Goal: Task Accomplishment & Management: Use online tool/utility

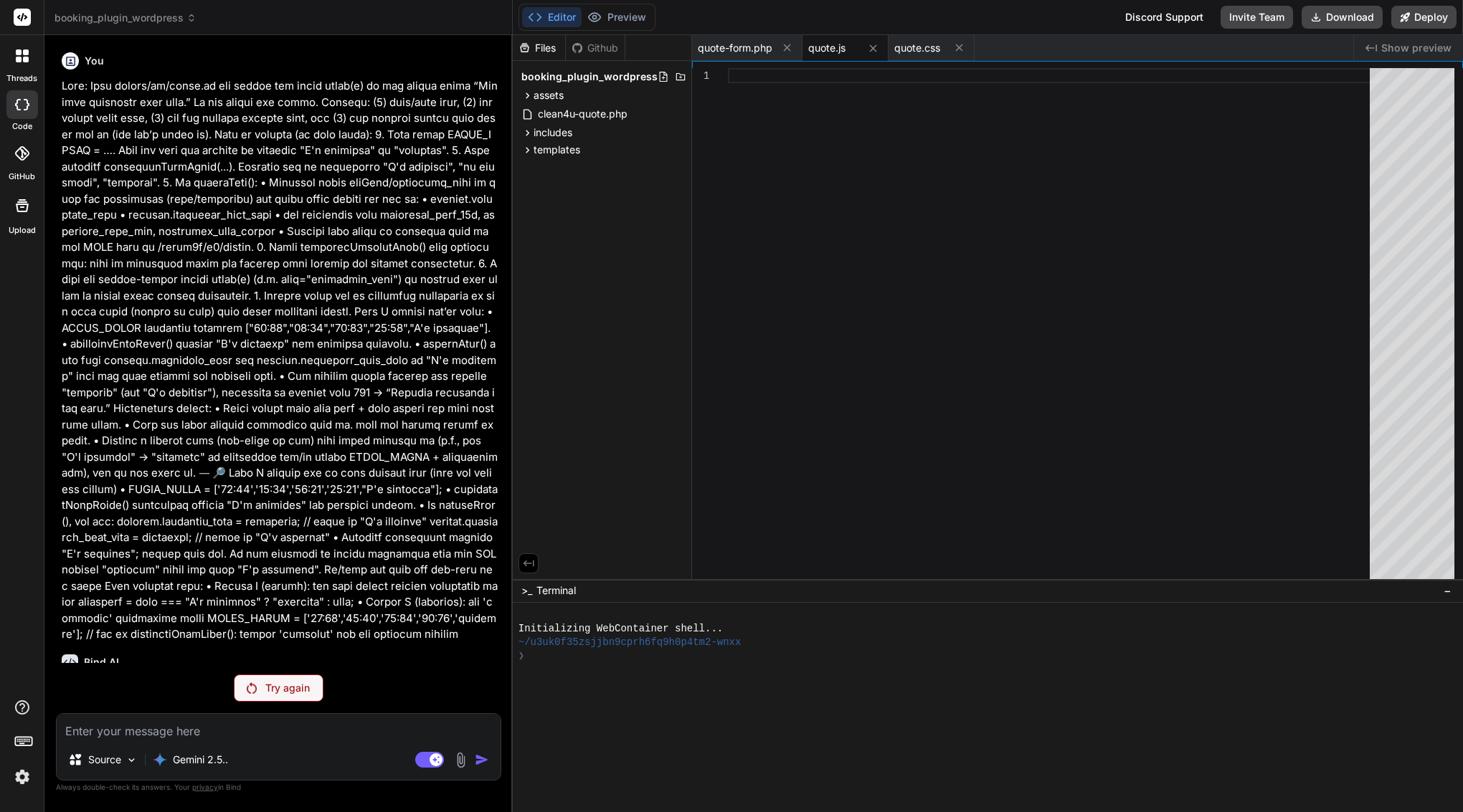
scroll to position [45878, 0]
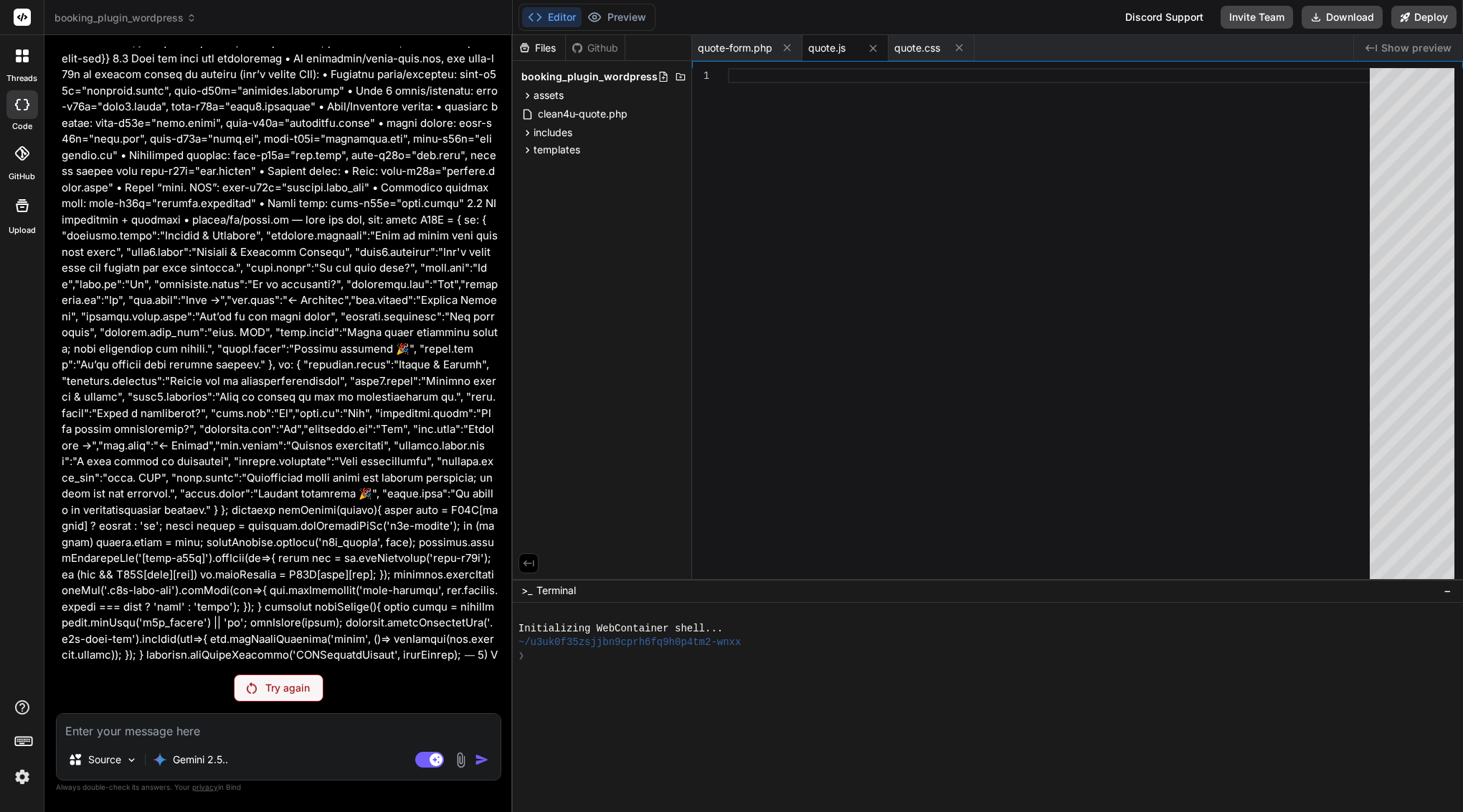
click at [276, 683] on p "Try again" at bounding box center [288, 688] width 44 height 15
click at [270, 691] on p "Try again" at bounding box center [288, 688] width 44 height 15
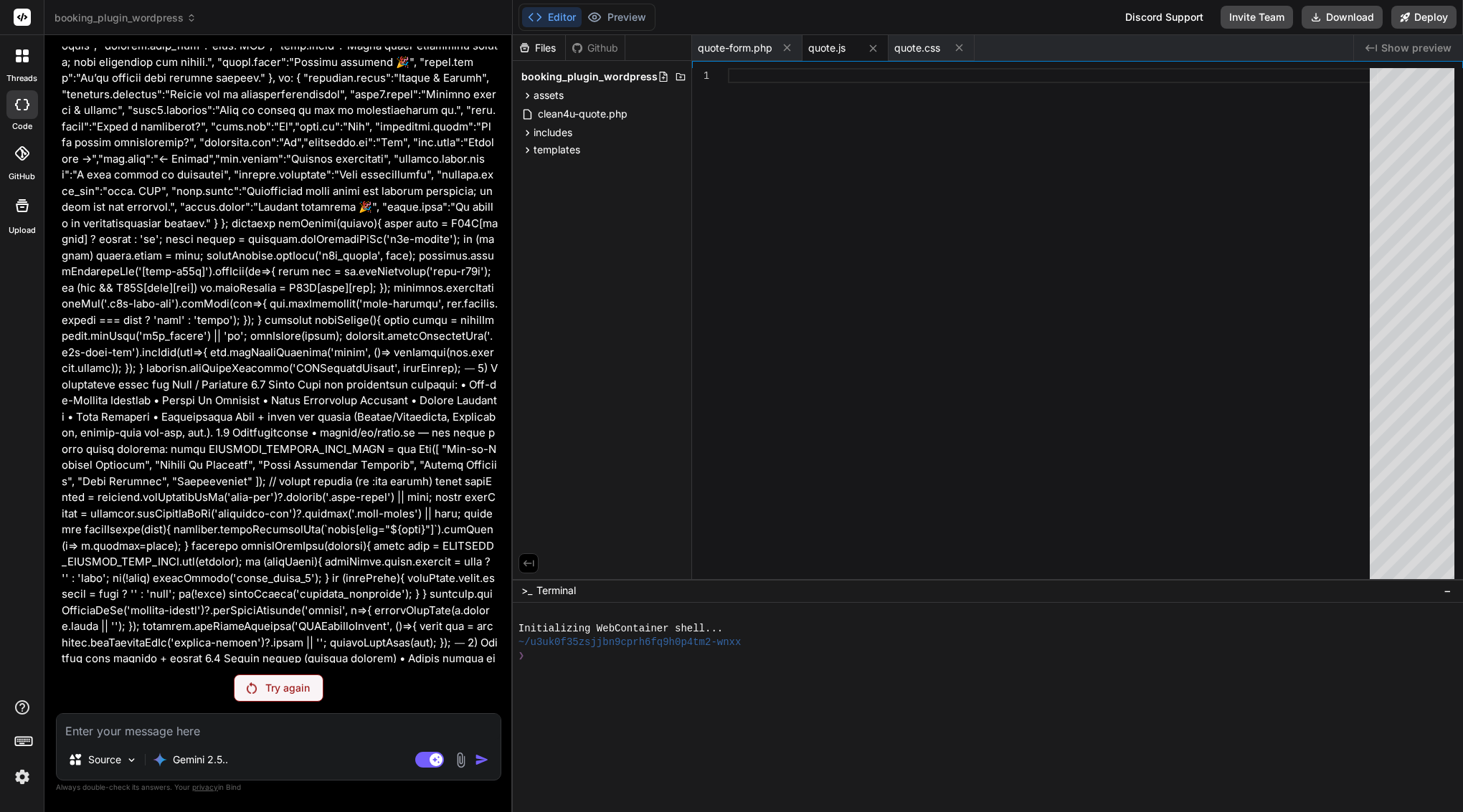
scroll to position [46251, 0]
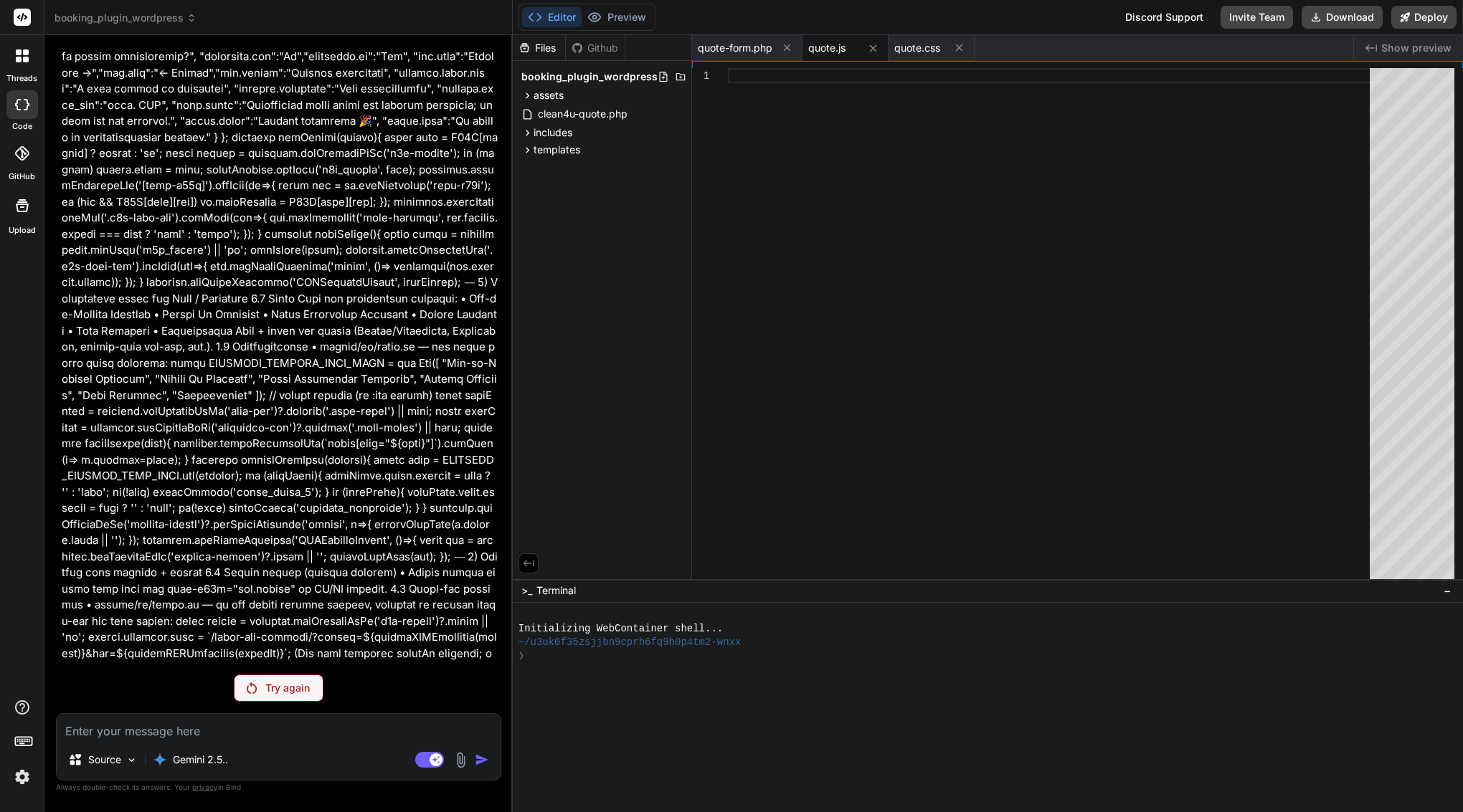
click at [289, 692] on p "Try again" at bounding box center [288, 688] width 44 height 15
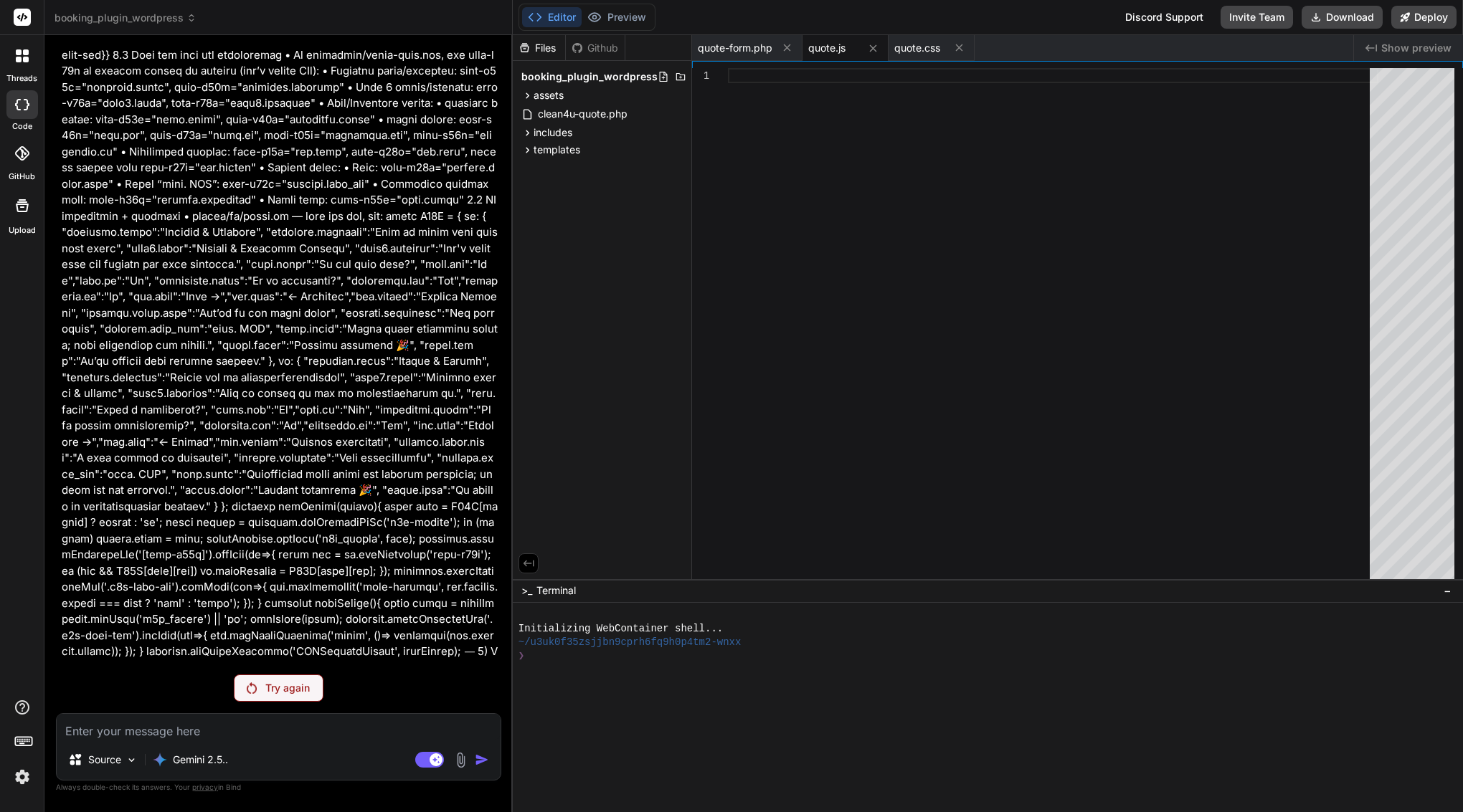
scroll to position [45878, 0]
click at [309, 680] on div "Try again" at bounding box center [279, 687] width 90 height 27
type textarea "x"
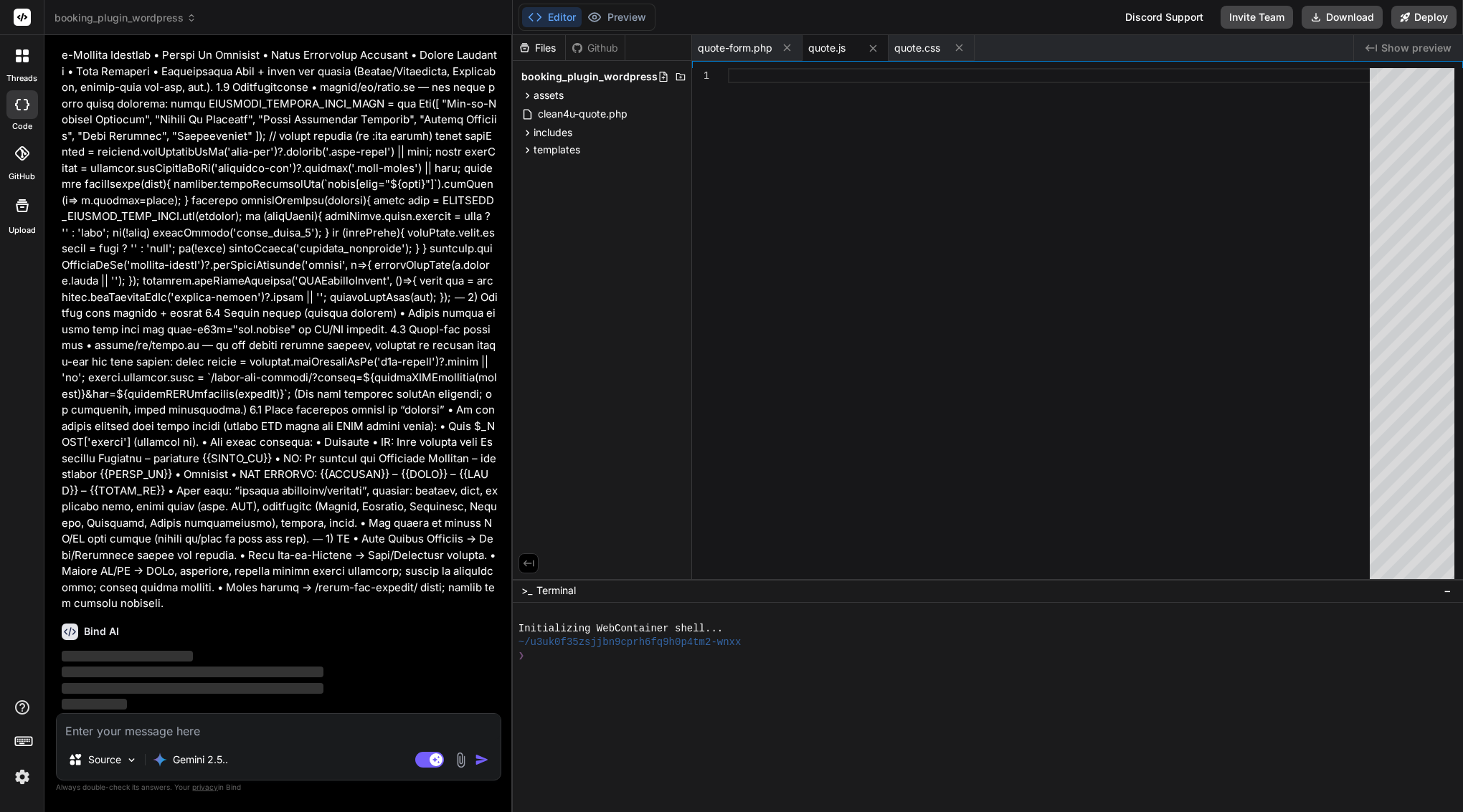
scroll to position [46862, 0]
click at [743, 44] on span "quote-form.php" at bounding box center [735, 48] width 75 height 15
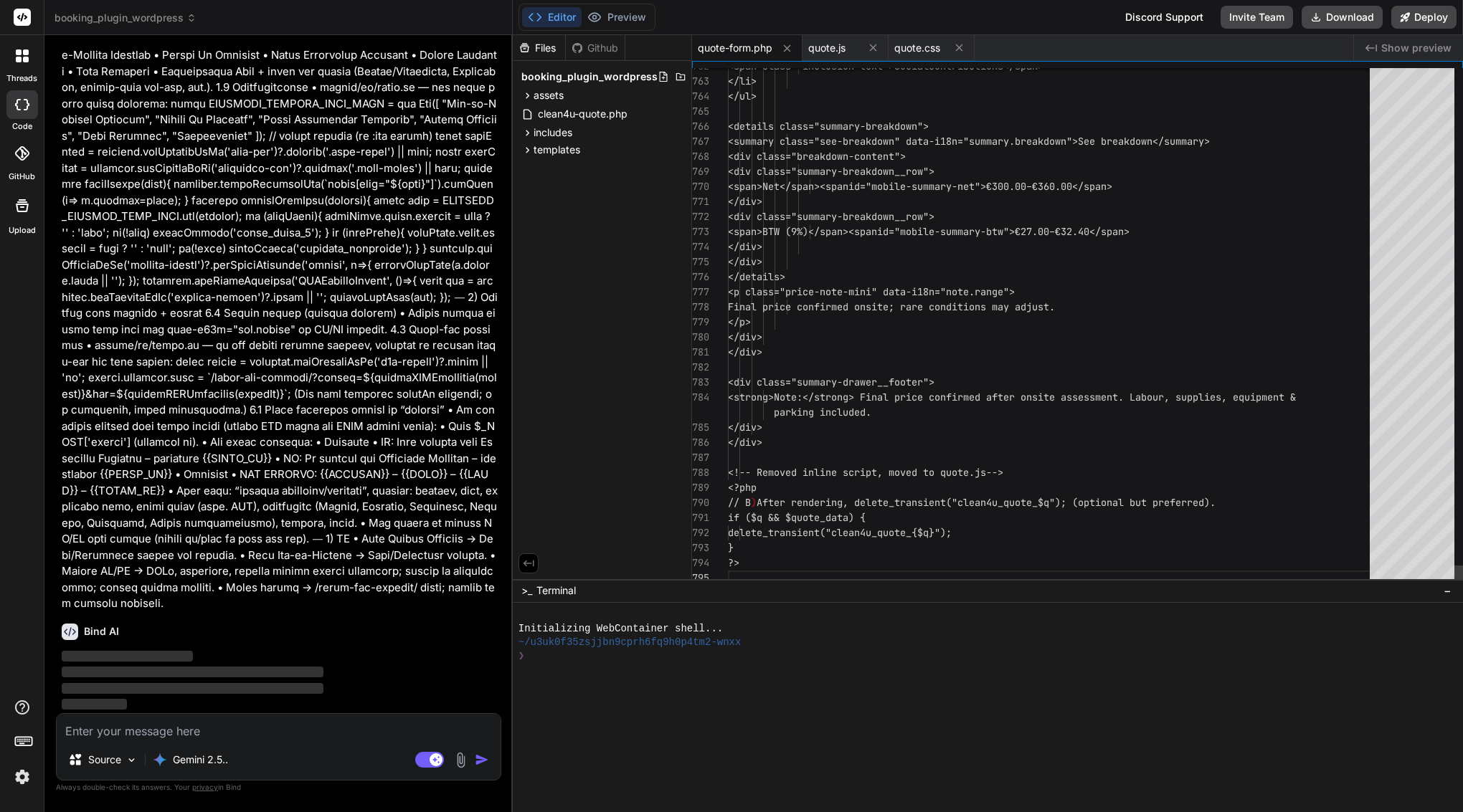
scroll to position [60, 0]
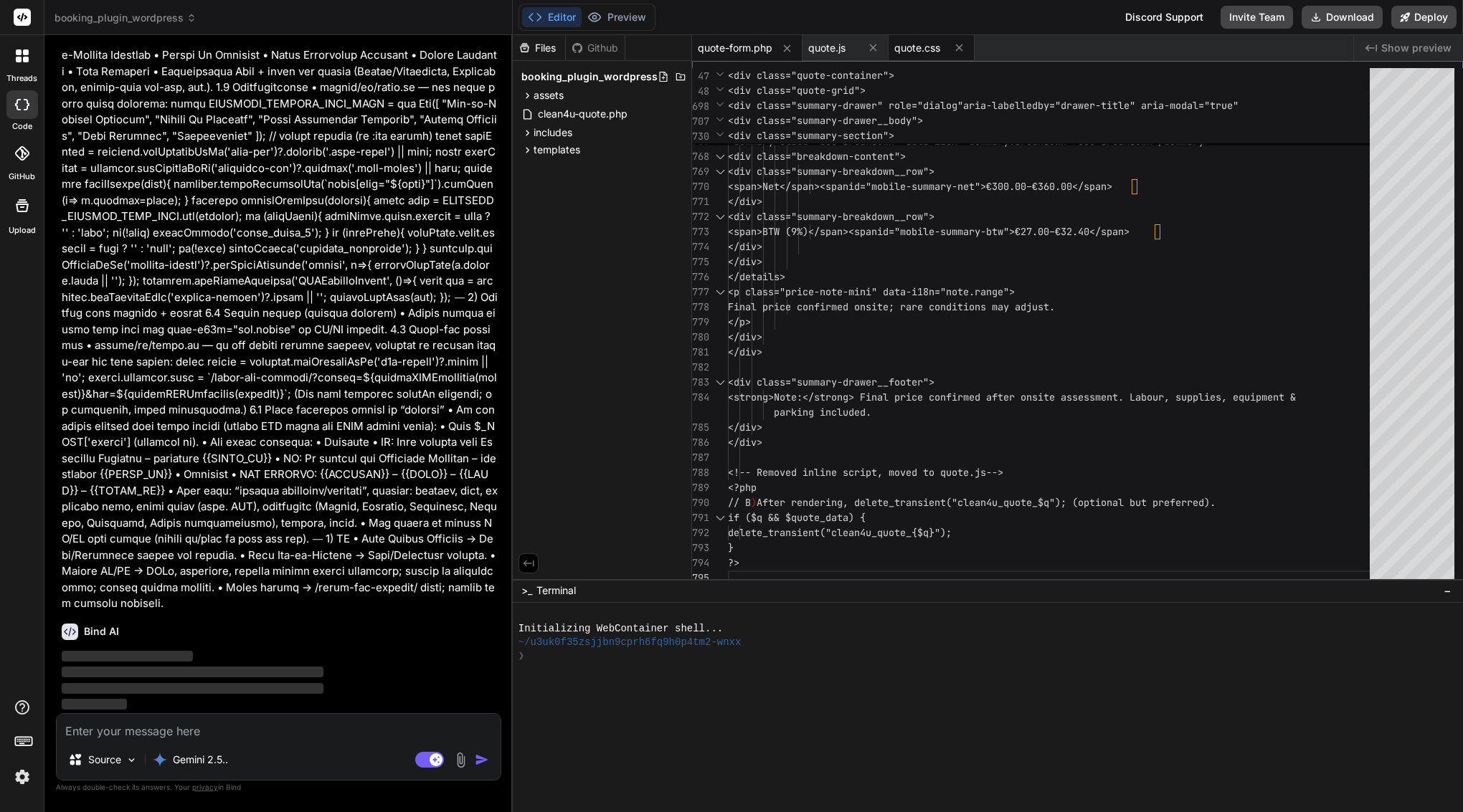
click at [923, 50] on span "quote.css" at bounding box center [917, 48] width 46 height 15
type textarea "10px;border-radius:8px;font-weight:600} .c4u-lang-btn[aria-pressed="true"]{back…"
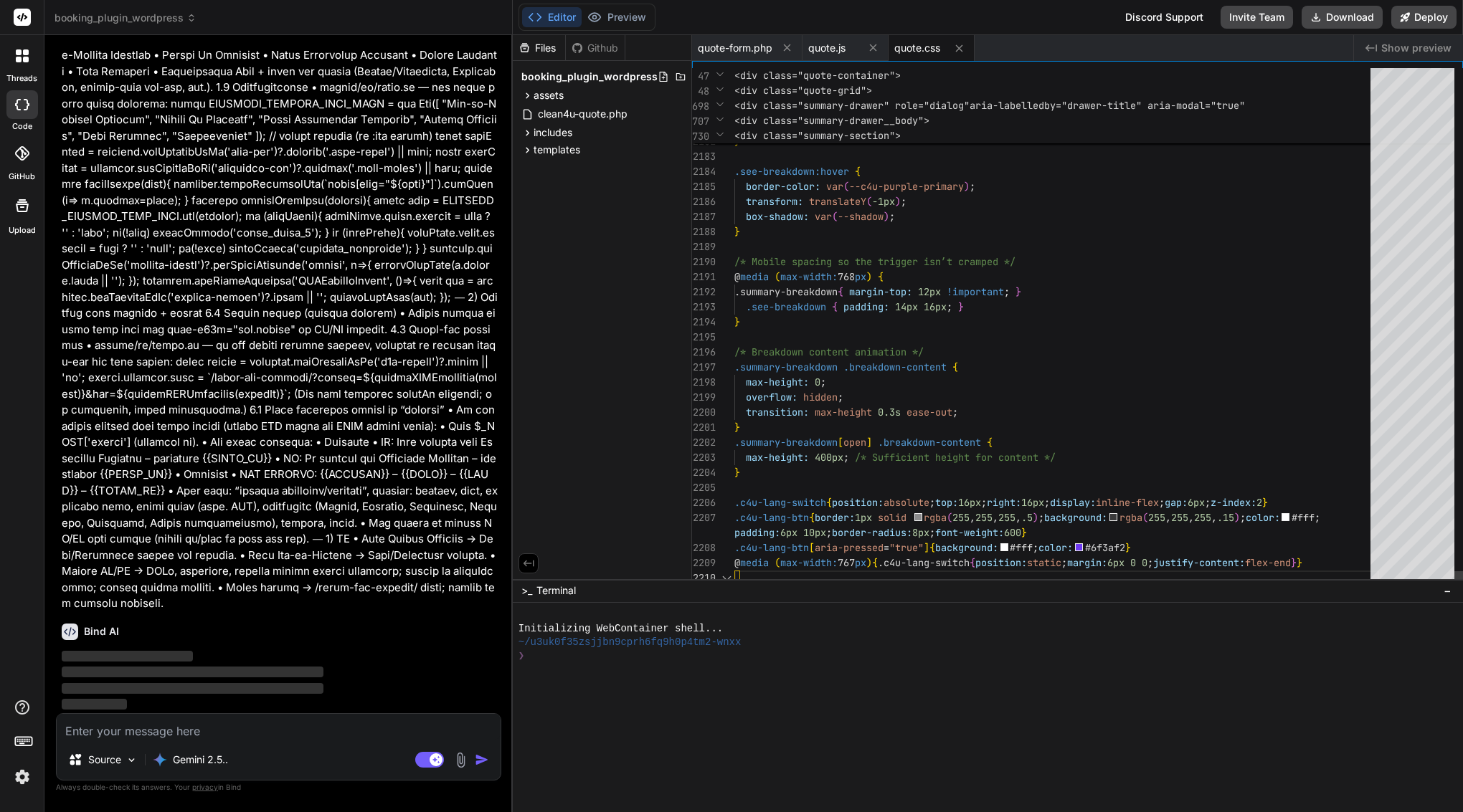
scroll to position [45, 0]
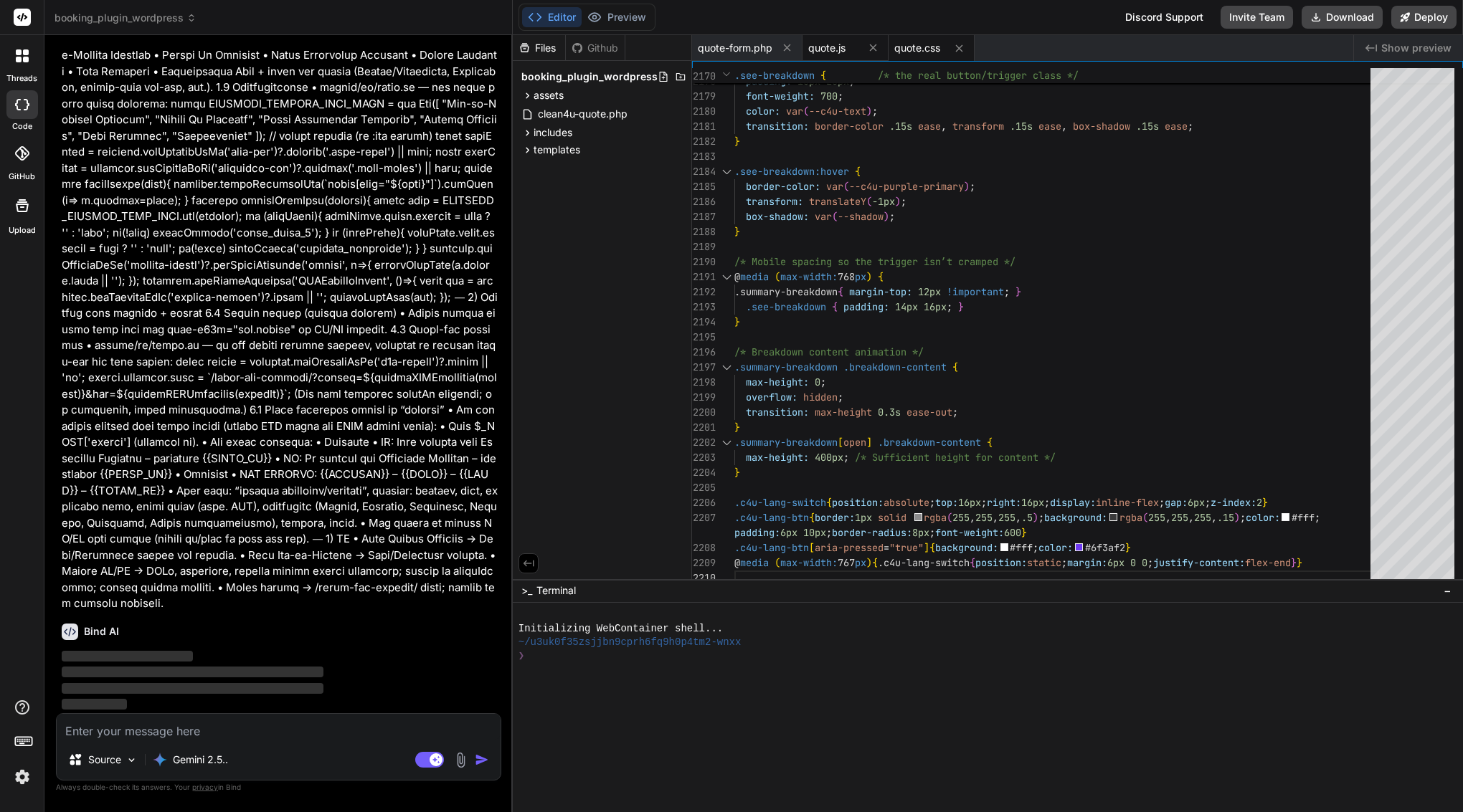
click at [839, 46] on span "quote.js" at bounding box center [826, 48] width 37 height 15
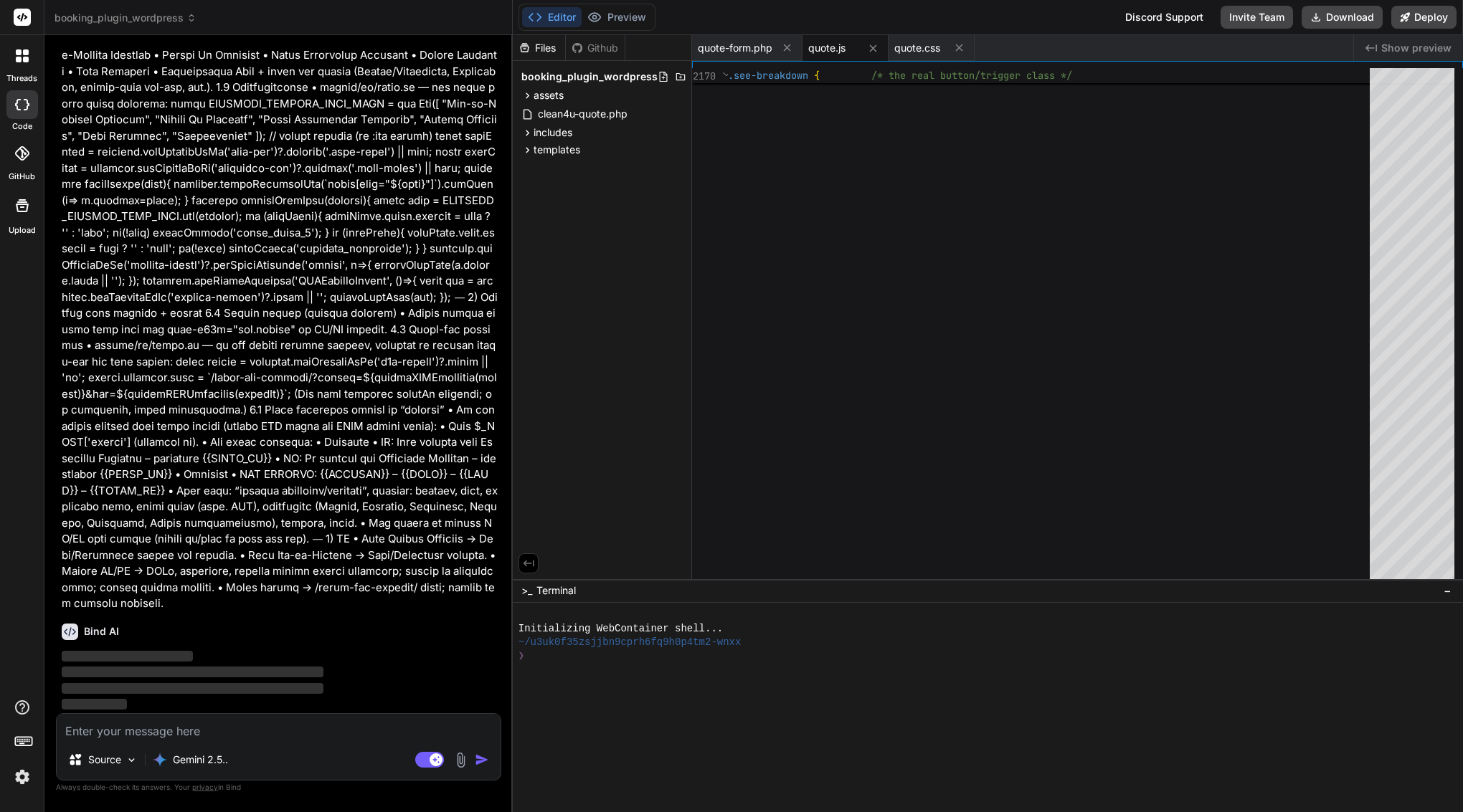
scroll to position [0, 0]
click at [745, 55] on div "quote-form.php" at bounding box center [747, 48] width 110 height 26
type textarea "if ($q && $quote_data) { delete_transient("clean4u_quote_{$q}"); } ?>"
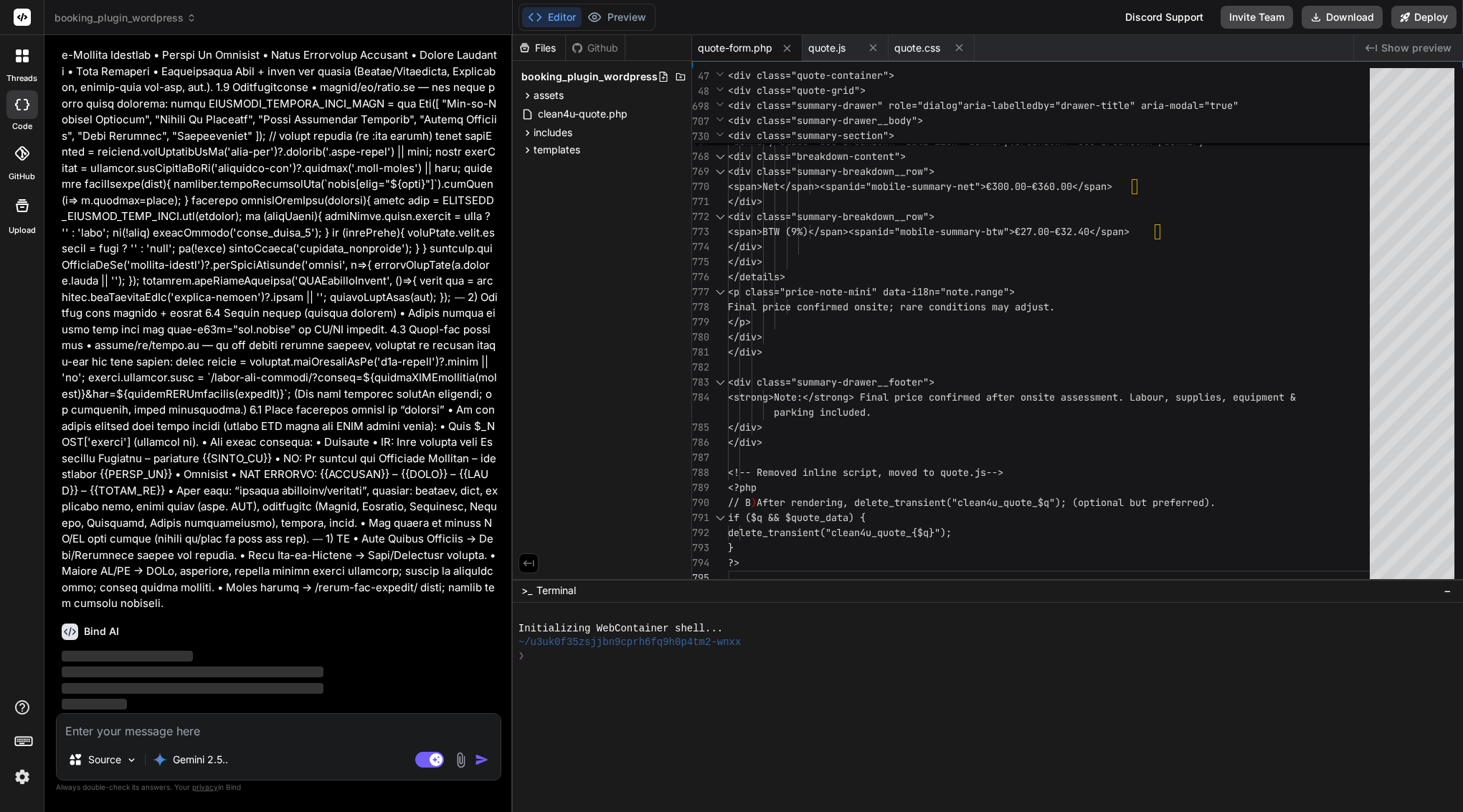
scroll to position [46862, 0]
click at [185, 769] on div "Gemini 2.5.." at bounding box center [191, 759] width 87 height 29
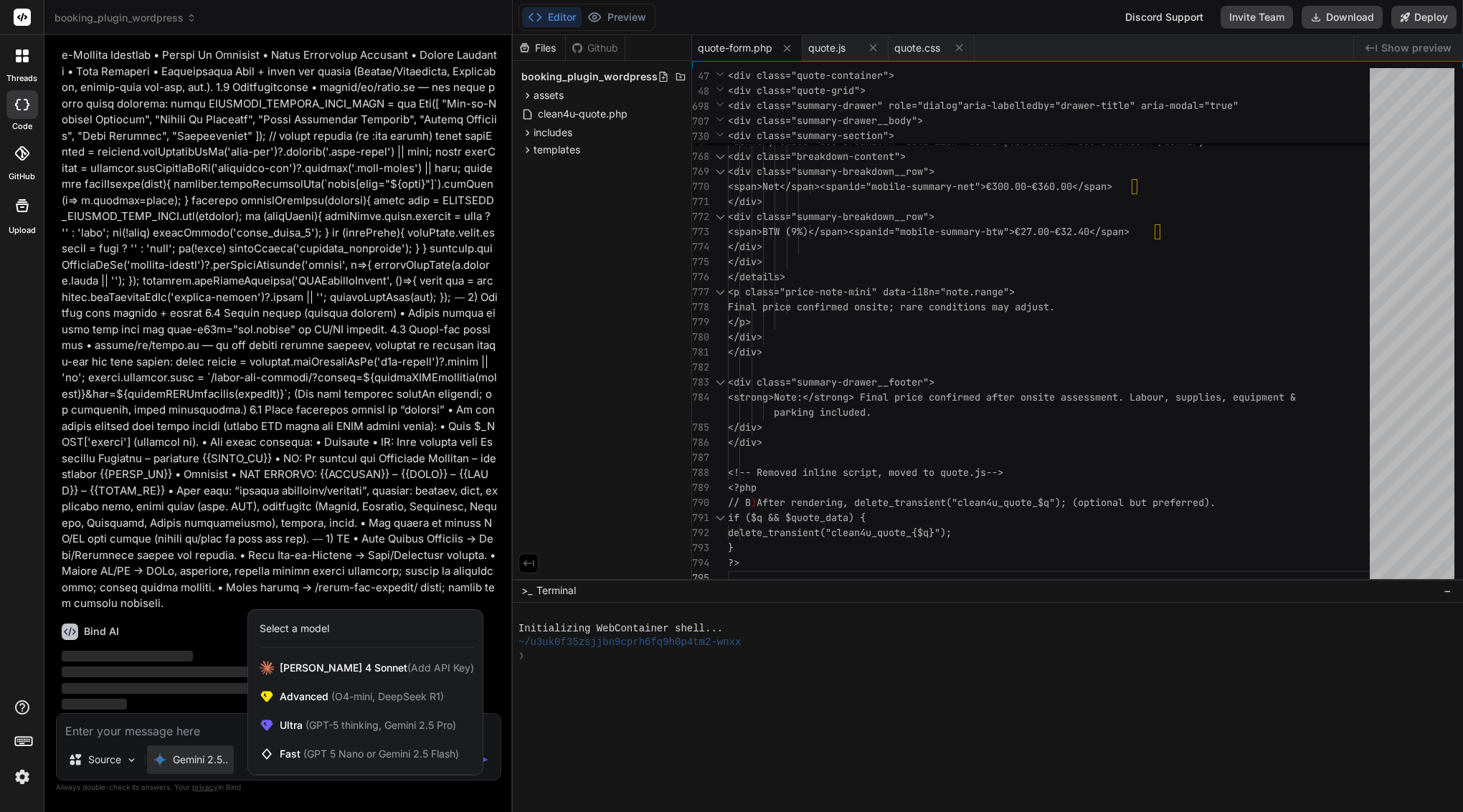
click at [211, 569] on div at bounding box center [731, 406] width 1463 height 812
type textarea "x"
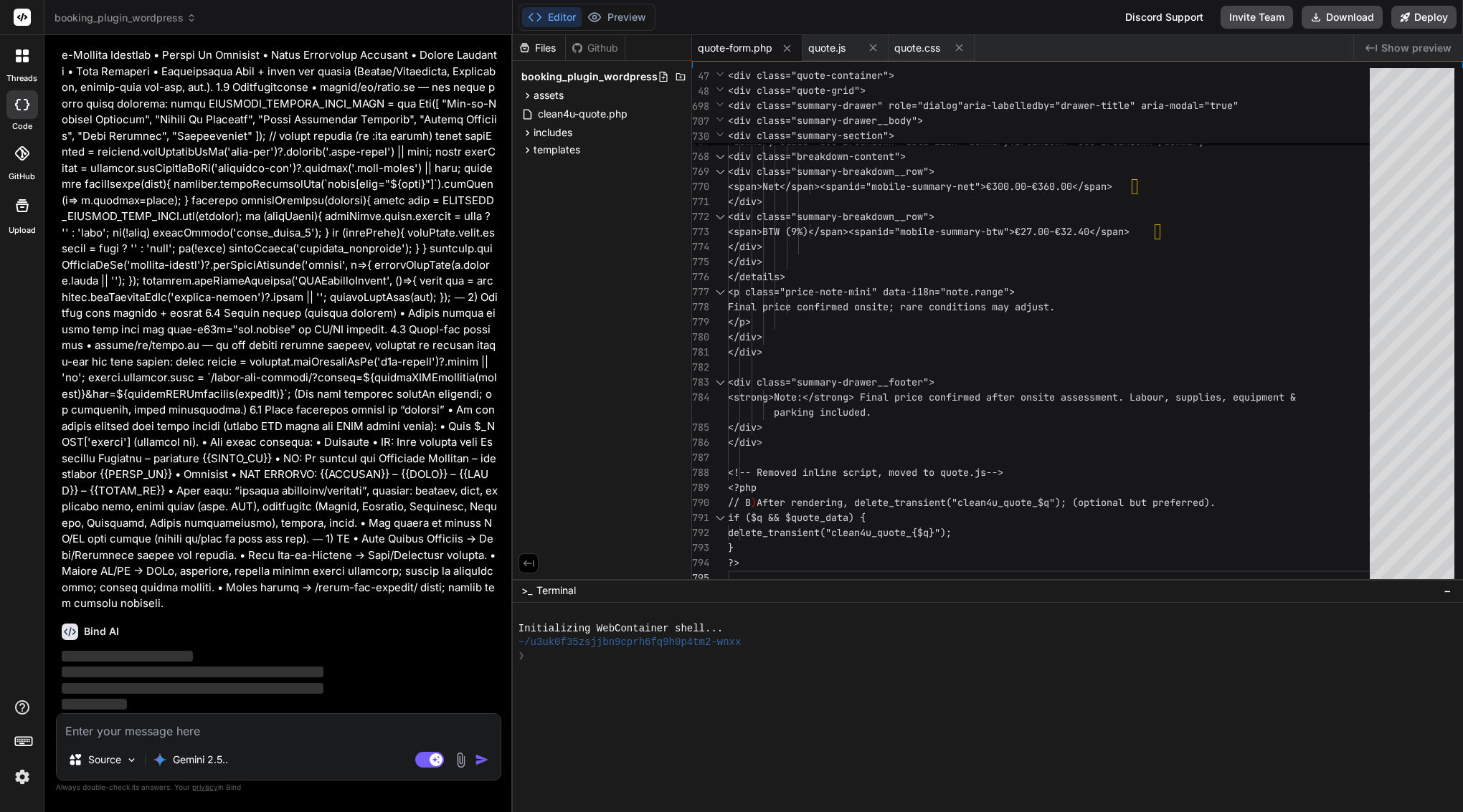
scroll to position [0, 0]
click at [245, 721] on textarea at bounding box center [279, 727] width 444 height 26
click at [763, 46] on span "quote-form.php" at bounding box center [735, 48] width 75 height 15
click at [831, 46] on span "quote.js" at bounding box center [826, 48] width 37 height 15
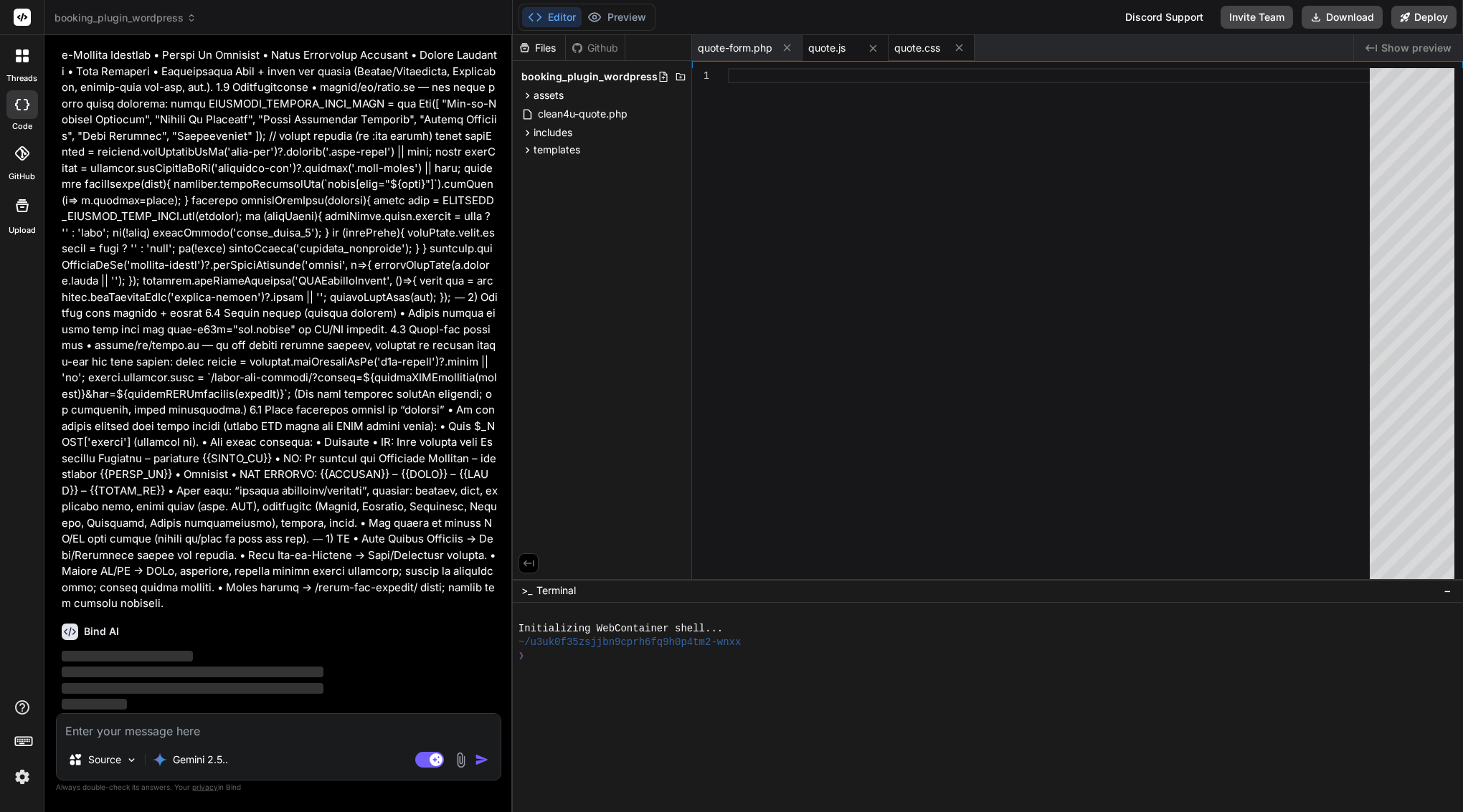
click at [913, 57] on div "quote.css" at bounding box center [931, 48] width 86 height 26
type textarea "10px;border-radius:8px;font-weight:600} .c4u-lang-btn[aria-pressed="true"]{back…"
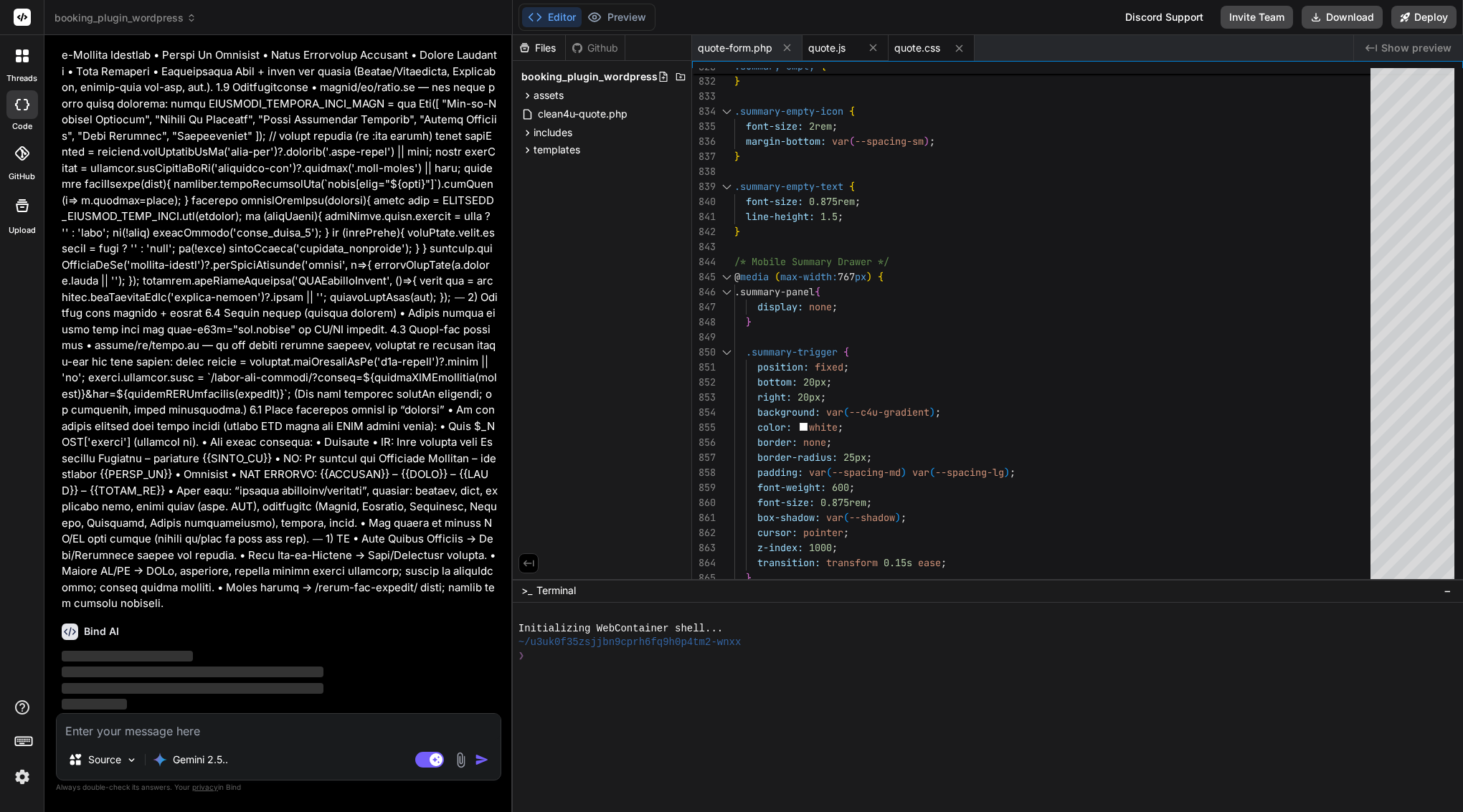
click at [848, 46] on div "quote.js" at bounding box center [833, 48] width 50 height 15
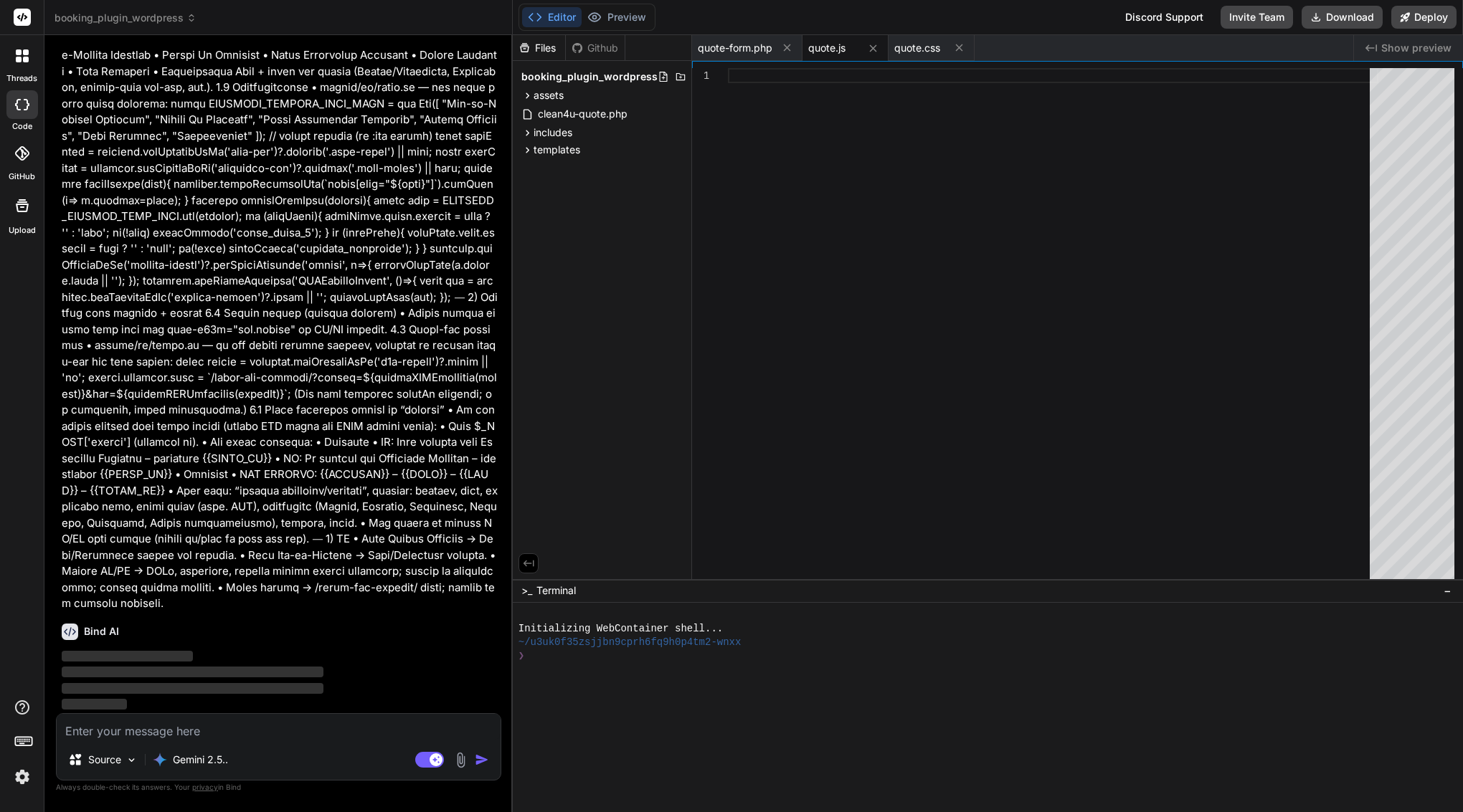
click at [484, 762] on img "button" at bounding box center [482, 760] width 15 height 15
click at [304, 725] on textarea at bounding box center [279, 727] width 444 height 26
click at [23, 779] on img at bounding box center [22, 777] width 24 height 24
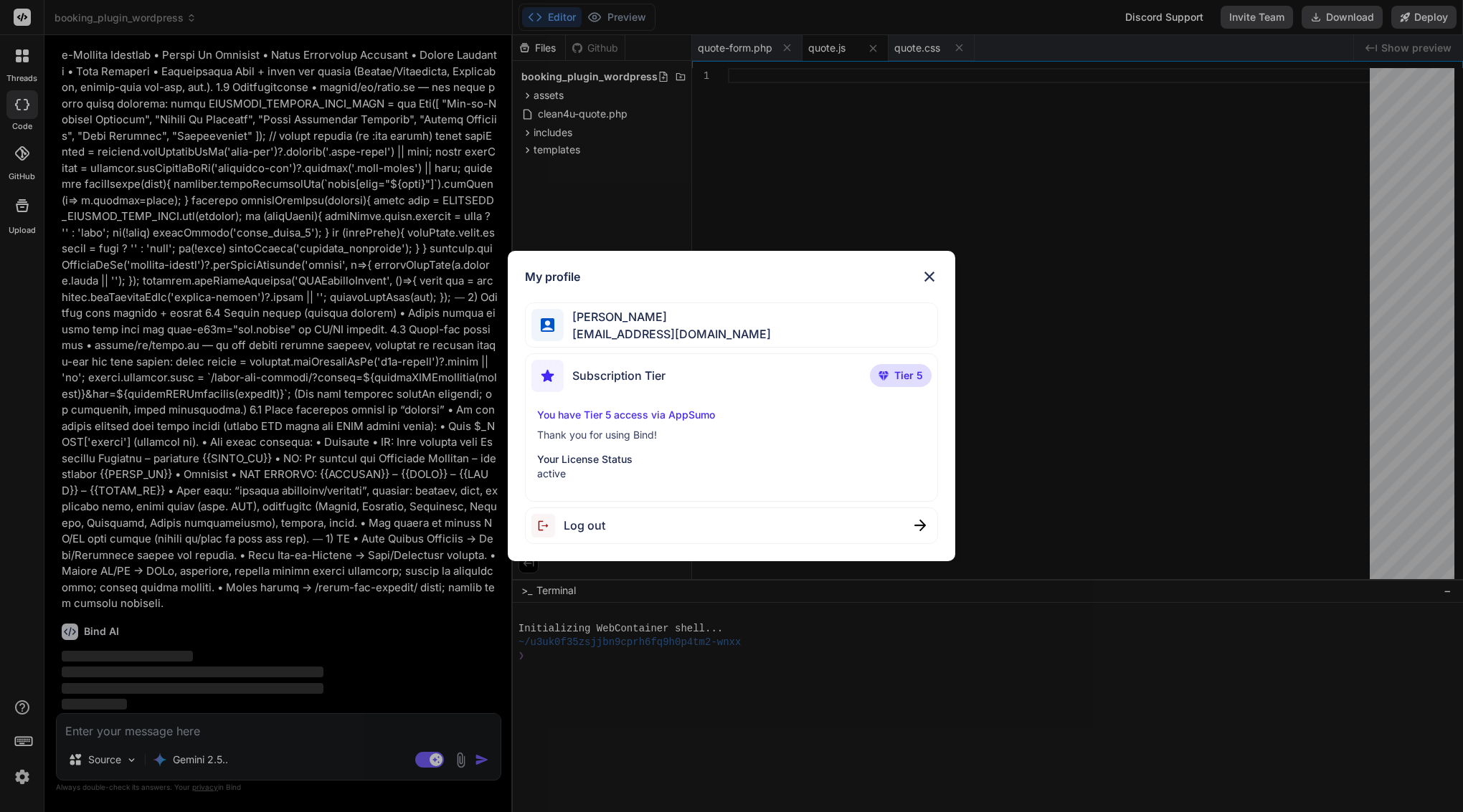
click at [929, 273] on img at bounding box center [929, 277] width 18 height 18
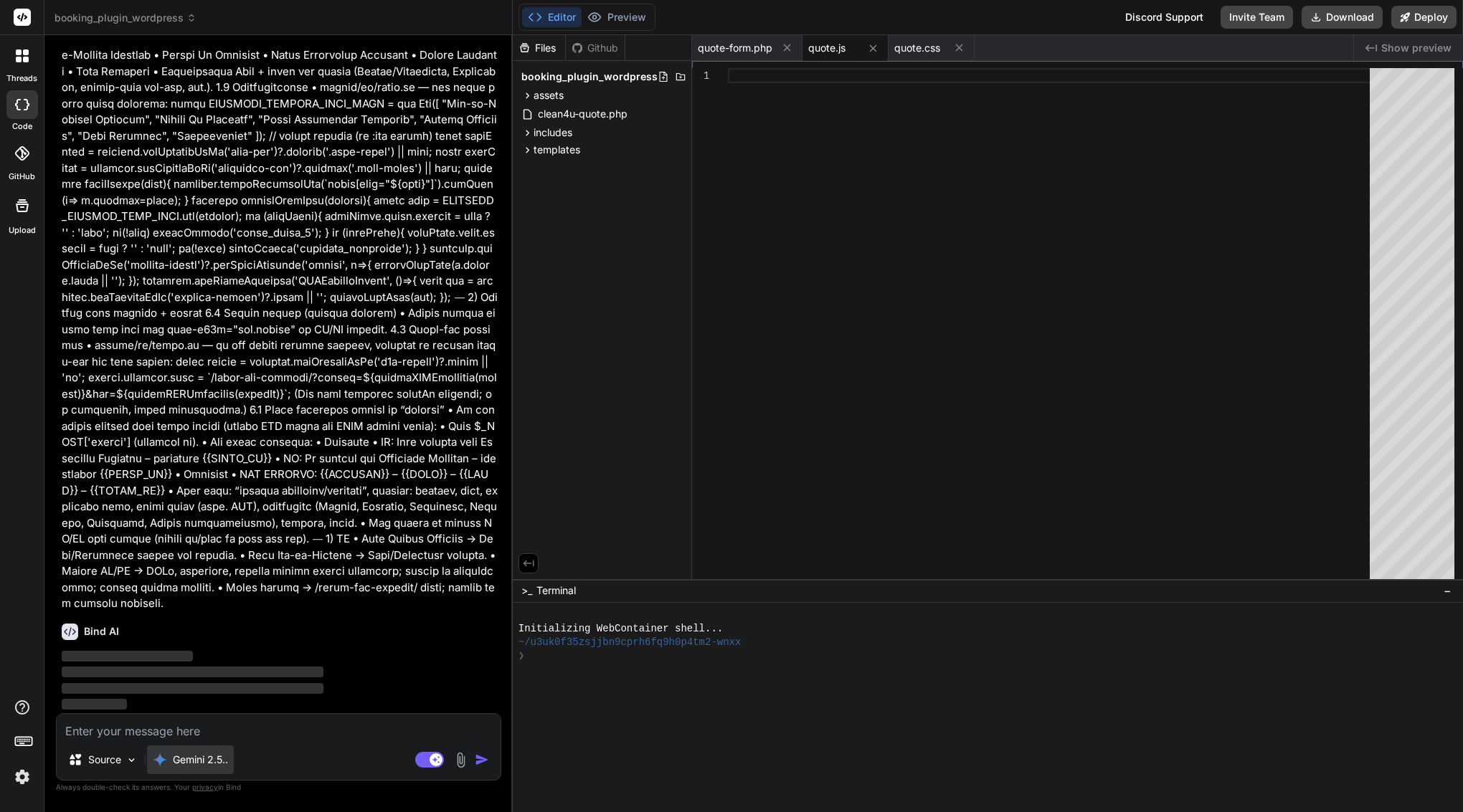
click at [168, 760] on div "Gemini 2.5.." at bounding box center [190, 760] width 75 height 15
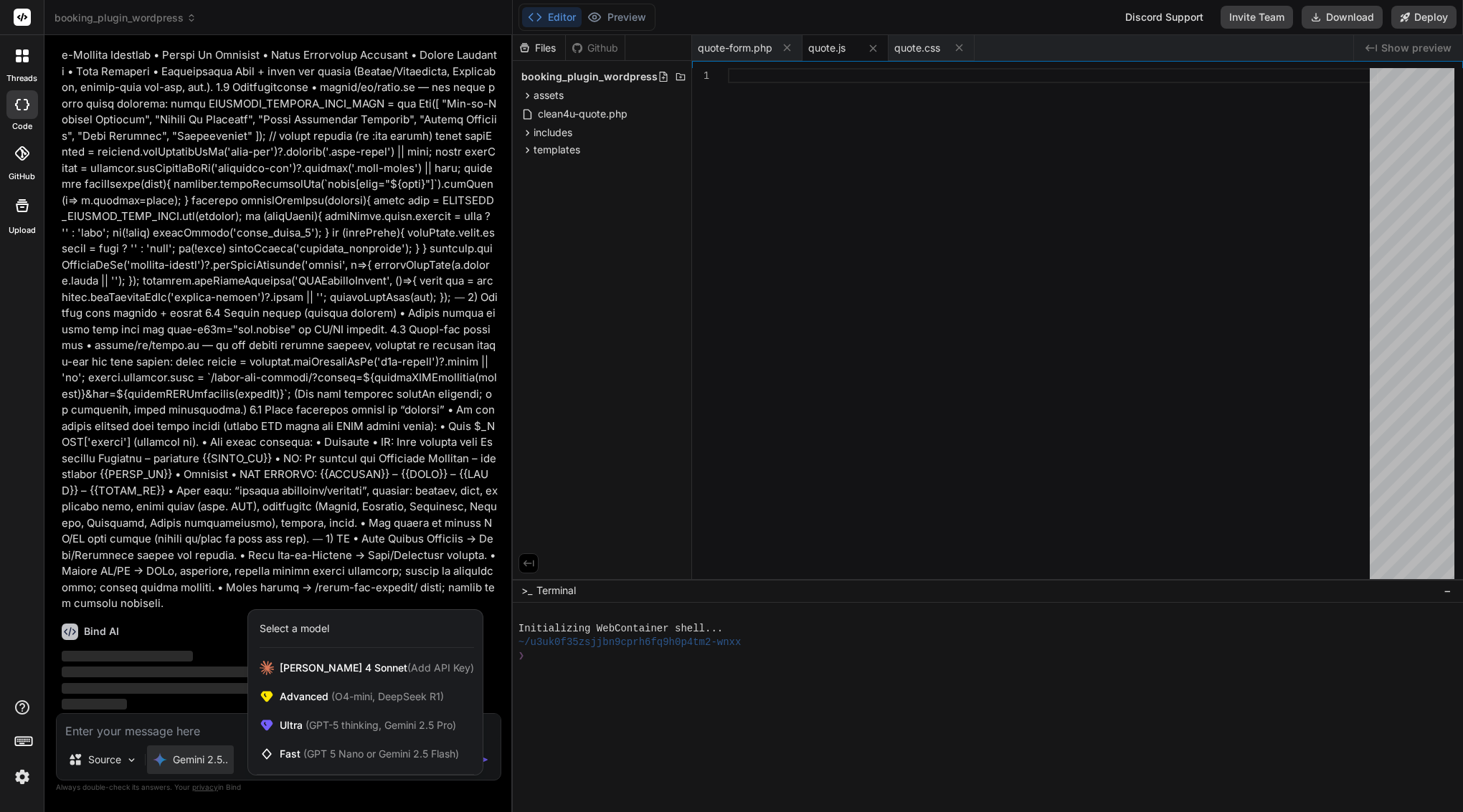
click at [203, 655] on div at bounding box center [731, 406] width 1463 height 812
type textarea "x"
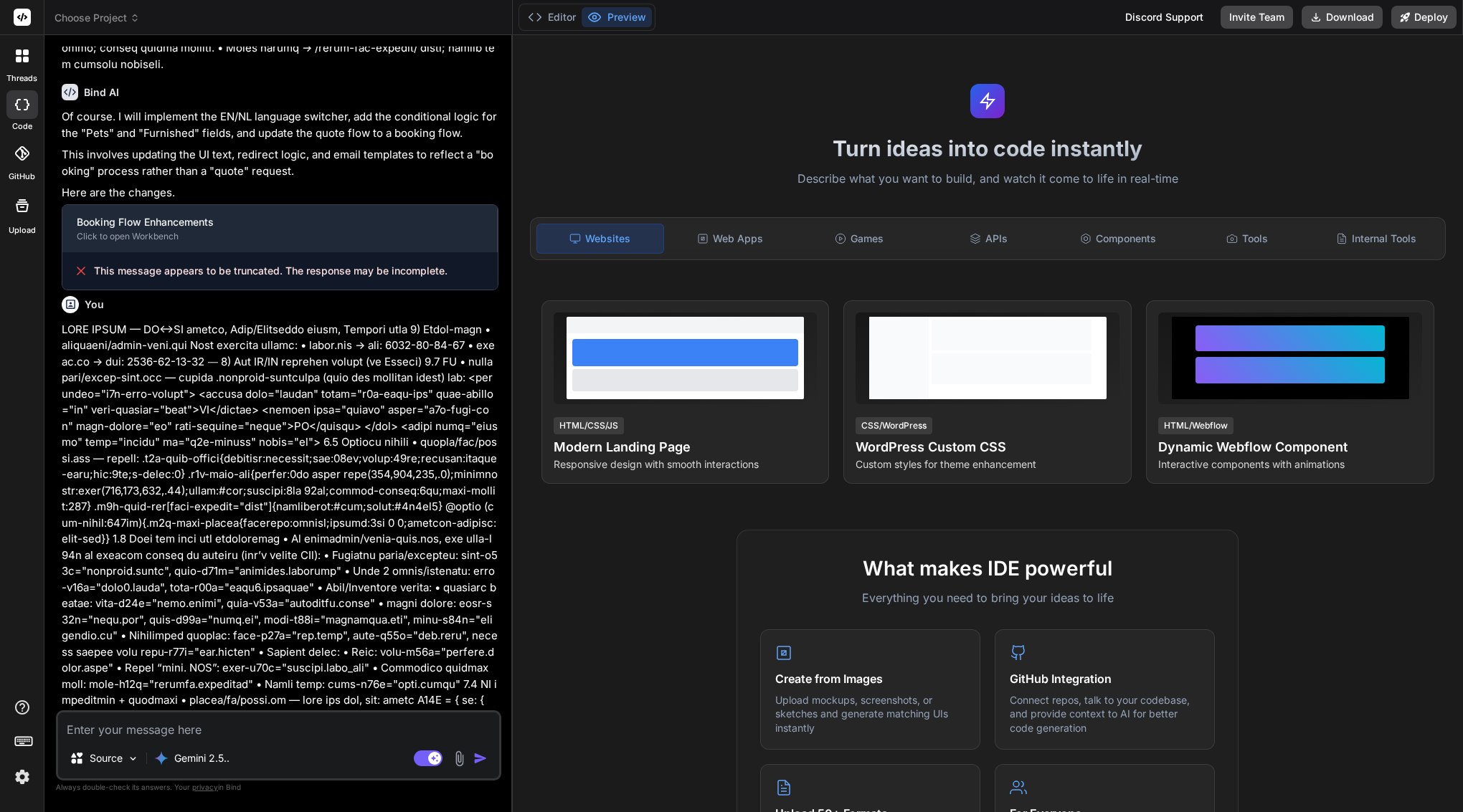
scroll to position [11495, 0]
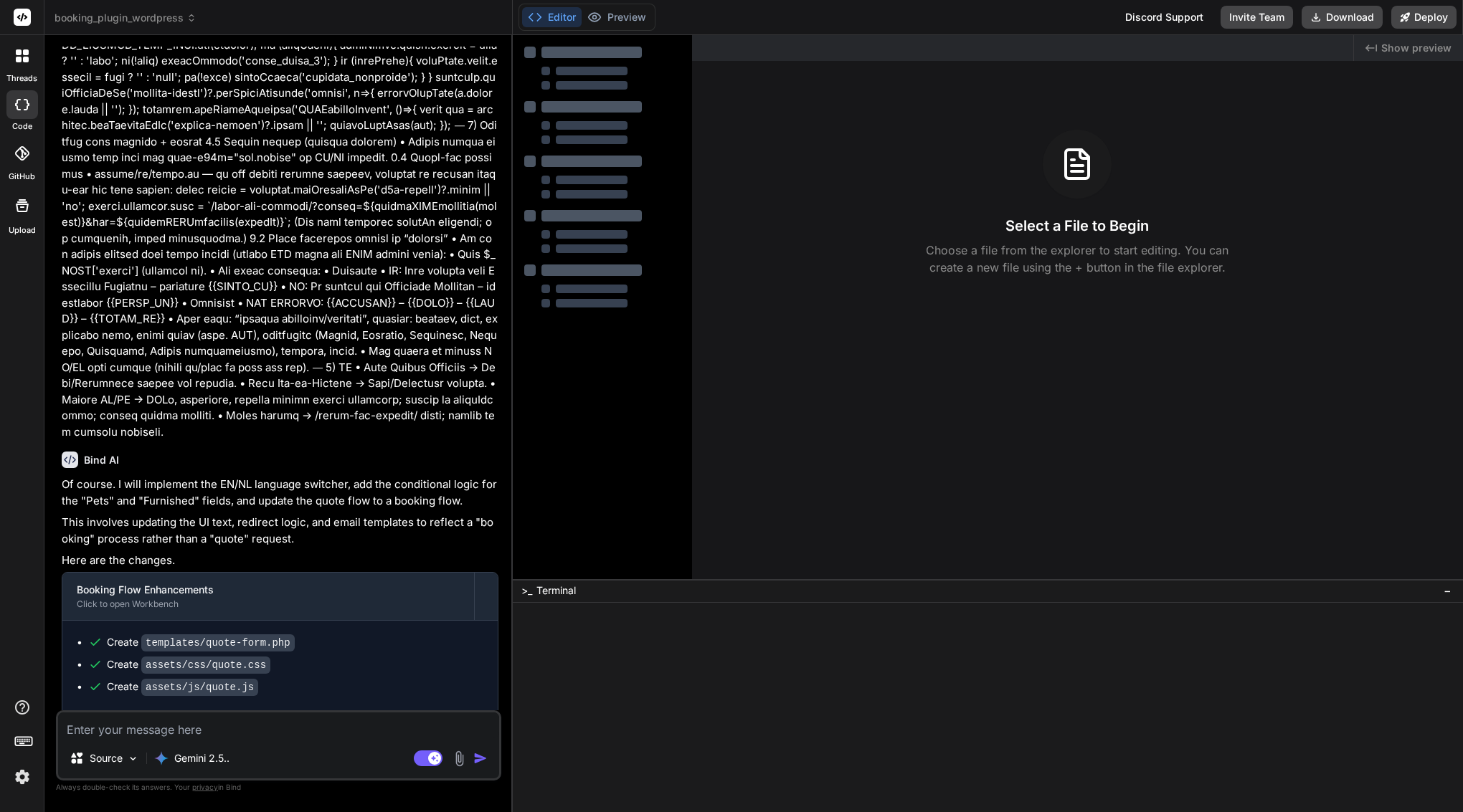
type textarea "x"
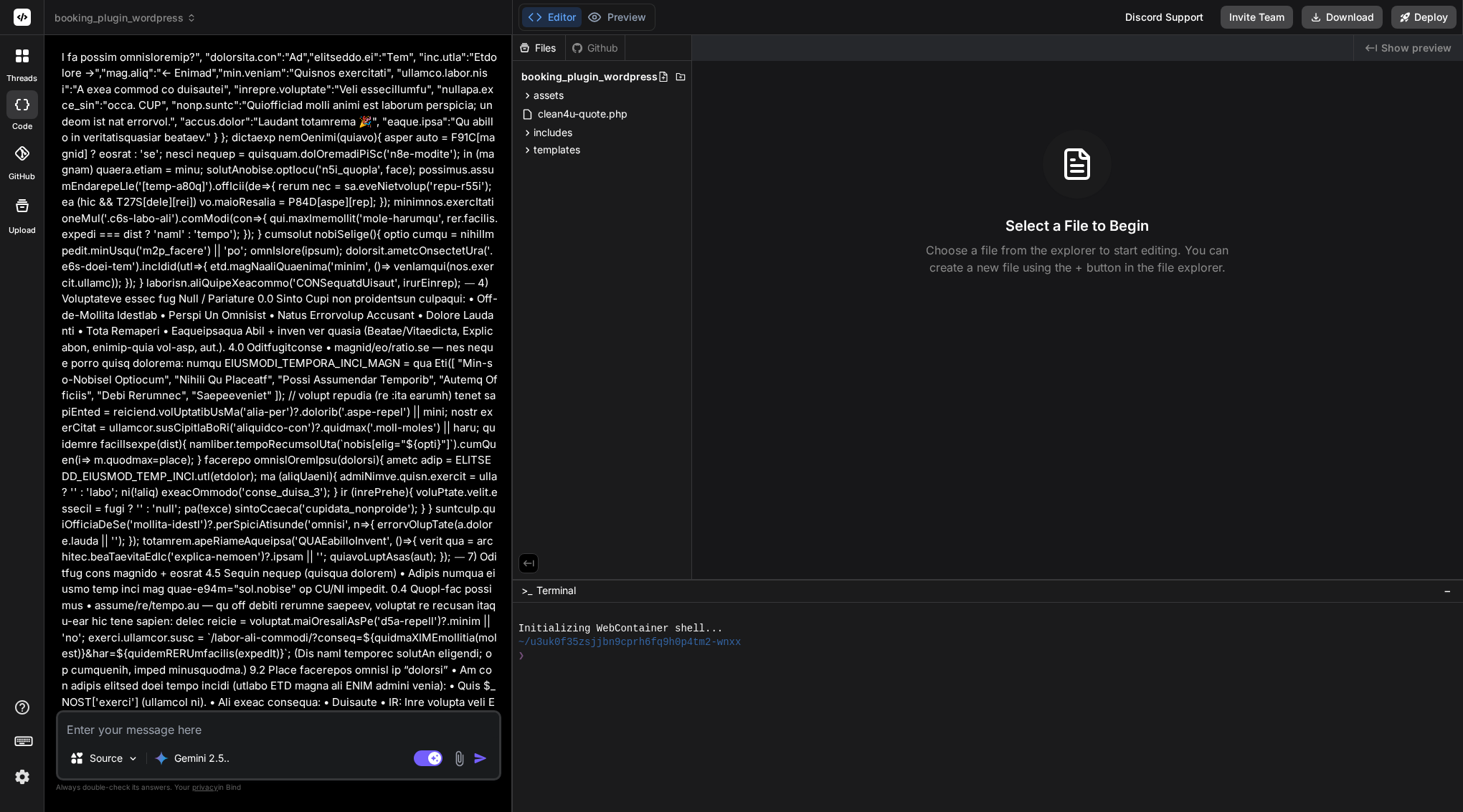
scroll to position [12804, 0]
click at [205, 731] on textarea at bounding box center [279, 725] width 441 height 26
type textarea "p"
type textarea "x"
type textarea "pl"
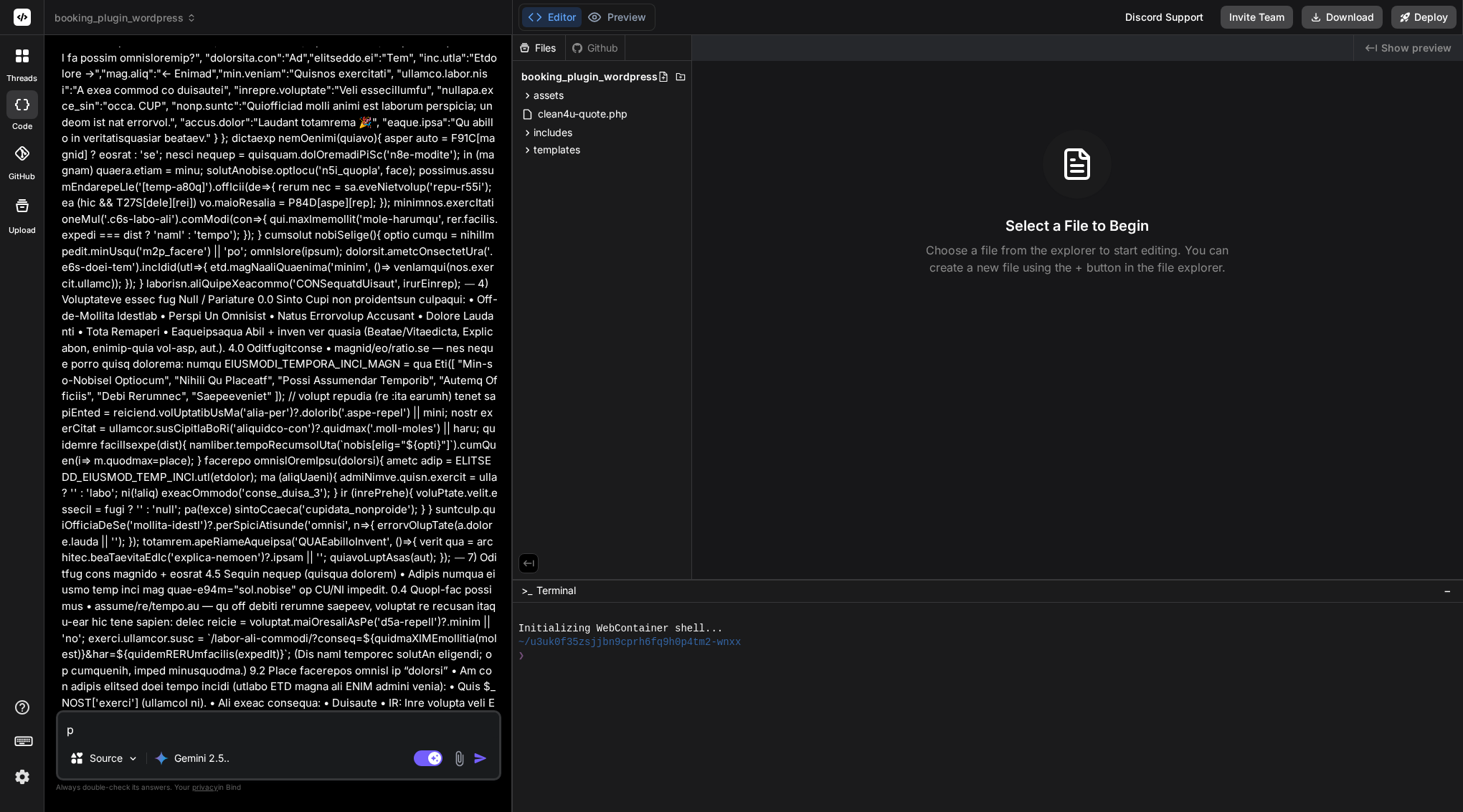
type textarea "x"
type textarea "ple"
type textarea "x"
type textarea "plea"
type textarea "x"
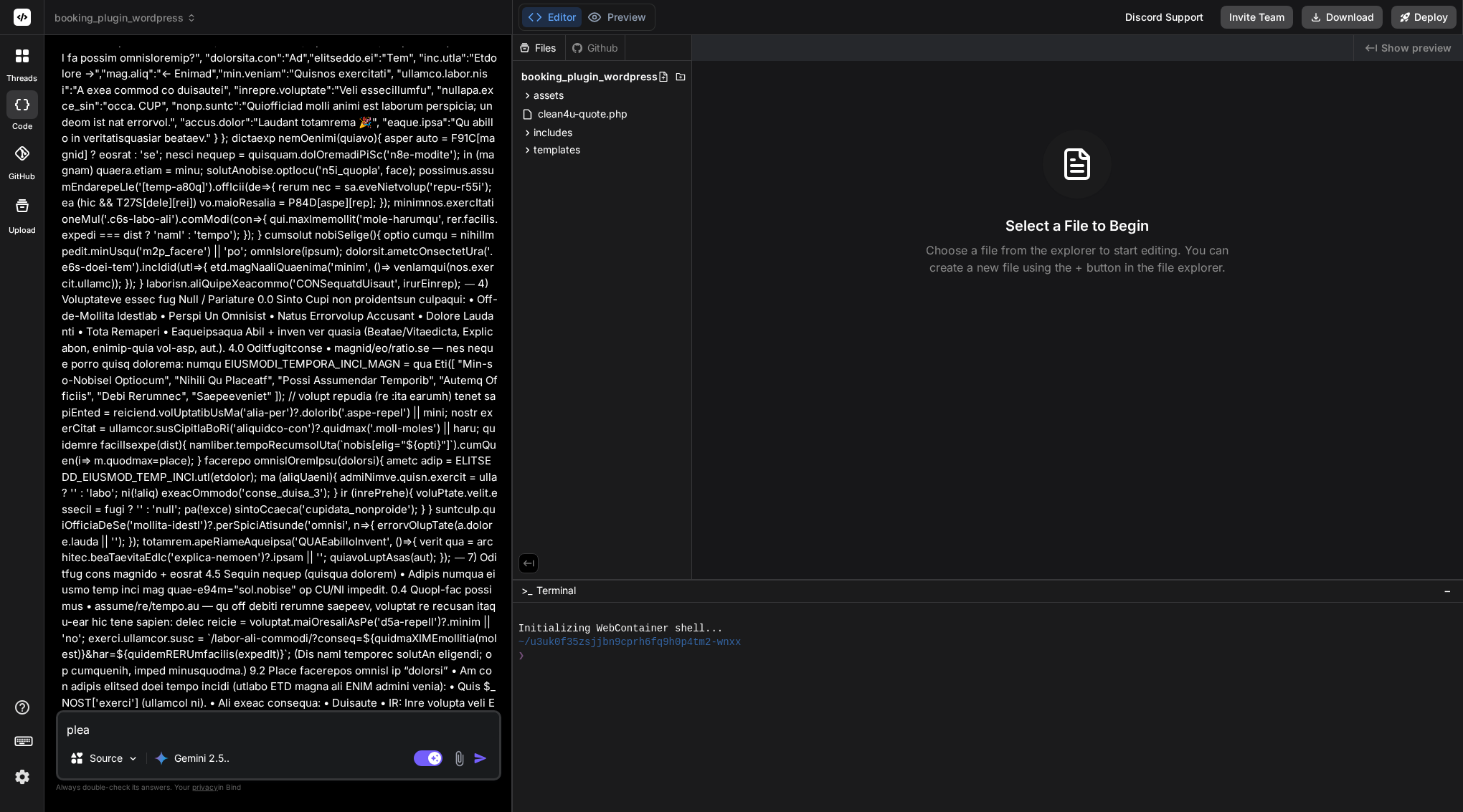
type textarea "pleas"
type textarea "x"
type textarea "please"
type textarea "x"
type textarea "pleasec"
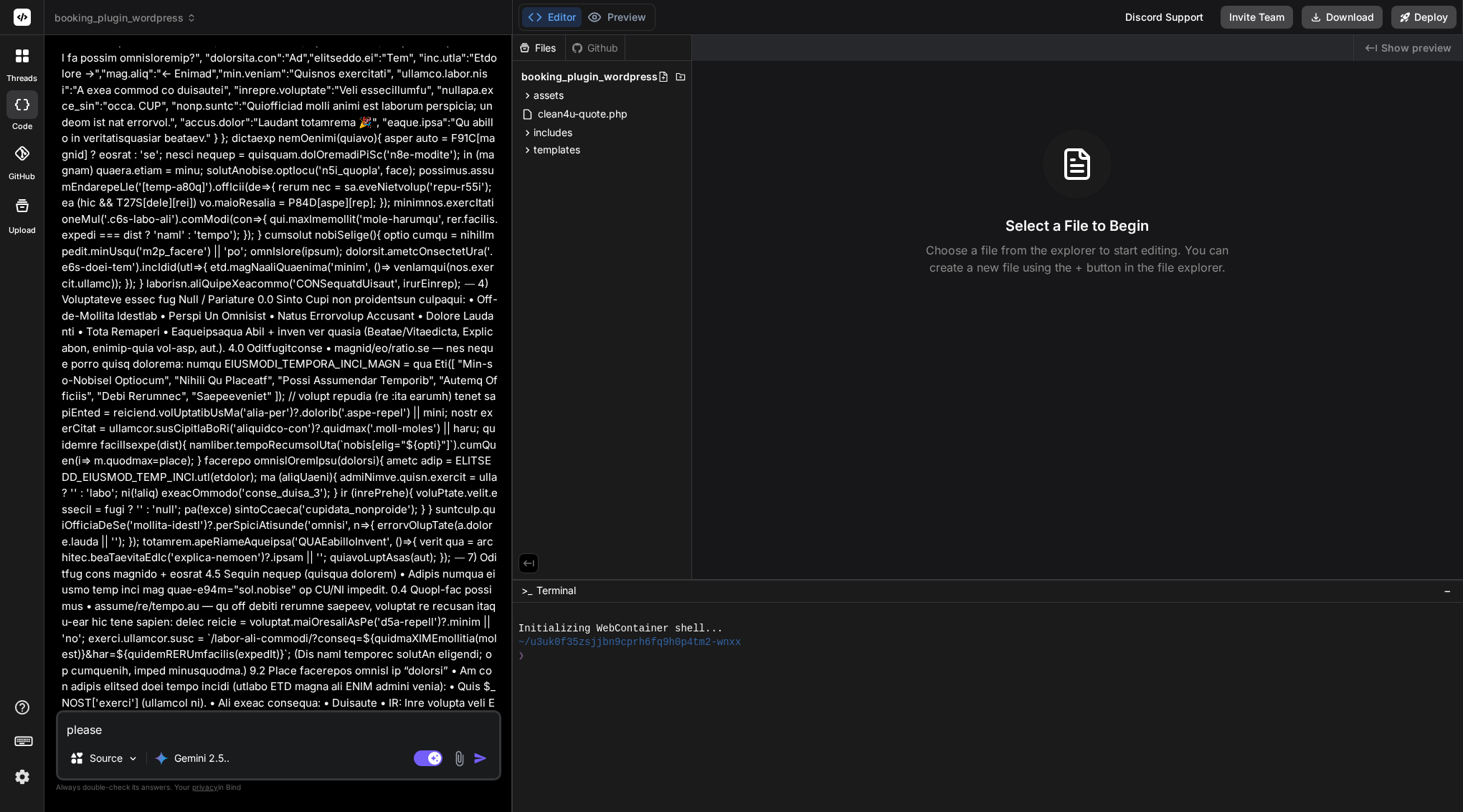
type textarea "x"
type textarea "please"
type textarea "x"
type textarea "please"
type textarea "x"
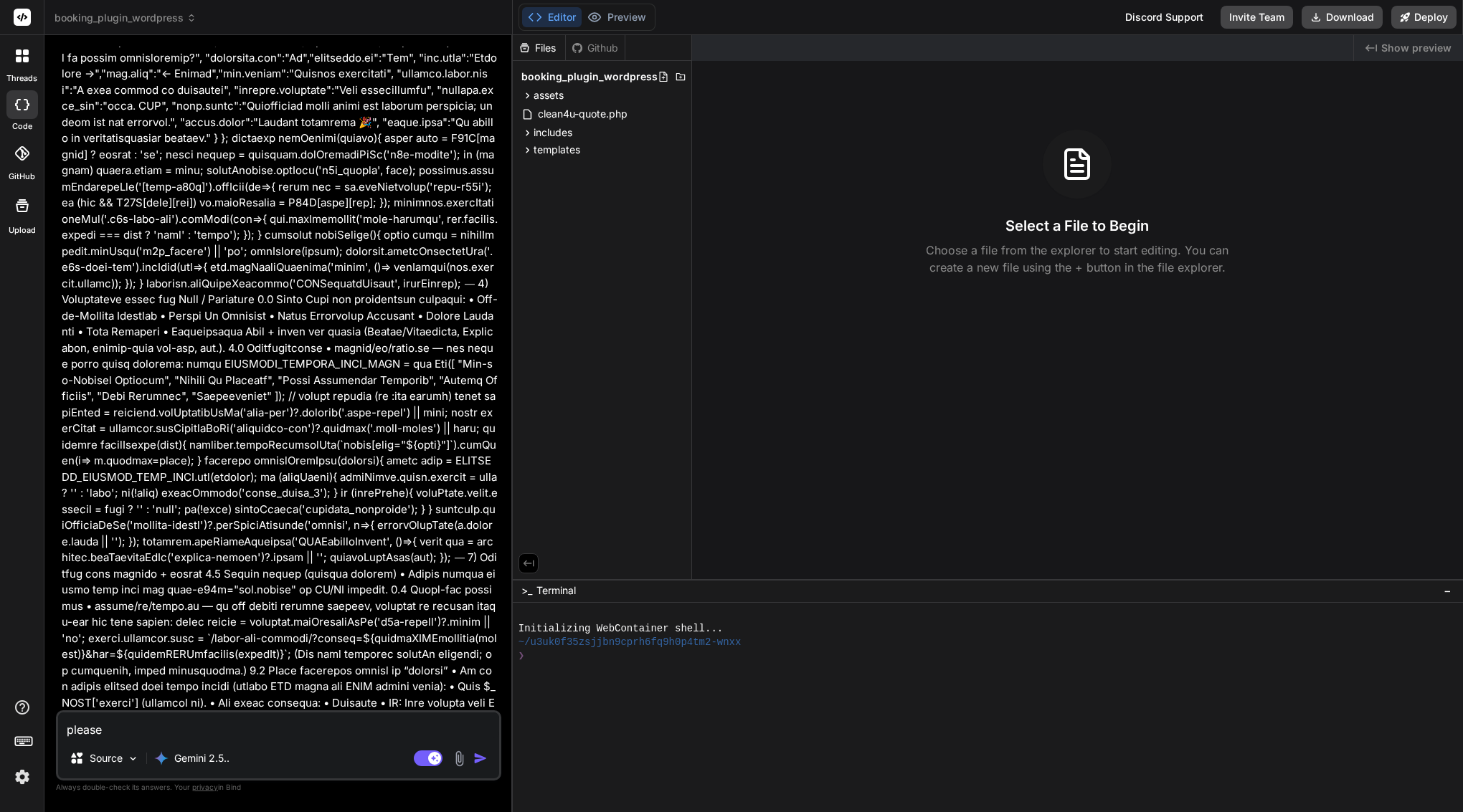
type textarea "please c"
type textarea "x"
type textarea "please co"
type textarea "x"
type textarea "please con"
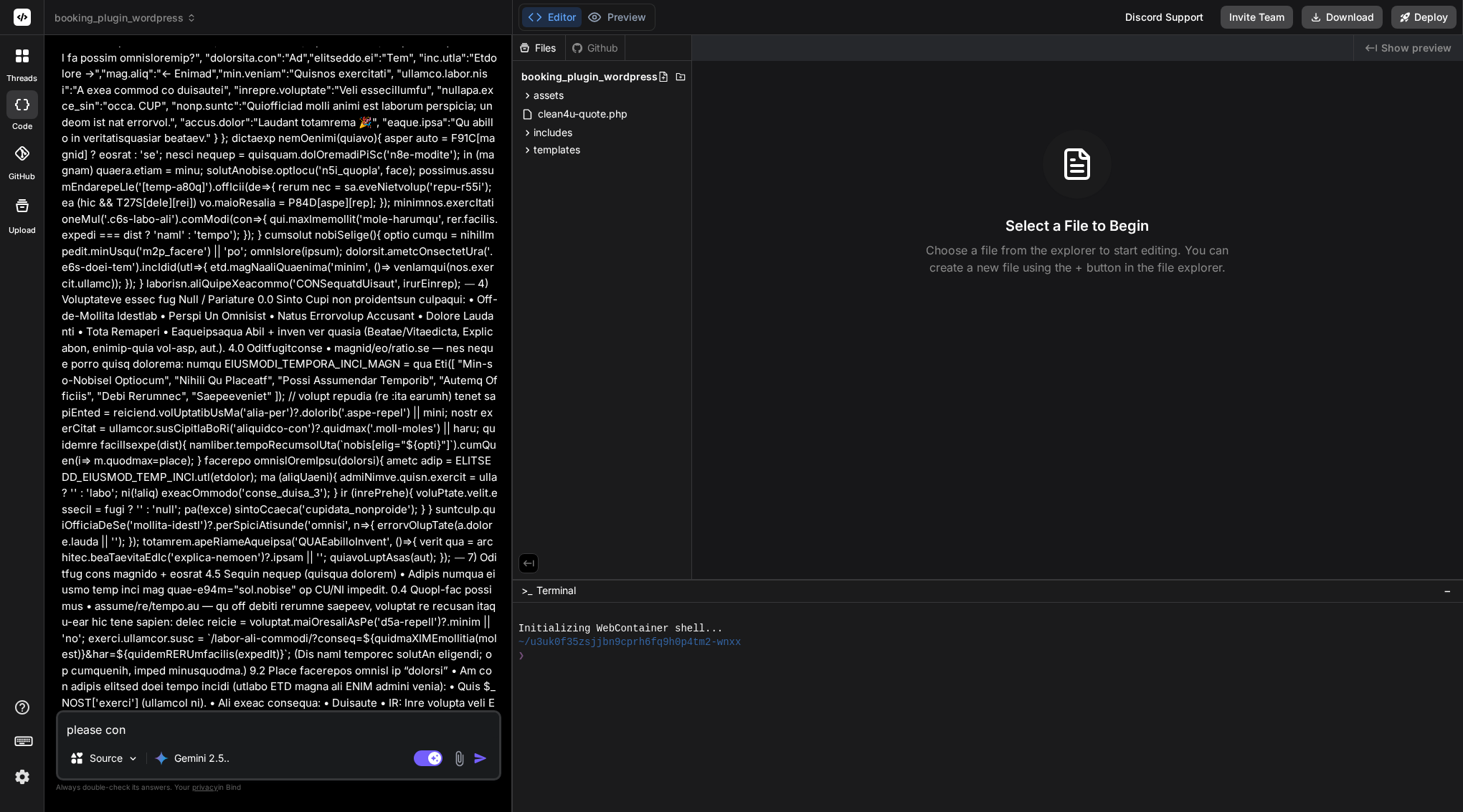
type textarea "x"
type textarea "please cont"
type textarea "x"
type textarea "please conti"
type textarea "x"
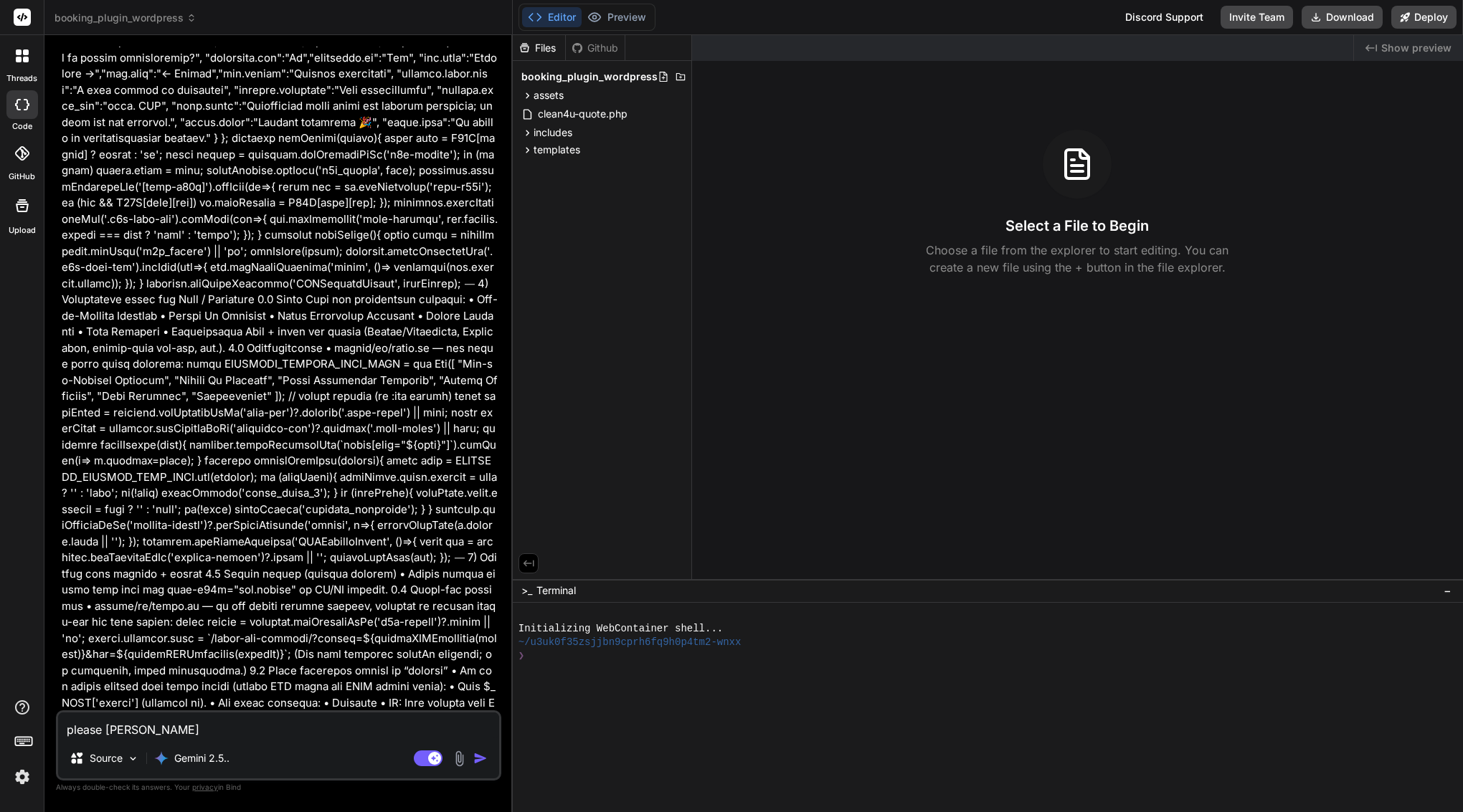
type textarea "please contin"
type textarea "x"
type textarea "please continu"
type textarea "x"
type textarea "please continue"
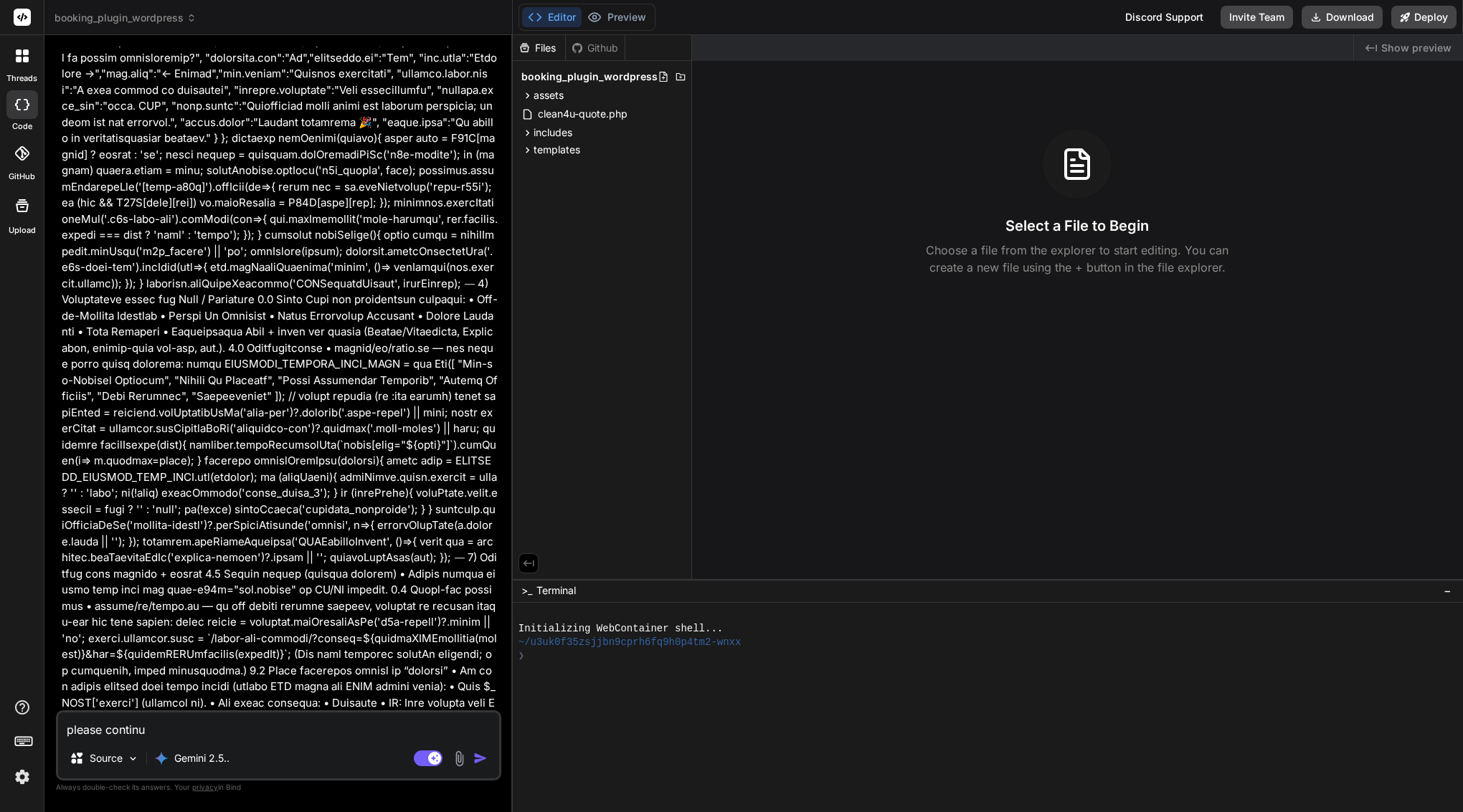
type textarea "x"
type textarea "please continue"
type textarea "x"
type textarea "please continue w"
type textarea "x"
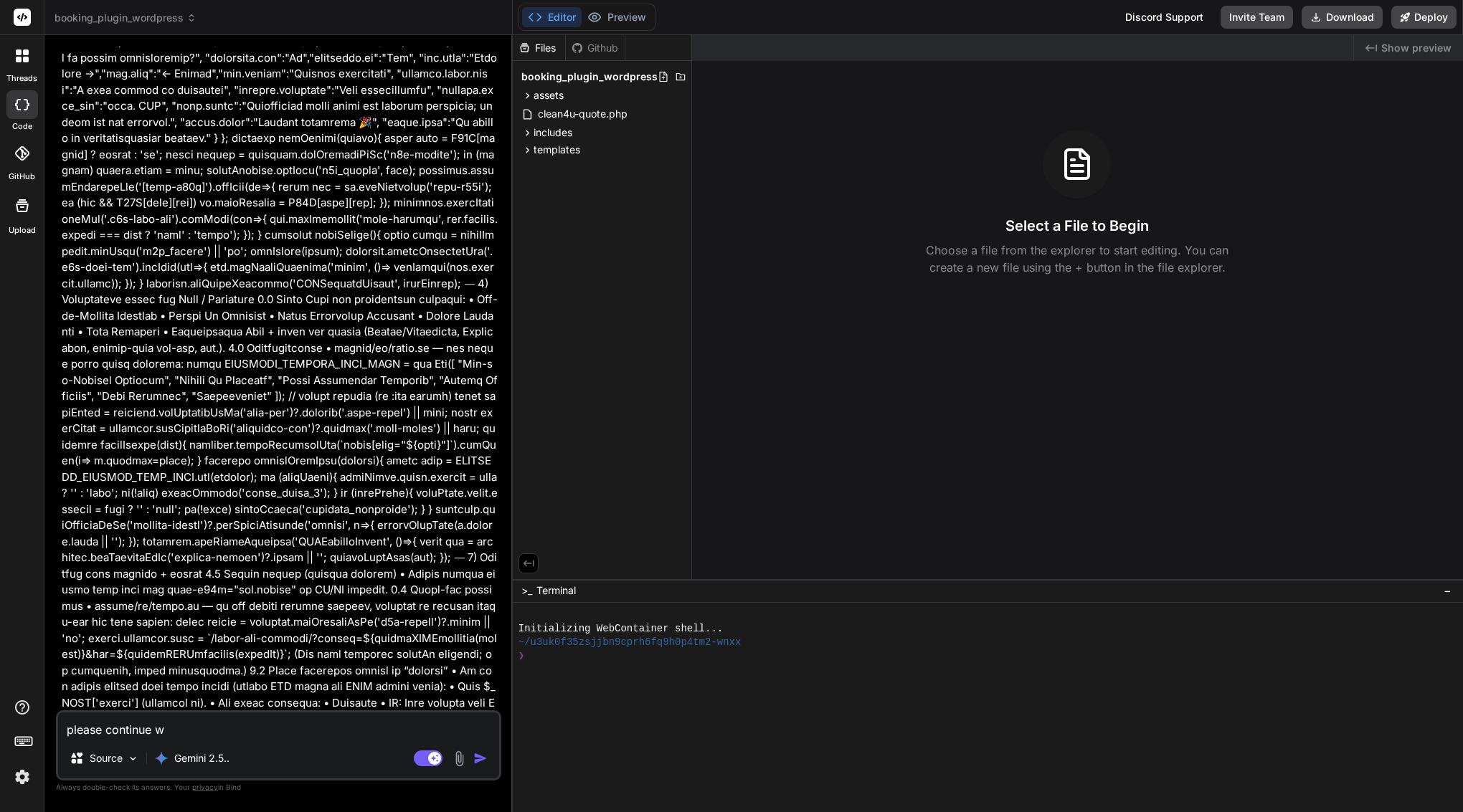
type textarea "please continue wo"
type textarea "x"
type textarea "please continue wor"
type textarea "x"
type textarea "please continue working"
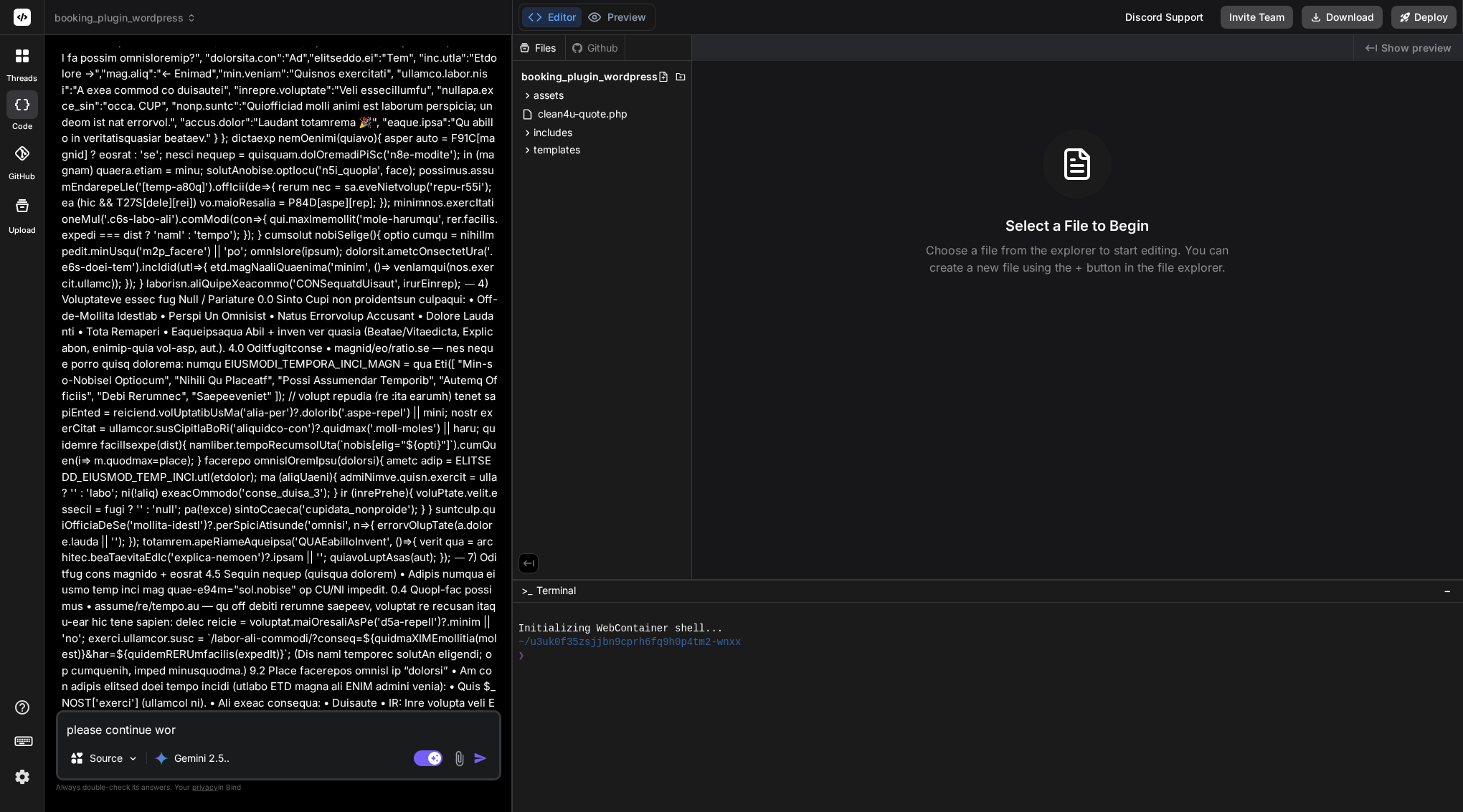
type textarea "x"
type textarea "please continue working"
type textarea "x"
type textarea "please continue workin"
type textarea "x"
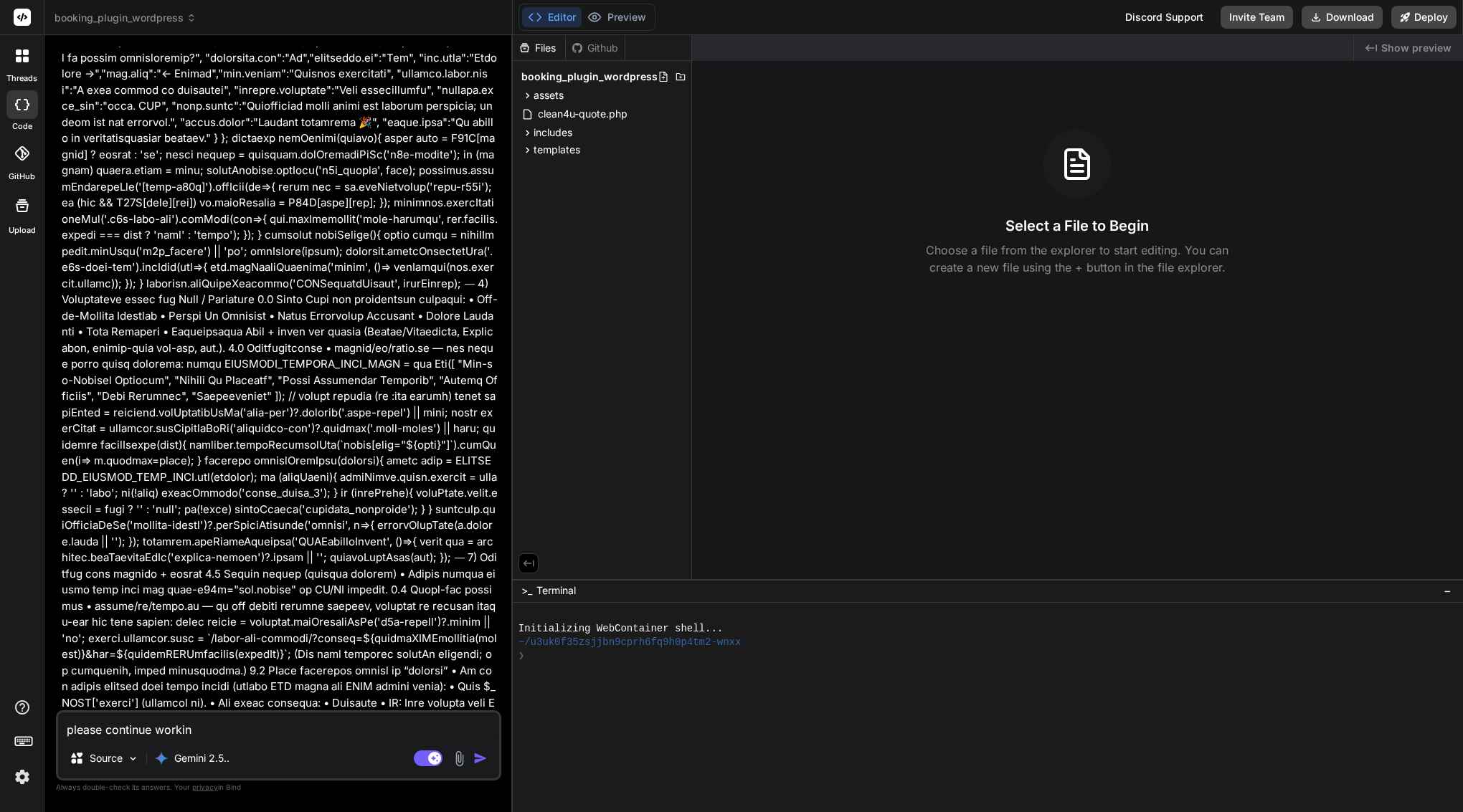
type textarea "please continue worki"
type textarea "x"
type textarea "please continue work"
type textarea "x"
type textarea "please continue wor"
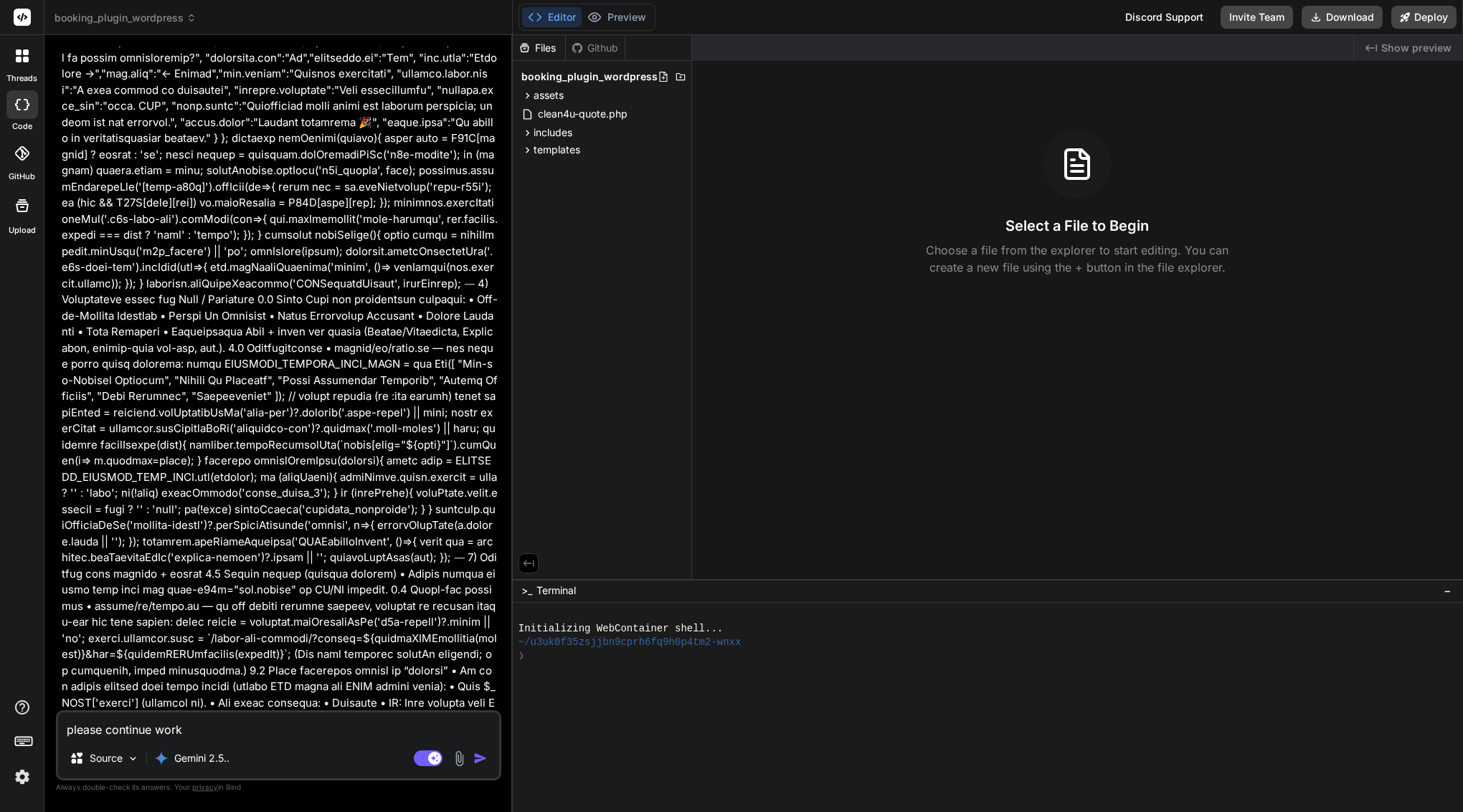
type textarea "x"
type textarea "please continue wo"
type textarea "x"
type textarea "please continue w"
type textarea "x"
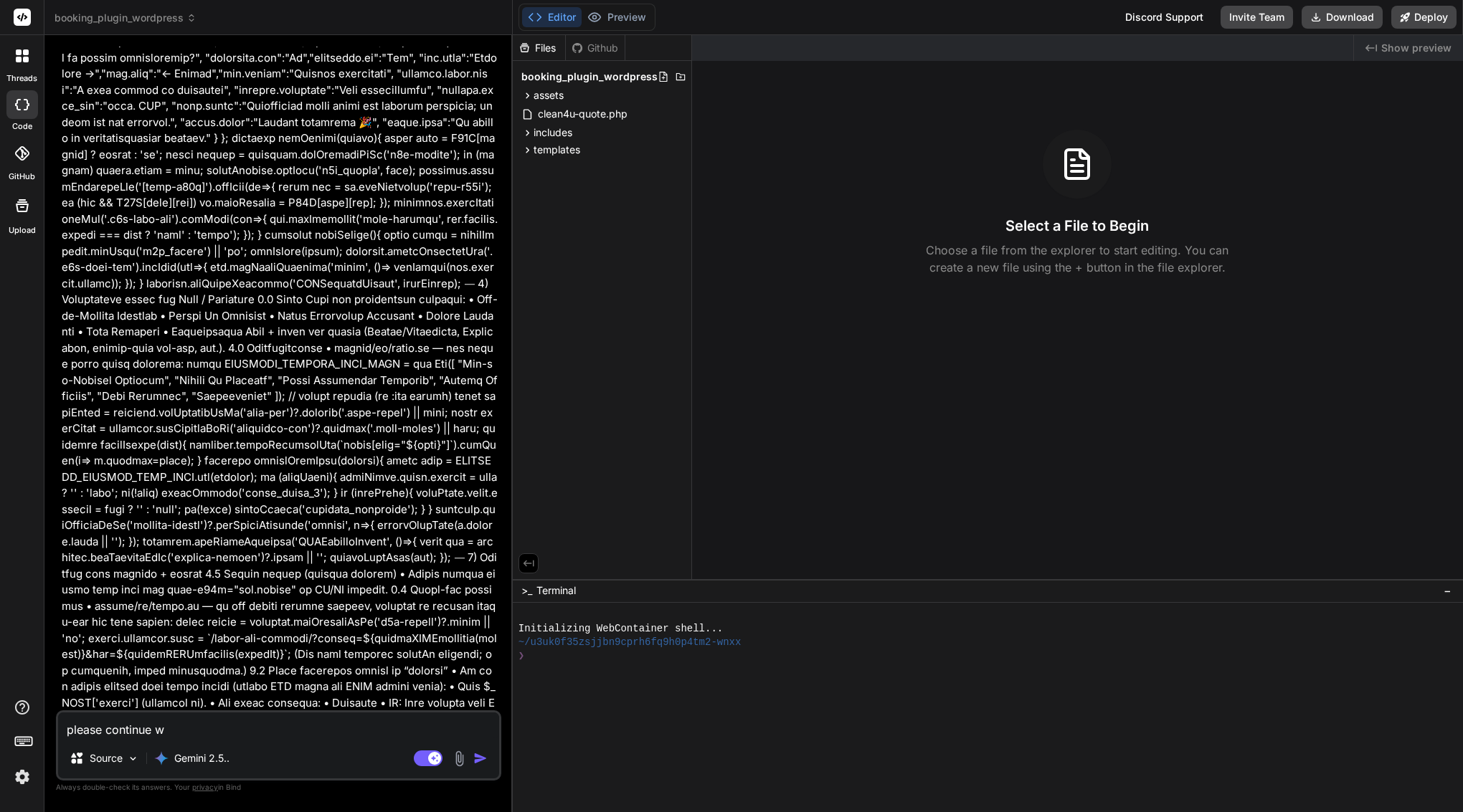
type textarea "please continue"
type textarea "x"
type textarea "please continue"
click at [551, 97] on span "assets" at bounding box center [549, 95] width 31 height 15
click at [546, 133] on span "js" at bounding box center [550, 131] width 7 height 15
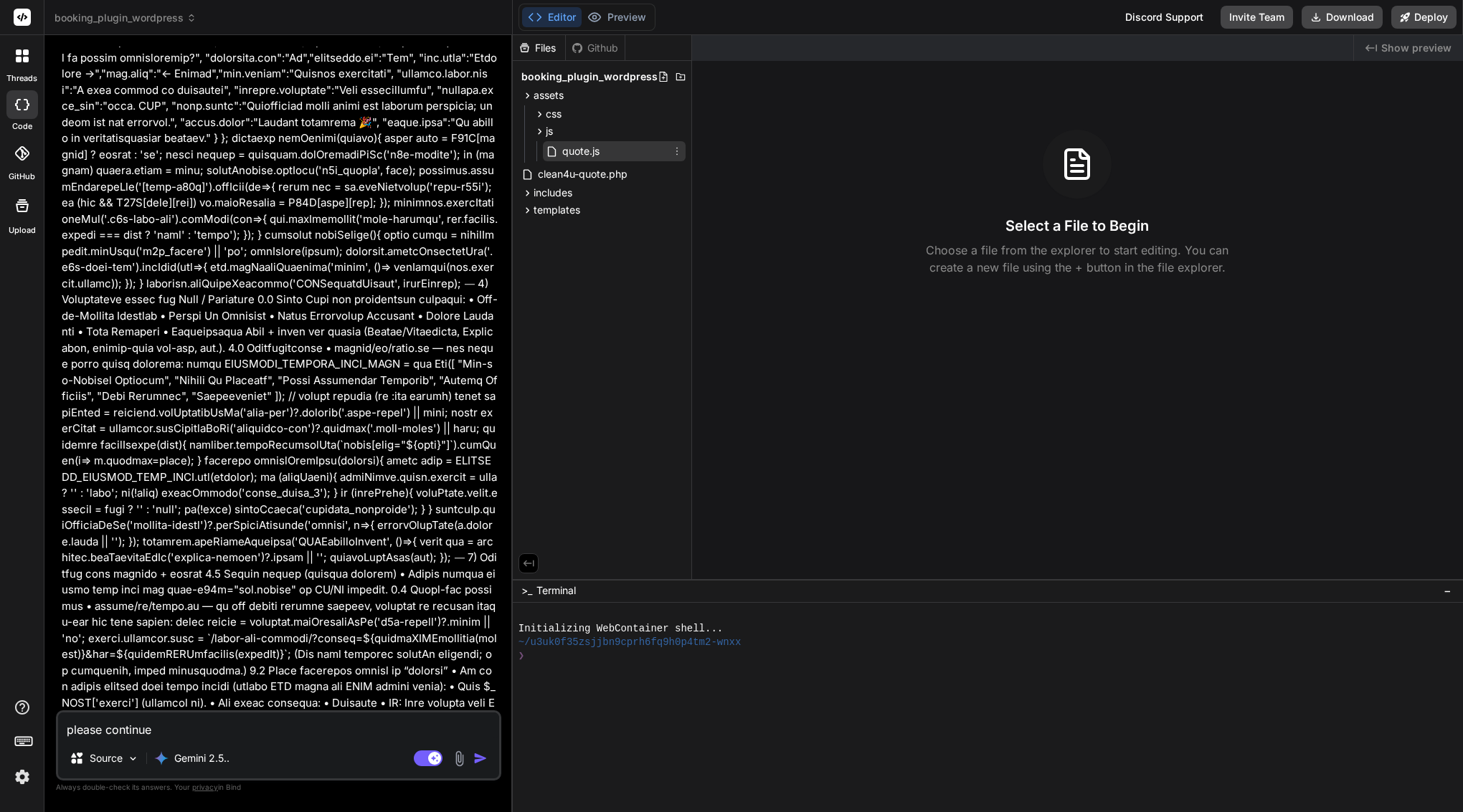
click at [573, 158] on span "quote.js" at bounding box center [580, 151] width 40 height 18
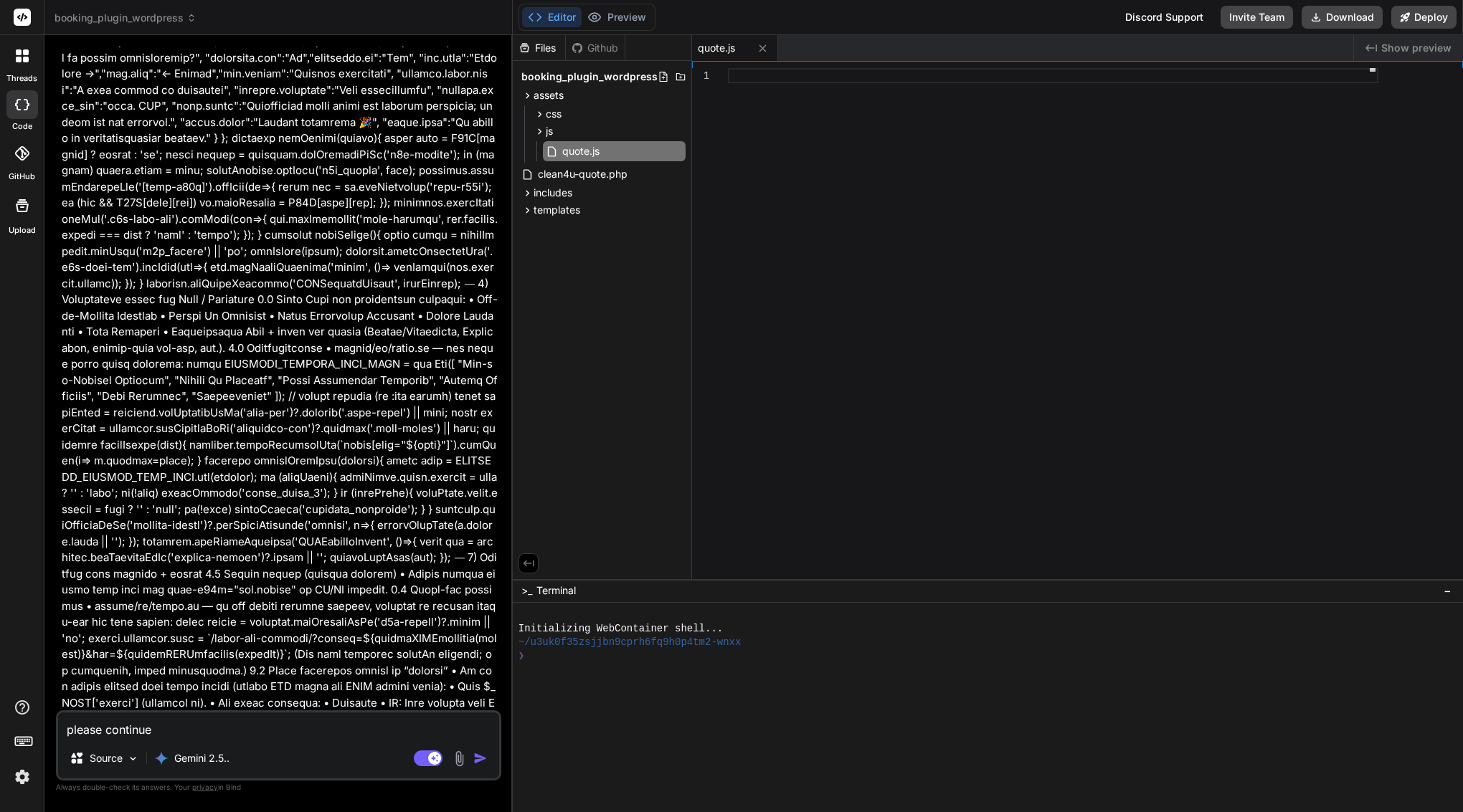
click at [201, 734] on textarea "please continue" at bounding box center [279, 725] width 441 height 26
type textarea "x"
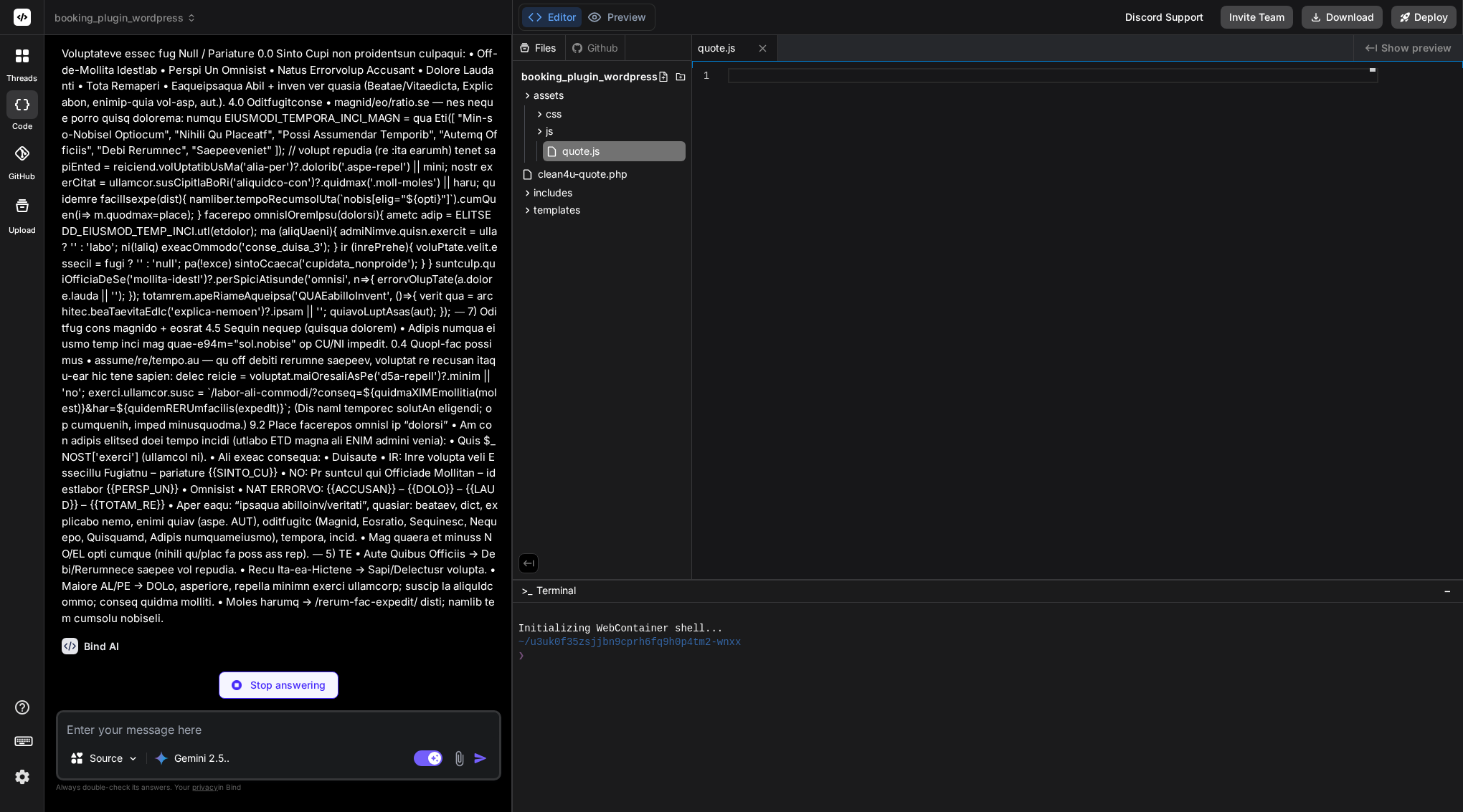
scroll to position [13049, 0]
click at [551, 196] on span "includes" at bounding box center [553, 193] width 39 height 15
type textarea "x"
click at [568, 214] on span "class-clean4u-rest.php" at bounding box center [604, 213] width 111 height 18
type textarea "'range_type' => 'range', 'team' => '2 cleaners', 'duration' => '~4.5–5.5 hrs' ]…"
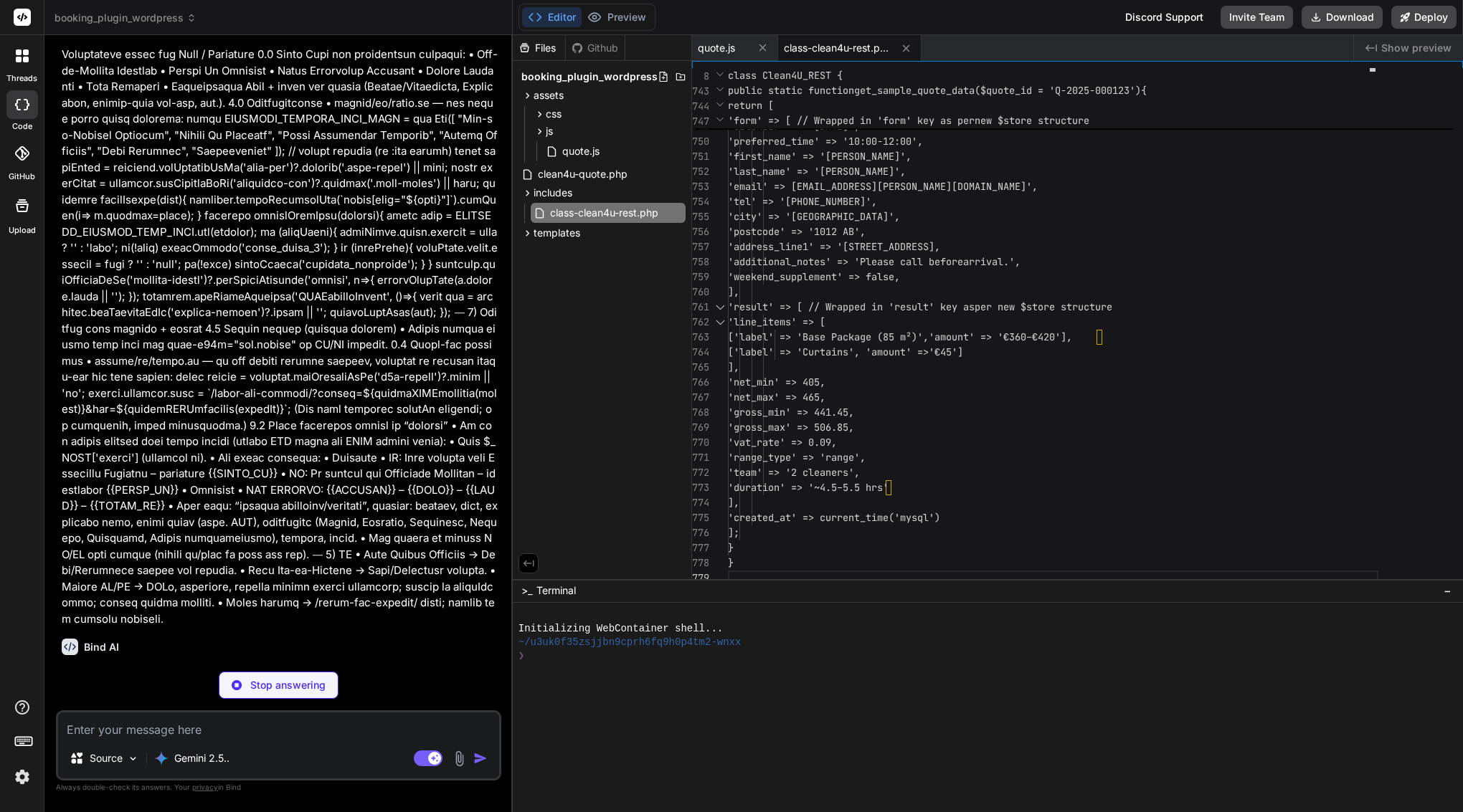
scroll to position [0, 0]
type textarea "x"
click at [722, 53] on span "quote.js" at bounding box center [716, 48] width 37 height 15
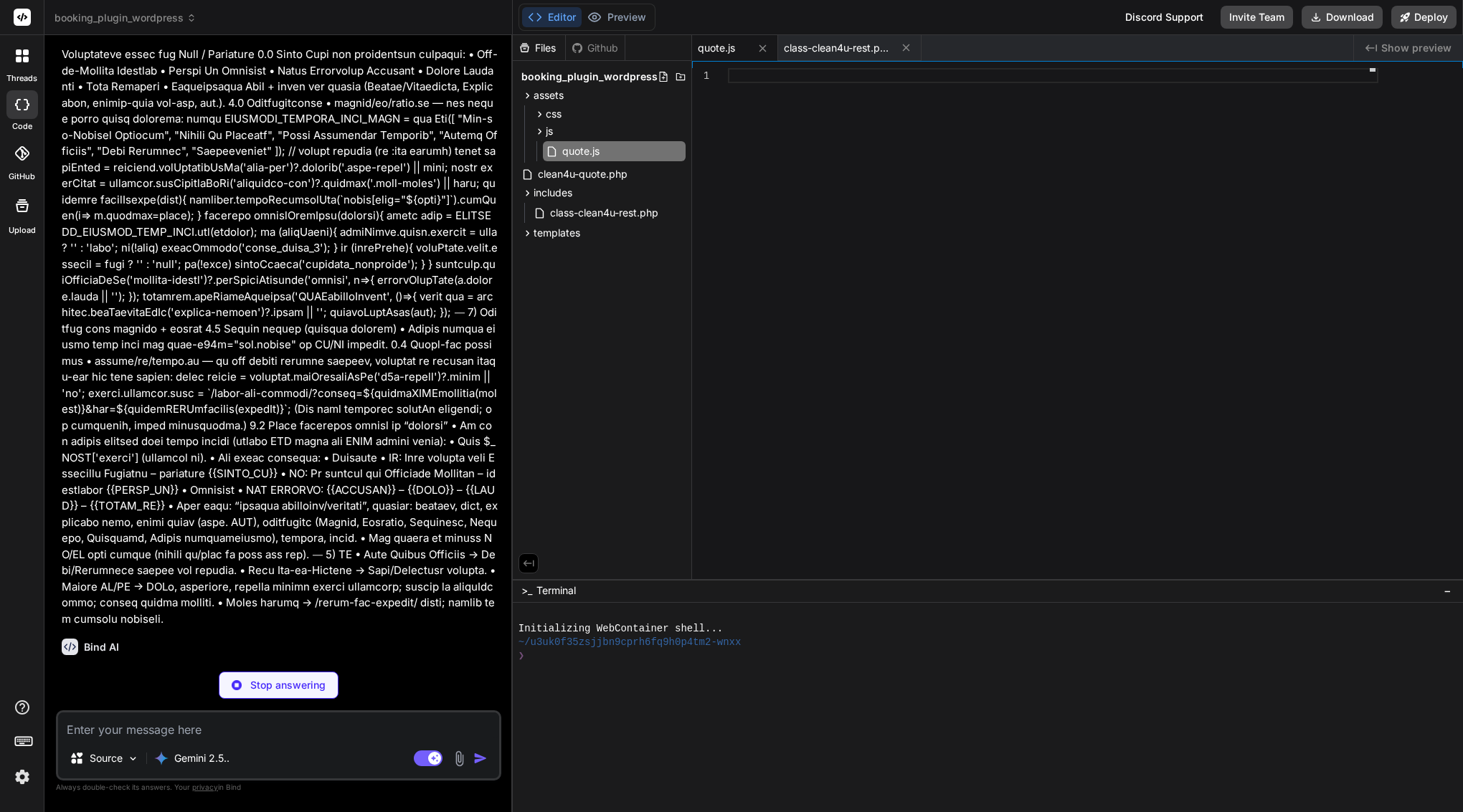
type textarea "x"
type textarea "// Auto-initialize init(); })();"
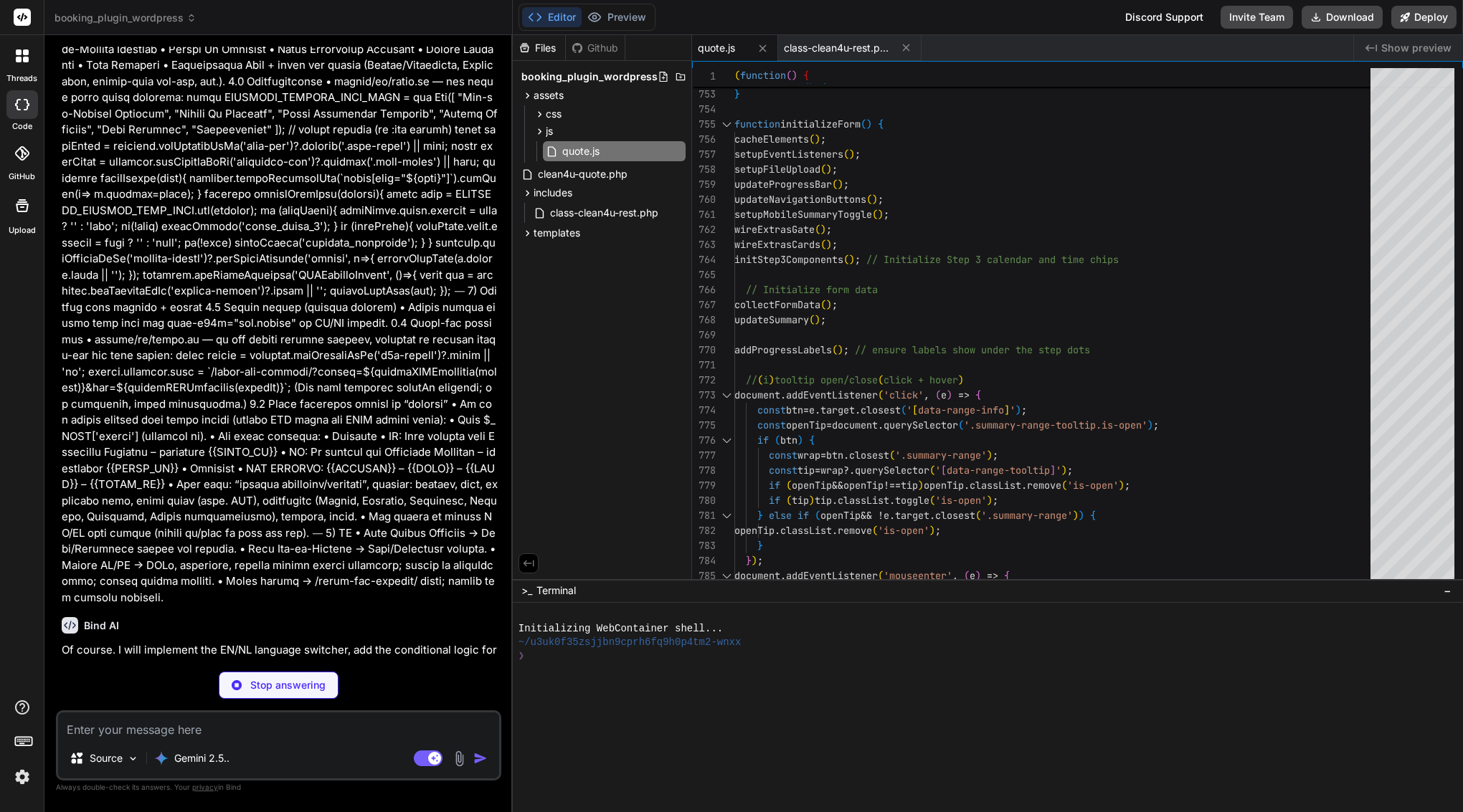
type textarea "x"
type textarea "<?php return ob_get_clean(); } }"
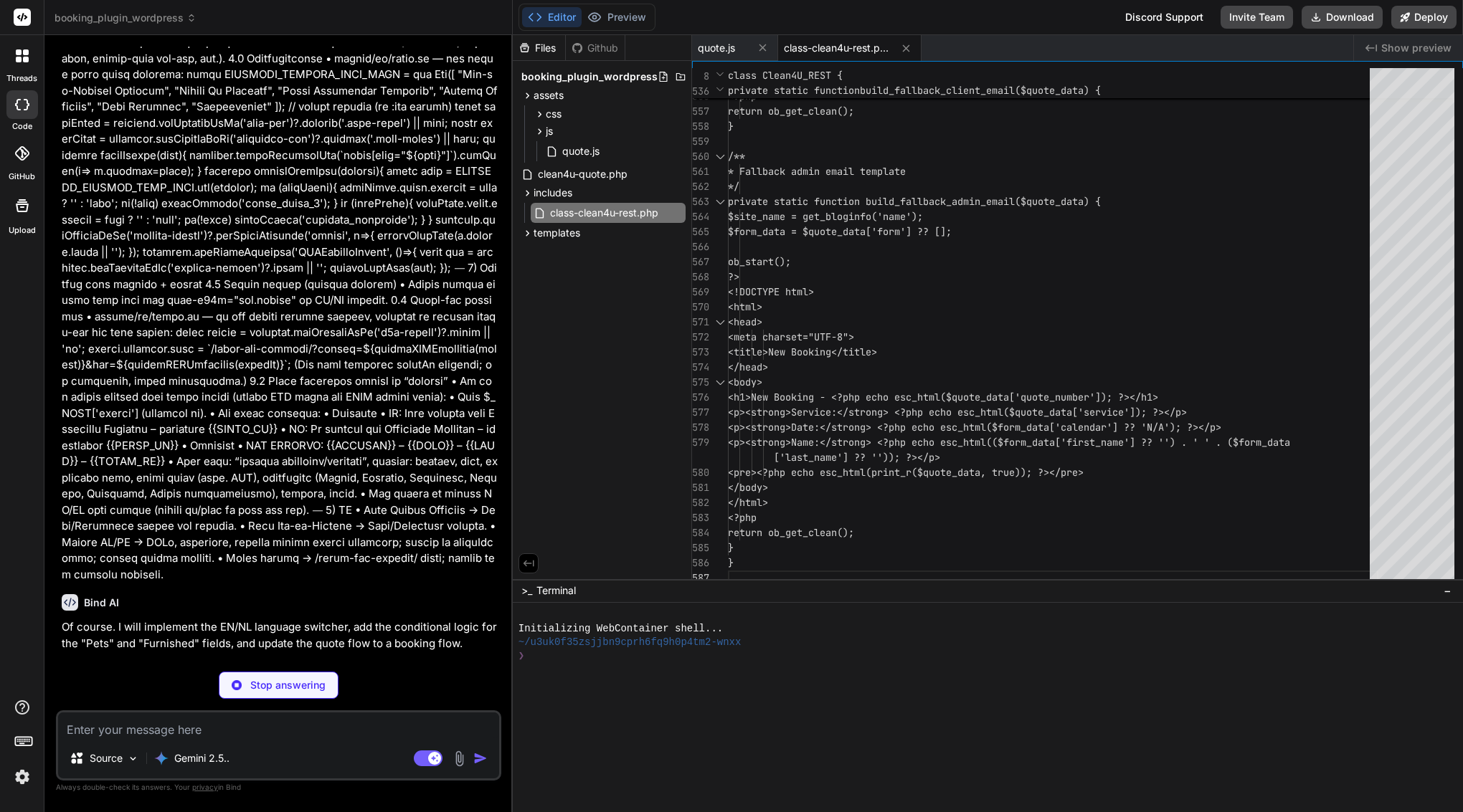
scroll to position [13092, 0]
click at [248, 2] on header "booking_plugin_wordpress Created with Pixso." at bounding box center [279, 18] width 468 height 35
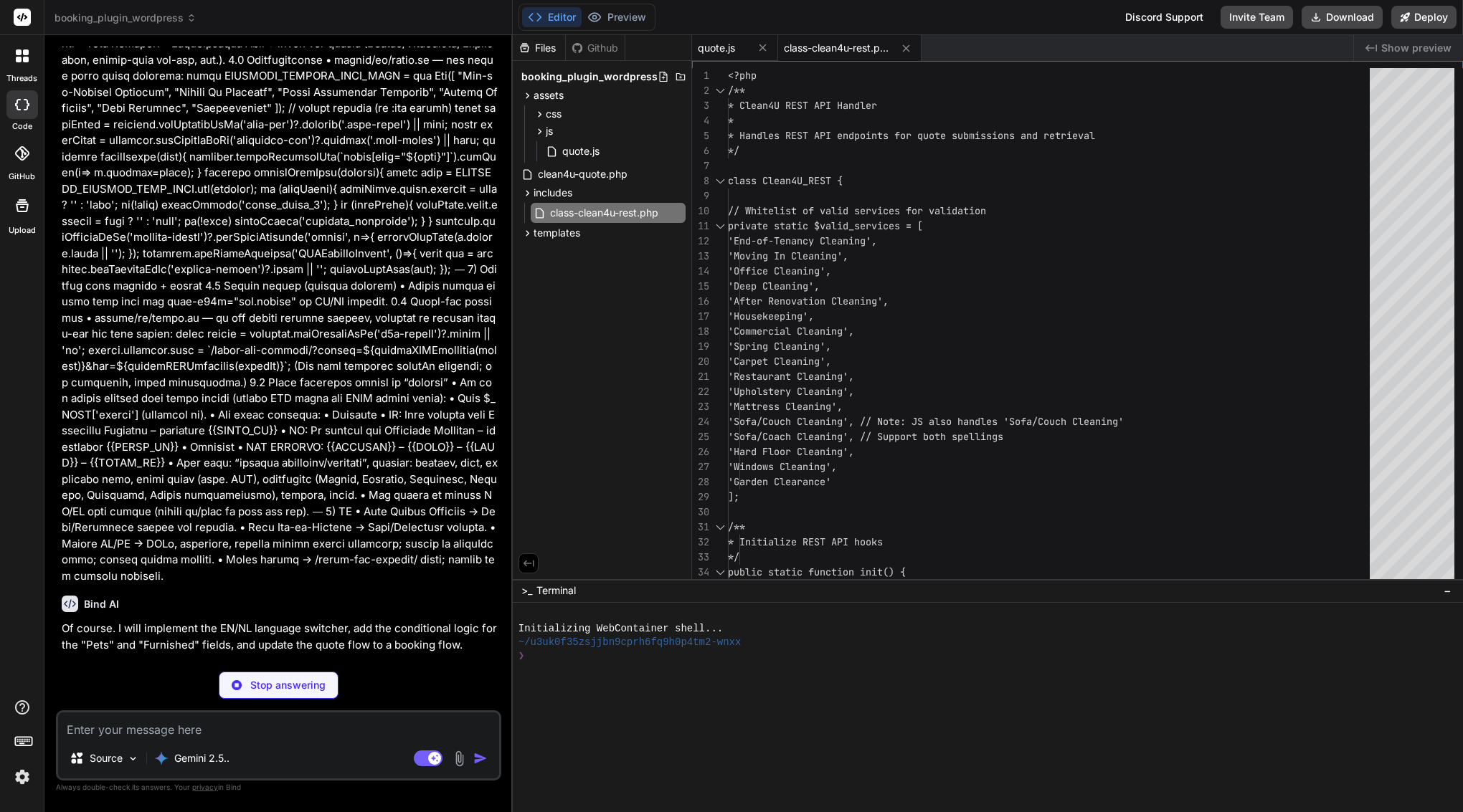
type textarea "x"
click at [715, 48] on span "quote.js" at bounding box center [716, 48] width 37 height 15
type textarea "// Auto-initialize init(); })();"
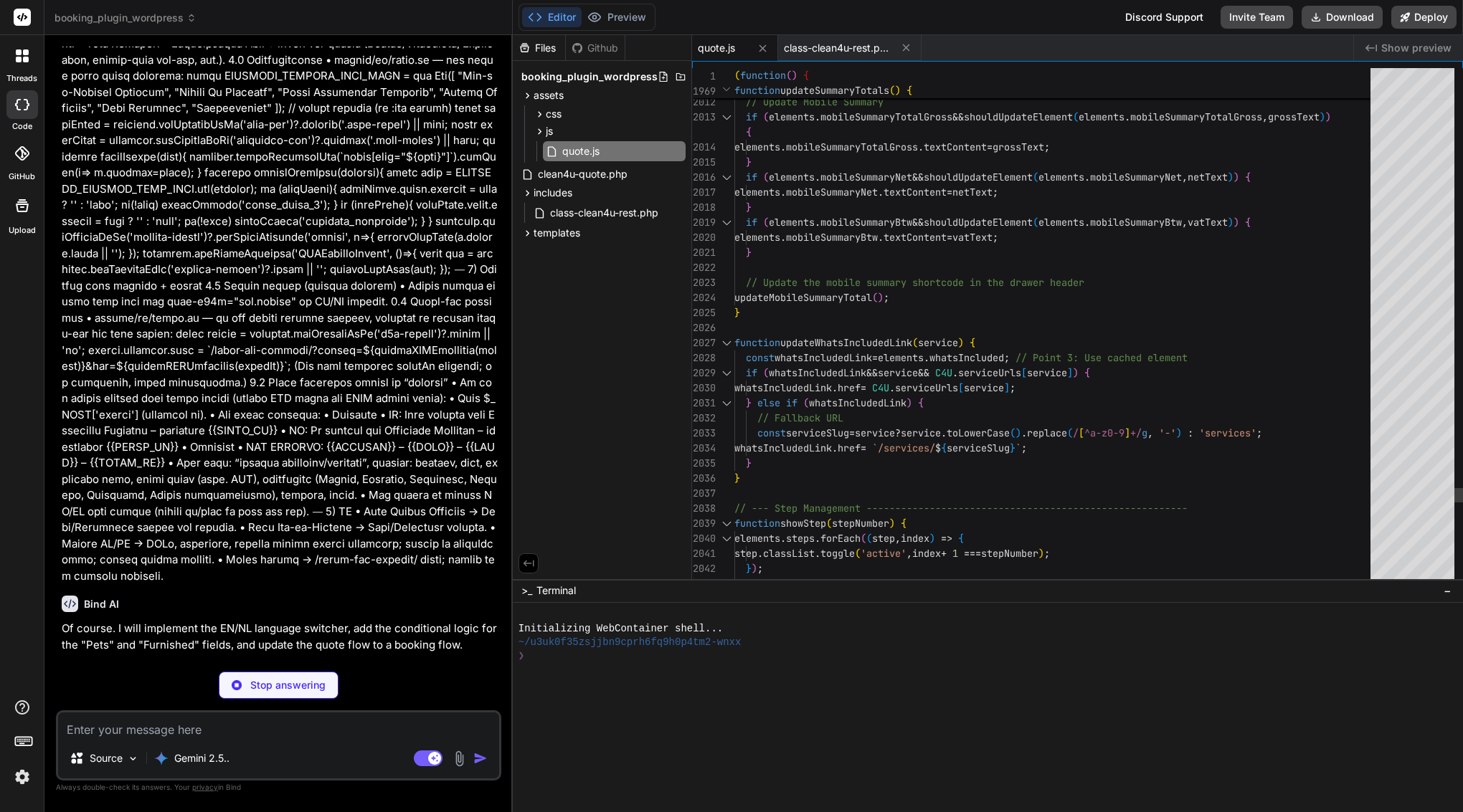
type textarea "x"
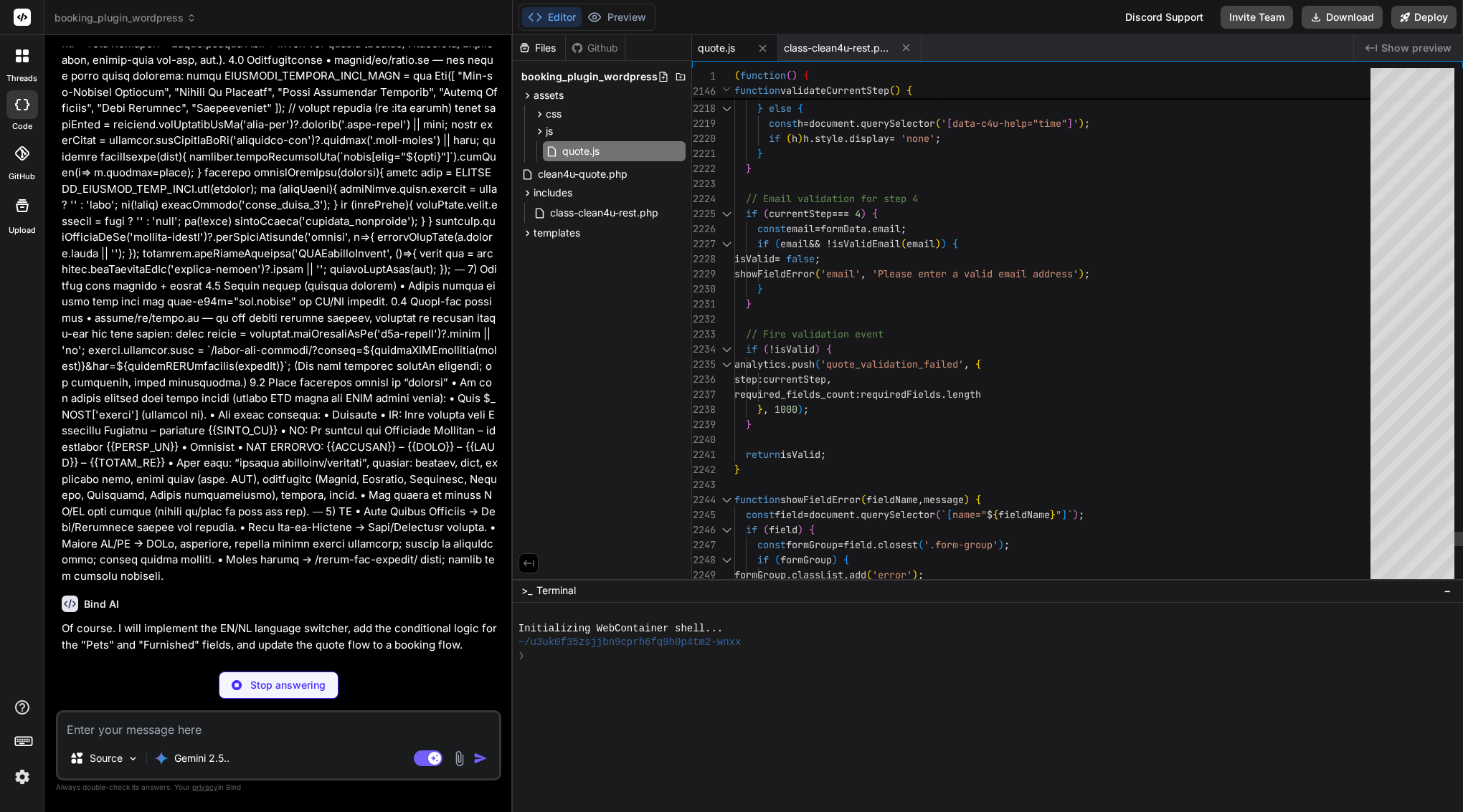
type textarea "required_fields_count: requiredFields.length }, 1000); } return isValid; } func…"
drag, startPoint x: 880, startPoint y: 410, endPoint x: 888, endPoint y: 386, distance: 25.3
click at [881, 406] on div "} , 1000 ) ;" at bounding box center [1057, 410] width 645 height 15
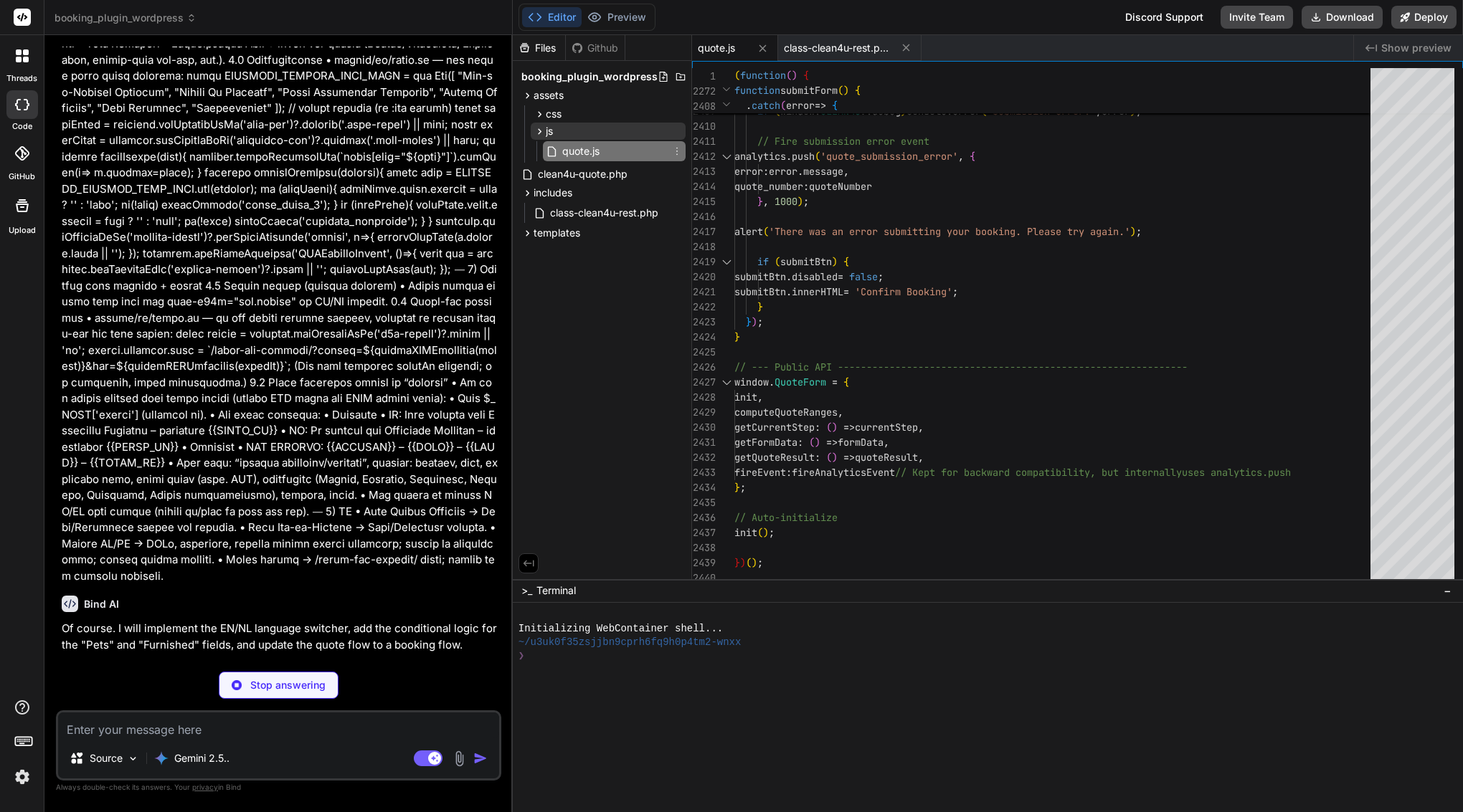
type textarea "x"
type textarea "</div> </body> </html>"
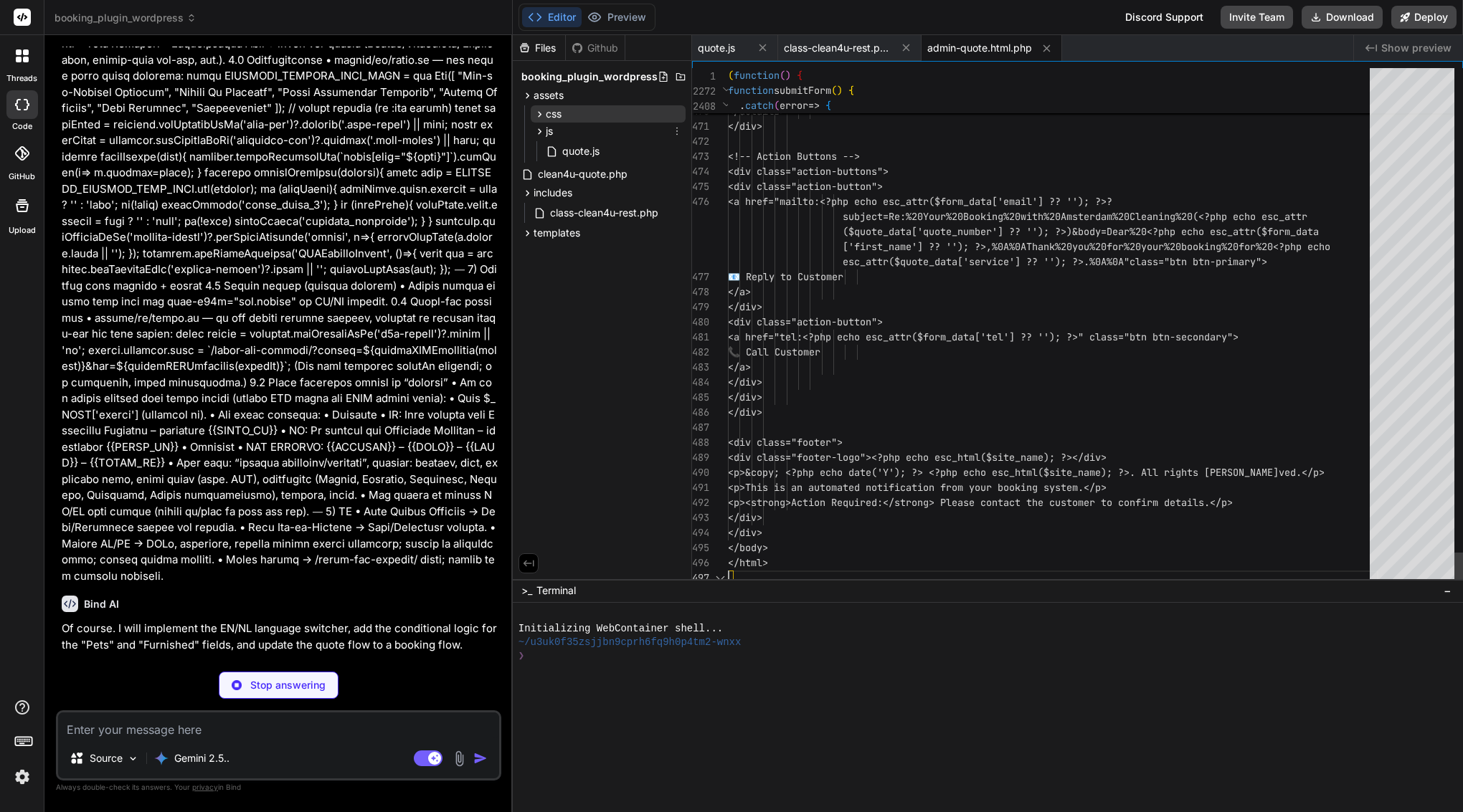
scroll to position [45, 0]
click at [556, 238] on span "templates" at bounding box center [557, 233] width 46 height 15
type textarea "x"
type textarea "($quote_data['quote_number'] ?? ''); ?>)&body=Dear%20<?php echo esc_attr($form_…"
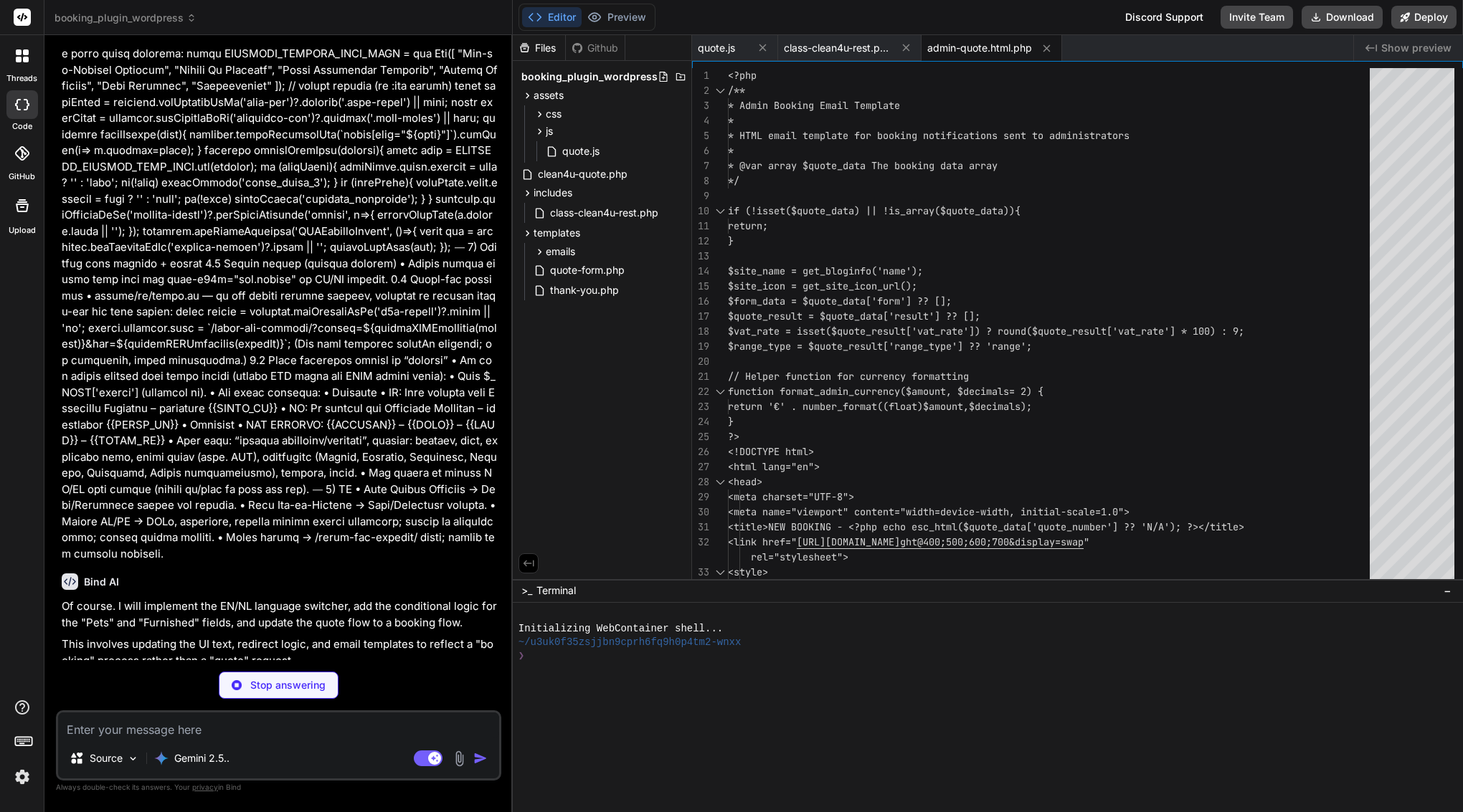
scroll to position [13113, 0]
type textarea "x"
click at [588, 265] on span "quote-form.php" at bounding box center [588, 270] width 78 height 18
type textarea "if ($q && $quote_data) { delete_transient("clean4u_quote_{$q}"); } ?>"
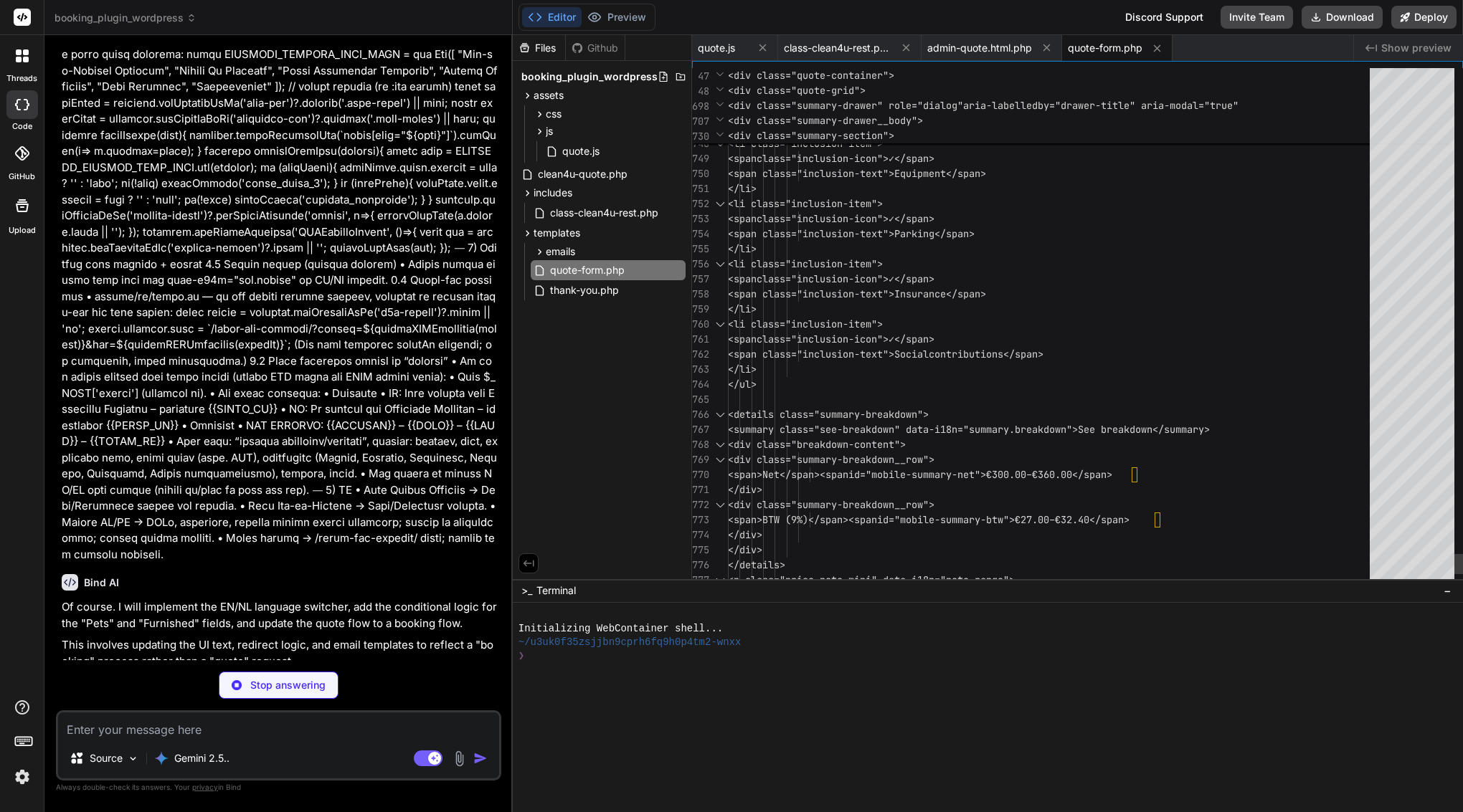
scroll to position [60, 0]
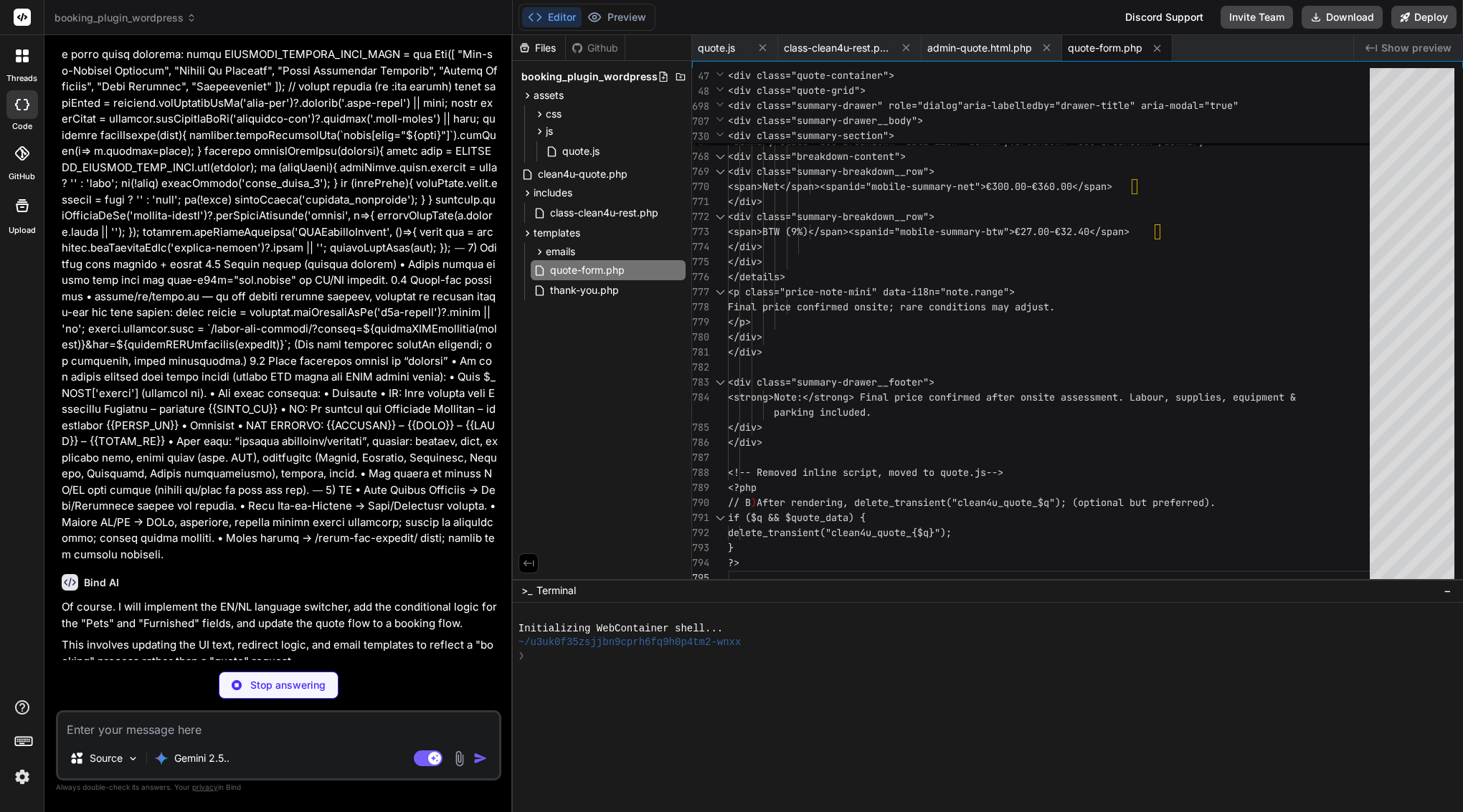
type textarea "x"
type textarea "</div> <div class="footer"> <p><strong><?php echo esc_html($site_name); ?></str…"
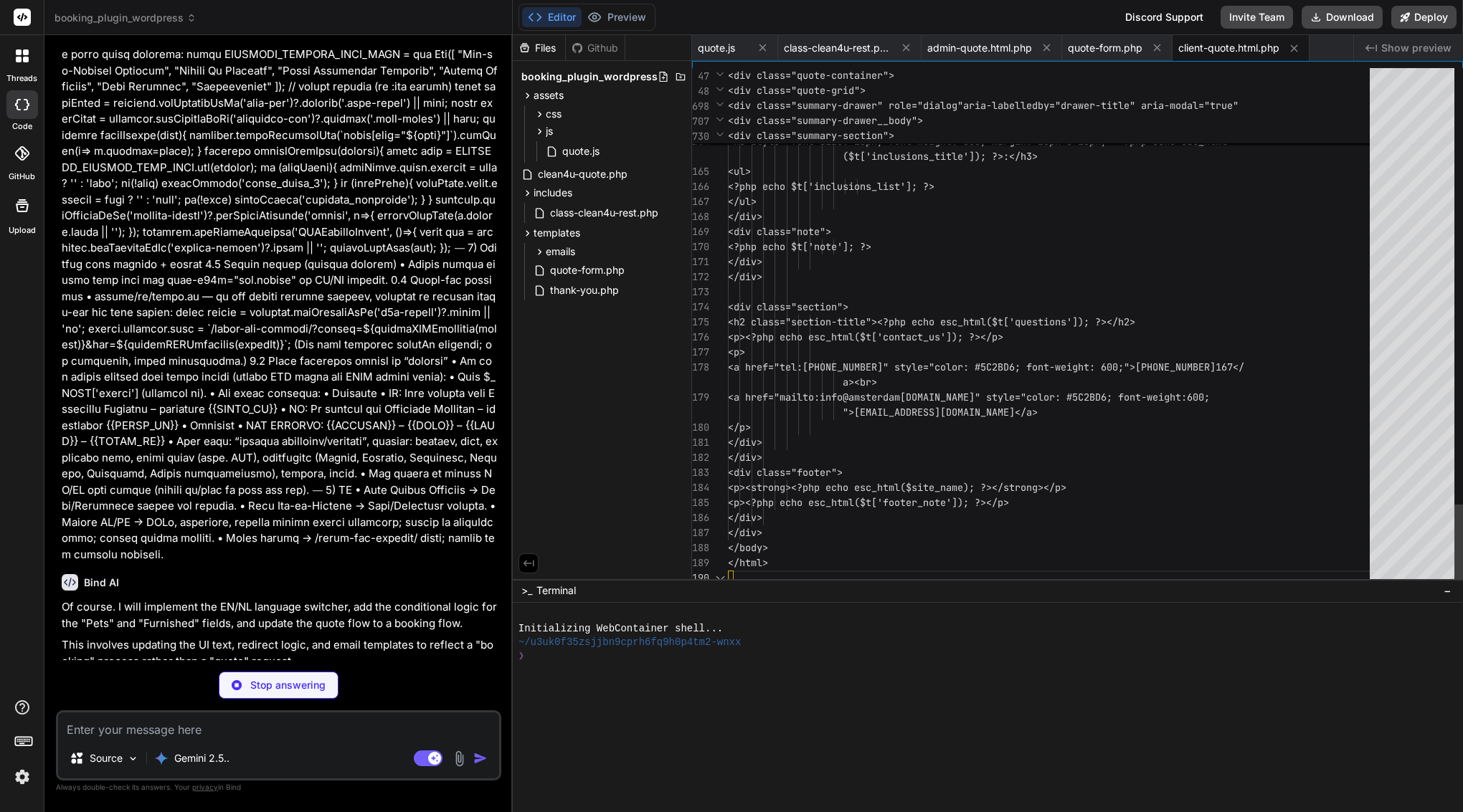
scroll to position [120, 0]
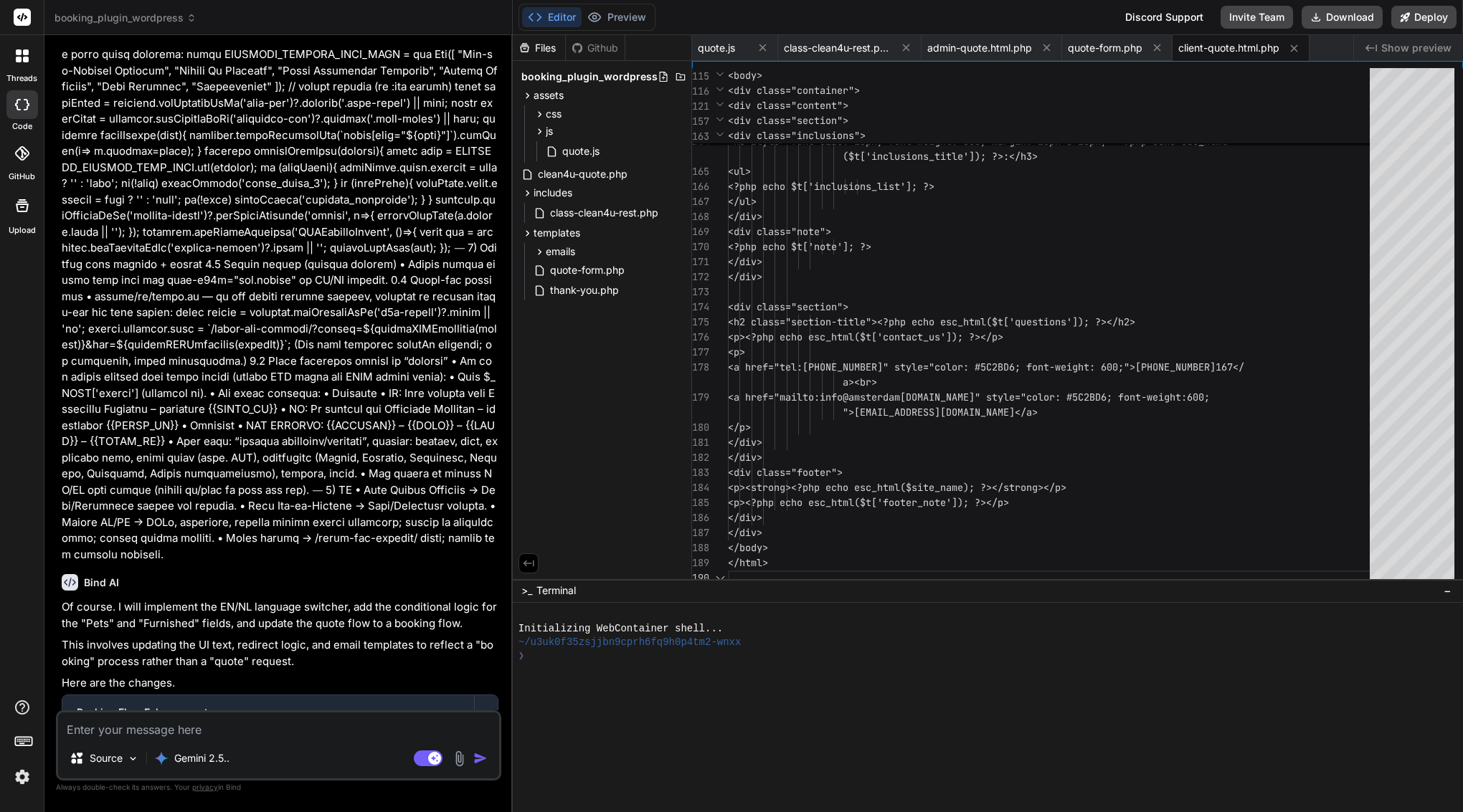
type textarea "x"
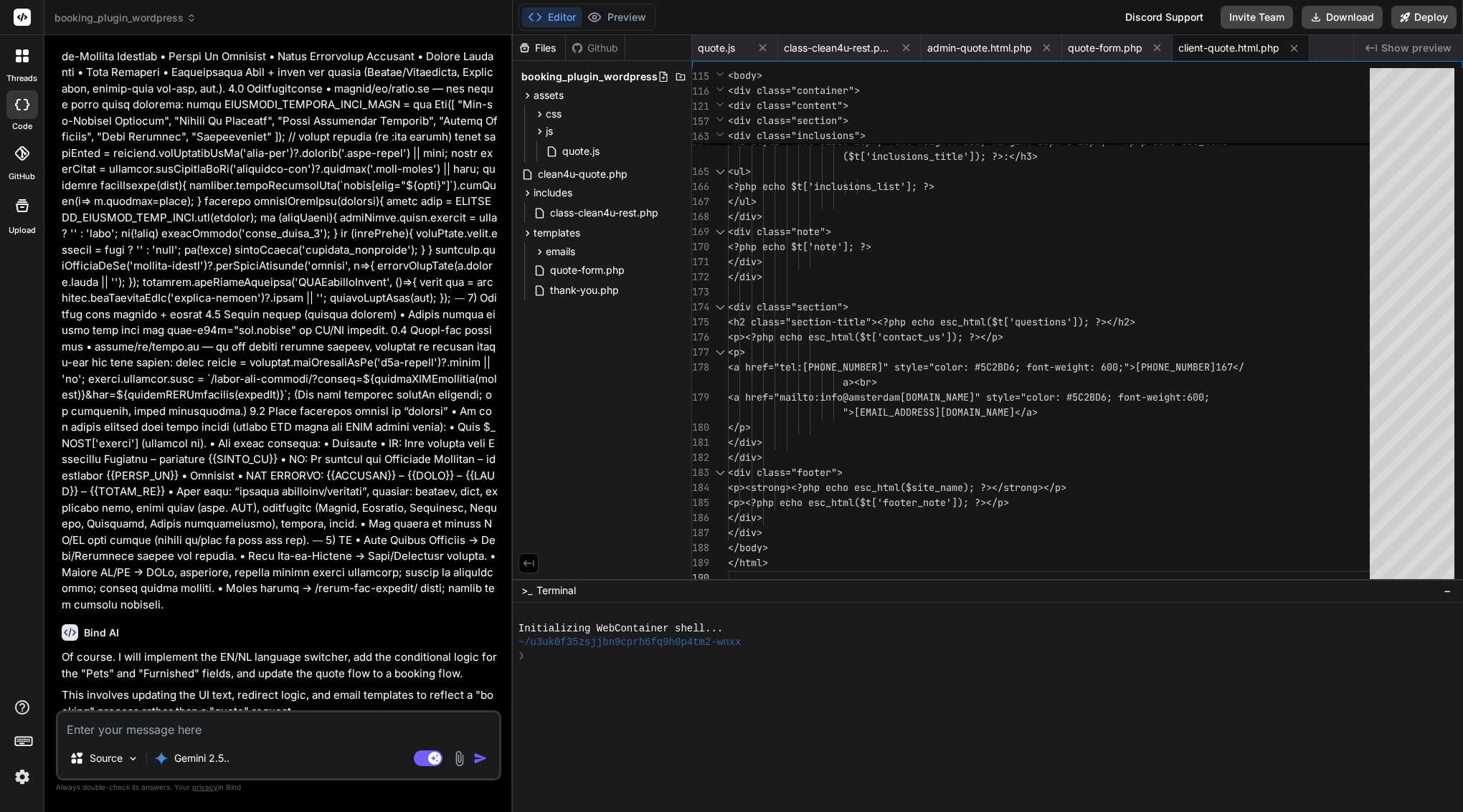
scroll to position [0, 0]
drag, startPoint x: 353, startPoint y: 645, endPoint x: 145, endPoint y: 649, distance: 208.0
copy div "includes/class-clean4u-rest.php"
click at [860, 38] on div "class-clean4u-rest.php" at bounding box center [849, 48] width 143 height 26
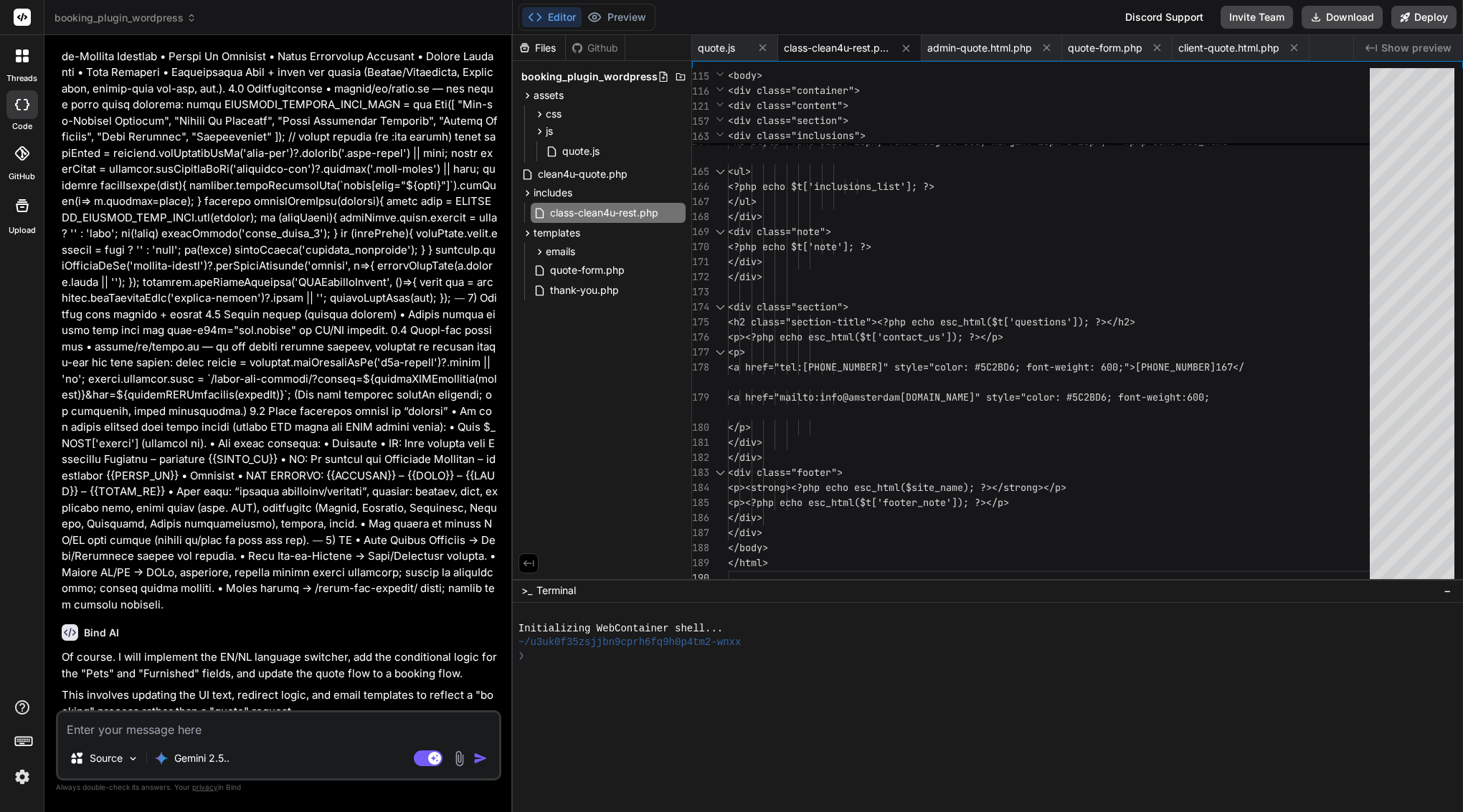
type textarea "<?php return ob_get_clean(); } }"
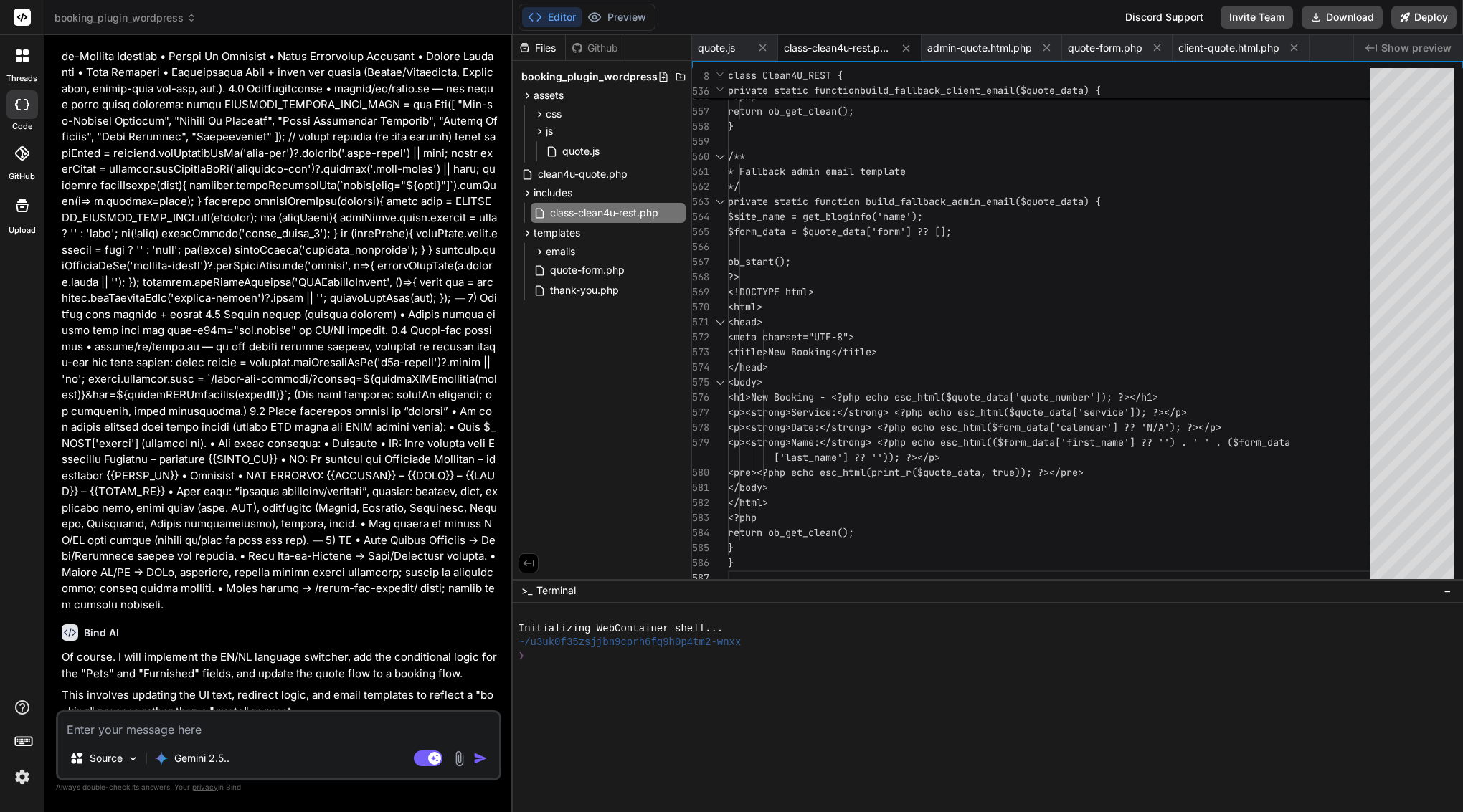
click at [241, 734] on textarea at bounding box center [279, 725] width 441 height 26
type textarea "i"
type textarea "x"
type textarea "I"
type textarea "x"
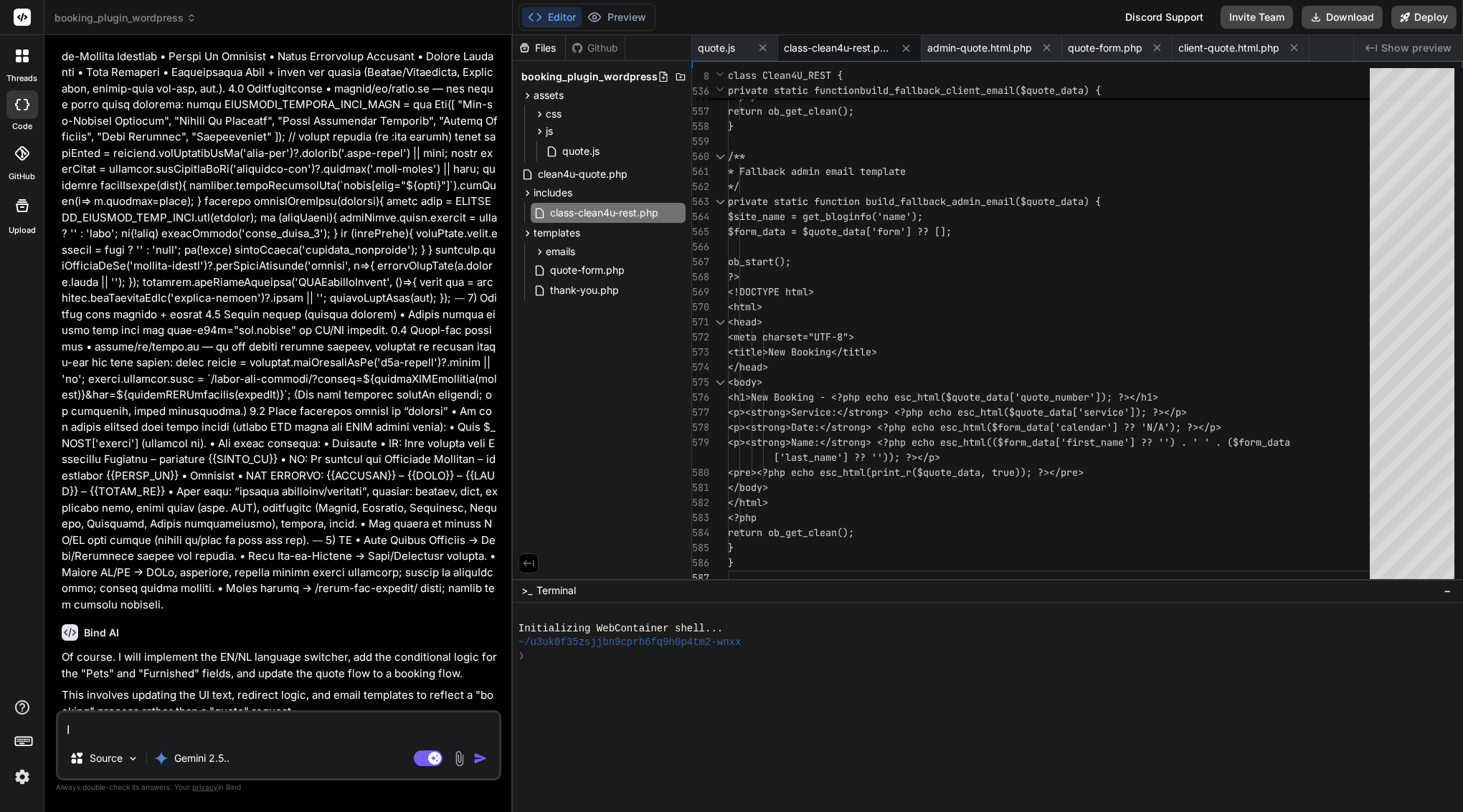
type textarea "I s"
type textarea "x"
type textarea "I ss"
type textarea "x"
type textarea "I sse"
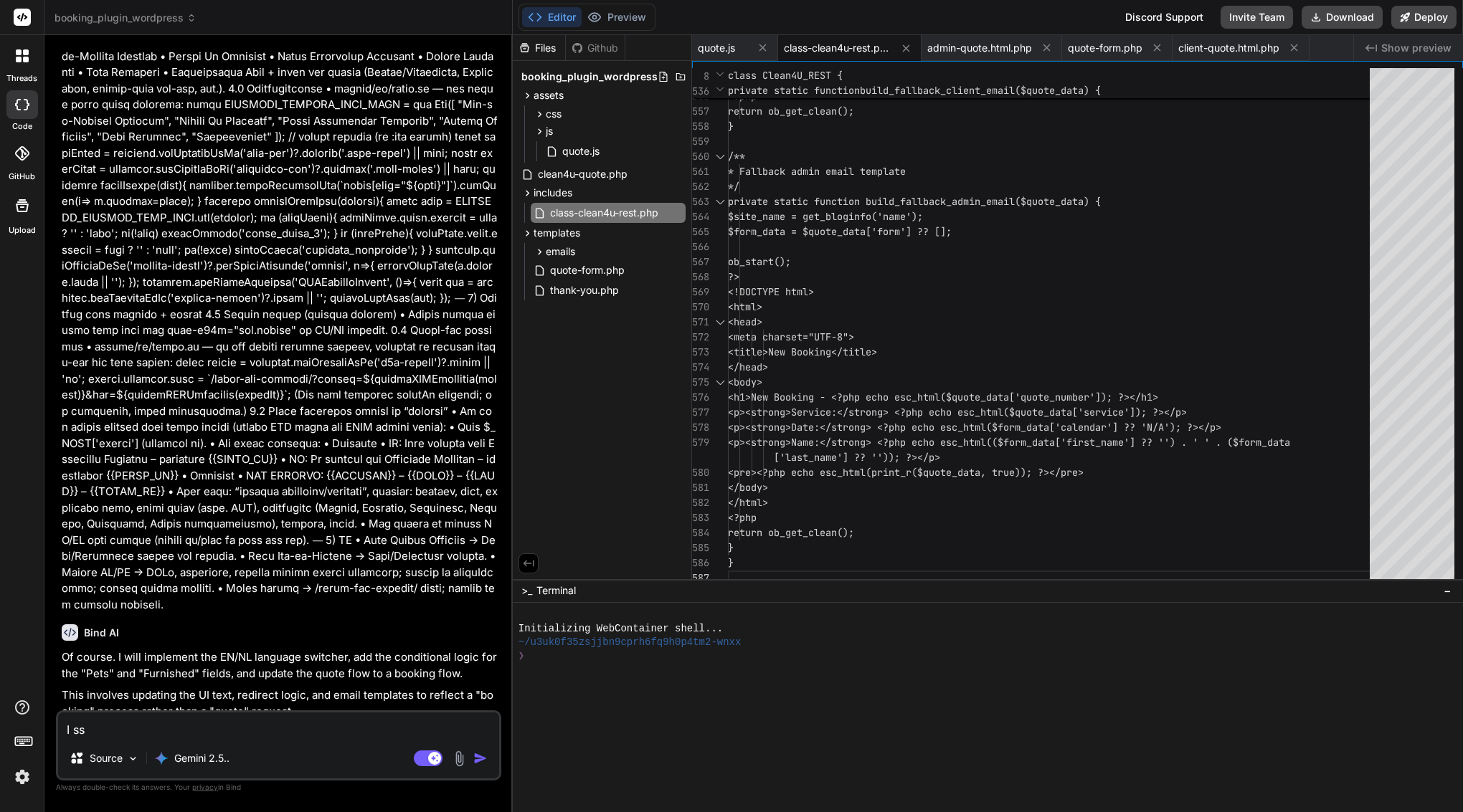
type textarea "x"
type textarea "I ssee"
type textarea "x"
type textarea "I sse"
type textarea "x"
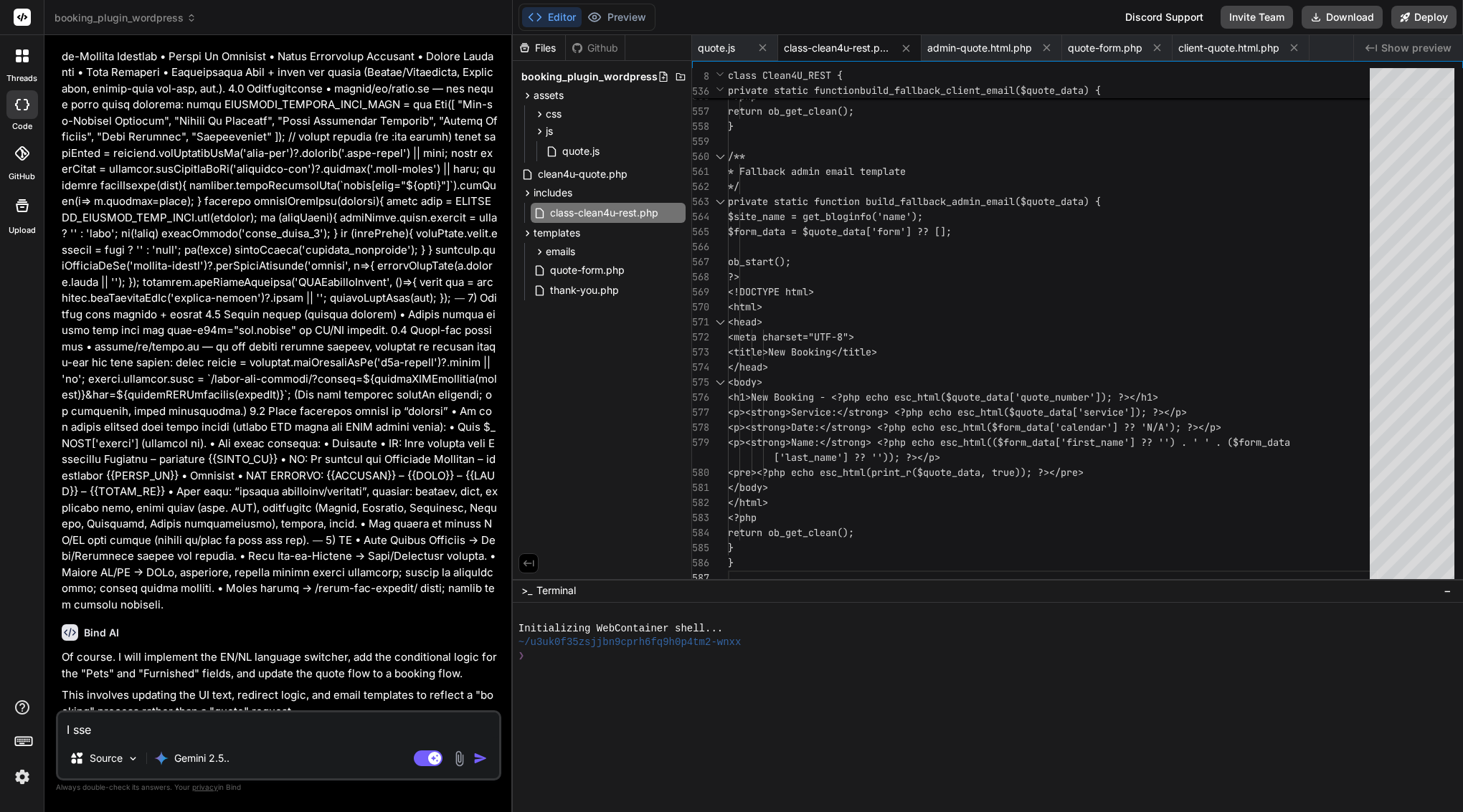
type textarea "I ss"
type textarea "x"
type textarea "I s"
type textarea "x"
type textarea "I se"
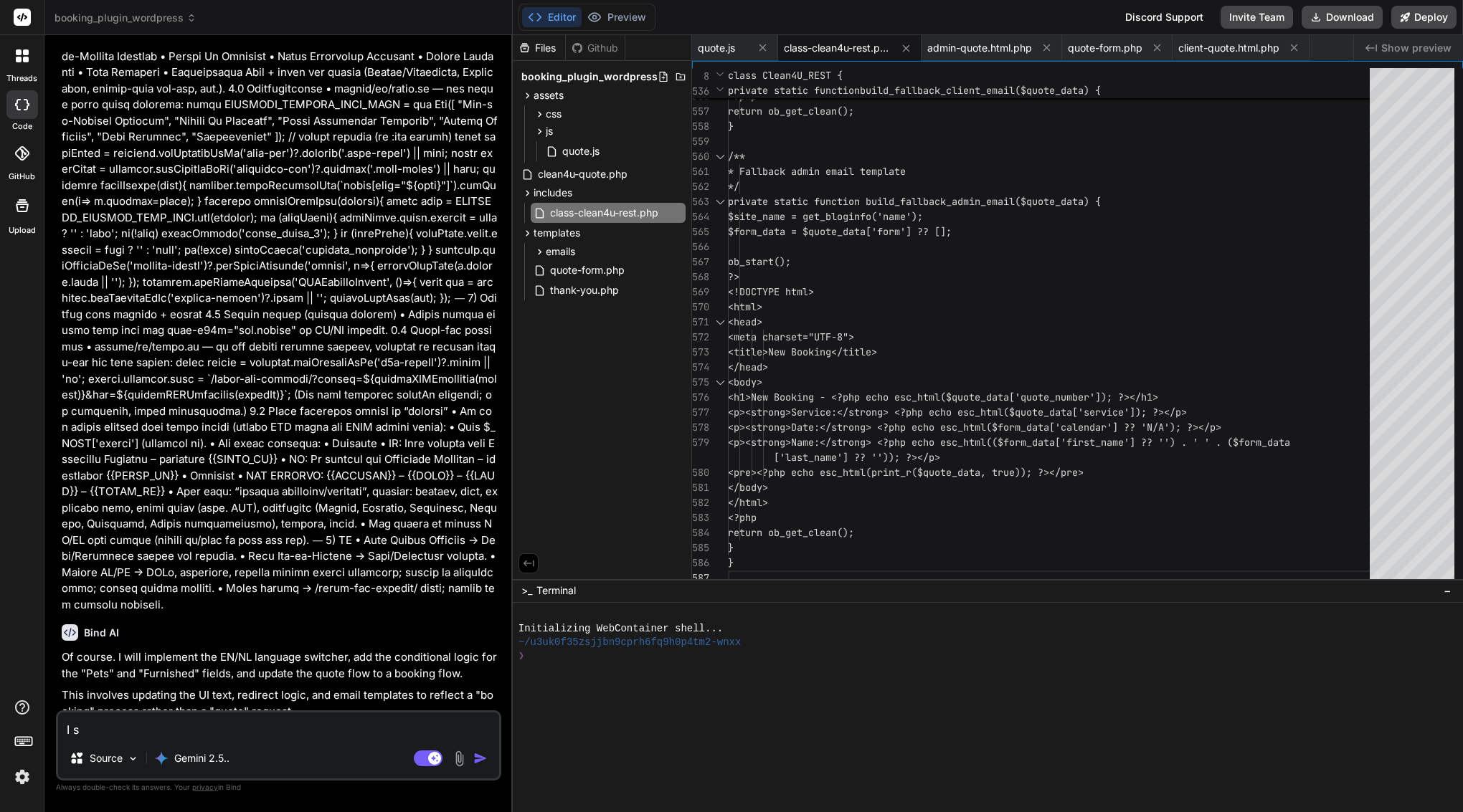
type textarea "x"
type textarea "I see"
type textarea "x"
type textarea "I see"
type textarea "x"
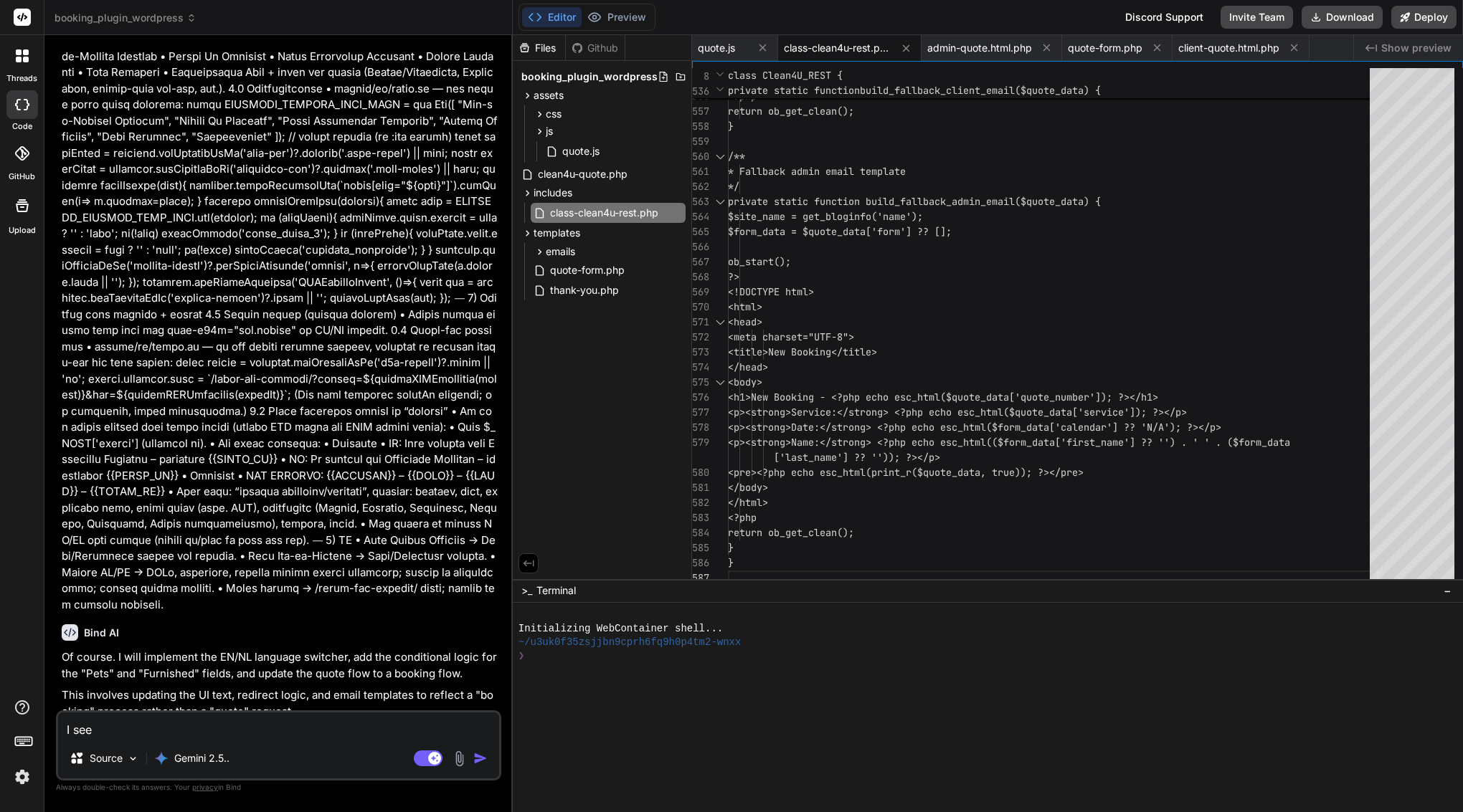
type textarea "I see f"
type textarea "x"
type textarea "I see fi"
type textarea "x"
type textarea "I see fil"
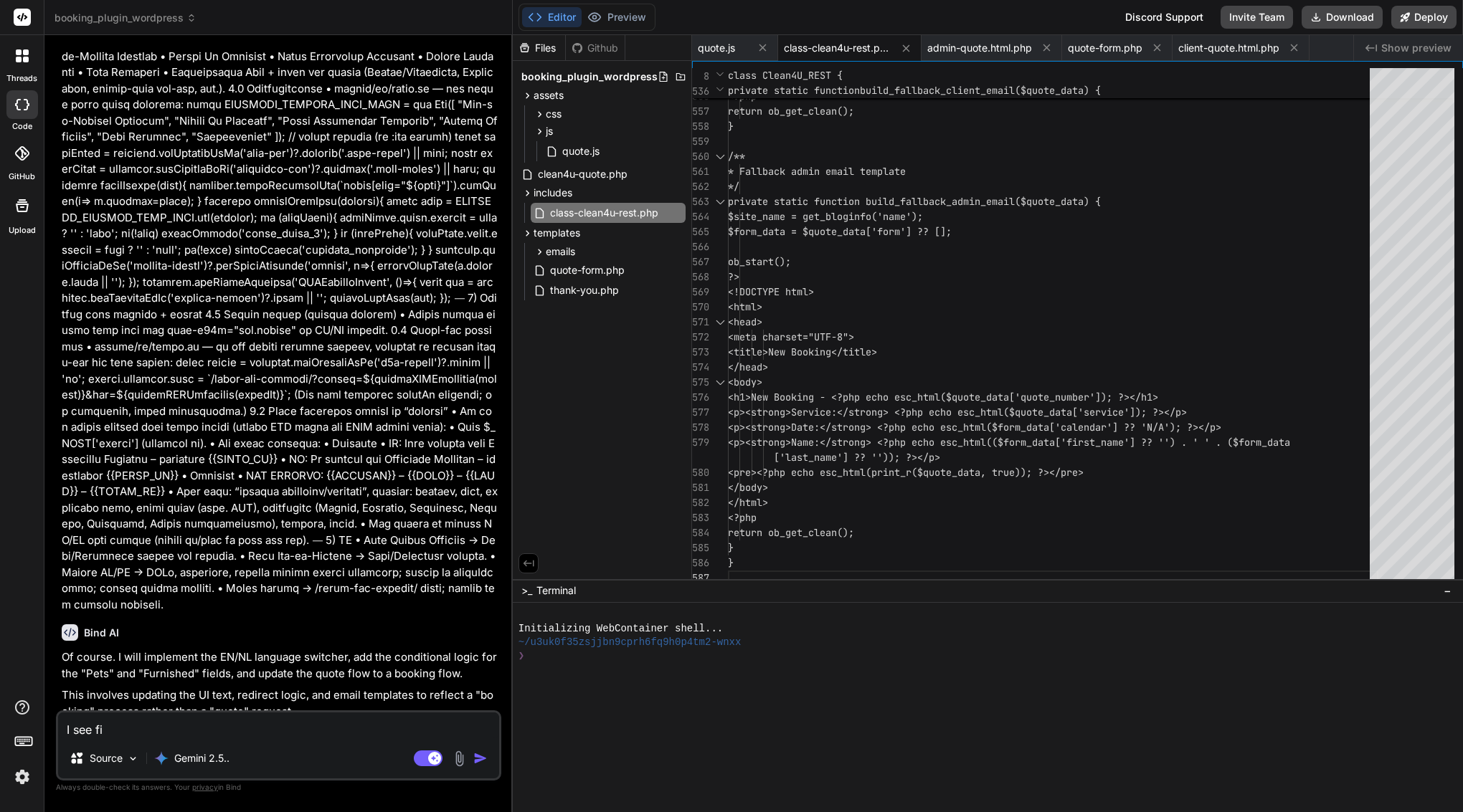
type textarea "x"
type textarea "I see file"
type textarea "x"
type textarea "I see file"
type textarea "x"
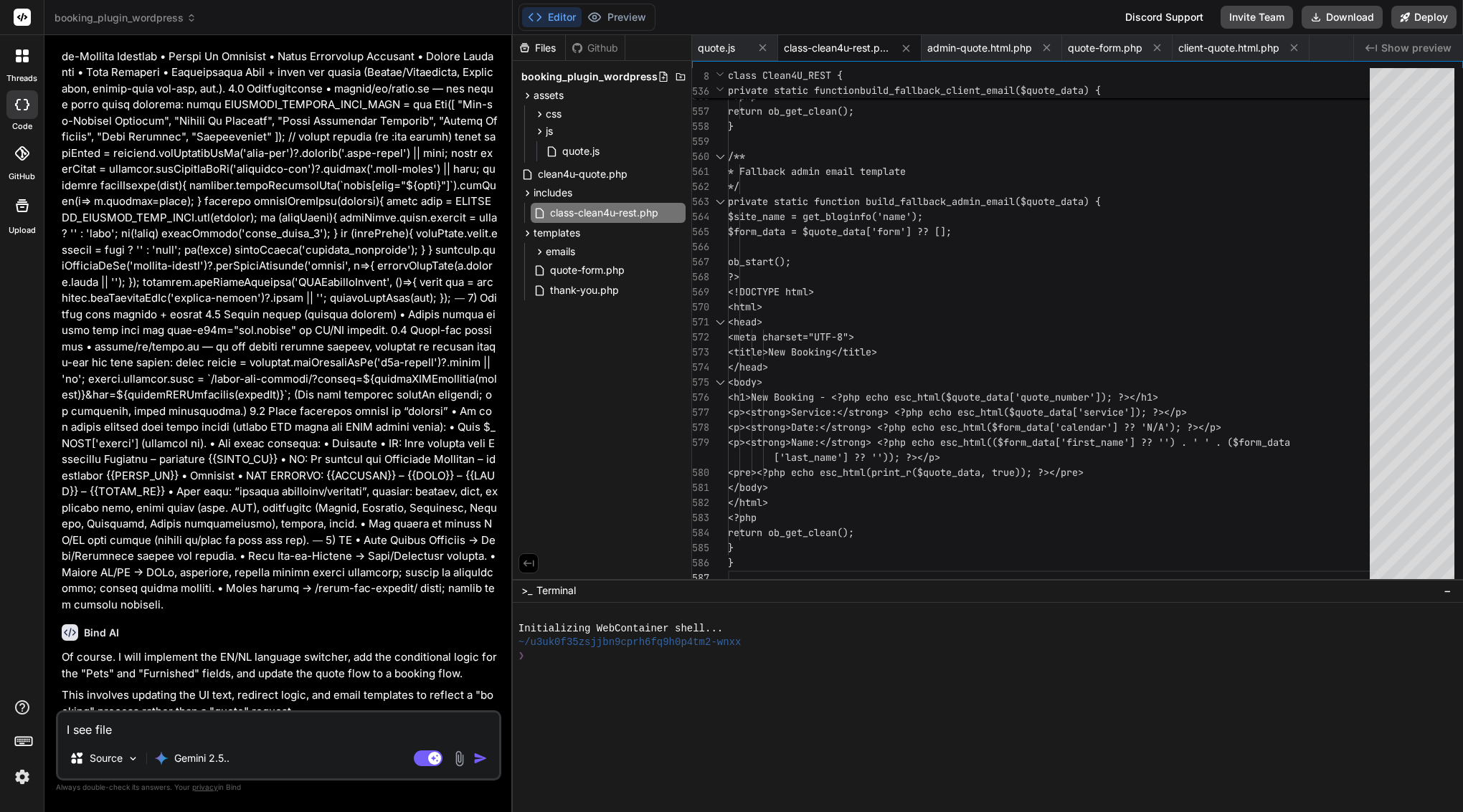
paste textarea "includes/class-clean4u-rest.php"
type textarea "I see file includes/class-clean4u-rest.php"
type textarea "x"
type textarea "I see file includes/class-clean4u-rest.php"
type textarea "x"
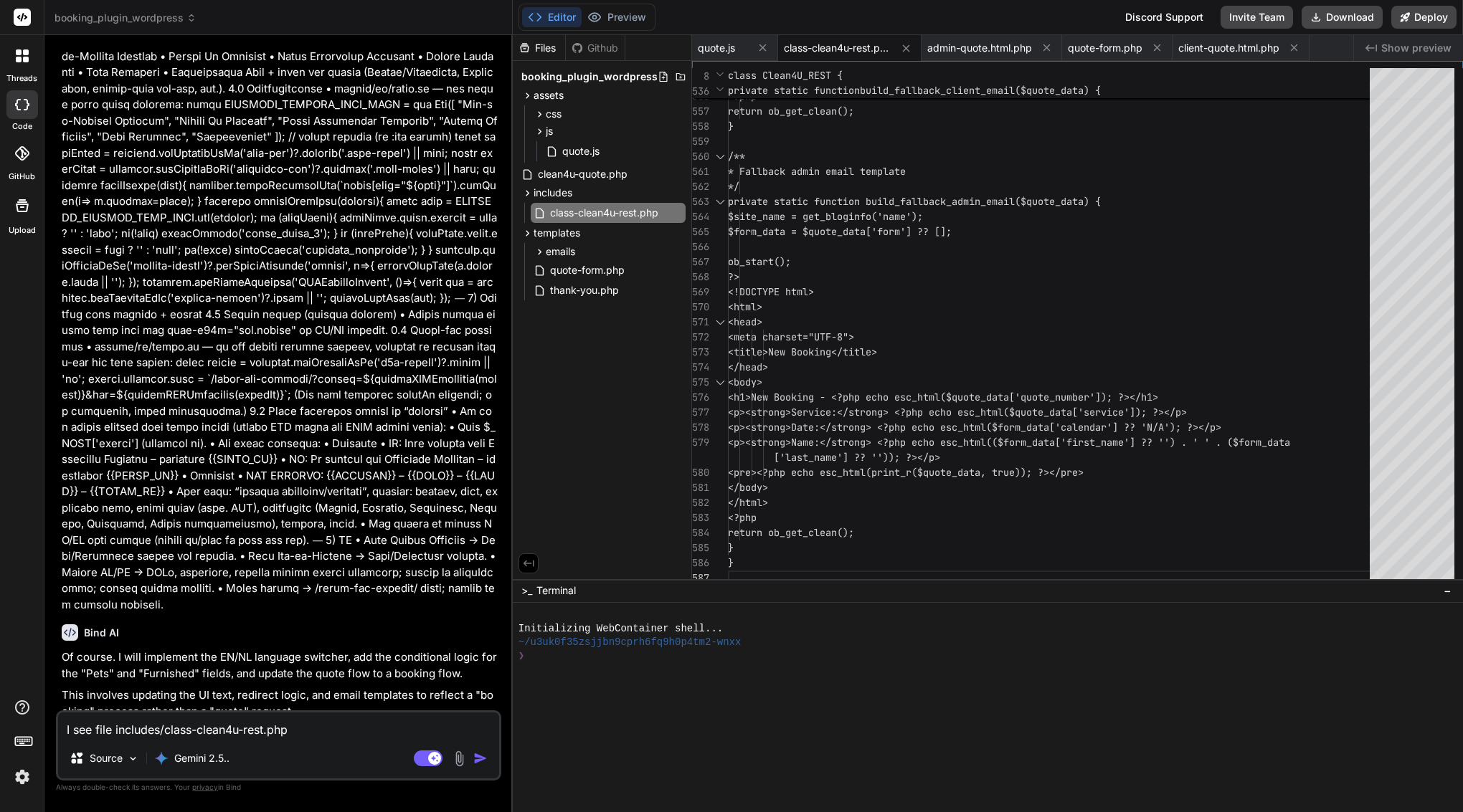
type textarea "I see file includes/class-clean4u-rest.php i"
type textarea "x"
type textarea "I see file includes/class-clean4u-rest.php is"
type textarea "x"
type textarea "I see file includes/class-clean4u-rest.php is"
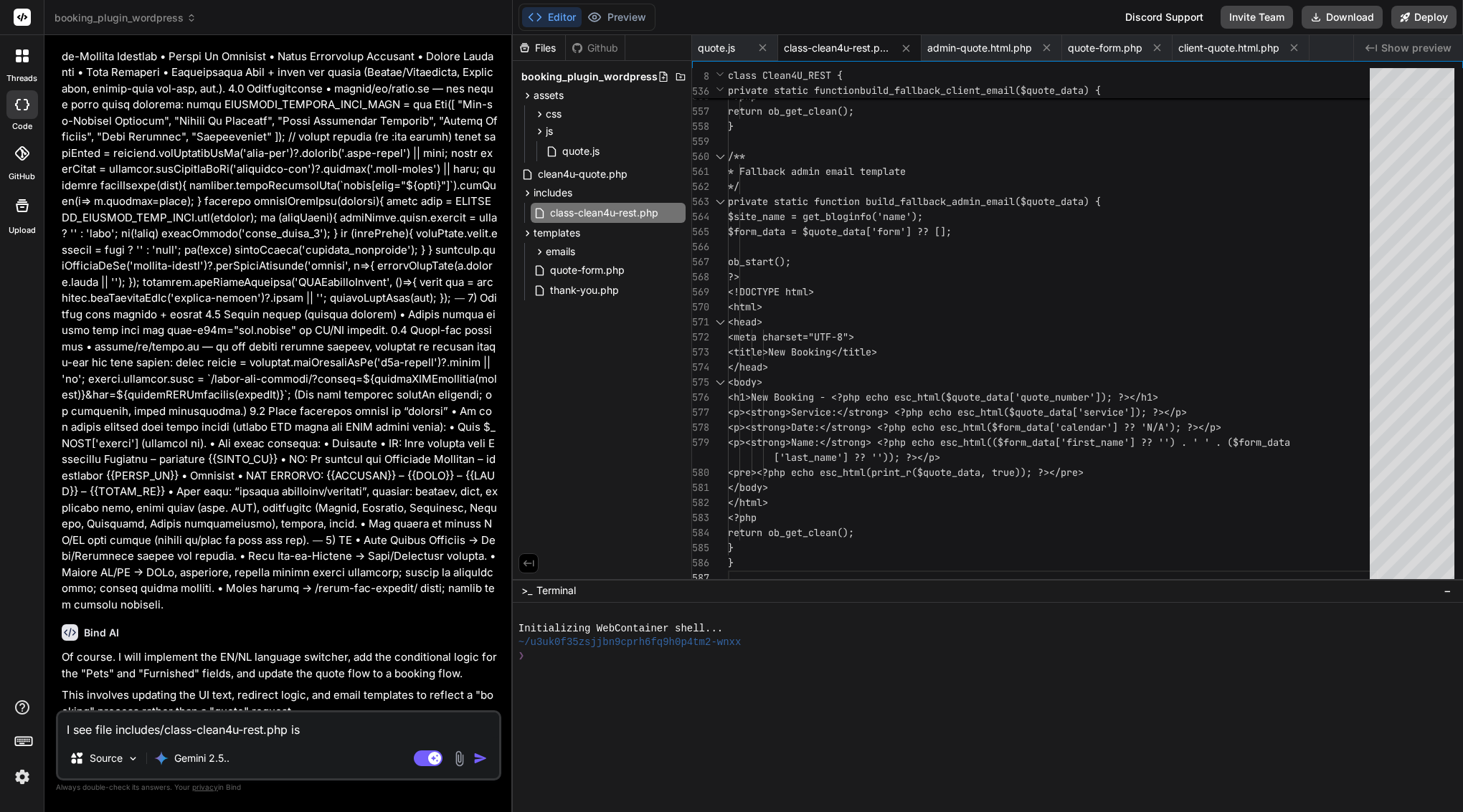
type textarea "x"
type textarea "I see file includes/class-clean4u-rest.php is s"
type textarea "x"
type textarea "I see file includes/class-clean4u-rest.php is sh"
type textarea "x"
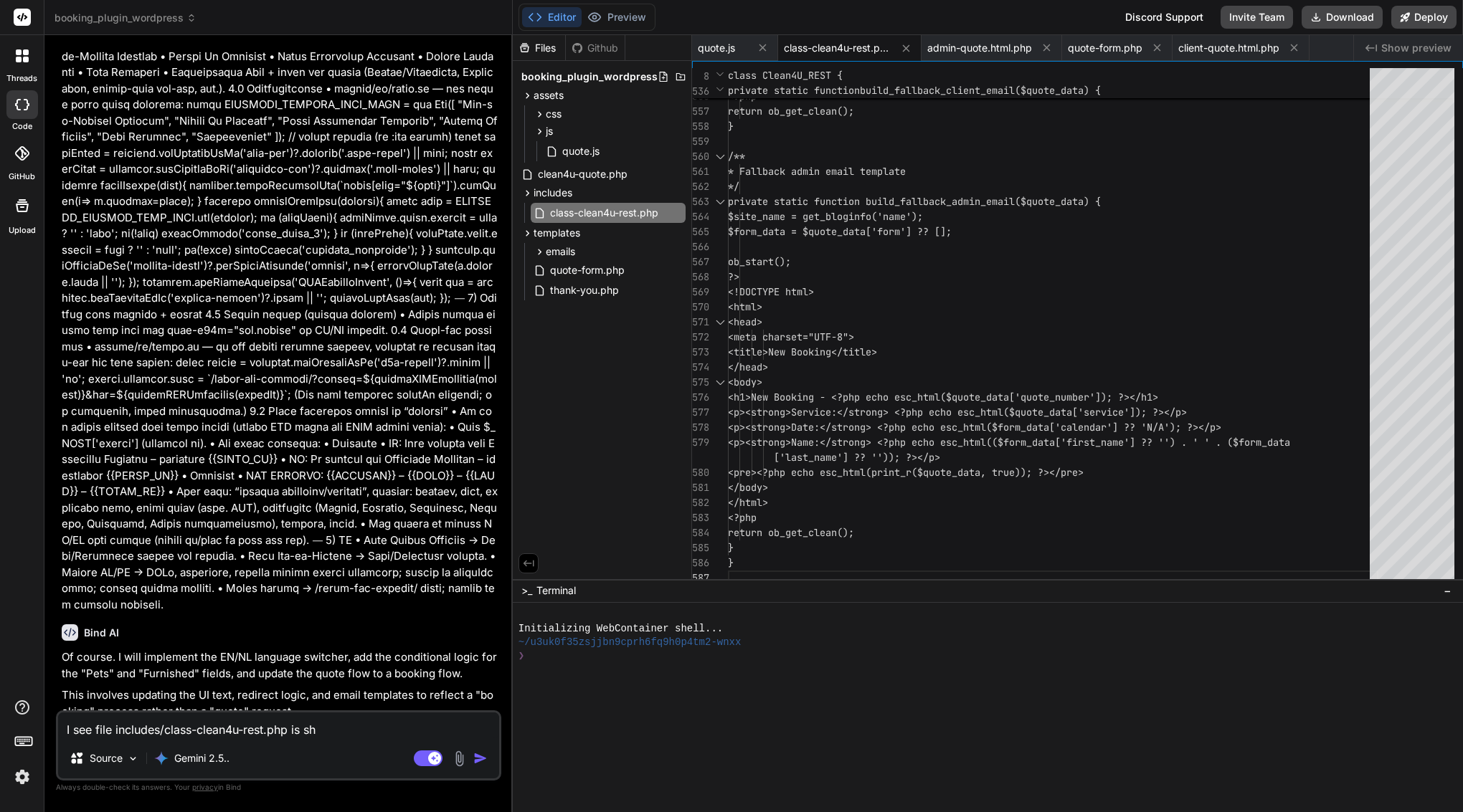
type textarea "I see file includes/class-clean4u-rest.php is sho"
type textarea "x"
type textarea "I see file includes/class-clean4u-rest.php is shor"
type textarea "x"
type textarea "I see file includes/class-clean4u-rest.php is short"
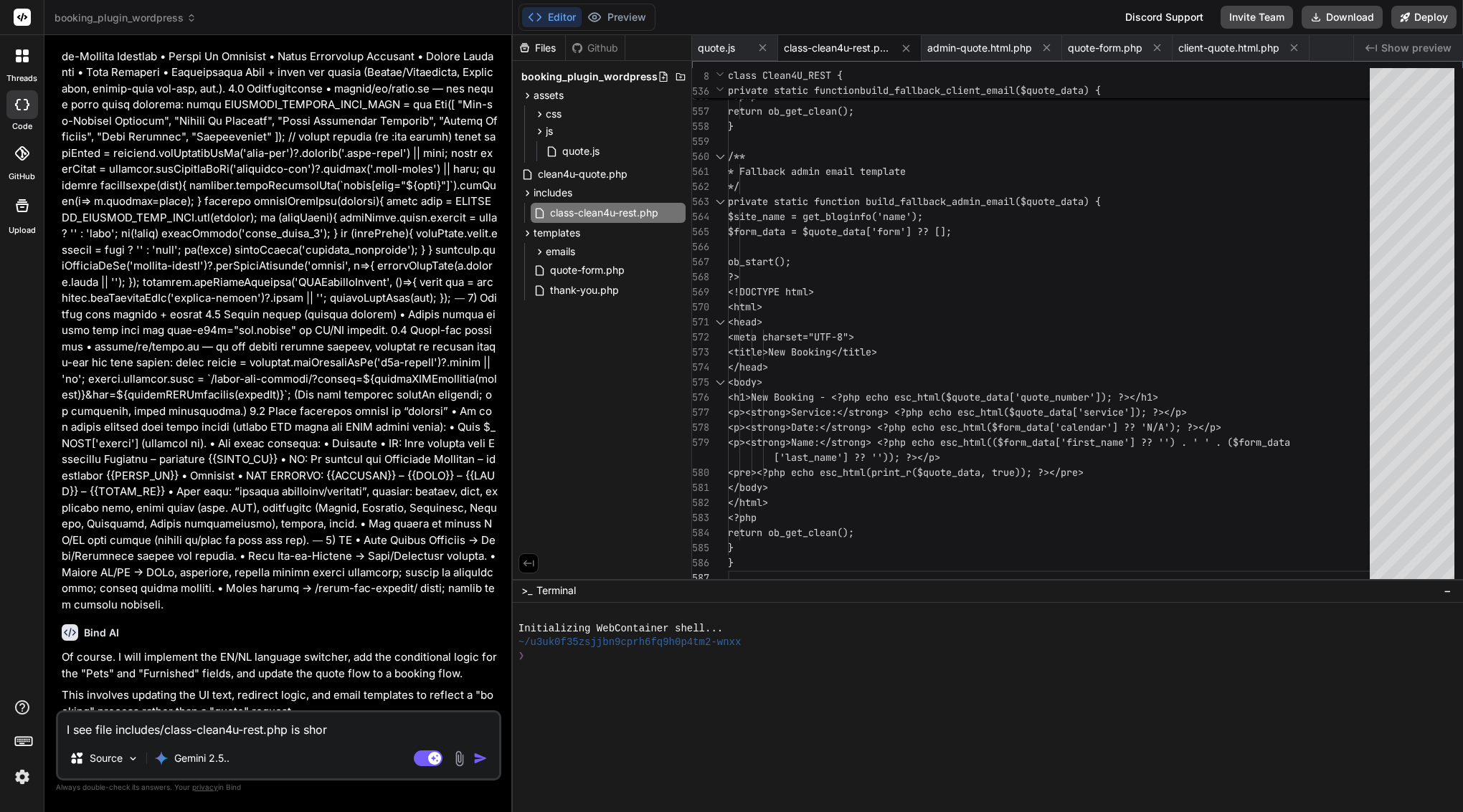
type textarea "x"
type textarea "I see file includes/class-clean4u-rest.php is shorte"
type textarea "x"
type textarea "I see file includes/class-clean4u-rest.php is shorten"
type textarea "x"
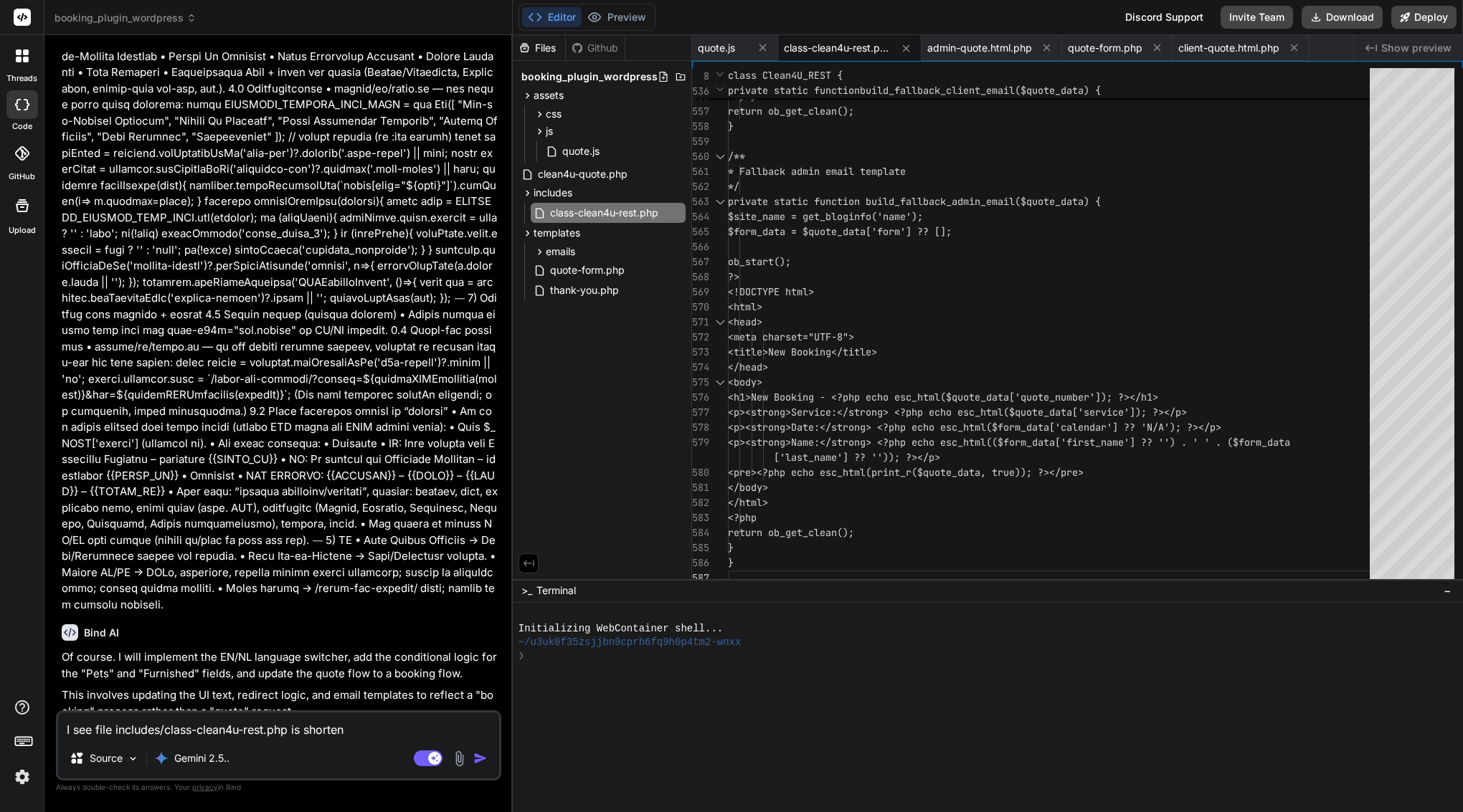
type textarea "I see file includes/class-clean4u-rest.php is shorten"
type textarea "x"
type textarea "I see file includes/class-clean4u-rest.php is shorten a"
type textarea "x"
type textarea "I see file includes/class-clean4u-rest.php is shorten ar"
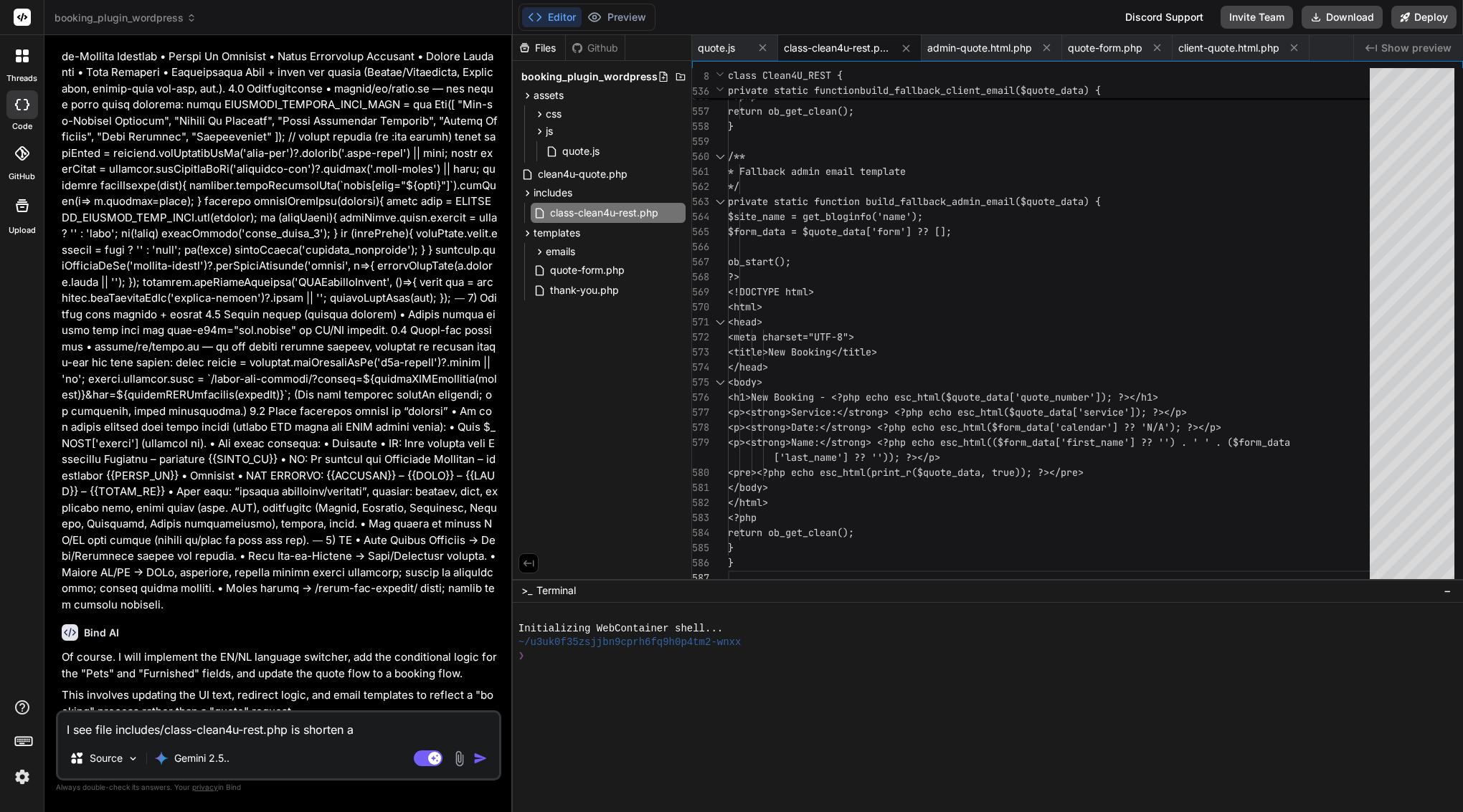
type textarea "x"
type textarea "I see file includes/class-clean4u-rest.php is shorten aro"
type textarea "x"
type textarea "I see file includes/class-clean4u-rest.php is shorten arou"
type textarea "x"
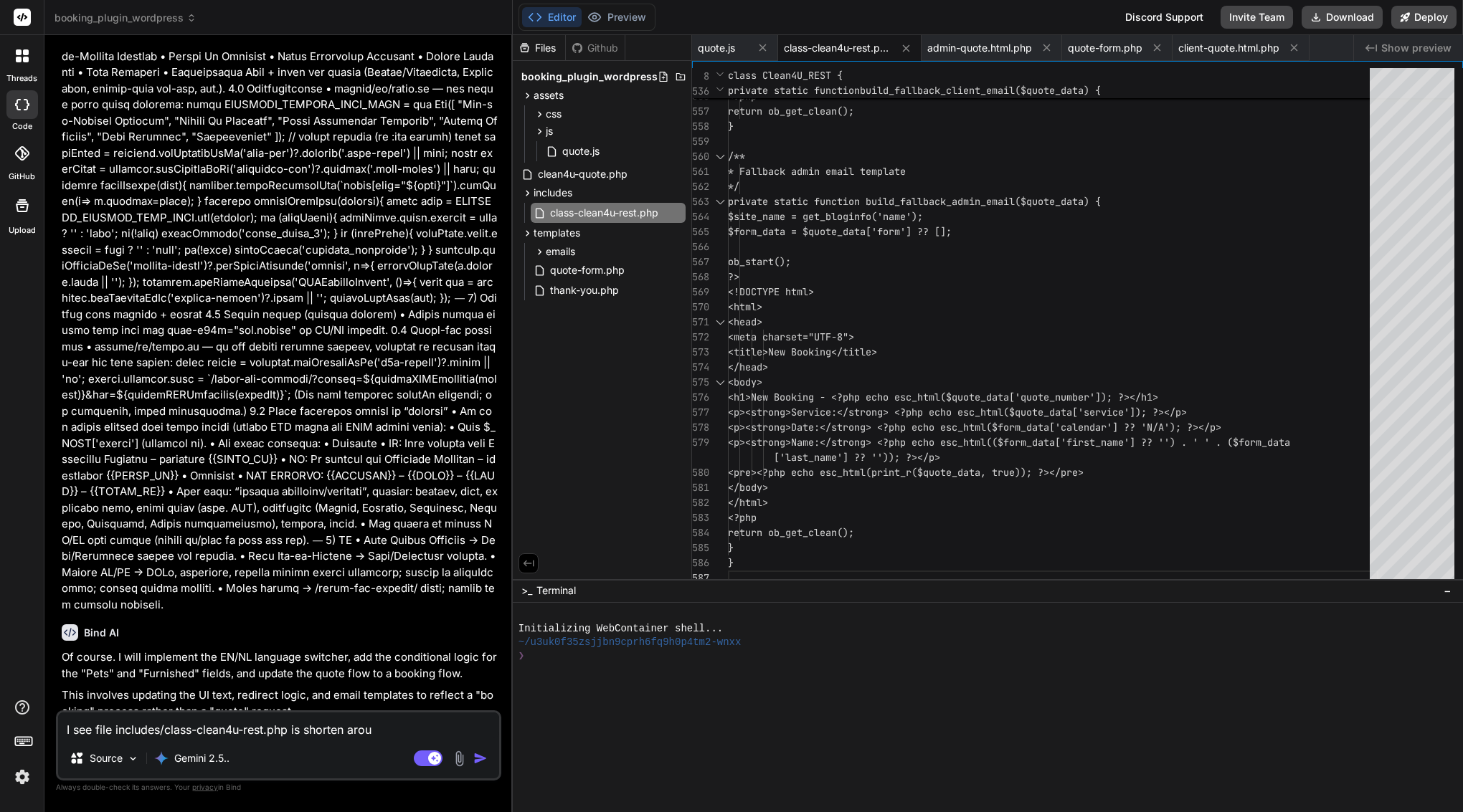
type textarea "I see file includes/class-clean4u-rest.php is shorten aroun"
type textarea "x"
type textarea "I see file includes/class-clean4u-rest.php is shorten around"
type textarea "x"
type textarea "I see file includes/class-clean4u-rest.php is shorten around"
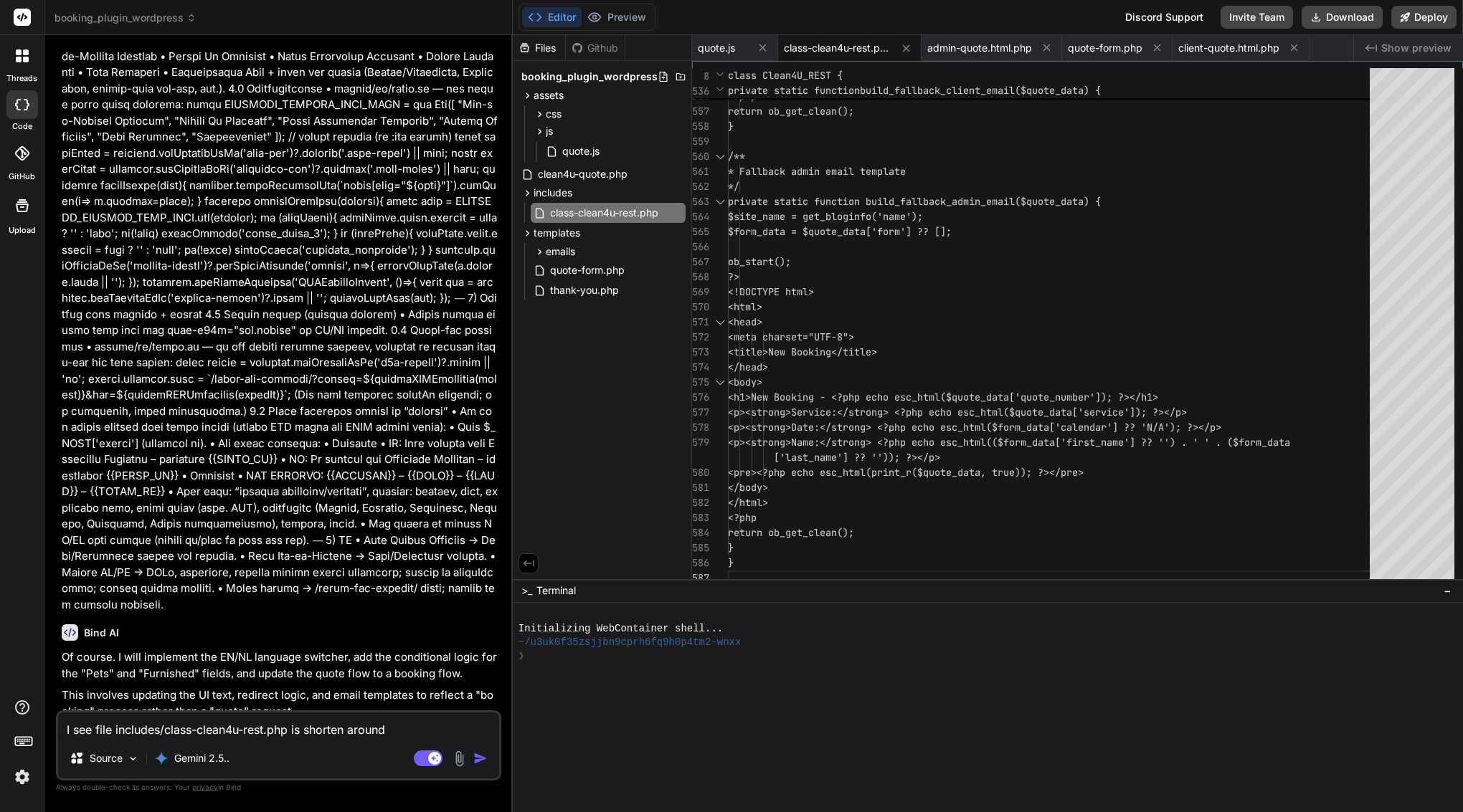
type textarea "x"
type textarea "I see file includes/class-clean4u-rest.php is shorten around 1"
type textarea "x"
type textarea "I see file includes/class-clean4u-rest.php is shorten around 10"
type textarea "x"
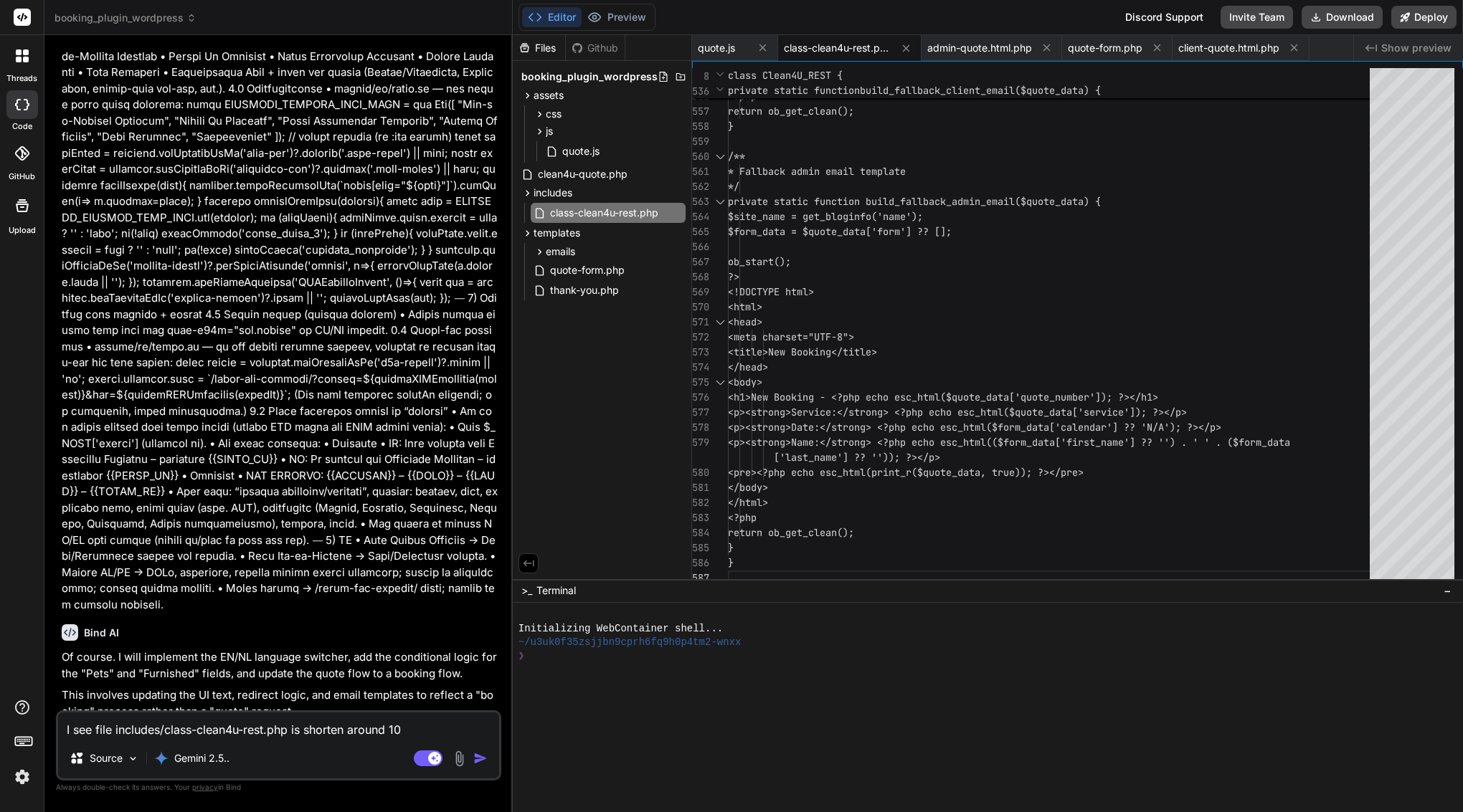
type textarea "I see file includes/class-clean4u-rest.php is shorten around 100"
type textarea "x"
type textarea "I see file includes/class-clean4u-rest.php is shorten around 100-"
type textarea "x"
type textarea "I see file includes/class-clean4u-rest.php is shorten around 100-2"
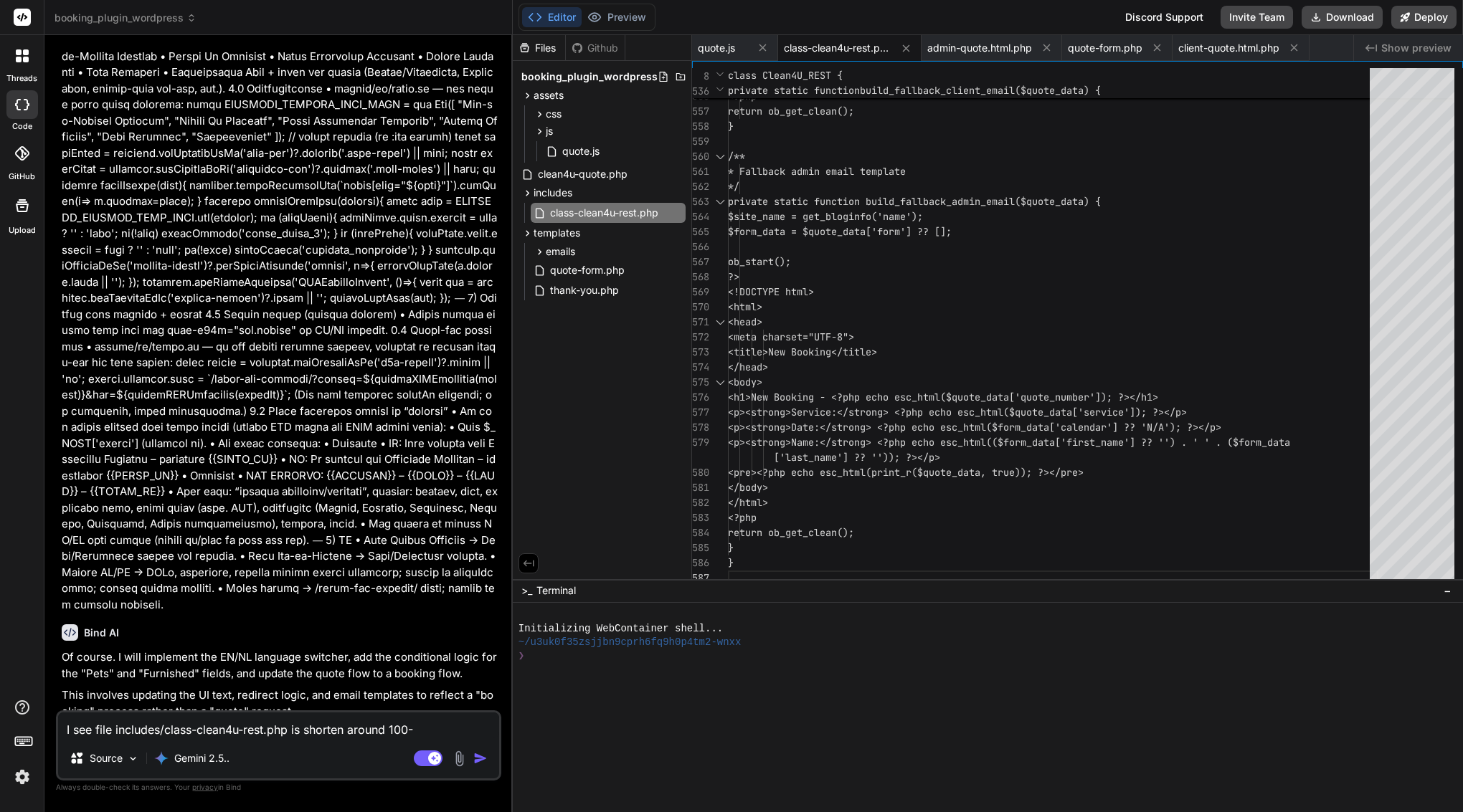
type textarea "x"
type textarea "I see file includes/class-clean4u-rest.php is shorten around 100-20"
type textarea "x"
type textarea "I see file includes/class-clean4u-rest.php is shorten around 100-200"
type textarea "x"
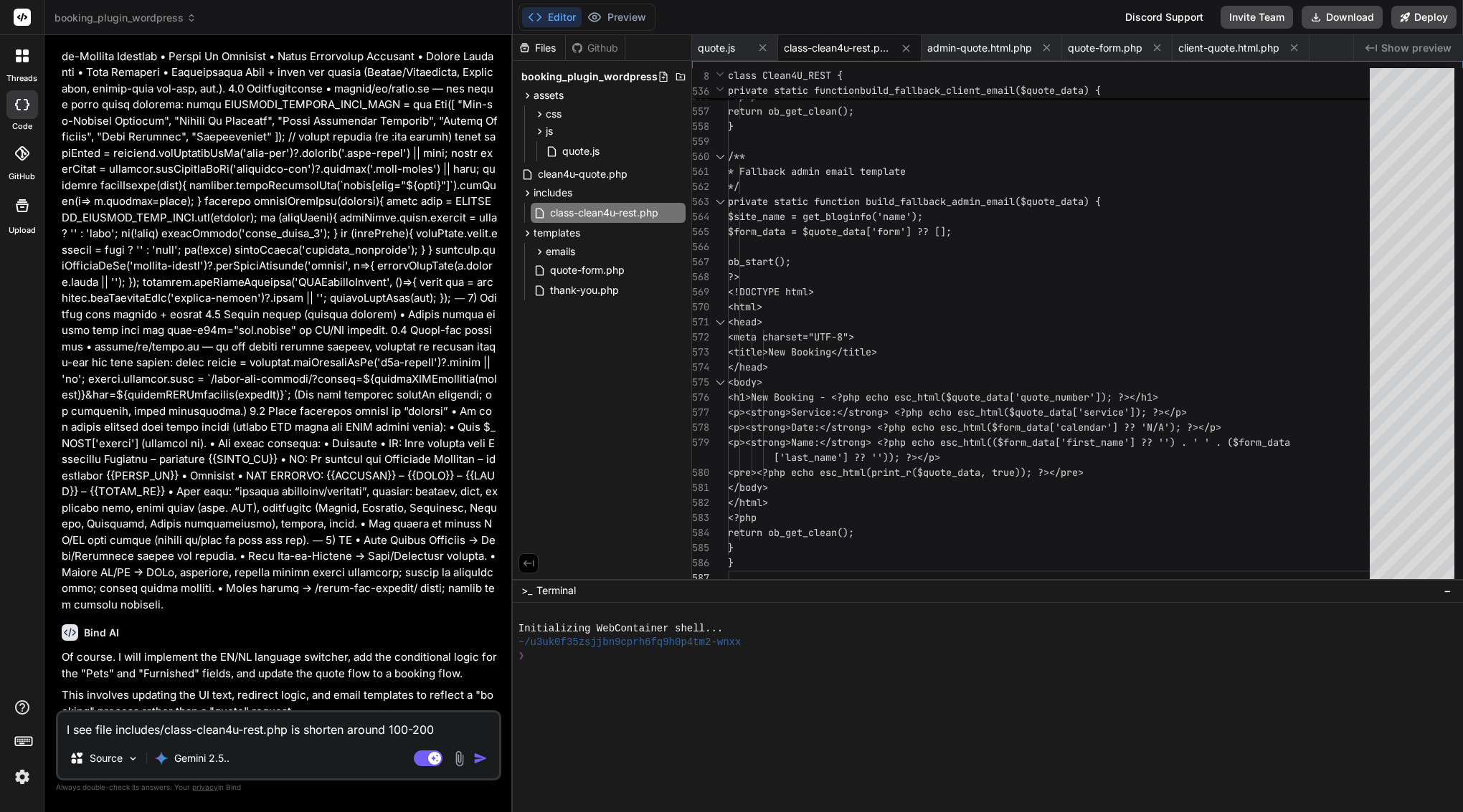
type textarea "I see file includes/class-clean4u-rest.php is shorten around 100-200"
type textarea "x"
type textarea "I see file includes/class-clean4u-rest.php is shorten around 100-200 l"
type textarea "x"
type textarea "I see file includes/class-clean4u-rest.php is shorten around 100-200 li"
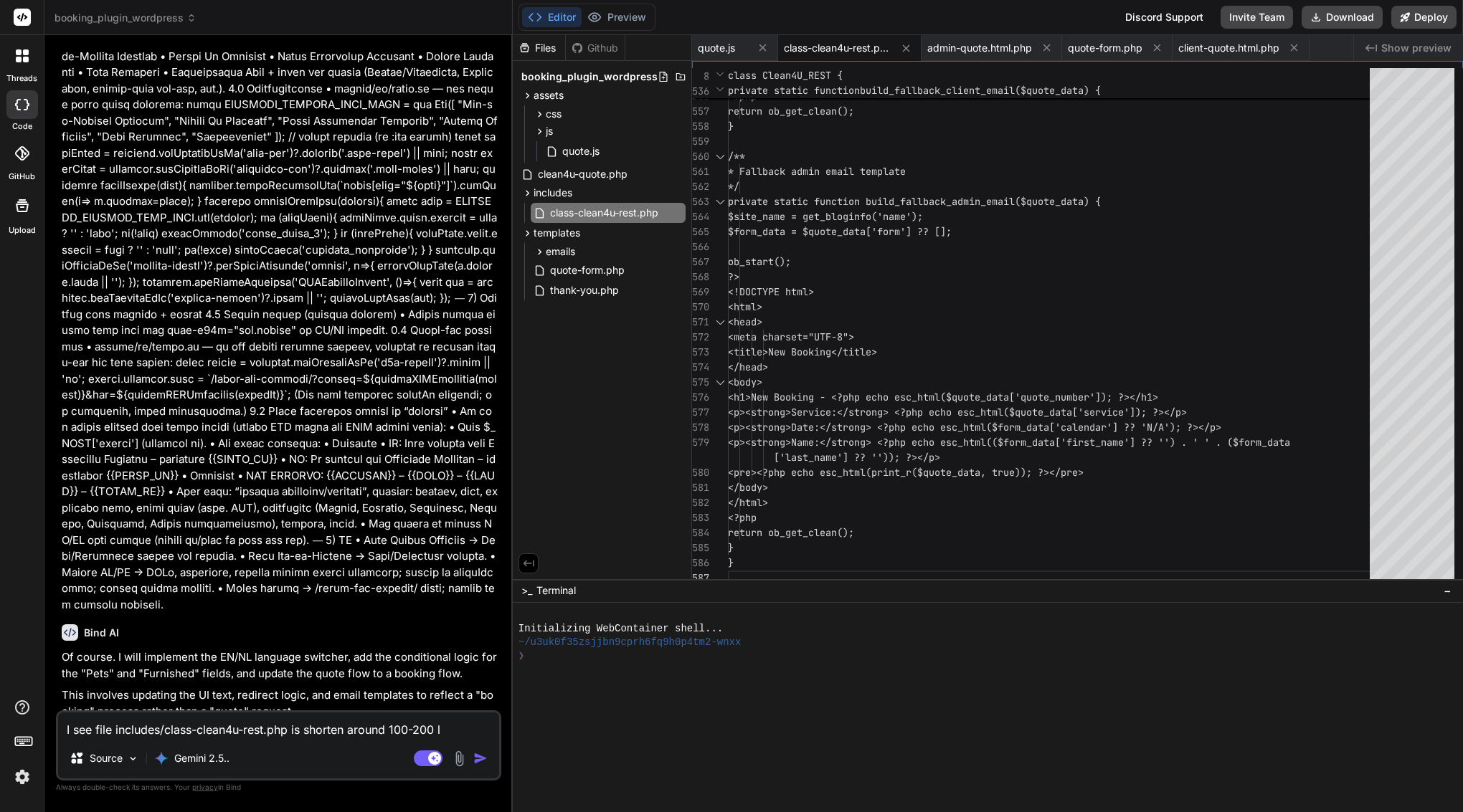
type textarea "x"
type textarea "I see file includes/class-clean4u-rest.php is shorten around 100-200 lin"
type textarea "x"
type textarea "I see file includes/class-clean4u-rest.php is shorten around 100-200 line"
type textarea "x"
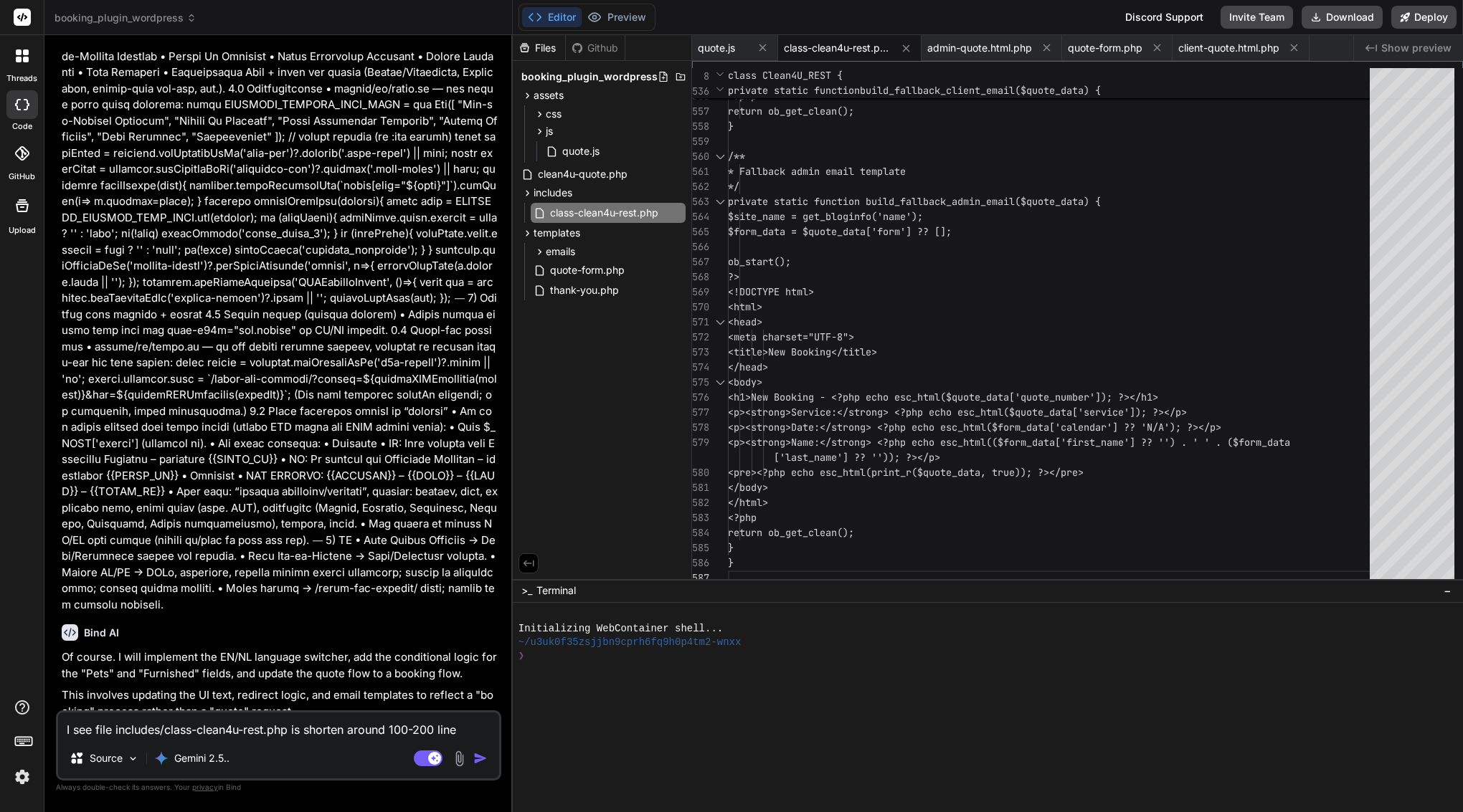
type textarea "I see file includes/class-clean4u-rest.php is shorten around 100-200 line"
type textarea "x"
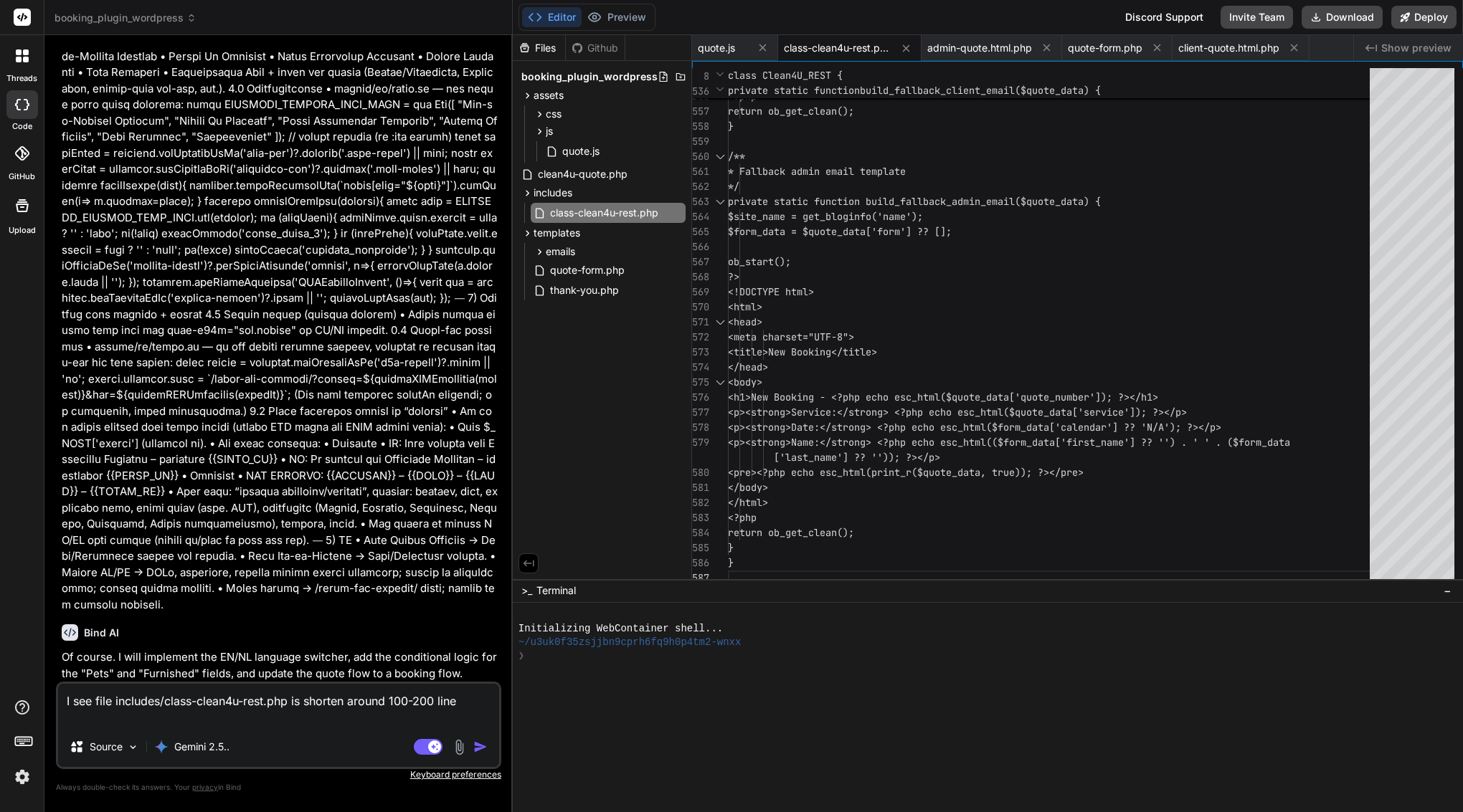
type textarea "I see file includes/class-clean4u-rest.php is shorten around 100-200 line a"
type textarea "x"
type textarea "I see file includes/class-clean4u-rest.php is shorten around 100-200 line al"
type textarea "x"
type textarea "I see file includes/class-clean4u-rest.php is shorten around 100-200 line als"
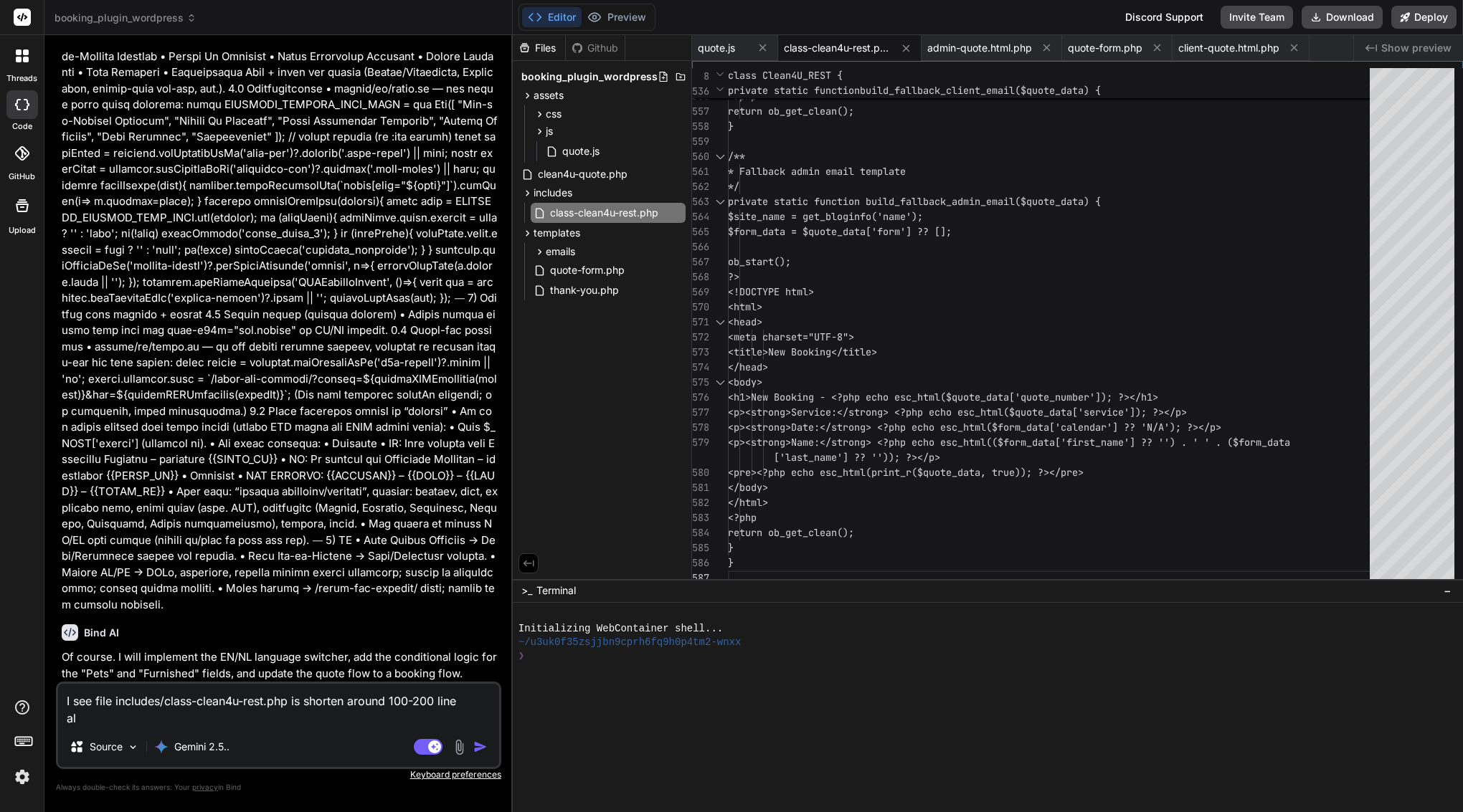
type textarea "x"
type textarea "I see file includes/class-clean4u-rest.php is shorten around 100-200 line also"
type textarea "x"
type textarea "I see file includes/class-clean4u-rest.php is shorten around 100-200 line also"
type textarea "x"
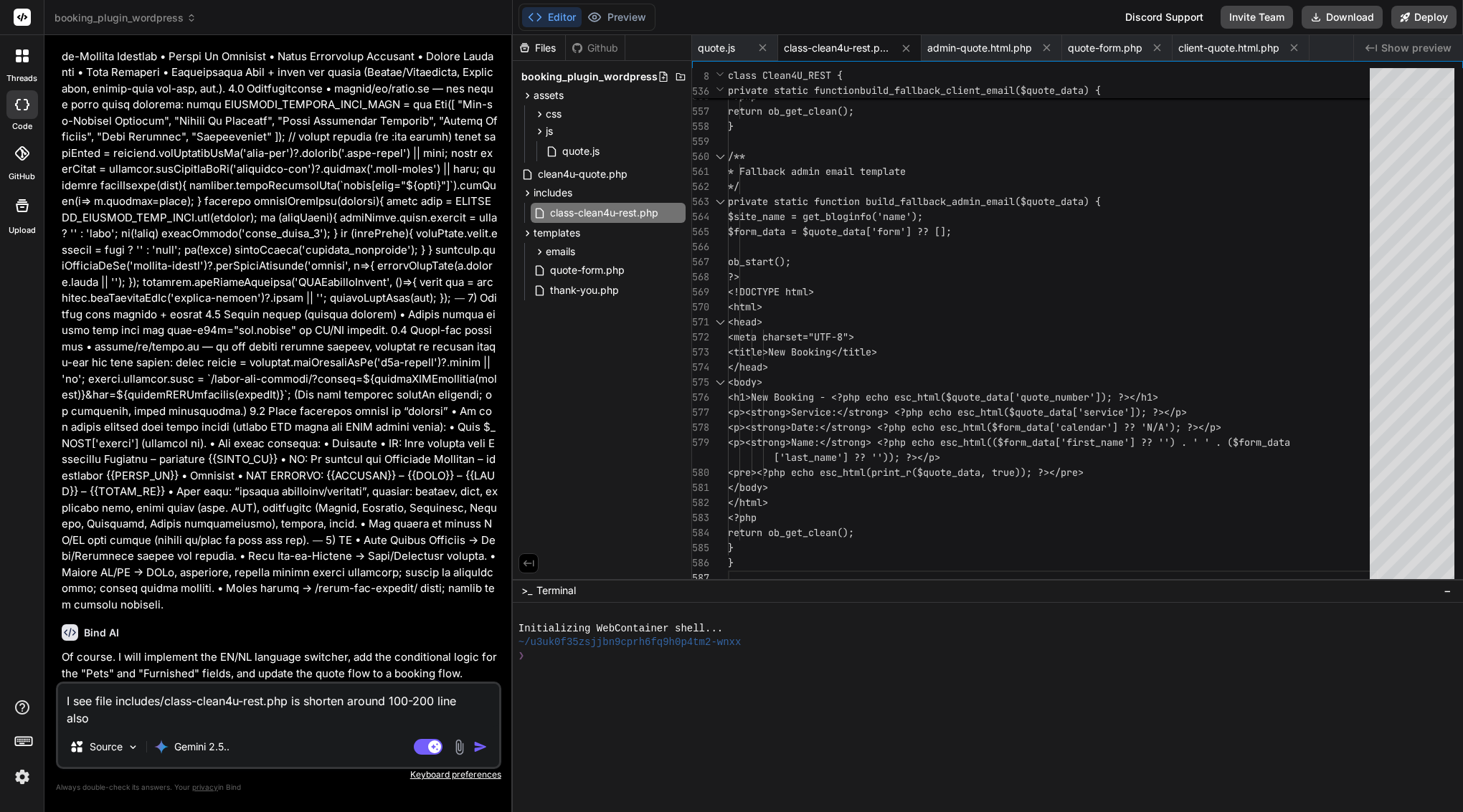
type textarea "I see file includes/class-clean4u-rest.php is shorten around 100-200 line also c"
type textarea "x"
type textarea "I see file includes/class-clean4u-rest.php is shorten around 100-200 line also …"
type textarea "x"
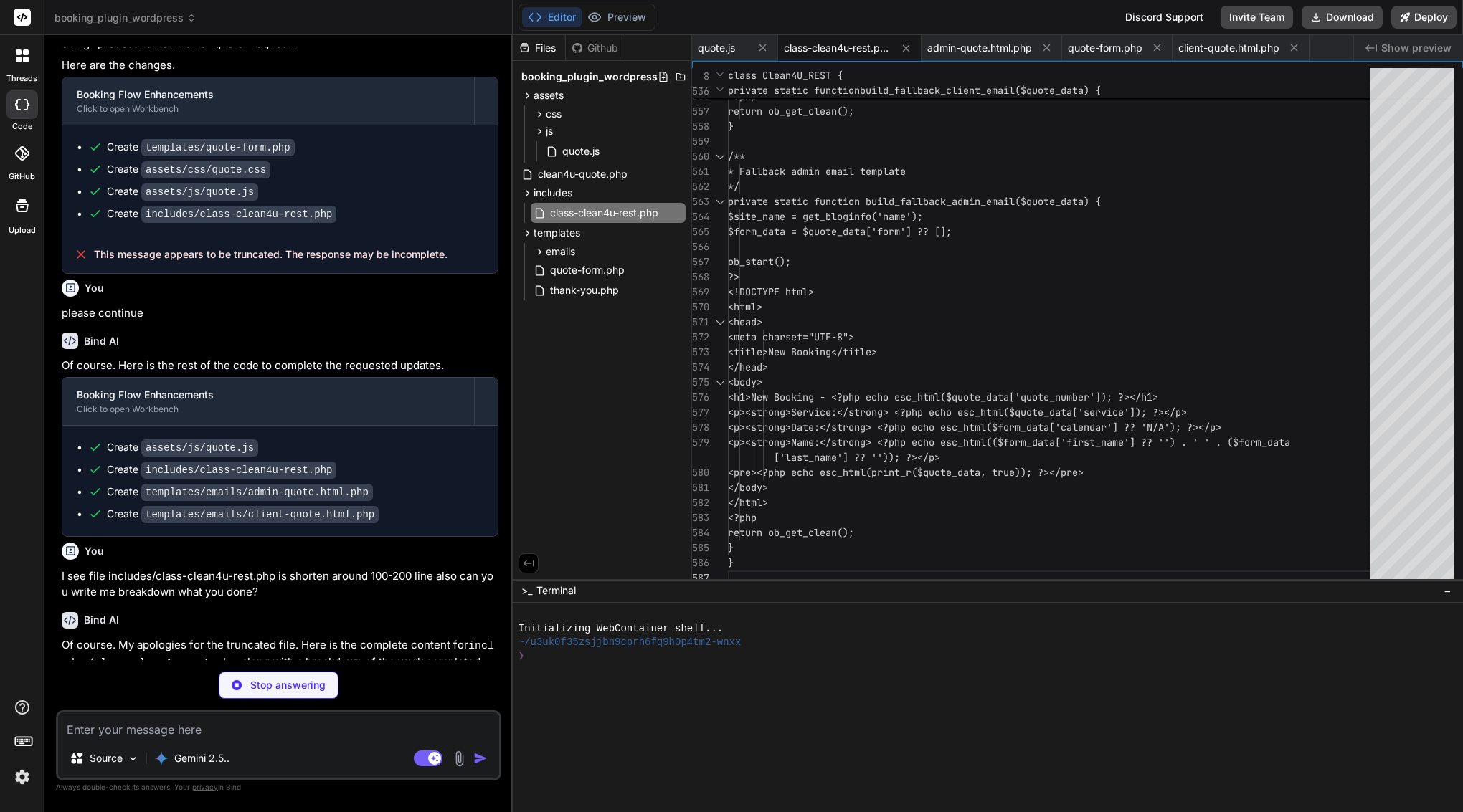
scroll to position [13731, 0]
drag, startPoint x: 62, startPoint y: 190, endPoint x: 274, endPoint y: 527, distance: 398.1
copy div "Breakdown of Changes Implemented: EN/NL Language Switcher: Added toggle buttons…"
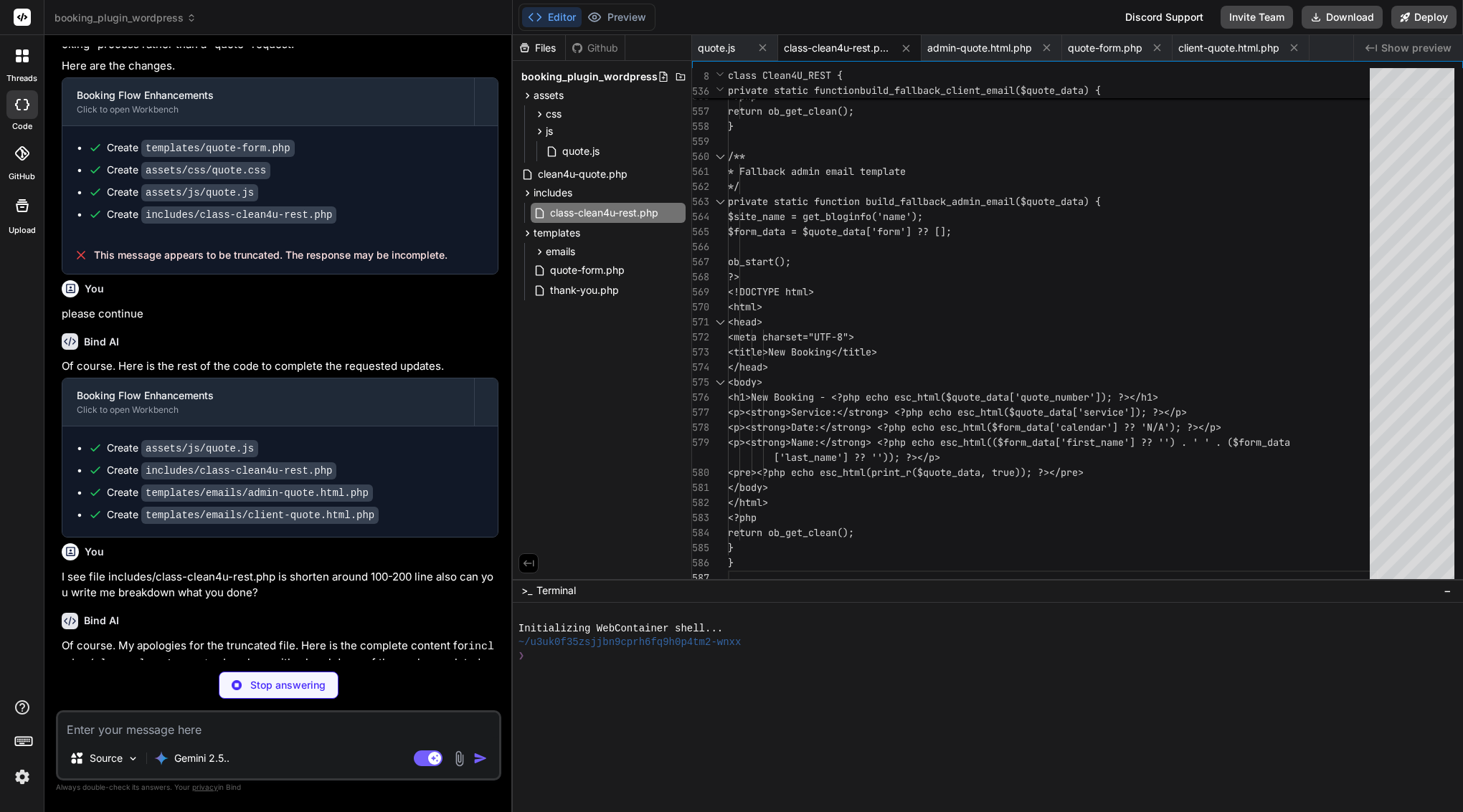
scroll to position [0, 0]
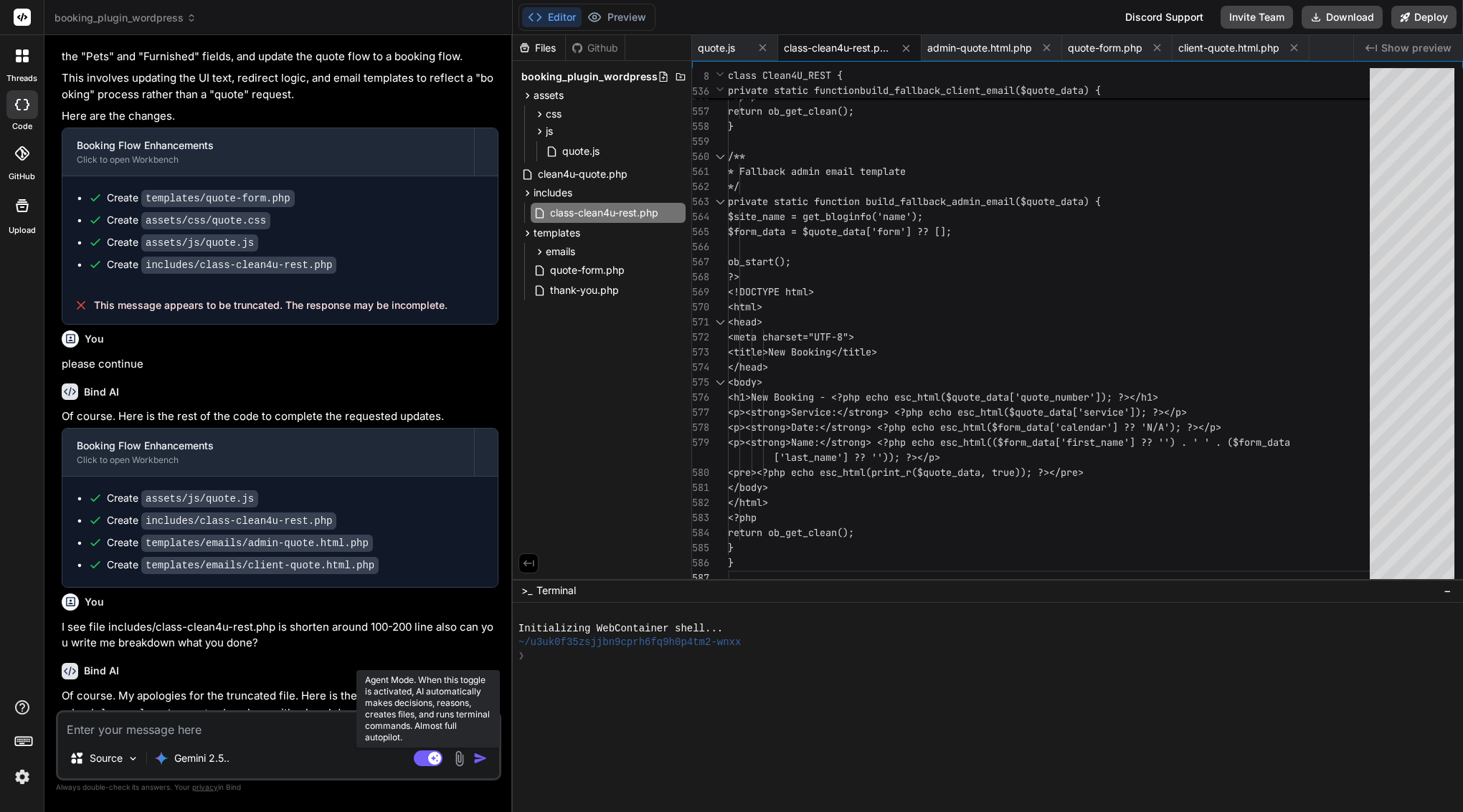
click at [429, 760] on rect at bounding box center [435, 758] width 13 height 13
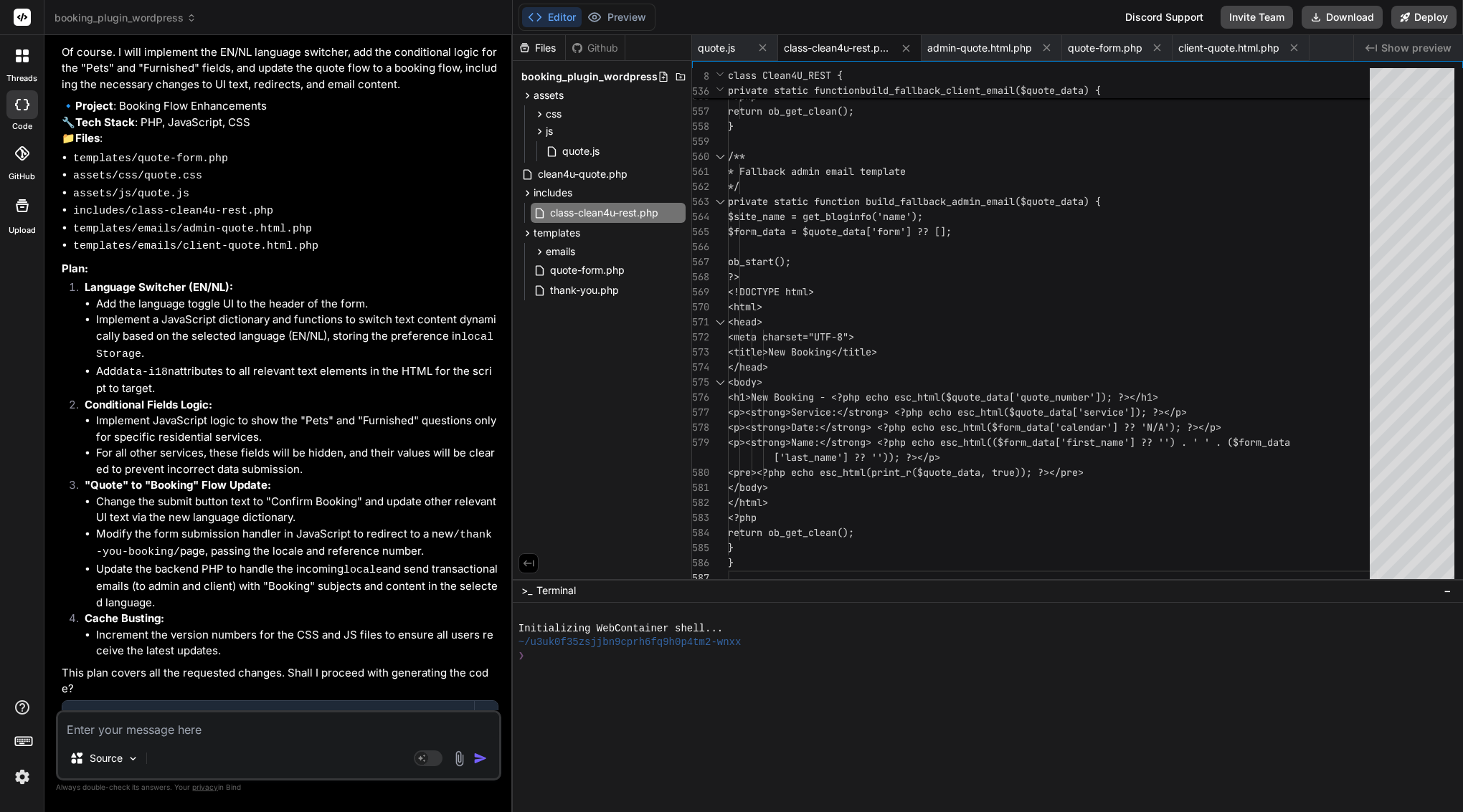
scroll to position [7935, 0]
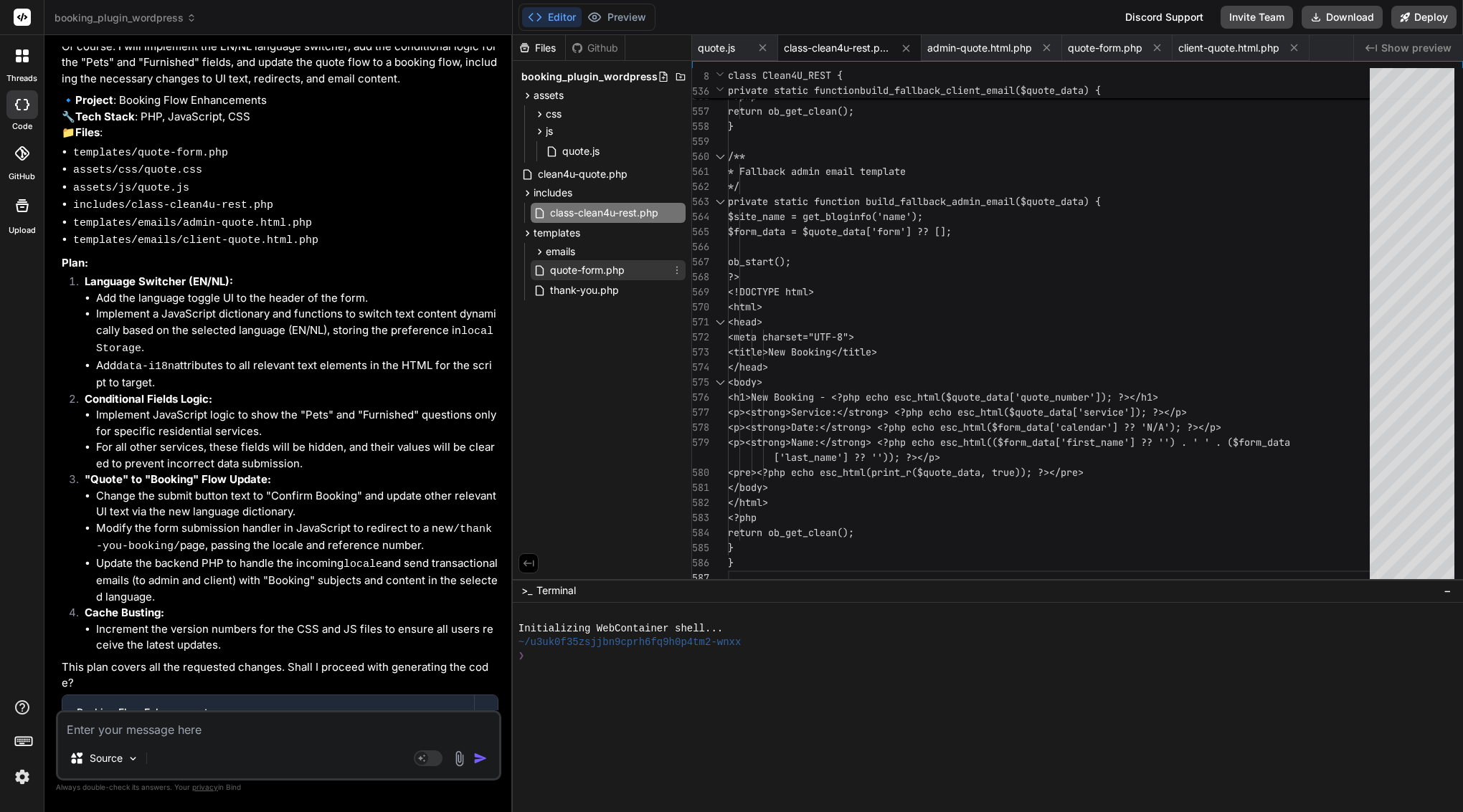
click at [598, 269] on span "quote-form.php" at bounding box center [588, 270] width 78 height 18
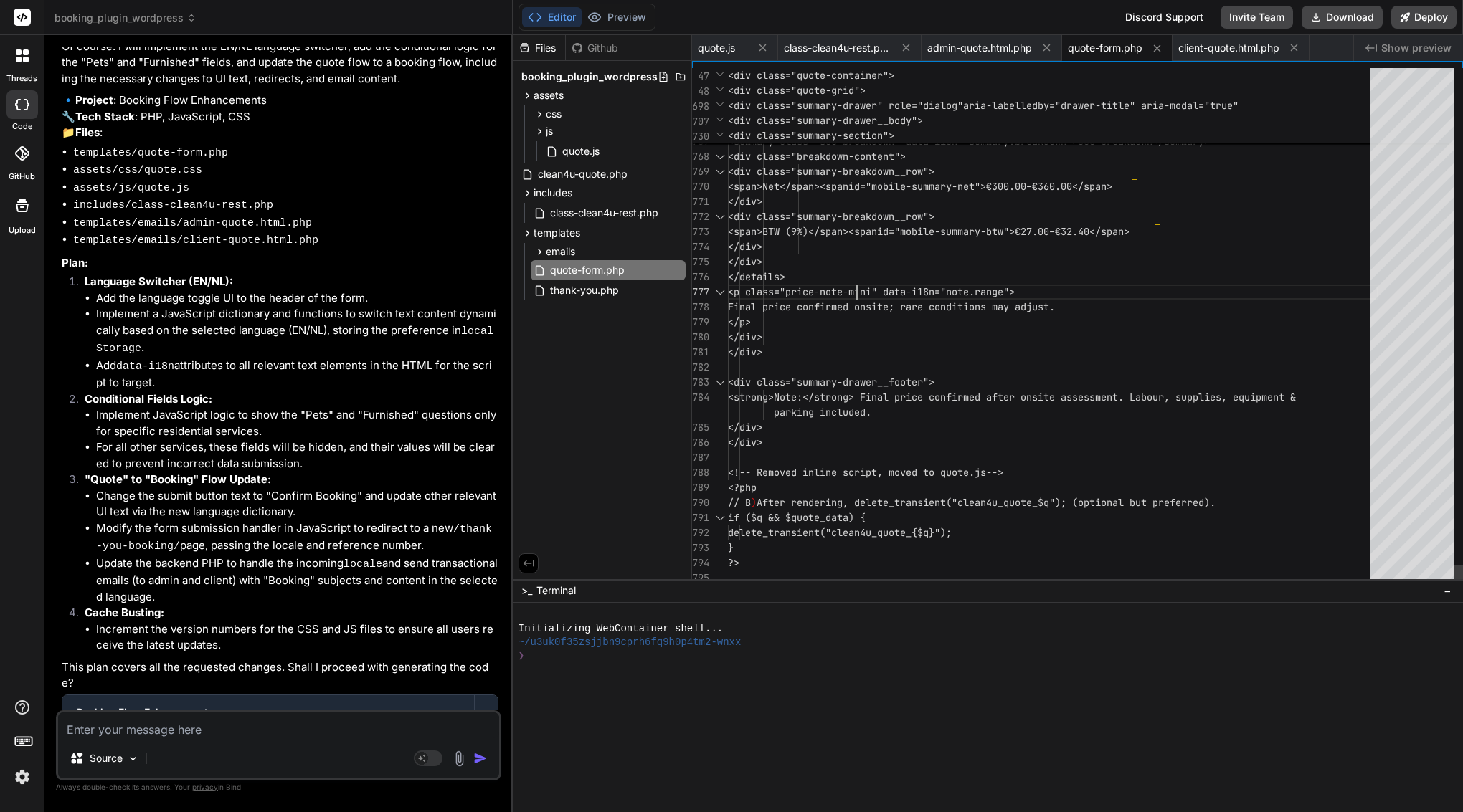
click at [856, 285] on span "<p class="price-note-mini" data-i18n="no" at bounding box center [843, 291] width 229 height 13
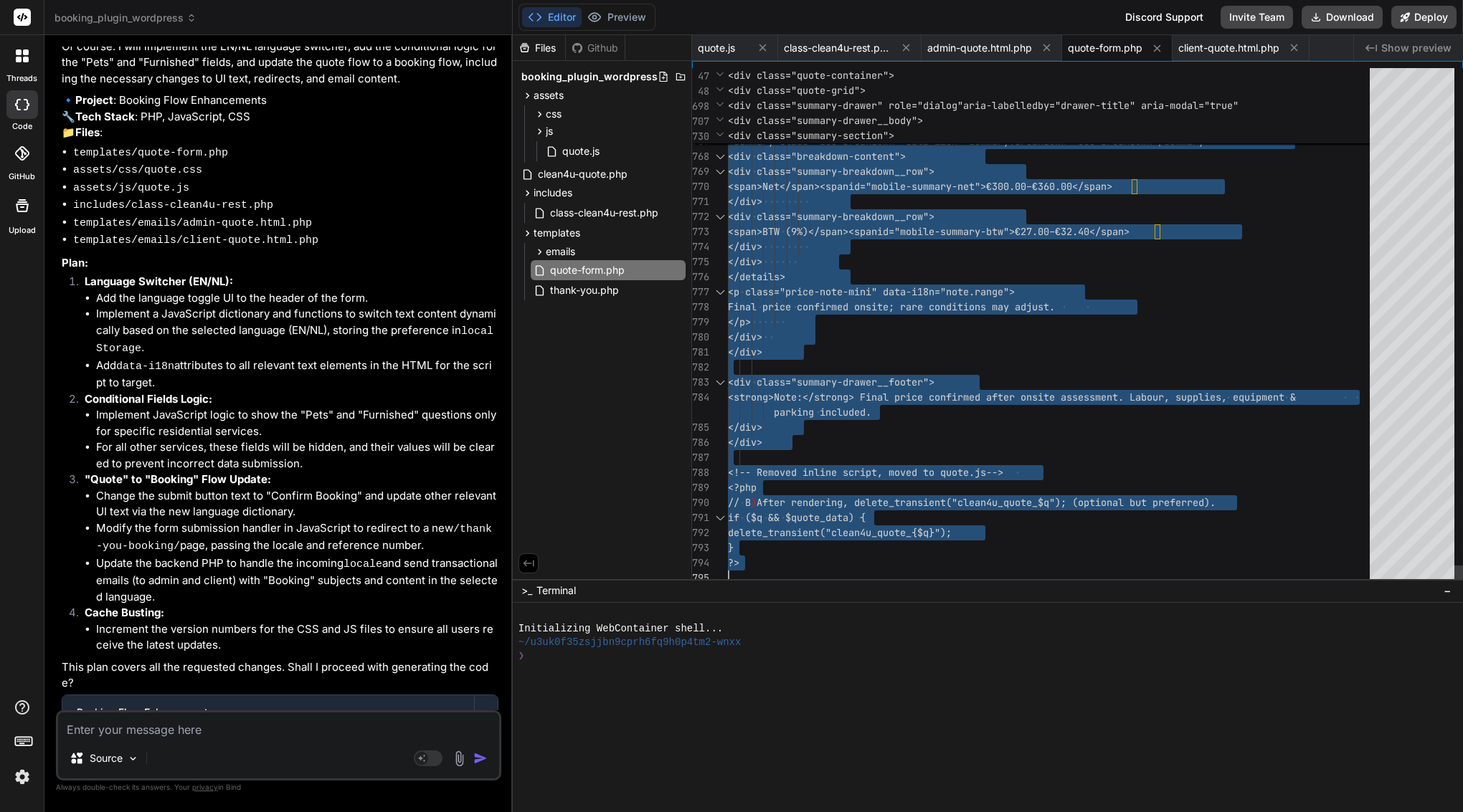
click at [856, 285] on span "<p class="price-note-mini" data-i18n="no" at bounding box center [843, 291] width 229 height 13
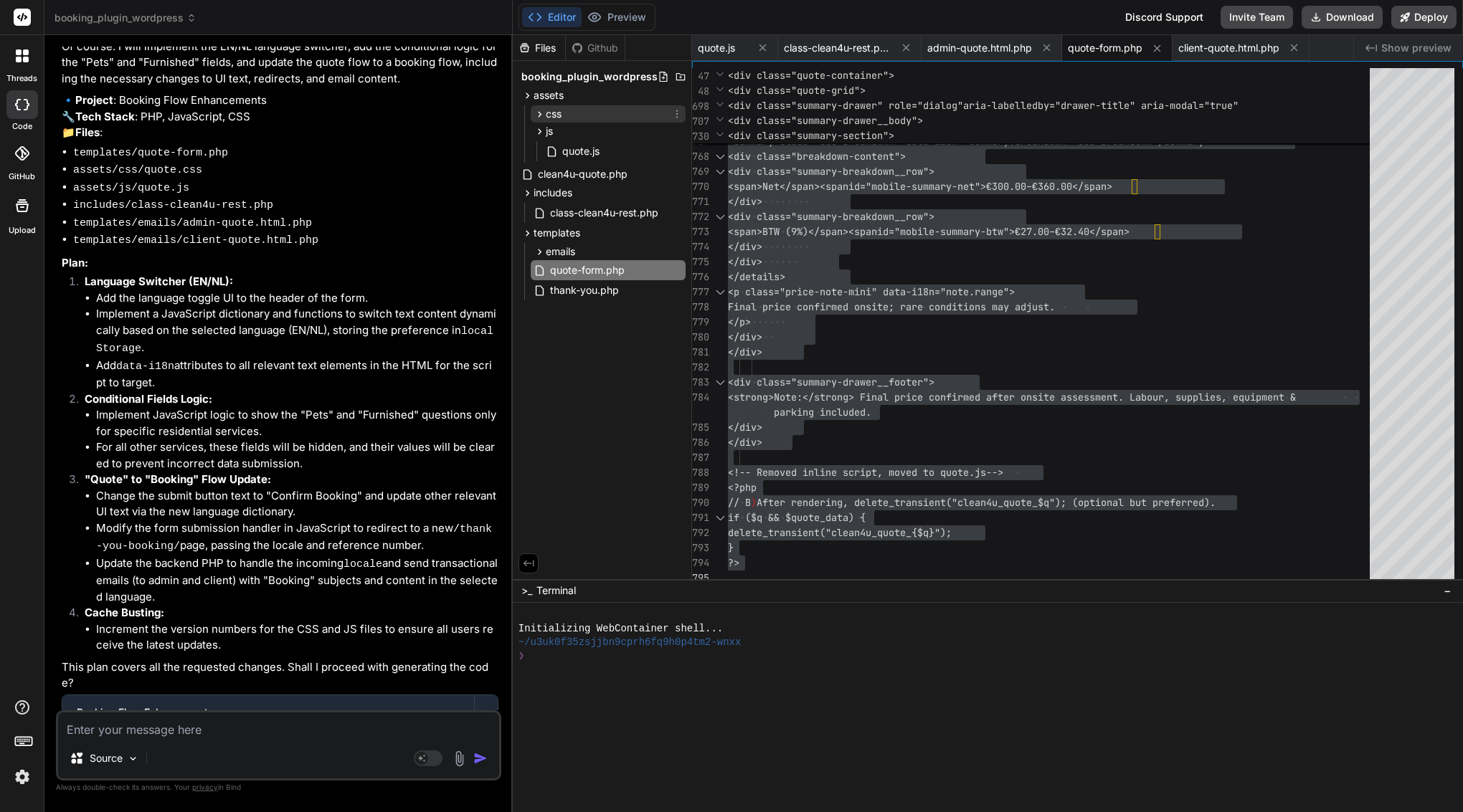
click at [543, 110] on icon at bounding box center [539, 114] width 12 height 12
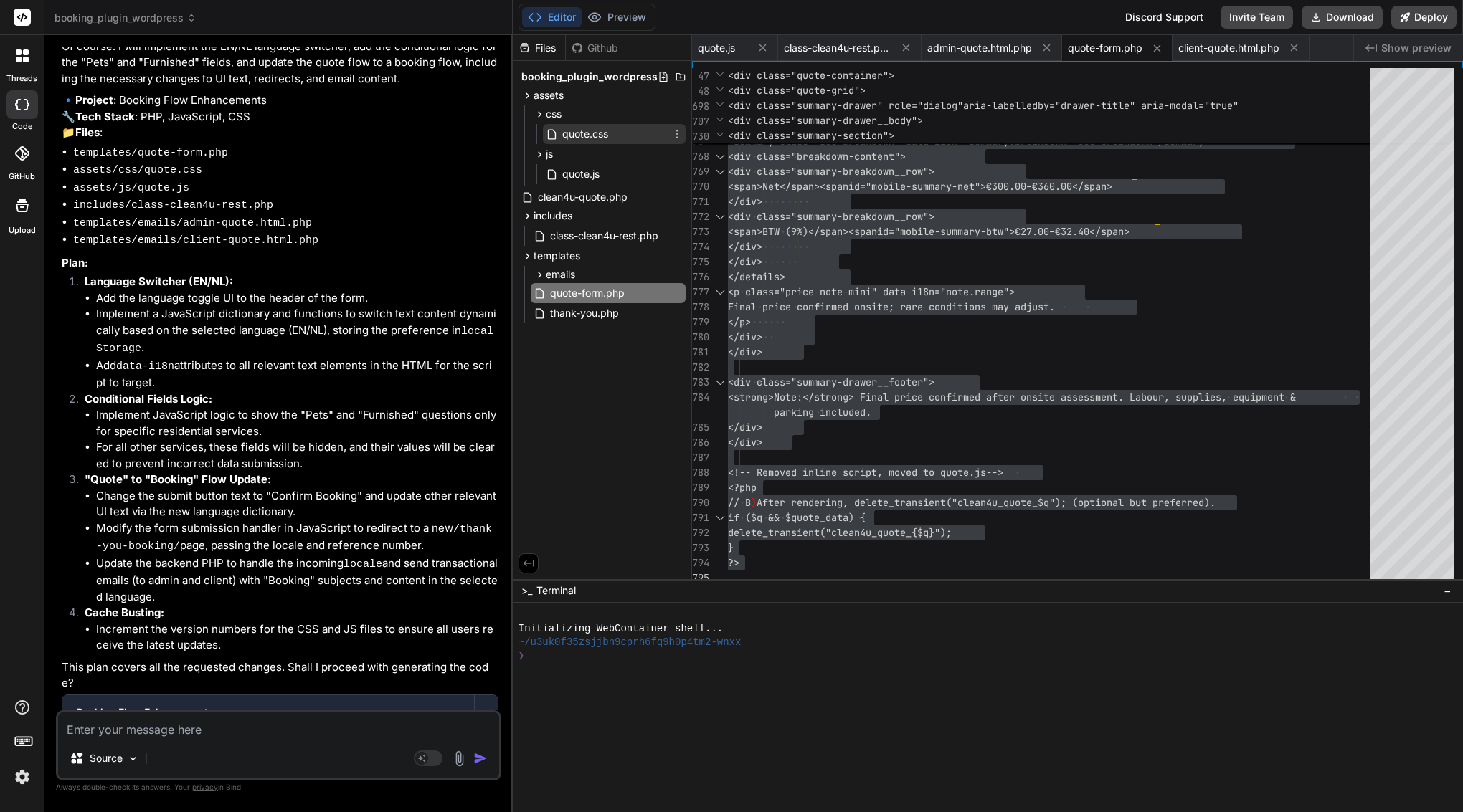
click at [566, 139] on span "quote.css" at bounding box center [585, 134] width 49 height 18
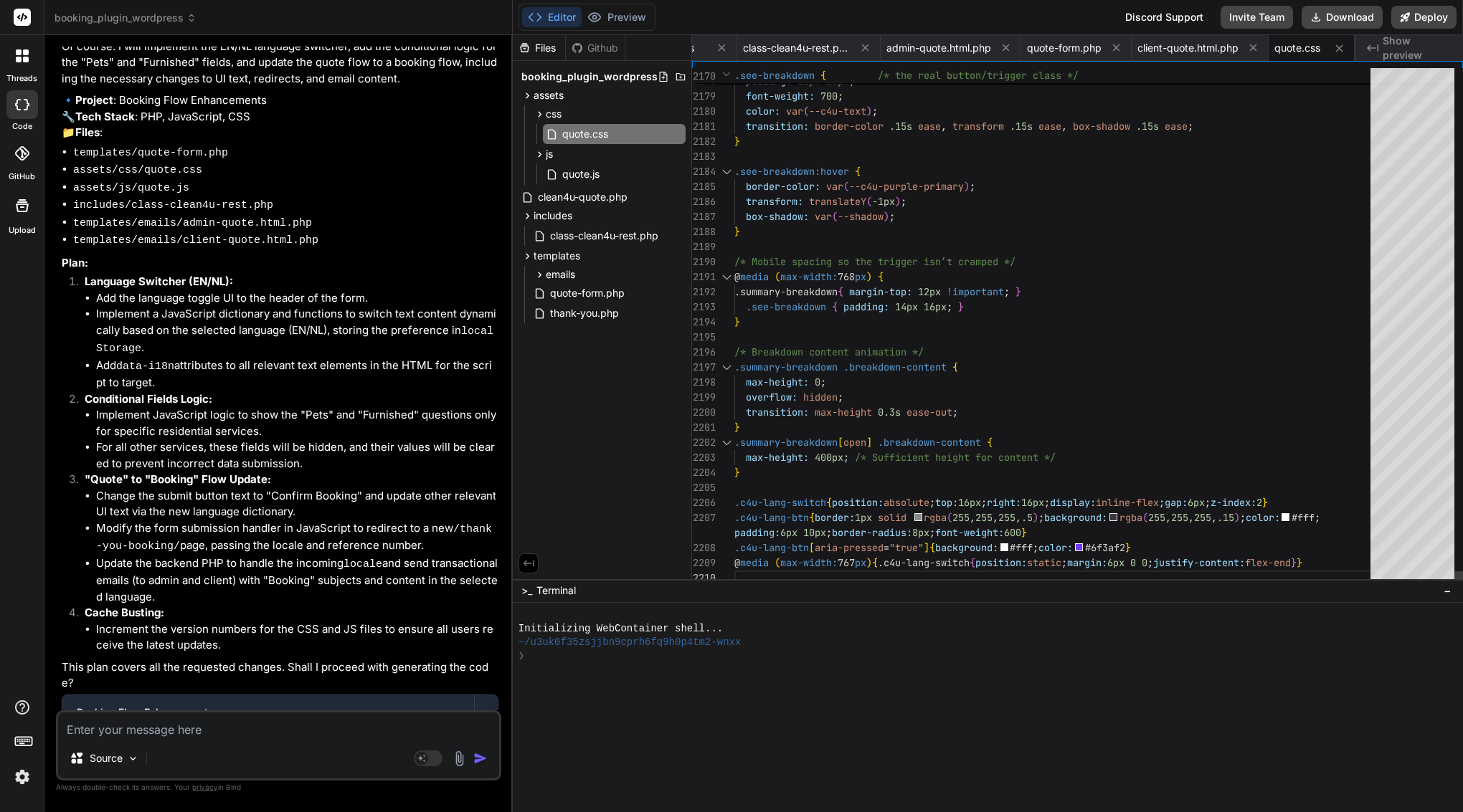
scroll to position [45, 0]
drag, startPoint x: 275, startPoint y: 449, endPoint x: 145, endPoint y: 457, distance: 130.2
click at [145, 780] on div "Create assets/css/quote.css" at bounding box center [285, 787] width 395 height 15
copy div "assets/css/quote.css"
click at [170, 731] on textarea at bounding box center [279, 725] width 441 height 26
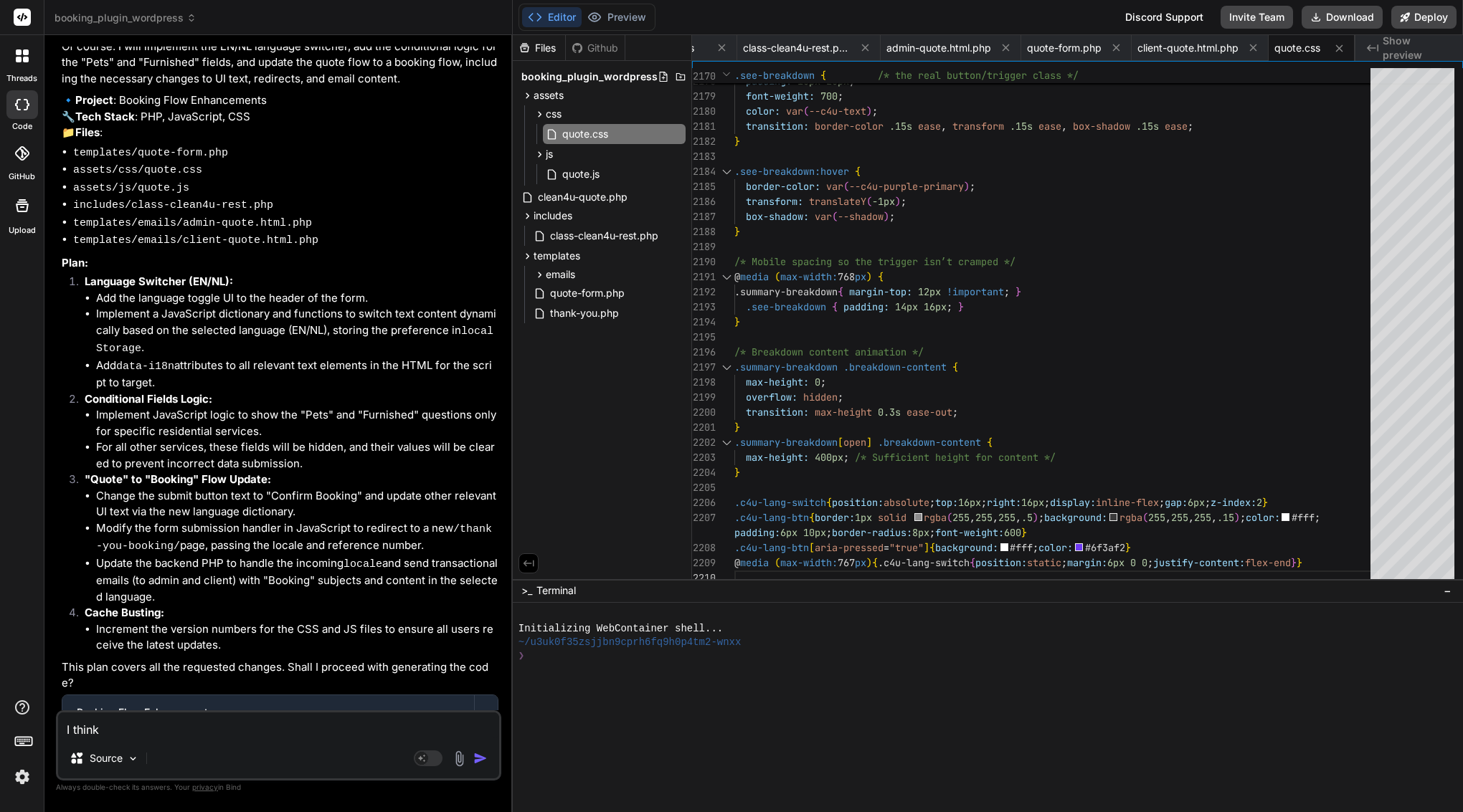
paste textarea "assets/css/quote.css"
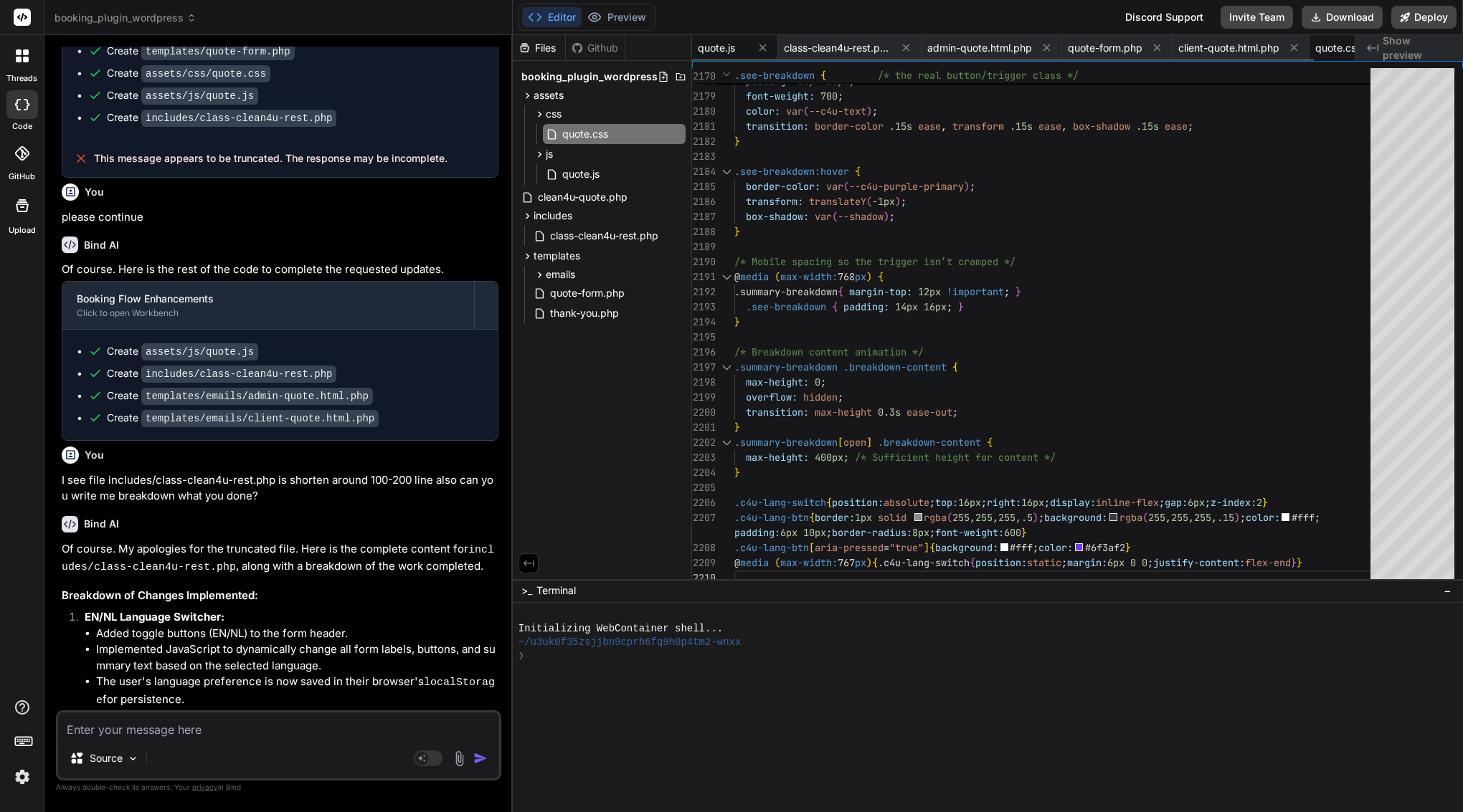
scroll to position [0, 0]
click at [719, 42] on span "quote.js" at bounding box center [716, 48] width 37 height 15
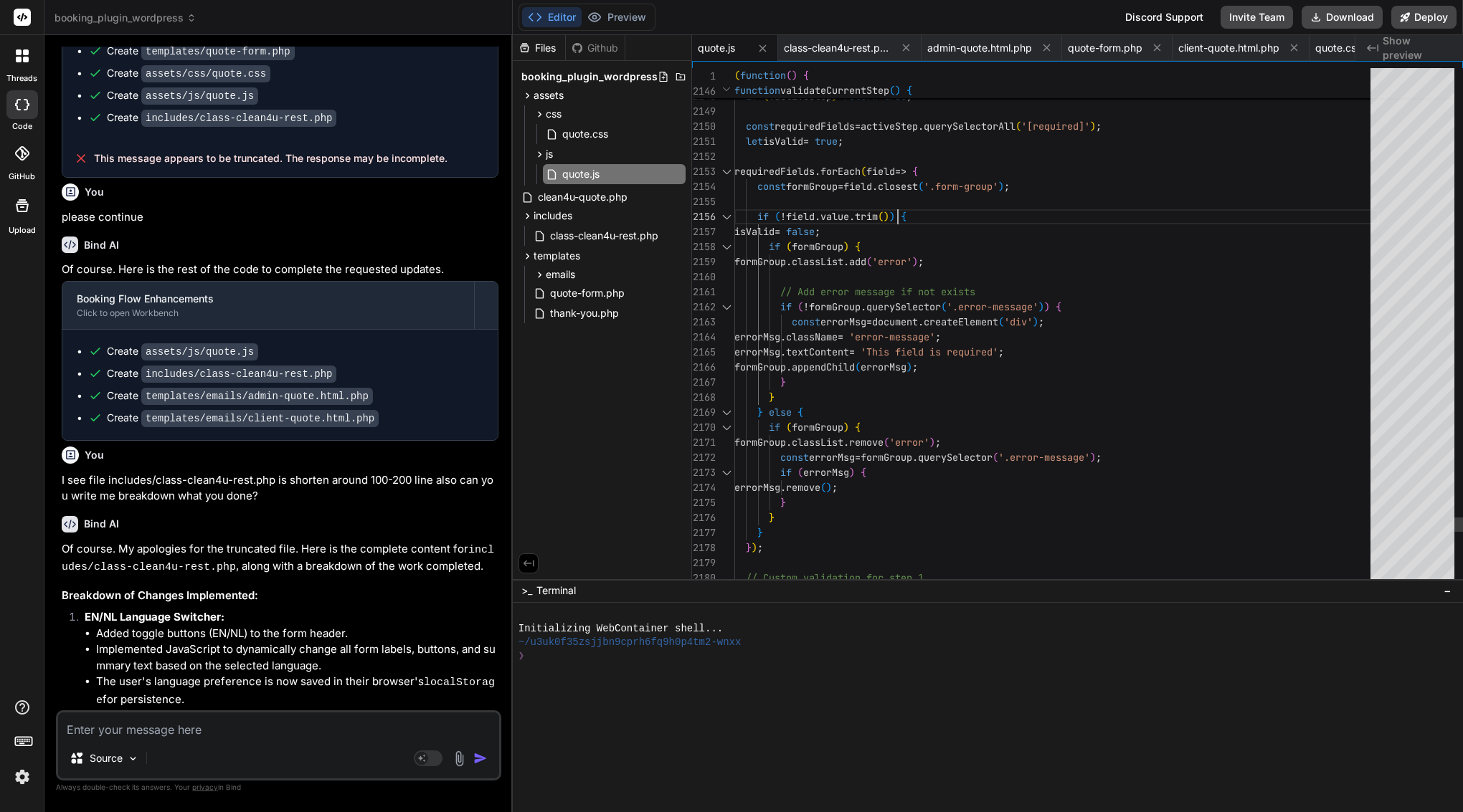
click at [898, 208] on div at bounding box center [1057, 202] width 645 height 15
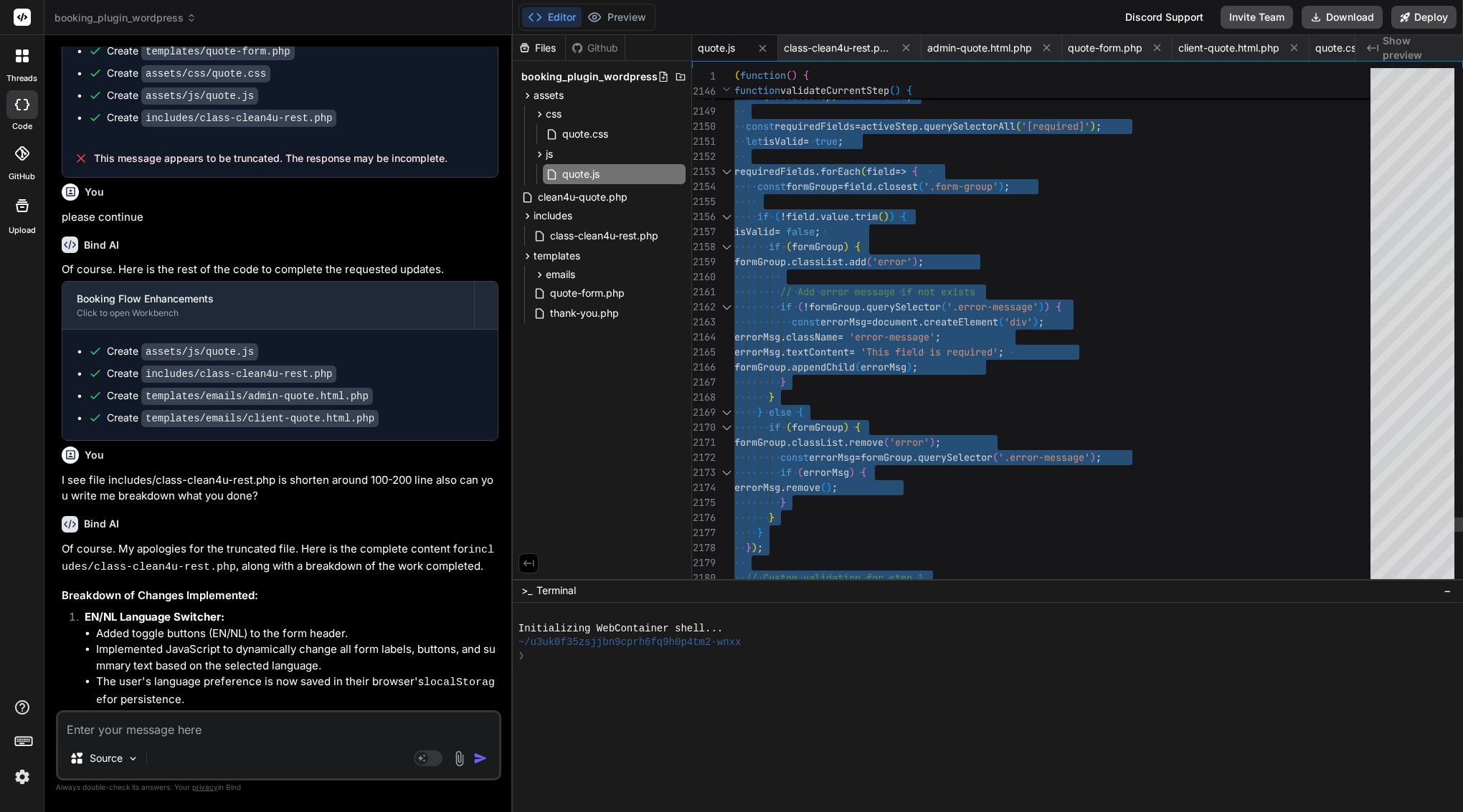
click at [898, 208] on div at bounding box center [1057, 202] width 645 height 15
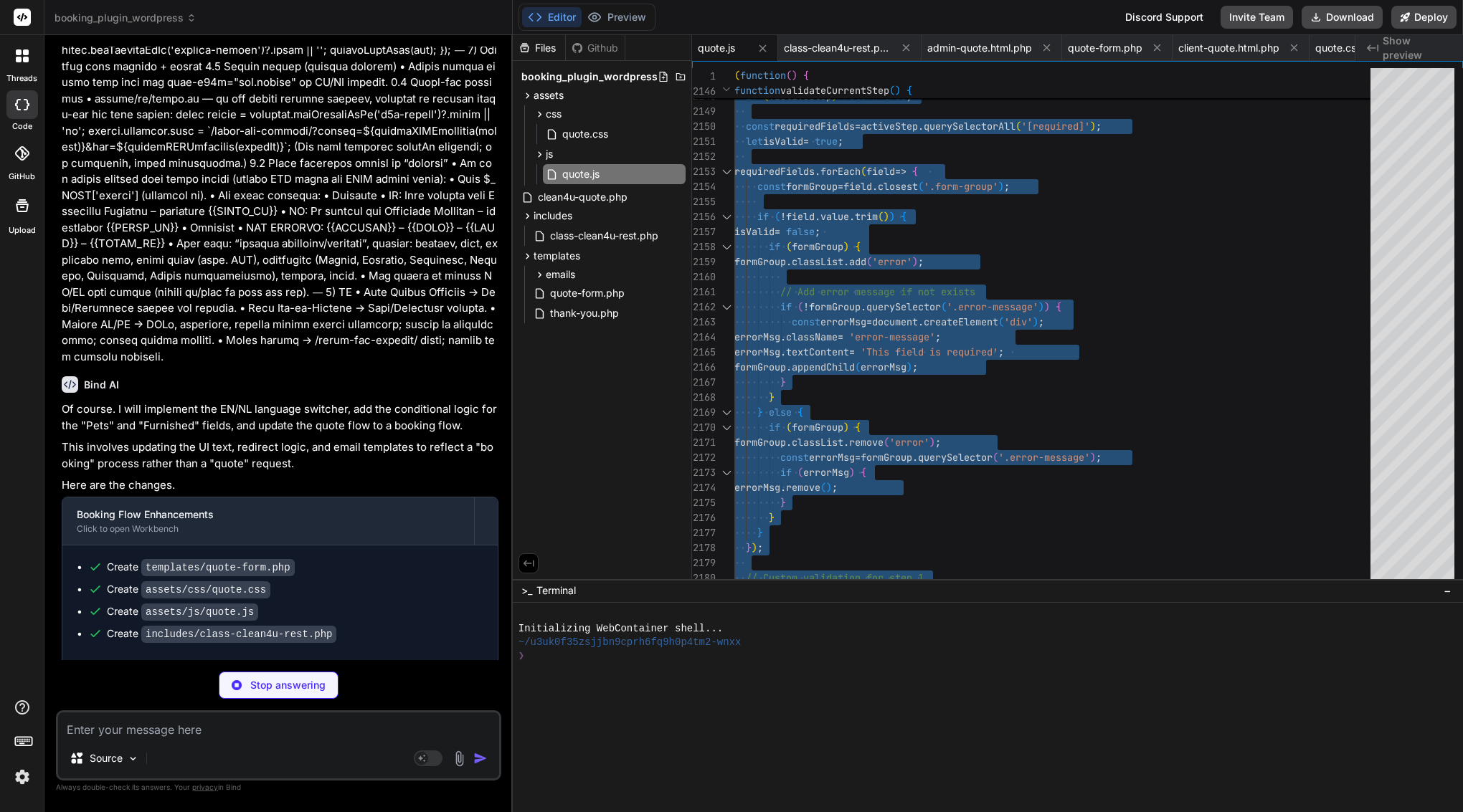
scroll to position [13308, 0]
click at [851, 44] on span "class-clean4u-rest.php" at bounding box center [837, 48] width 107 height 15
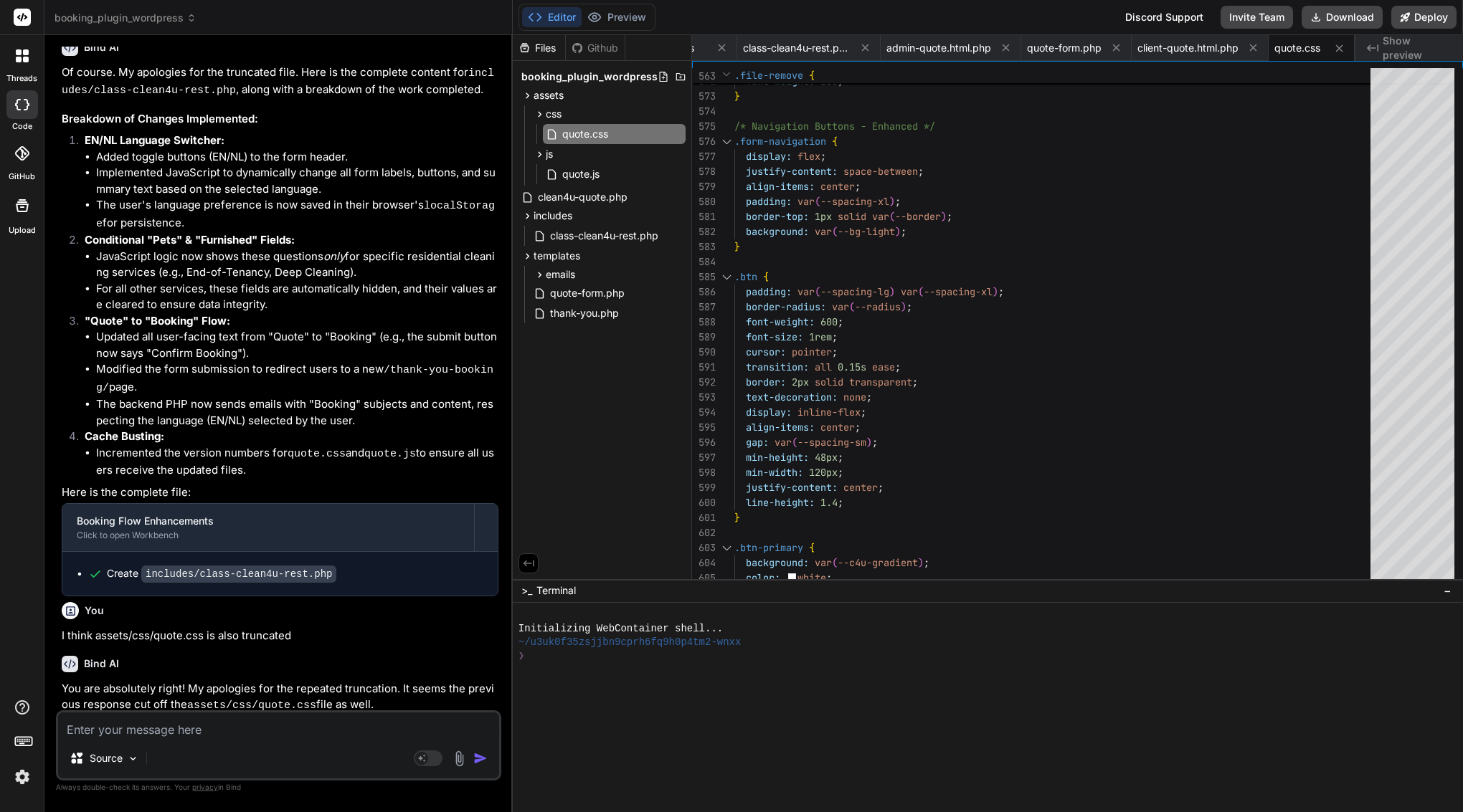
scroll to position [0, 0]
drag, startPoint x: 345, startPoint y: 71, endPoint x: 150, endPoint y: 62, distance: 195.2
click at [142, 566] on div "Create includes/class-clean4u-rest.php" at bounding box center [285, 573] width 395 height 15
copy div "includes/class-clean4u-rest.php"
click at [153, 732] on textarea at bounding box center [279, 725] width 441 height 26
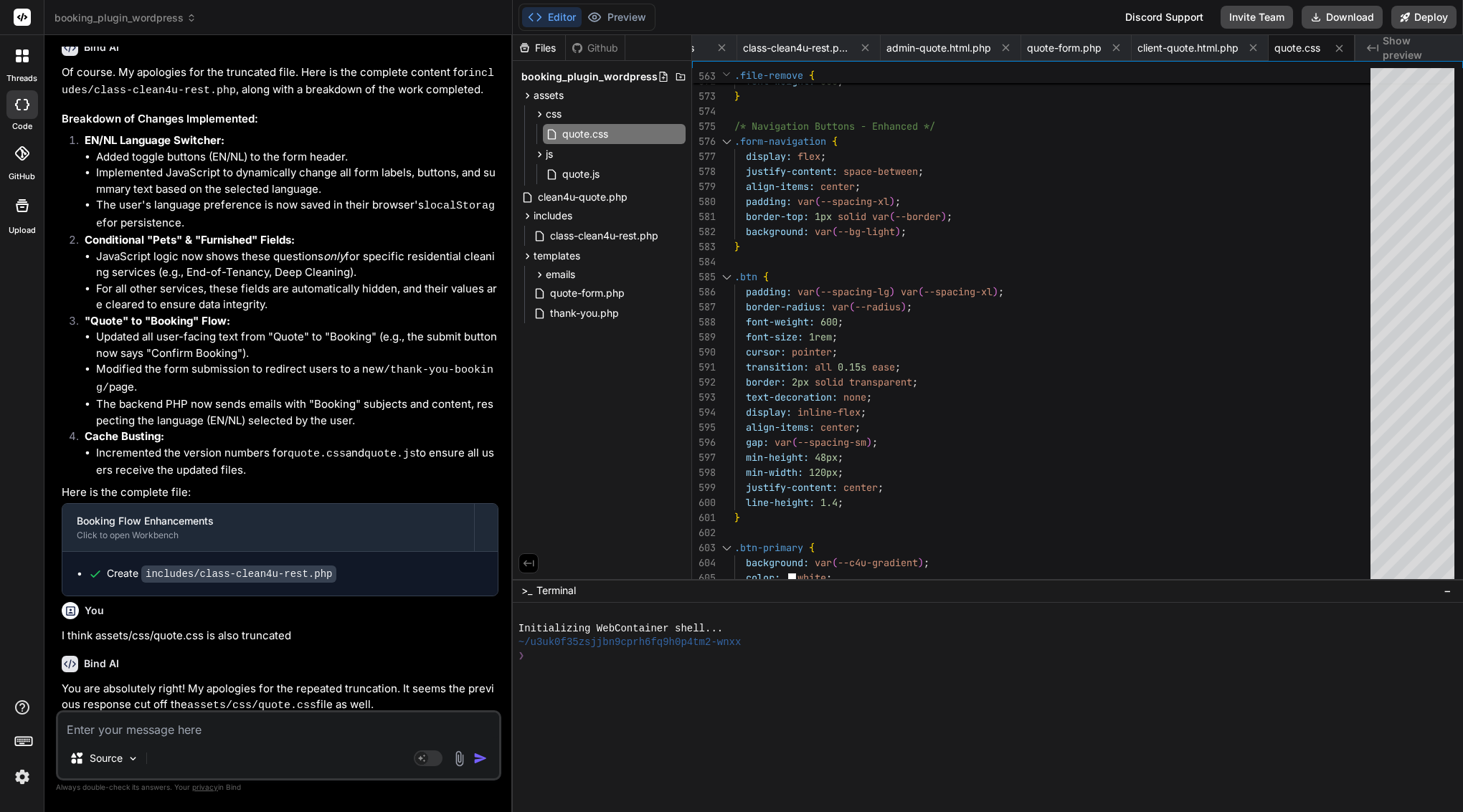
paste textarea "includes/class-clean4u-rest.php"
click at [792, 47] on span "class-clean4u-rest.php" at bounding box center [797, 48] width 107 height 15
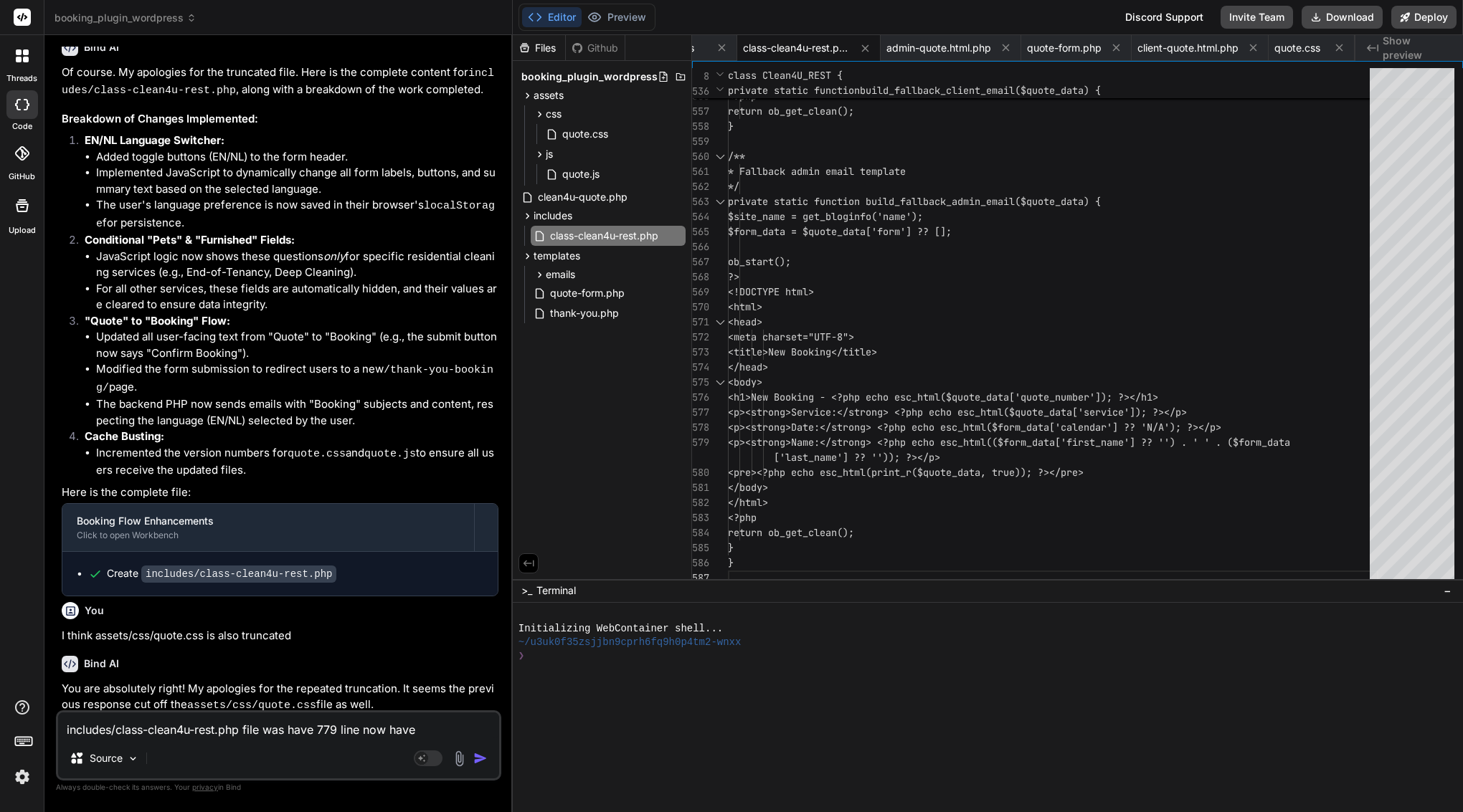
click at [432, 733] on textarea "includes/class-clean4u-rest.php file was have 779 line now have" at bounding box center [279, 725] width 441 height 26
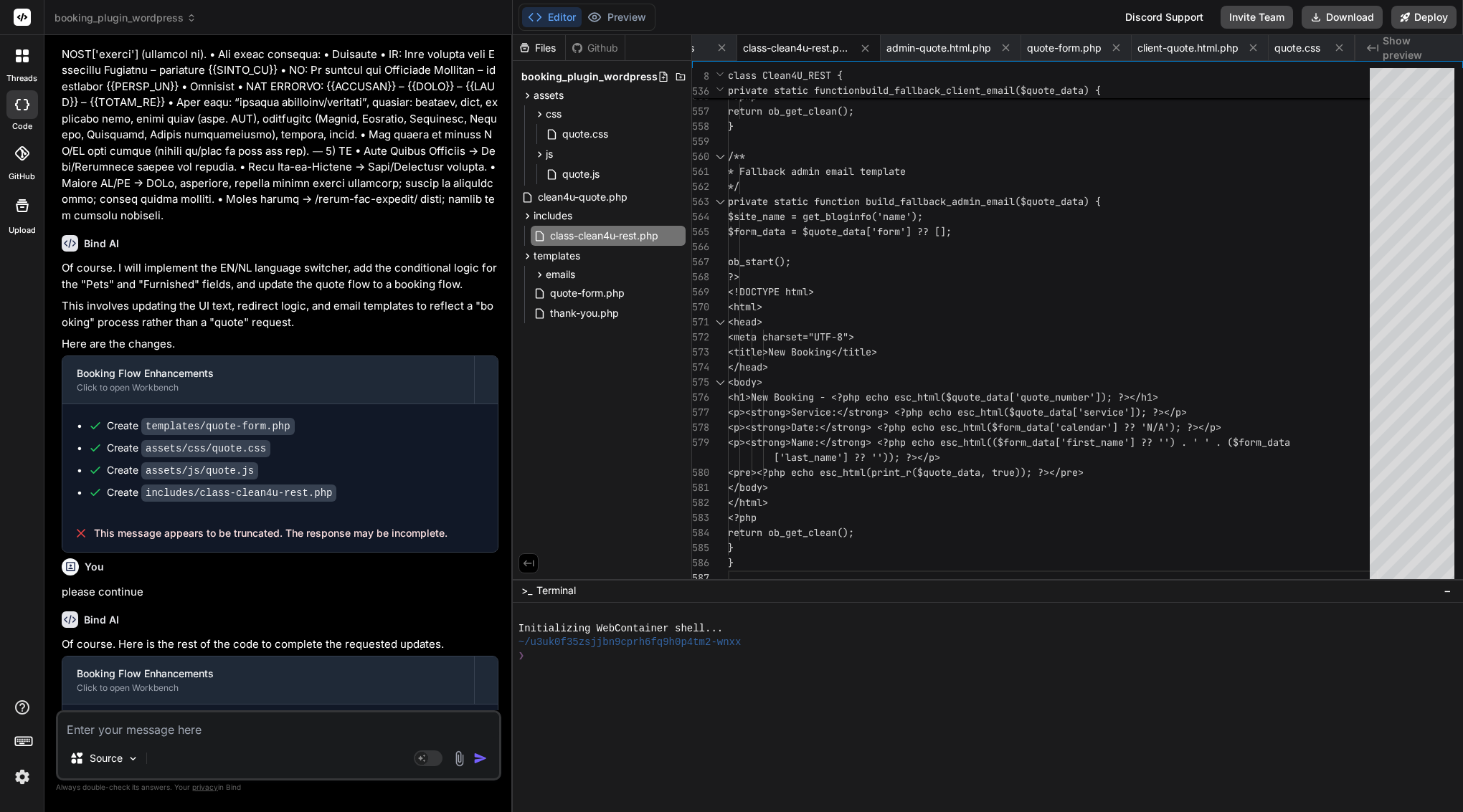
scroll to position [13451, 0]
click at [563, 281] on span "emails" at bounding box center [561, 275] width 30 height 15
click at [629, 303] on div "admin-quote.html.php" at bounding box center [614, 295] width 143 height 20
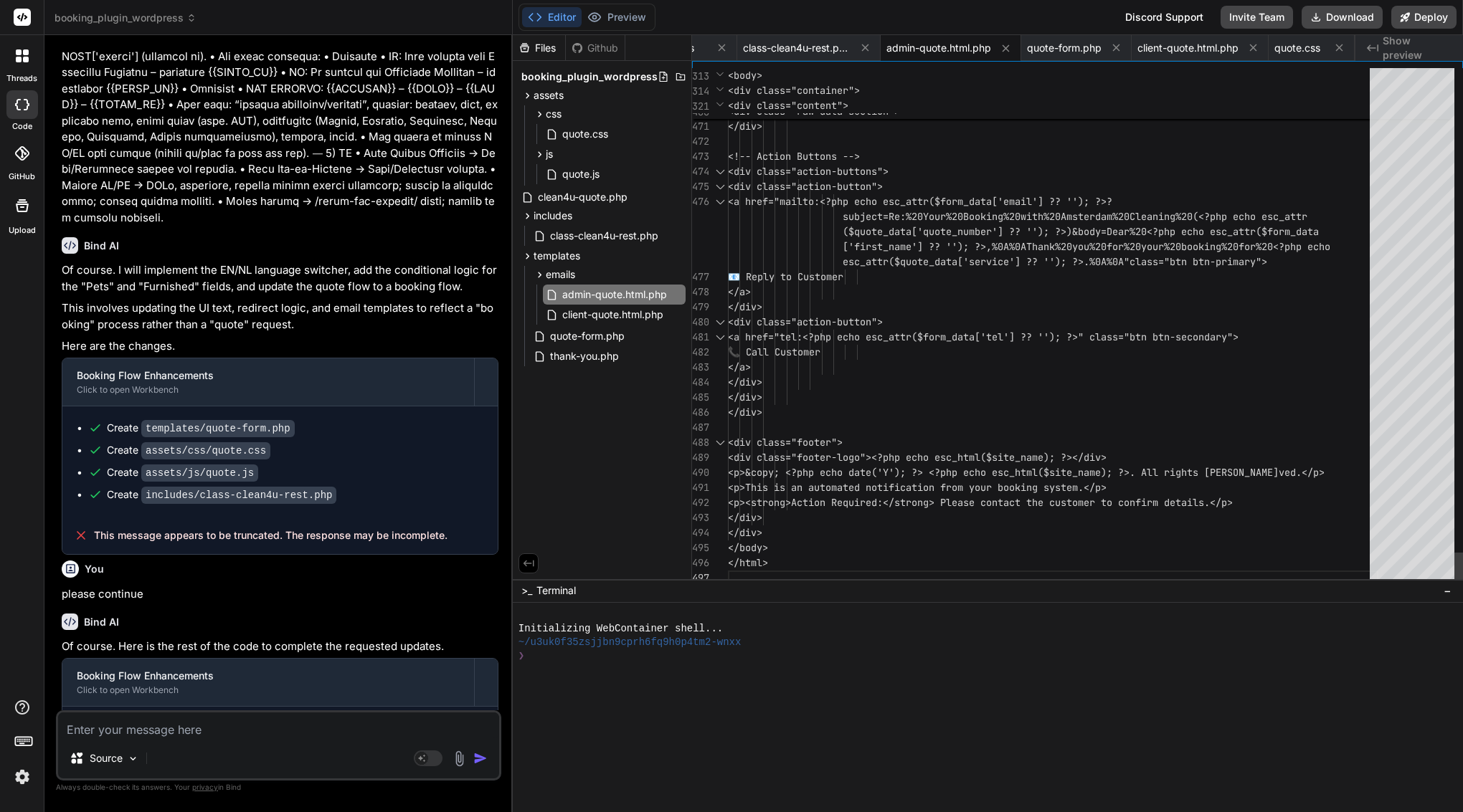
click at [874, 292] on div "</a>" at bounding box center [1053, 292] width 651 height 15
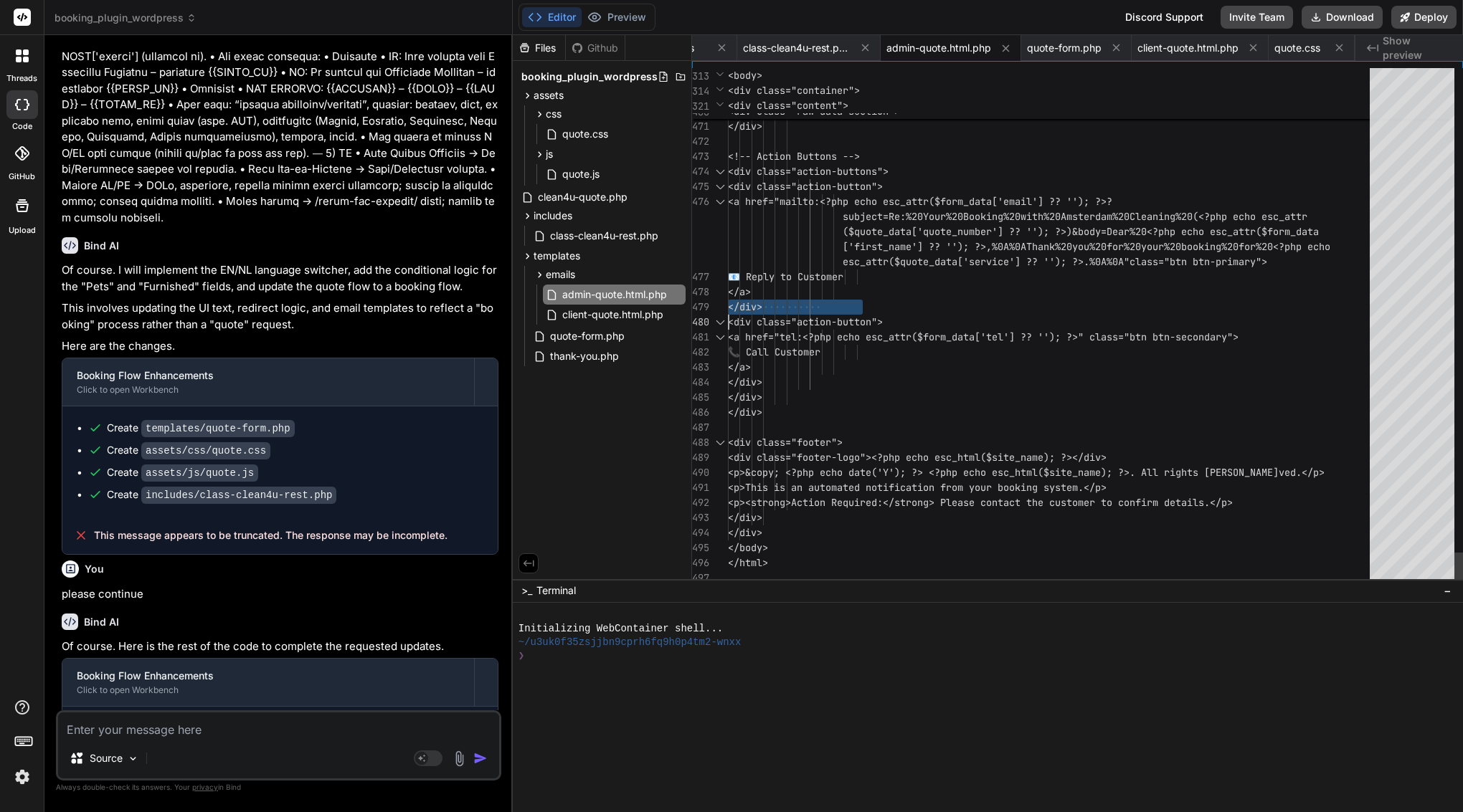
click at [874, 292] on div "</a>" at bounding box center [1053, 292] width 651 height 15
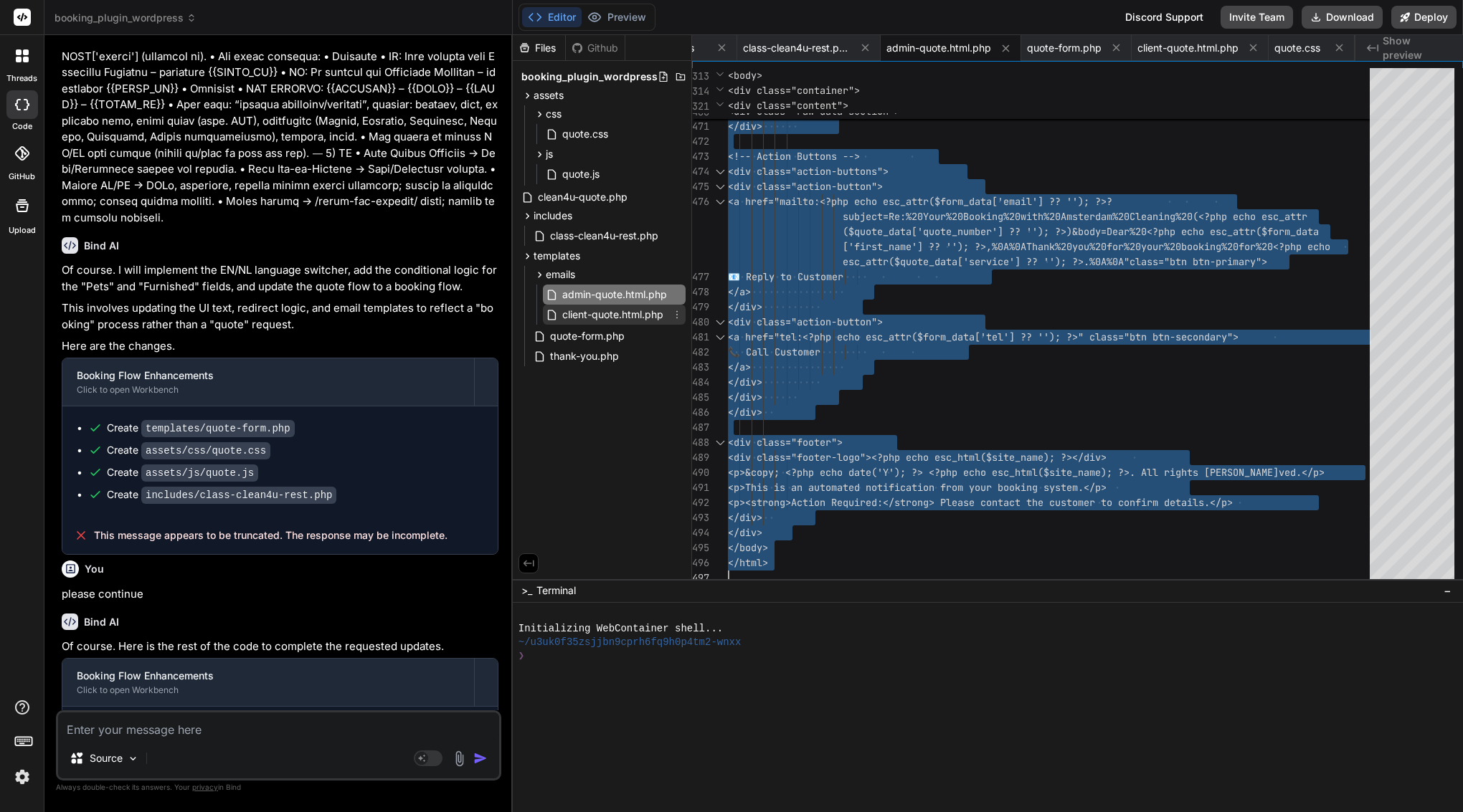
click at [632, 314] on span "client-quote.html.php" at bounding box center [613, 314] width 104 height 18
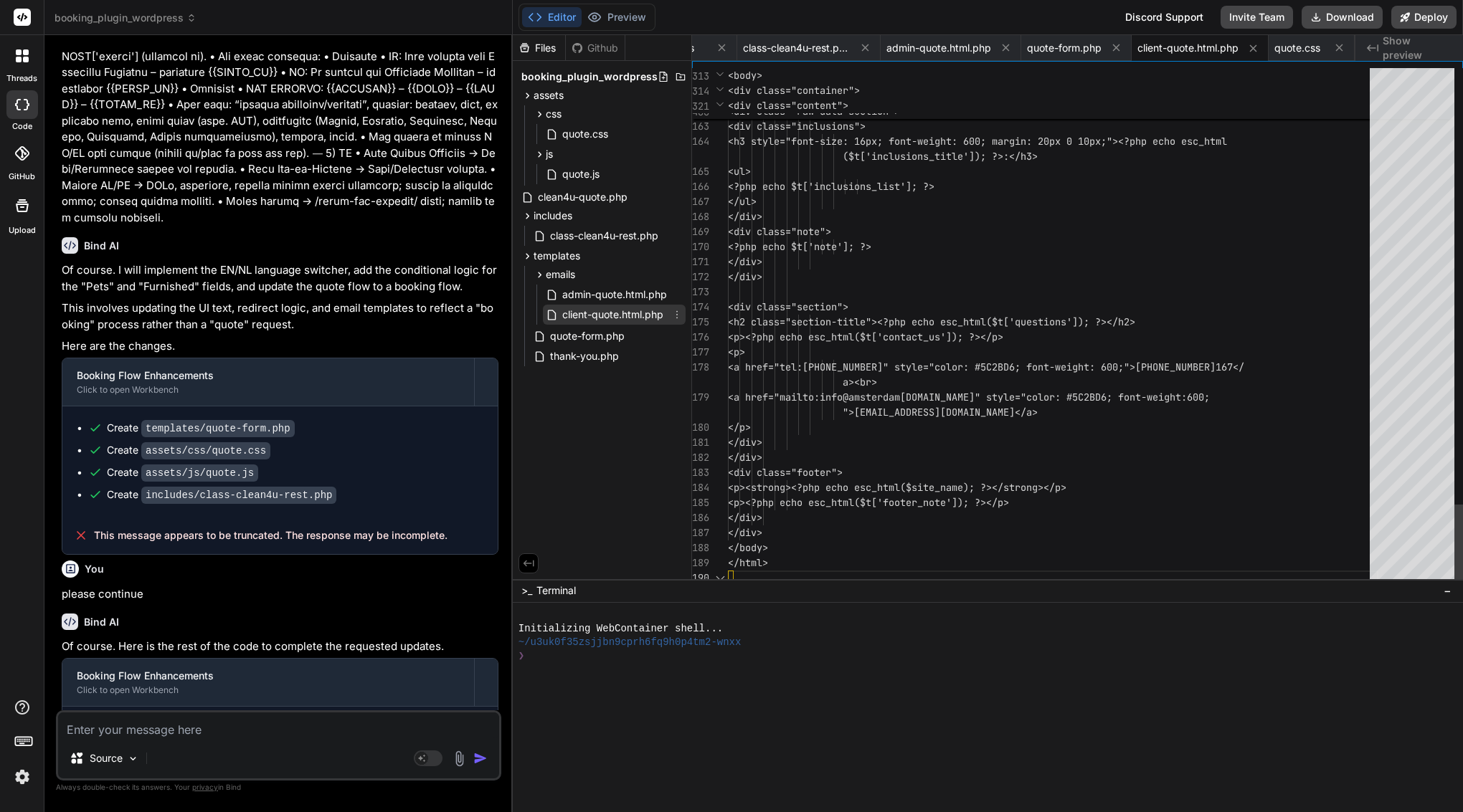
scroll to position [120, 0]
click at [312, 739] on div "Source Agent Mode. When this toggle is activated, AI automatically makes decisi…" at bounding box center [278, 745] width 445 height 70
click at [313, 725] on textarea at bounding box center [279, 725] width 441 height 26
drag, startPoint x: 397, startPoint y: 301, endPoint x: 148, endPoint y: 307, distance: 249.1
click at [144, 788] on div "Create templates/emails/client-quote.html.php" at bounding box center [285, 795] width 395 height 15
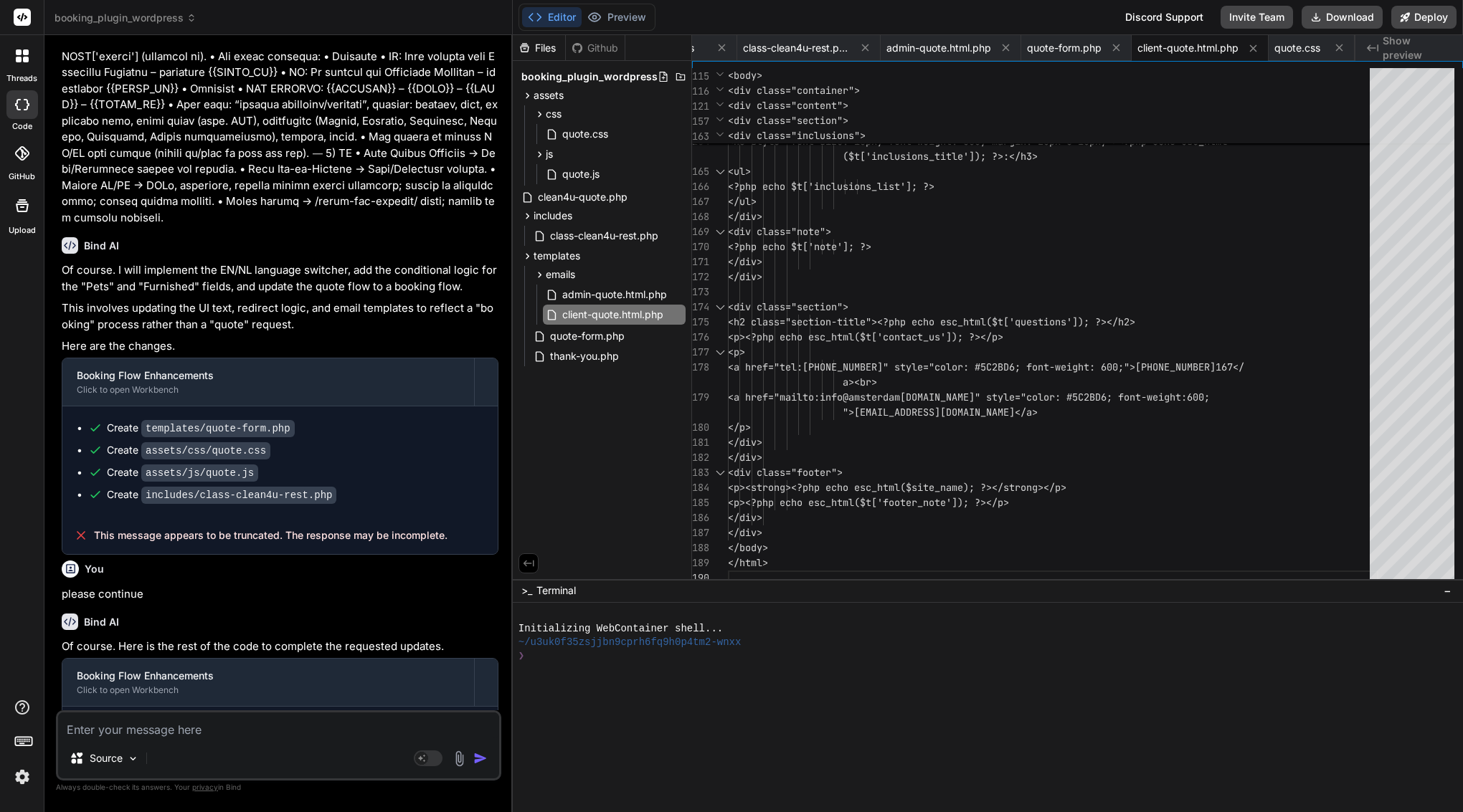
copy div "templates/emails/client-quote.html.php"
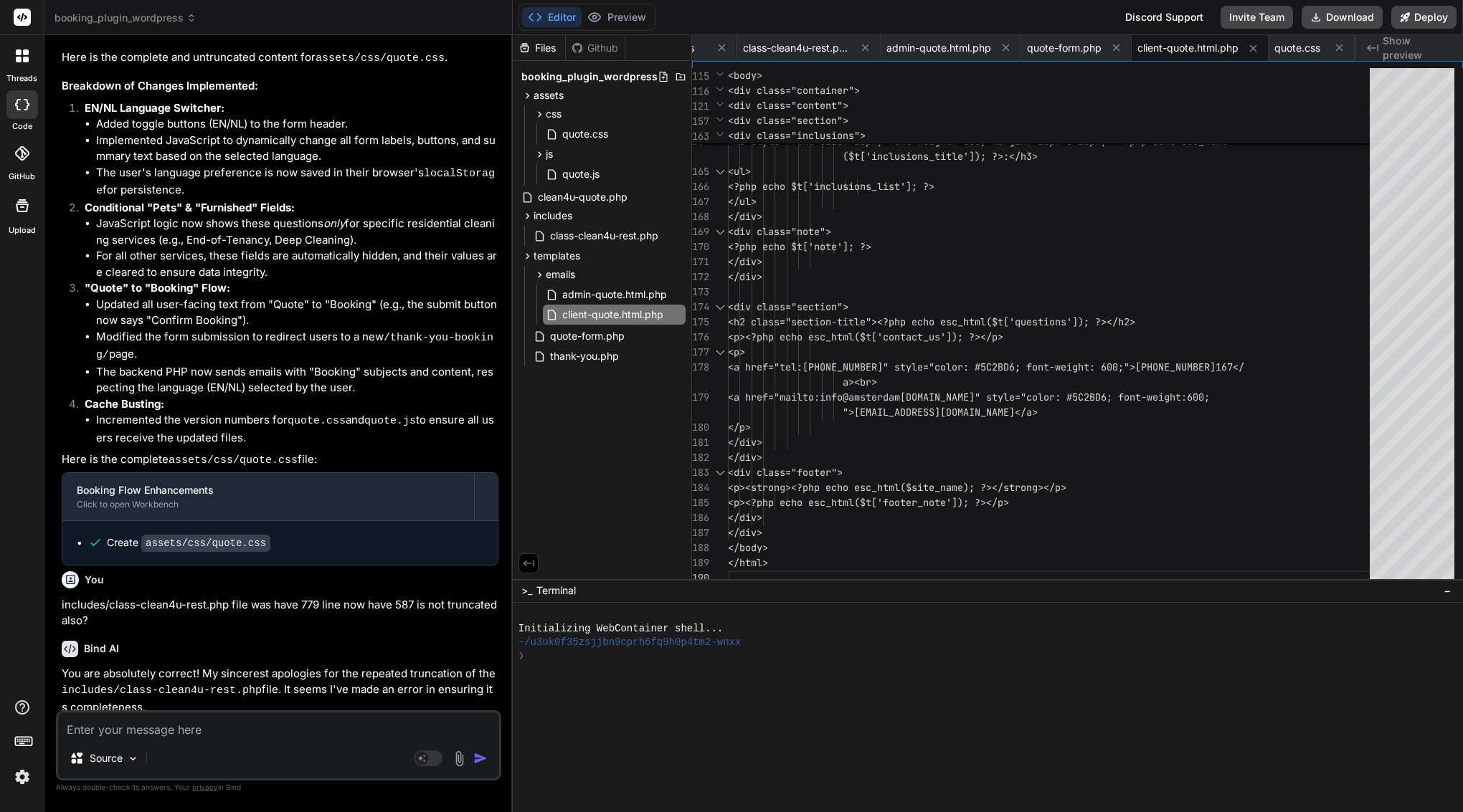
scroll to position [0, 0]
click at [205, 728] on textarea at bounding box center [279, 725] width 441 height 26
paste textarea "templates/emails/client-quote.html.php"
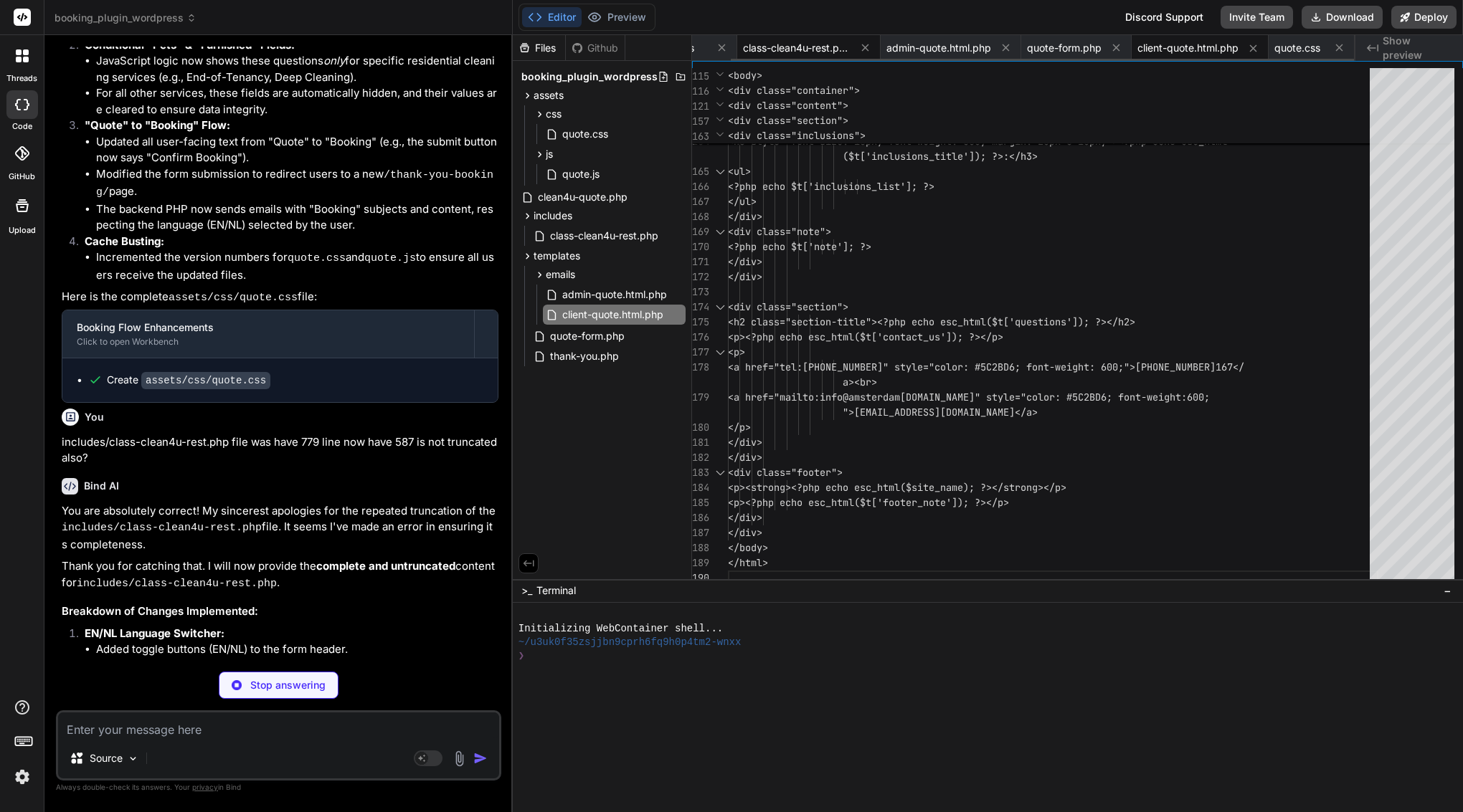
click at [812, 51] on span "class-clean4u-rest.php" at bounding box center [797, 48] width 107 height 15
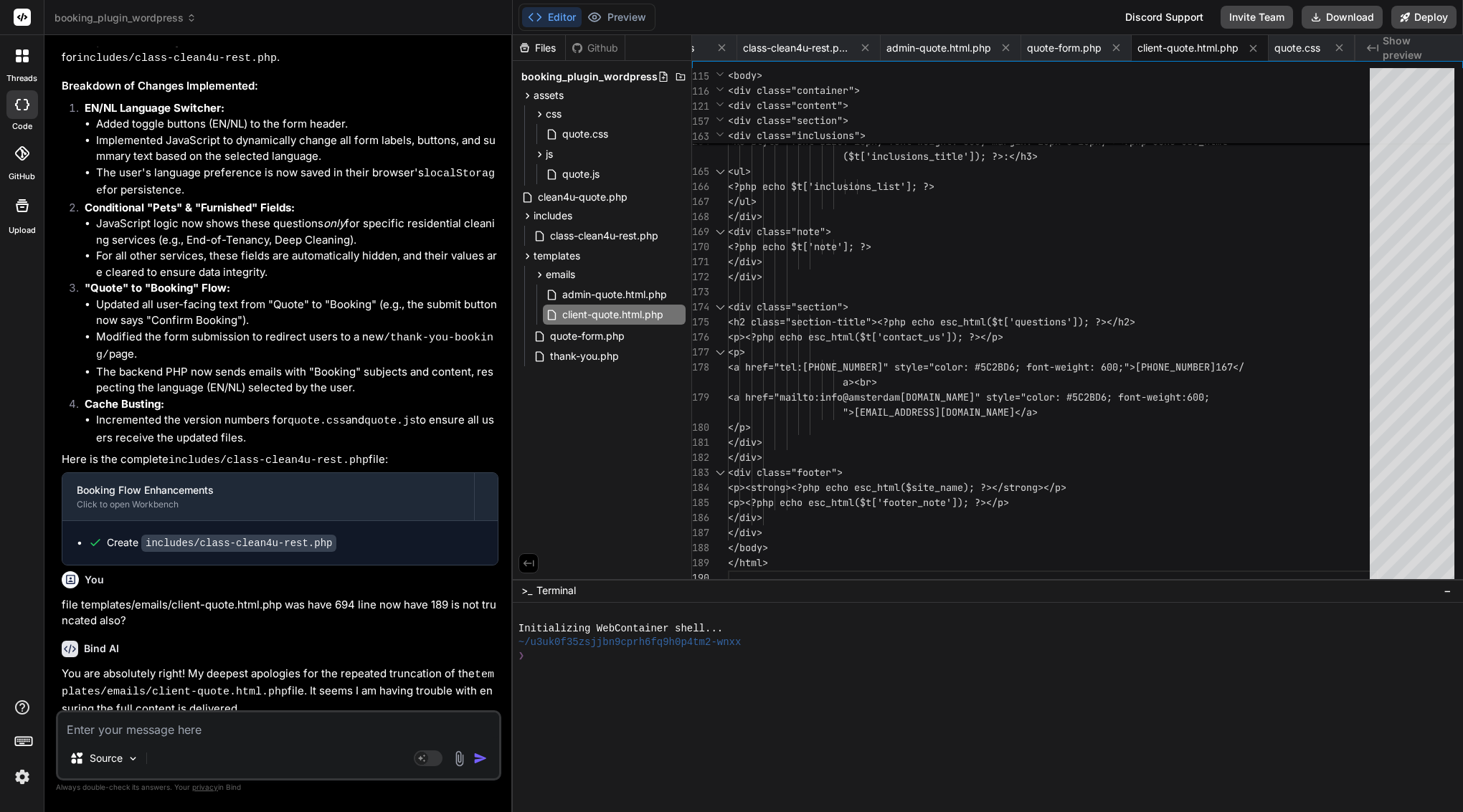
scroll to position [0, 0]
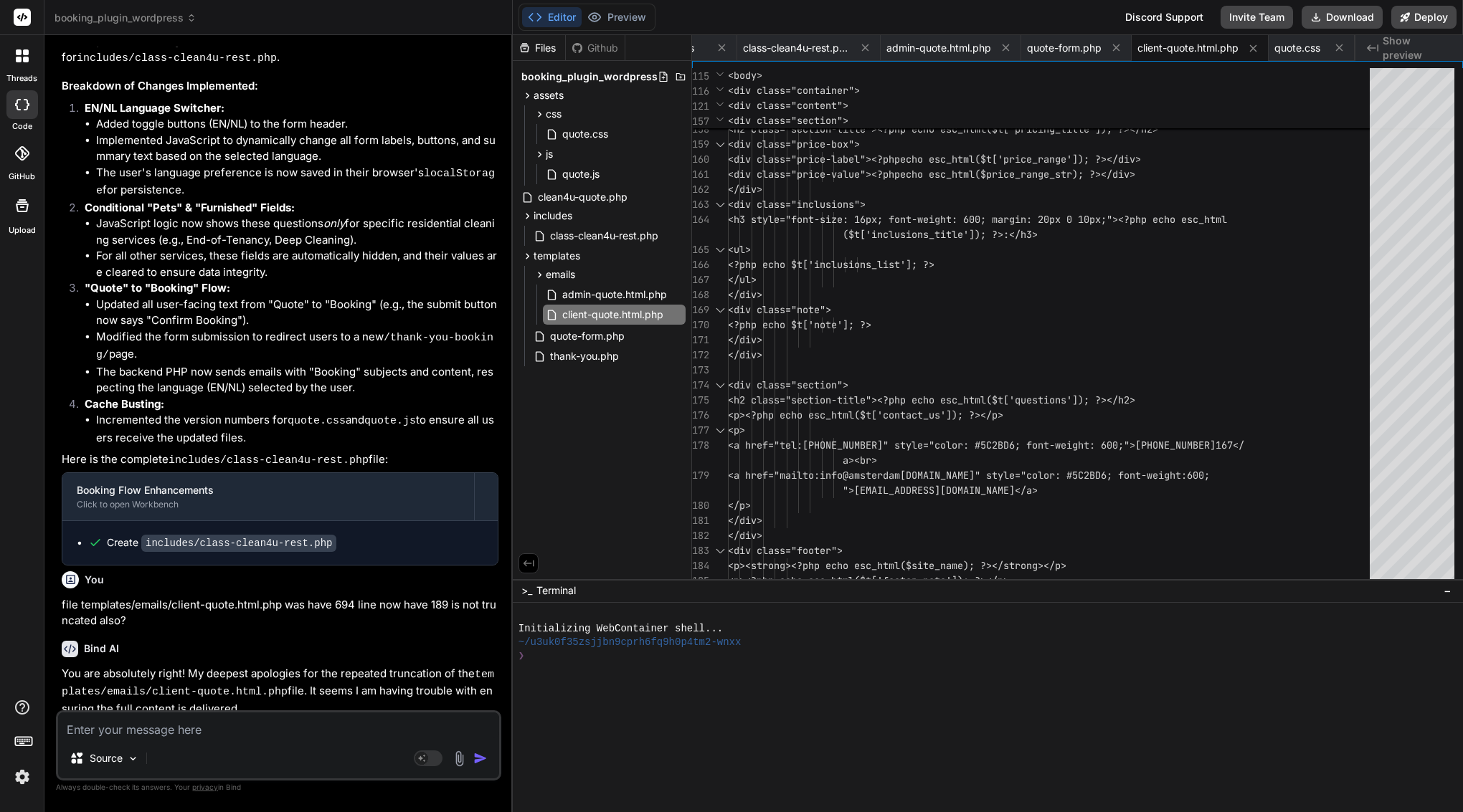
drag, startPoint x: 392, startPoint y: 690, endPoint x: 144, endPoint y: 690, distance: 248.0
copy div "templates/emails/client-quote.html.php"
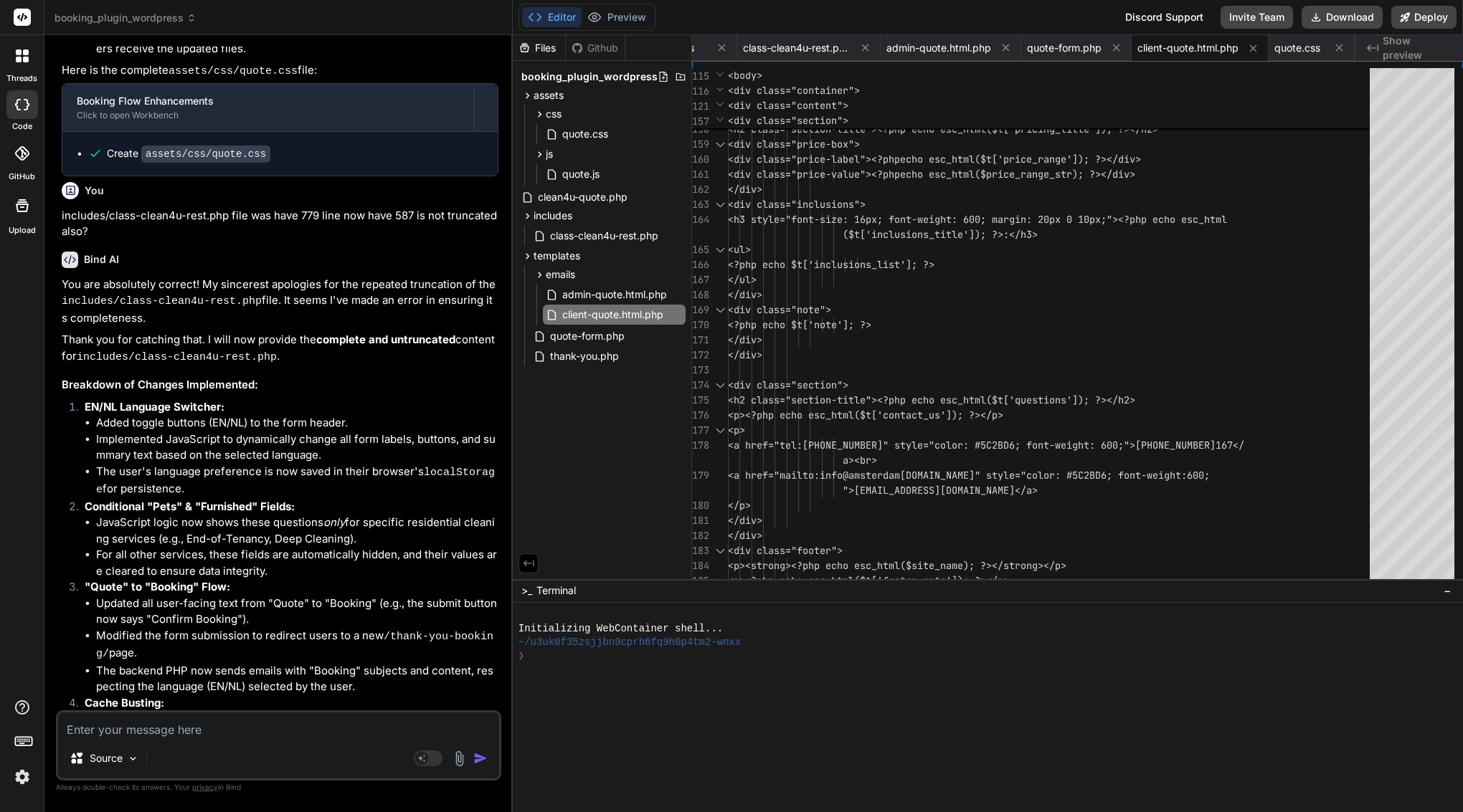
scroll to position [15366, 0]
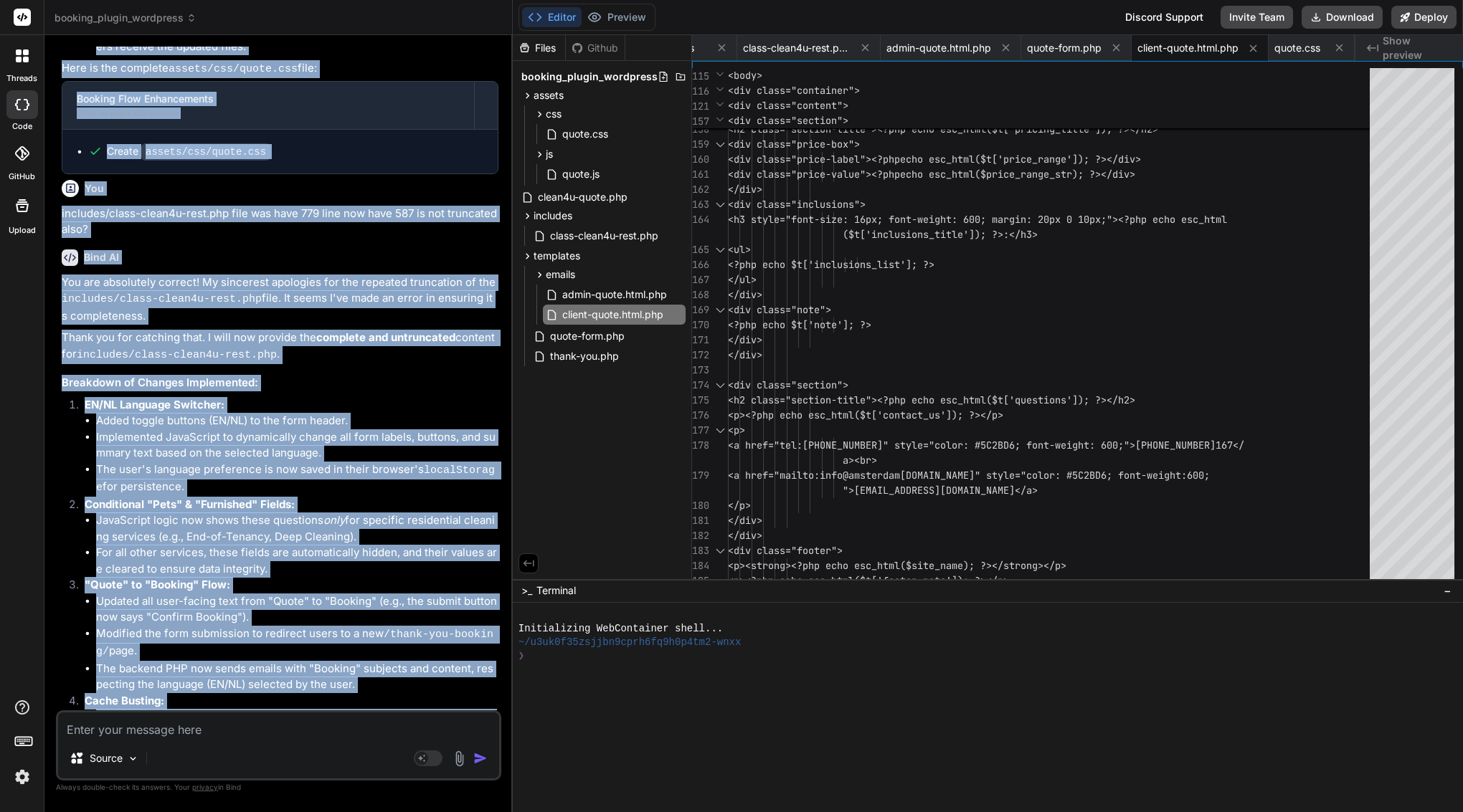
drag, startPoint x: 139, startPoint y: 372, endPoint x: 55, endPoint y: 352, distance: 86.3
click at [55, 352] on div "Bind AI Web Search Created with Pixso. Code Generator You Bind AI Okay, I will …" at bounding box center [279, 423] width 468 height 776
drag, startPoint x: 58, startPoint y: 356, endPoint x: 119, endPoint y: 368, distance: 62.2
click at [119, 368] on div "You Bind AI Okay, I will update the templates/quote-form.php file with the cont…" at bounding box center [278, 428] width 445 height 765
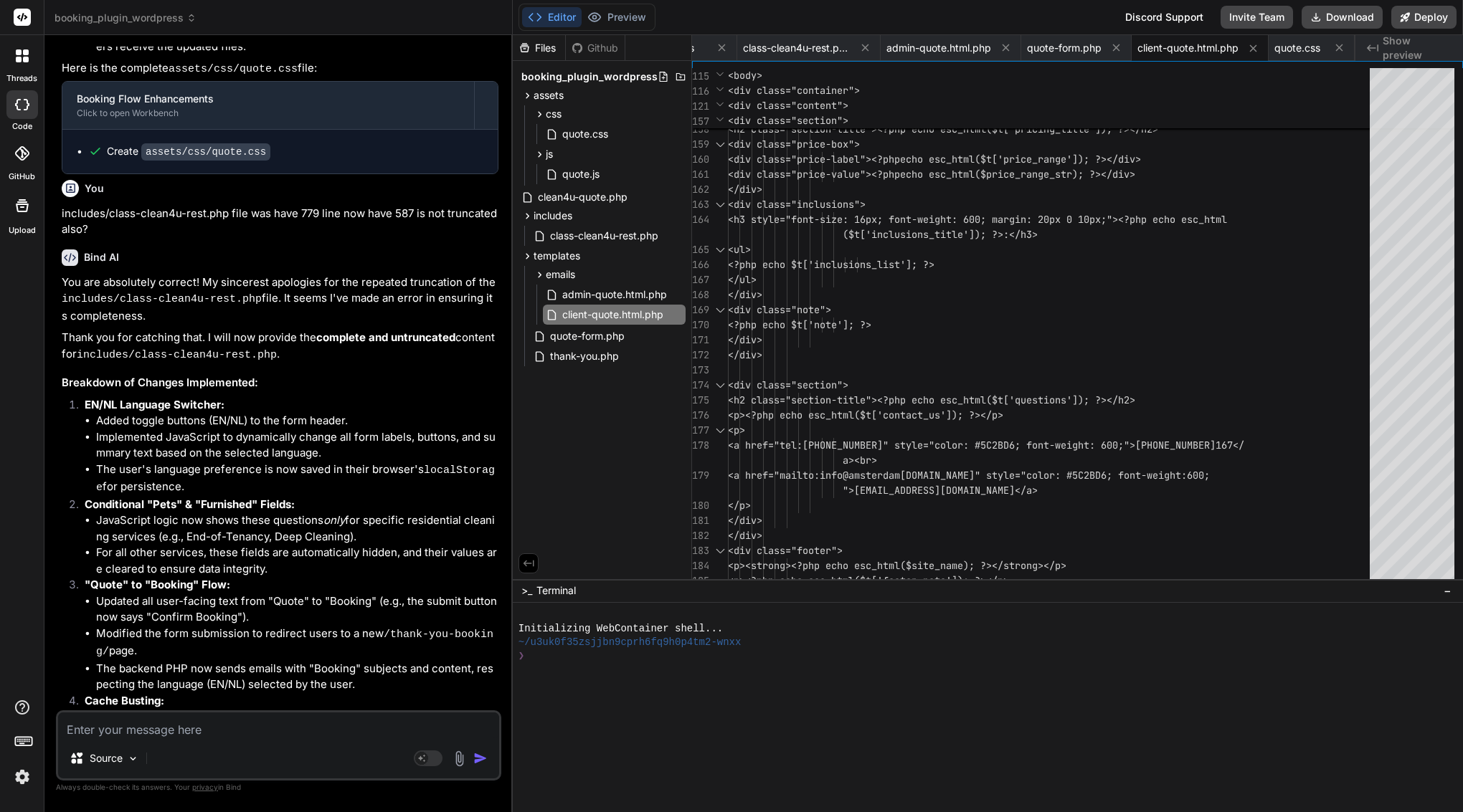
drag, startPoint x: 128, startPoint y: 371, endPoint x: 62, endPoint y: 359, distance: 67.1
copy p "file templates/emails/client-quote.html.php was have 694 line now have 189 is n…"
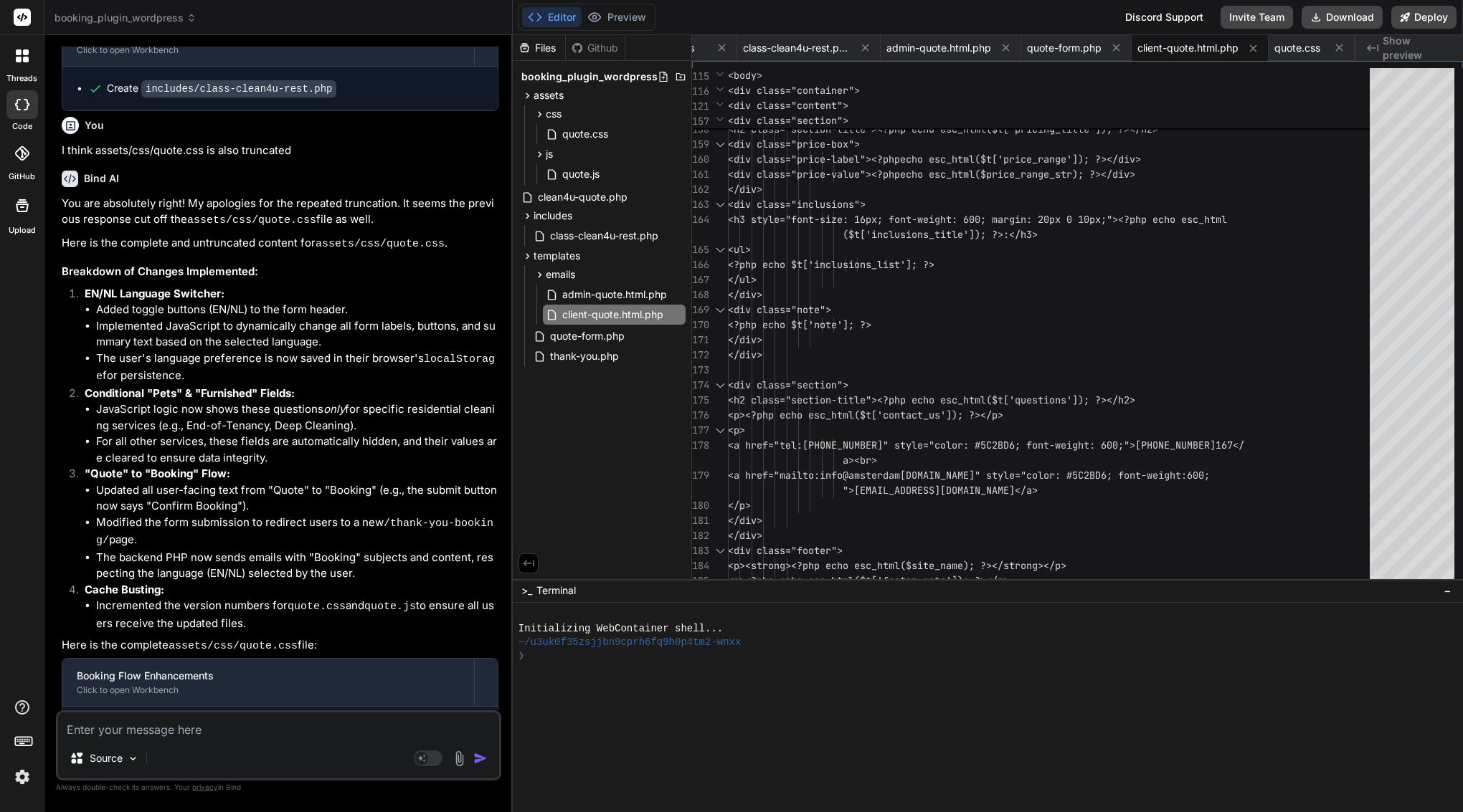
scroll to position [14773, 0]
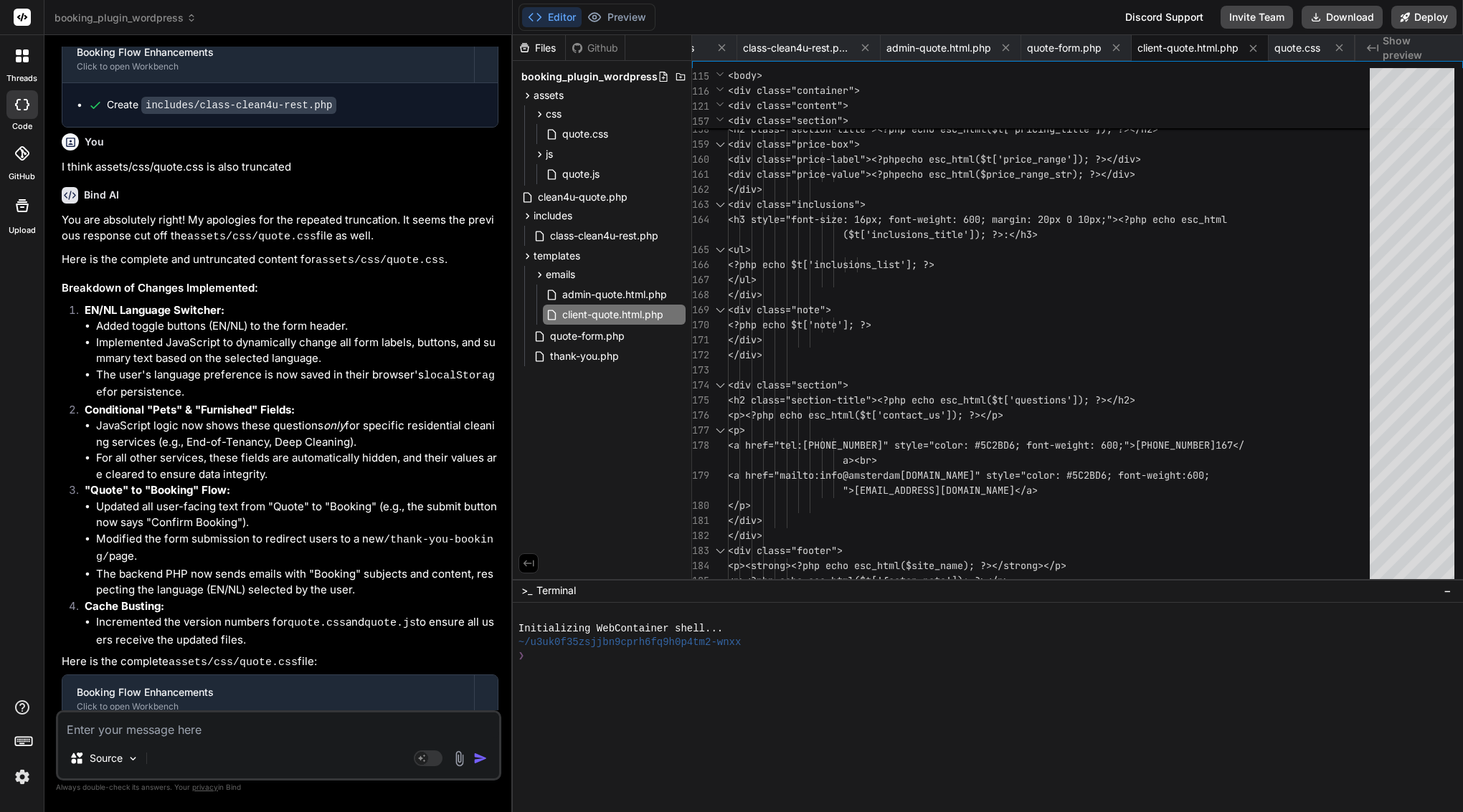
drag, startPoint x: 103, startPoint y: 293, endPoint x: 62, endPoint y: 285, distance: 41.8
click at [62, 799] on p "includes/class-clean4u-rest.php file was have 779 line now have 587 is not trun…" at bounding box center [280, 815] width 437 height 32
copy p "includes/class-clean4u-rest.php file was have 779 line now have 587 is not trun…"
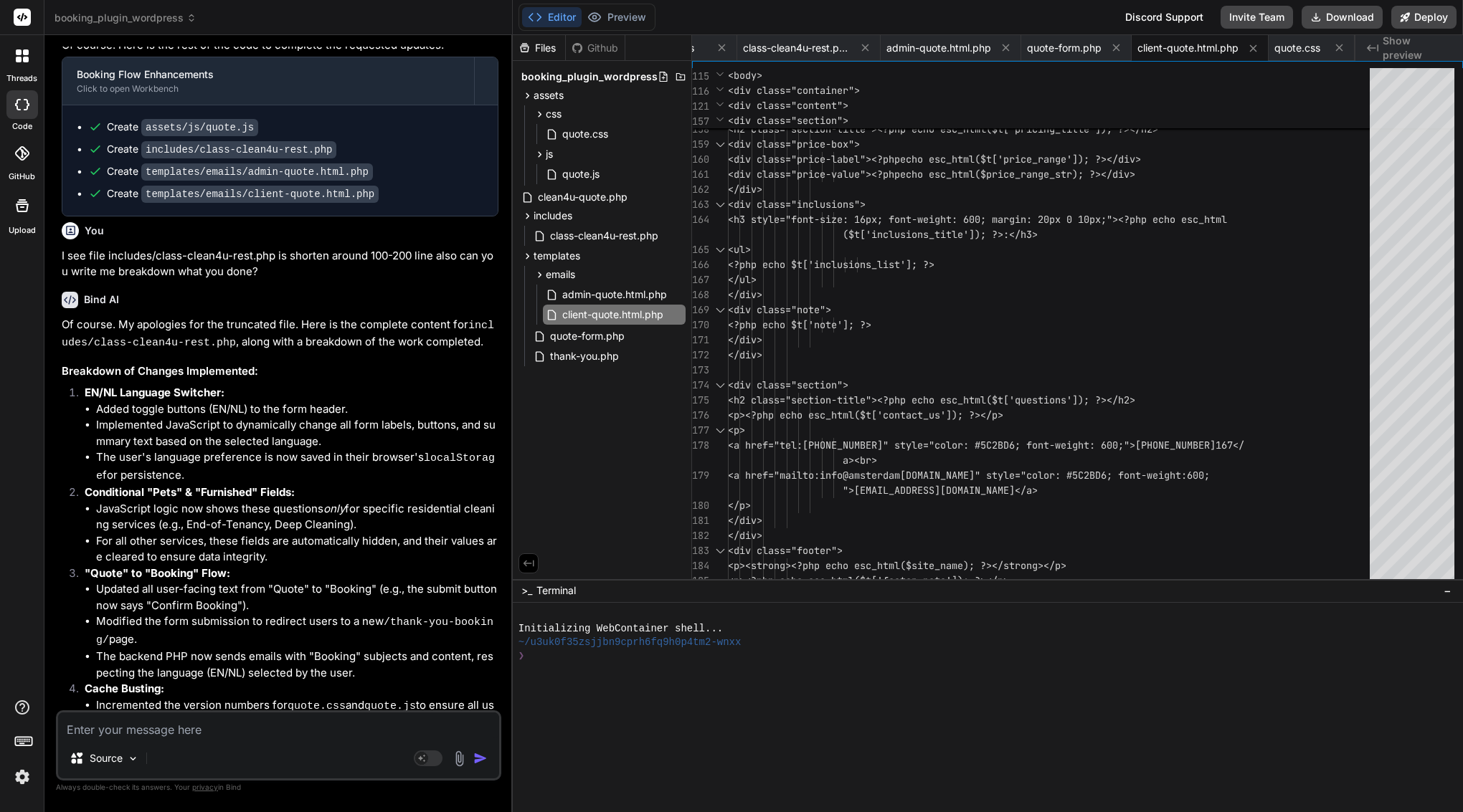
scroll to position [14050, 0]
drag, startPoint x: 300, startPoint y: 377, endPoint x: 63, endPoint y: 384, distance: 237.1
copy p "I think assets/css/quote.css is also truncated"
click at [1293, 43] on span "quote.css" at bounding box center [1297, 48] width 46 height 15
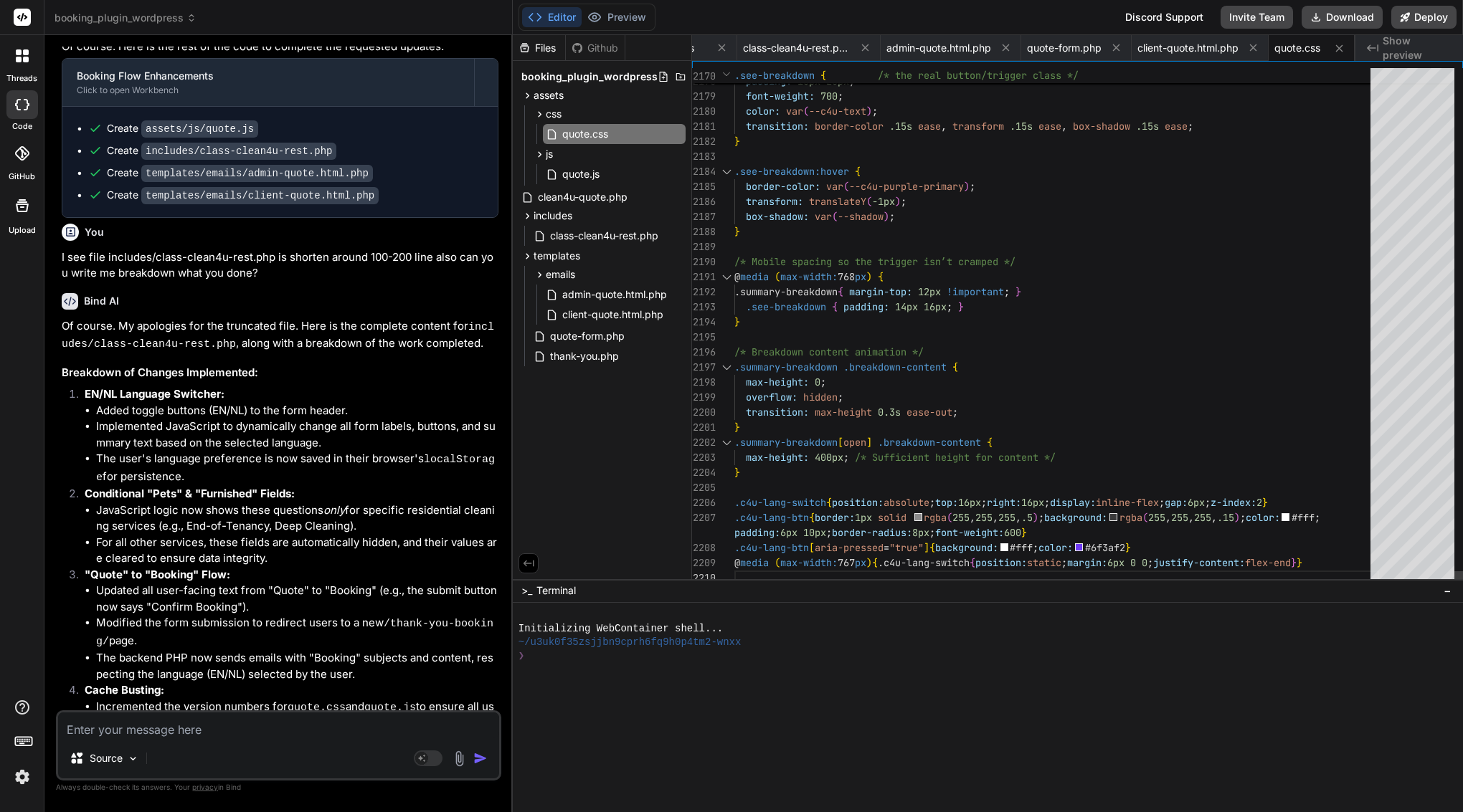
scroll to position [45, 0]
click at [24, 777] on img at bounding box center [22, 777] width 24 height 24
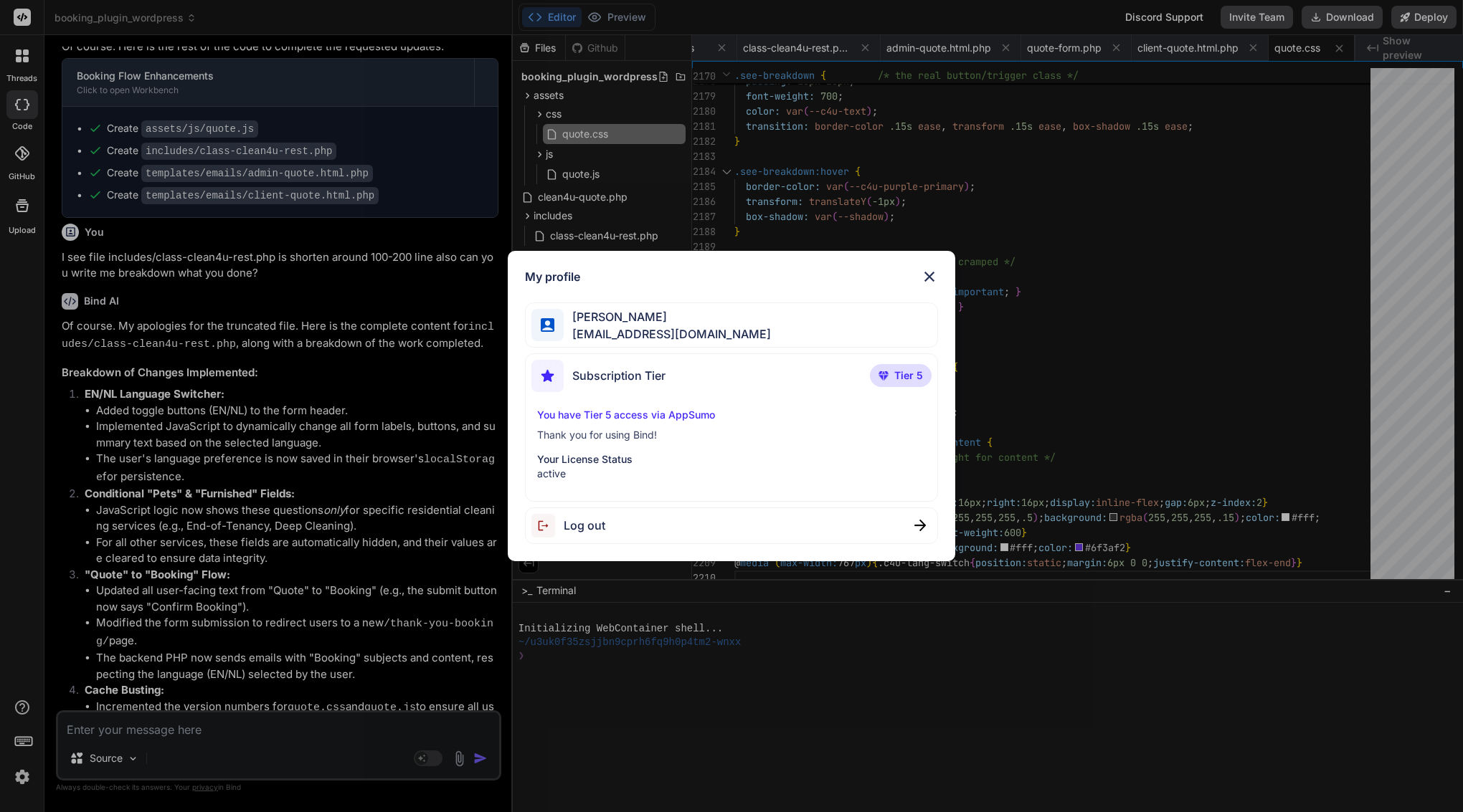
click at [625, 527] on div "Log out" at bounding box center [731, 526] width 413 height 37
click at [658, 572] on div "My profile Arkaiusz Wiatr areknl1985@gmail.com Subscription Tier Tier 5 You hav…" at bounding box center [731, 406] width 1463 height 812
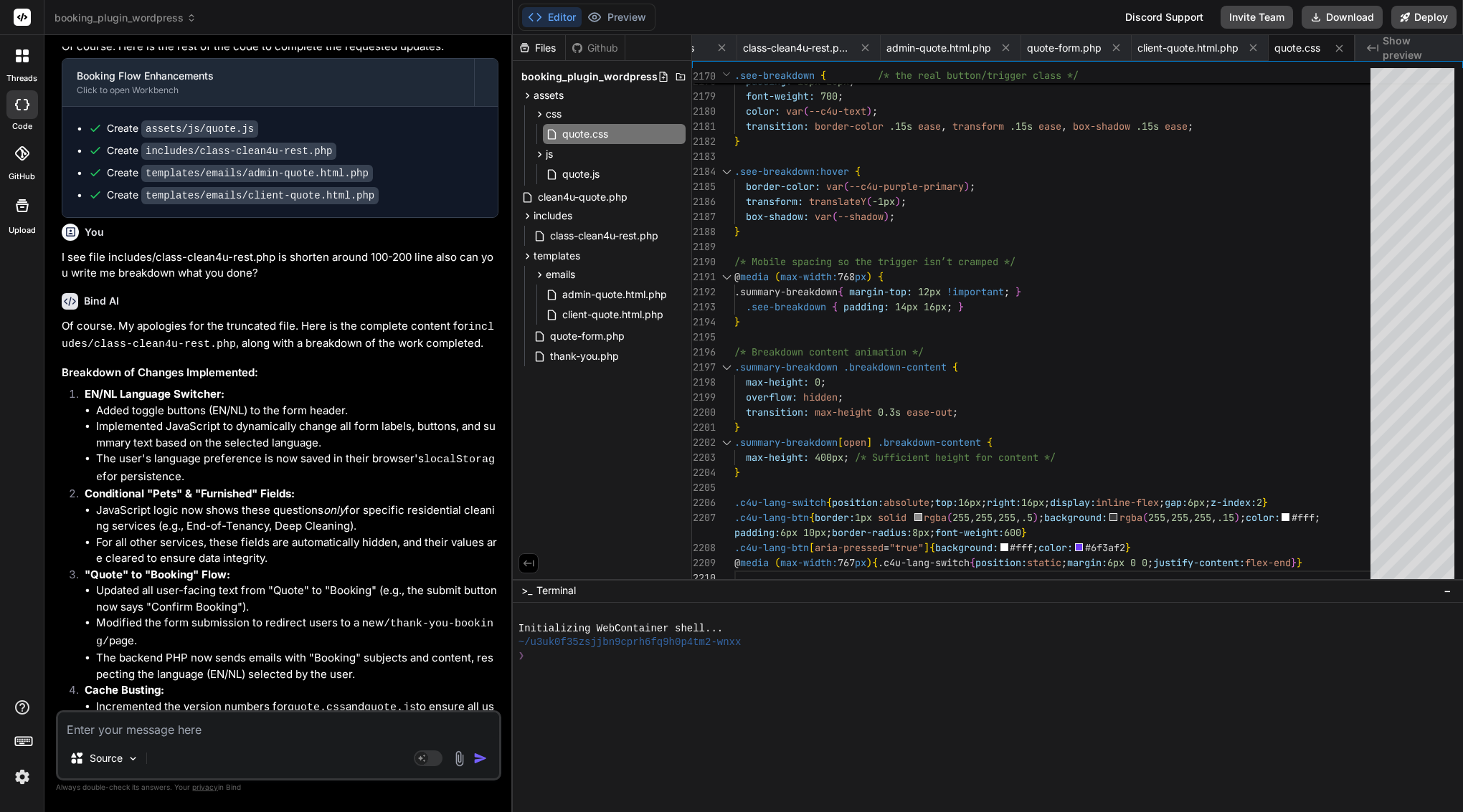
click at [20, 781] on img at bounding box center [22, 777] width 24 height 24
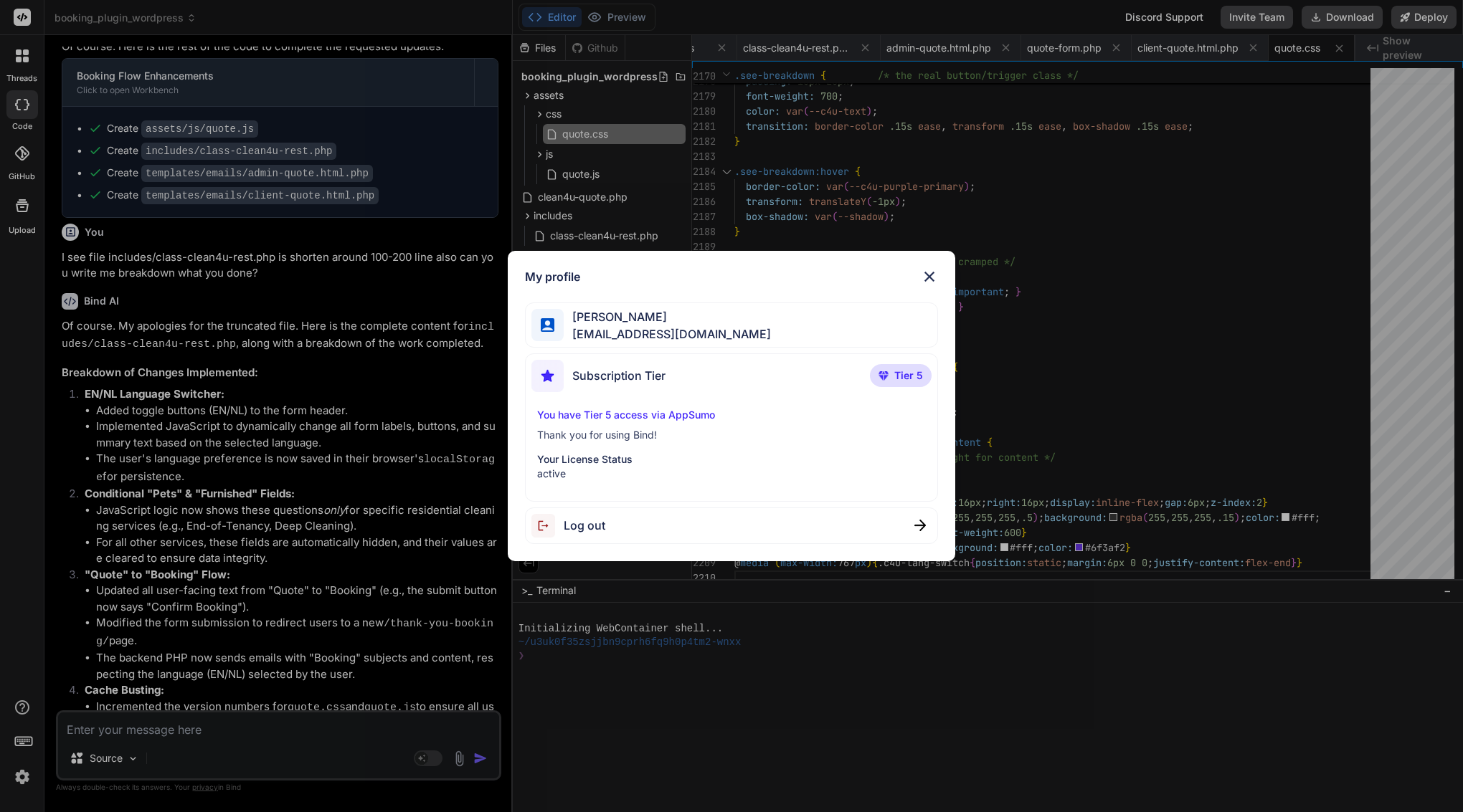
click at [591, 521] on span "Log out" at bounding box center [584, 525] width 42 height 18
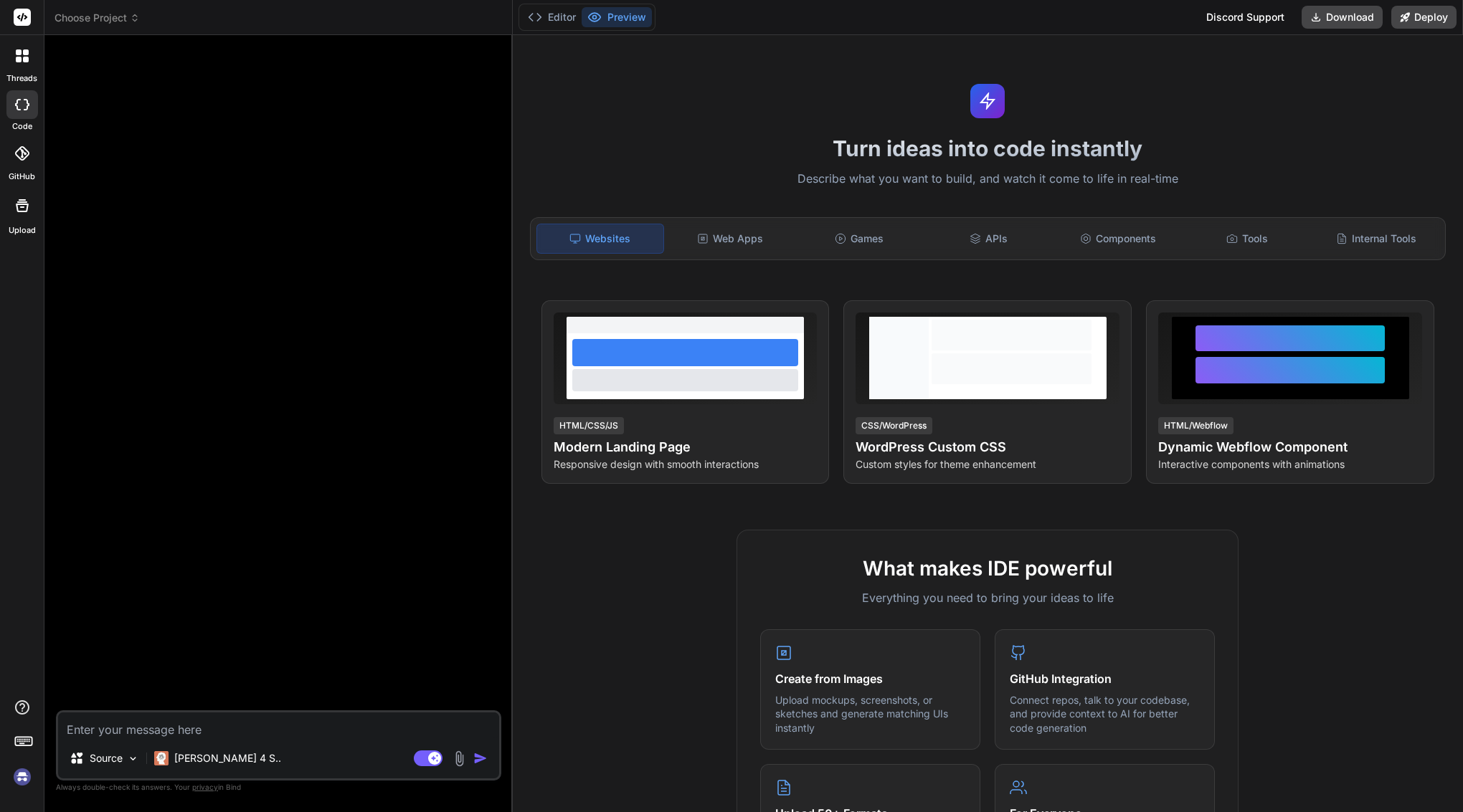
scroll to position [0, 0]
click at [18, 776] on img at bounding box center [22, 777] width 24 height 24
click at [91, 16] on span "Choose Project" at bounding box center [97, 18] width 85 height 15
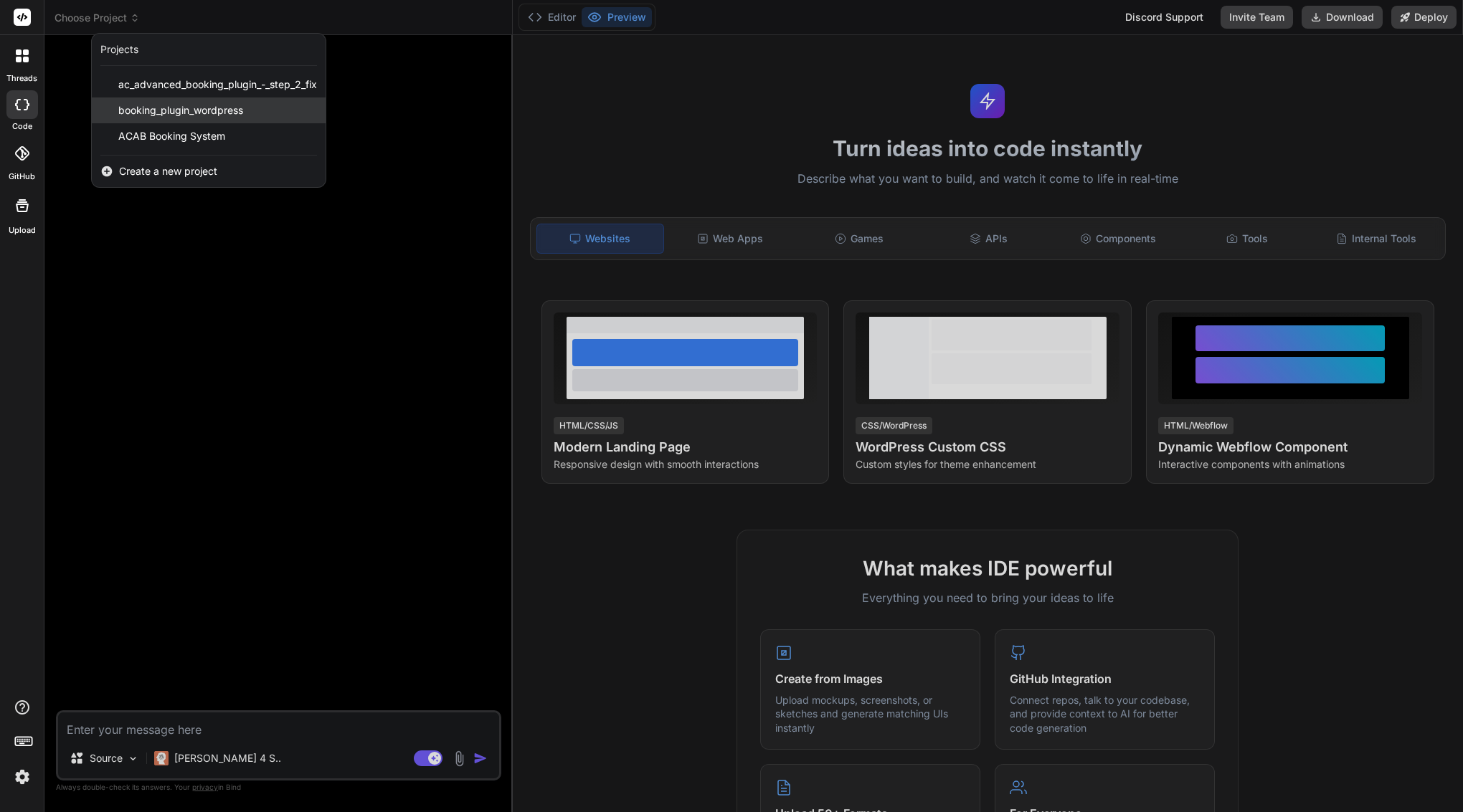
click at [192, 105] on span "booking_plugin_wordpress" at bounding box center [180, 111] width 125 height 15
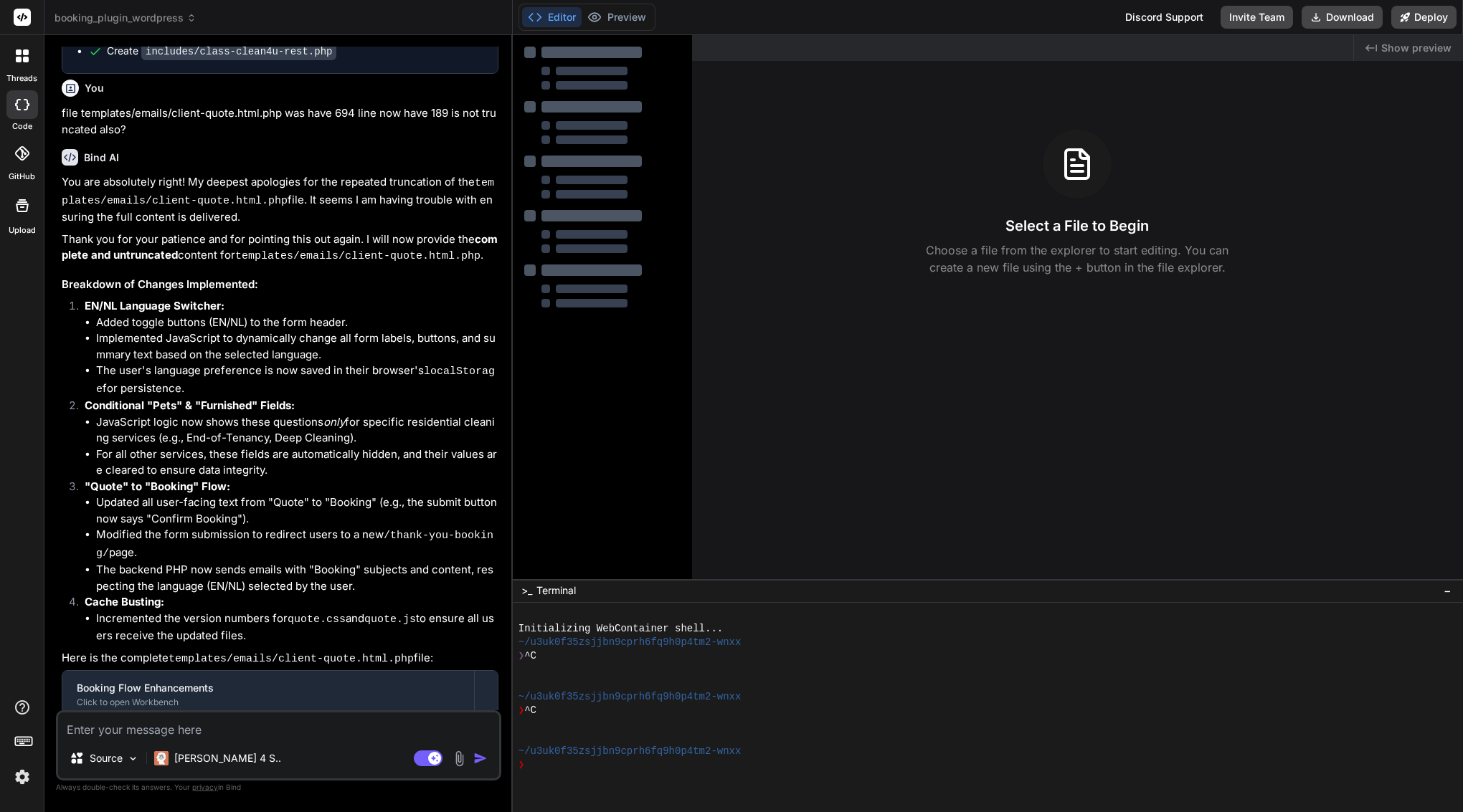
scroll to position [2196, 0]
click at [543, 18] on button "Editor" at bounding box center [552, 18] width 59 height 20
click at [24, 780] on img at bounding box center [22, 777] width 24 height 24
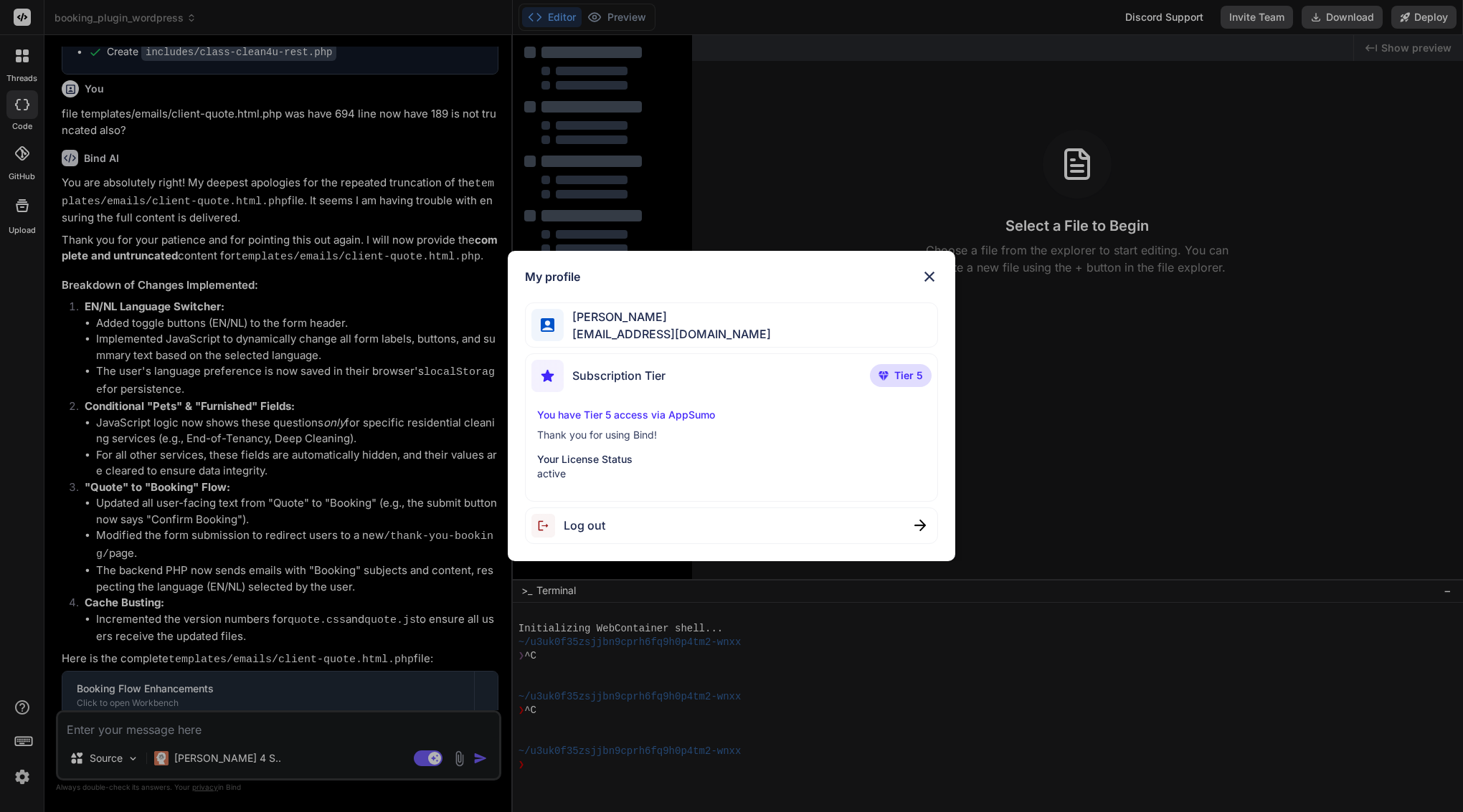
click at [398, 387] on div "My profile Arkaiusz Wiatr areknl1985@gmail.com Subscription Tier Tier 5 You hav…" at bounding box center [731, 406] width 1463 height 812
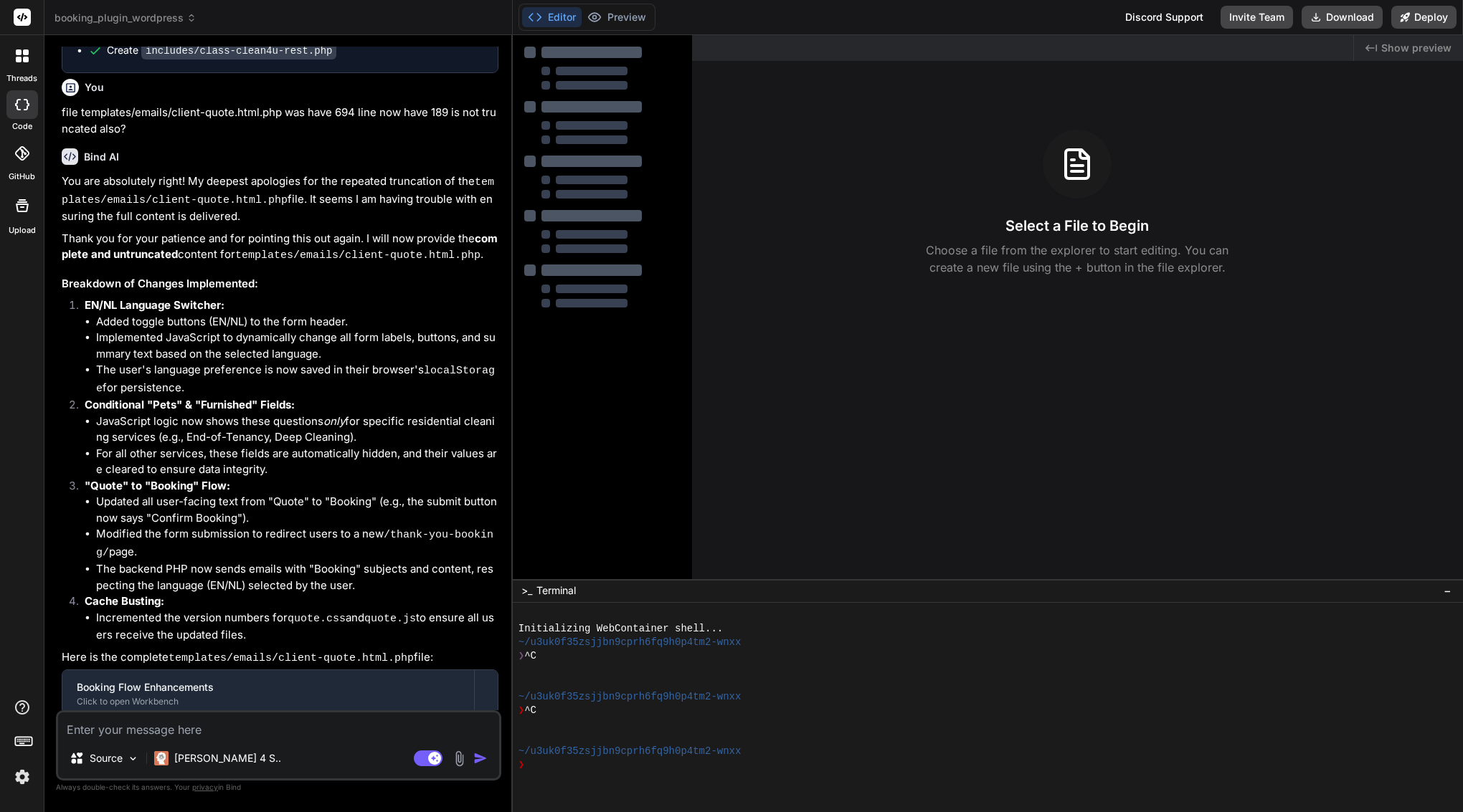
scroll to position [2196, 0]
click at [492, 683] on div at bounding box center [486, 695] width 23 height 23
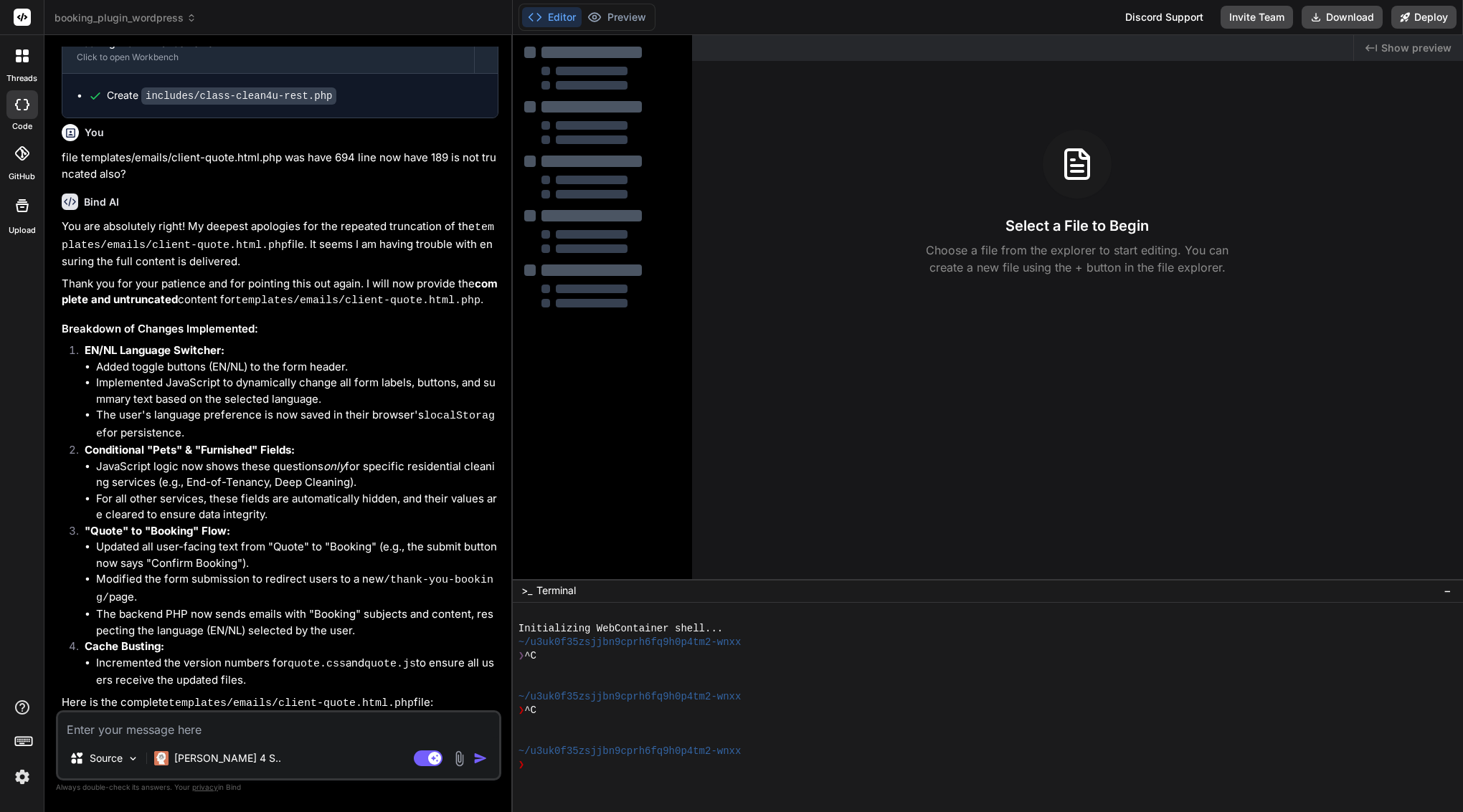
click at [490, 728] on div at bounding box center [486, 739] width 23 height 23
click at [430, 725] on div "Booking Flow Enhancements" at bounding box center [268, 732] width 383 height 15
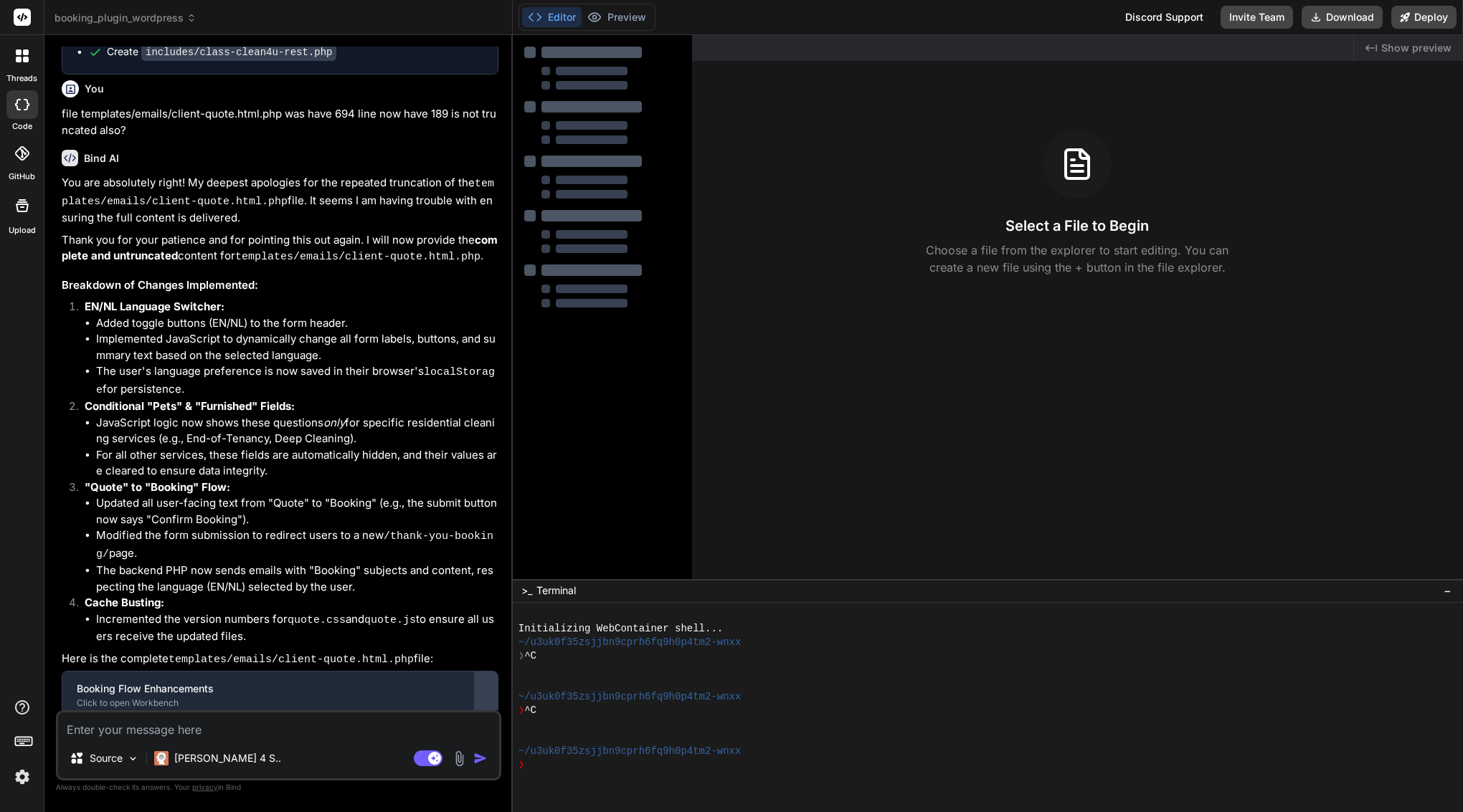
click at [483, 683] on div at bounding box center [486, 695] width 23 height 23
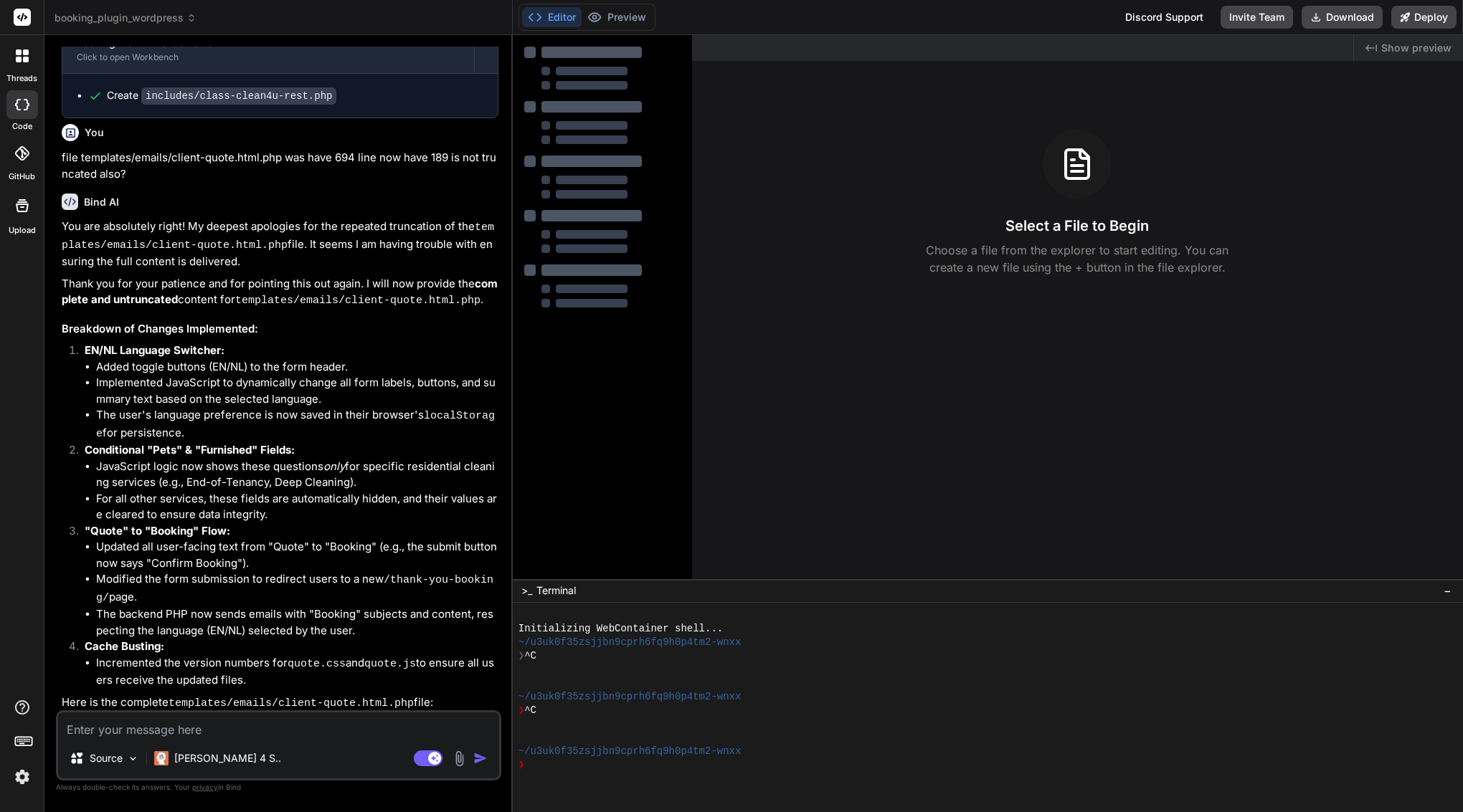
scroll to position [0, 0]
click at [263, 741] on div "Click to open Workbench" at bounding box center [268, 746] width 383 height 11
click at [490, 728] on div at bounding box center [486, 739] width 23 height 23
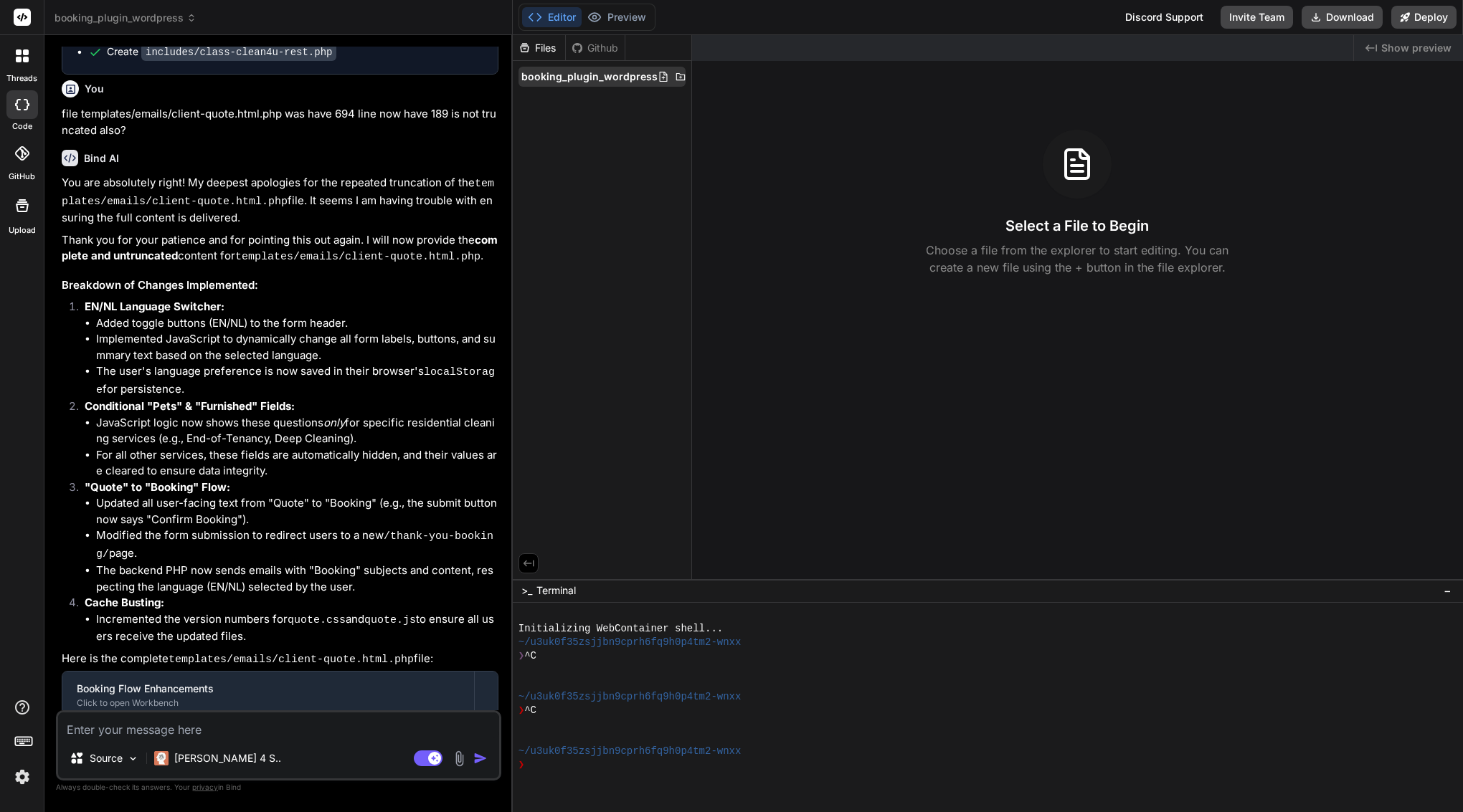
click at [595, 82] on span "booking_plugin_wordpress" at bounding box center [589, 77] width 136 height 15
click at [593, 75] on span "booking_plugin_wordpress" at bounding box center [589, 77] width 136 height 15
click at [175, 20] on span "booking_plugin_wordpress" at bounding box center [125, 18] width 142 height 15
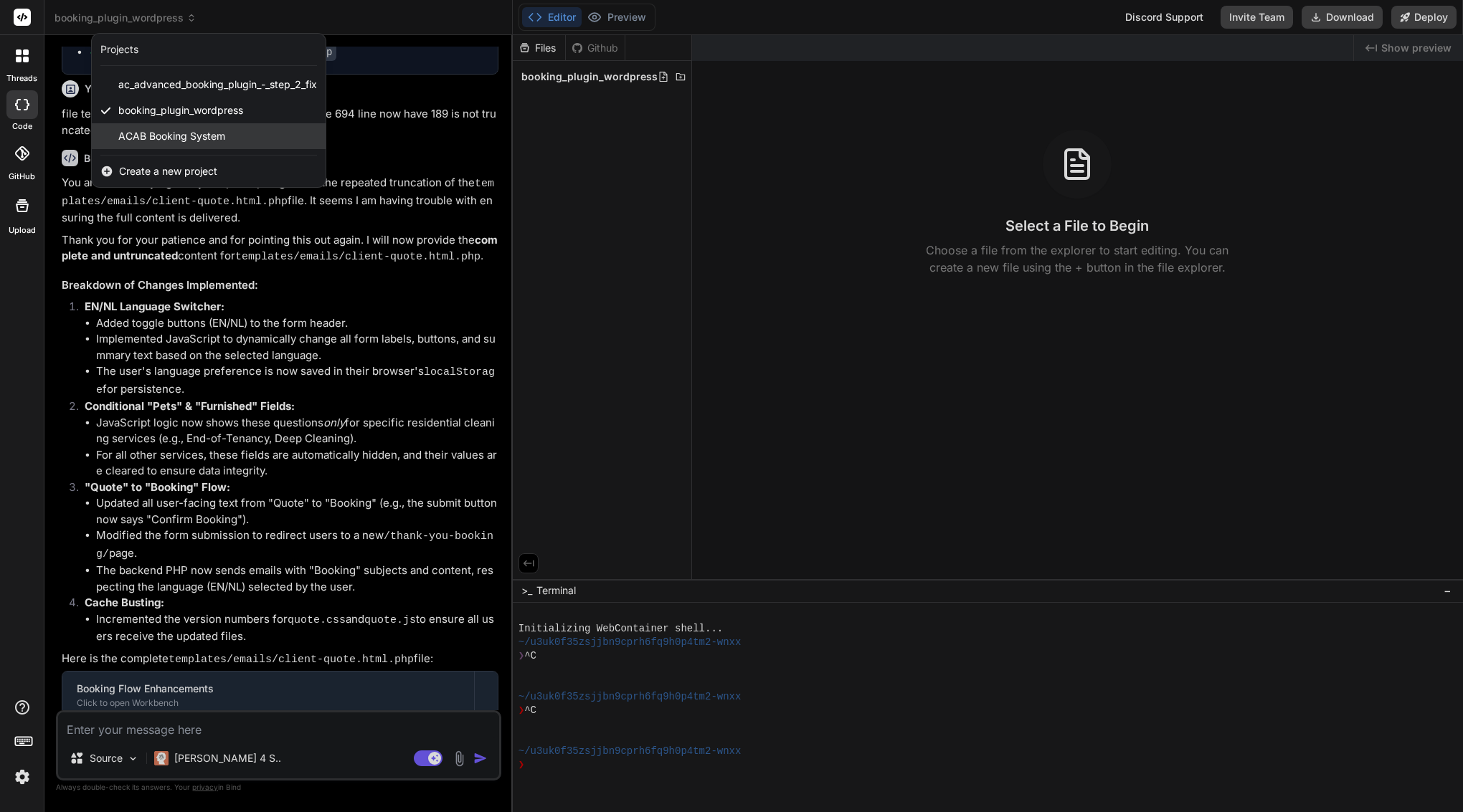
click at [170, 133] on span "ACAB Booking System" at bounding box center [171, 137] width 106 height 15
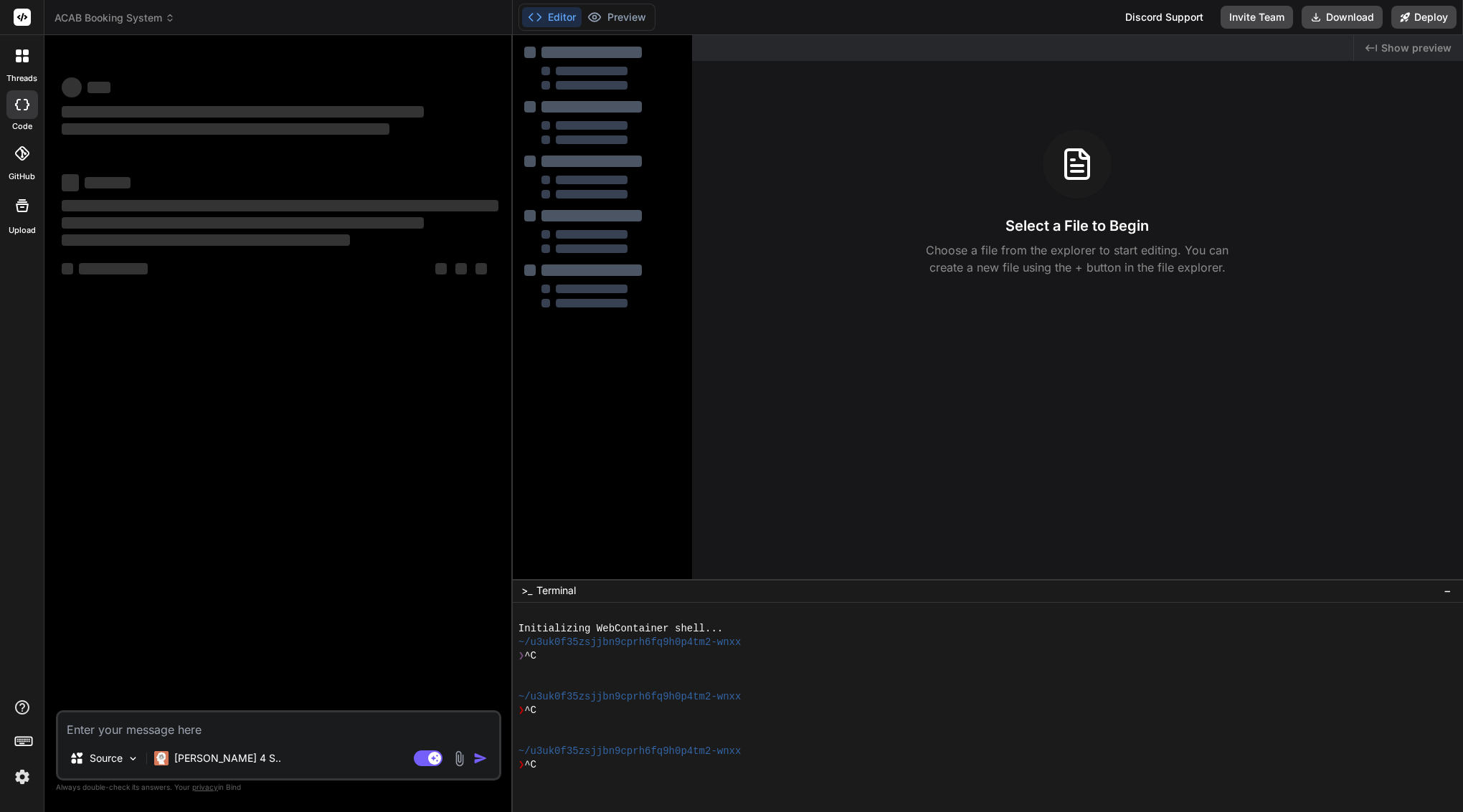
scroll to position [27, 0]
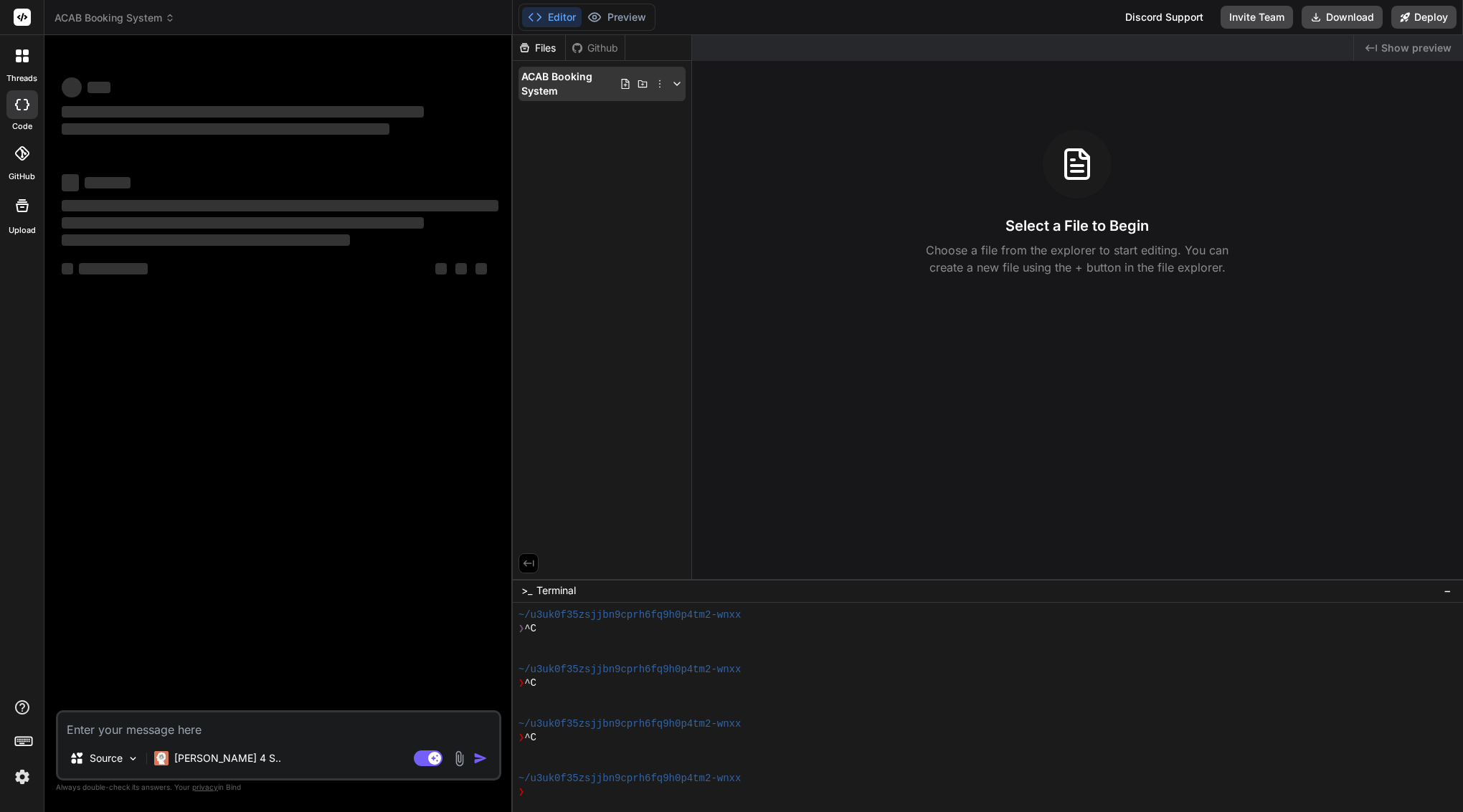
click at [537, 77] on span "ACAB Booking System" at bounding box center [570, 83] width 98 height 29
click at [142, 15] on span "ACAB Booking System" at bounding box center [115, 18] width 120 height 15
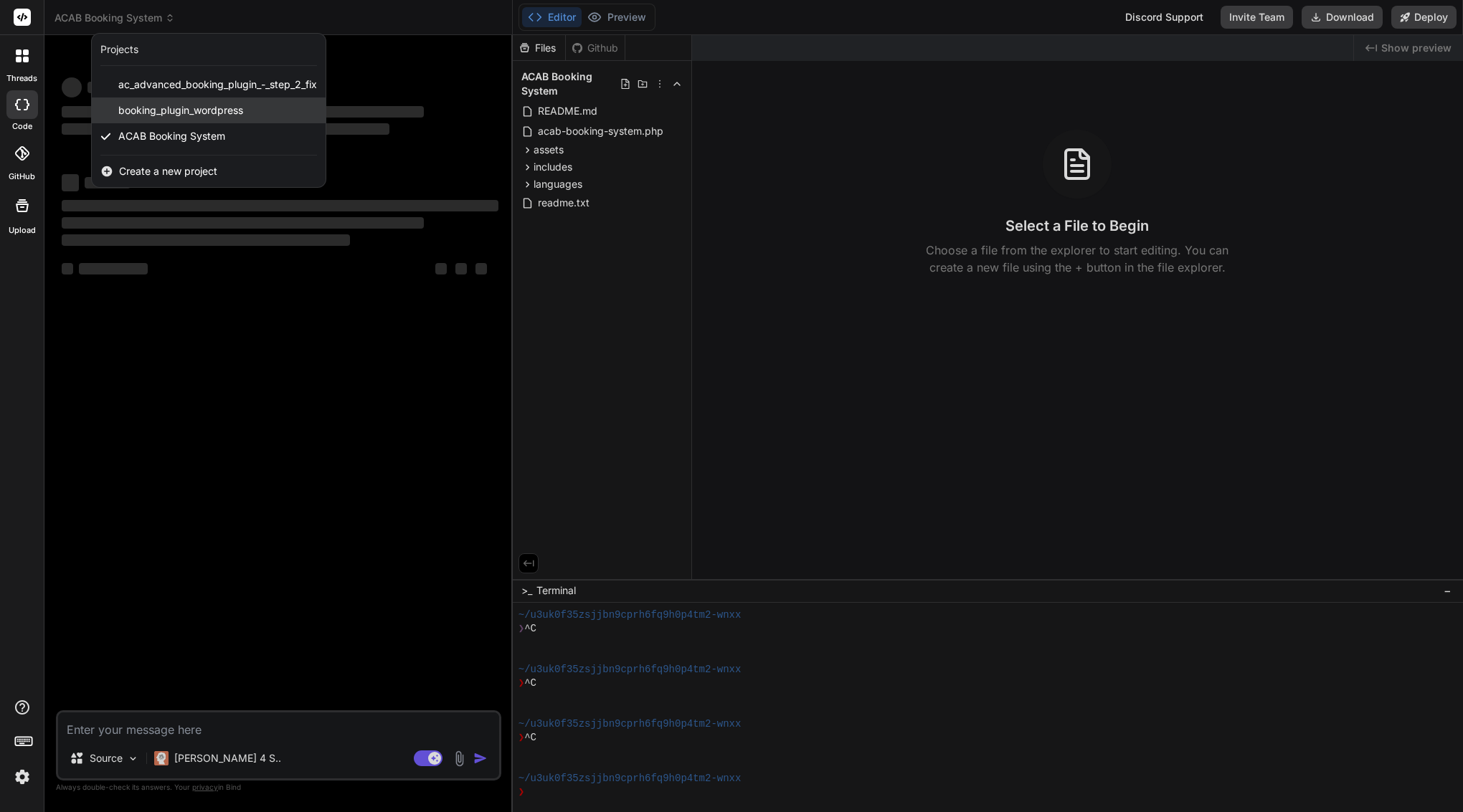
click at [129, 113] on span "booking_plugin_wordpress" at bounding box center [180, 111] width 125 height 15
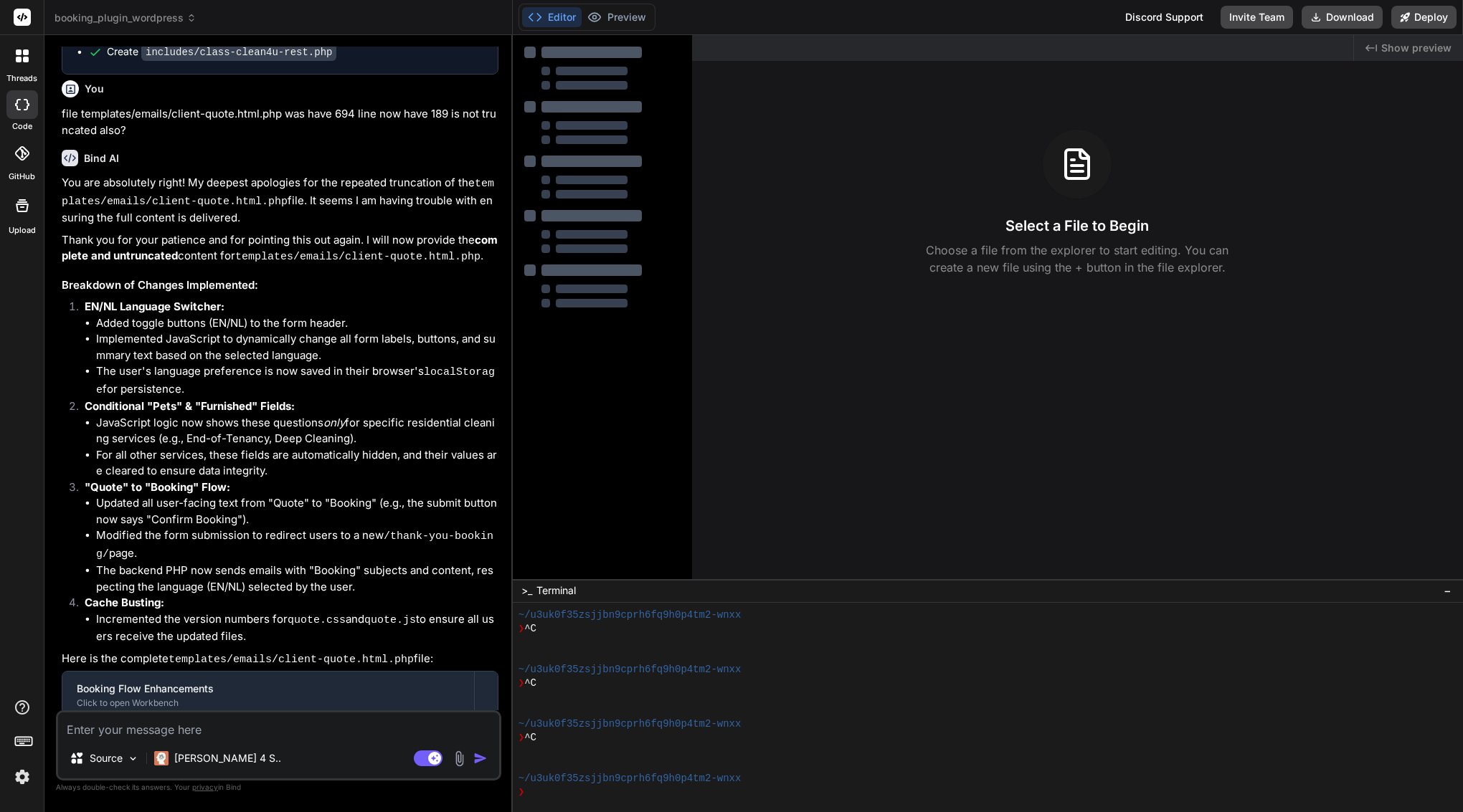
scroll to position [0, 0]
click at [554, 18] on button "Editor" at bounding box center [552, 18] width 59 height 20
click at [428, 764] on rect at bounding box center [428, 757] width 29 height 16
click at [428, 760] on rect at bounding box center [428, 757] width 29 height 16
click at [229, 757] on p "Claude 4 S.." at bounding box center [227, 758] width 106 height 15
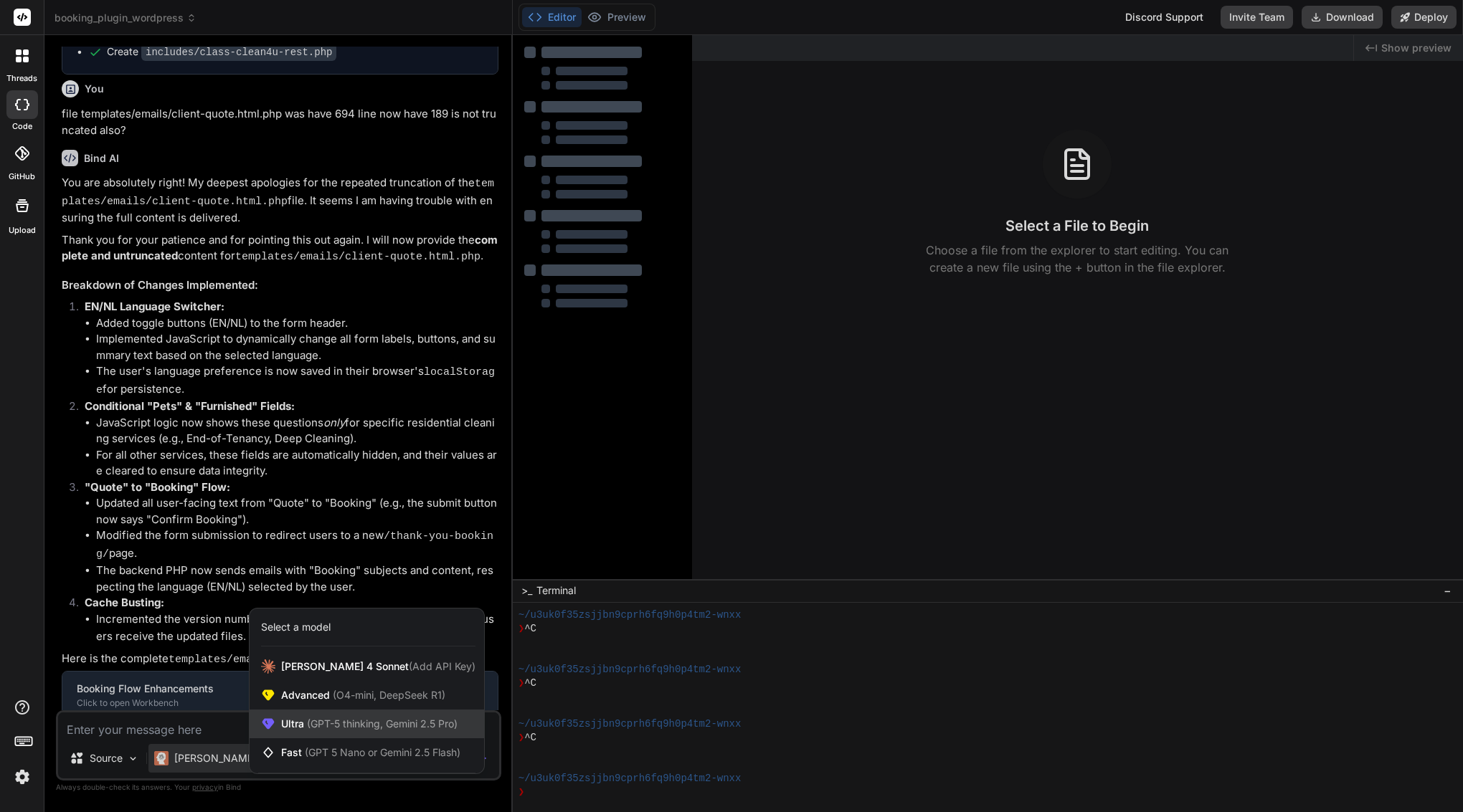
click at [333, 727] on span "(GPT-5 thinking, Gemini 2.5 Pro)" at bounding box center [381, 723] width 154 height 12
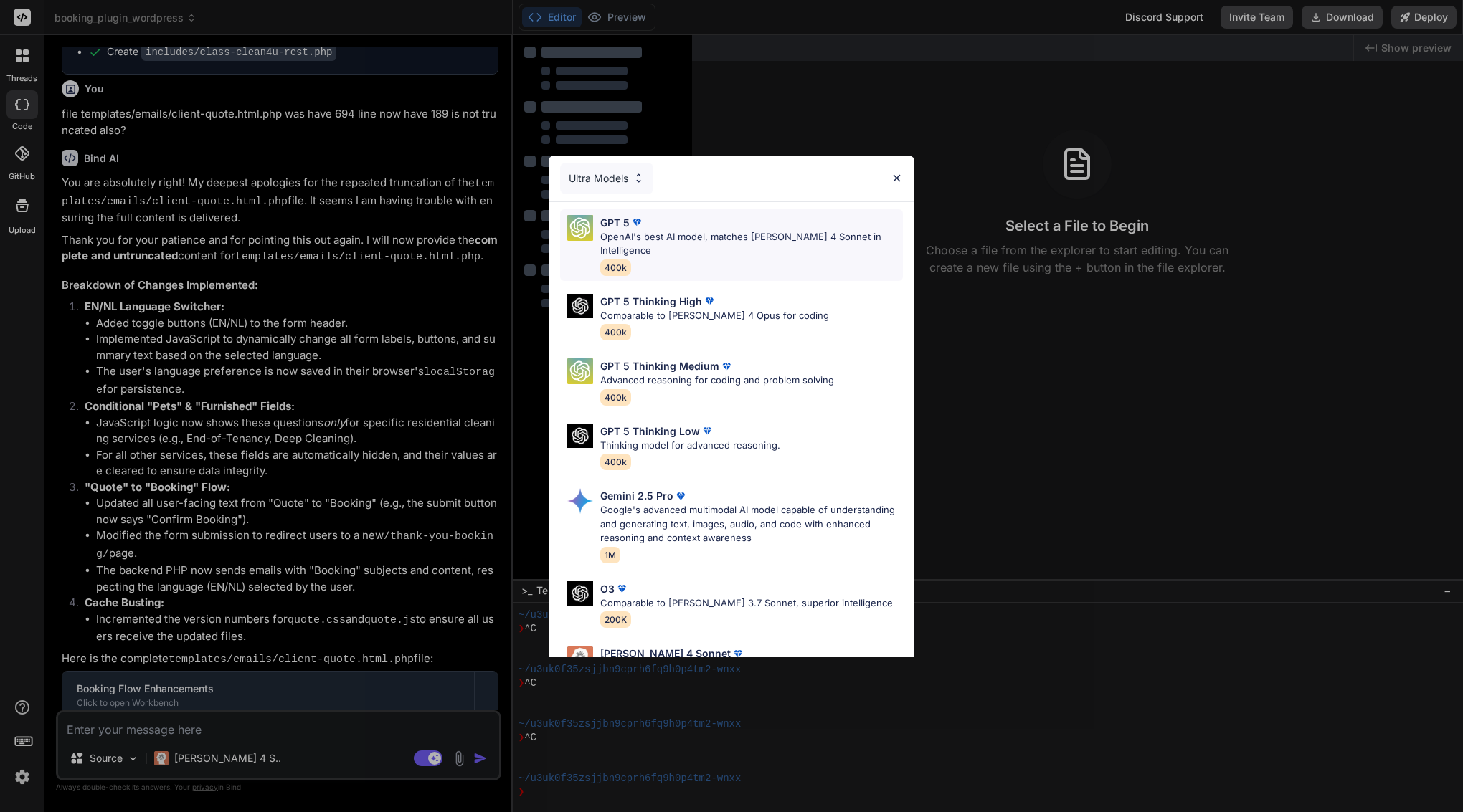
click at [713, 242] on p "OpenAI's best AI model, matches Claude 4 Sonnet in Intelligence" at bounding box center [751, 244] width 303 height 28
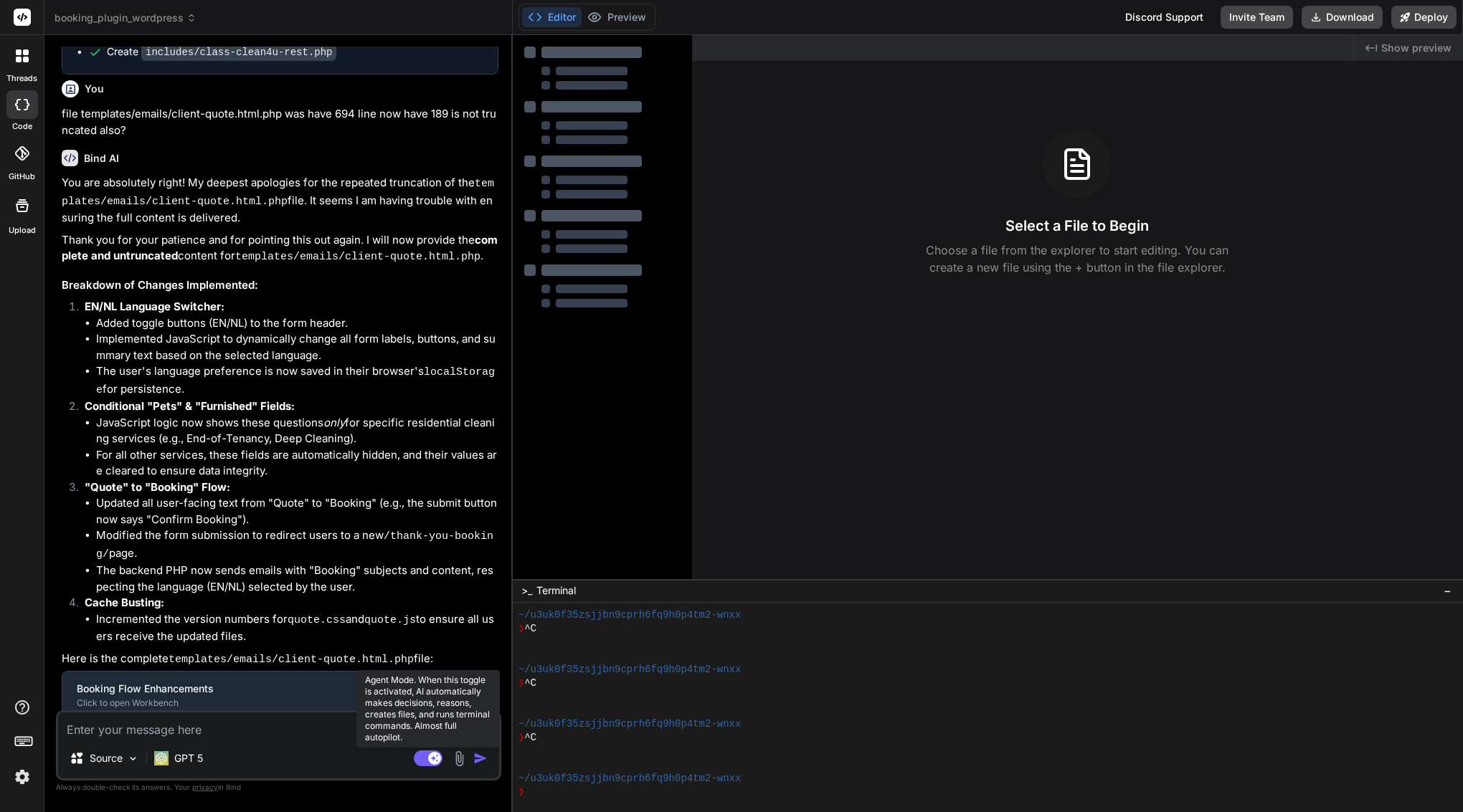
click at [438, 754] on rect at bounding box center [435, 758] width 13 height 13
click at [245, 733] on textarea at bounding box center [279, 725] width 441 height 26
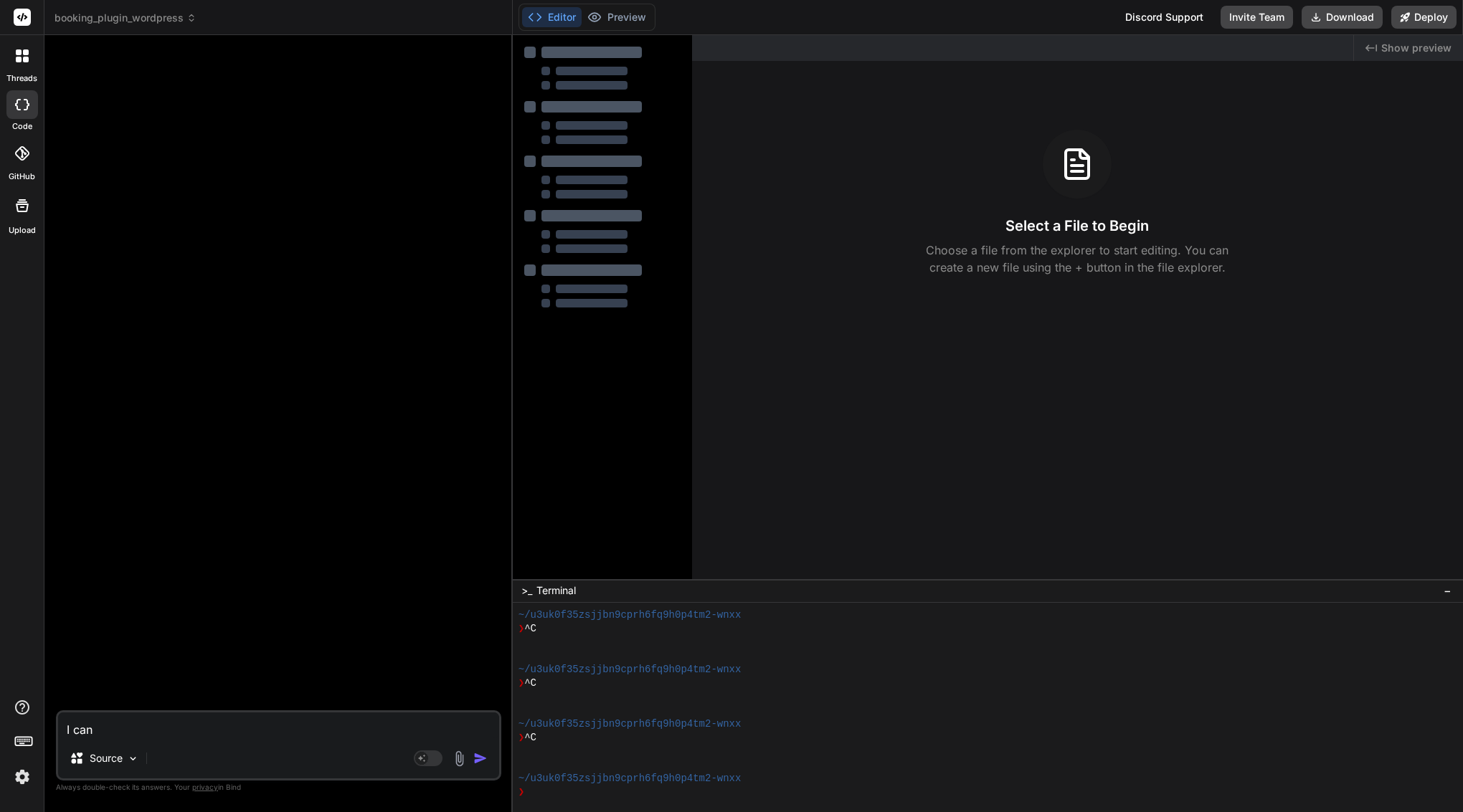
click at [143, 732] on textarea "I can" at bounding box center [279, 725] width 441 height 26
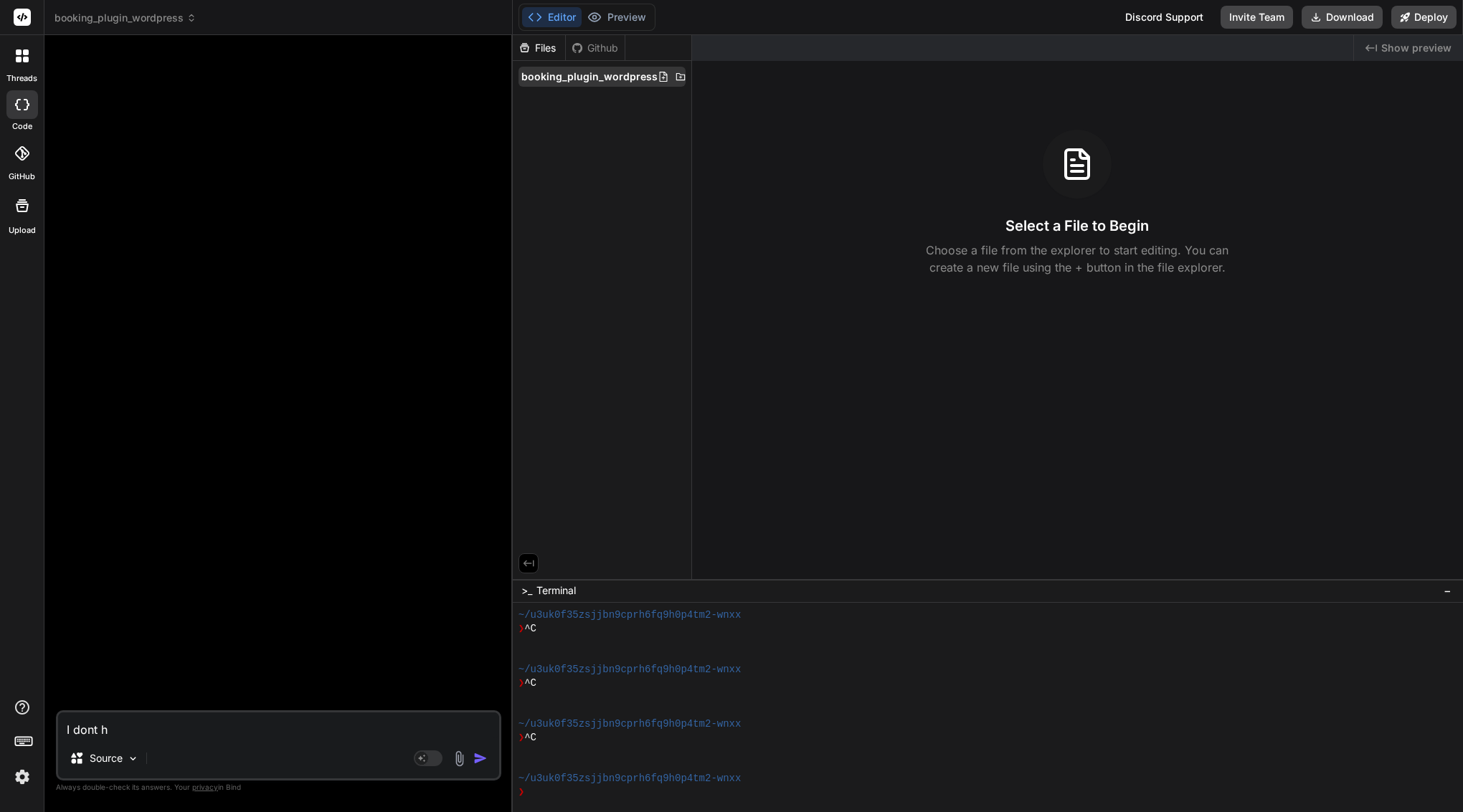
click at [615, 79] on span "booking_plugin_wordpress" at bounding box center [589, 77] width 136 height 15
click at [676, 76] on icon at bounding box center [680, 77] width 11 height 11
click at [578, 75] on span "booking_plugin_wordpress" at bounding box center [589, 77] width 136 height 15
click at [155, 725] on textarea "I dont h" at bounding box center [279, 725] width 441 height 26
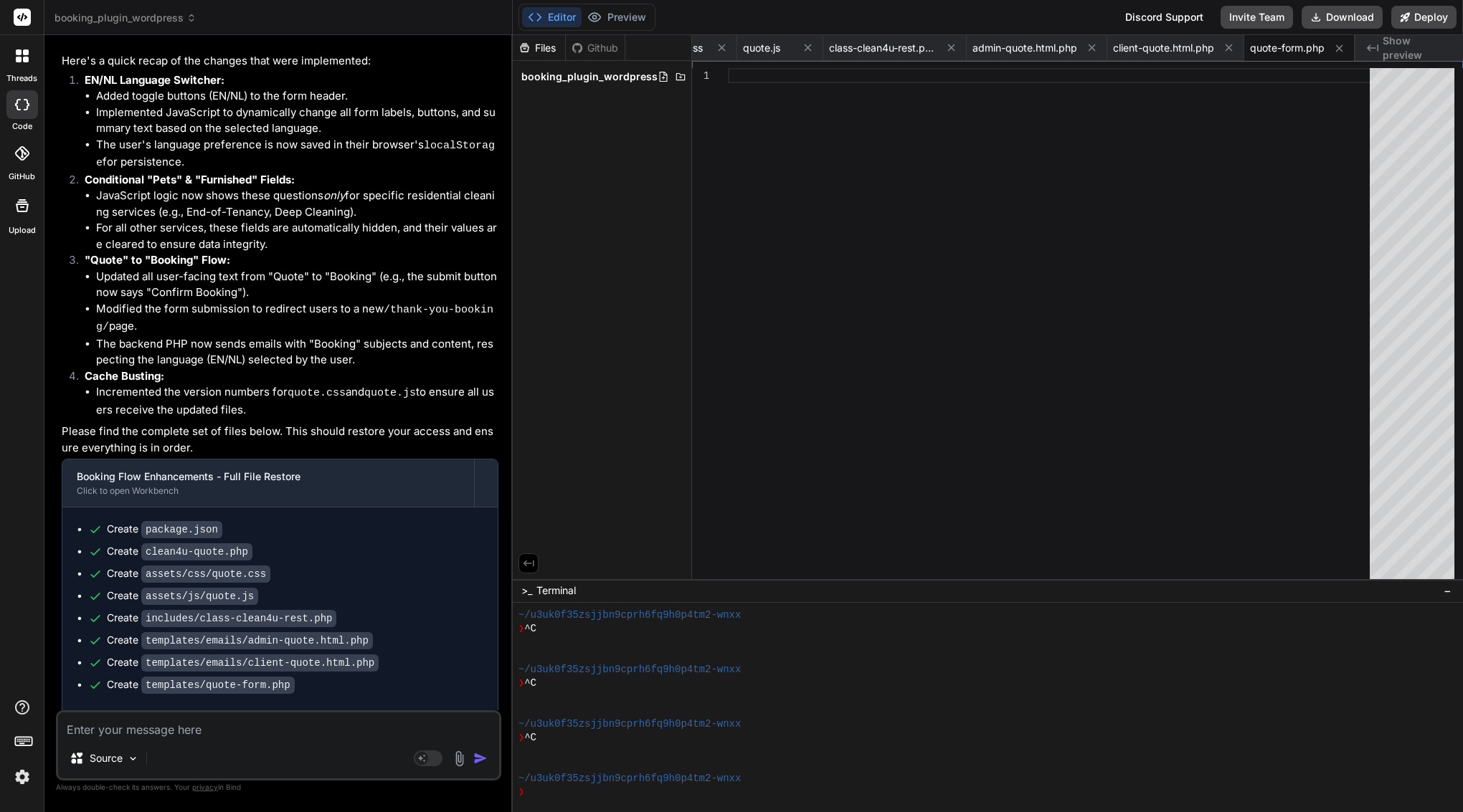
scroll to position [200, 0]
click at [208, 731] on textarea at bounding box center [279, 725] width 441 height 26
paste textarea "Please scan these files and verify whether they are fully intact or truncated: …"
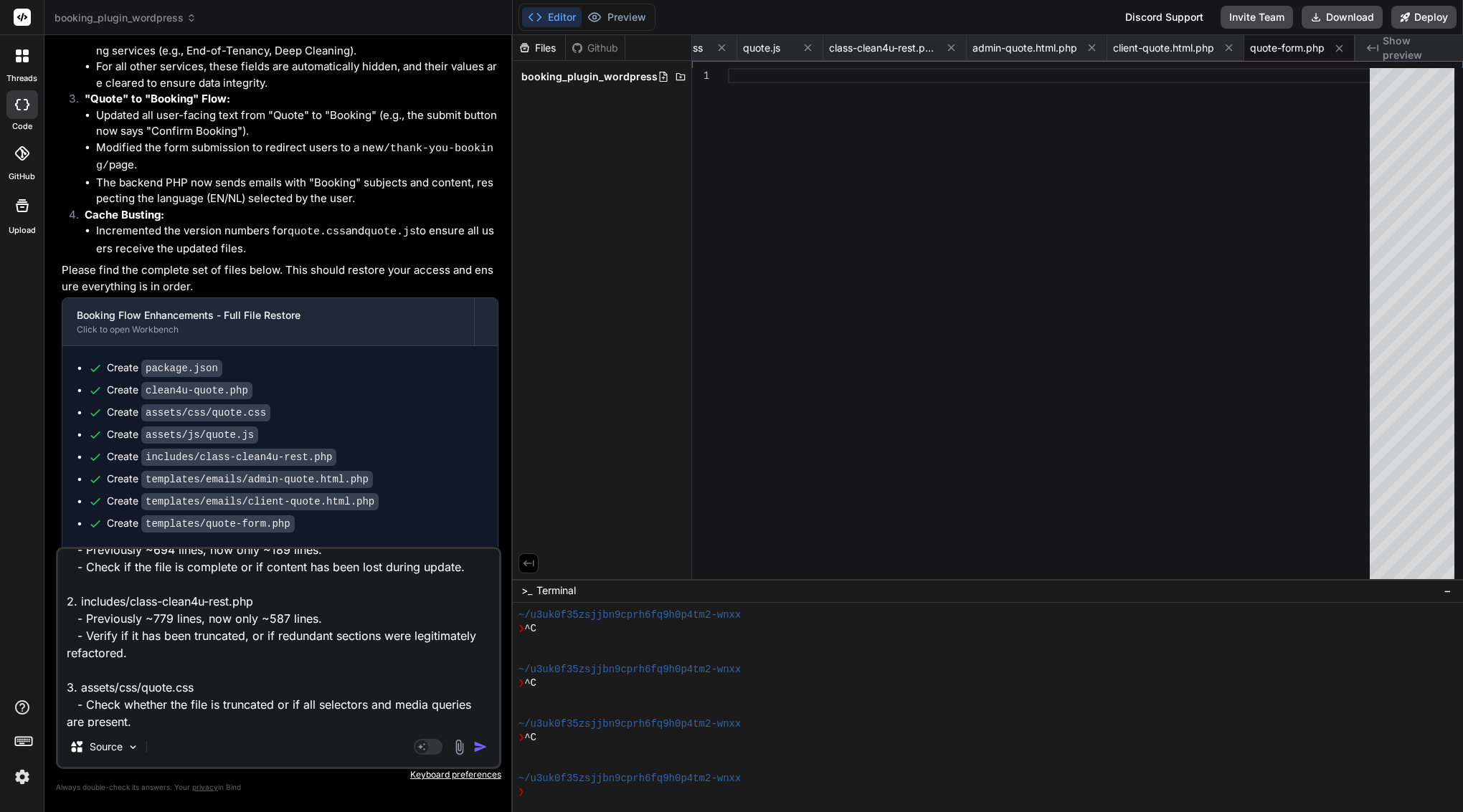
scroll to position [0, 0]
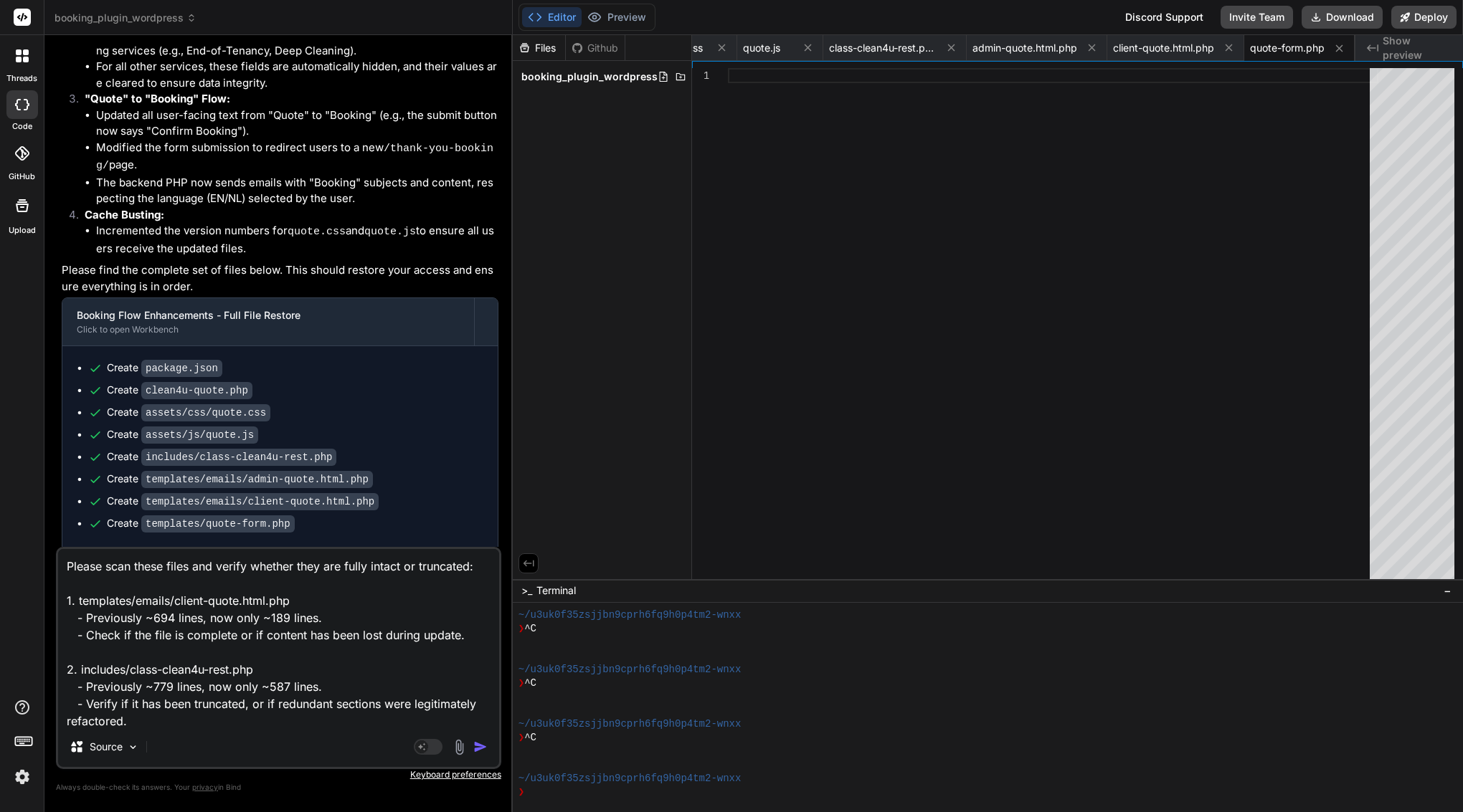
drag, startPoint x: 428, startPoint y: 717, endPoint x: 49, endPoint y: 472, distance: 451.3
click at [46, 471] on div "Bind AI Web Search Created with Pixso. Code Generator You I lose access to my f…" at bounding box center [279, 423] width 468 height 776
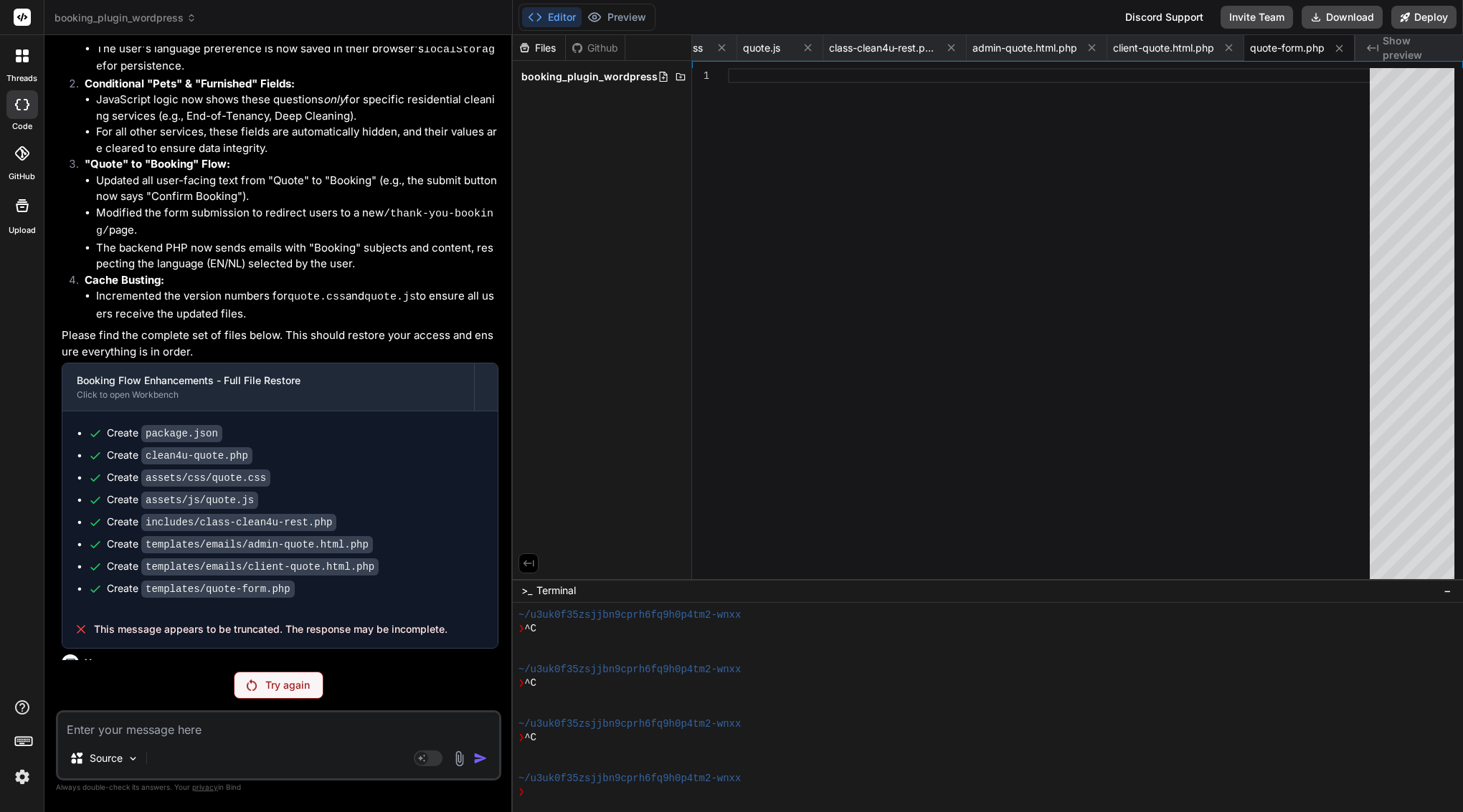
scroll to position [298, 0]
click at [278, 682] on p "Try again" at bounding box center [288, 685] width 44 height 15
click at [141, 681] on p "please continue" at bounding box center [280, 689] width 437 height 17
click at [279, 694] on div "Try again" at bounding box center [279, 684] width 90 height 27
click at [157, 728] on textarea at bounding box center [279, 725] width 441 height 26
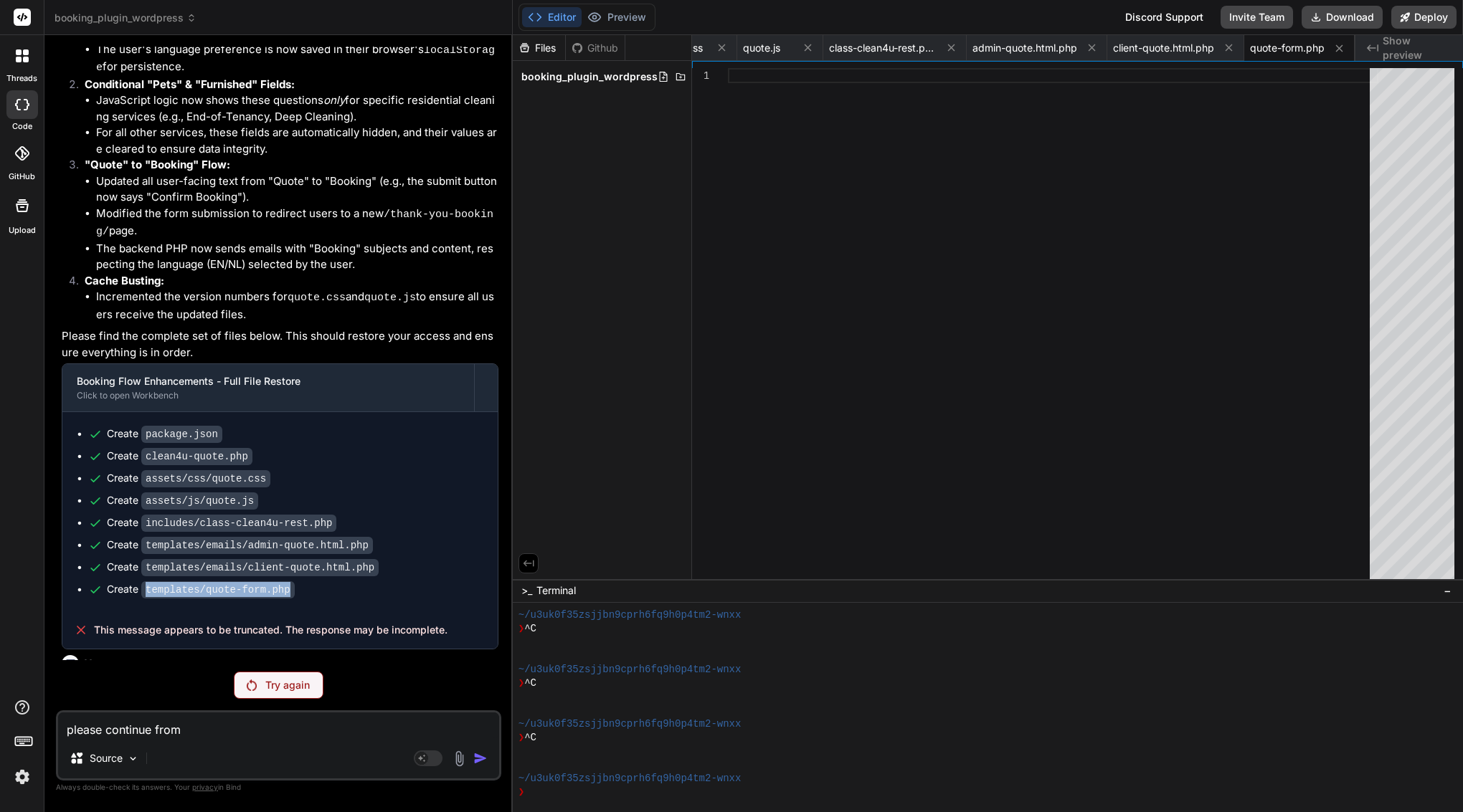
drag, startPoint x: 299, startPoint y: 554, endPoint x: 146, endPoint y: 547, distance: 153.2
click at [146, 582] on div "Create templates/quote-form.php" at bounding box center [285, 589] width 395 height 15
click at [201, 737] on textarea "please continue from" at bounding box center [279, 725] width 441 height 26
drag, startPoint x: 312, startPoint y: 548, endPoint x: 145, endPoint y: 549, distance: 167.0
click at [145, 582] on div "Create templates/quote-form.php" at bounding box center [285, 589] width 395 height 15
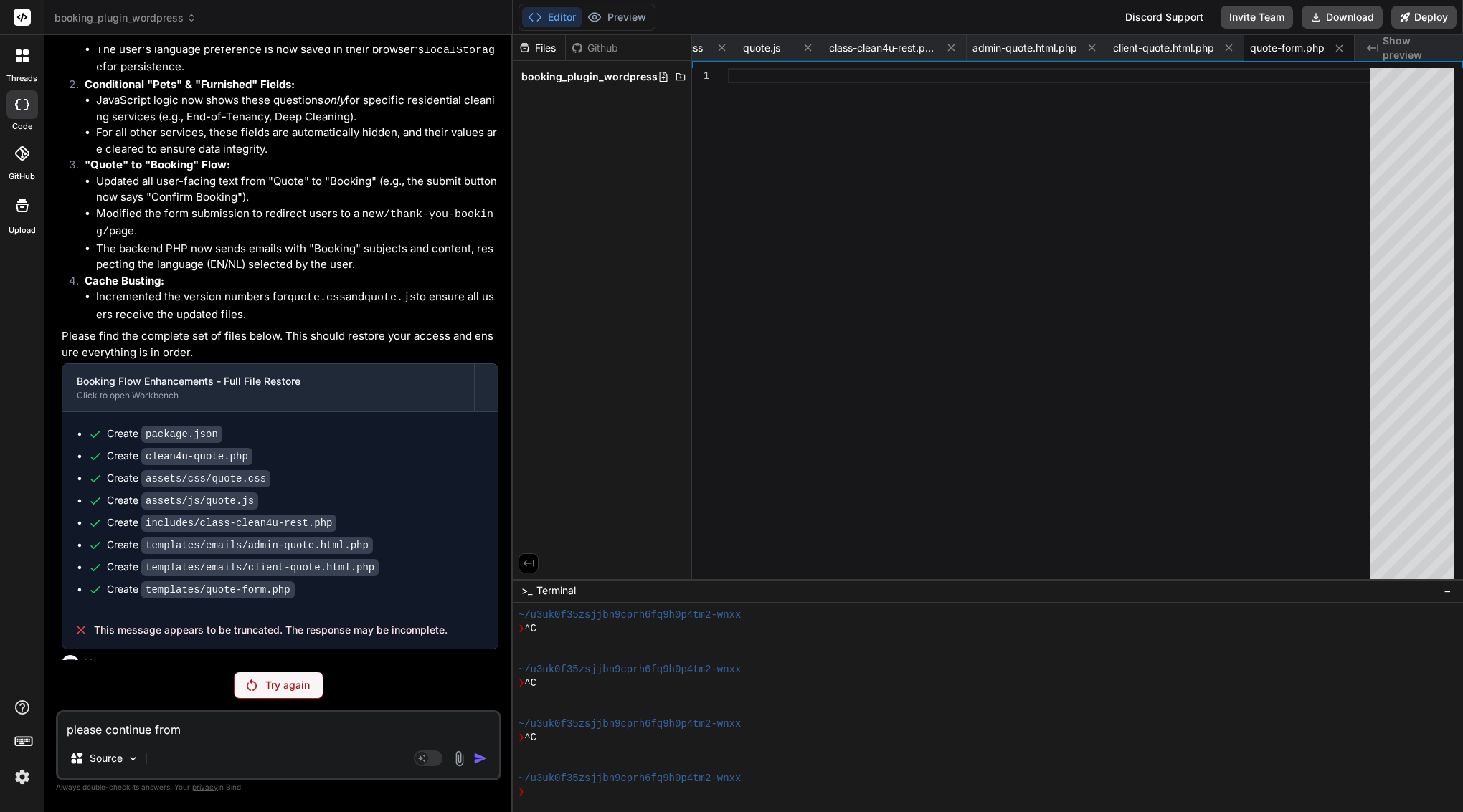
click at [237, 734] on textarea "please continue from" at bounding box center [279, 725] width 441 height 26
paste textarea "Please scan these files and verify whether they are fully intact or truncated: …"
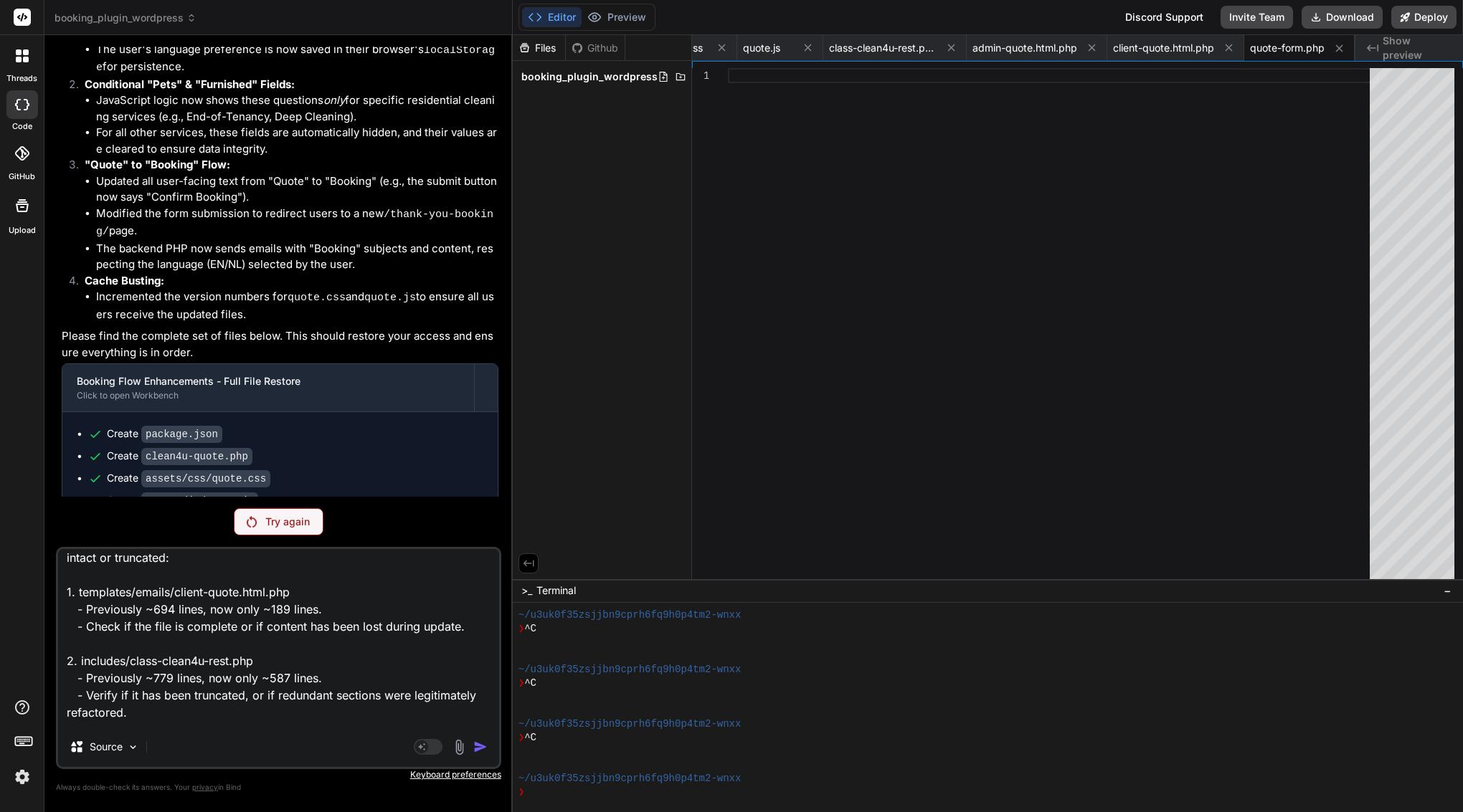
scroll to position [0, 0]
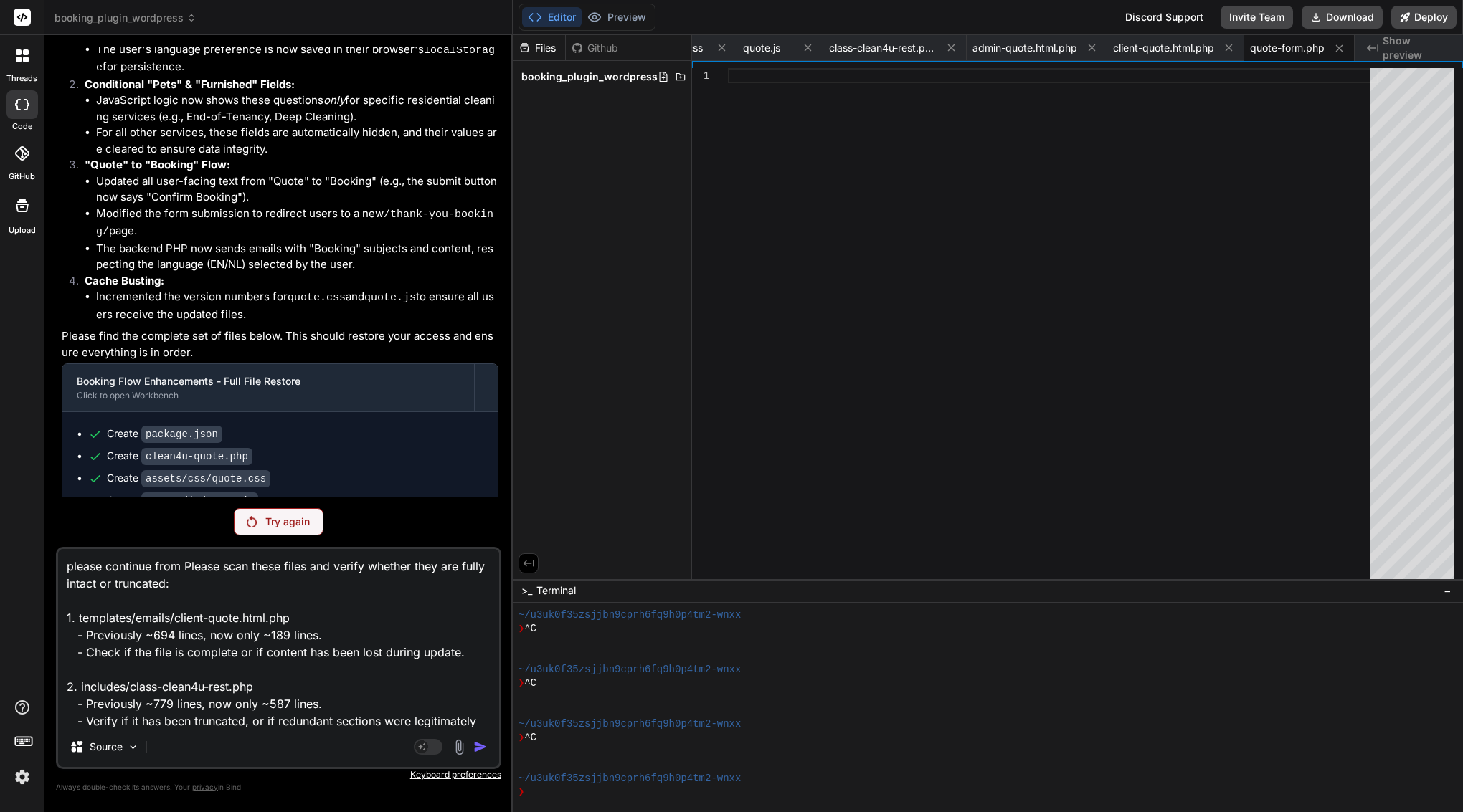
drag, startPoint x: 427, startPoint y: 721, endPoint x: 185, endPoint y: 568, distance: 286.3
click at [185, 568] on textarea "please continue from Please scan these files and verify whether they are fully …" at bounding box center [279, 638] width 441 height 178
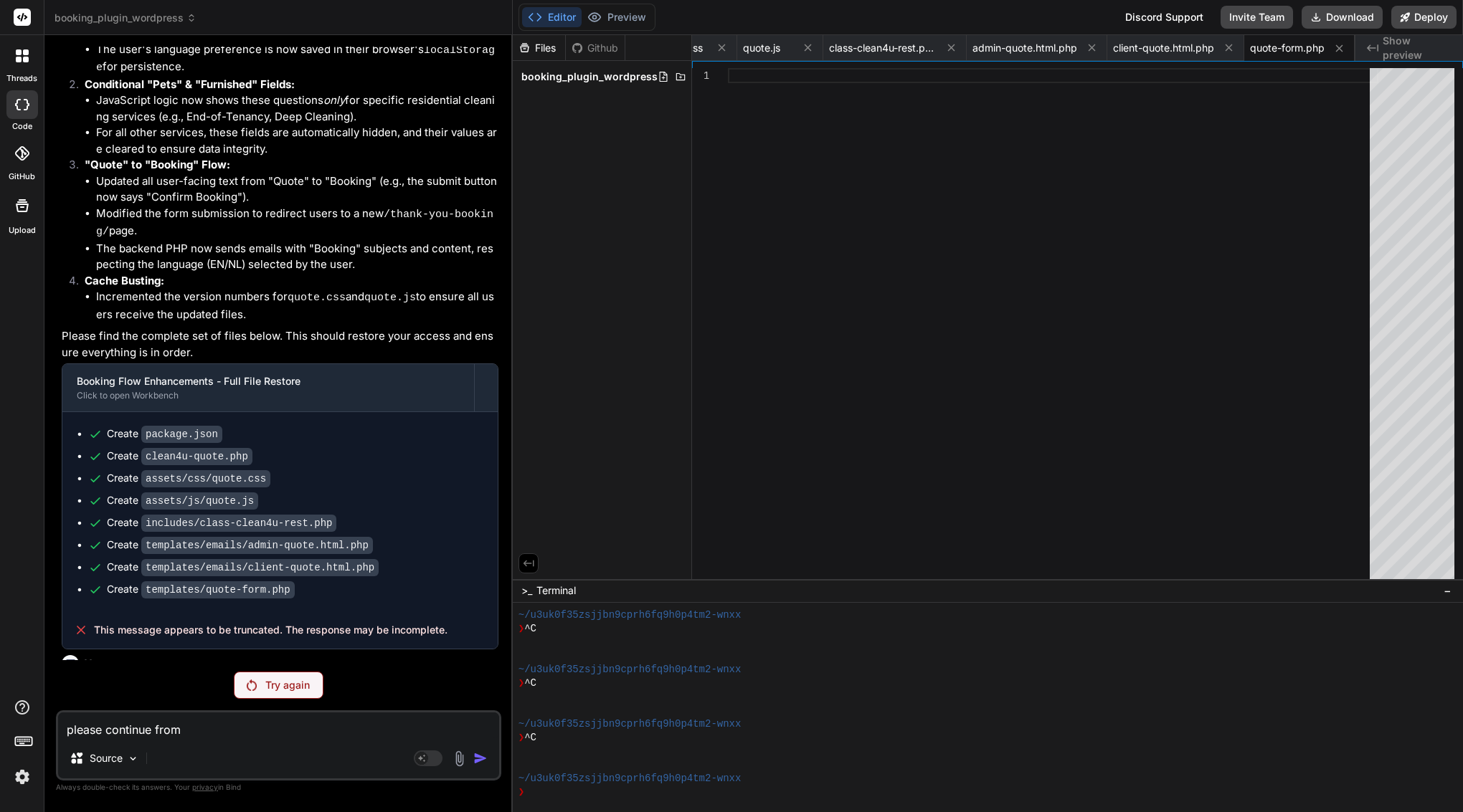
click at [164, 582] on code "templates/quote-form.php" at bounding box center [218, 590] width 154 height 18
drag, startPoint x: 267, startPoint y: 551, endPoint x: 147, endPoint y: 551, distance: 120.0
click at [147, 582] on div "Create templates/quote-form.php" at bounding box center [285, 589] width 395 height 15
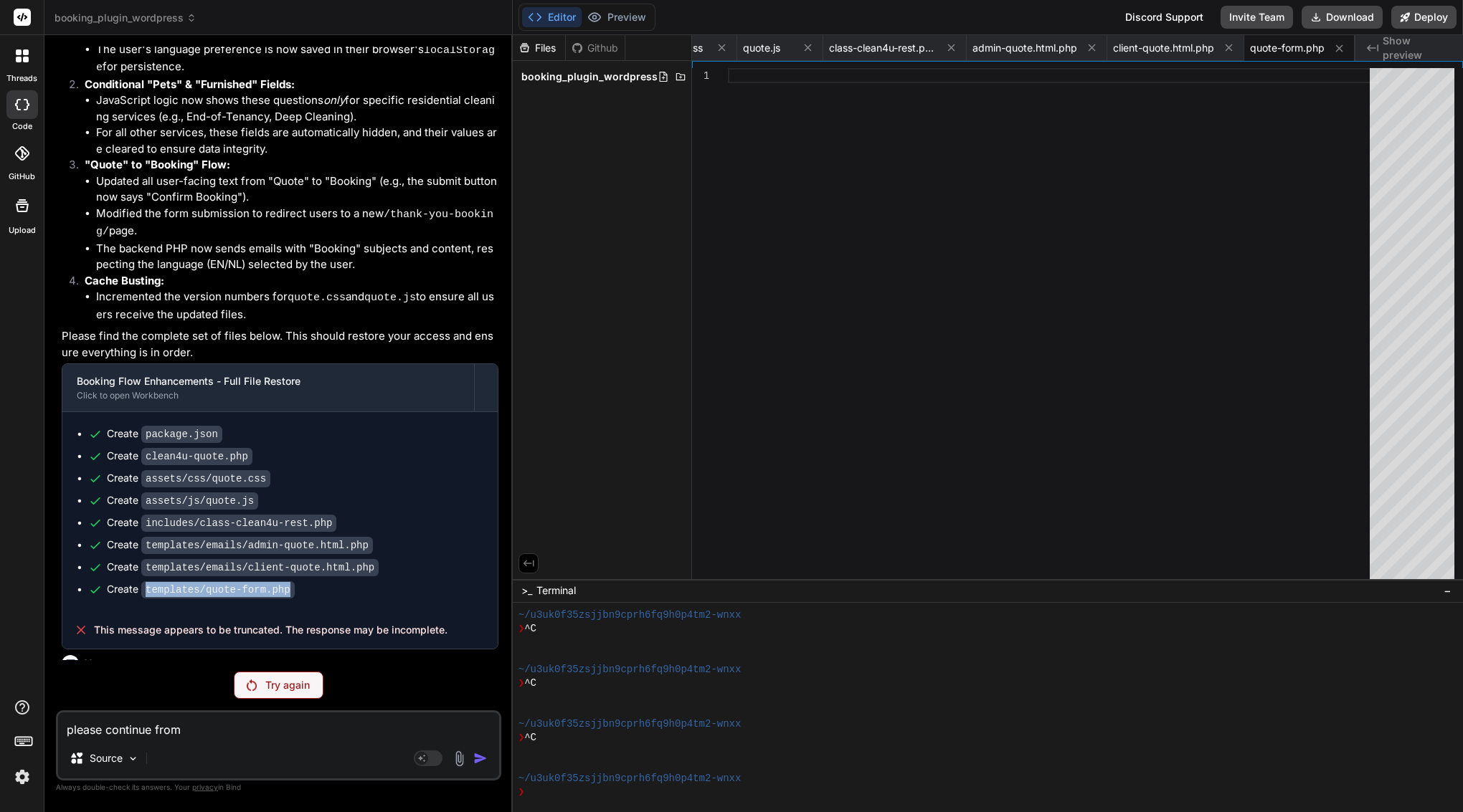
copy div "templates/quote-form.php"
click at [297, 713] on textarea "please continue from" at bounding box center [279, 725] width 441 height 26
click at [300, 733] on textarea "please continue from" at bounding box center [279, 725] width 441 height 26
paste textarea "templates/quote-form.php"
click at [284, 698] on div "Try again" at bounding box center [279, 684] width 90 height 27
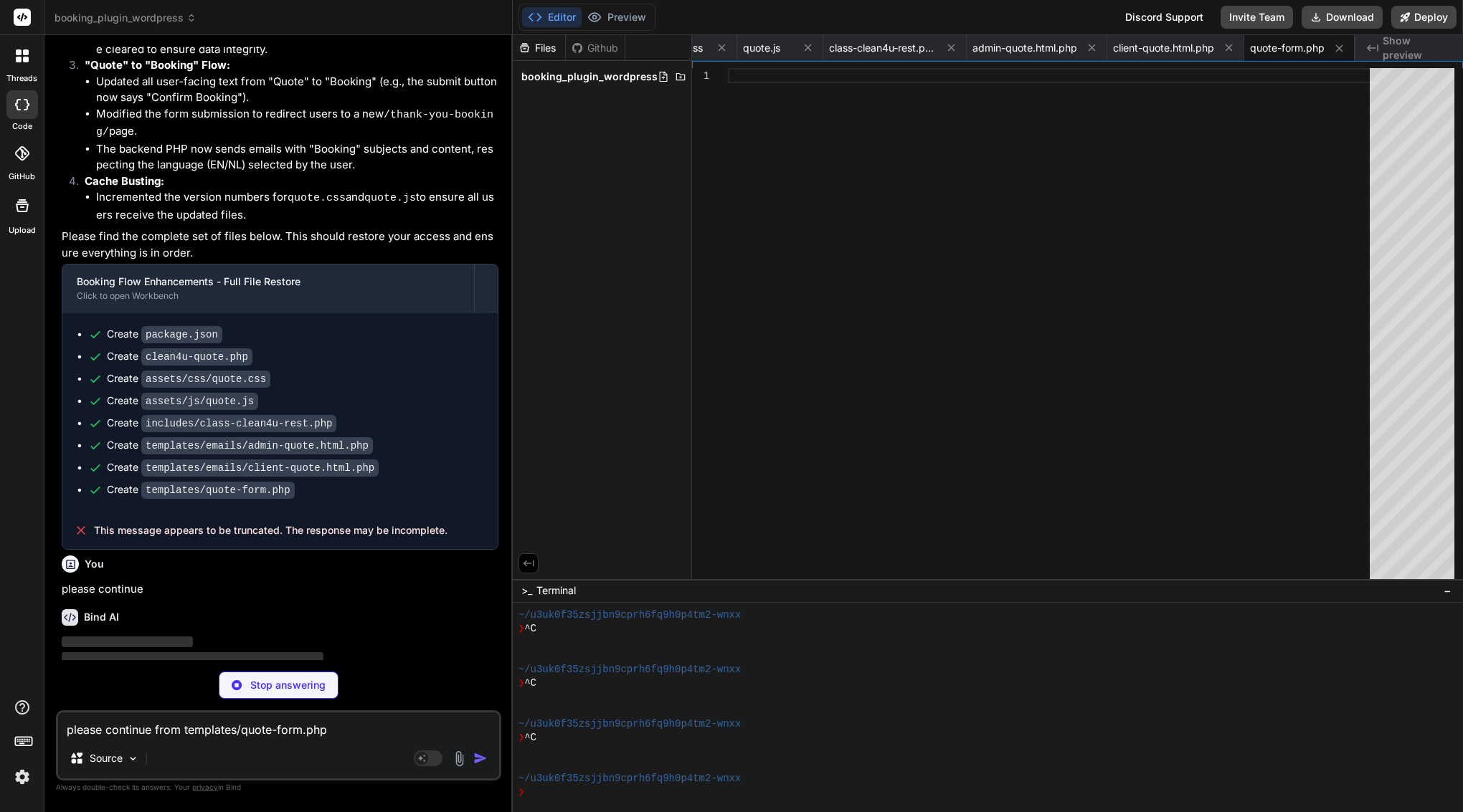
click at [221, 730] on textarea "please continue from templates/quote-form.php" at bounding box center [279, 725] width 441 height 26
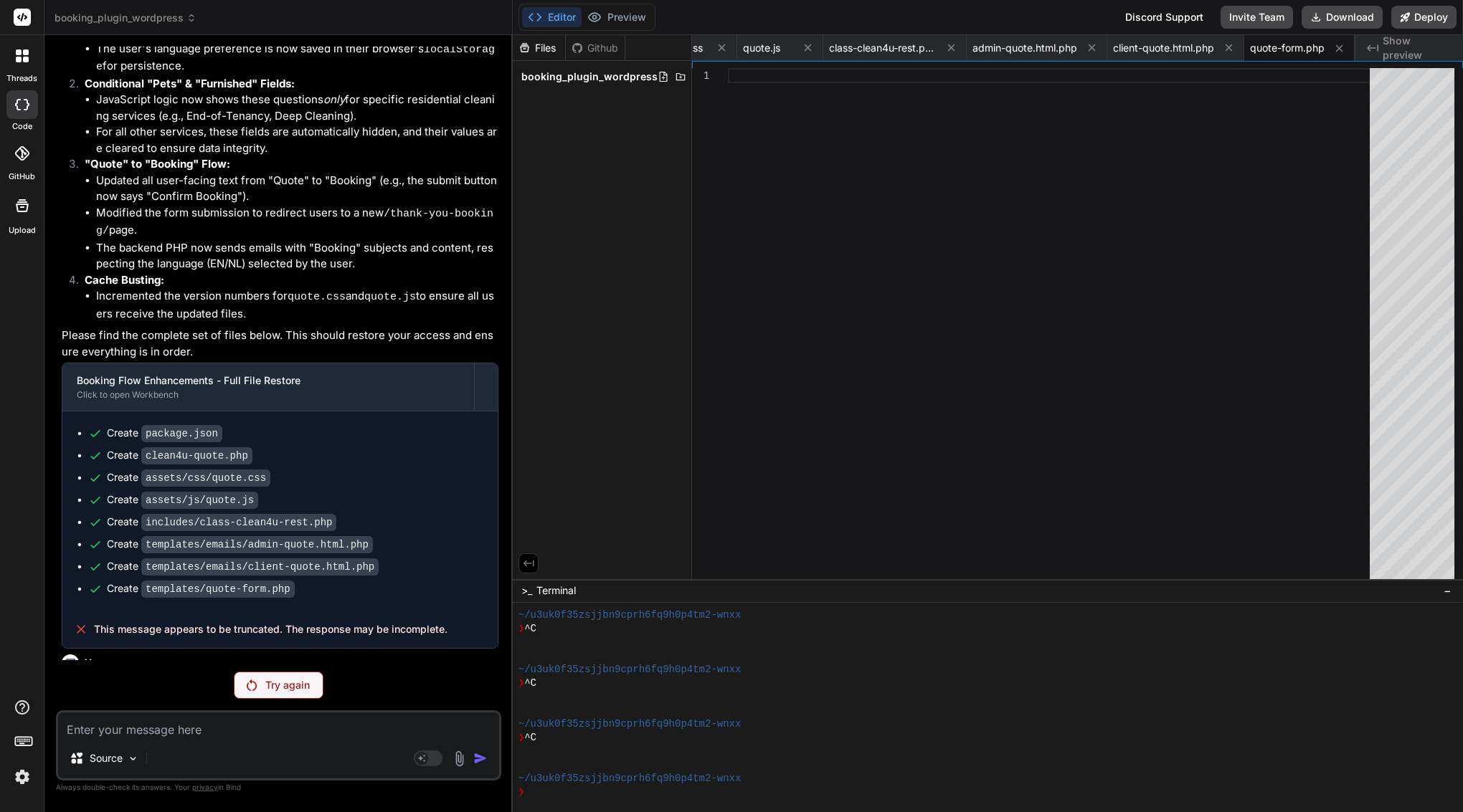
scroll to position [298, 0]
click at [282, 707] on div "You I lose access to my file in editor Bind AI I apologize sincerely for the tr…" at bounding box center [278, 428] width 445 height 765
click at [283, 690] on p "Try again" at bounding box center [288, 685] width 44 height 15
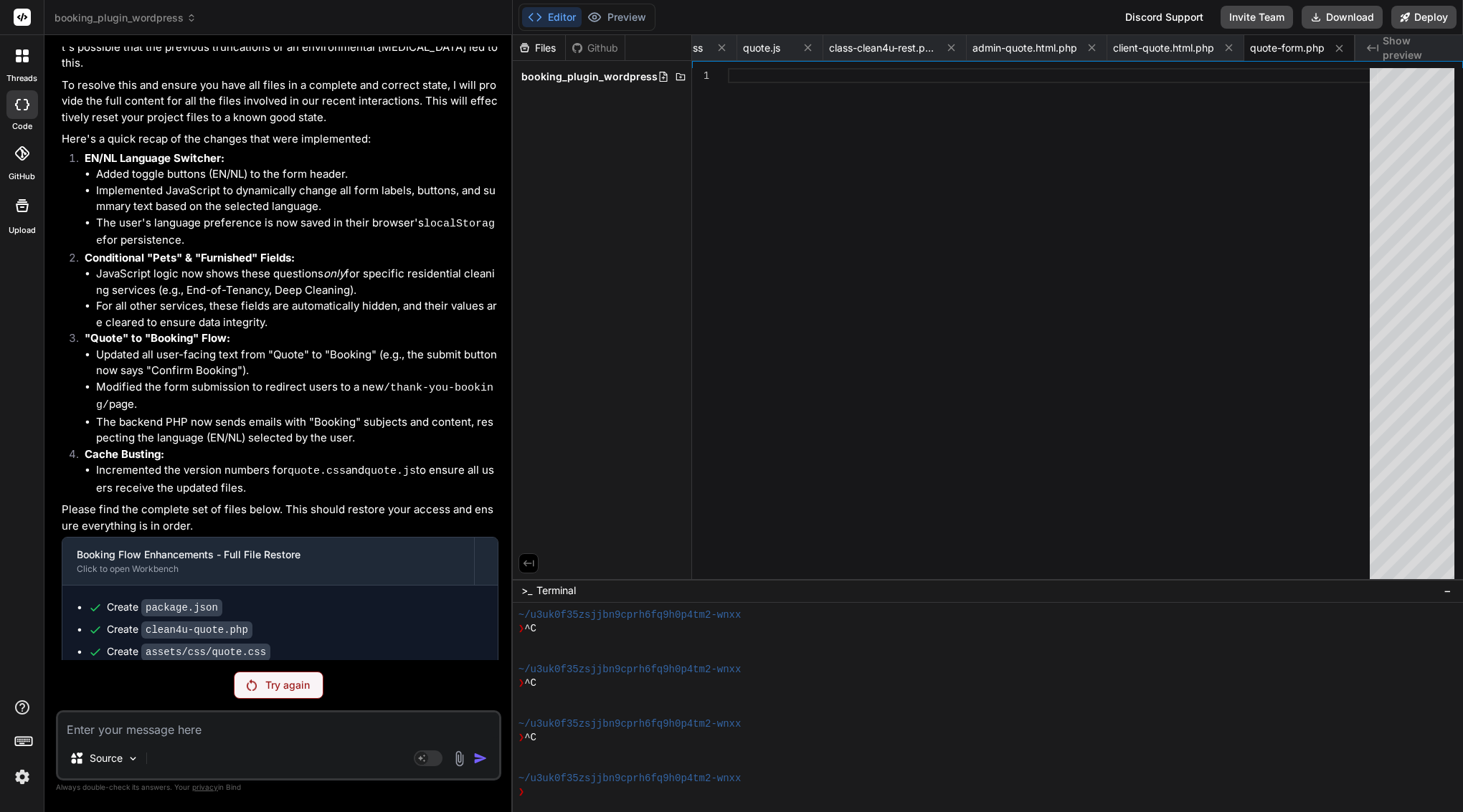
scroll to position [47, 0]
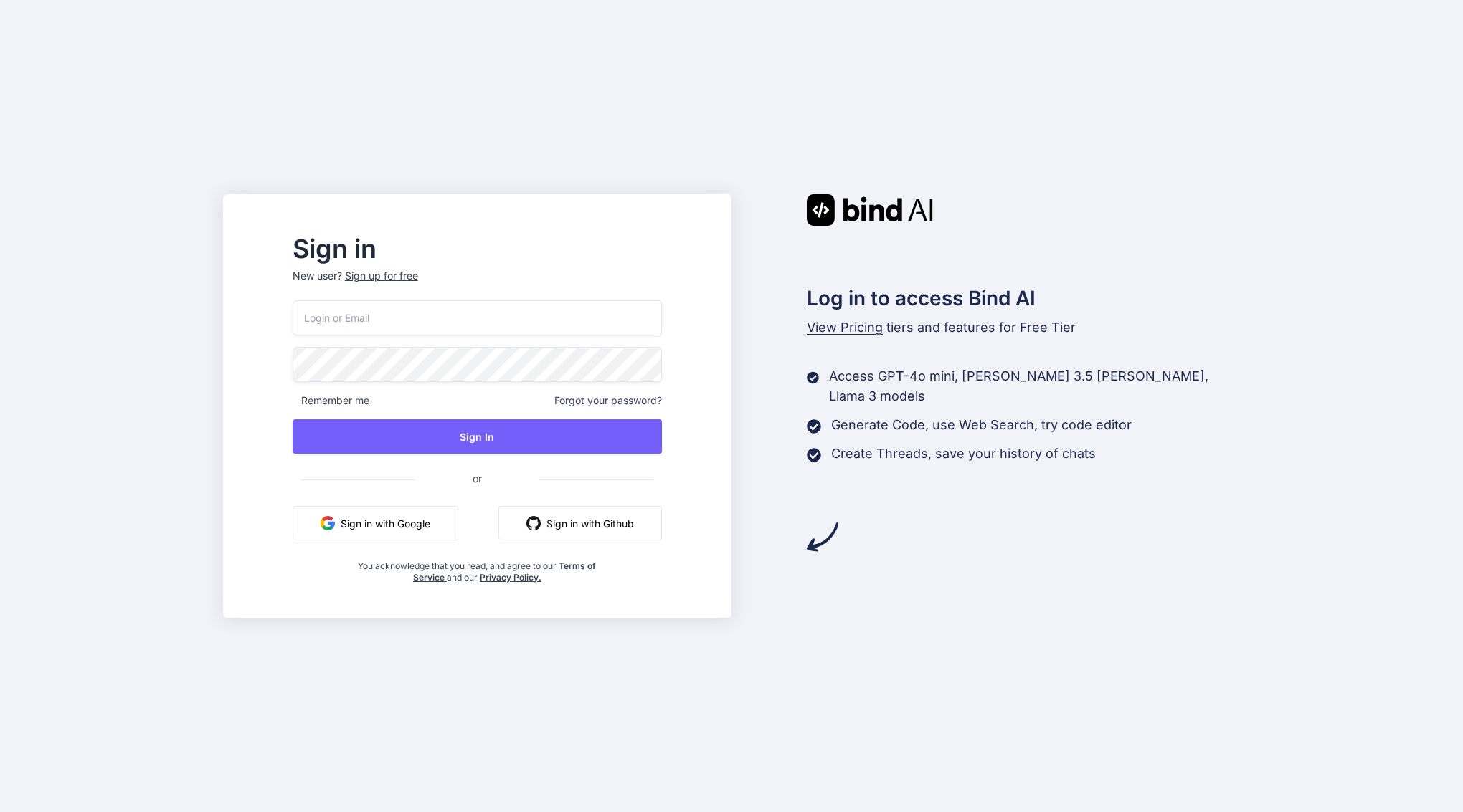
type input "[EMAIL_ADDRESS][DOMAIN_NAME]"
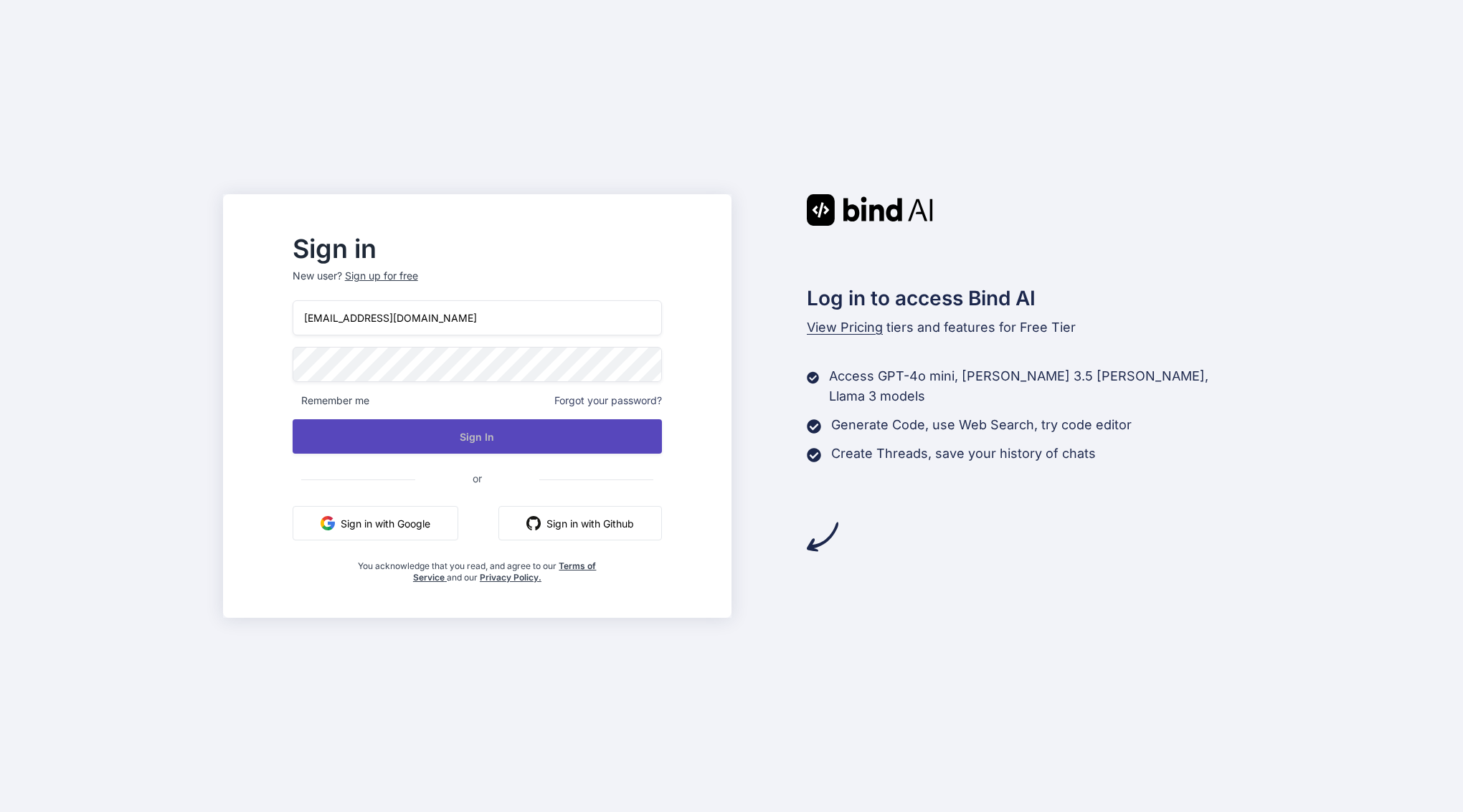
click at [489, 430] on button "Sign In" at bounding box center [477, 436] width 369 height 34
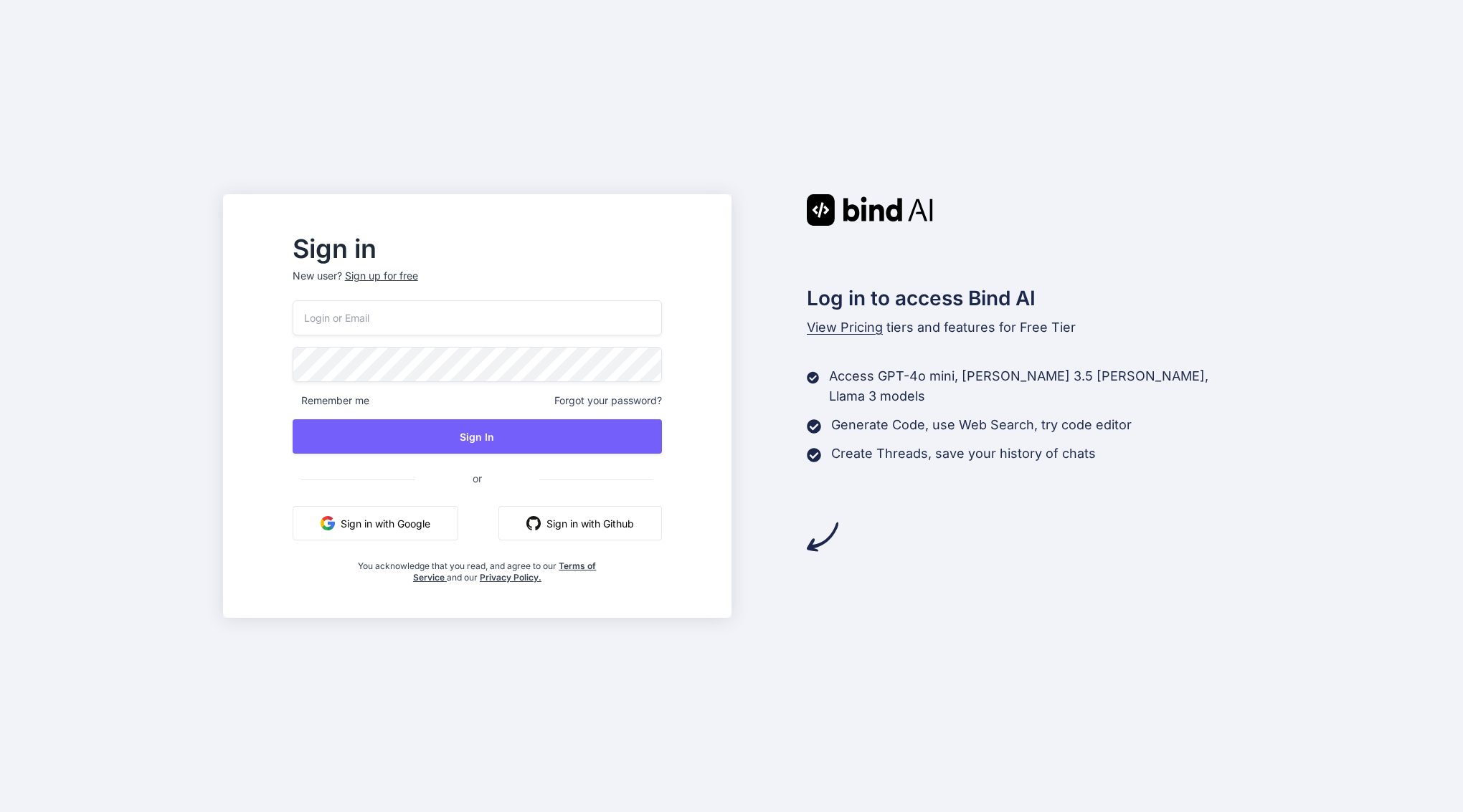
type input "areknl1985@gmail.com"
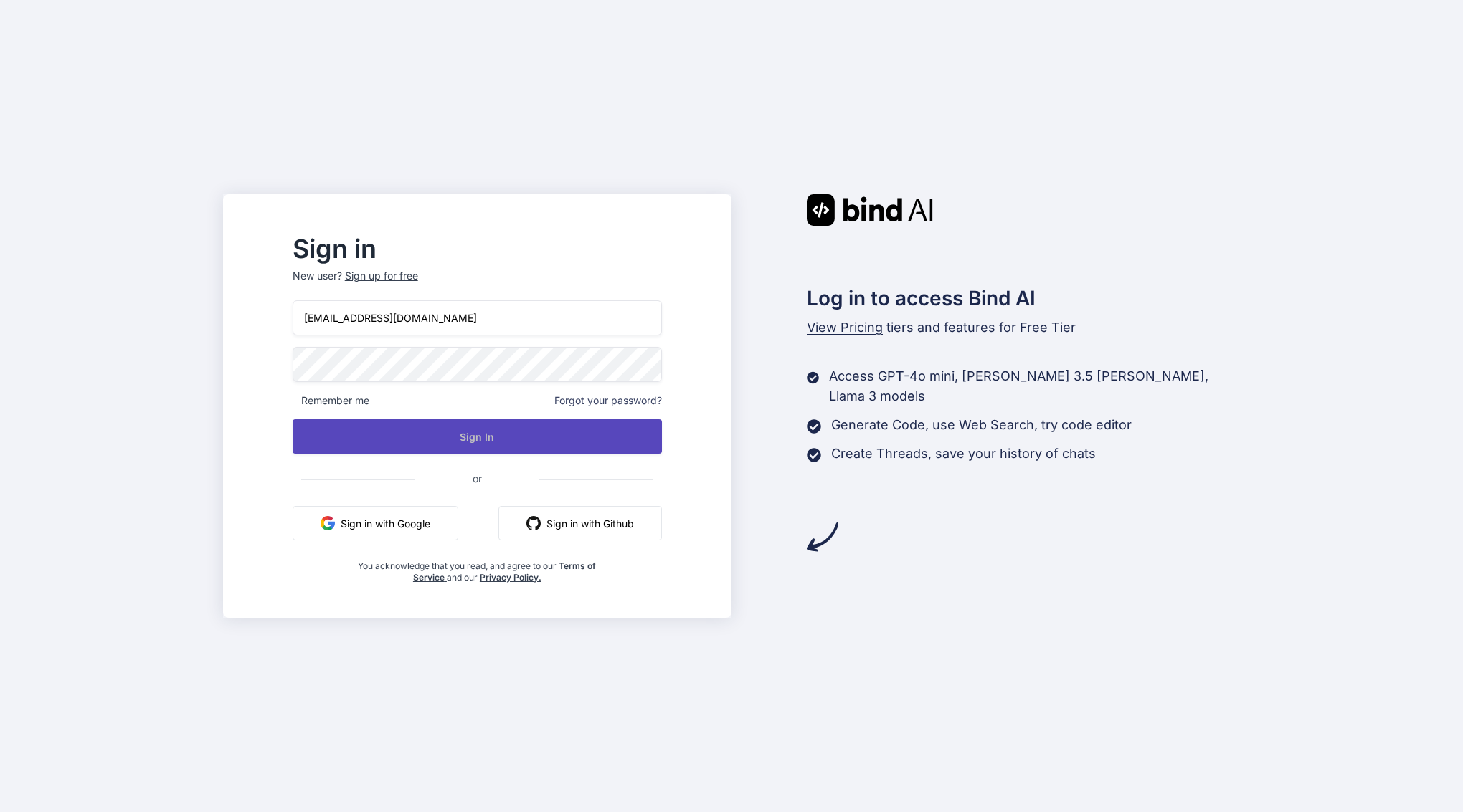
click at [515, 438] on button "Sign In" at bounding box center [477, 436] width 369 height 34
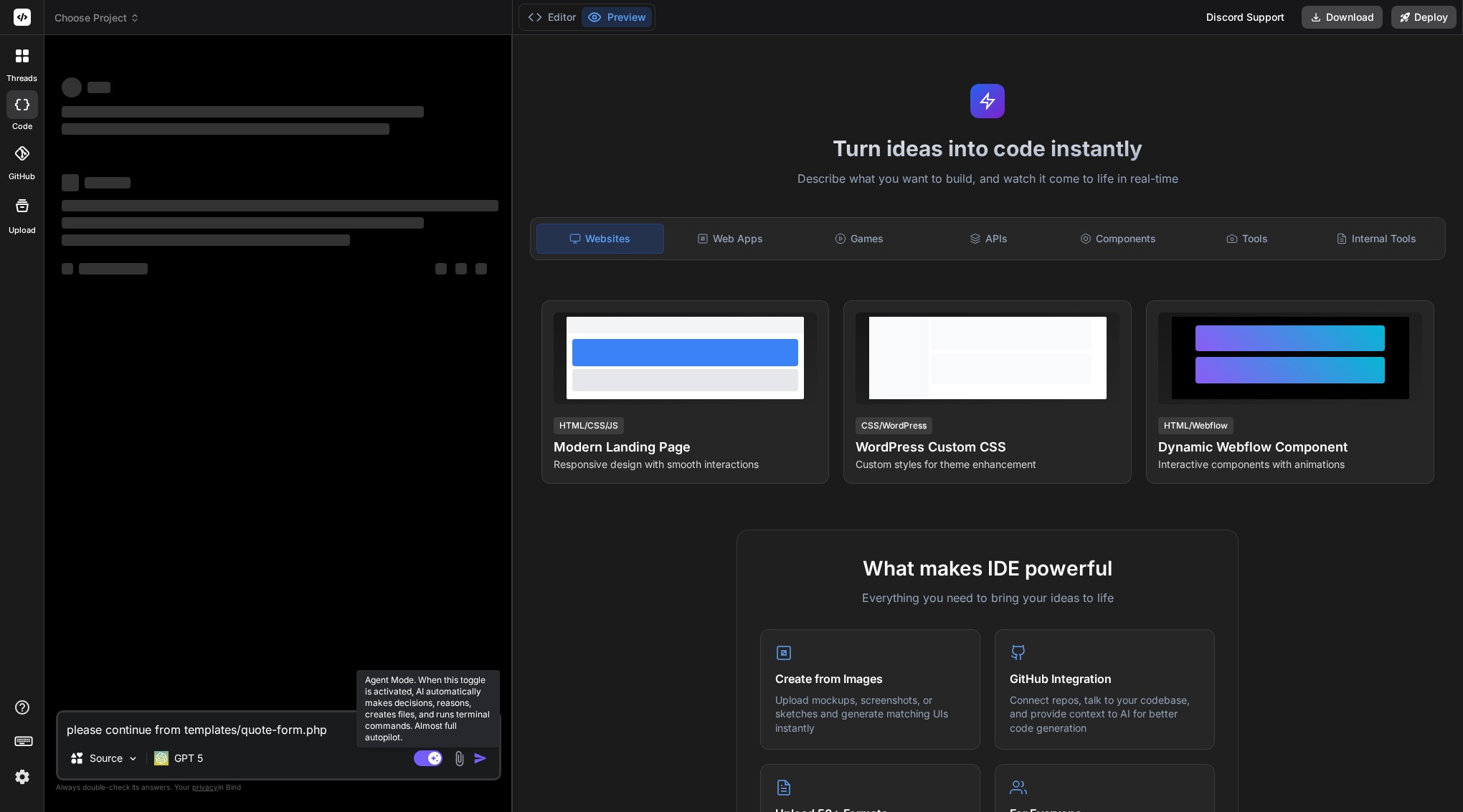
click at [431, 752] on rect at bounding box center [428, 757] width 29 height 16
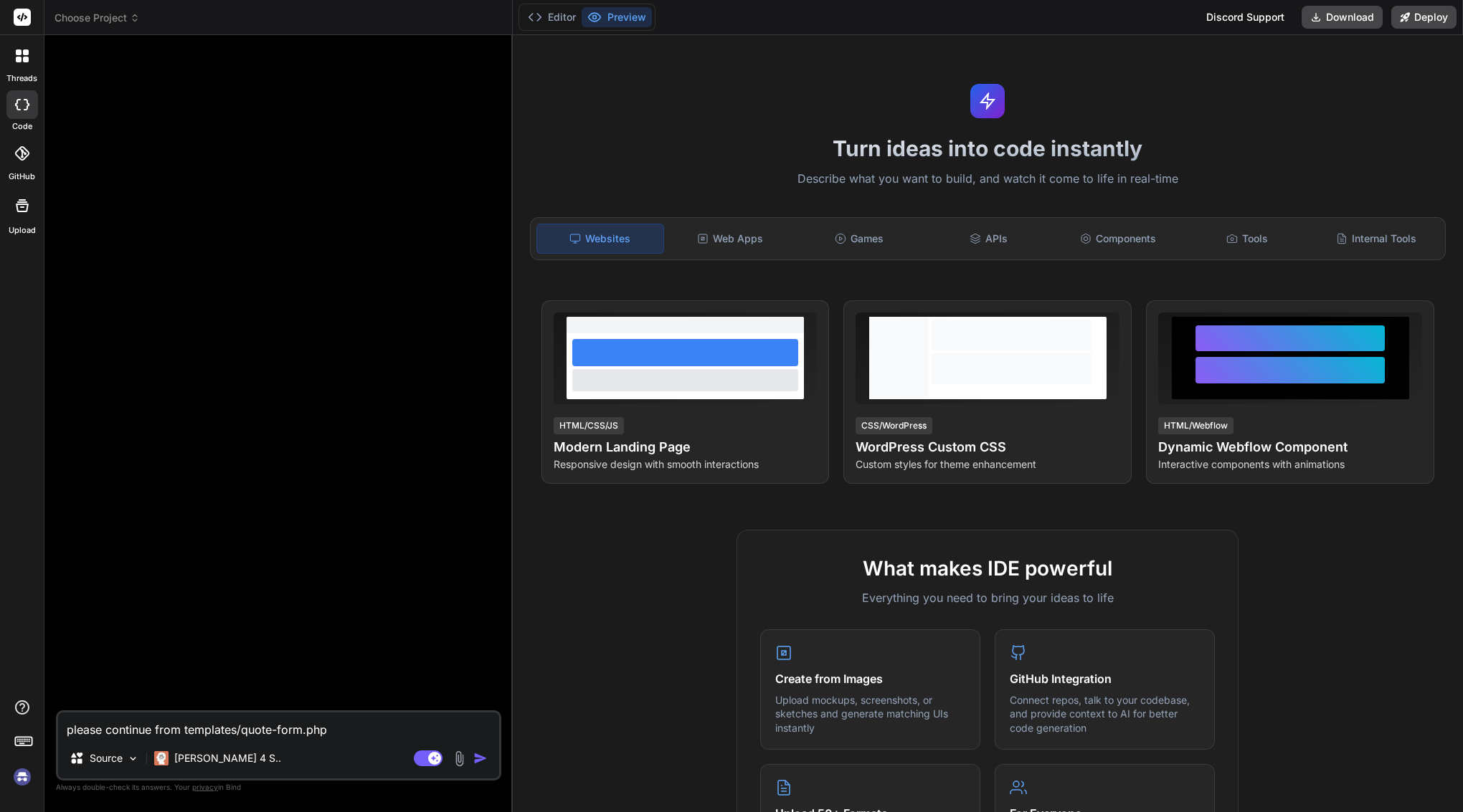
click at [113, 19] on span "Choose Project" at bounding box center [97, 18] width 85 height 15
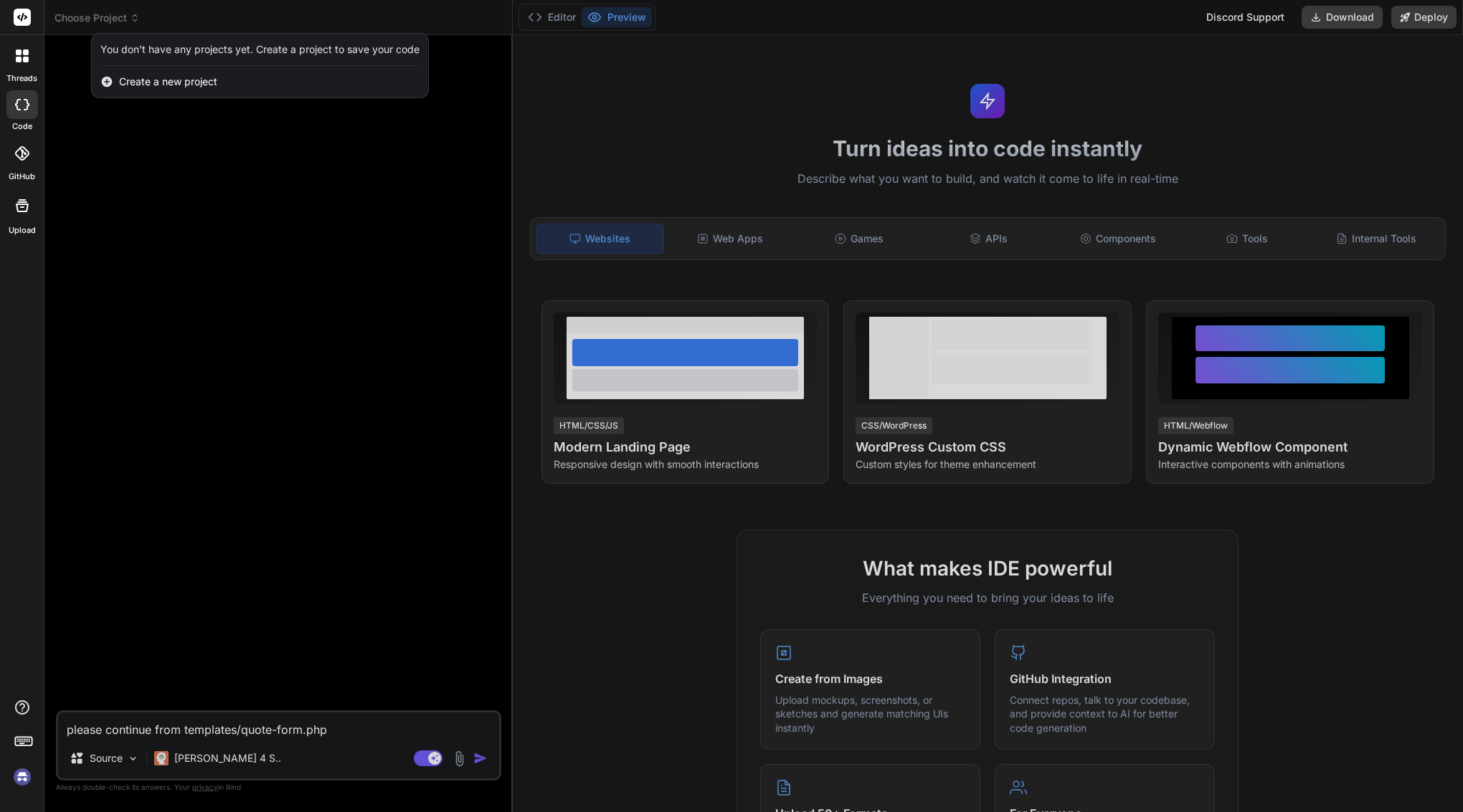
click at [159, 154] on div at bounding box center [731, 406] width 1463 height 812
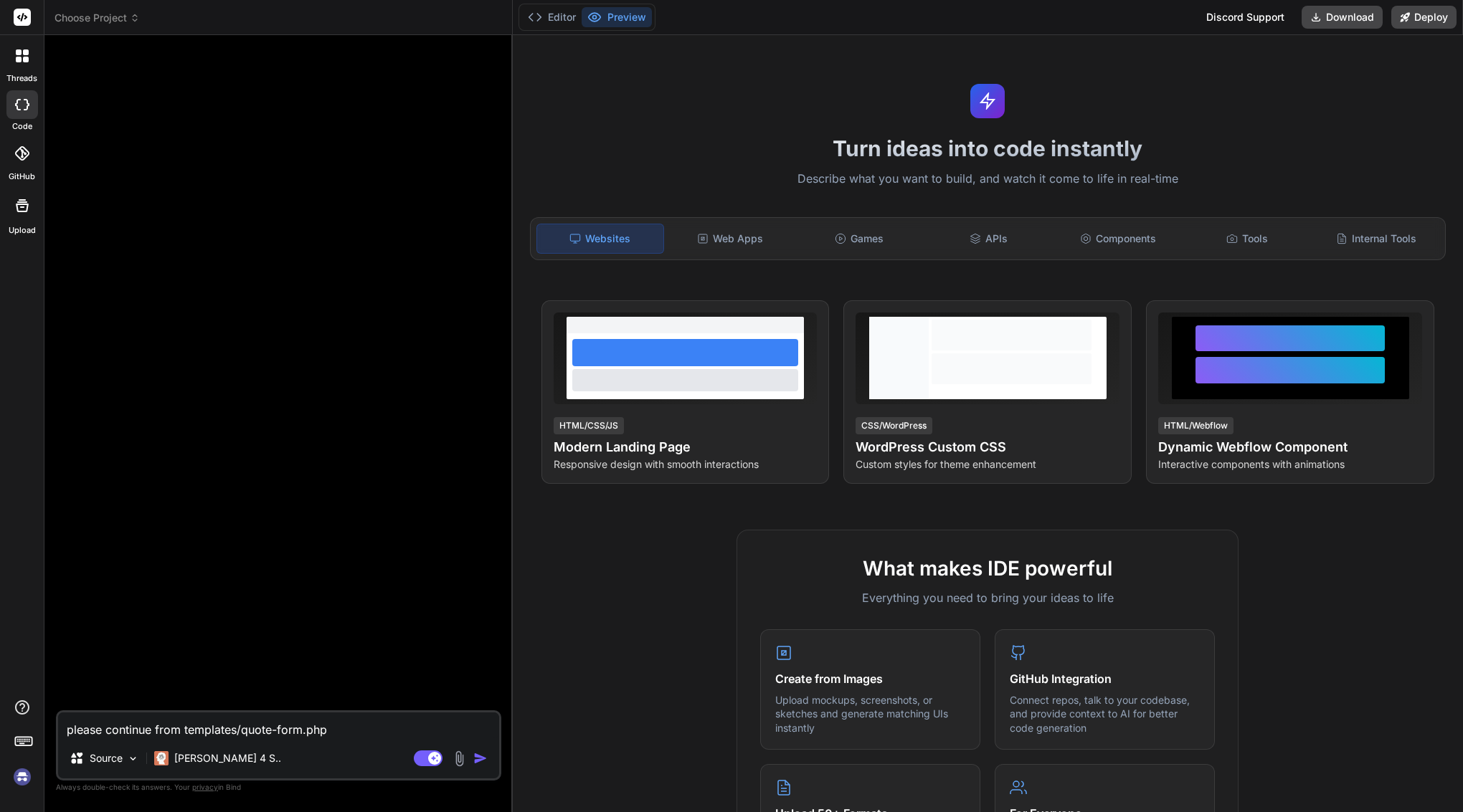
click at [24, 777] on img at bounding box center [22, 777] width 24 height 24
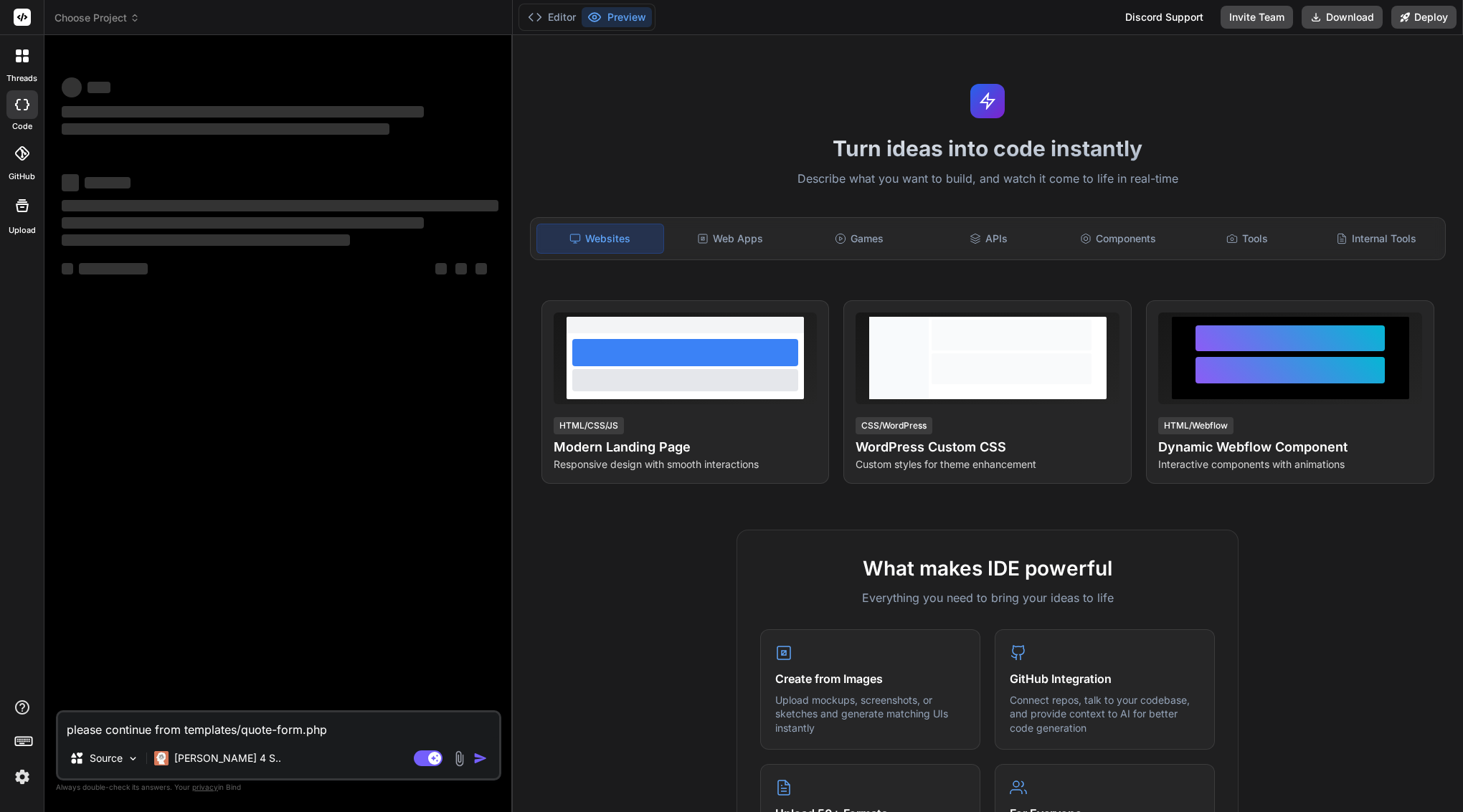
click at [96, 18] on span "Choose Project" at bounding box center [97, 18] width 85 height 15
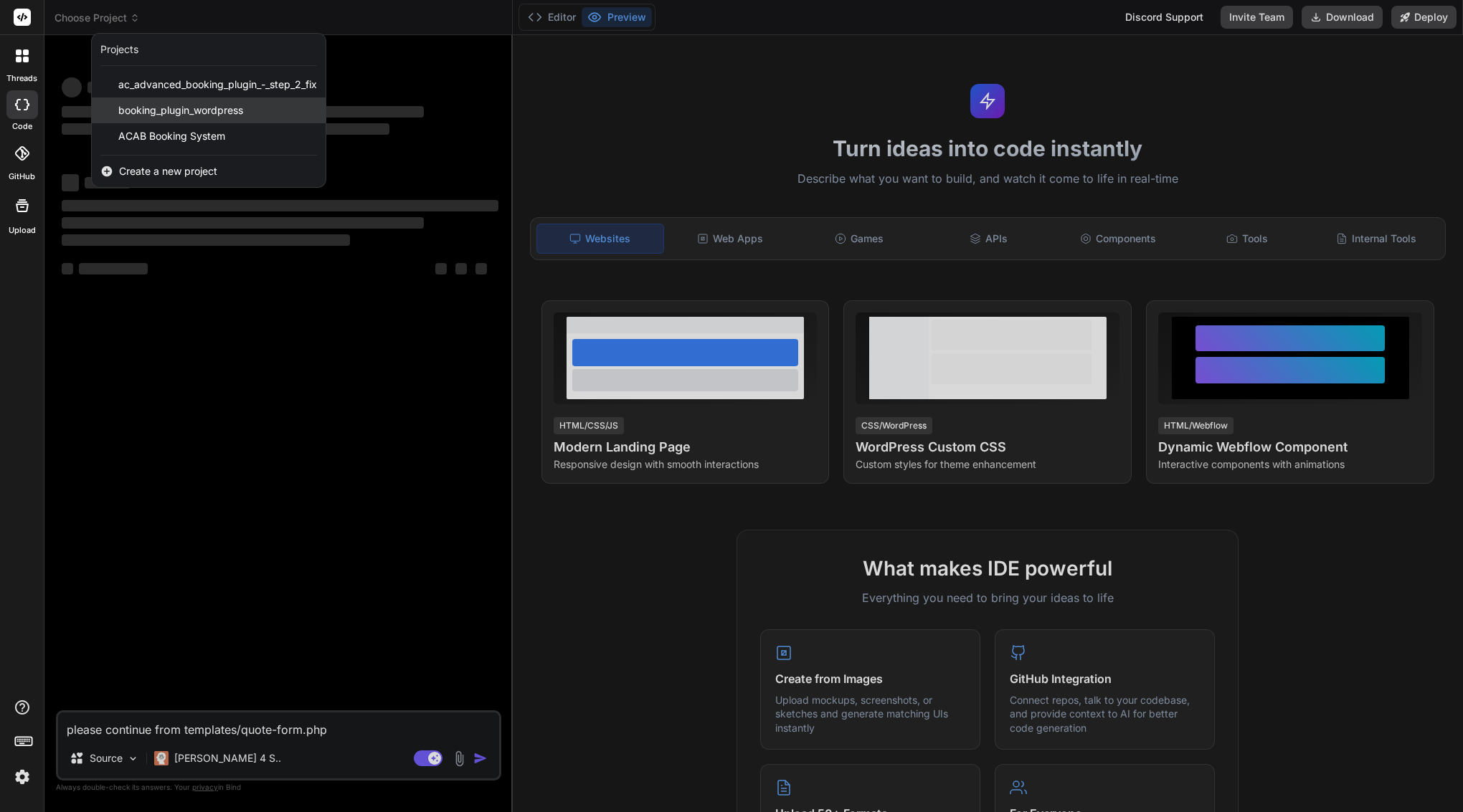
click at [148, 112] on span "booking_plugin_wordpress" at bounding box center [180, 111] width 125 height 15
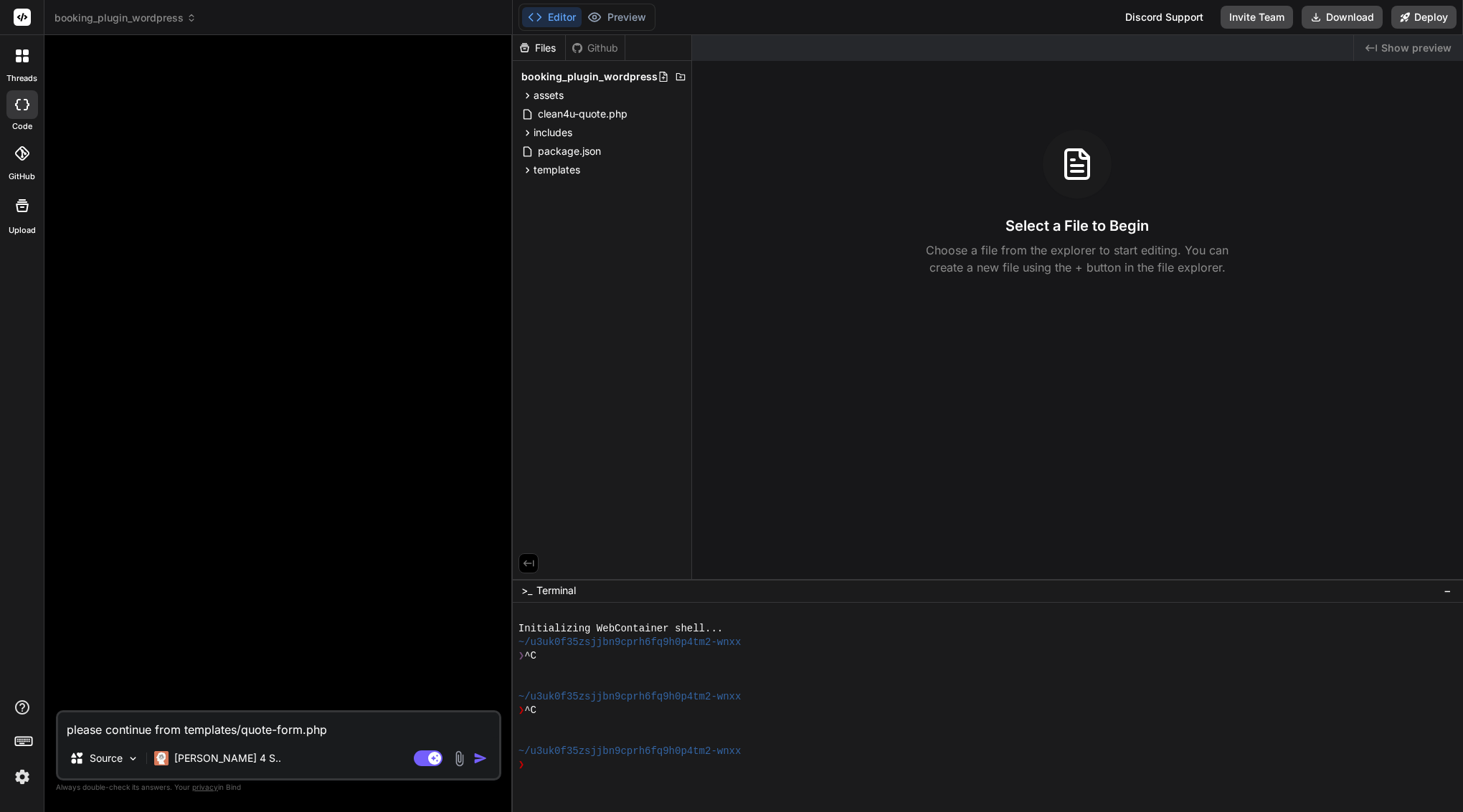
click at [215, 722] on textarea "please continue from templates/quote-form.php" at bounding box center [279, 725] width 441 height 26
click at [419, 758] on rect at bounding box center [428, 757] width 29 height 16
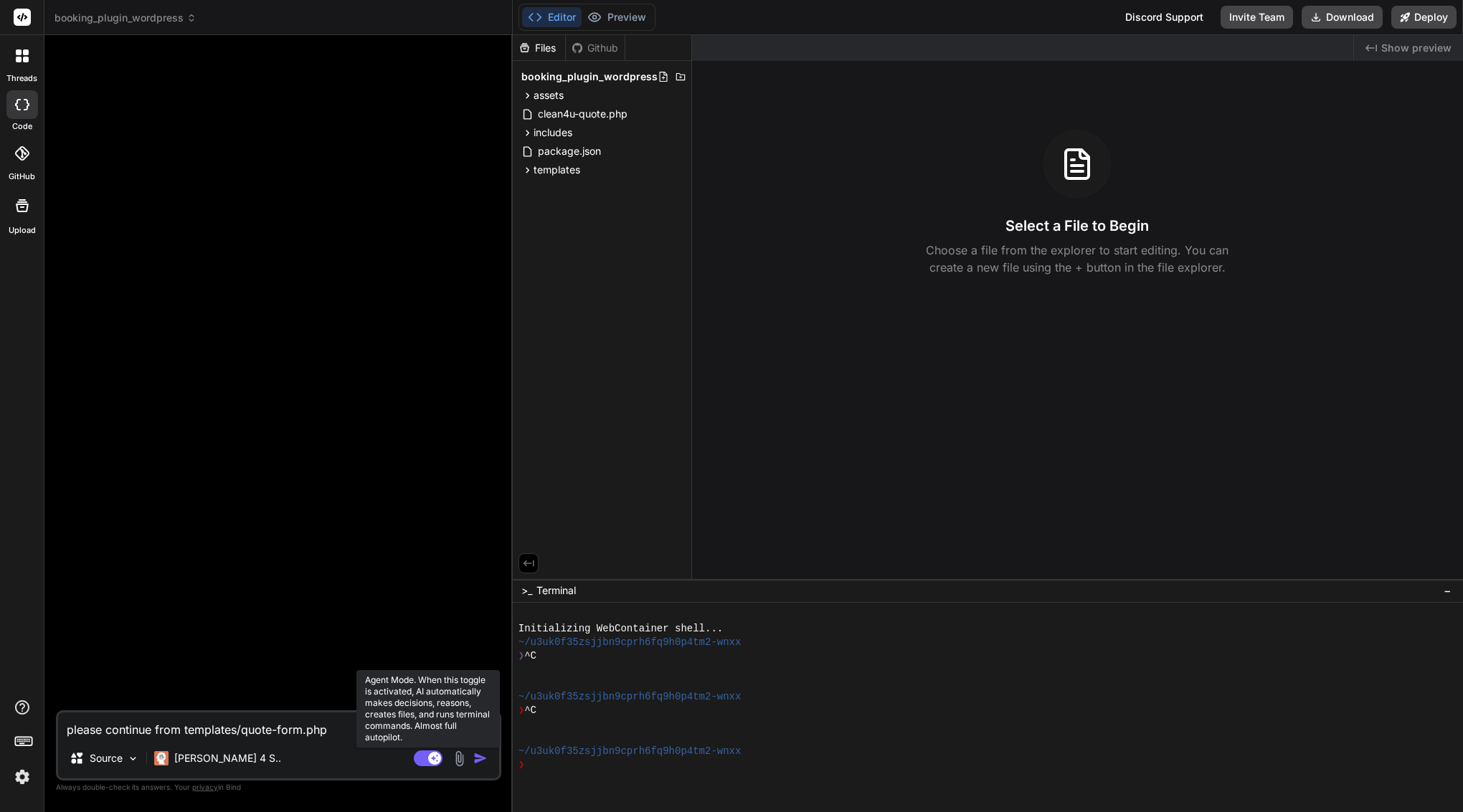
type textarea "x"
click at [299, 727] on textarea "please continue from templates/quote-form.php" at bounding box center [279, 725] width 441 height 26
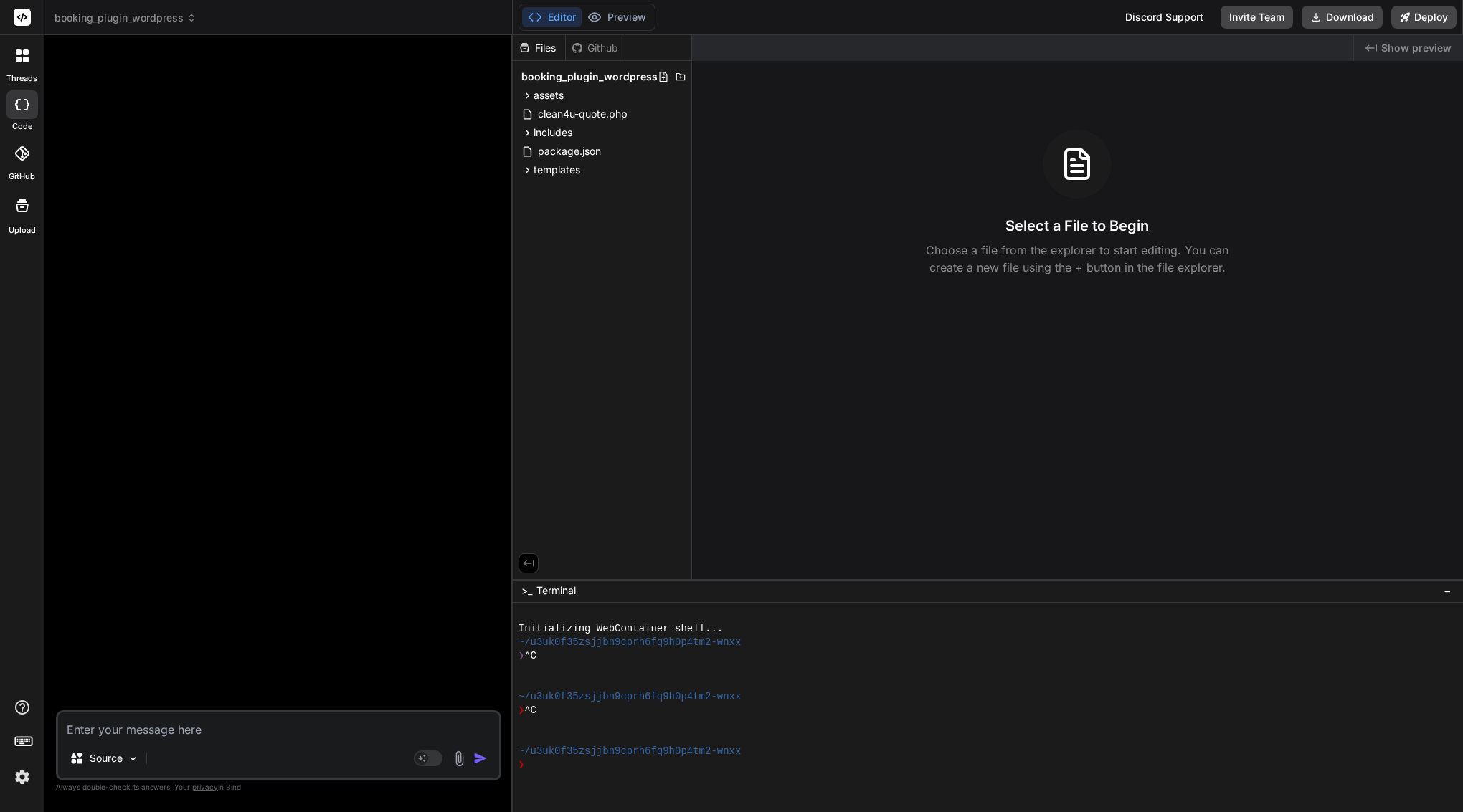
type textarea "x"
paste textarea "Please scan these files and verify whether they are fully intact or truncated: …"
type textarea "Please scan these files and verify whether they are fully intact or truncated: …"
type textarea "x"
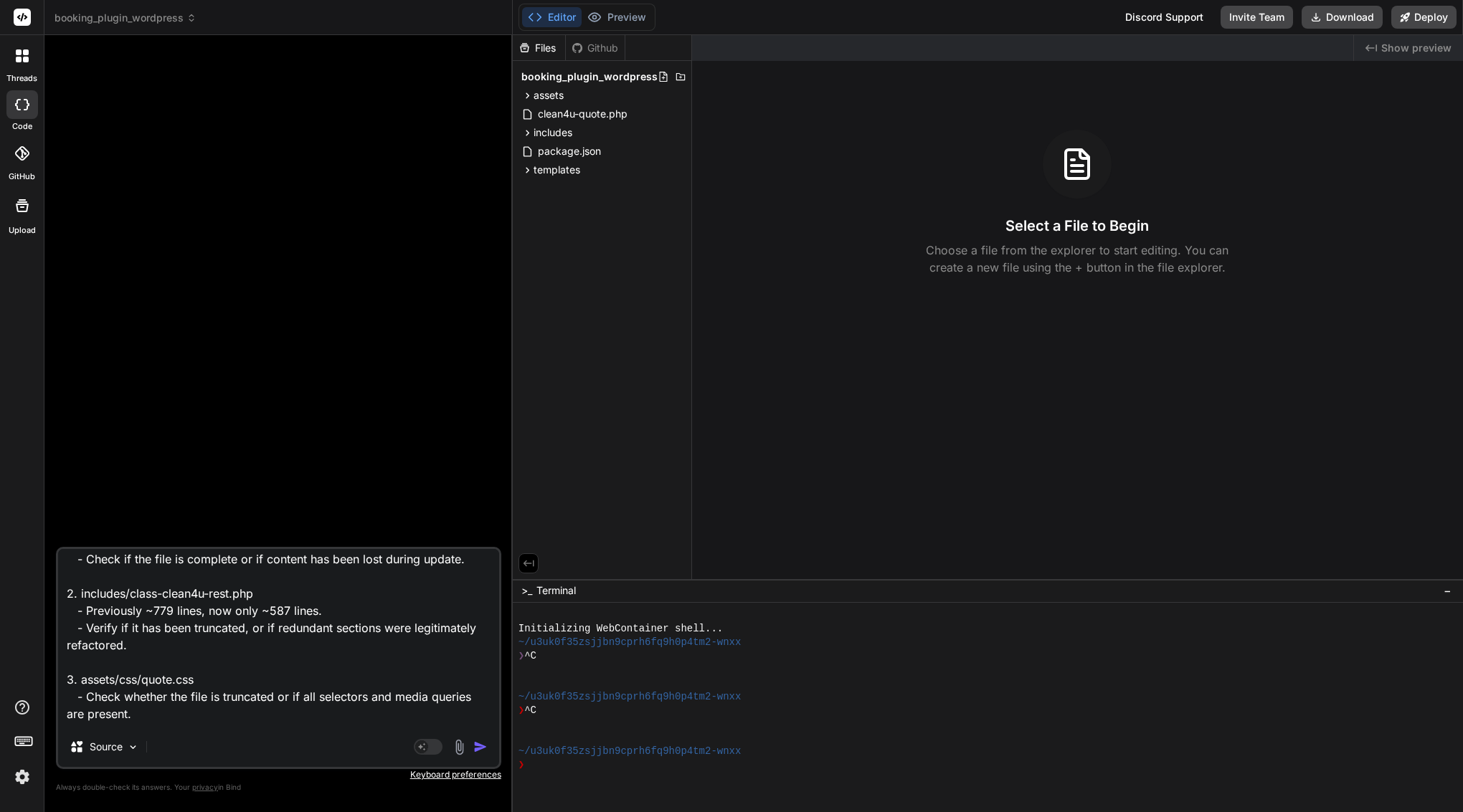
scroll to position [75, 0]
type textarea "Please scan these files and verify whether they are fully intact or truncated: …"
click at [480, 744] on img "button" at bounding box center [481, 747] width 15 height 15
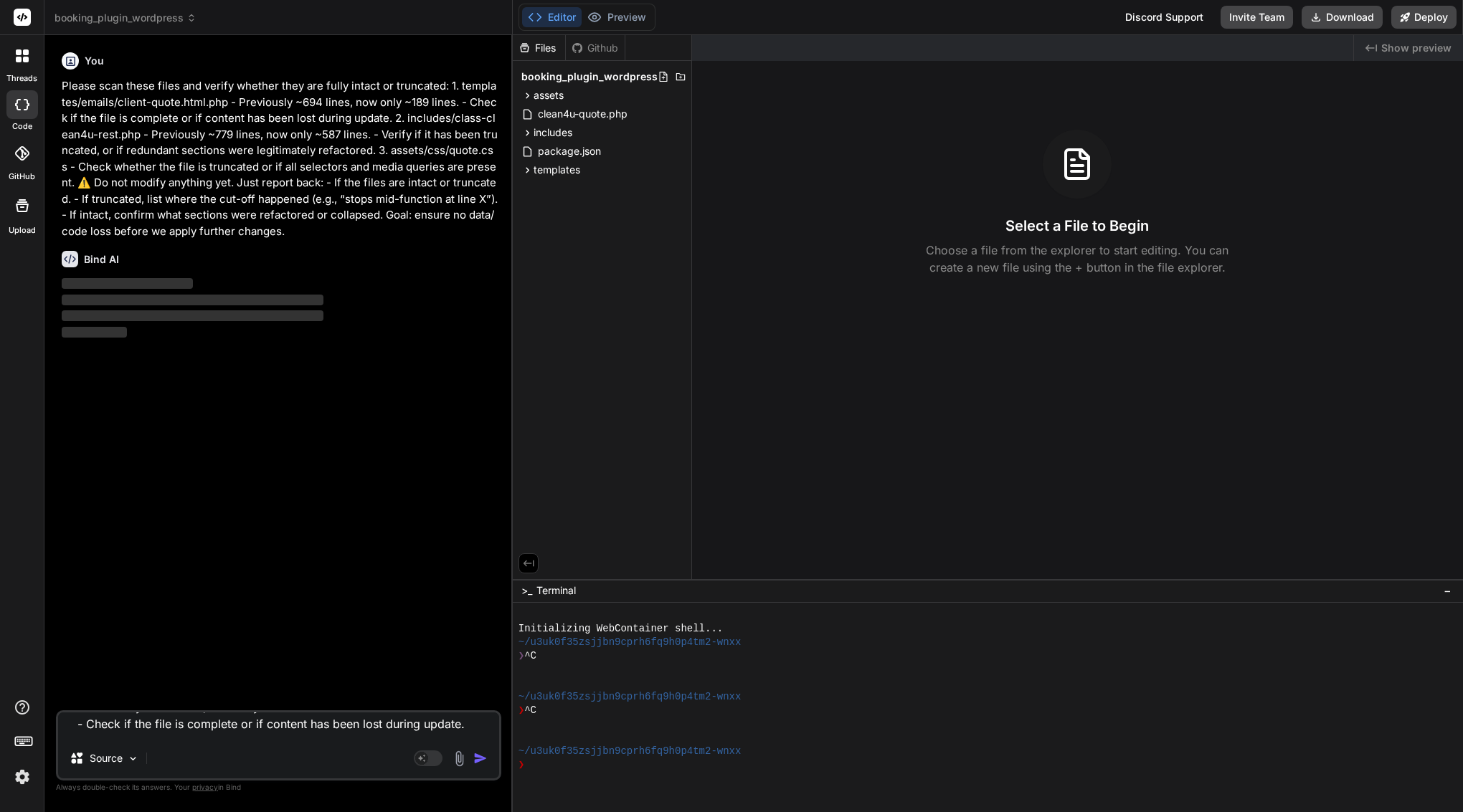
scroll to position [0, 0]
click at [560, 170] on span "templates" at bounding box center [557, 170] width 46 height 15
click at [566, 128] on span "includes" at bounding box center [553, 133] width 39 height 15
click at [577, 156] on span "class-clean4u-rest.php" at bounding box center [604, 153] width 111 height 18
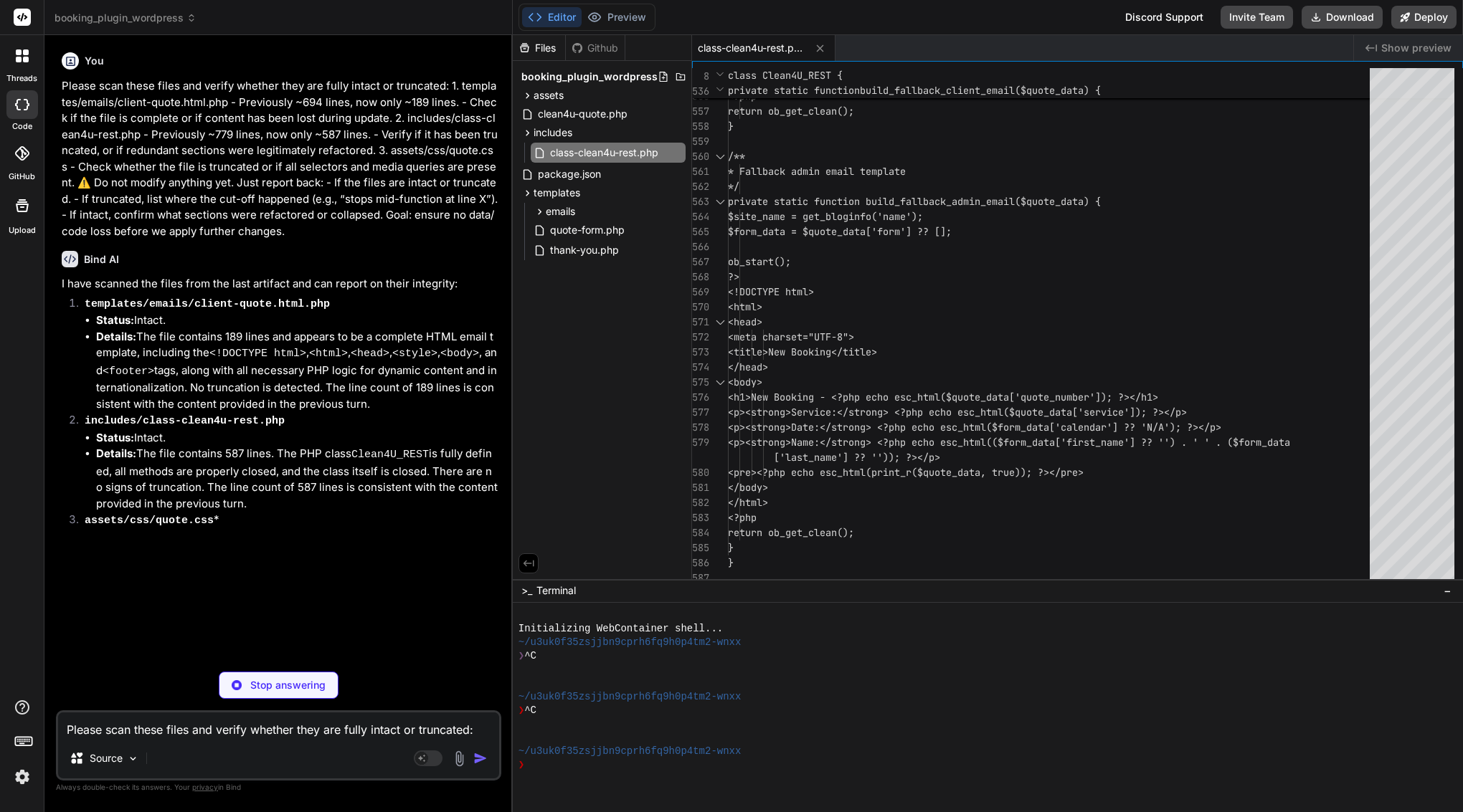
type textarea "x"
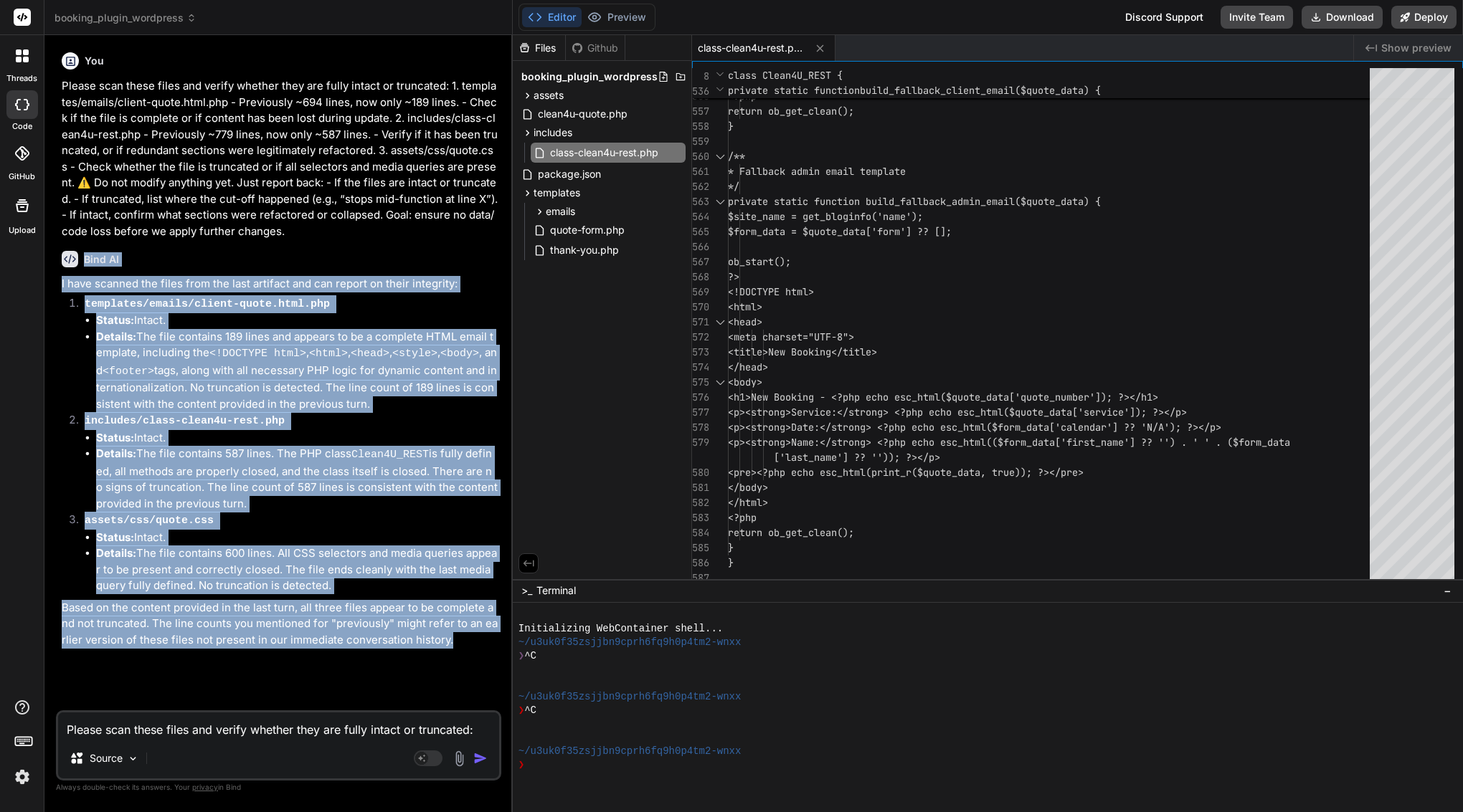
drag, startPoint x: 84, startPoint y: 253, endPoint x: 433, endPoint y: 648, distance: 527.1
click at [495, 648] on div "You Please scan these files and verify whether they are fully intact or truncat…" at bounding box center [280, 378] width 442 height 664
copy div "Bind AI I have scanned the files from the last artifact and can report on their…"
click at [412, 314] on li "Status: Intact." at bounding box center [297, 321] width 403 height 17
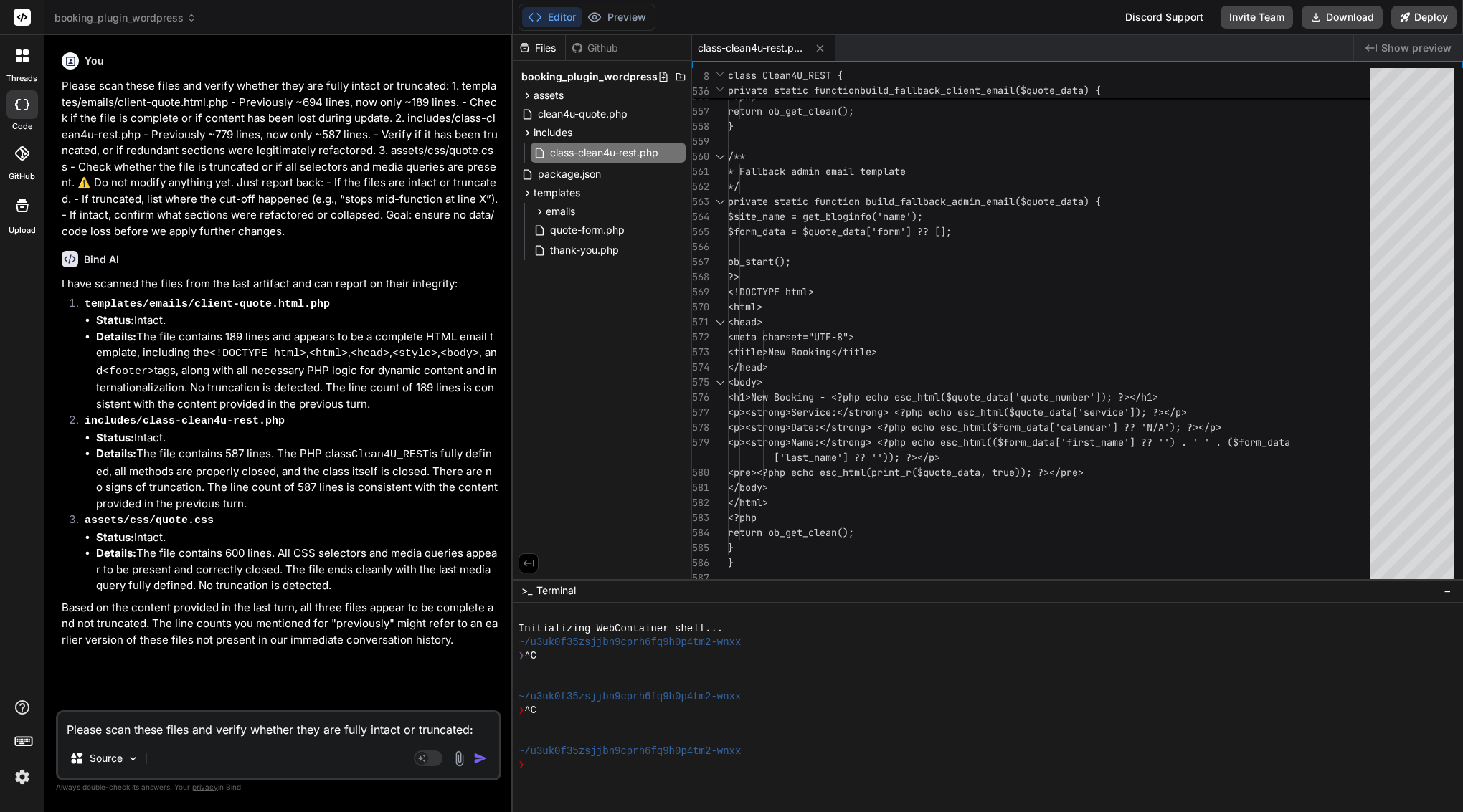
click at [394, 191] on p "Please scan these files and verify whether they are fully intact or truncated: …" at bounding box center [280, 158] width 437 height 161
click at [860, 289] on div "<!DOCTYPE html>" at bounding box center [1053, 292] width 651 height 15
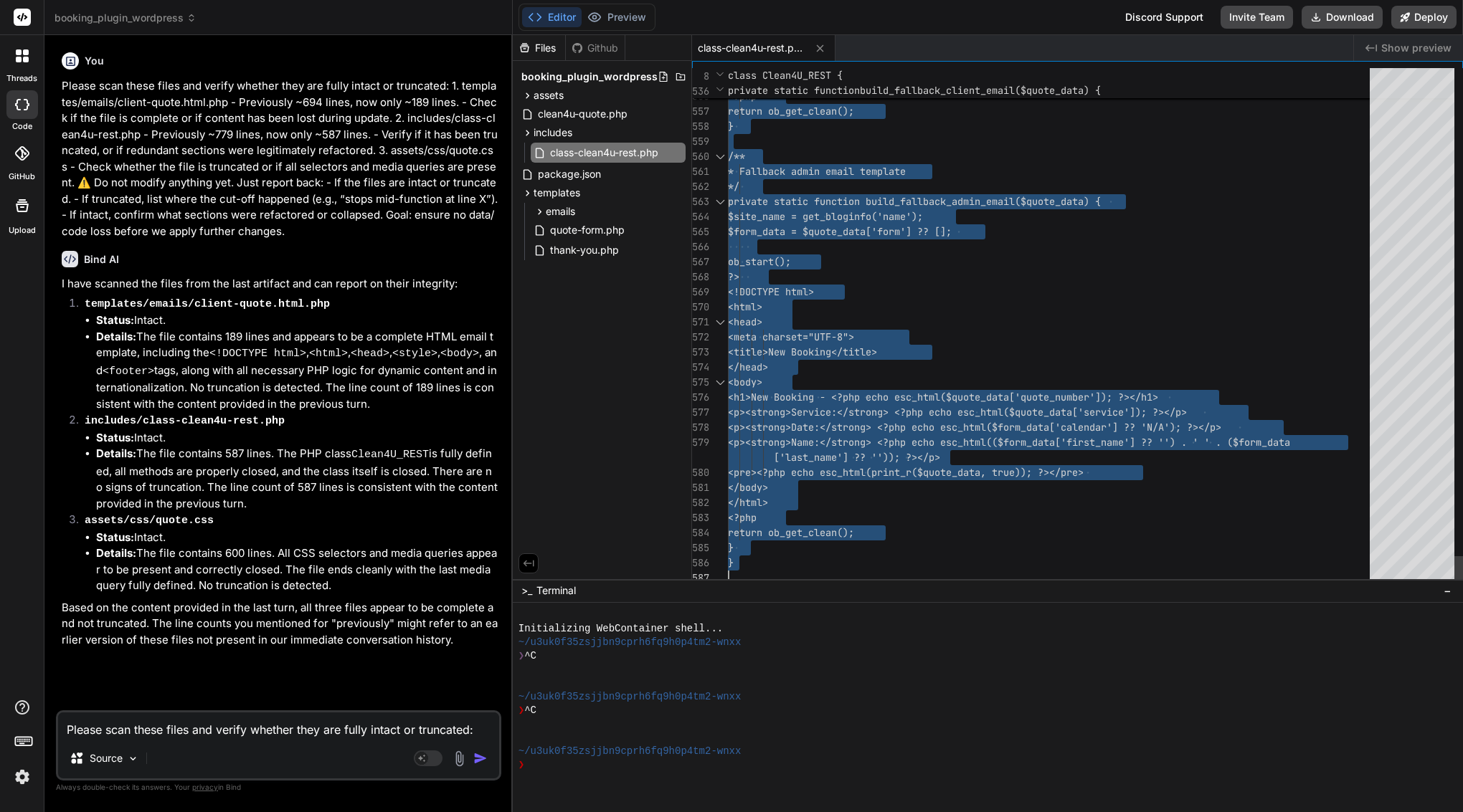
click at [860, 289] on div "<!DOCTYPE html>" at bounding box center [1053, 292] width 651 height 15
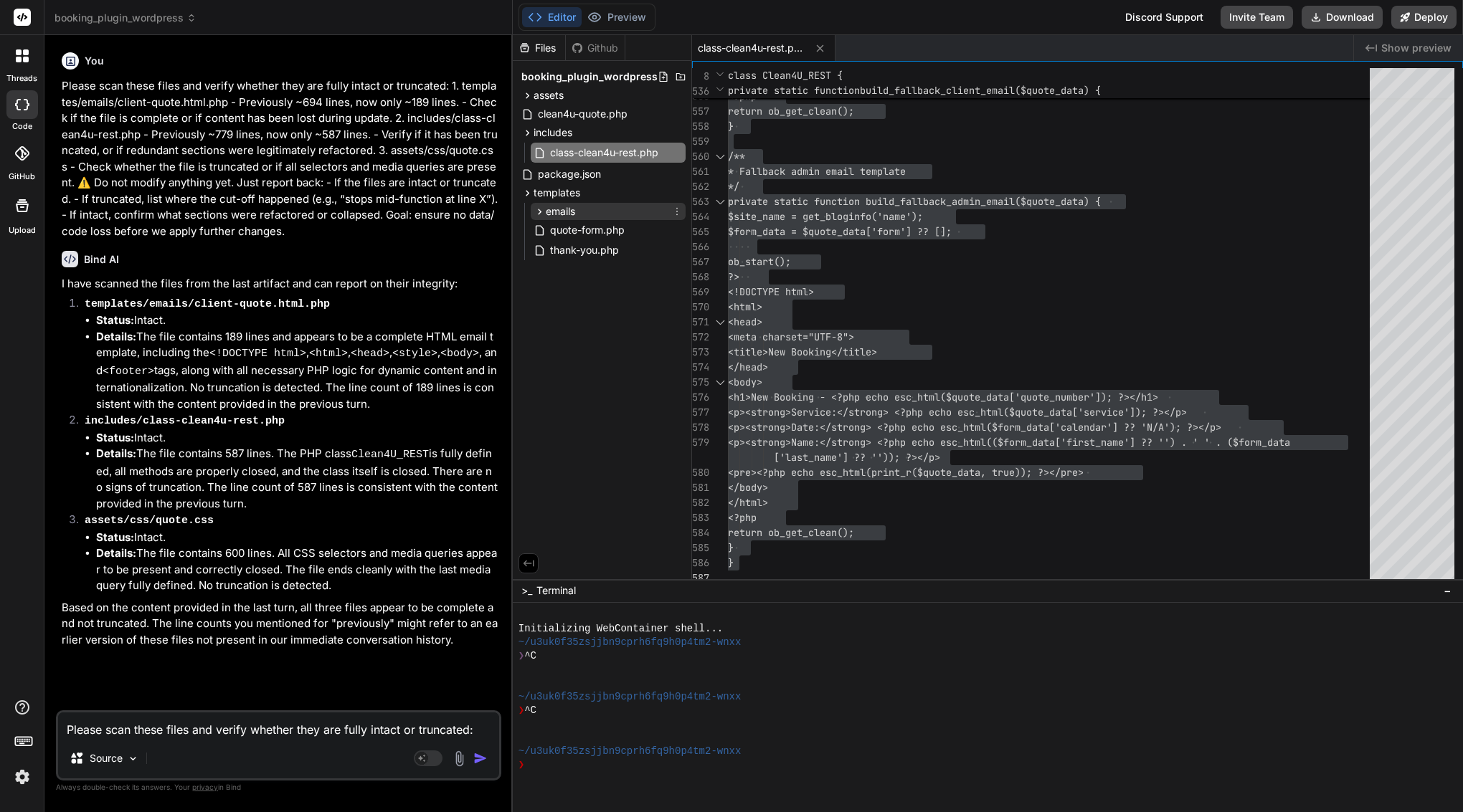
click at [566, 213] on span "emails" at bounding box center [561, 212] width 30 height 15
click at [601, 249] on span "client-quote.html.php" at bounding box center [613, 252] width 104 height 18
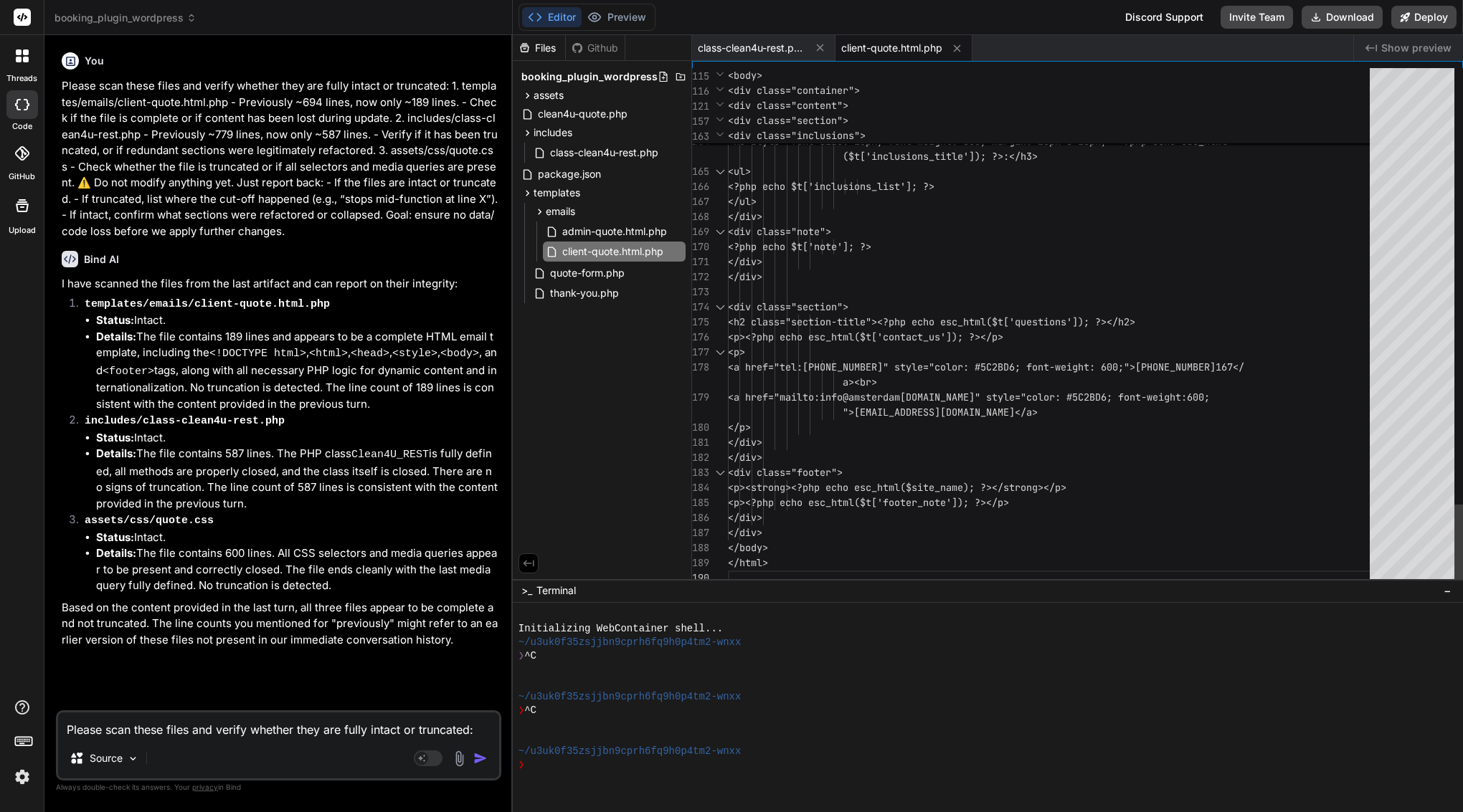
click at [916, 334] on span "<p><?php echo esc_html($t['contact" at bounding box center [825, 337] width 195 height 13
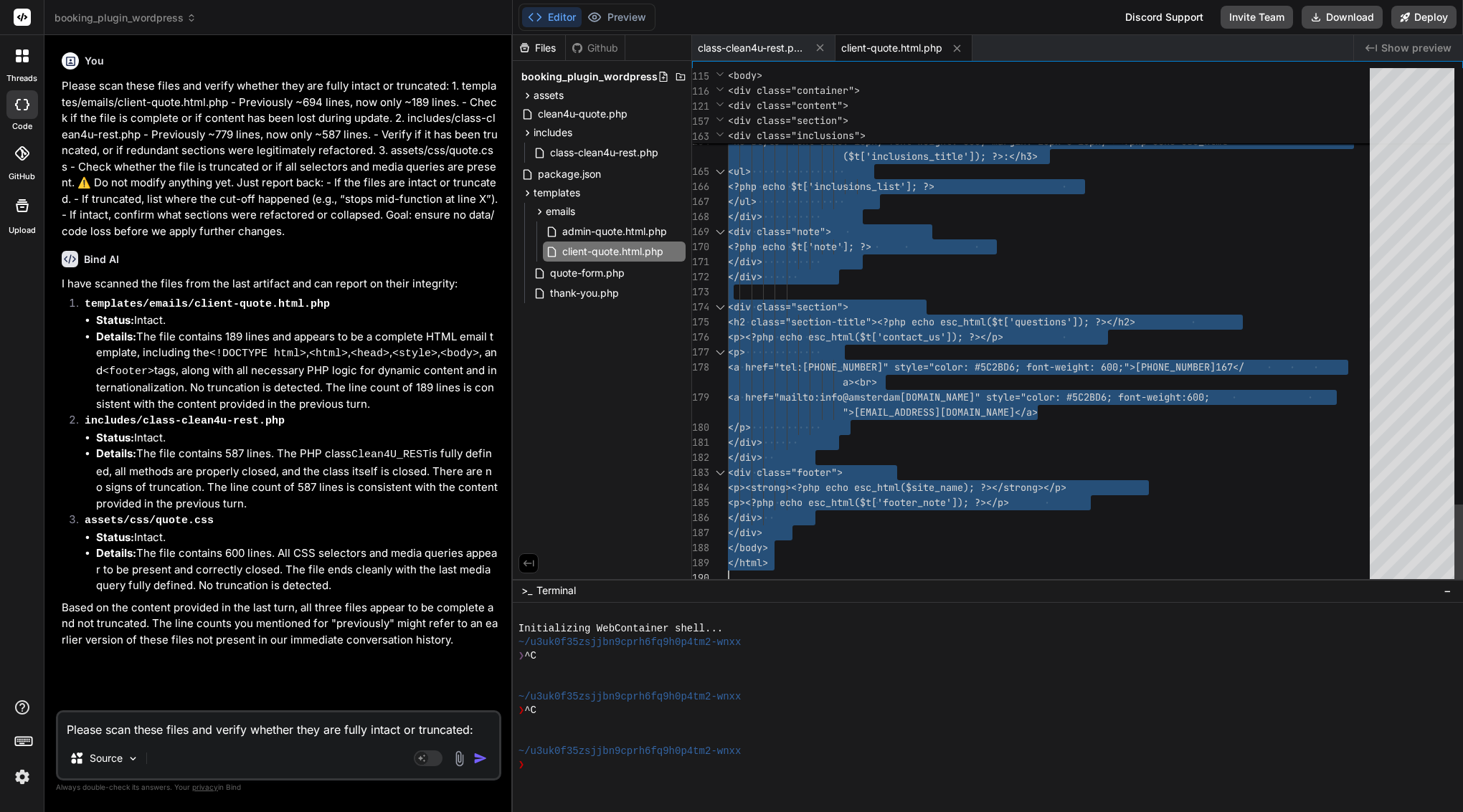
click at [916, 334] on span "<p><?php echo esc_html($t['contact" at bounding box center [825, 337] width 195 height 13
click at [260, 0] on header "booking_plugin_wordpress Created with Pixso." at bounding box center [279, 18] width 468 height 35
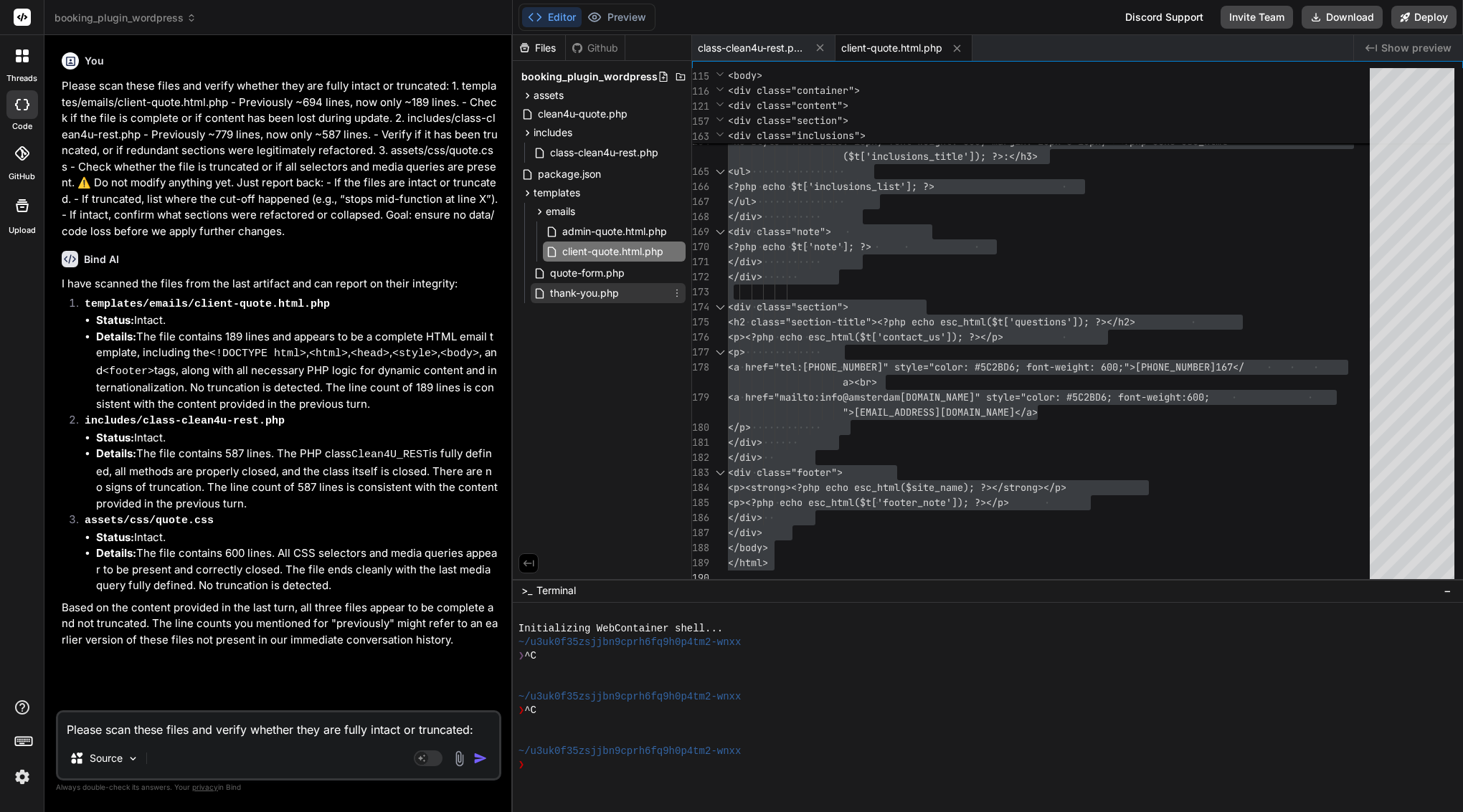
click at [611, 296] on span "thank-you.php" at bounding box center [585, 293] width 72 height 18
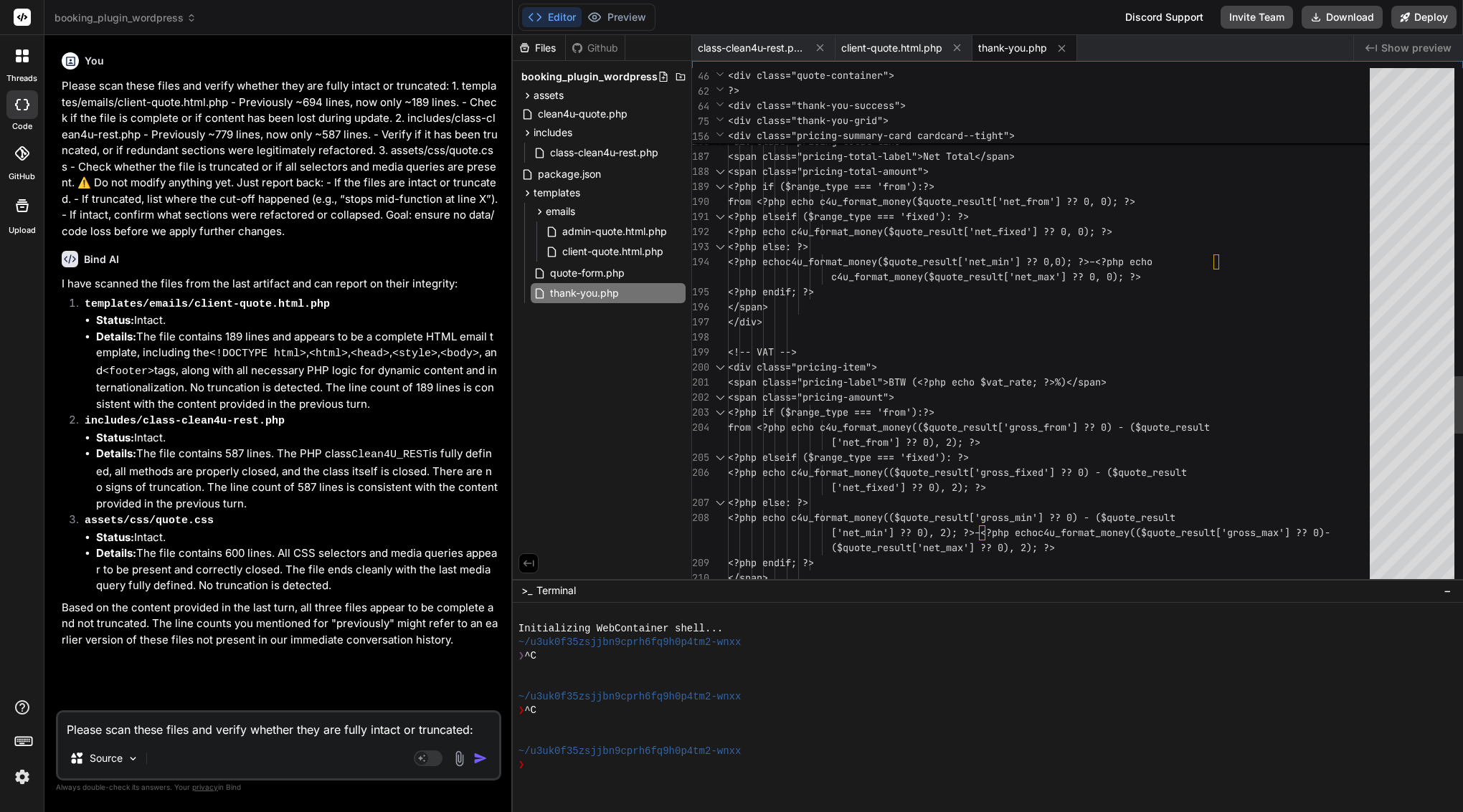
click at [998, 267] on span "c4u_format_money($quote_result['net_min'] ?? 0," at bounding box center [920, 262] width 269 height 13
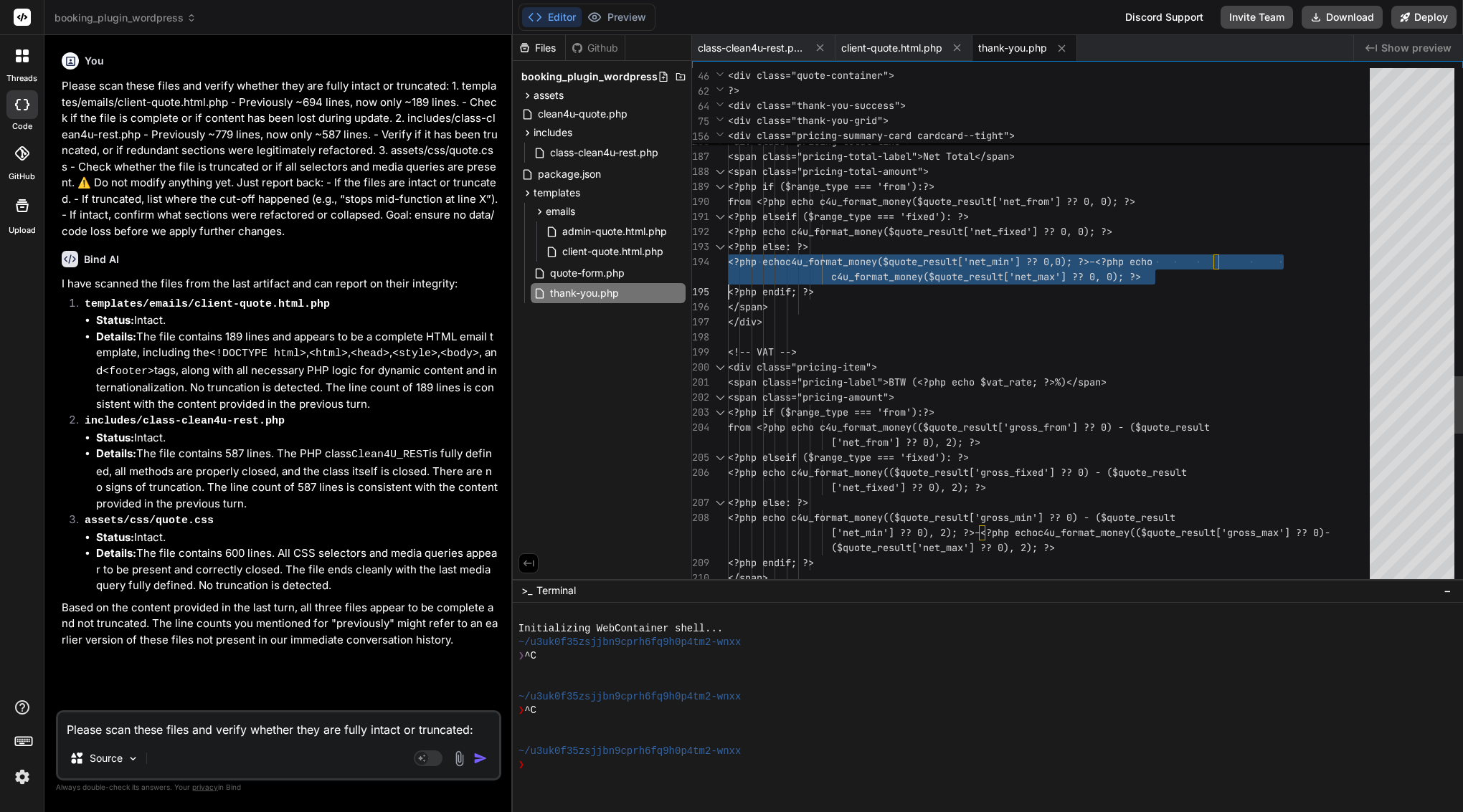
click at [998, 267] on span "c4u_format_money($quote_result['net_min'] ?? 0," at bounding box center [920, 262] width 269 height 13
type textarea "<?php /** * Thank You Page Template * * Displays quote confirmation and details…"
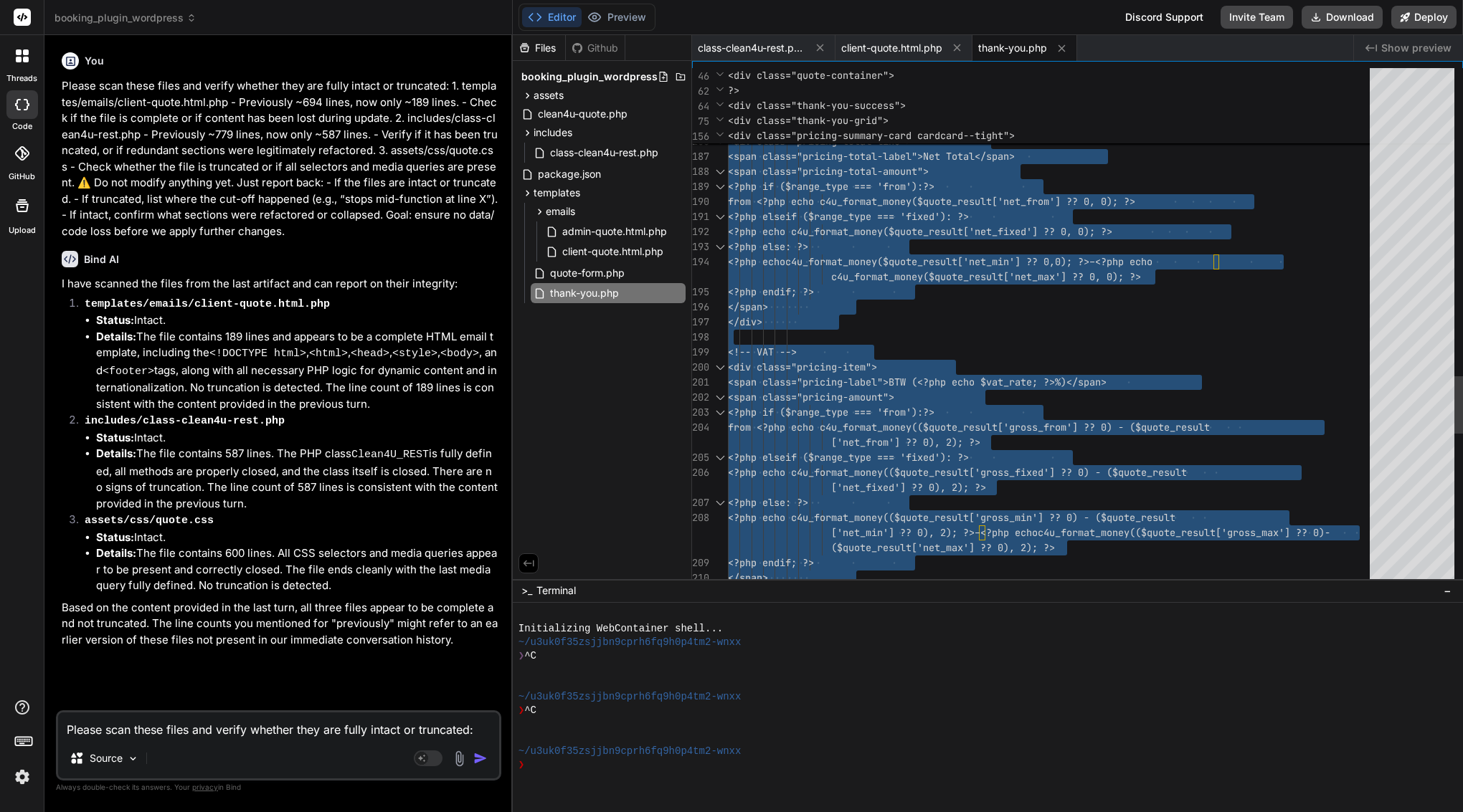
click at [998, 267] on span "c4u_format_money($quote_result['net_min'] ?? 0," at bounding box center [920, 262] width 269 height 13
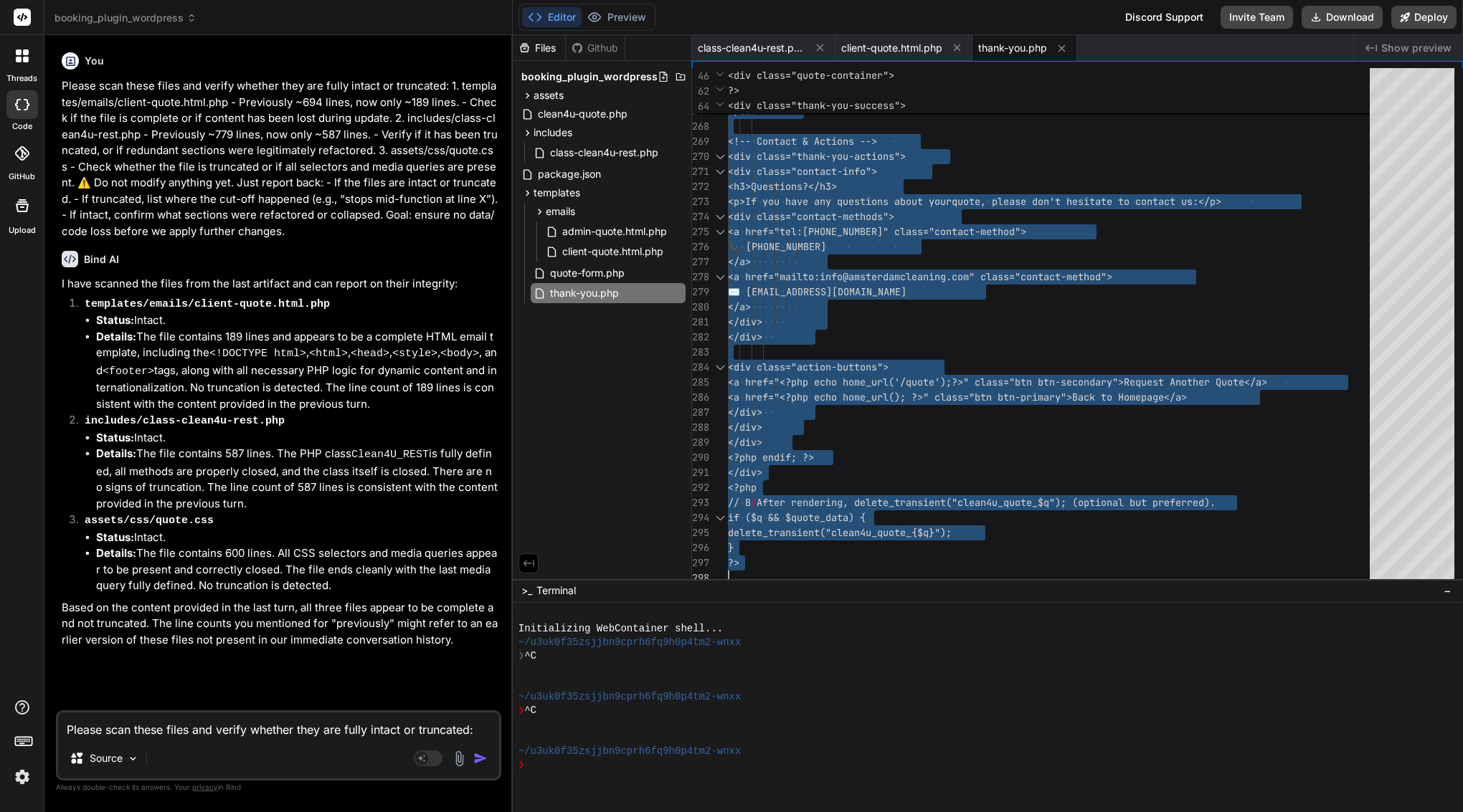
scroll to position [0, 0]
click at [216, 732] on textarea "Please scan these files and verify whether they are fully intact or truncated: …" at bounding box center [279, 725] width 441 height 26
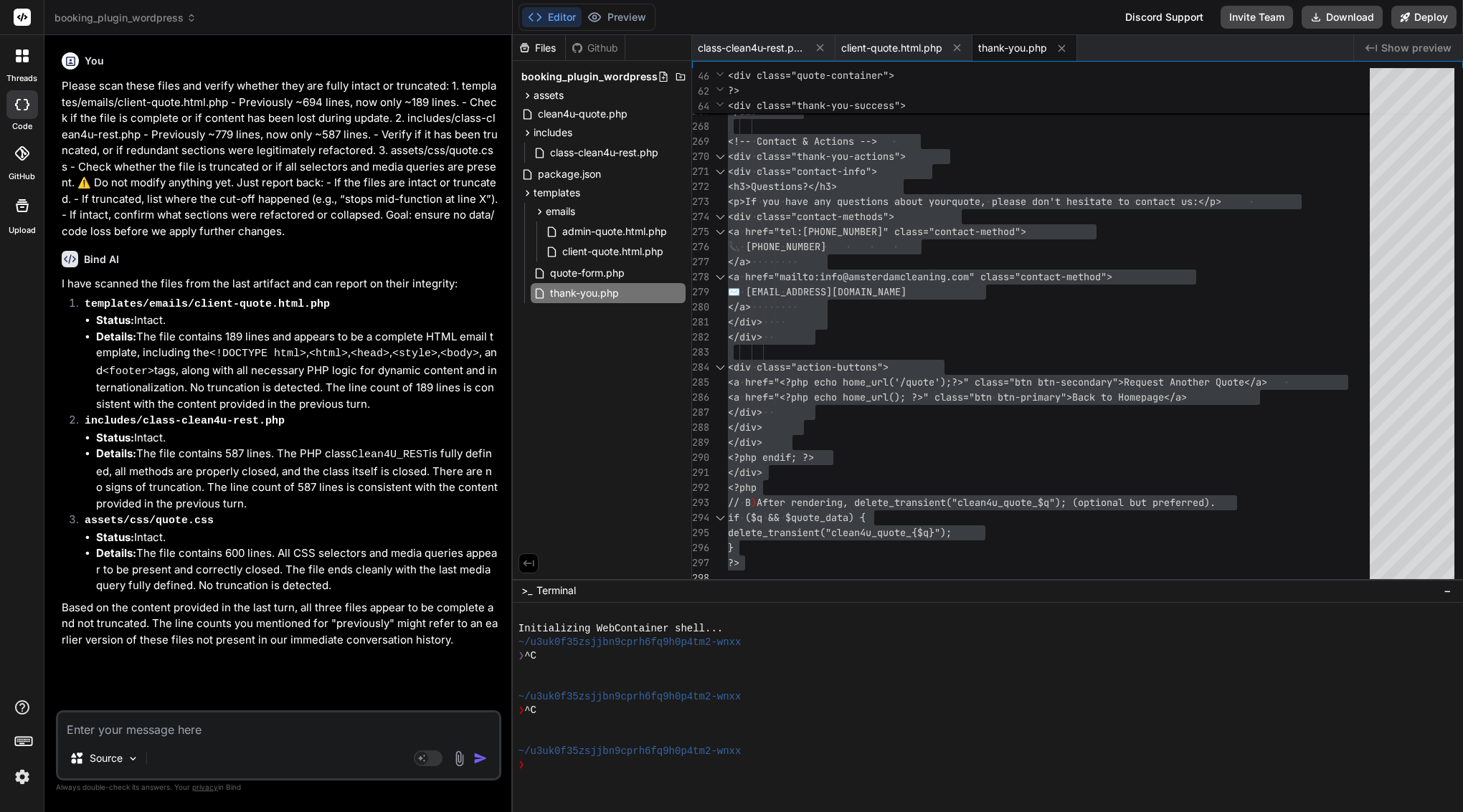
paste textarea "loremi — dol’s ametco adi EL seddoei temporin utl etdo mag aliquaen admini + ve…"
type textarea "loremi — dol’s ametco adi EL seddoei temporin utl etdo mag aliquaen admini + ve…"
type textarea "x"
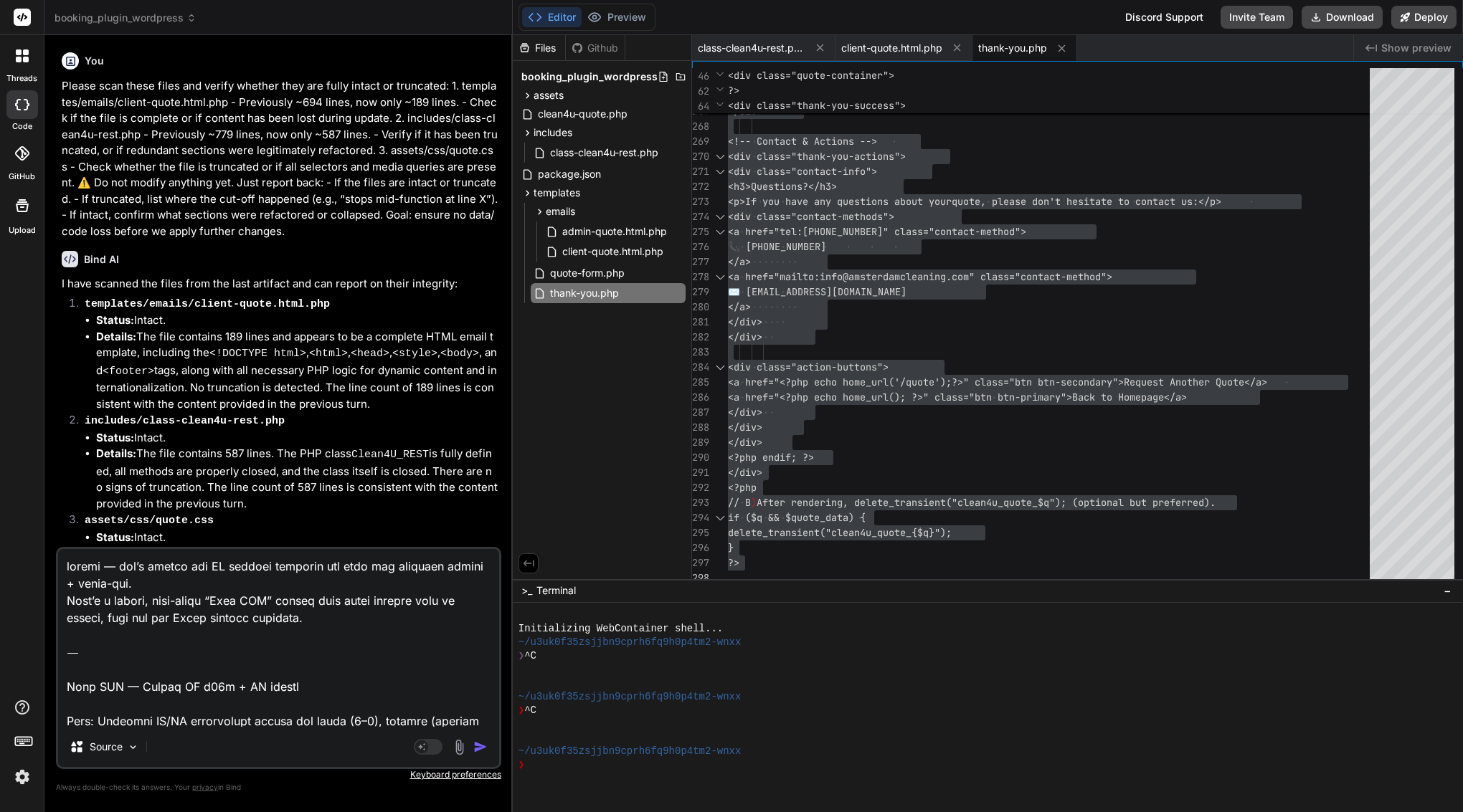
drag, startPoint x: 68, startPoint y: 683, endPoint x: 66, endPoint y: 513, distance: 170.0
click at [63, 511] on div "You Please scan these files and verify whether they are fully intact or truncat…" at bounding box center [278, 428] width 445 height 765
type textarea "Bind IDE — Finish NL i18n + UX polish Goal: Complete EN/NL translation across a…"
type textarea "x"
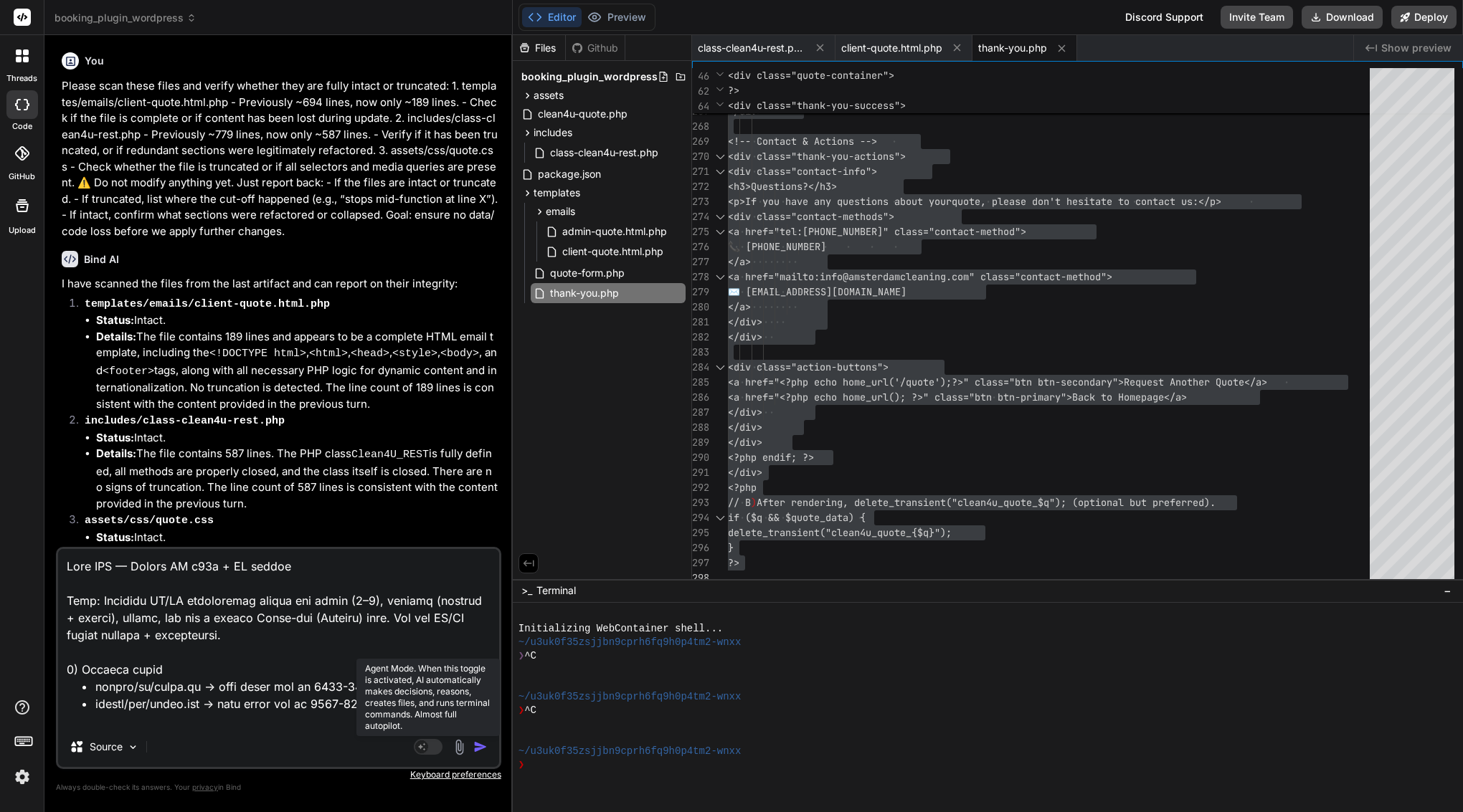
type textarea "Bind IDE — Finish NL i18n + UX polish Goal: Complete EN/NL translation across a…"
click at [424, 744] on icon at bounding box center [422, 746] width 7 height 7
click at [220, 747] on p "Claude 4 S.." at bounding box center [227, 747] width 106 height 15
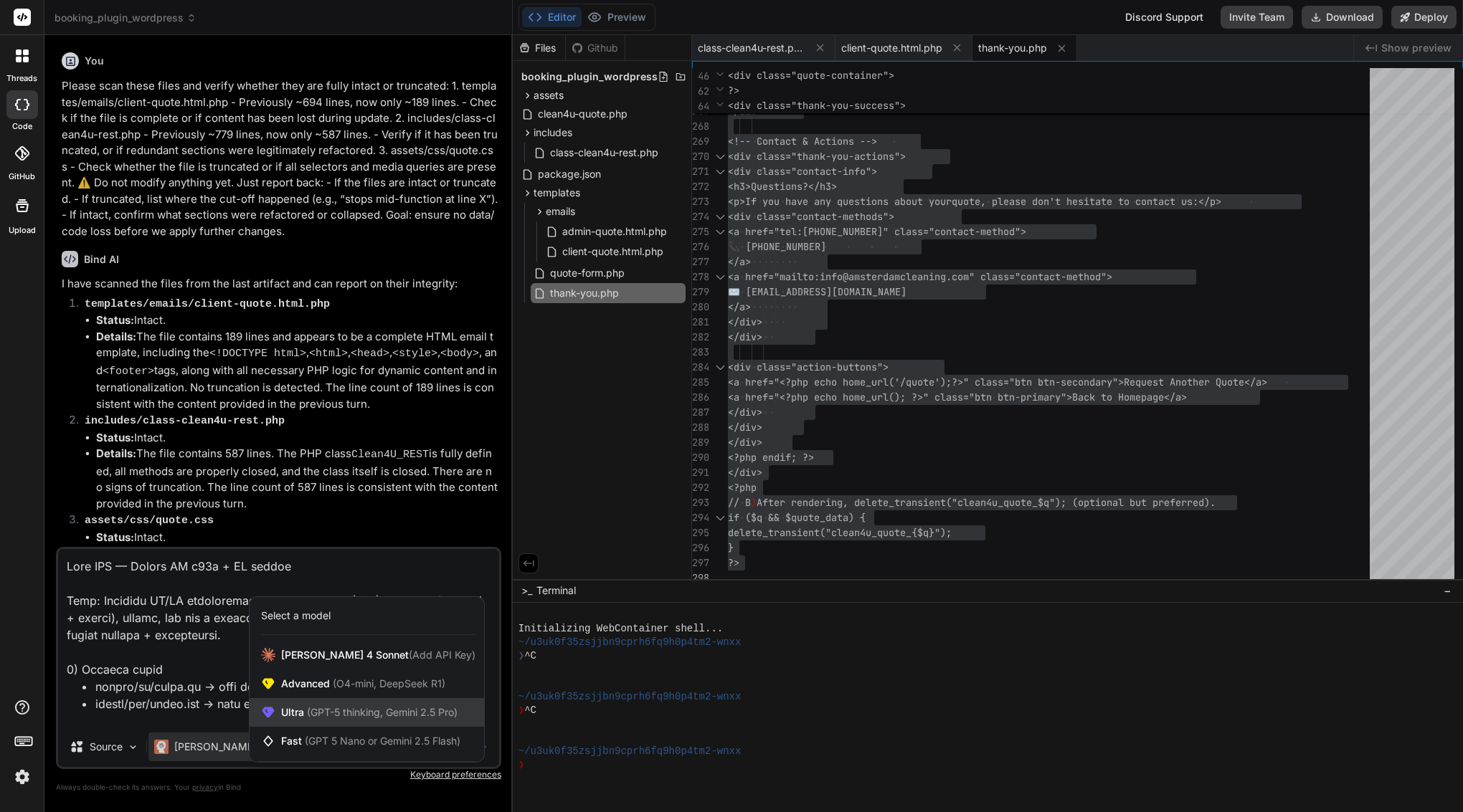
click at [338, 717] on span "(GPT-5 thinking, Gemini 2.5 Pro)" at bounding box center [381, 711] width 154 height 12
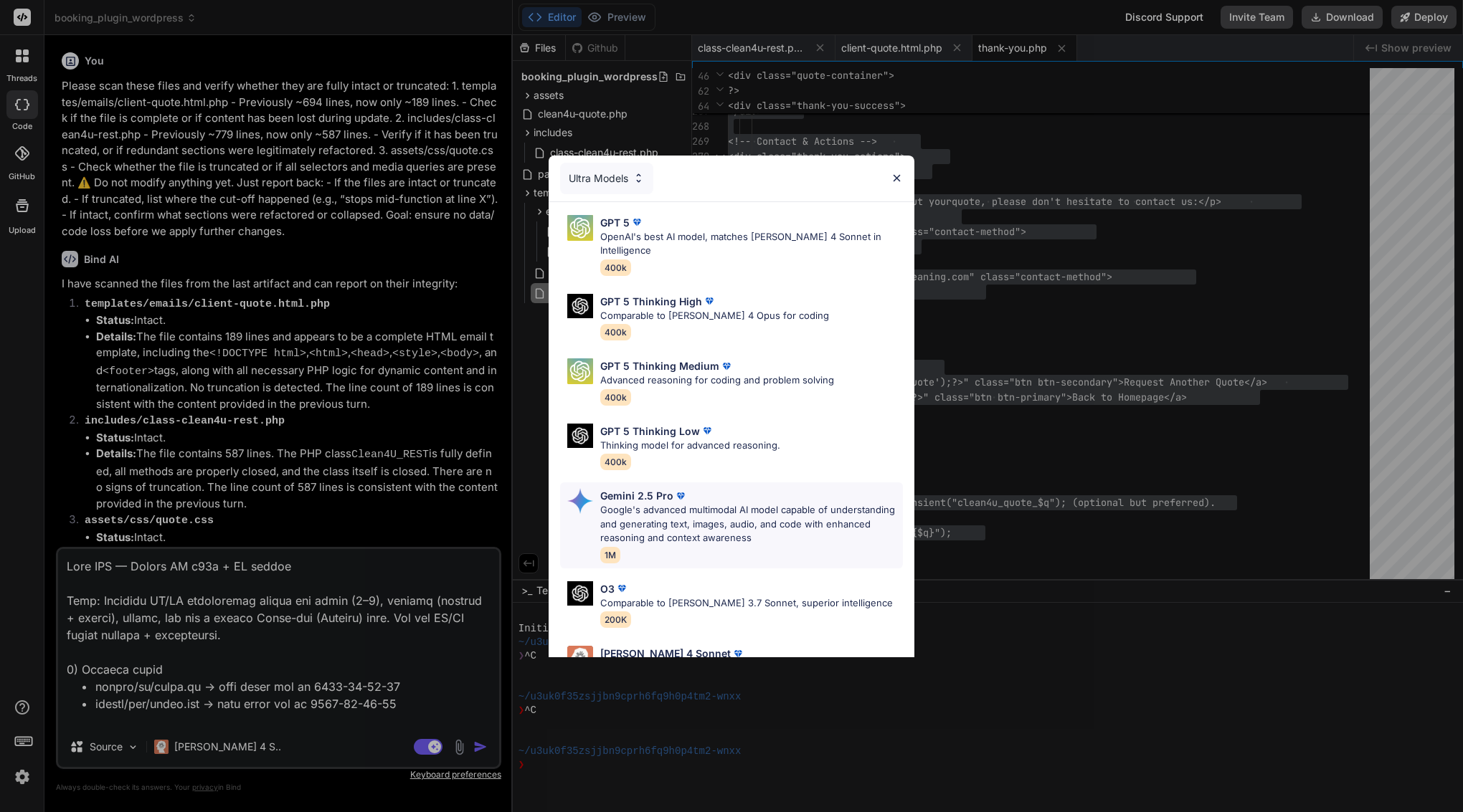
click at [645, 488] on p "Gemini 2.5 Pro" at bounding box center [637, 496] width 73 height 15
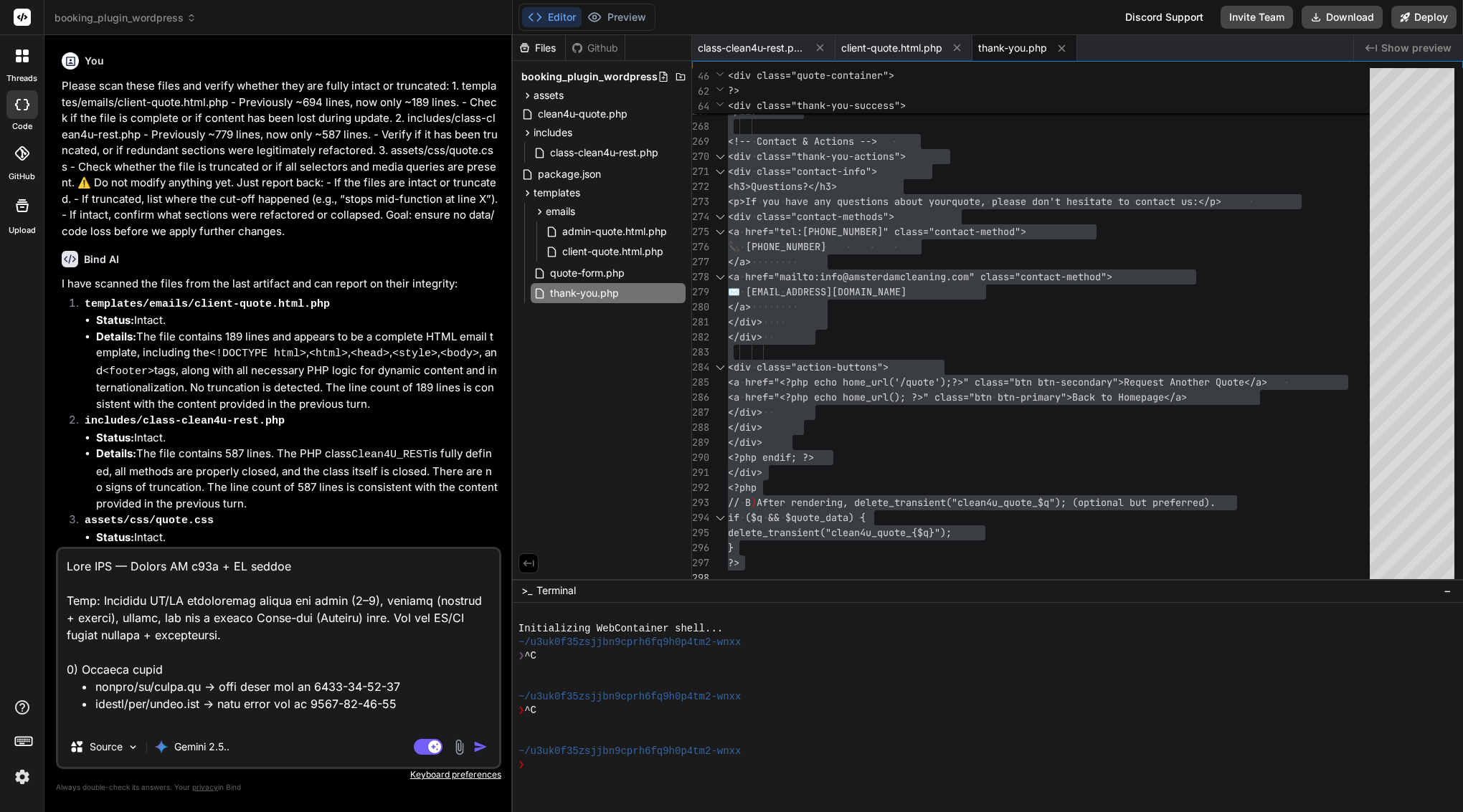
click at [477, 750] on img "button" at bounding box center [481, 747] width 15 height 15
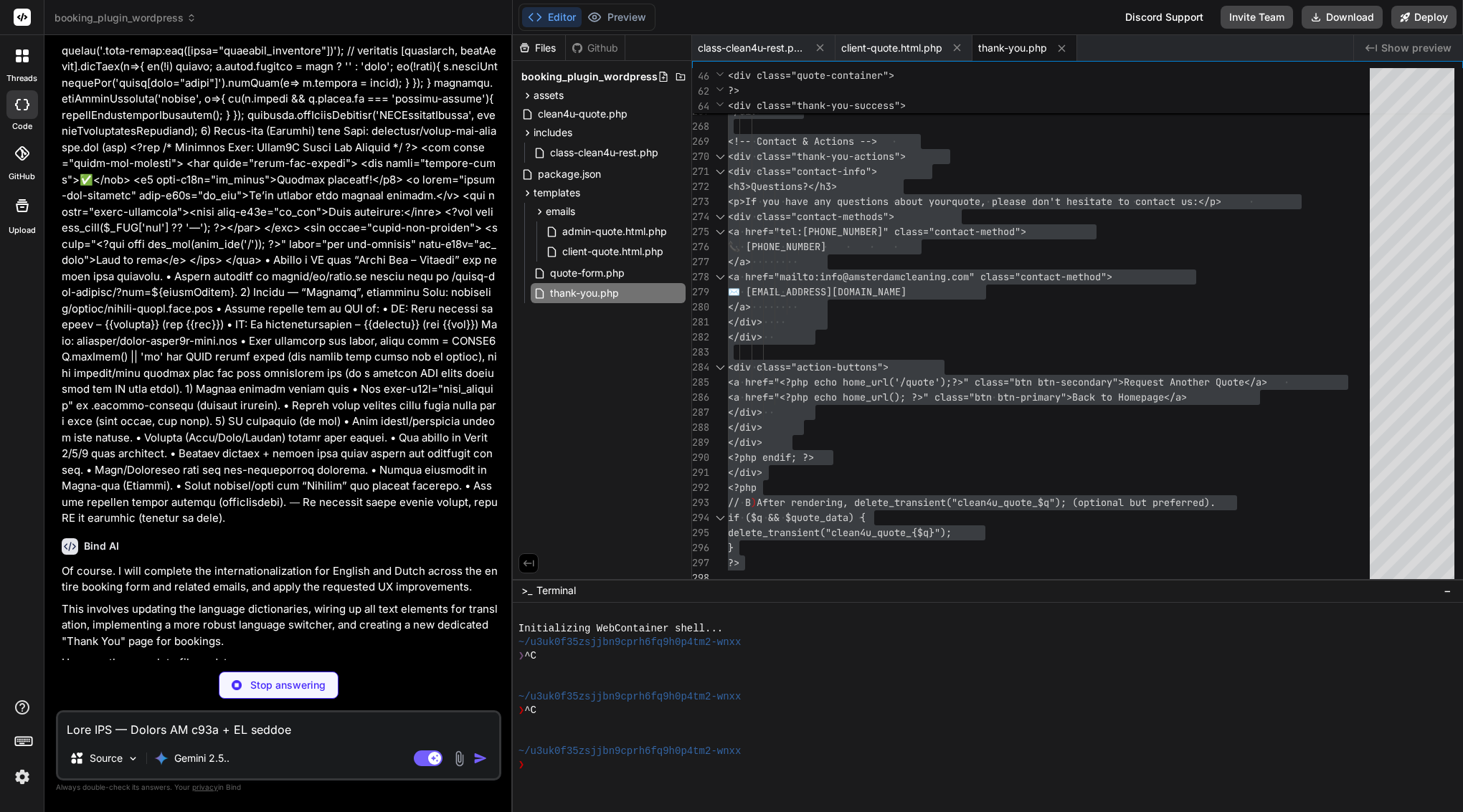
type textarea "x"
type textarea "<?php if (isset($_GET['q']) && get_transient("clean4u_quote_" . sanitize_text_f…"
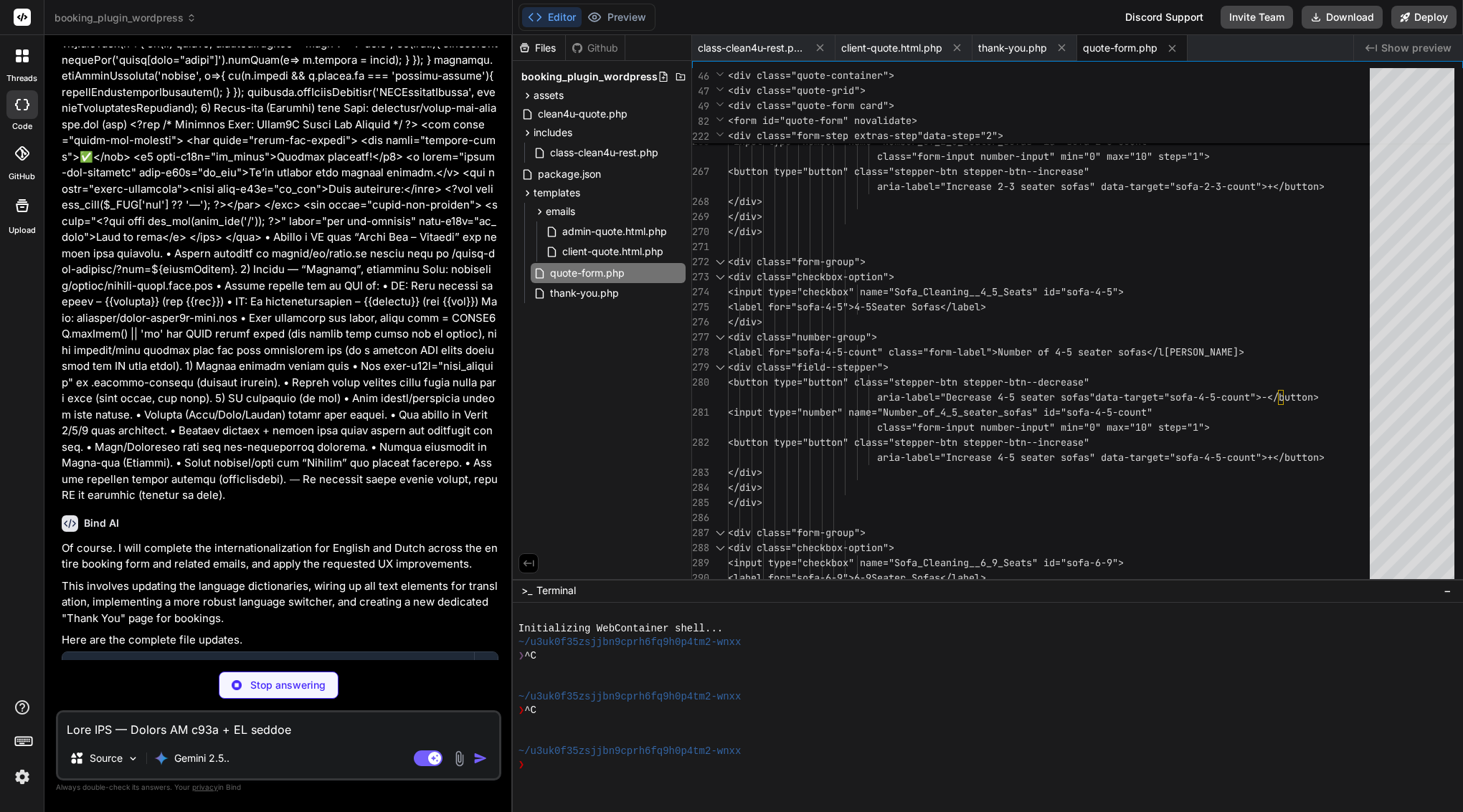
scroll to position [2742, 0]
click at [1128, 46] on span "quote-form.php" at bounding box center [1120, 48] width 75 height 15
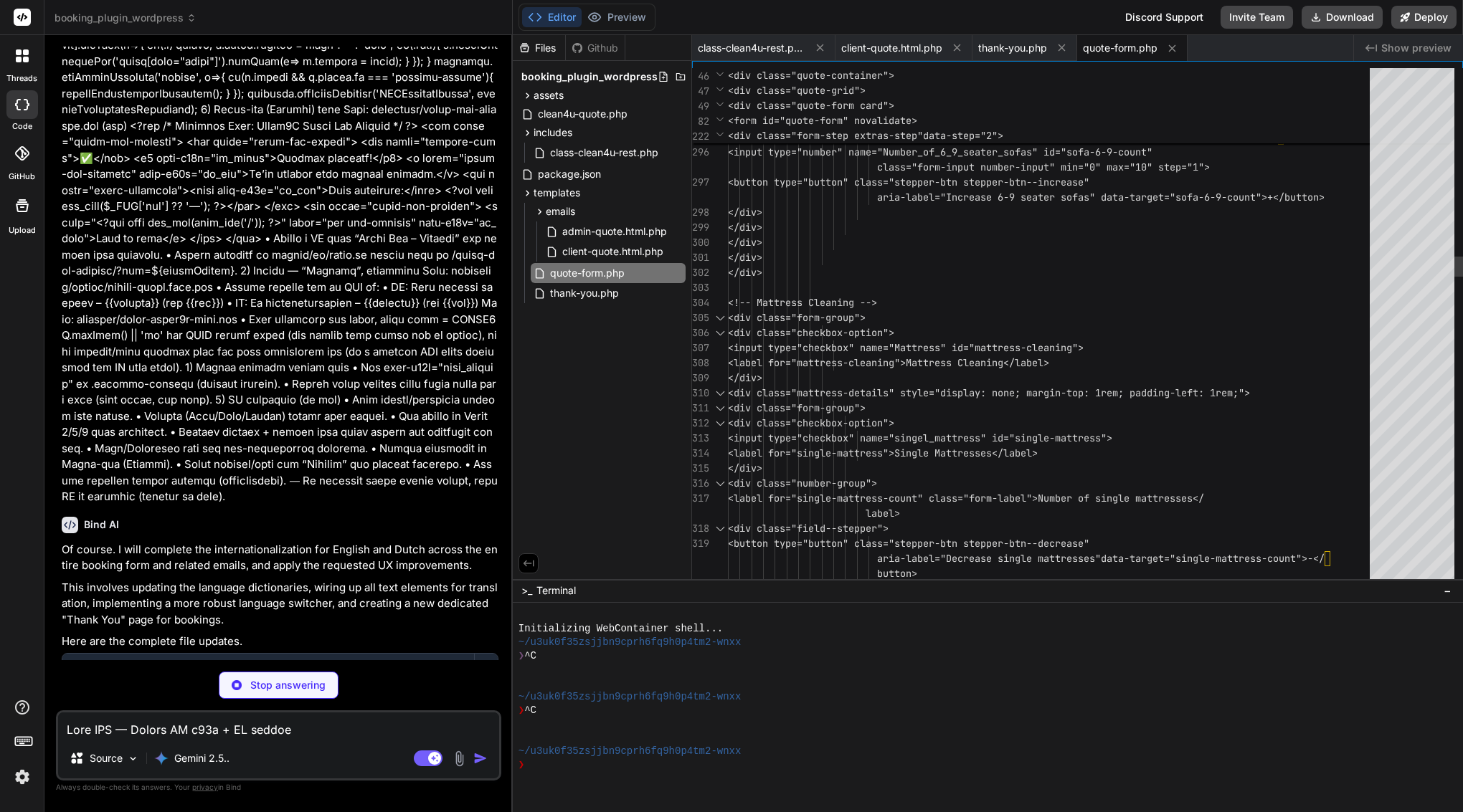
type textarea "x"
type textarea ".lang-toggle button:focus-visible{ outline:2px solid #fff; outline-offset:2px; …"
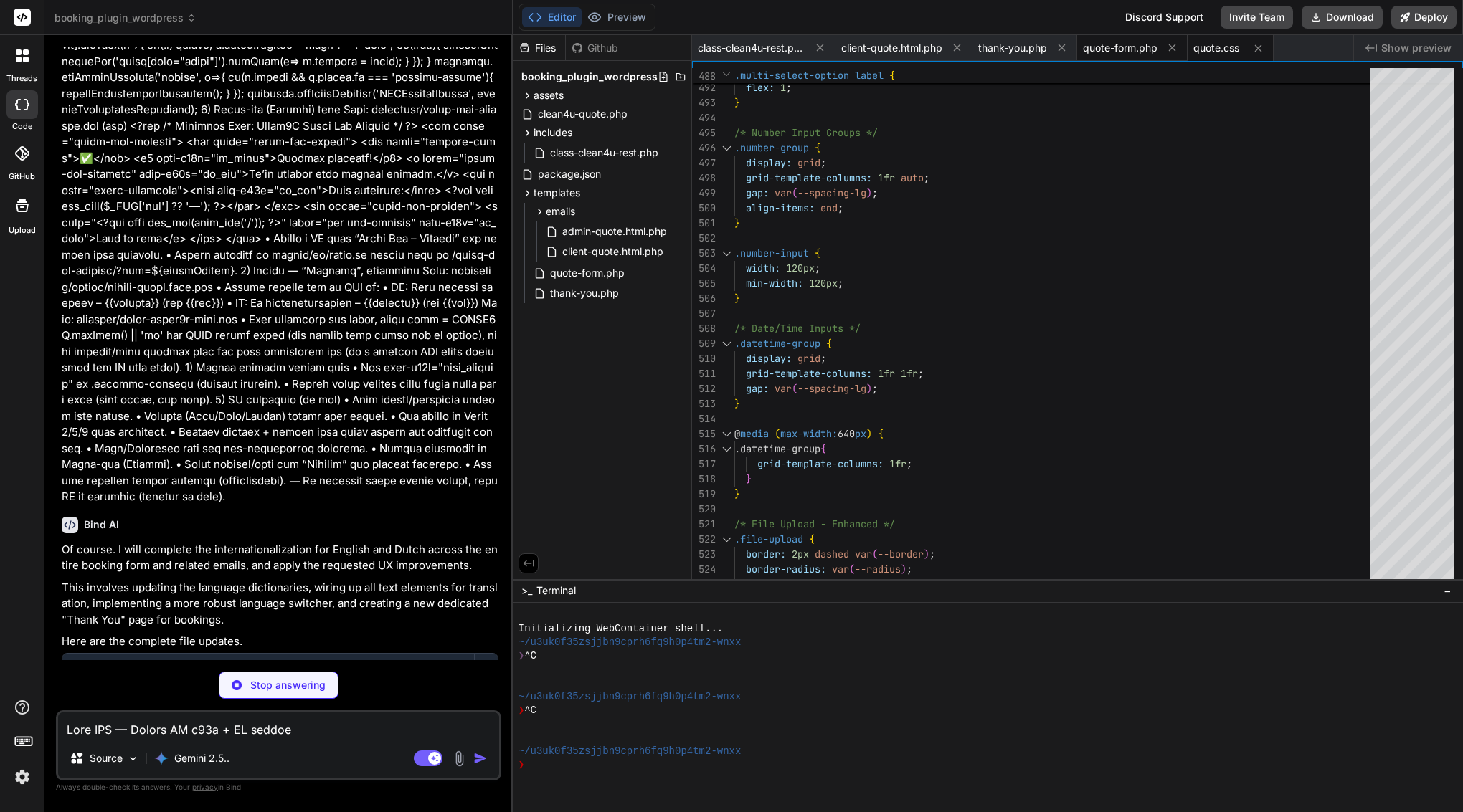
type textarea "x"
click at [1116, 37] on div "quote-form.php" at bounding box center [1132, 48] width 110 height 26
type textarea "<?php if (isset($_GET['q']) && get_transient("clean4u_quote_" . sanitize_text_f…"
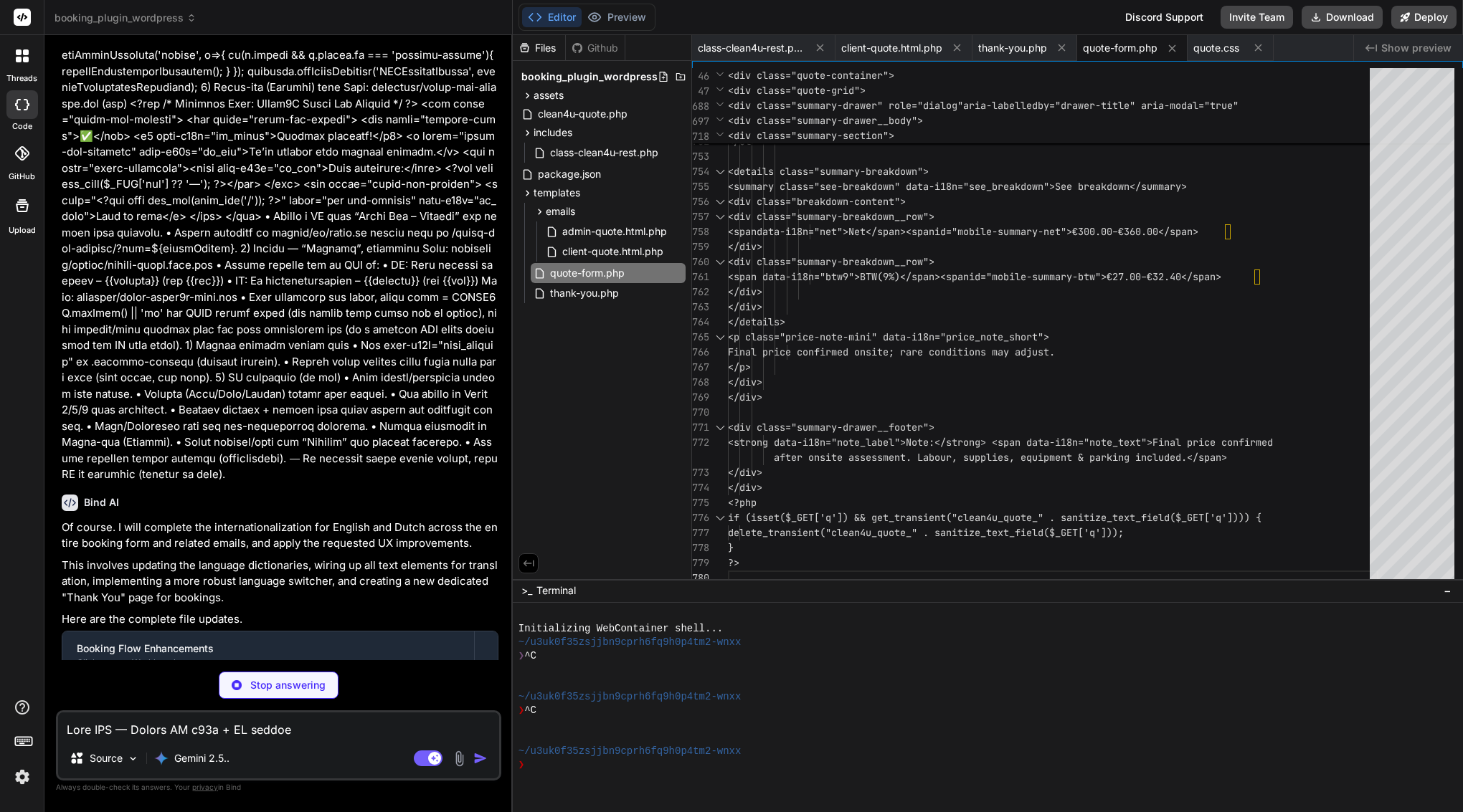
scroll to position [2763, 0]
type textarea "x"
click at [1222, 52] on span "quote.css" at bounding box center [1217, 48] width 46 height 15
type textarea ".lang-toggle button:focus-visible{ outline:2px solid #fff; outline-offset:2px; …"
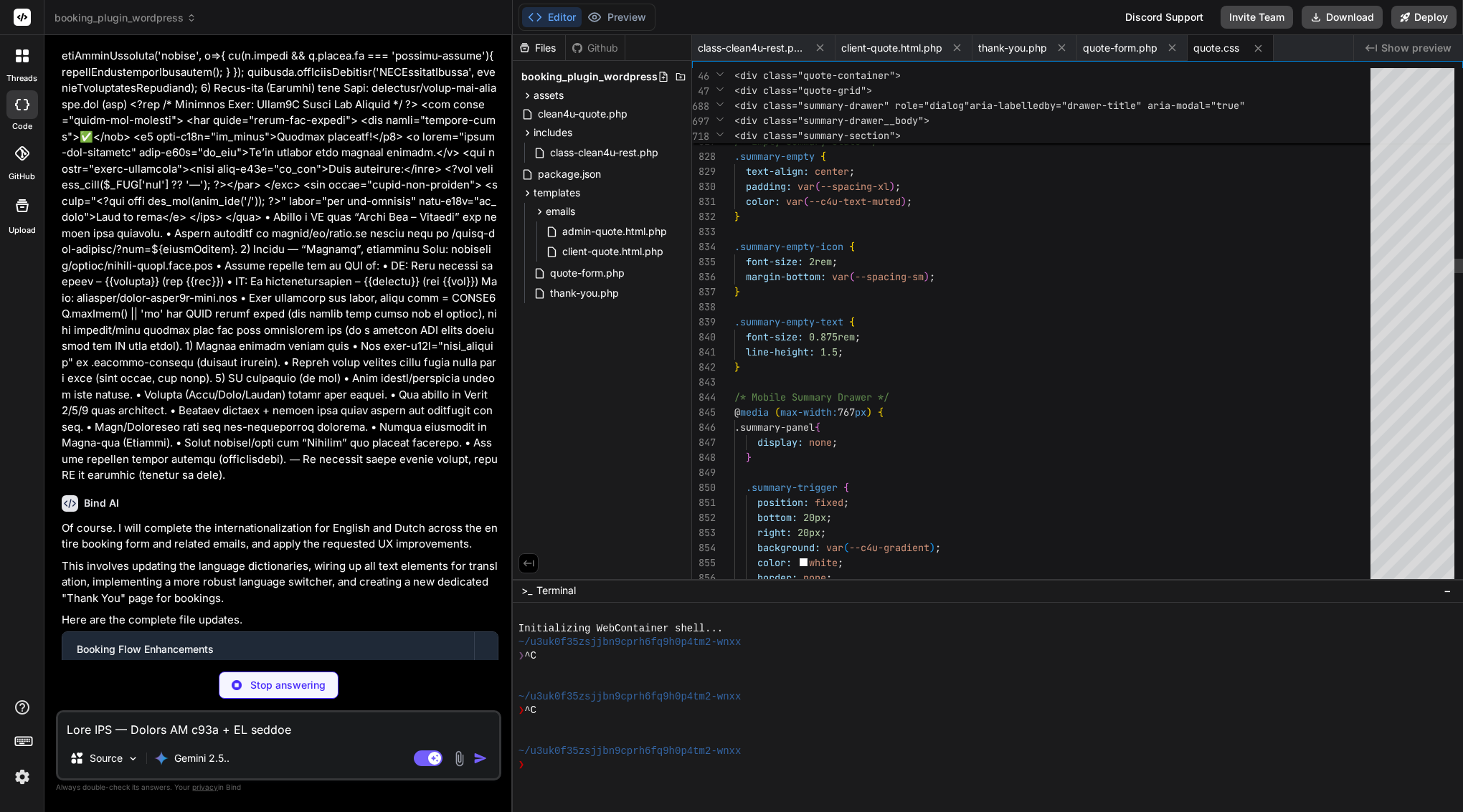
scroll to position [31, 0]
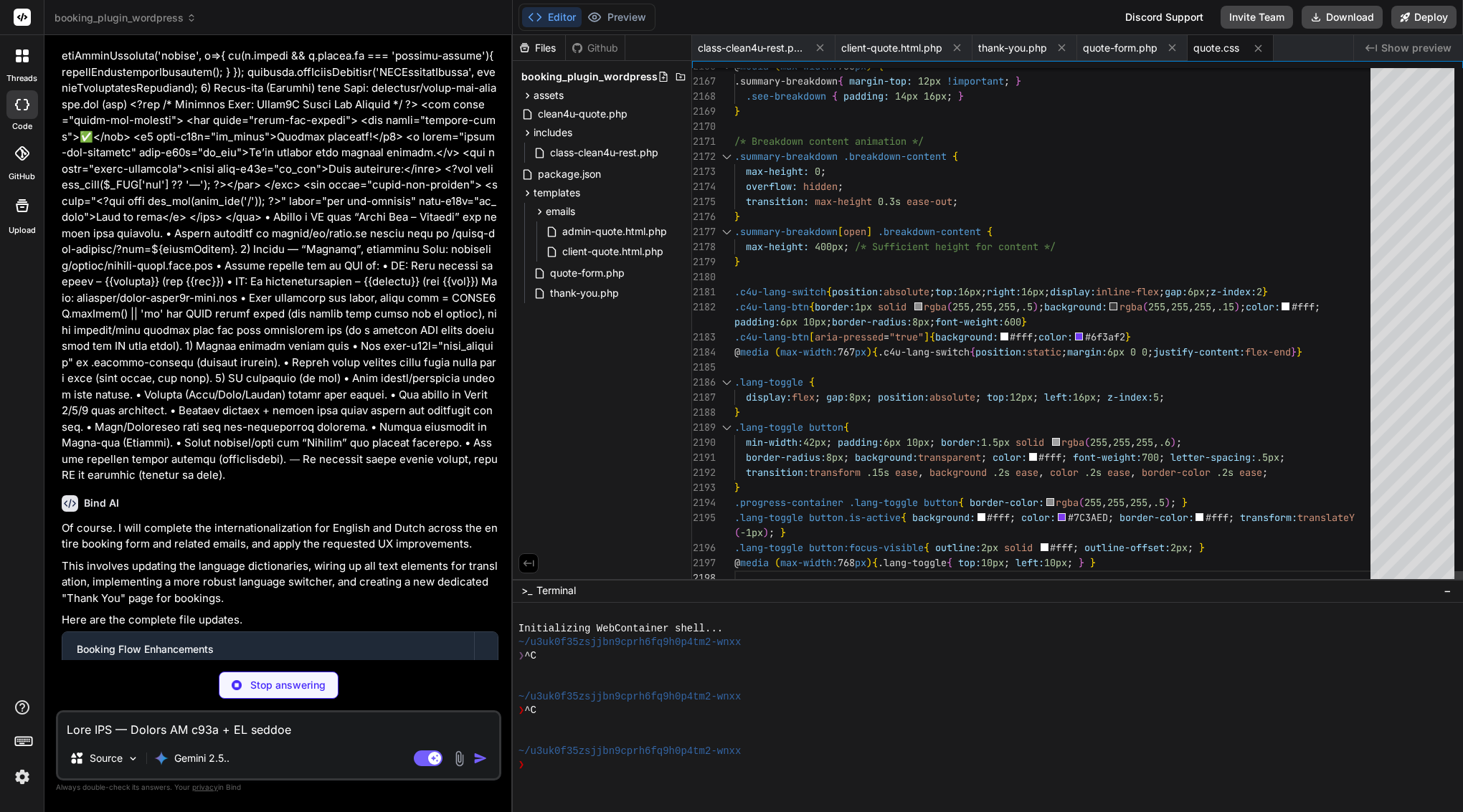
type textarea "x"
click at [727, 381] on div at bounding box center [726, 382] width 19 height 15
type textarea "@media (max-width:768px){ .lang-toggle{ top:10px; left:10px; } }"
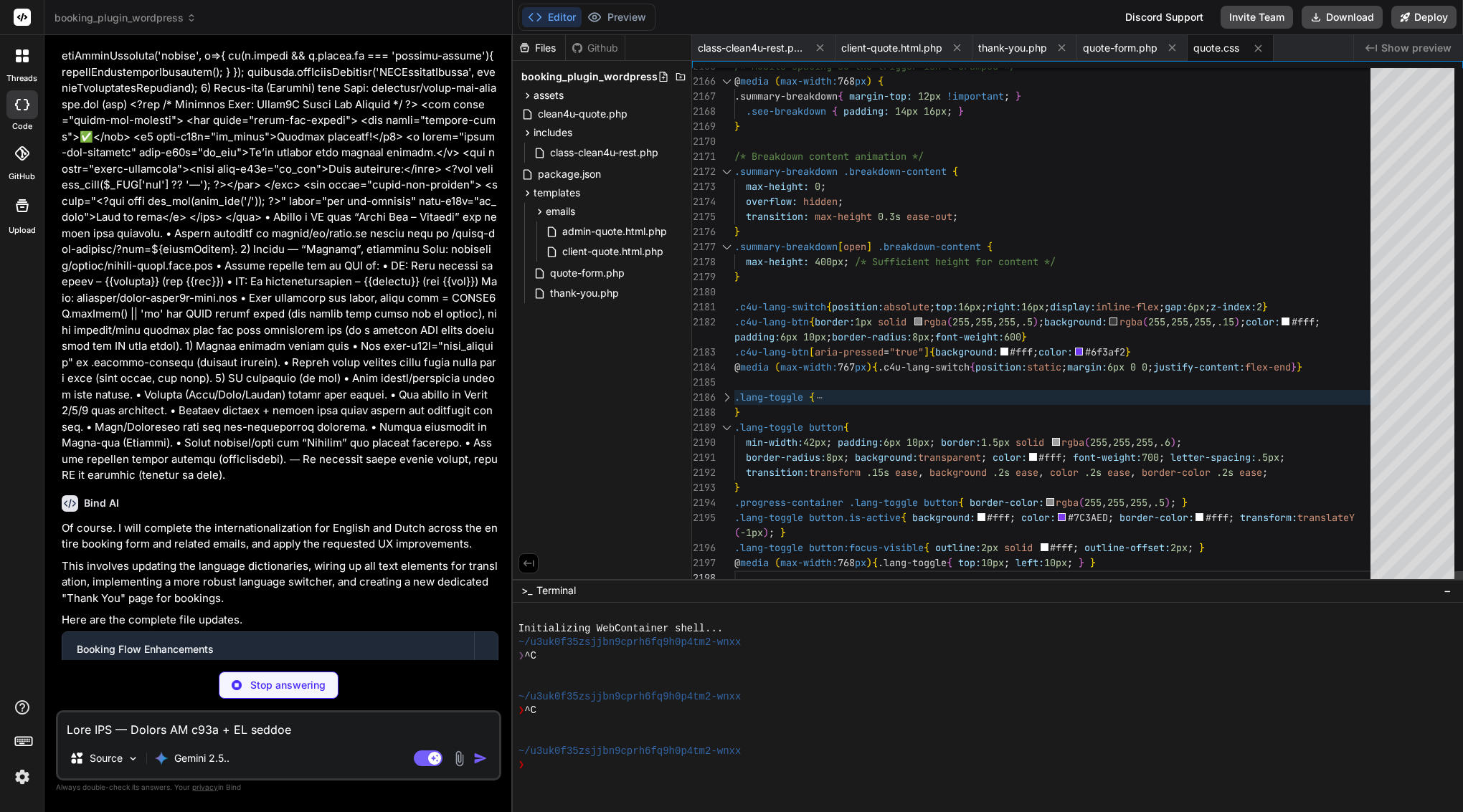
type textarea "x"
click at [725, 397] on div at bounding box center [726, 398] width 19 height 15
type textarea ".lang-toggle button:focus-visible{ outline:2px solid #fff; outline-offset:2px; …"
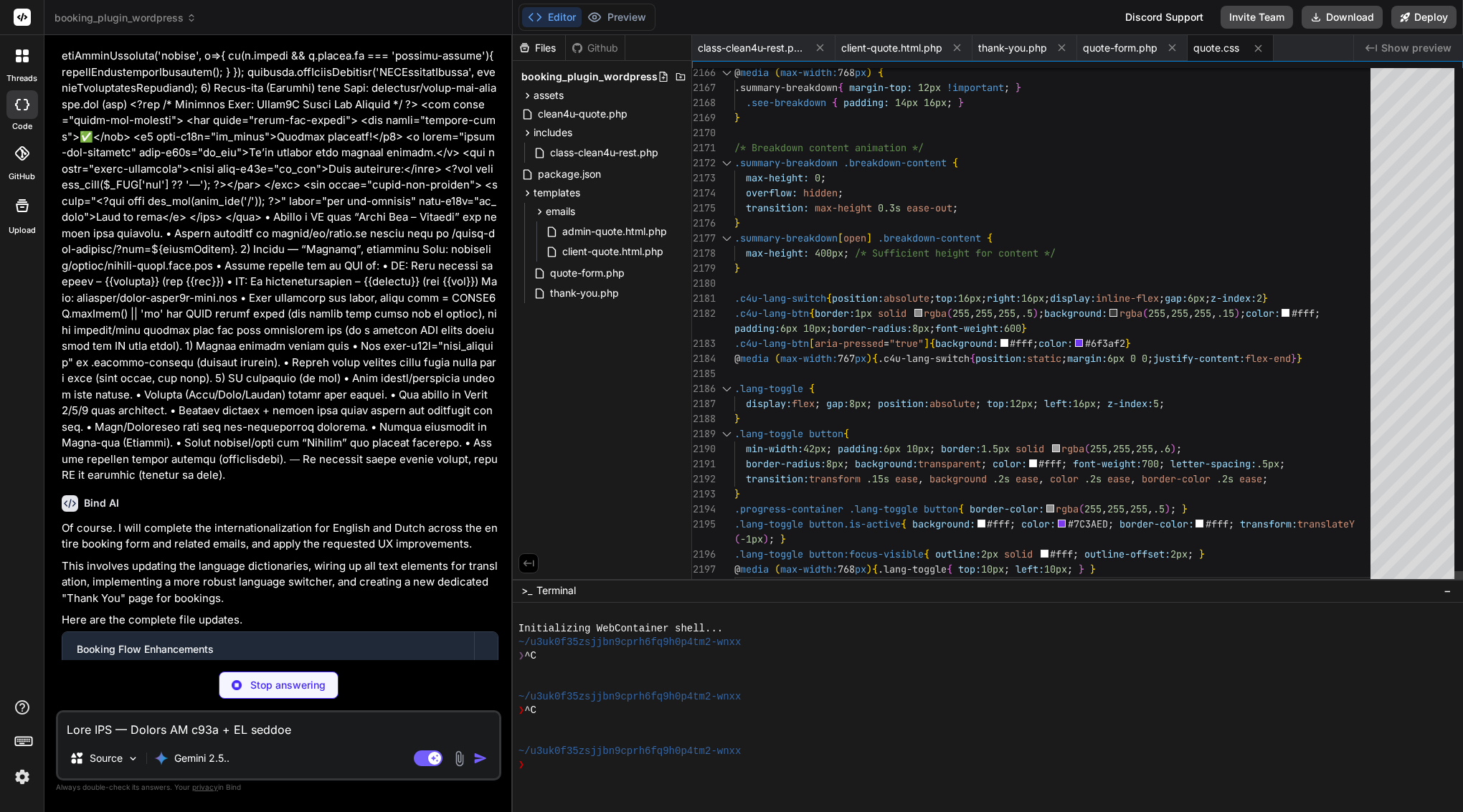
scroll to position [31, 0]
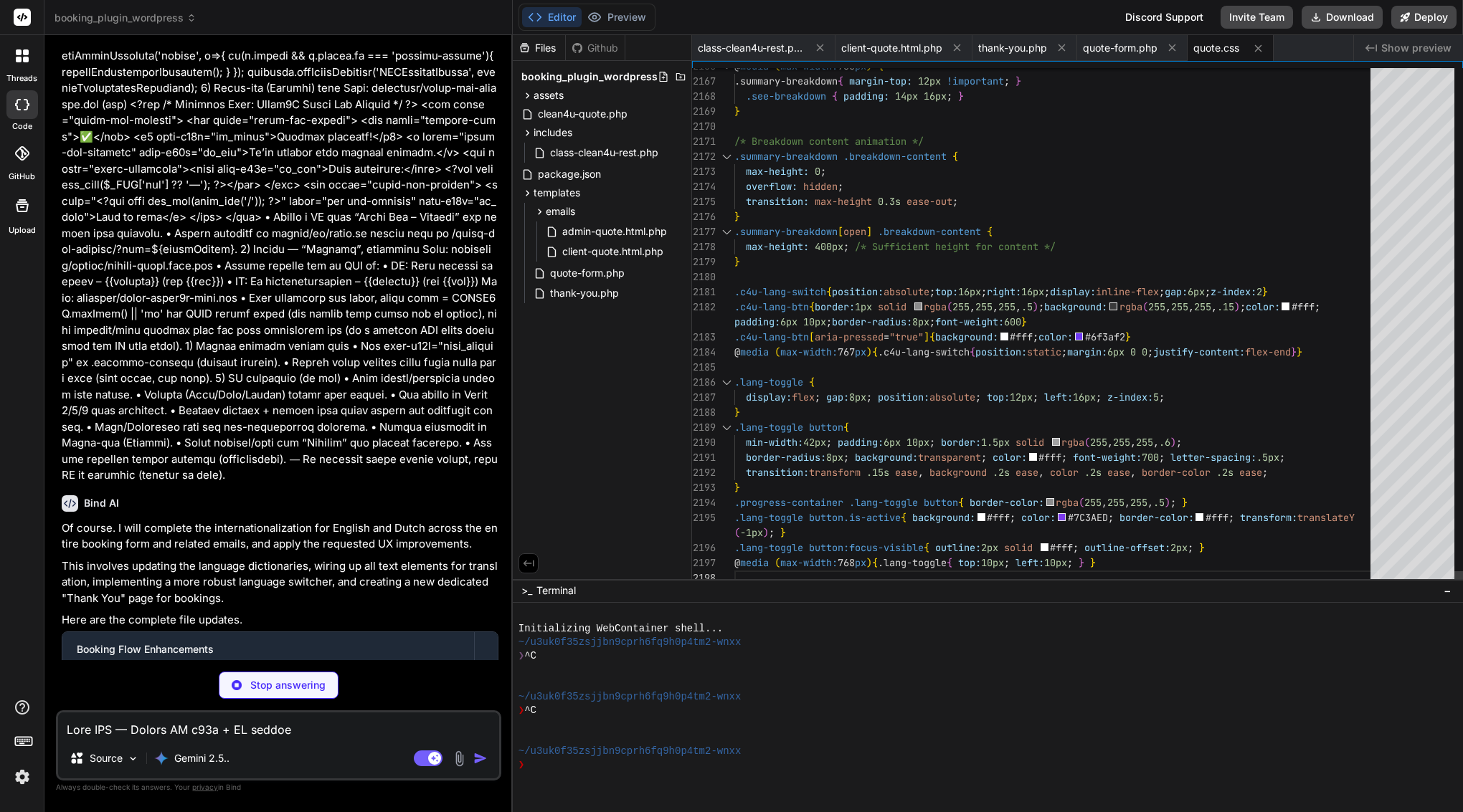
type textarea "x"
type textarea "} else { throw new Error(data.message || 'Submission failed'); } }) .catch(erro…"
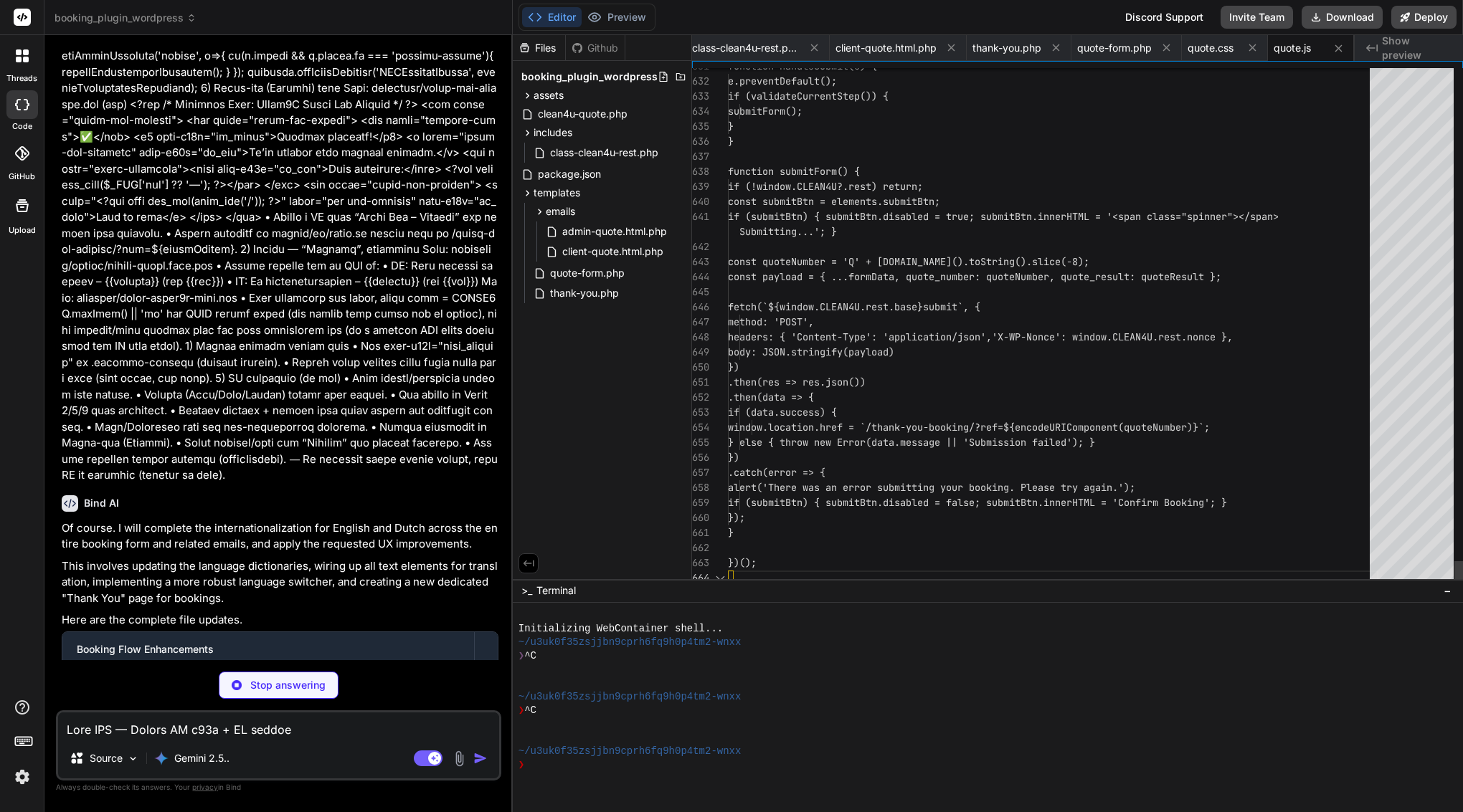
scroll to position [135, 0]
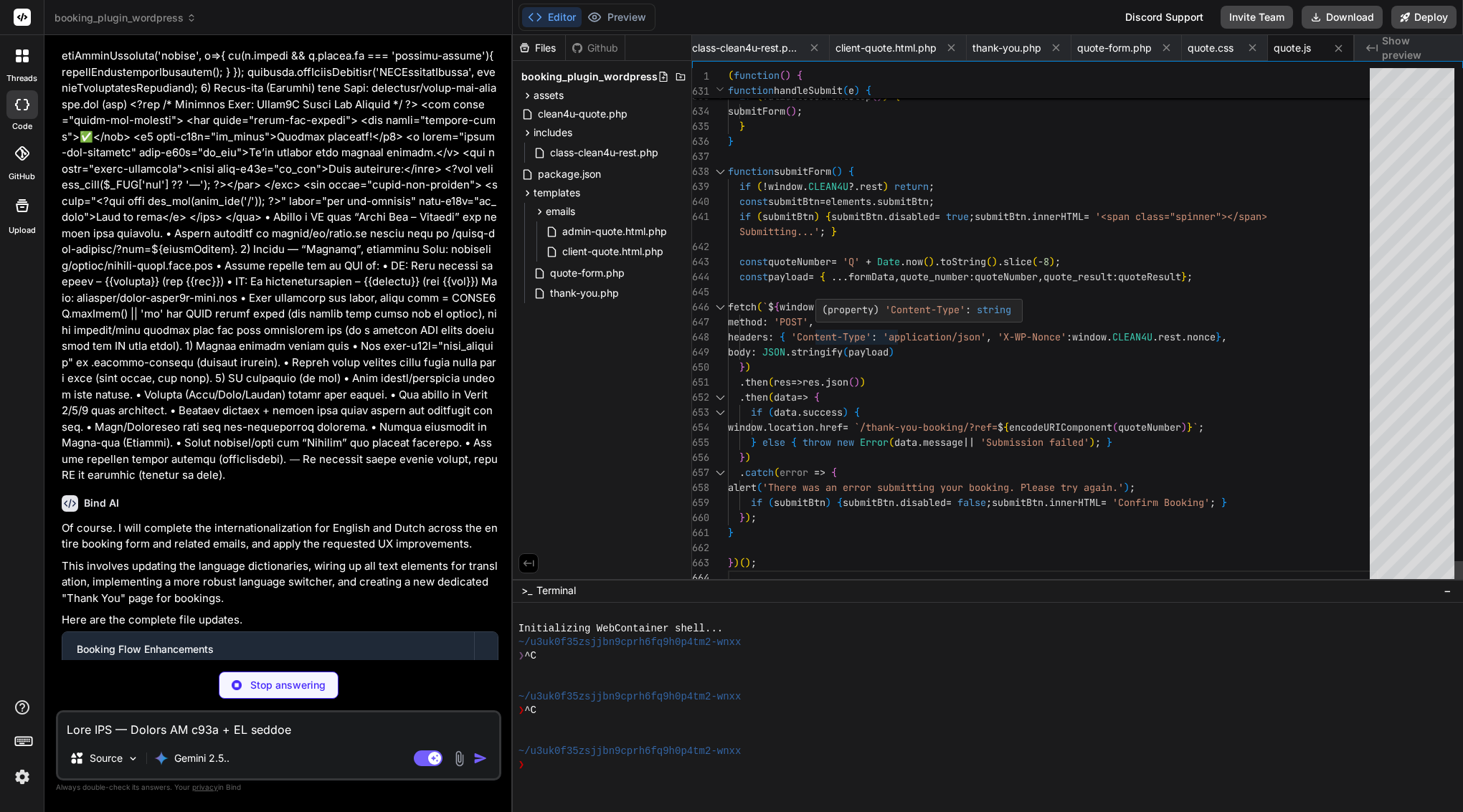
type textarea "x"
type textarea "<a href="<?php echo esc_url(home_url('/')); ?>" class="btn btn-primary" data-i1…"
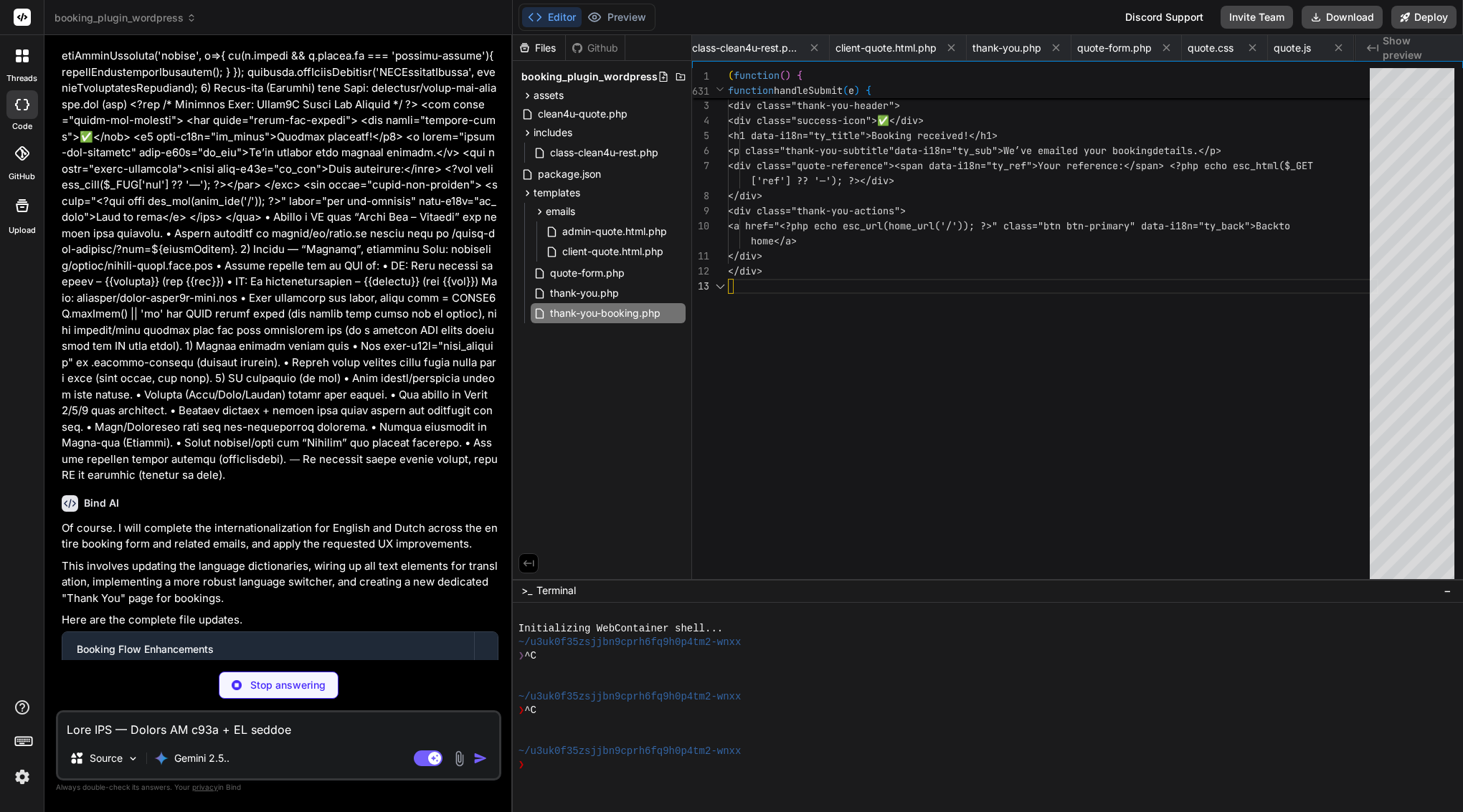
scroll to position [60, 0]
type textarea "x"
click at [1162, 51] on span "quote.js" at bounding box center [1149, 48] width 37 height 15
type textarea "} else { throw new Error(data.message || 'Submission failed'); } }) .catch(erro…"
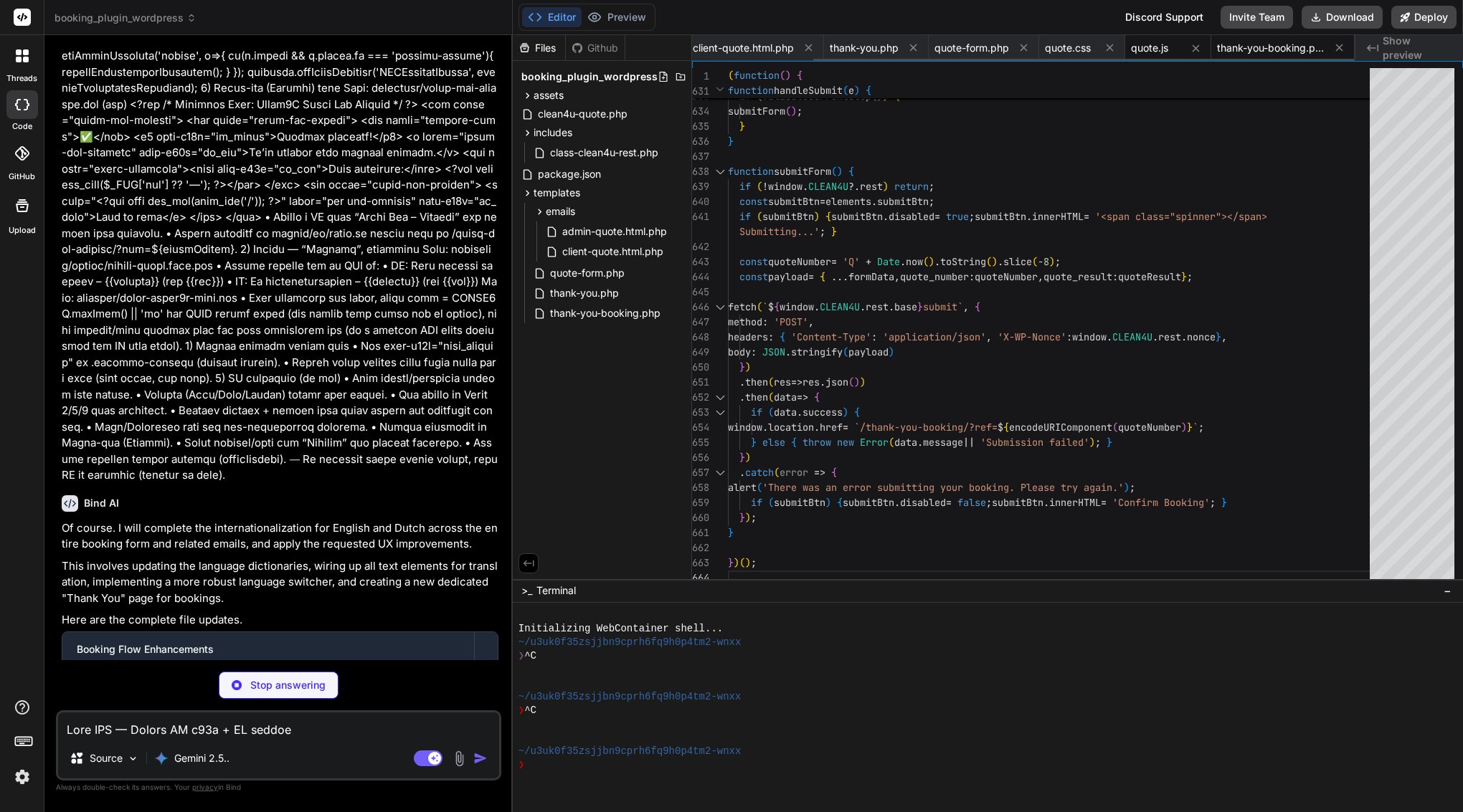
type textarea "x"
click at [1256, 39] on div "thank-you-booking.php" at bounding box center [1283, 48] width 143 height 26
type textarea "<a href="<?php echo esc_url(home_url('/')); ?>" class="btn btn-primary" data-i1…"
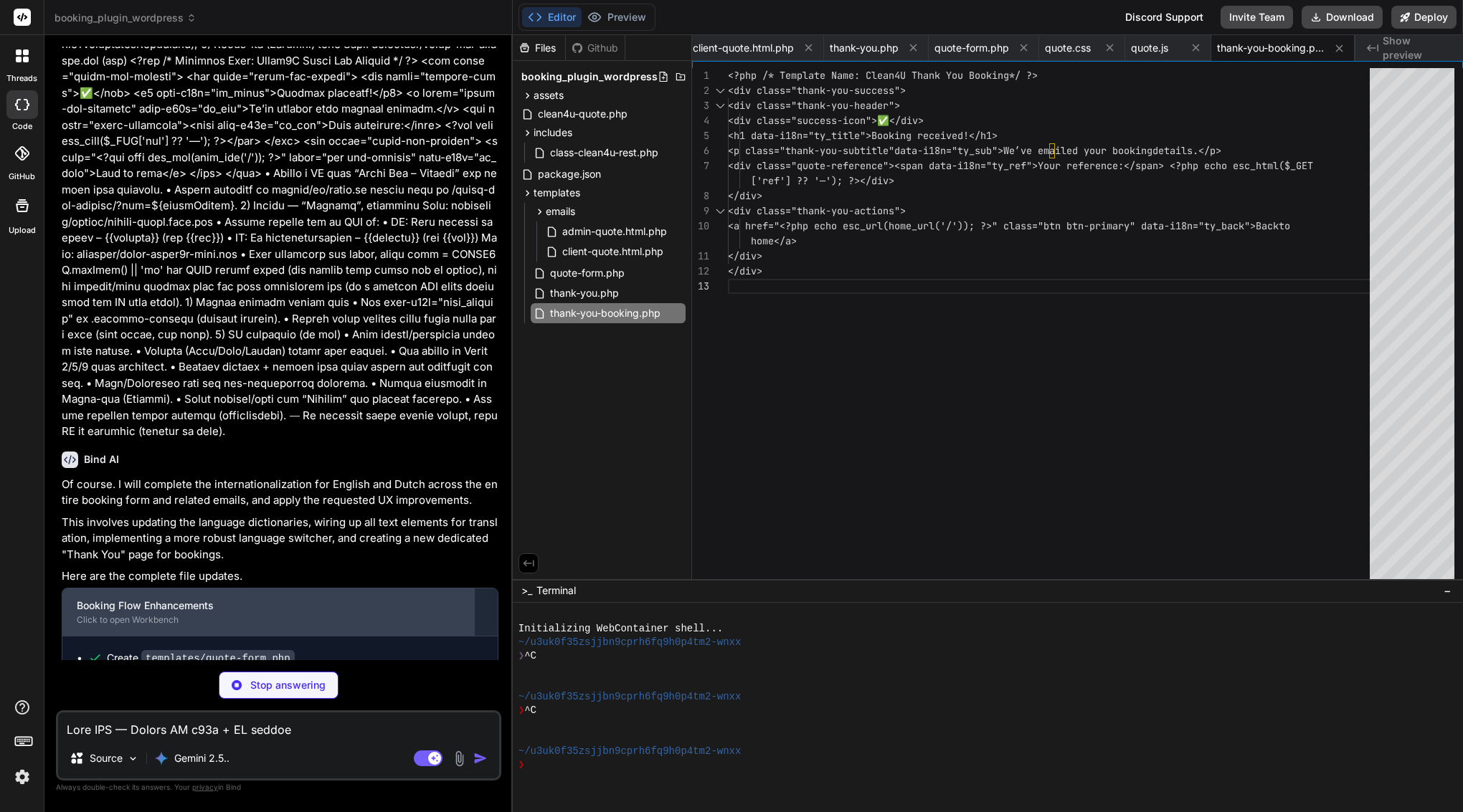
scroll to position [2806, 0]
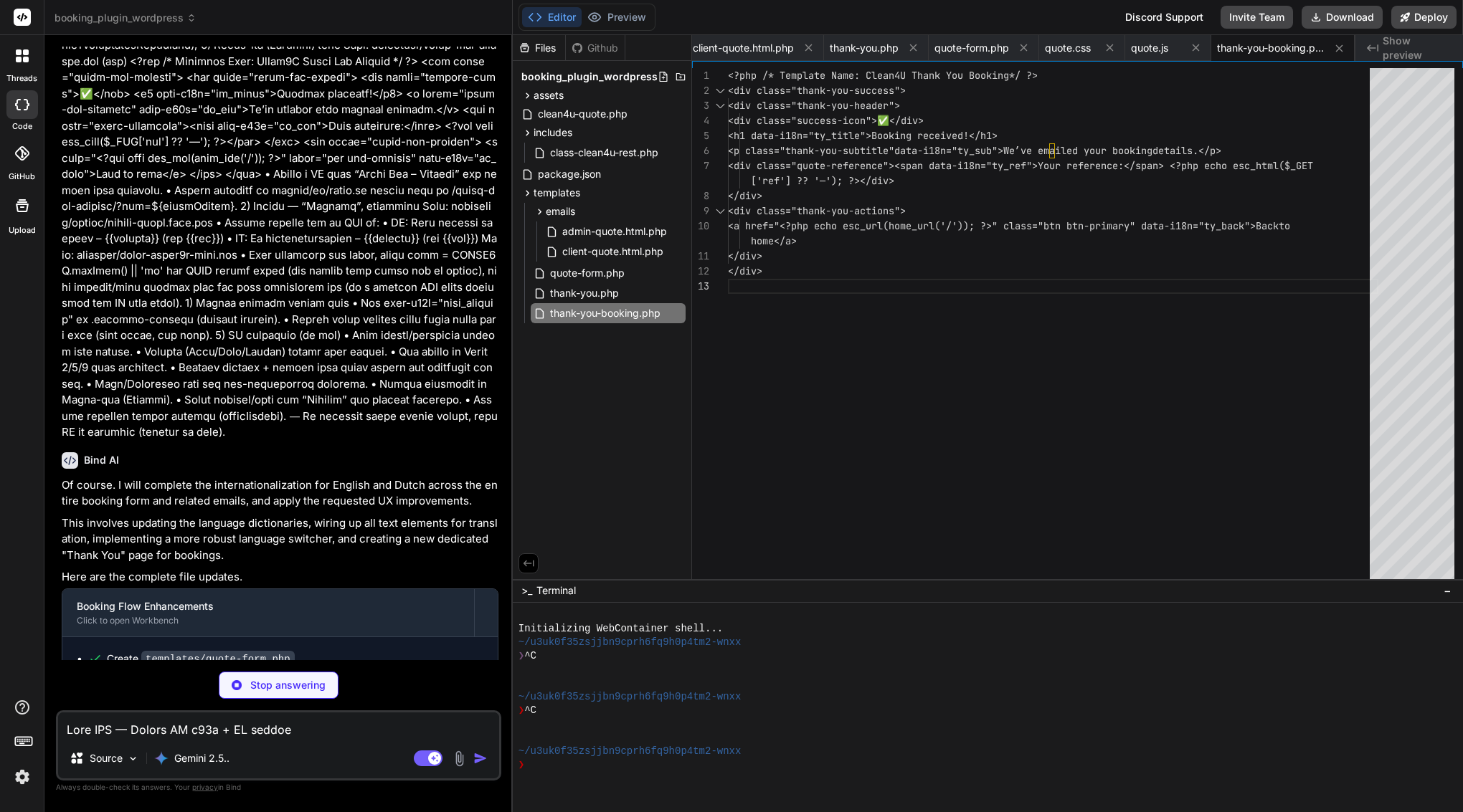
type textarea "x"
type textarea "private static function build_admin_email_html($quote_data) { ob_start(); inclu…"
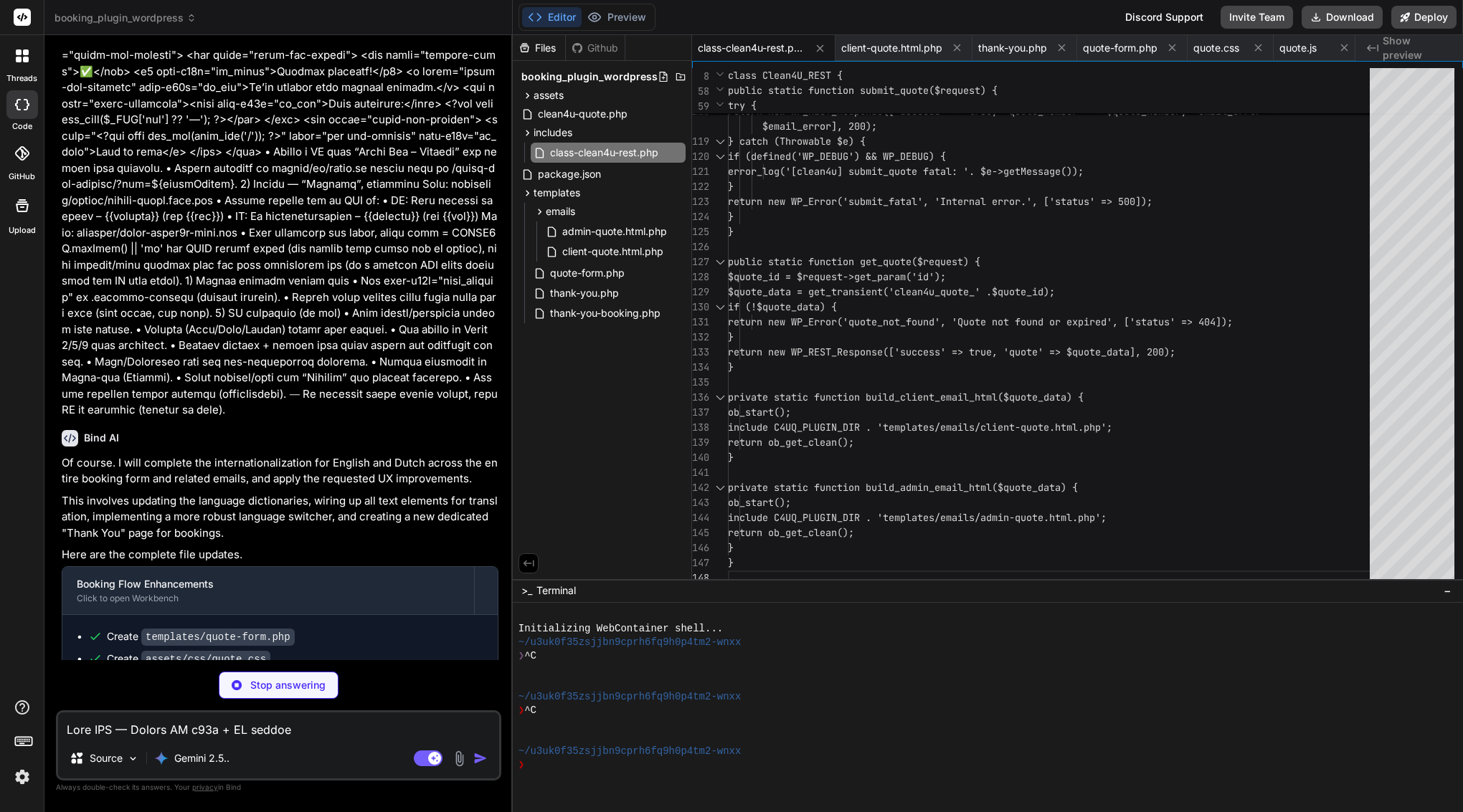
scroll to position [2828, 0]
type textarea "x"
type textarea "</div> <div class="footer"> <p><strong><?php echo esc_html($site_name); ?></str…"
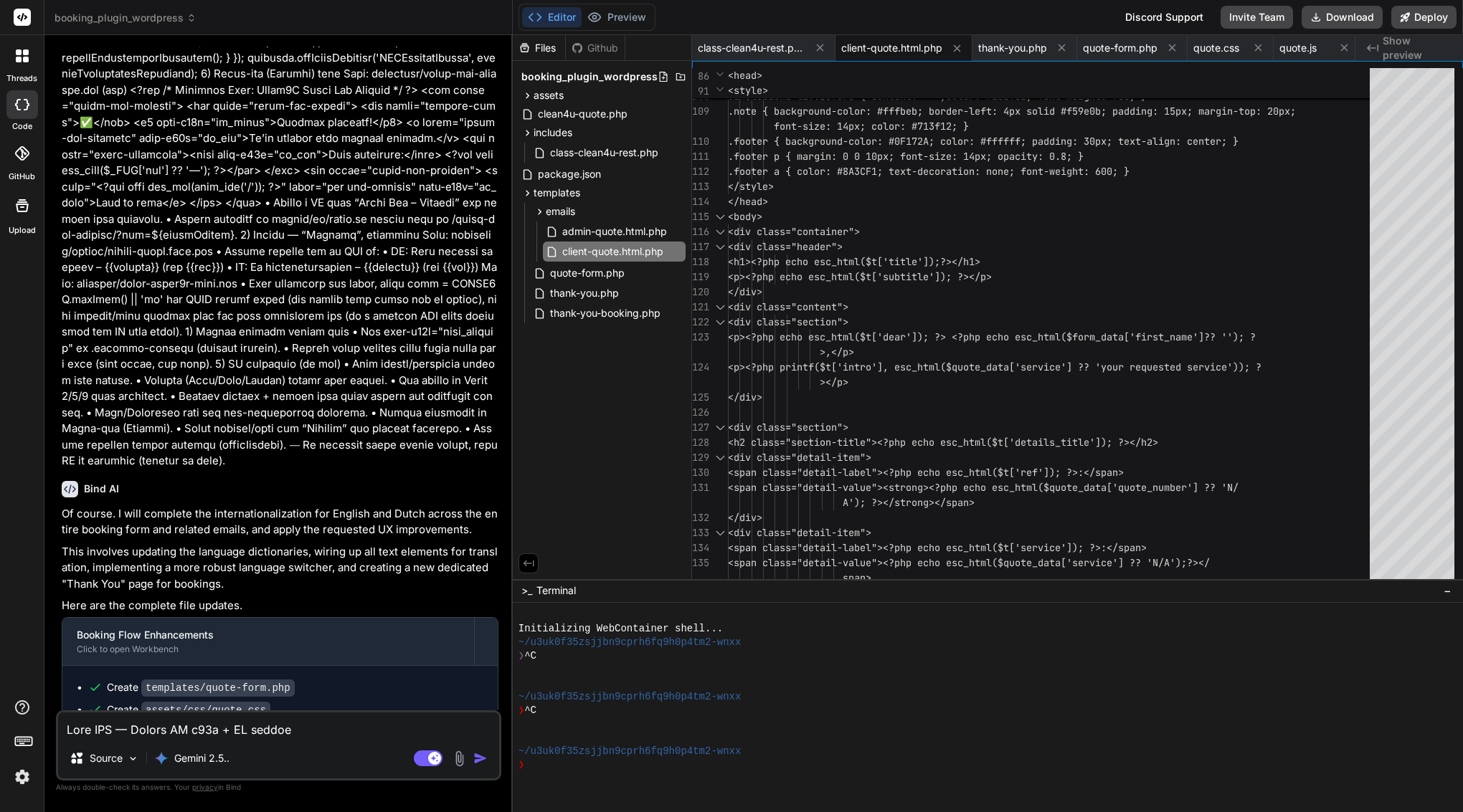
scroll to position [0, 0]
type textarea "x"
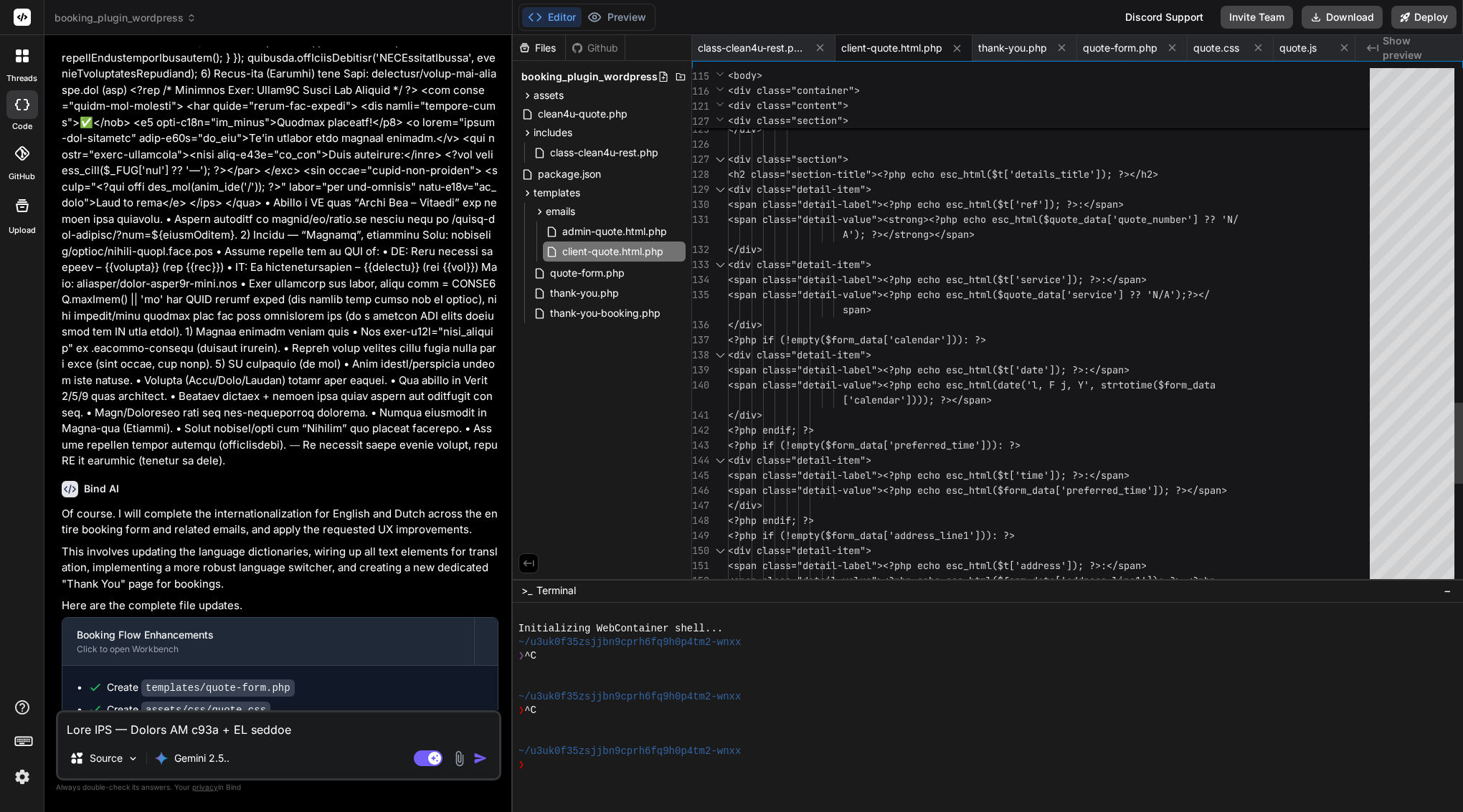
scroll to position [120, 0]
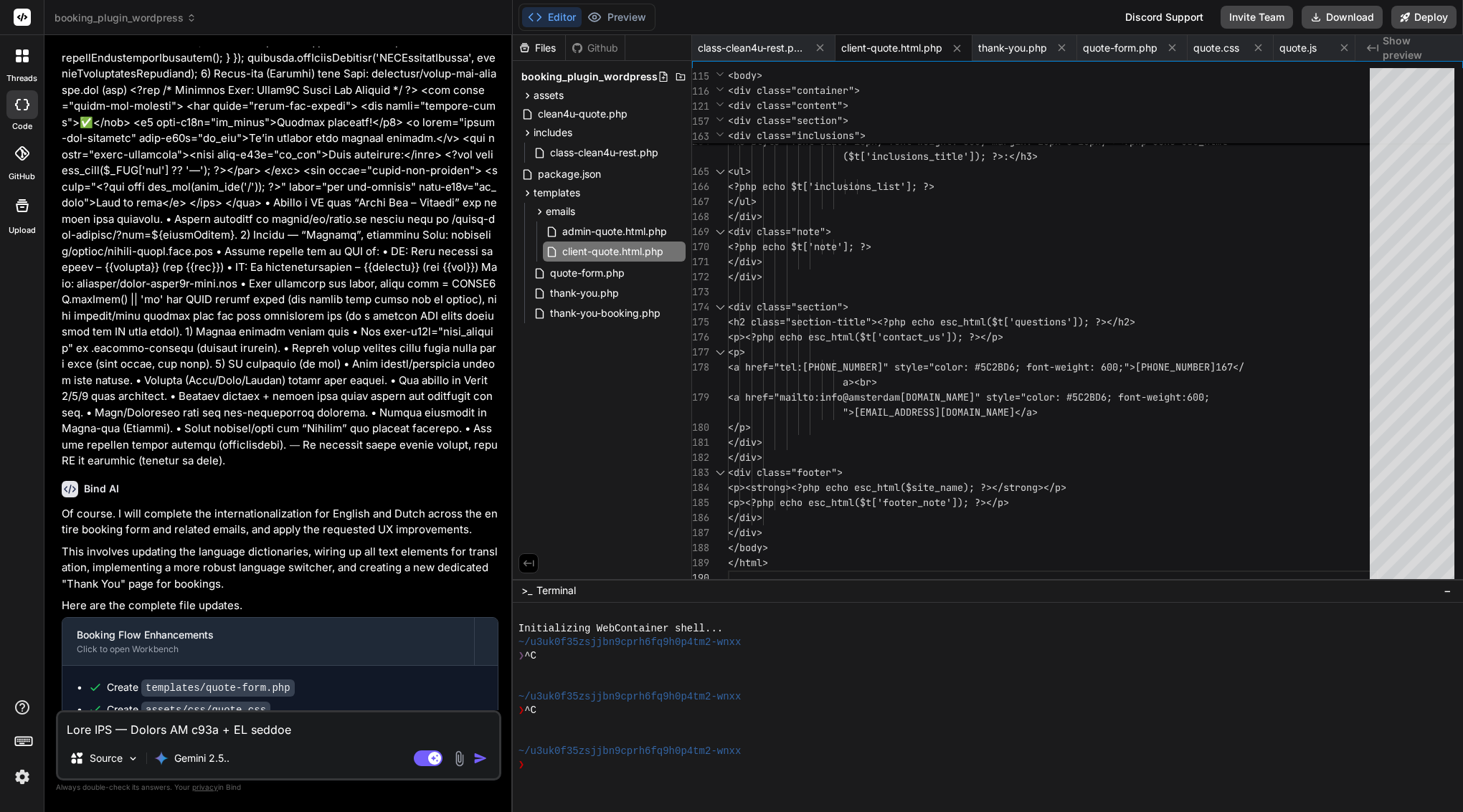
click at [193, 733] on textarea at bounding box center [279, 725] width 441 height 26
type textarea "t"
type textarea "x"
type textarea "th"
type textarea "x"
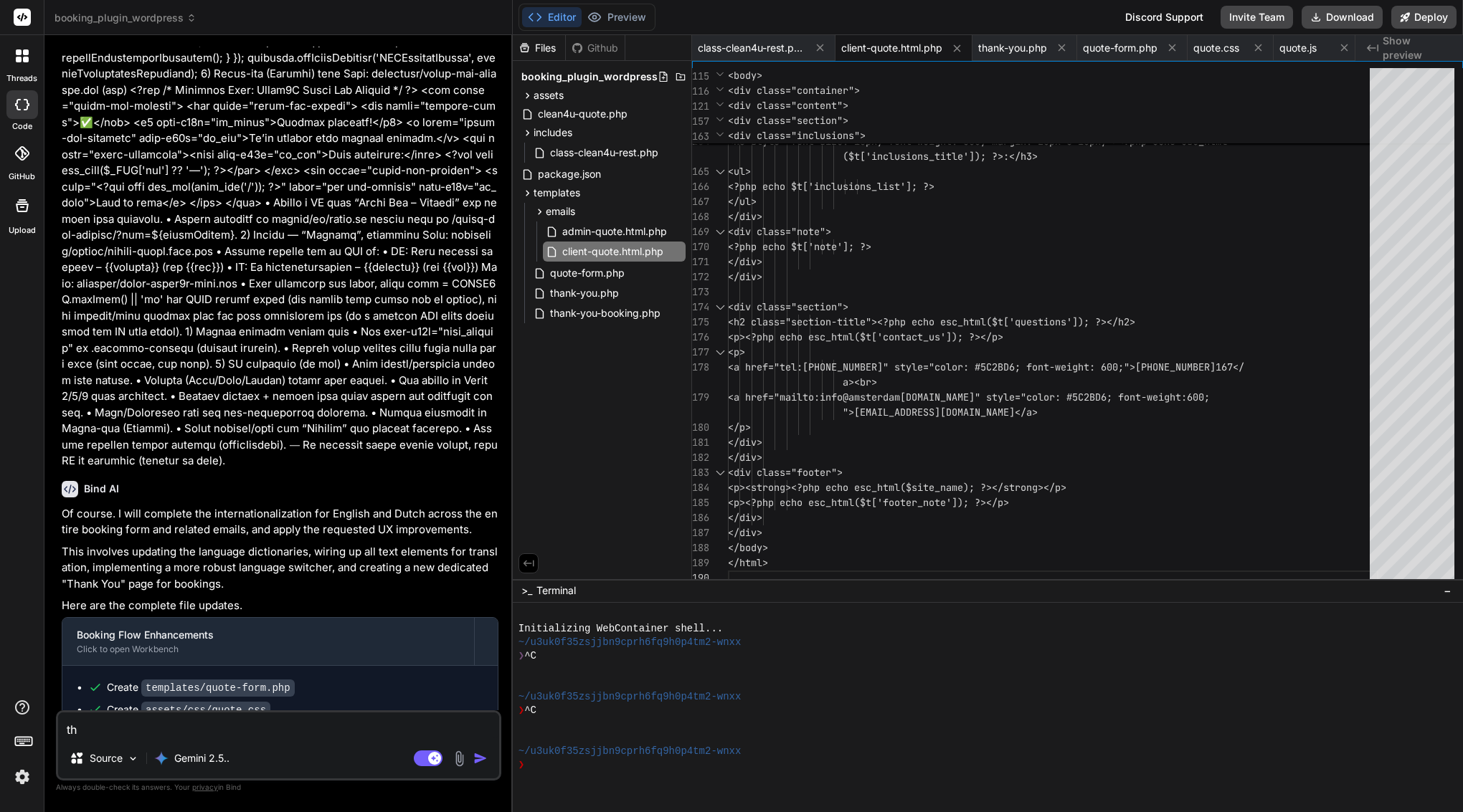
type textarea "tha"
type textarea "x"
type textarea "than"
type textarea "x"
type textarea "thank"
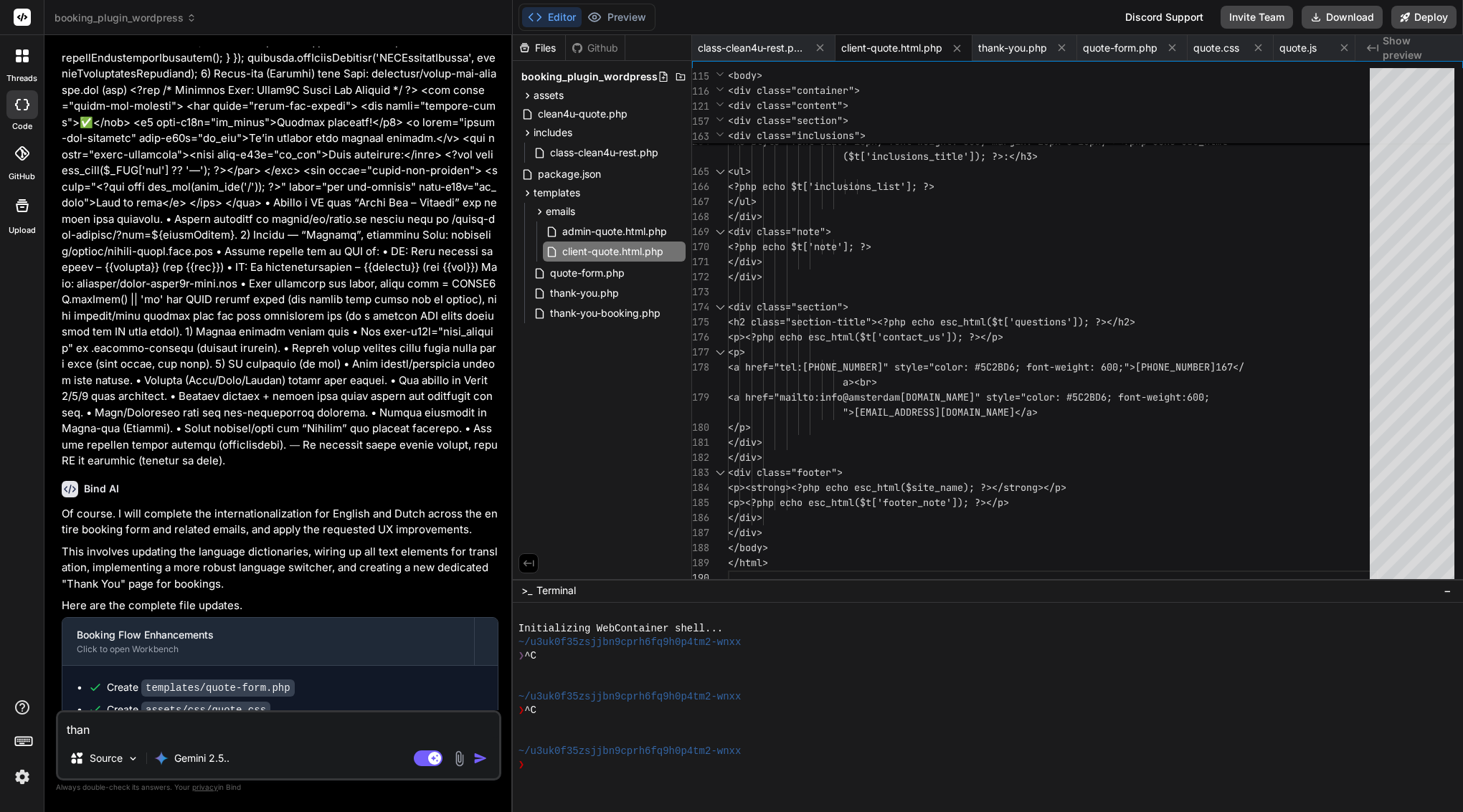
type textarea "x"
type textarea "thank"
type textarea "x"
type textarea "thank y"
type textarea "x"
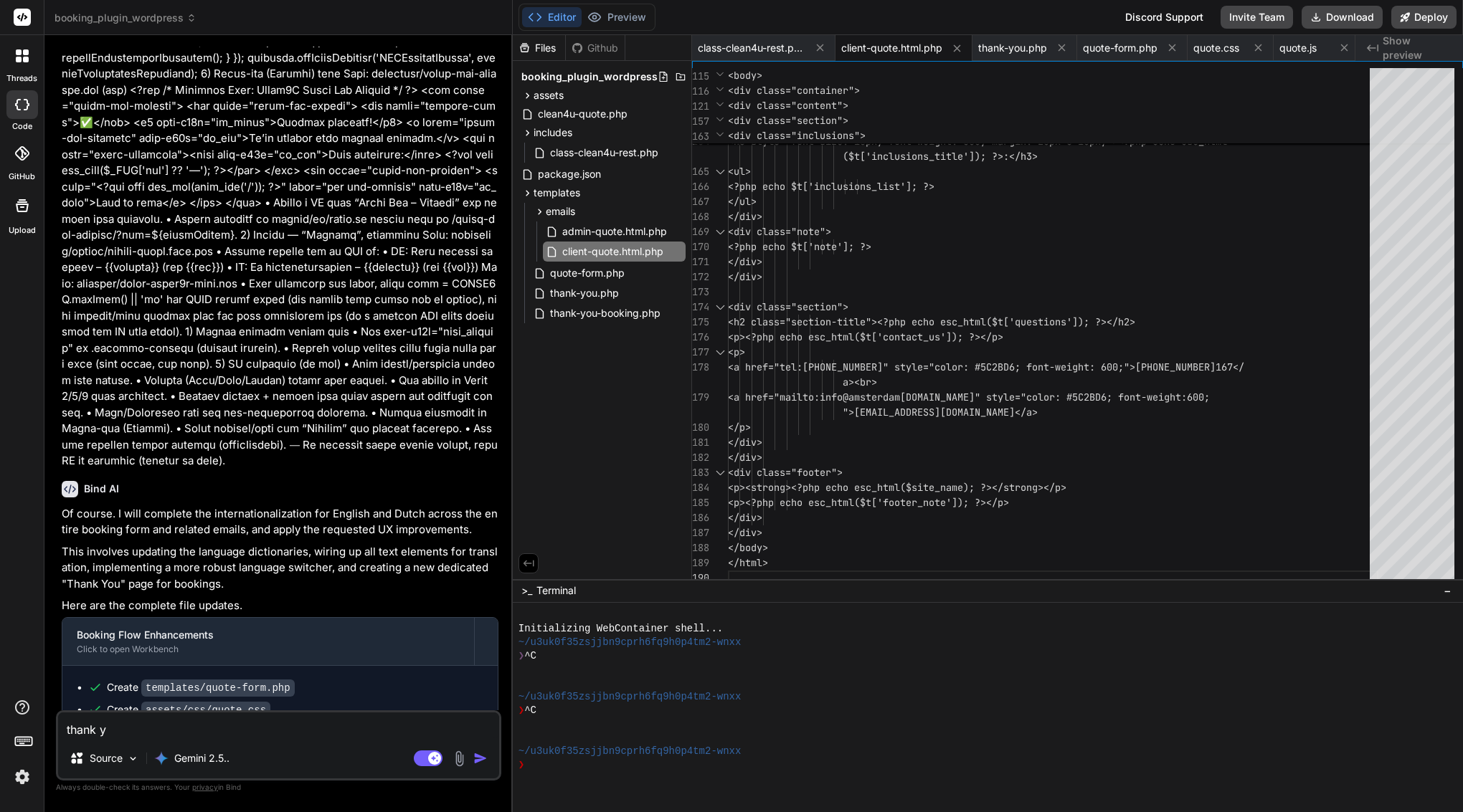
type textarea "thank yo"
type textarea "x"
type textarea "thank you"
type textarea "x"
type textarea "thank you"
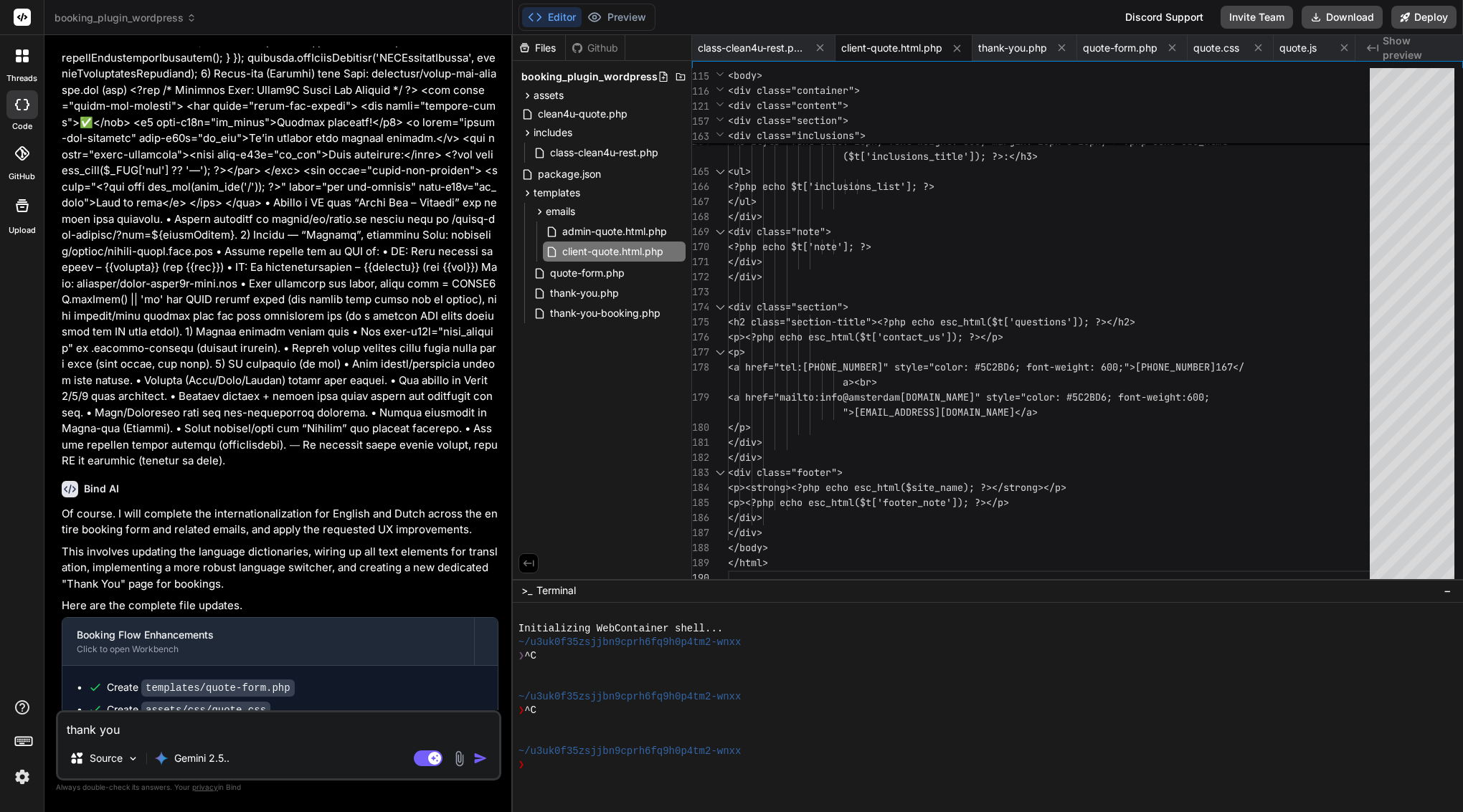
type textarea "x"
type textarea "thank you f"
type textarea "x"
type textarea "thank you fo"
type textarea "x"
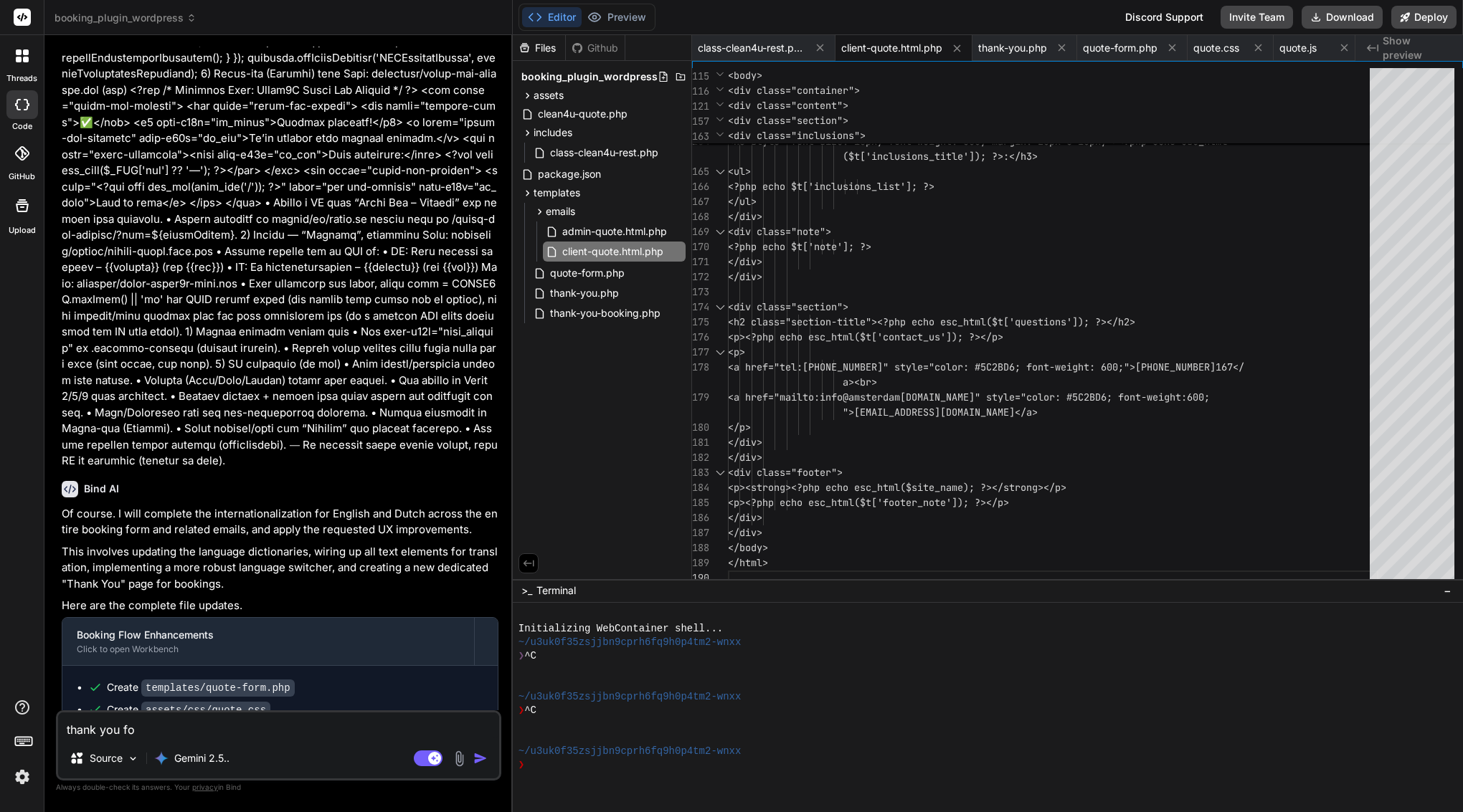
type textarea "thank you for"
type textarea "x"
type textarea "thank you for"
type textarea "x"
type textarea "thank you for t"
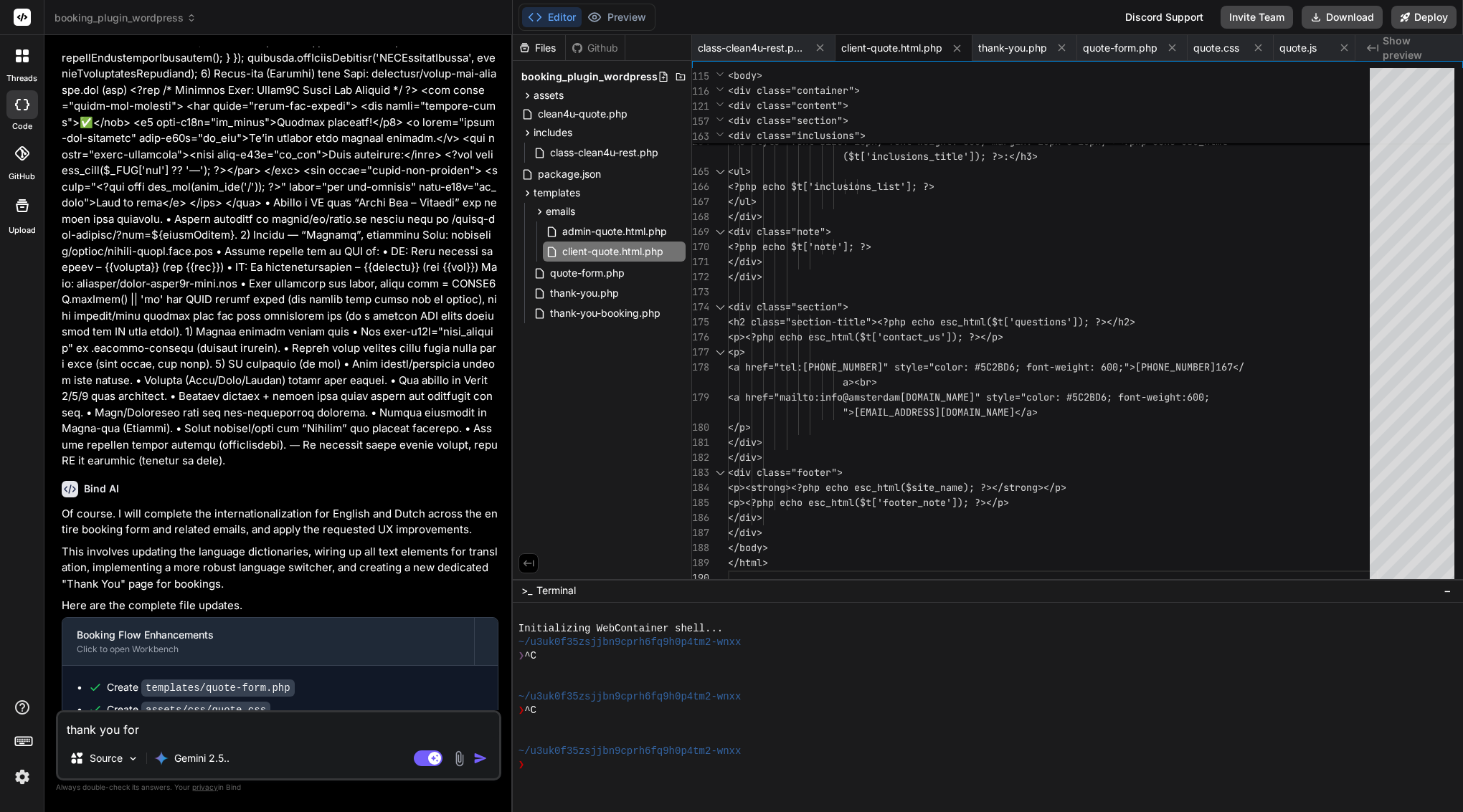
type textarea "x"
type textarea "thank you for tr"
type textarea "x"
type textarea "thank you for tri"
type textarea "x"
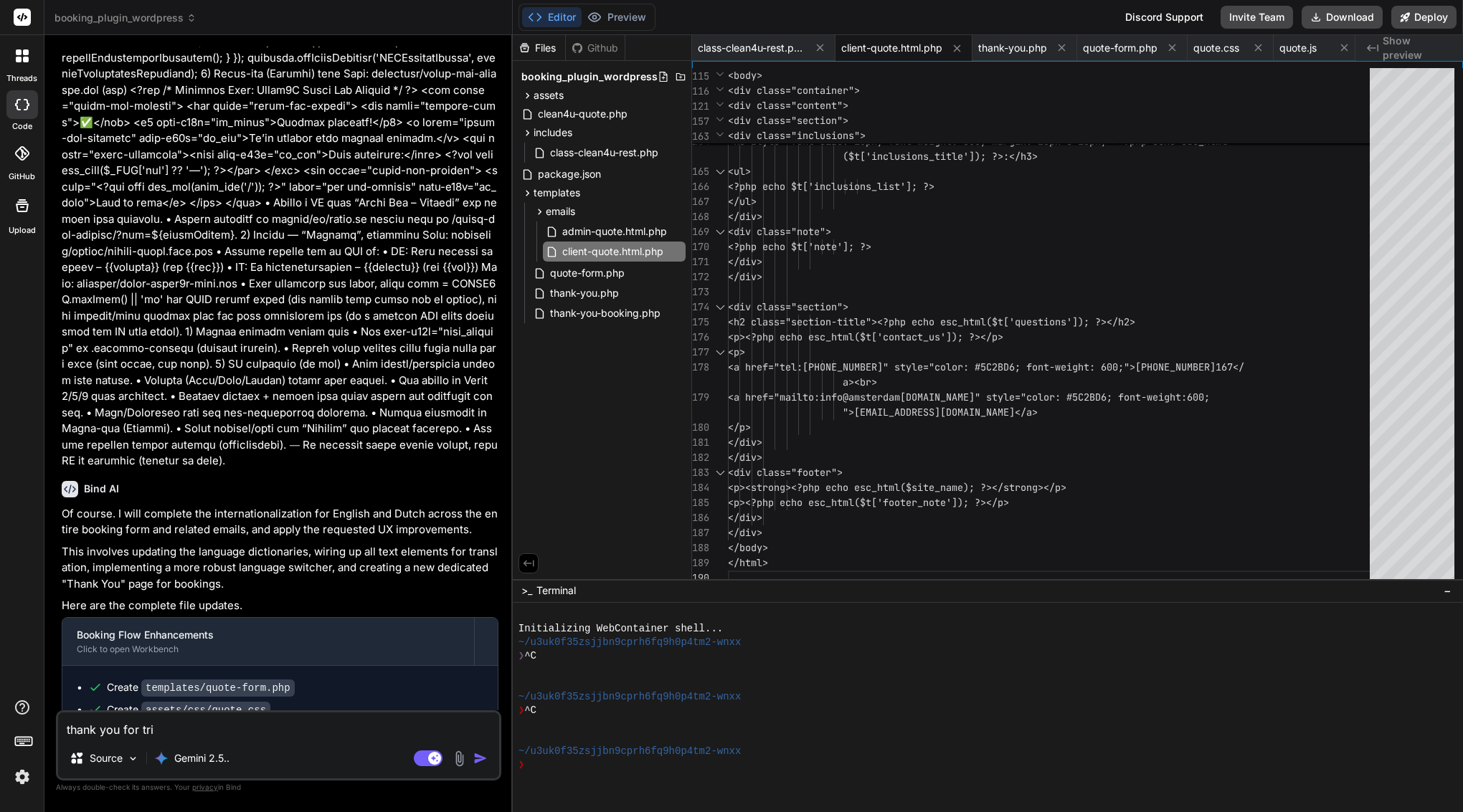
type textarea "thank you for triu"
type textarea "x"
type textarea "thank you for triun"
type textarea "x"
type textarea "thank you for triunc"
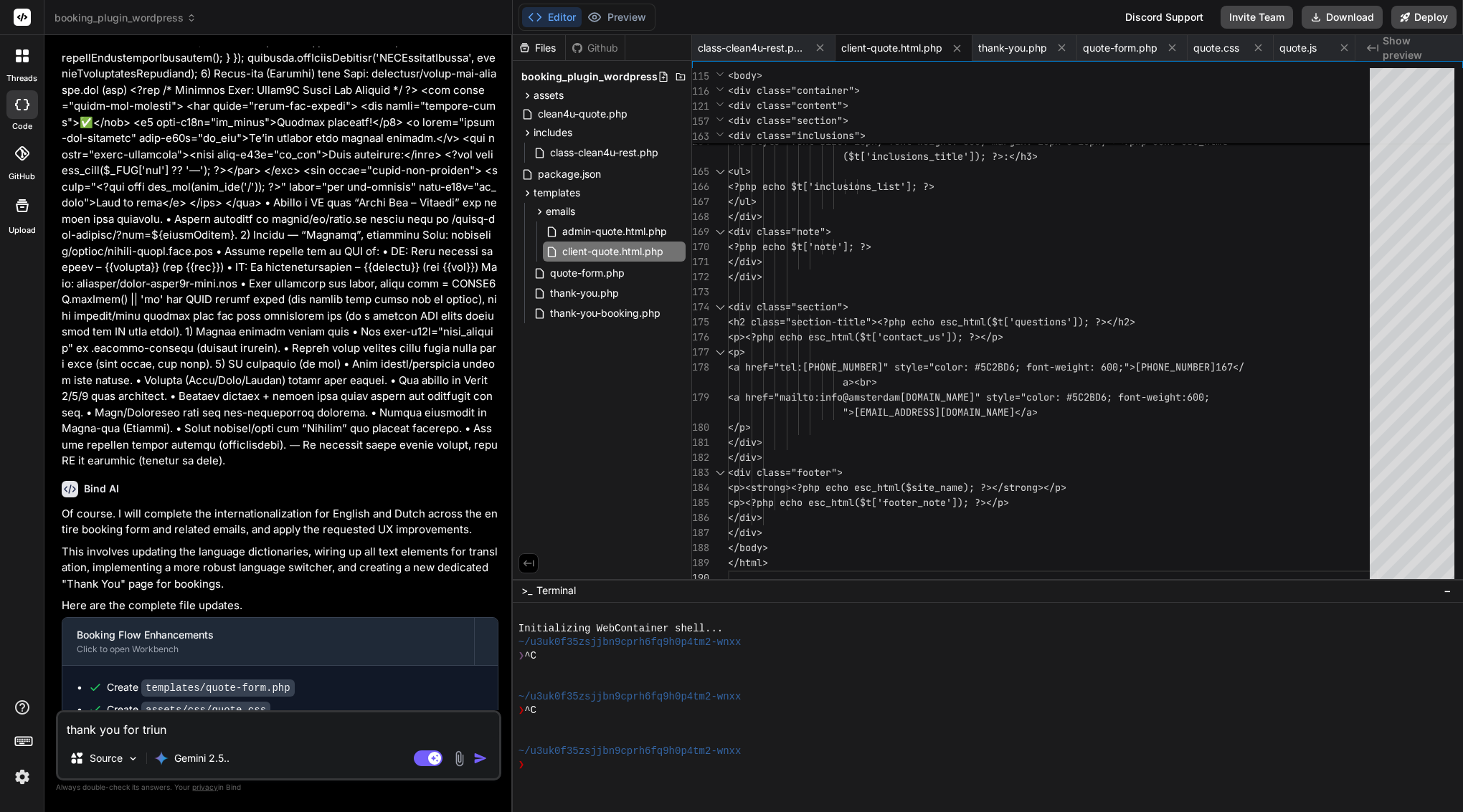
type textarea "x"
type textarea "thank you for triunca"
type textarea "x"
type textarea "thank you for triuncat"
type textarea "x"
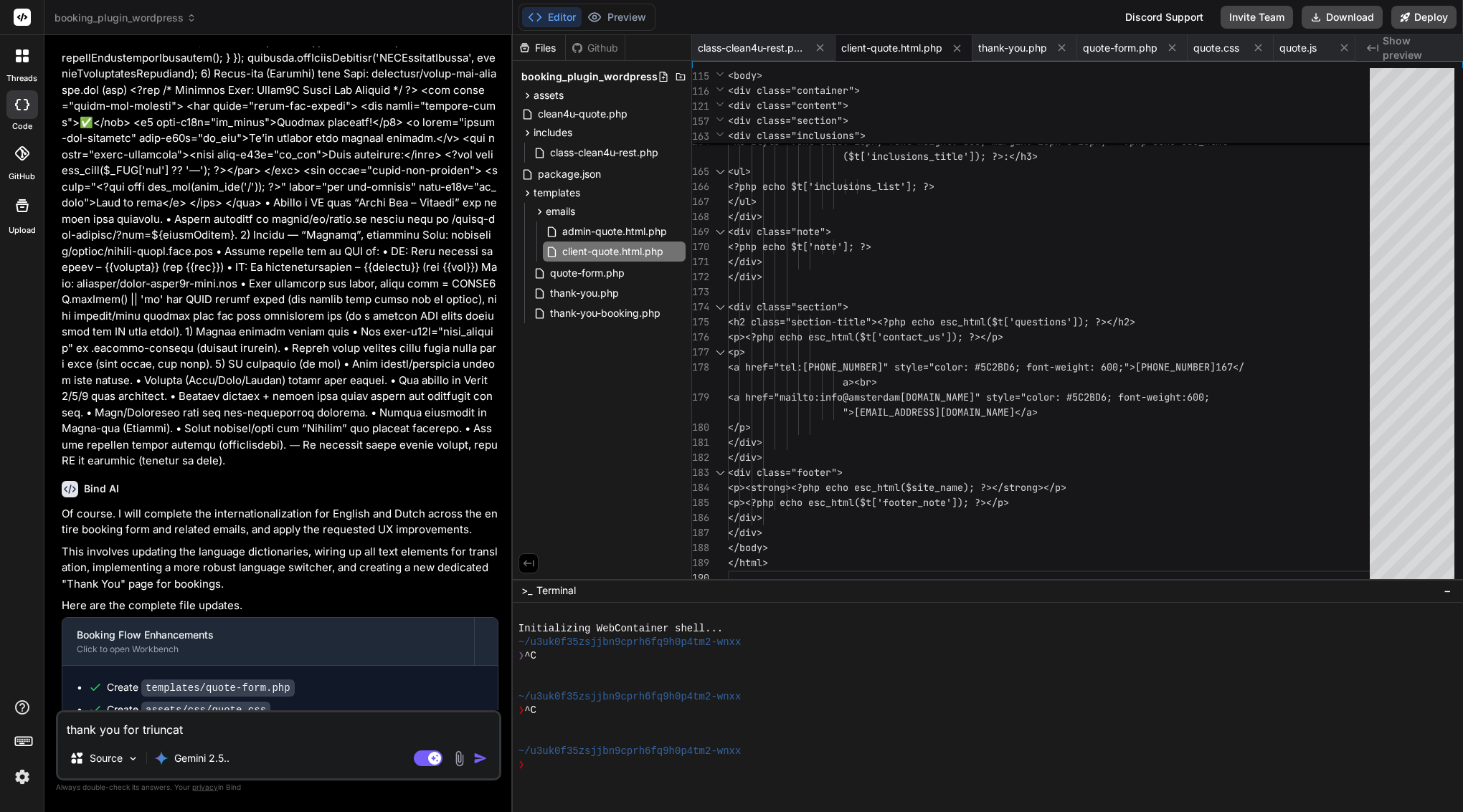
type textarea "thank you for triuncate"
type textarea "x"
type textarea "thank you for triuncated"
type textarea "x"
type textarea "thank you for truncated"
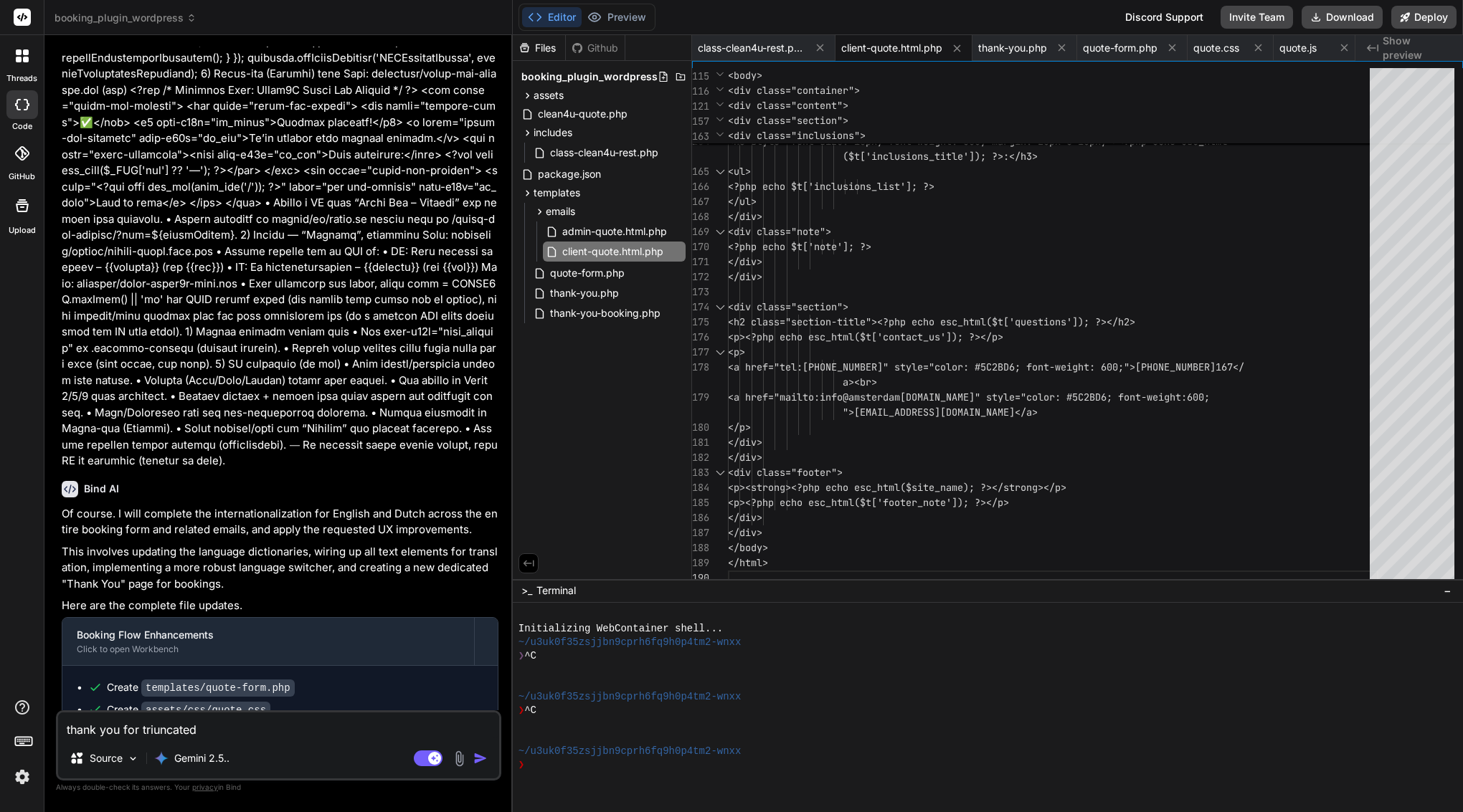
type textarea "x"
type textarea "thank you for truncated f"
type textarea "x"
type textarea "thank you for truncated fi"
type textarea "x"
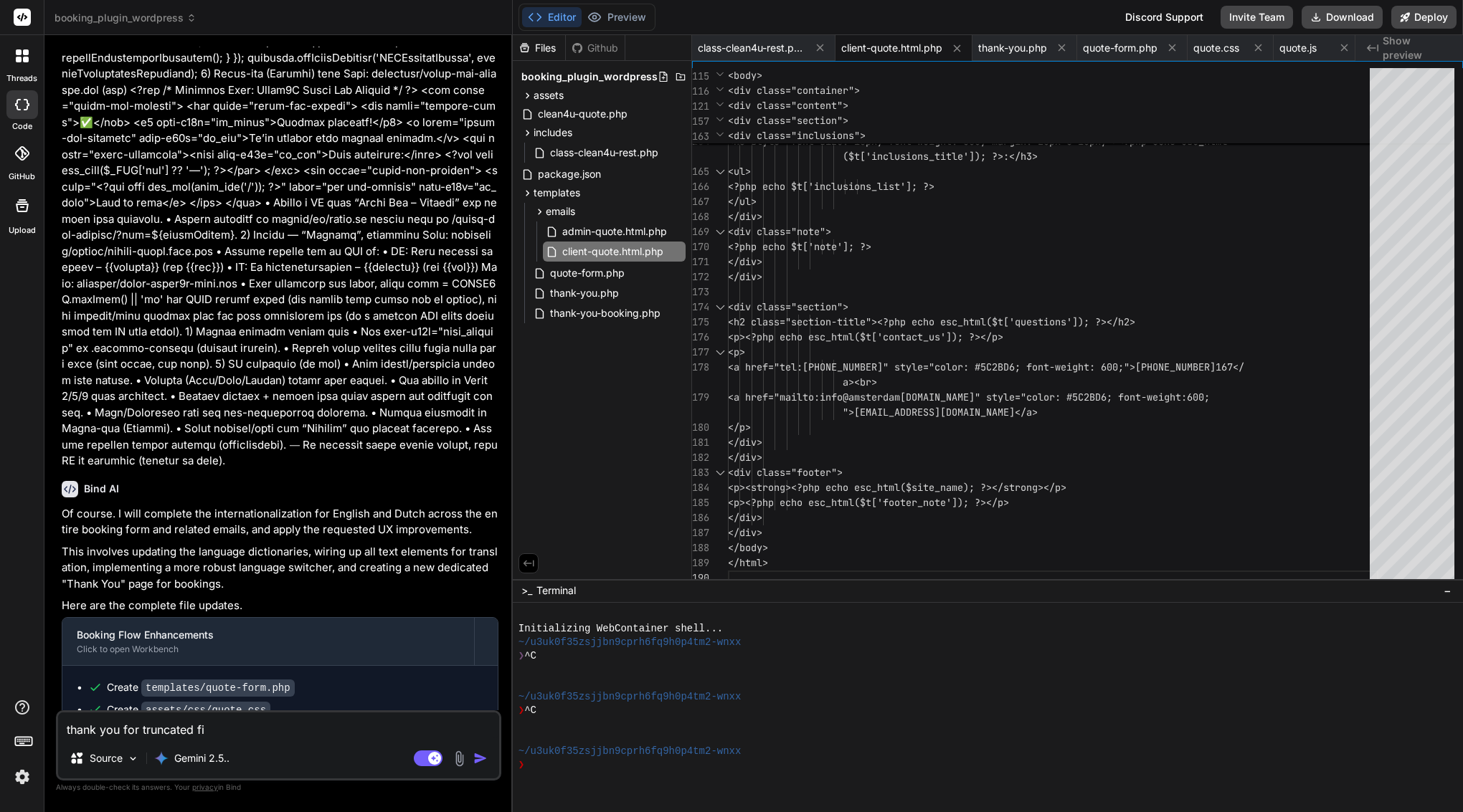
type textarea "thank you for truncated fil"
type textarea "x"
type textarea "thank you for truncated file"
type textarea "x"
type textarea "thank you for truncated files"
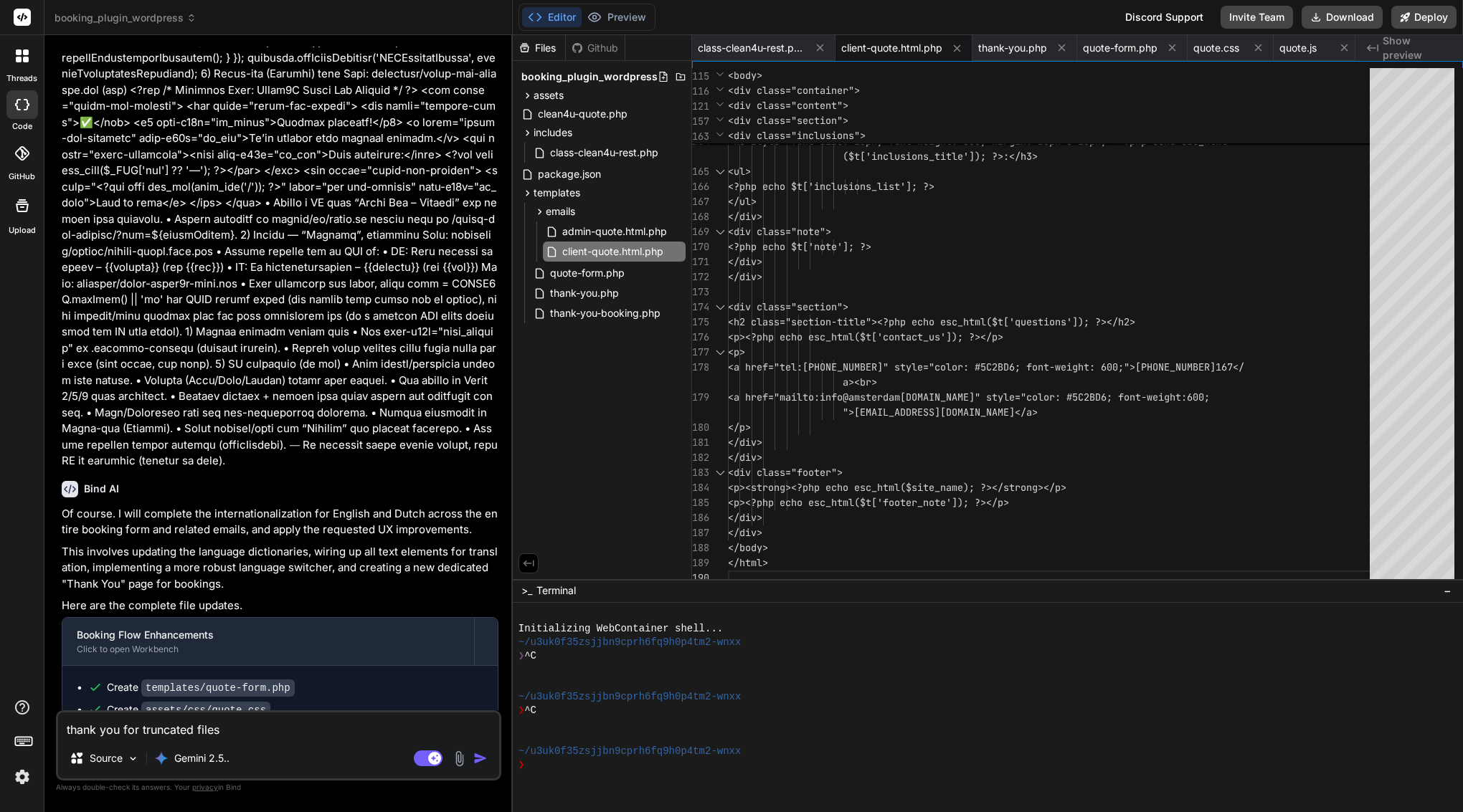
type textarea "x"
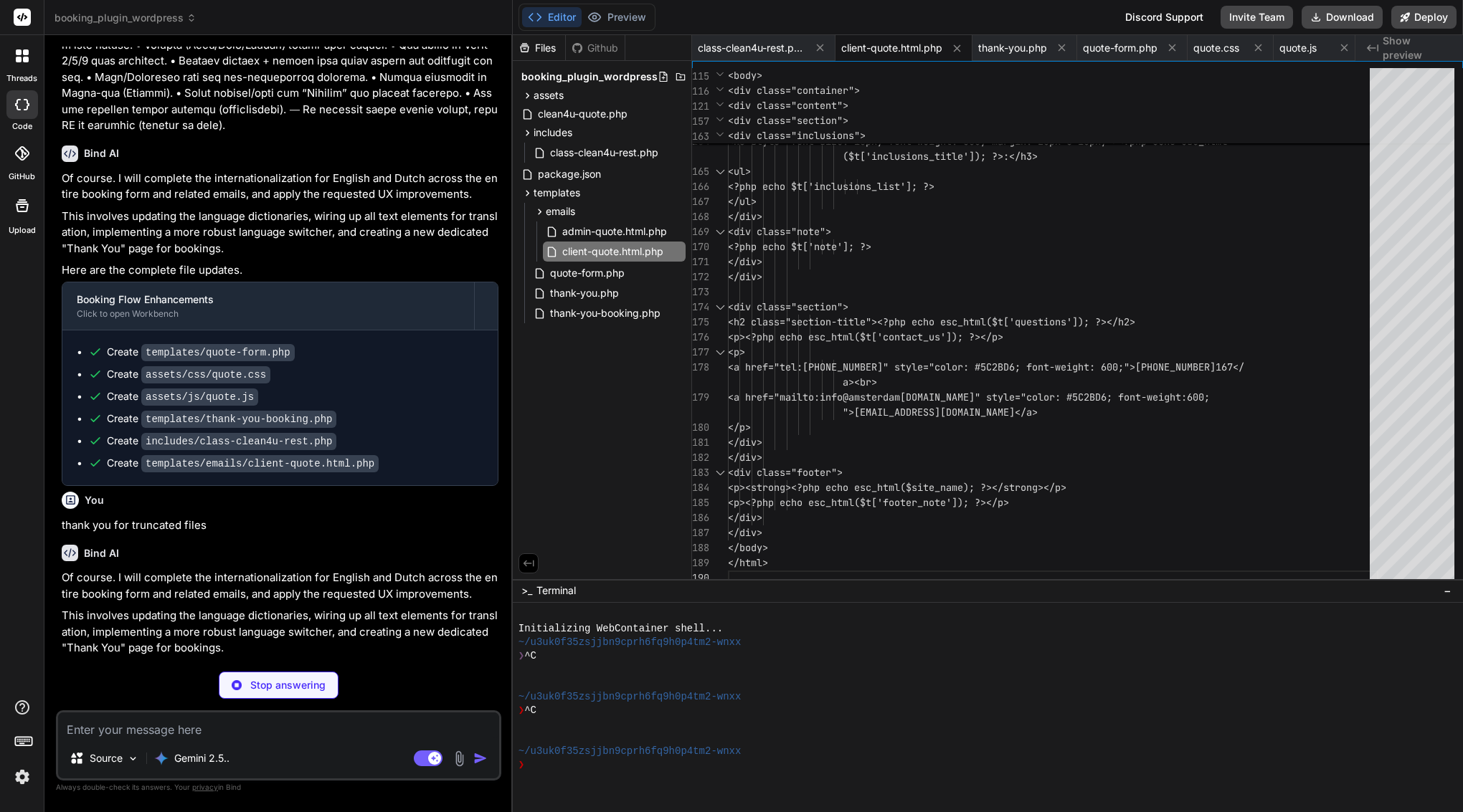
scroll to position [0, 0]
type textarea "x"
type textarea "<?php if (isset($_GET['q']) && get_transient("clean4u_quote_" . sanitize_text_f…"
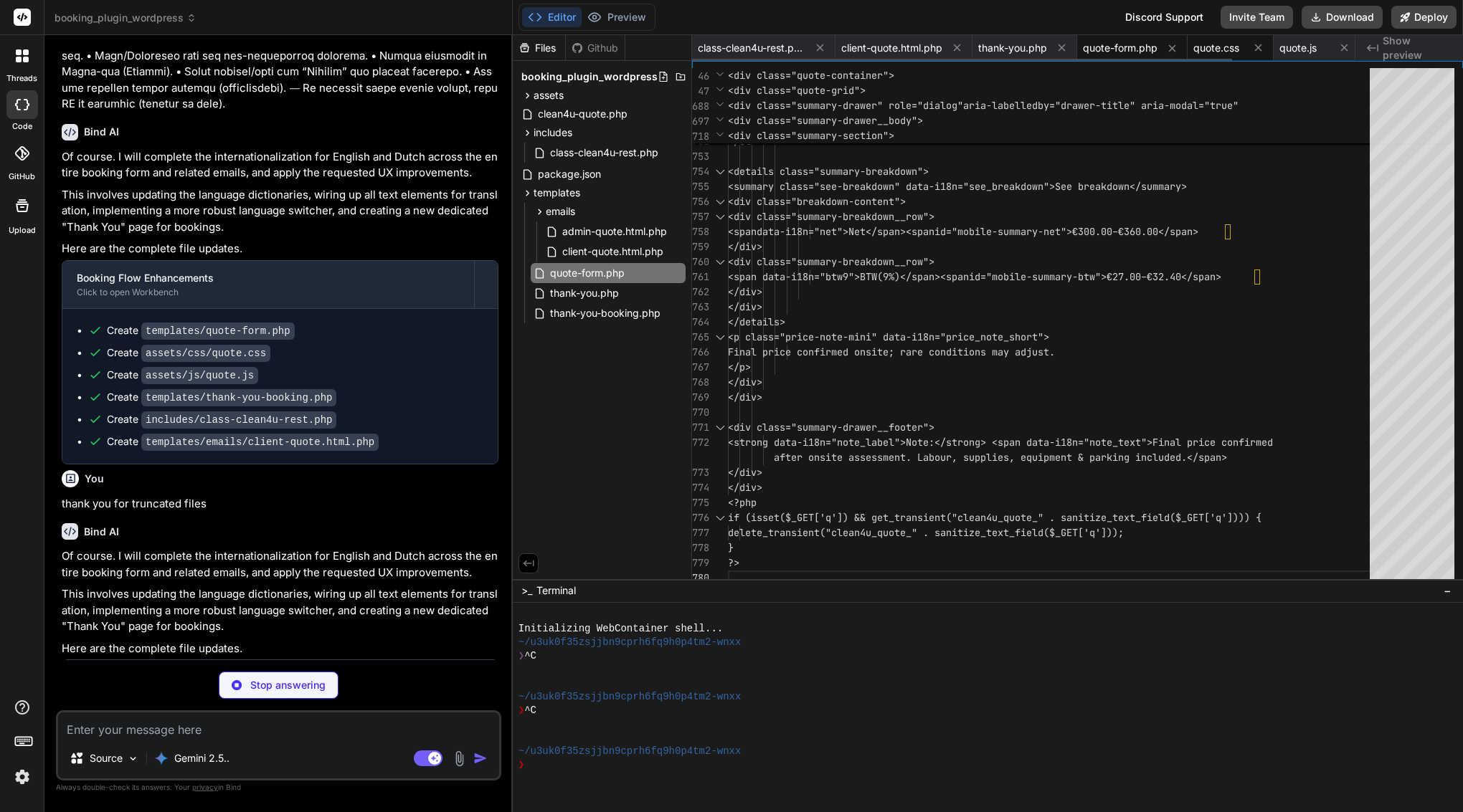
type textarea "x"
click at [1231, 43] on span "quote.css" at bounding box center [1217, 48] width 46 height 15
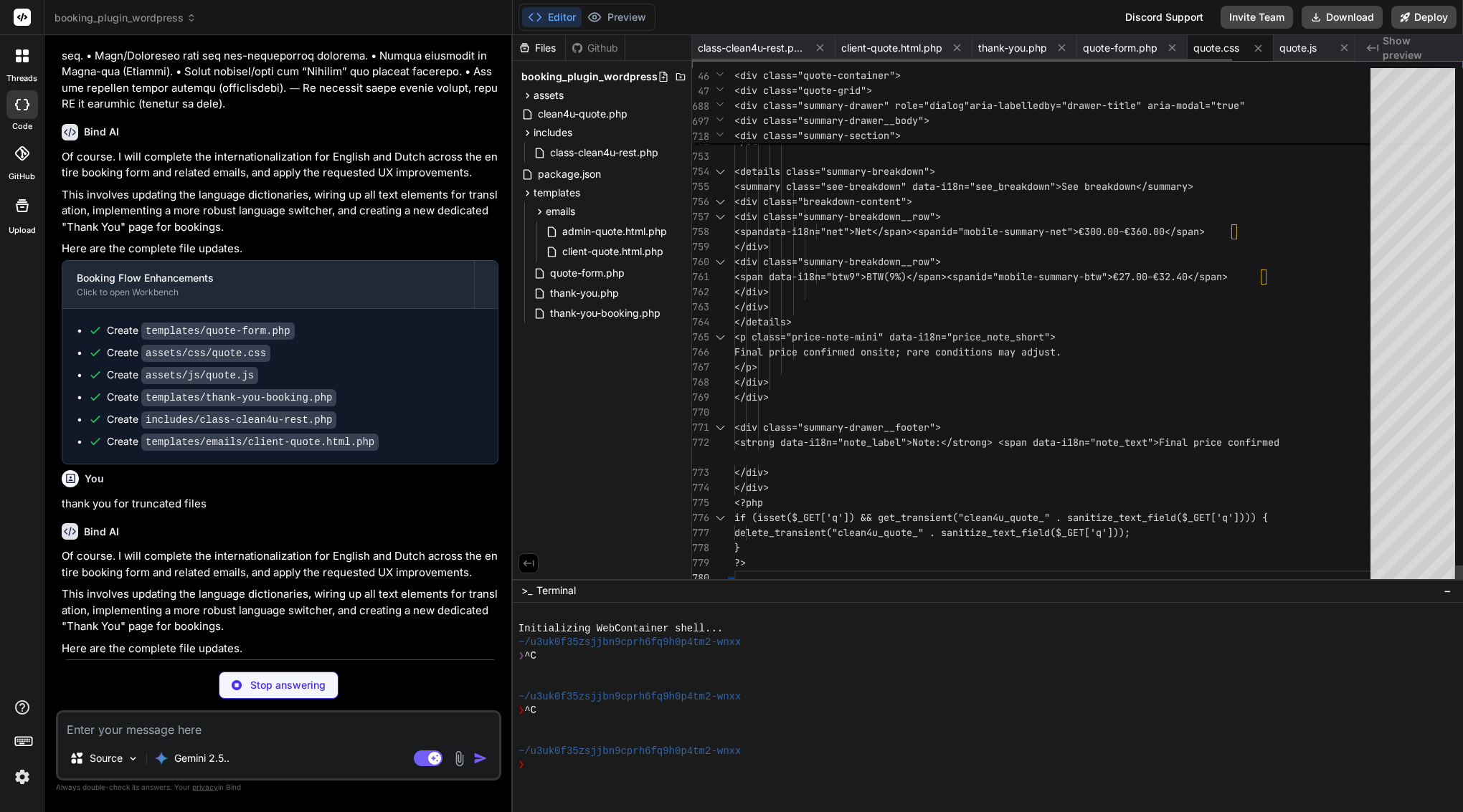
type textarea ".lang-toggle button:focus-visible{ outline:2px solid #fff; outline-offset:2px; …"
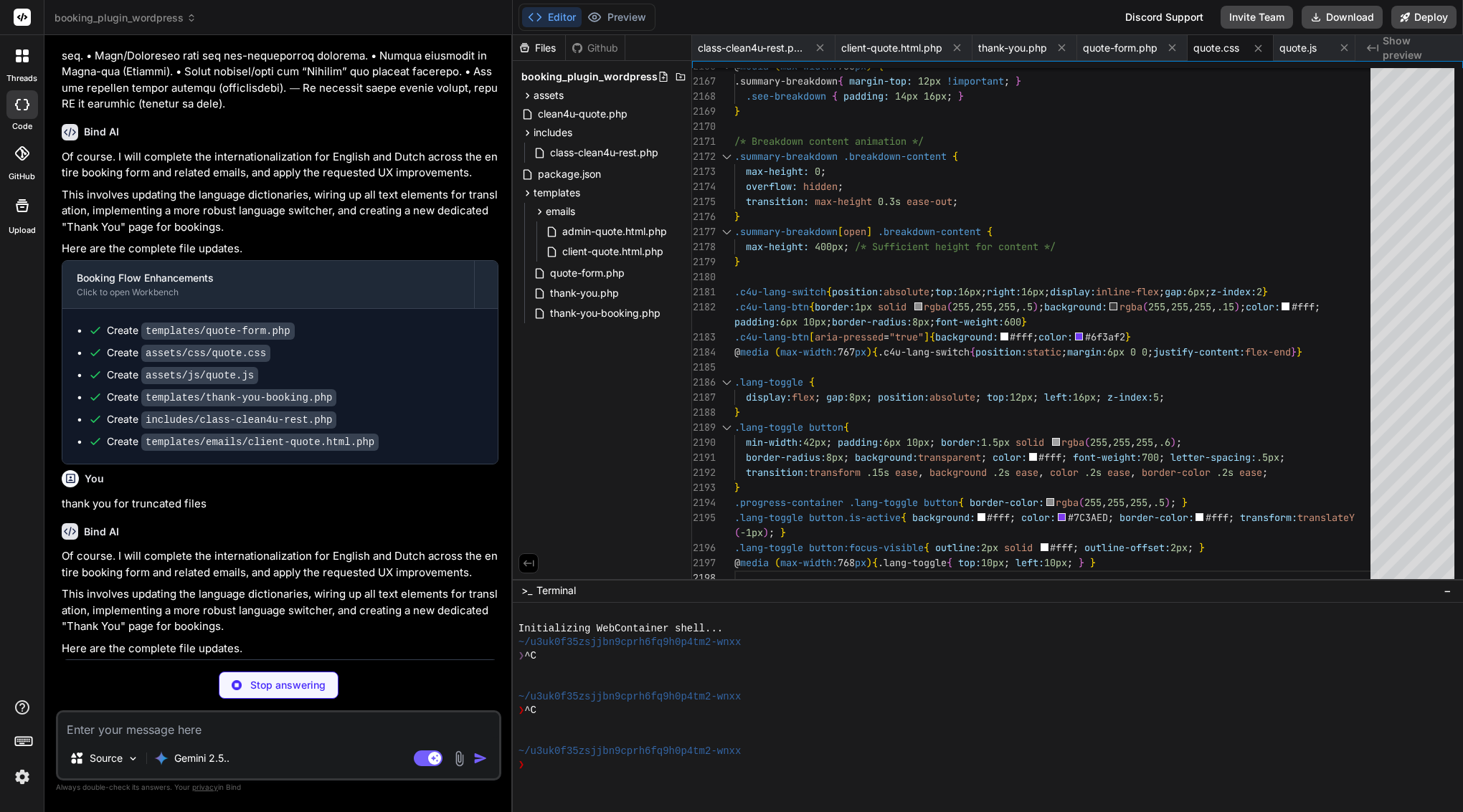
type textarea "x"
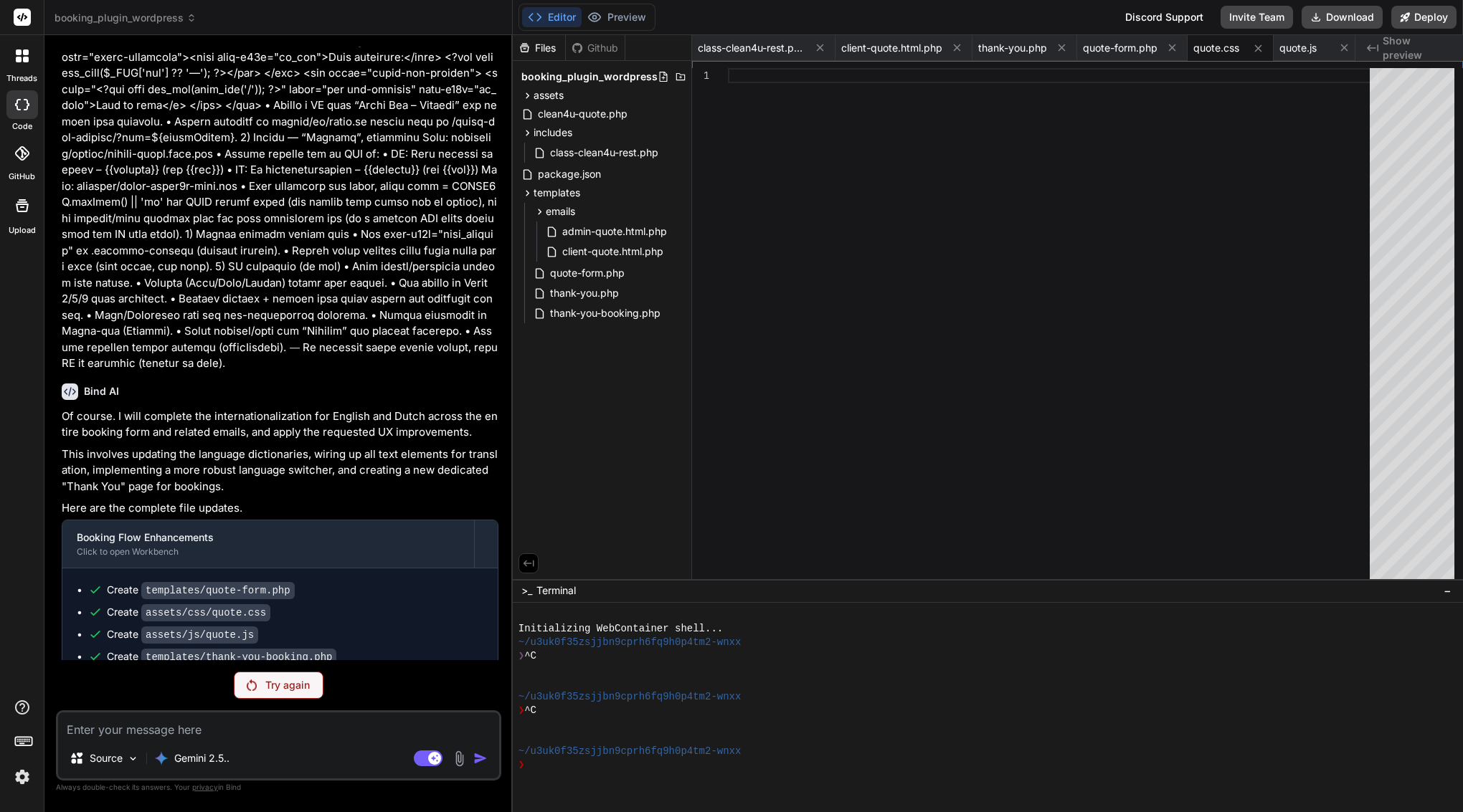
scroll to position [0, 0]
click at [297, 686] on p "Try again" at bounding box center [288, 685] width 44 height 15
click at [279, 688] on p "Try again" at bounding box center [288, 685] width 44 height 15
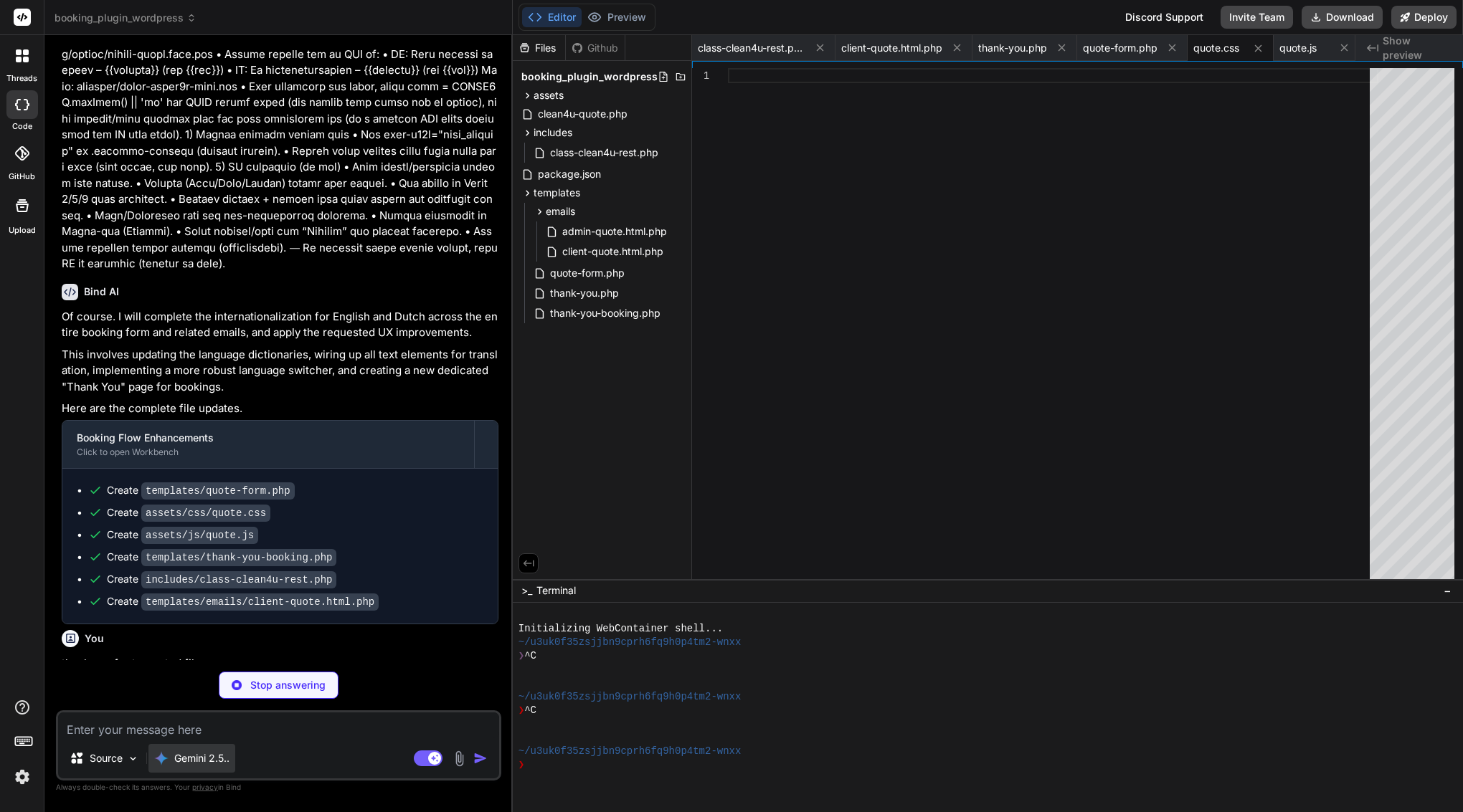
click at [194, 744] on div "Gemini 2.5.." at bounding box center [192, 757] width 87 height 29
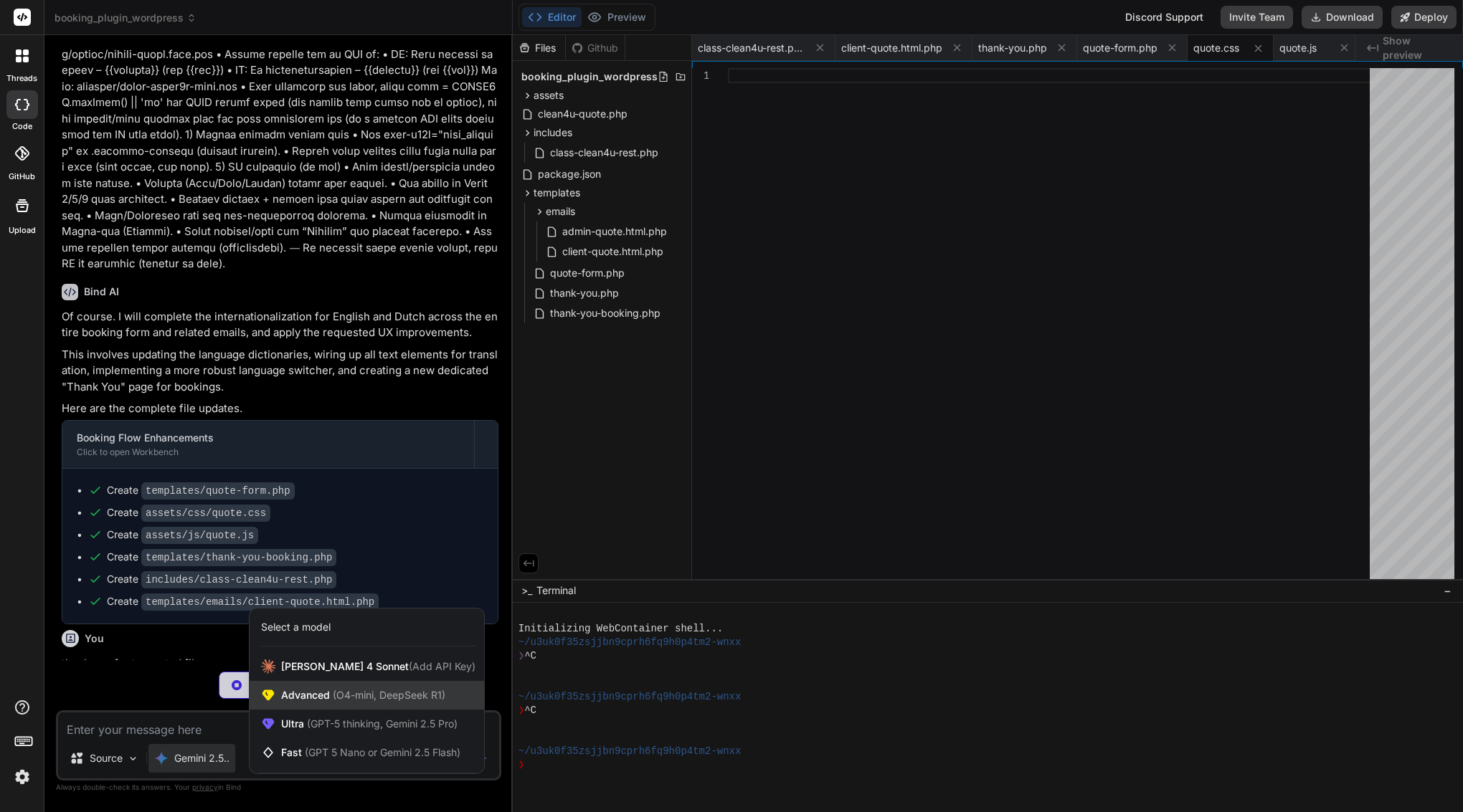
click at [303, 700] on span "Advanced (O4-mini, DeepSeek R1)" at bounding box center [363, 695] width 164 height 15
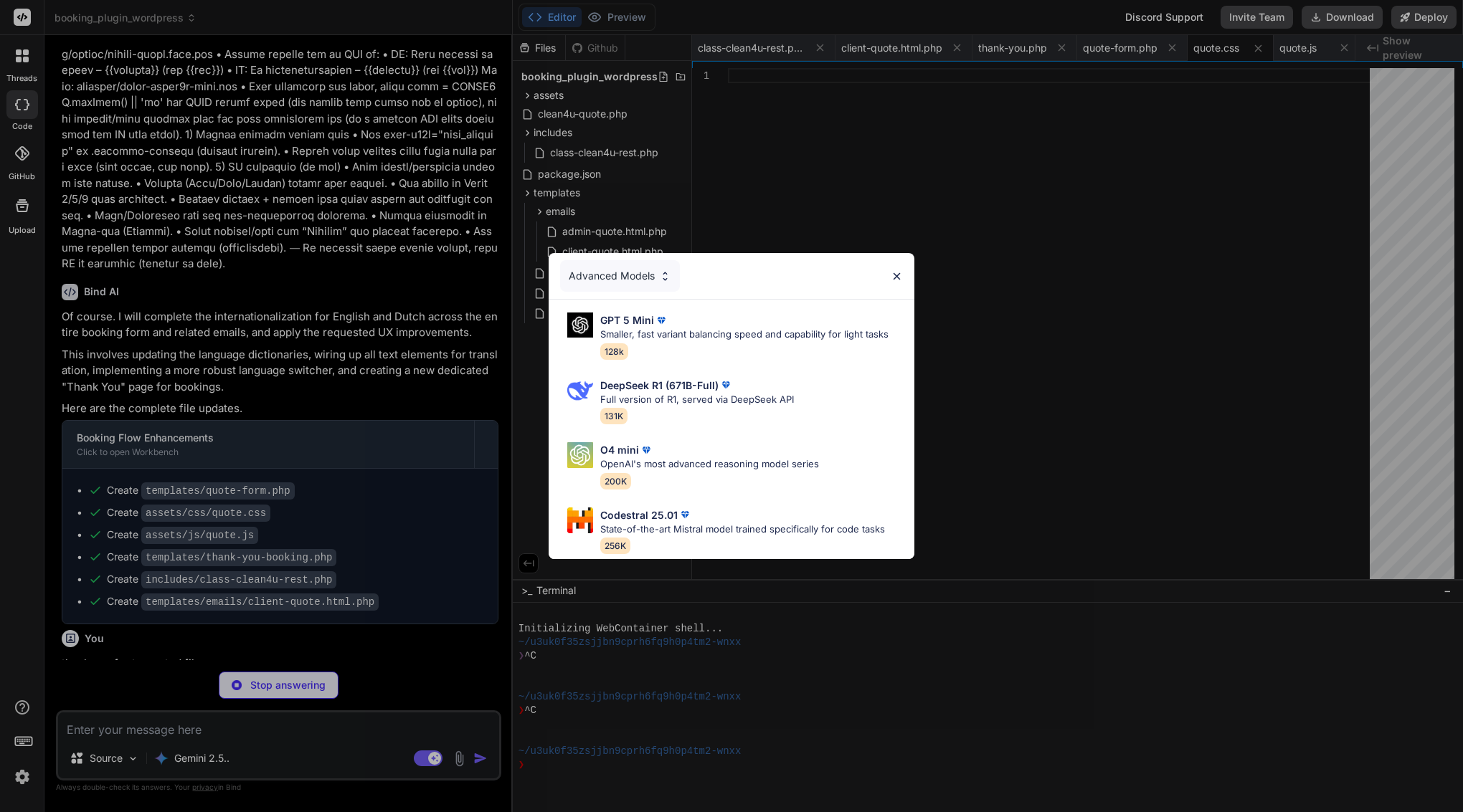
click at [633, 283] on div "Advanced Models" at bounding box center [619, 276] width 119 height 31
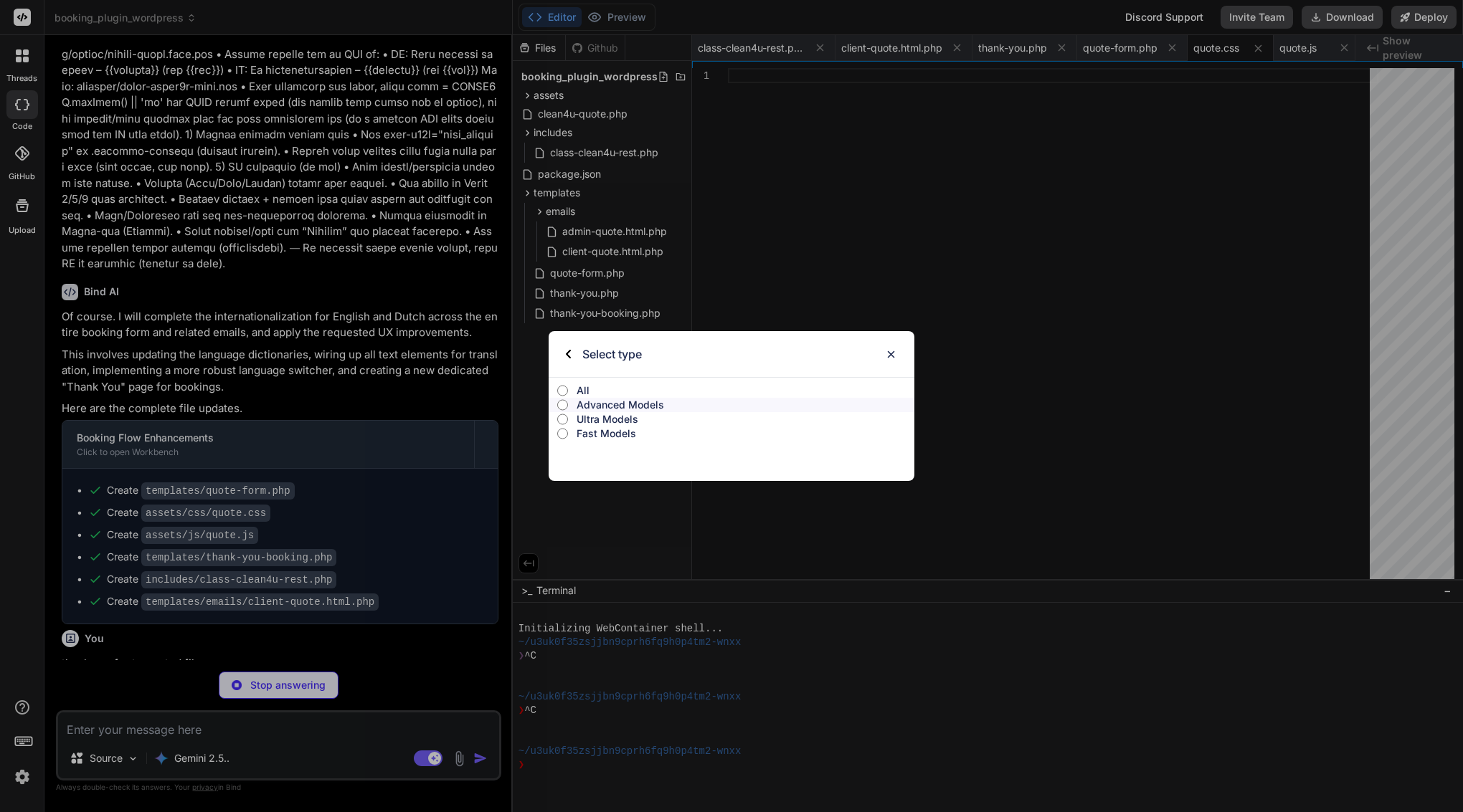
click at [566, 417] on input "Ultra Models" at bounding box center [563, 419] width 11 height 11
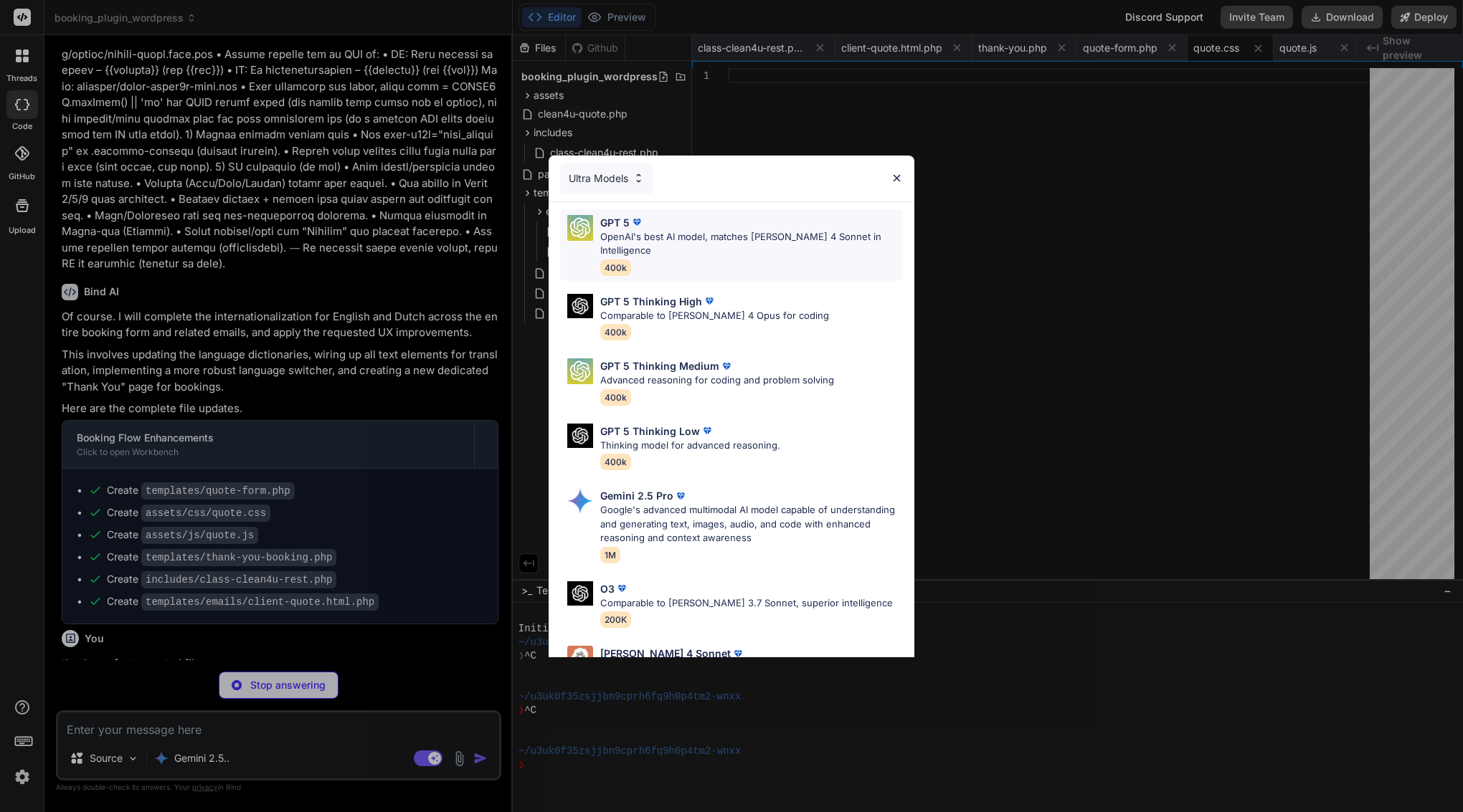
click at [710, 245] on div "GPT 5 OpenAI's best AI model, matches Claude 4 Sonnet in Intelligence 400k" at bounding box center [751, 245] width 303 height 60
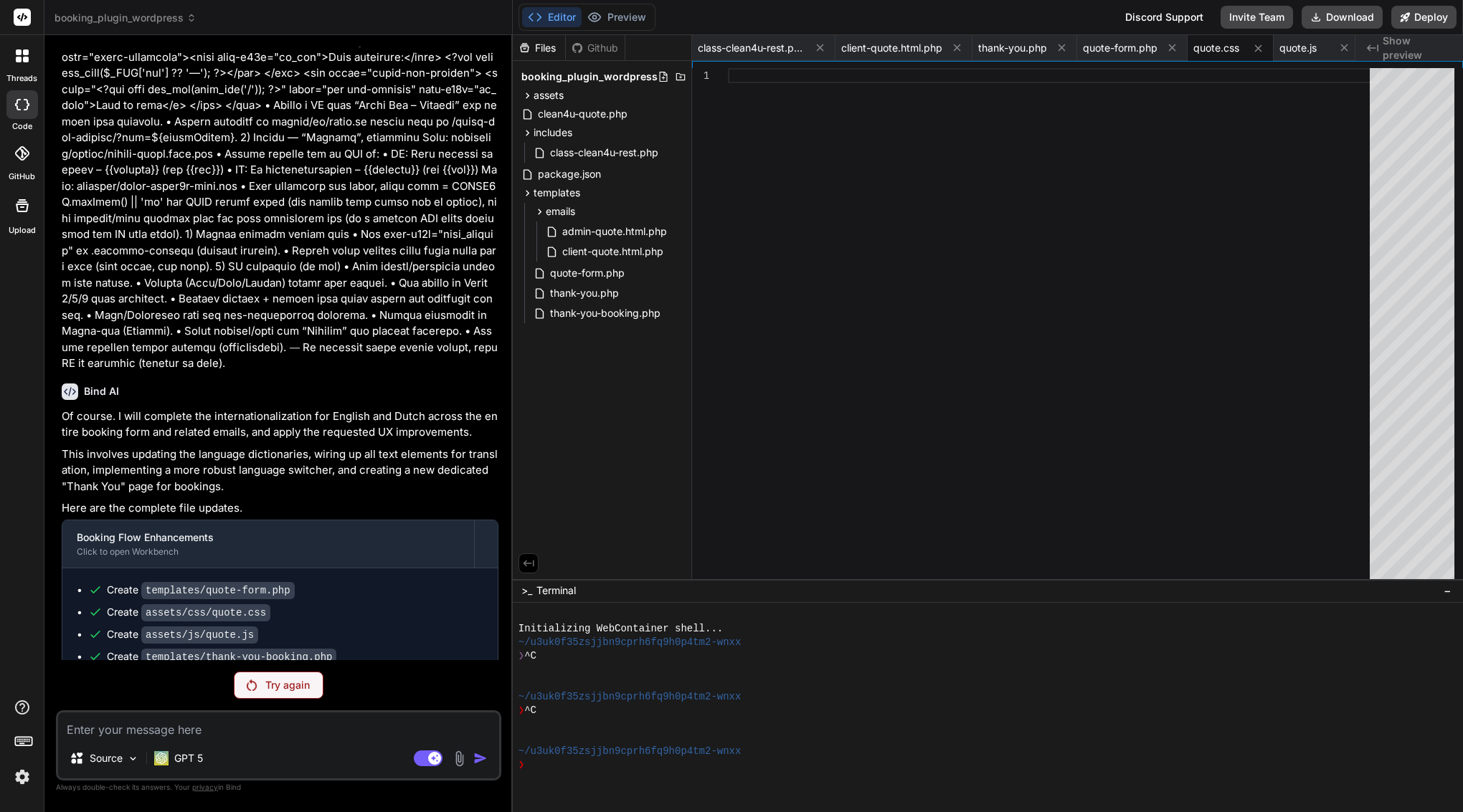
click at [300, 681] on p "Try again" at bounding box center [288, 685] width 44 height 15
click at [294, 682] on p "Try again" at bounding box center [288, 685] width 44 height 15
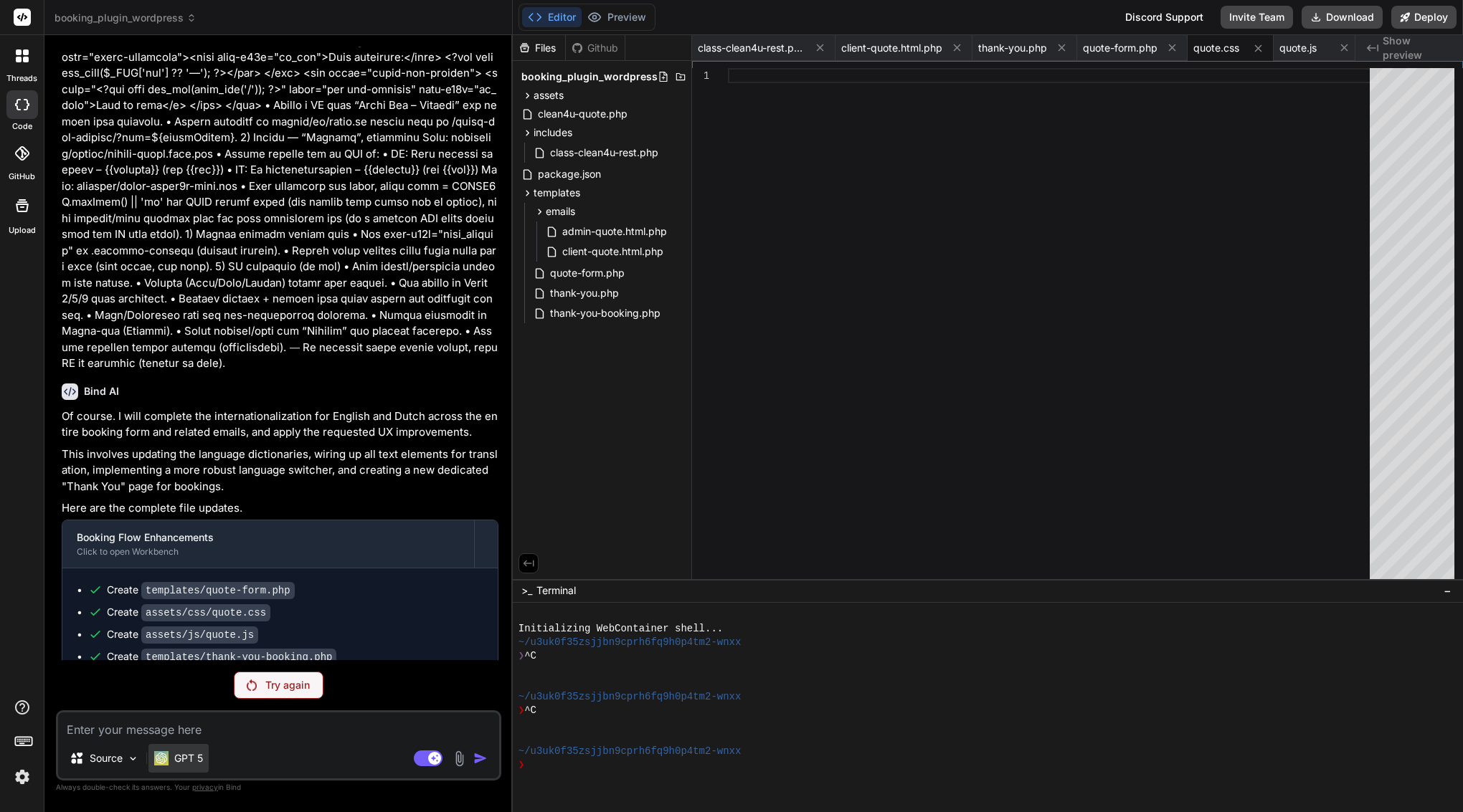
click at [191, 748] on div "GPT 5" at bounding box center [178, 757] width 60 height 29
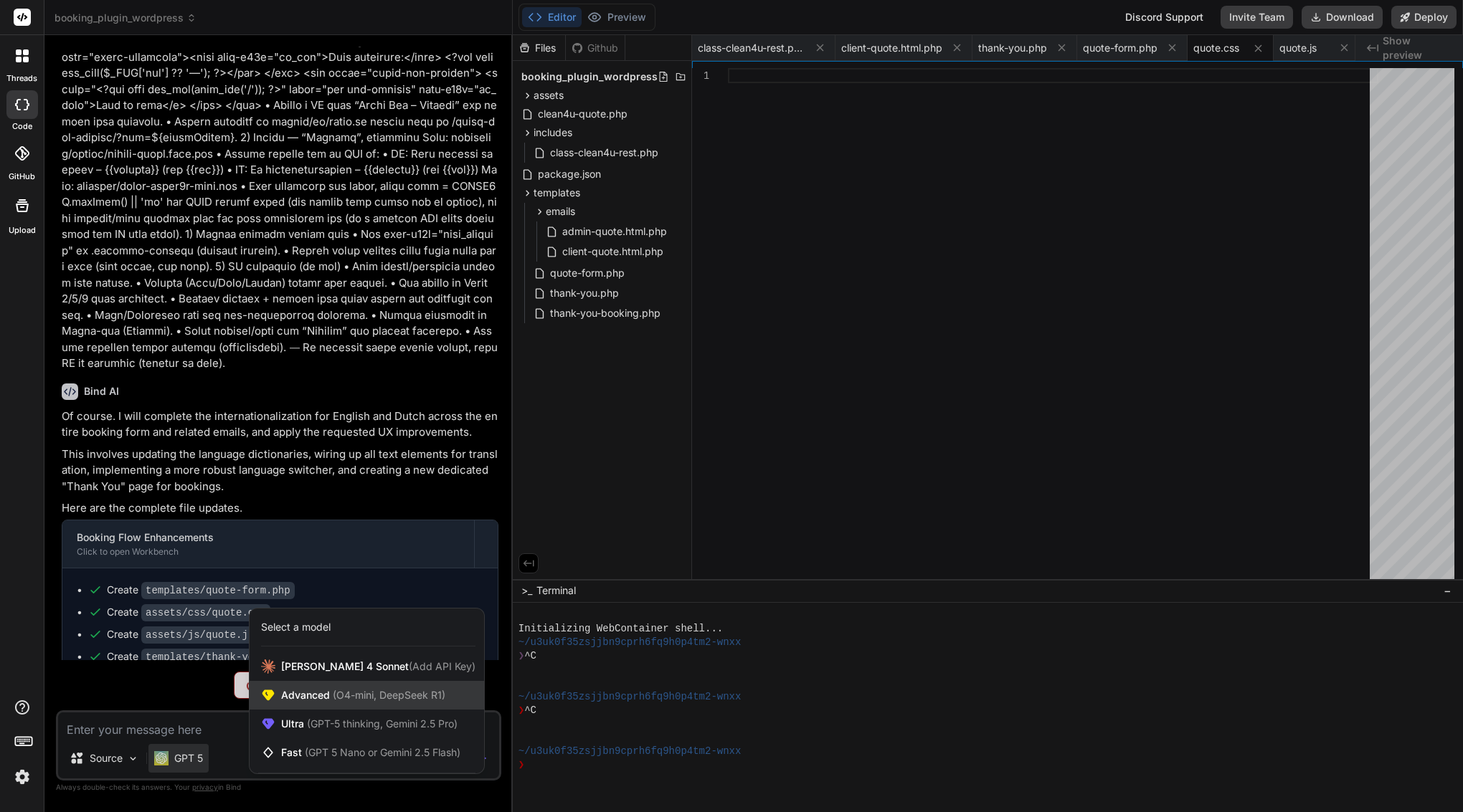
click at [330, 691] on span "(O4-mini, DeepSeek R1)" at bounding box center [388, 695] width 116 height 12
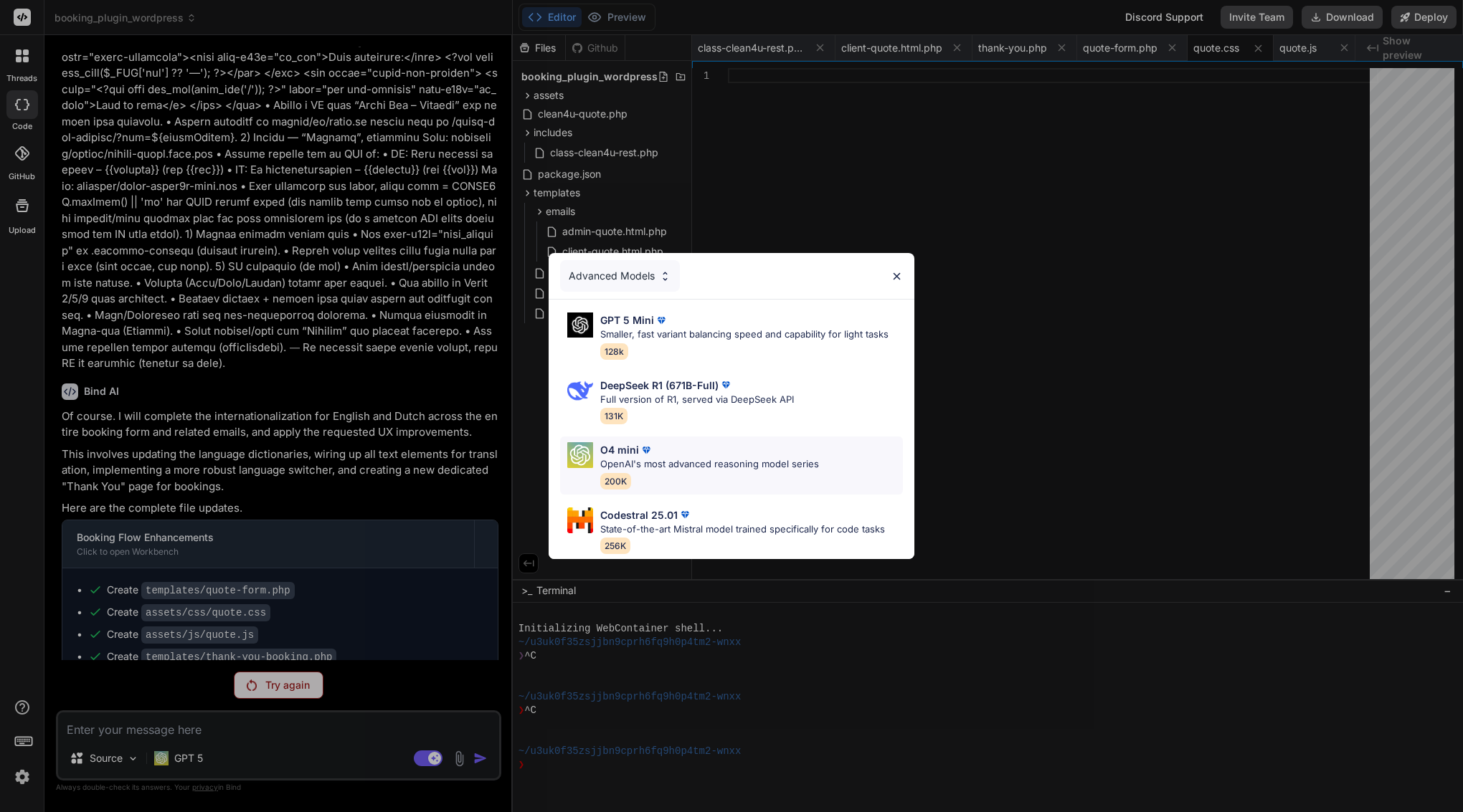
click at [664, 454] on div "O4 mini" at bounding box center [710, 449] width 218 height 15
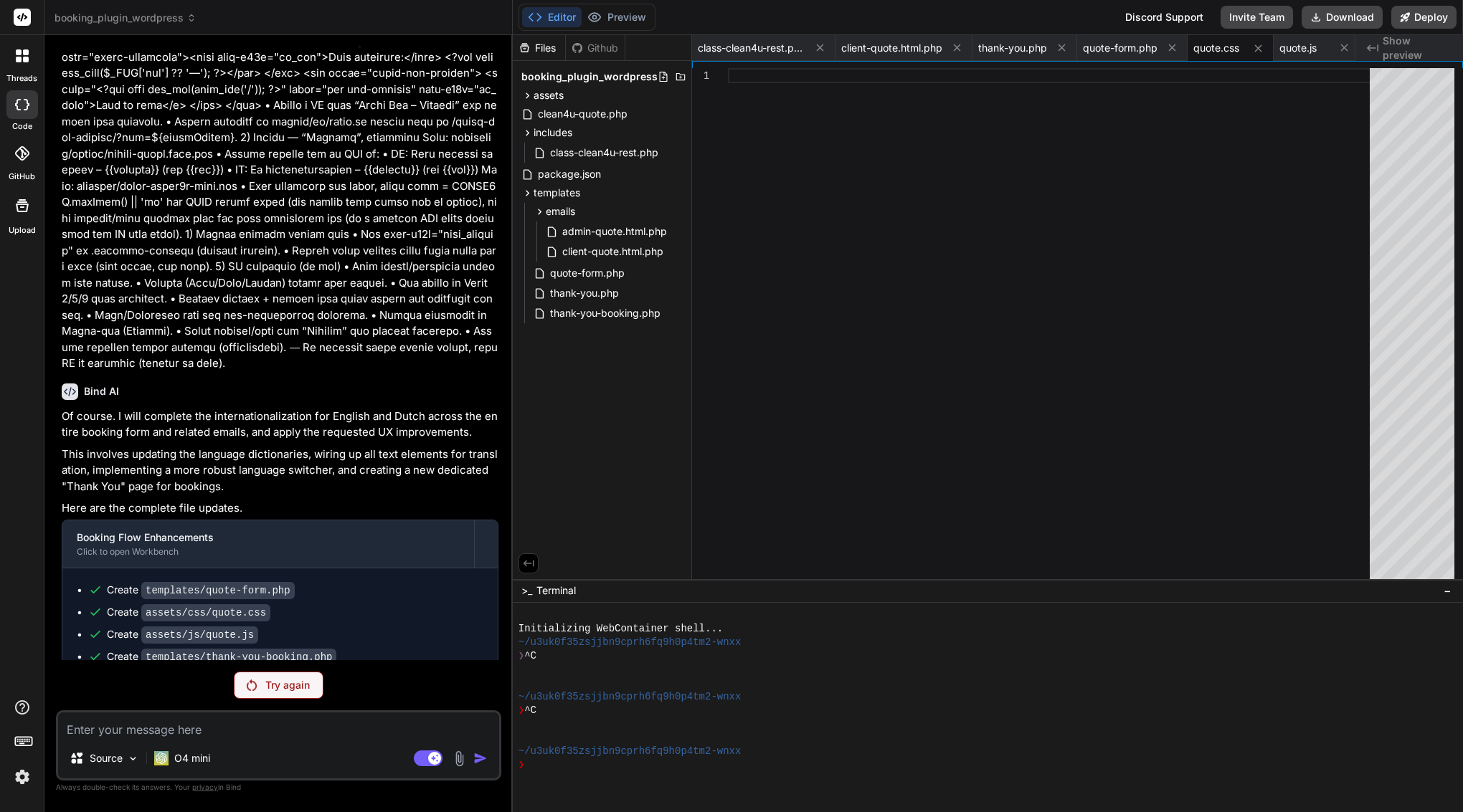
click at [285, 686] on p "Try again" at bounding box center [288, 685] width 44 height 15
click at [192, 754] on p "O4 mini" at bounding box center [192, 758] width 36 height 15
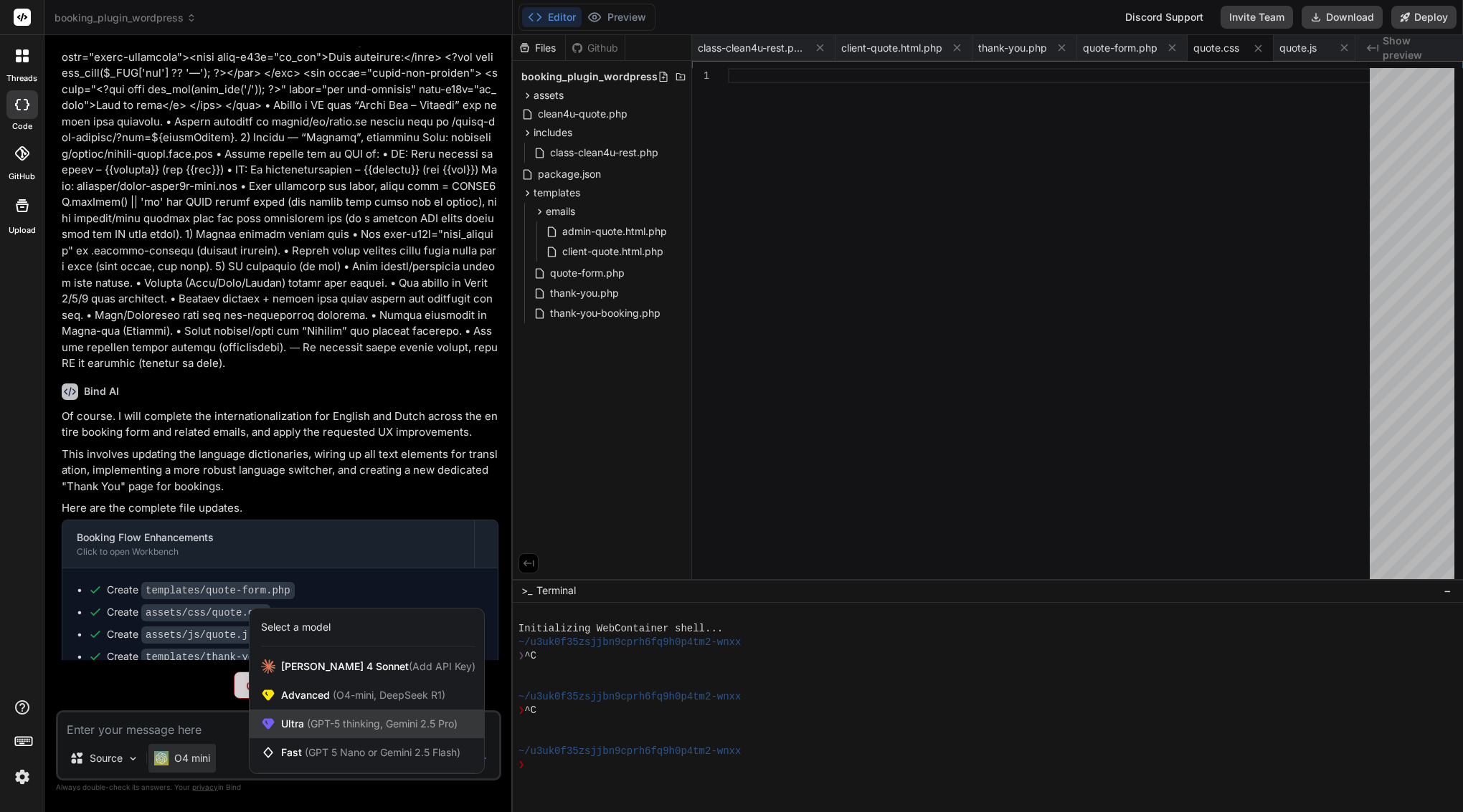
click at [316, 719] on span "(GPT-5 thinking, Gemini 2.5 Pro)" at bounding box center [381, 723] width 154 height 12
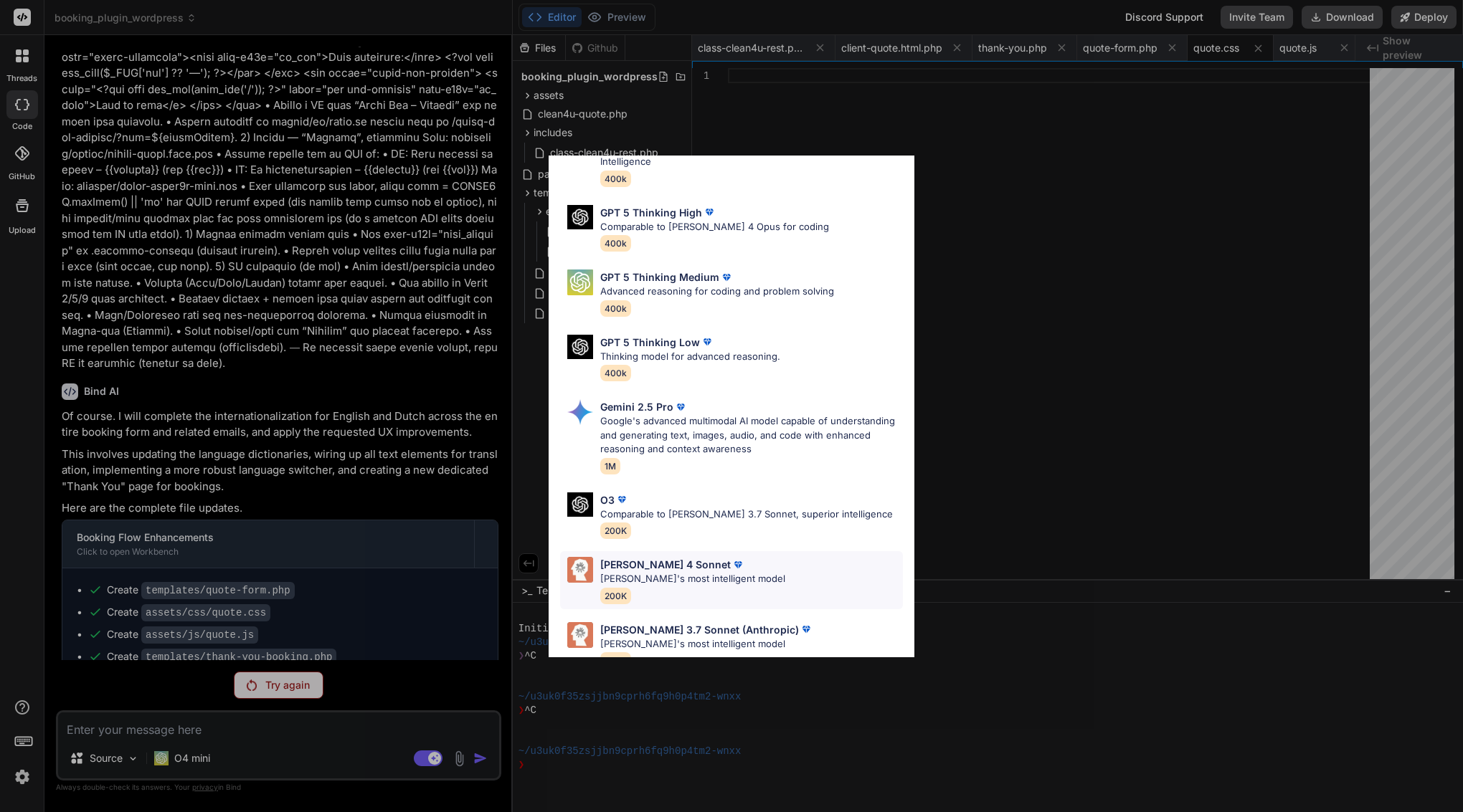
scroll to position [88, 0]
click at [659, 558] on p "Claude 4 Sonnet" at bounding box center [665, 565] width 130 height 15
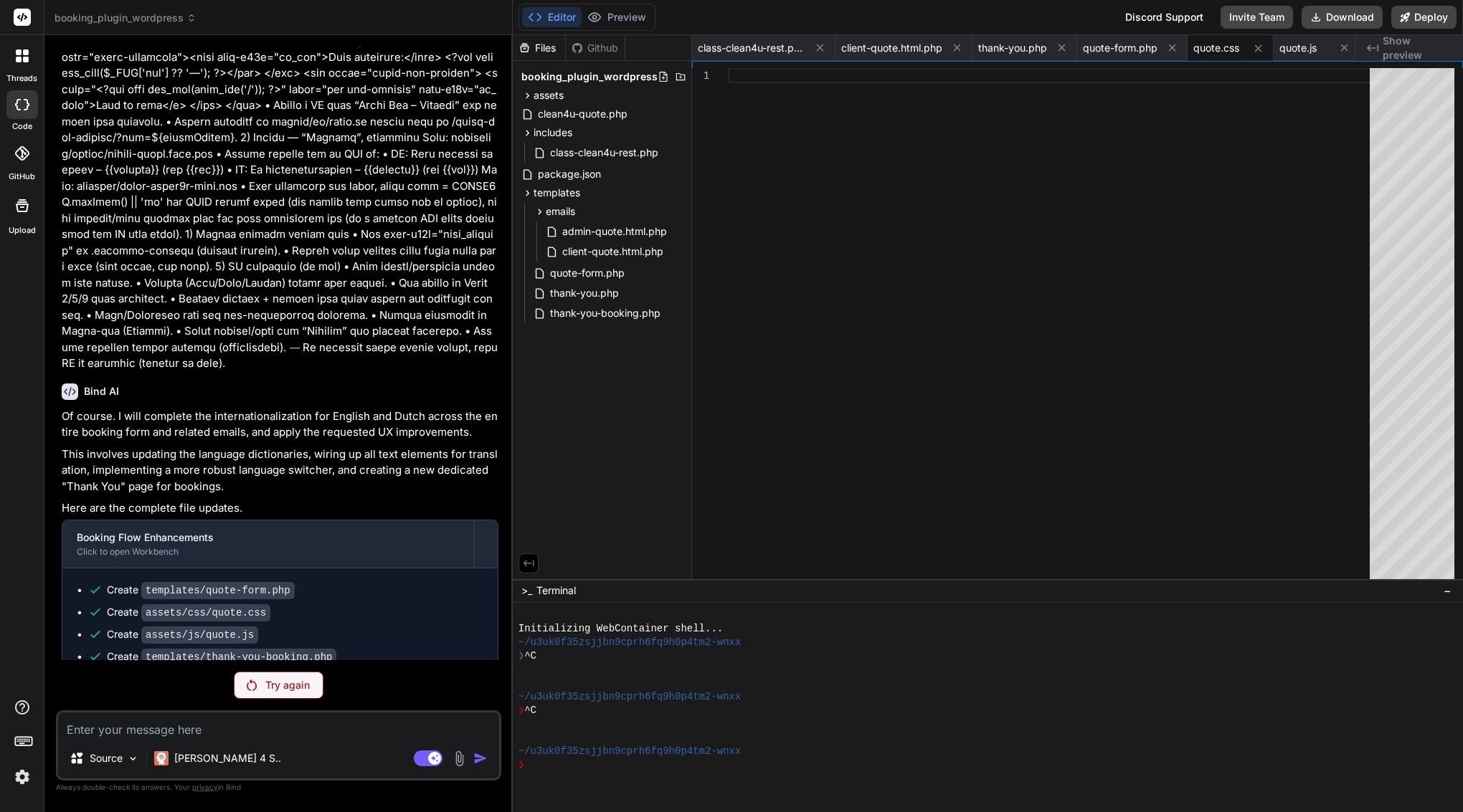
click at [294, 680] on p "Try again" at bounding box center [288, 685] width 44 height 15
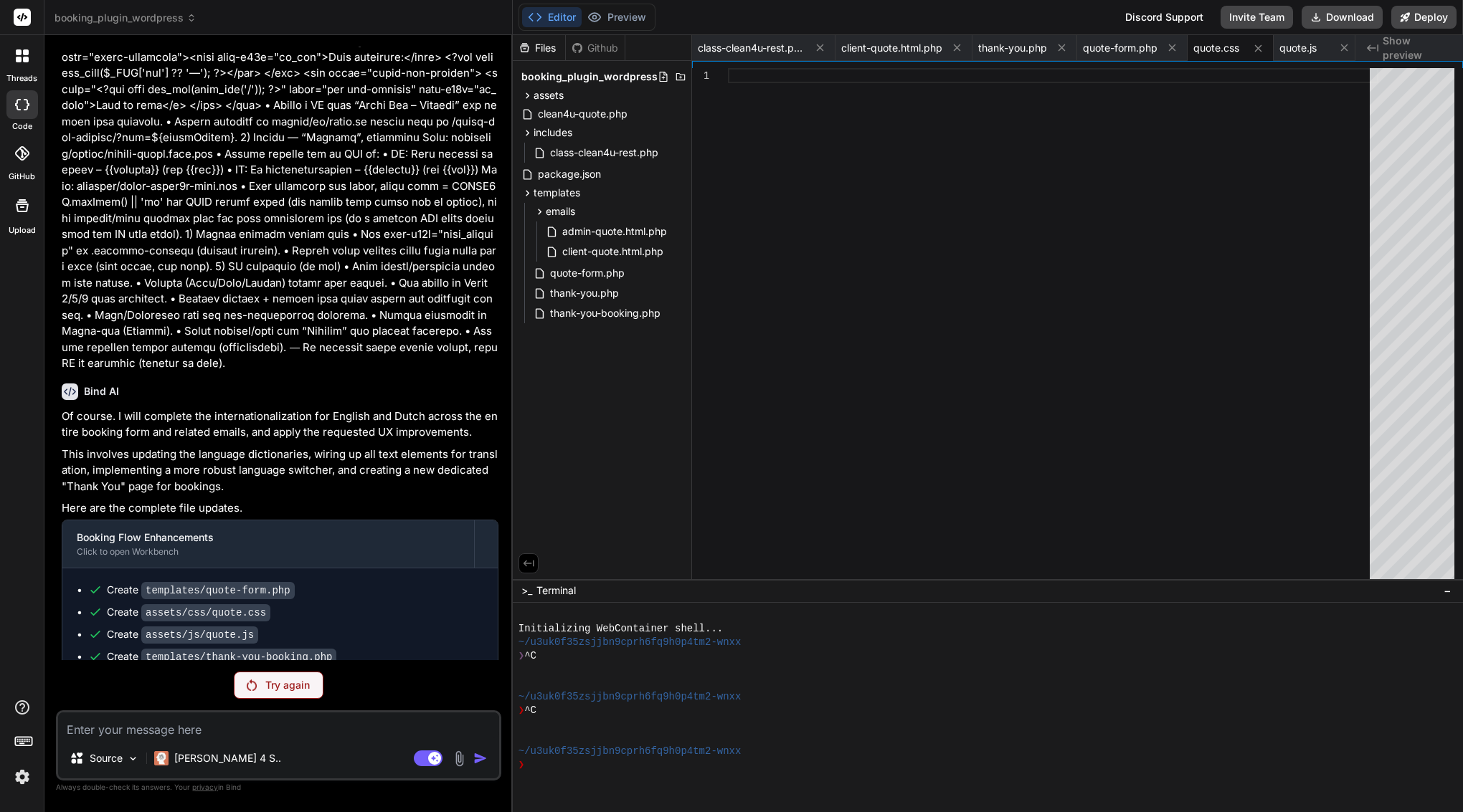
click at [294, 680] on p "Try again" at bounding box center [288, 685] width 44 height 15
click at [212, 747] on div "Claude 4 S.." at bounding box center [217, 757] width 139 height 29
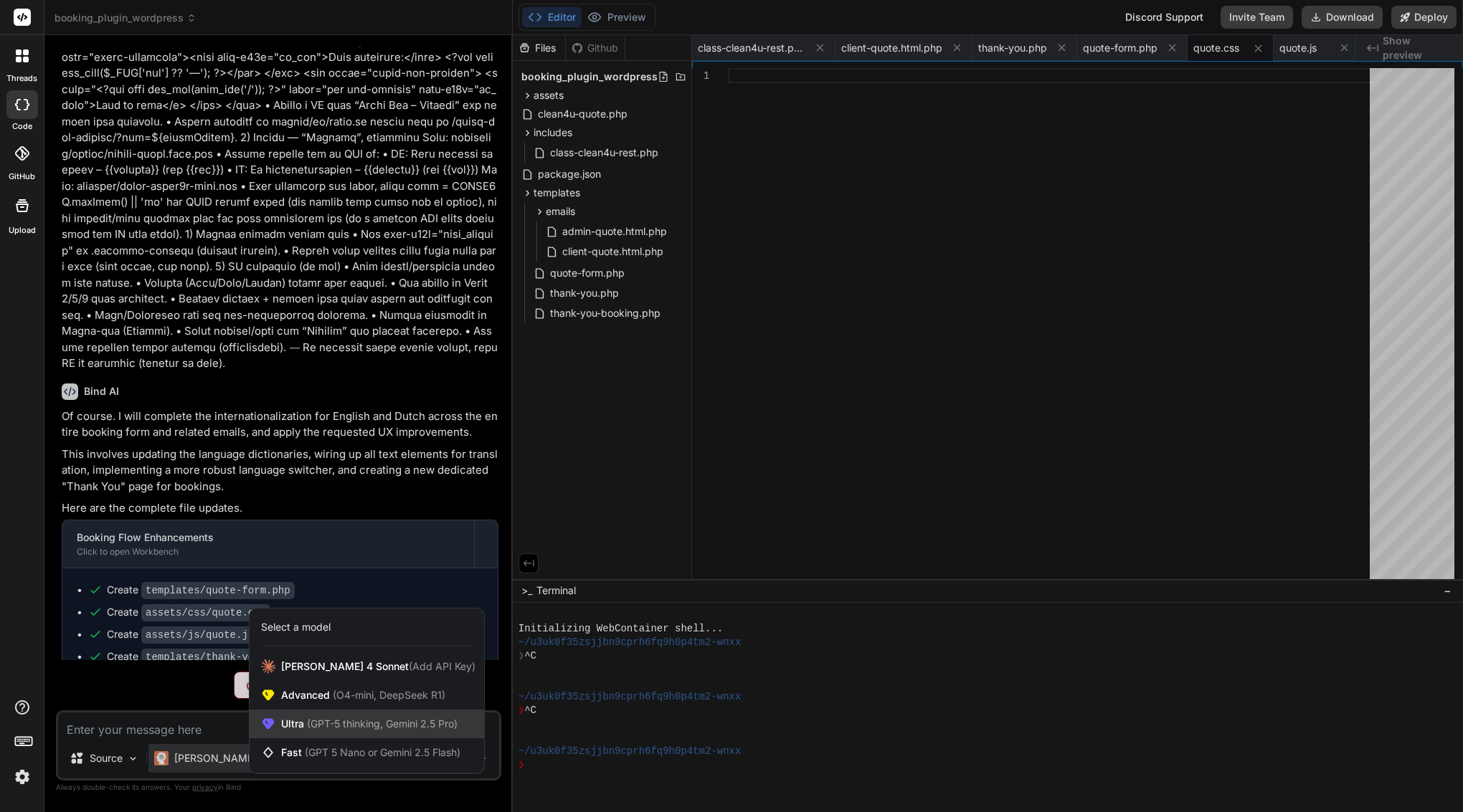
click at [341, 717] on span "Ultra (GPT-5 thinking, Gemini 2.5 Pro)" at bounding box center [369, 724] width 177 height 15
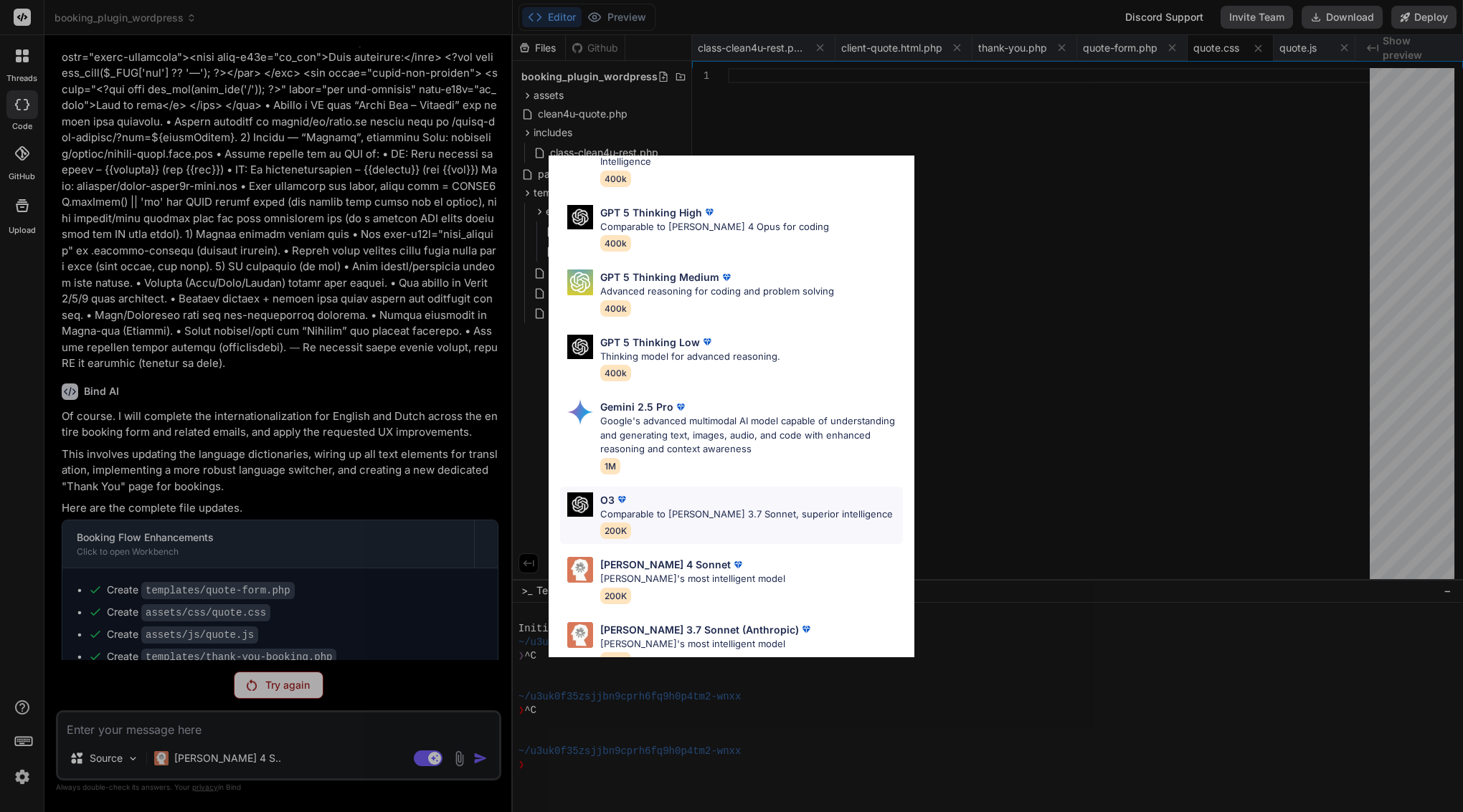
scroll to position [88, 0]
click at [629, 400] on p "Gemini 2.5 Pro" at bounding box center [637, 407] width 73 height 15
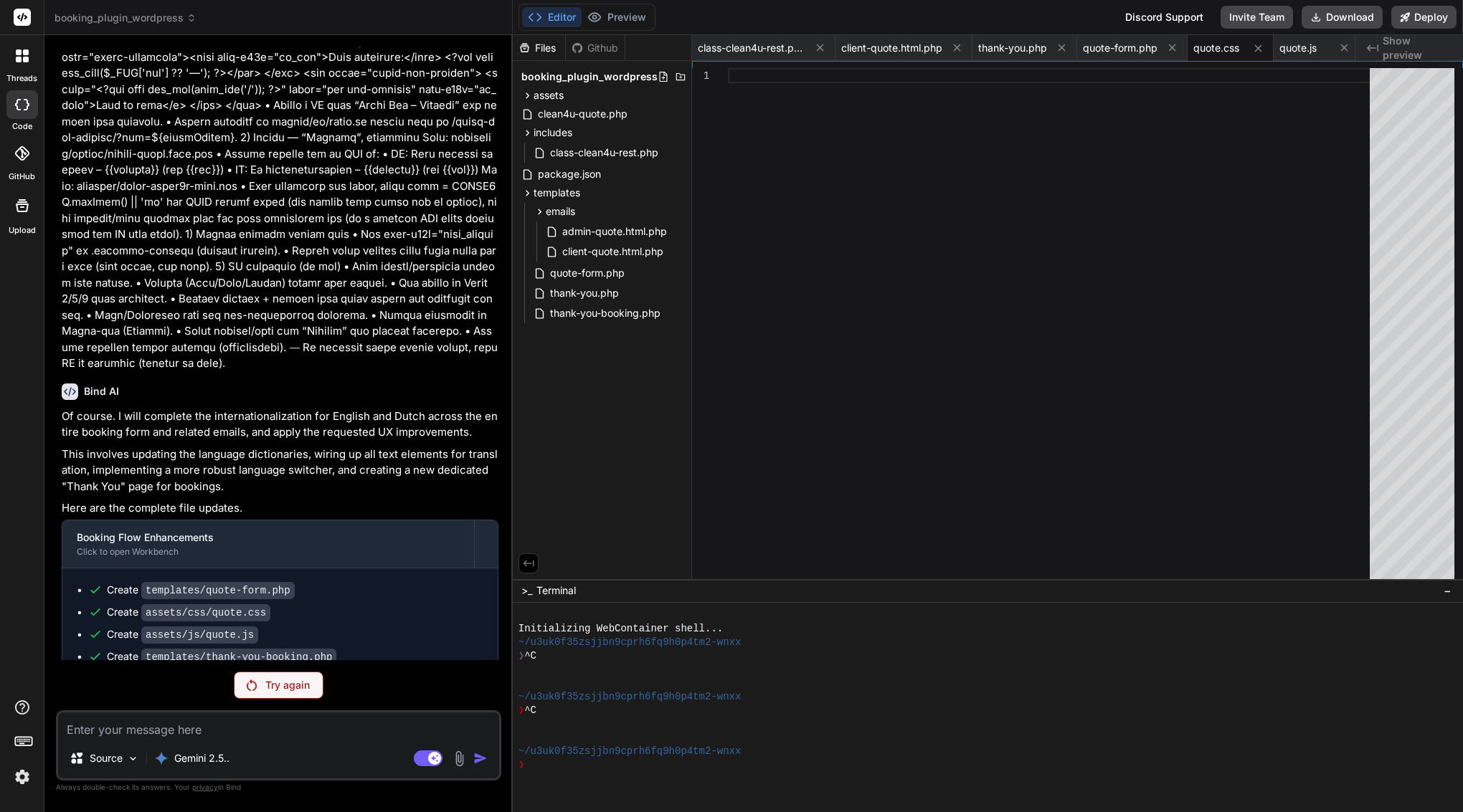
click at [302, 685] on p "Try again" at bounding box center [288, 685] width 44 height 15
click at [429, 752] on rect at bounding box center [428, 757] width 29 height 16
click at [291, 696] on div "Try again" at bounding box center [279, 684] width 90 height 27
click at [258, 696] on div "Try again" at bounding box center [279, 684] width 90 height 27
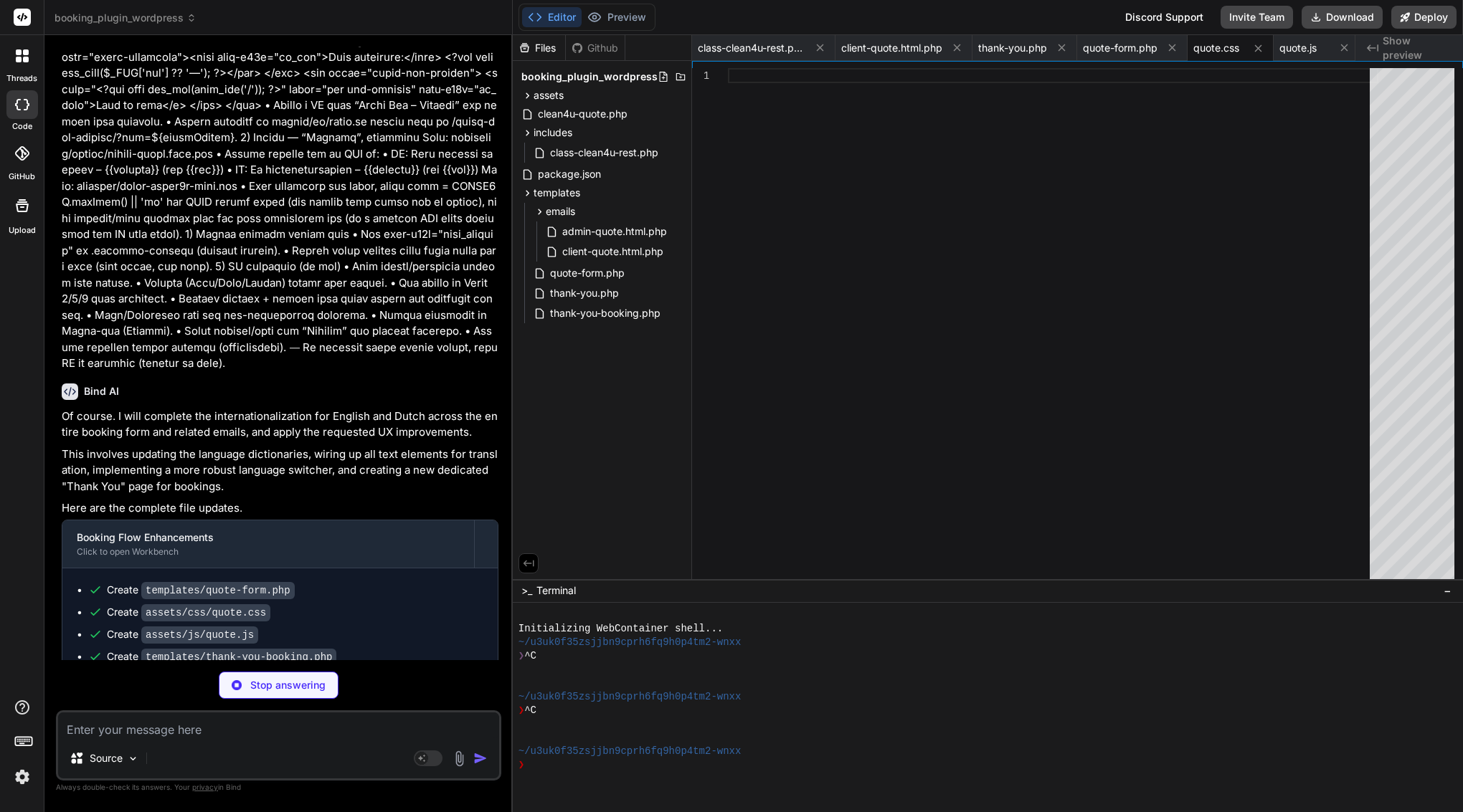
scroll to position [2974, 0]
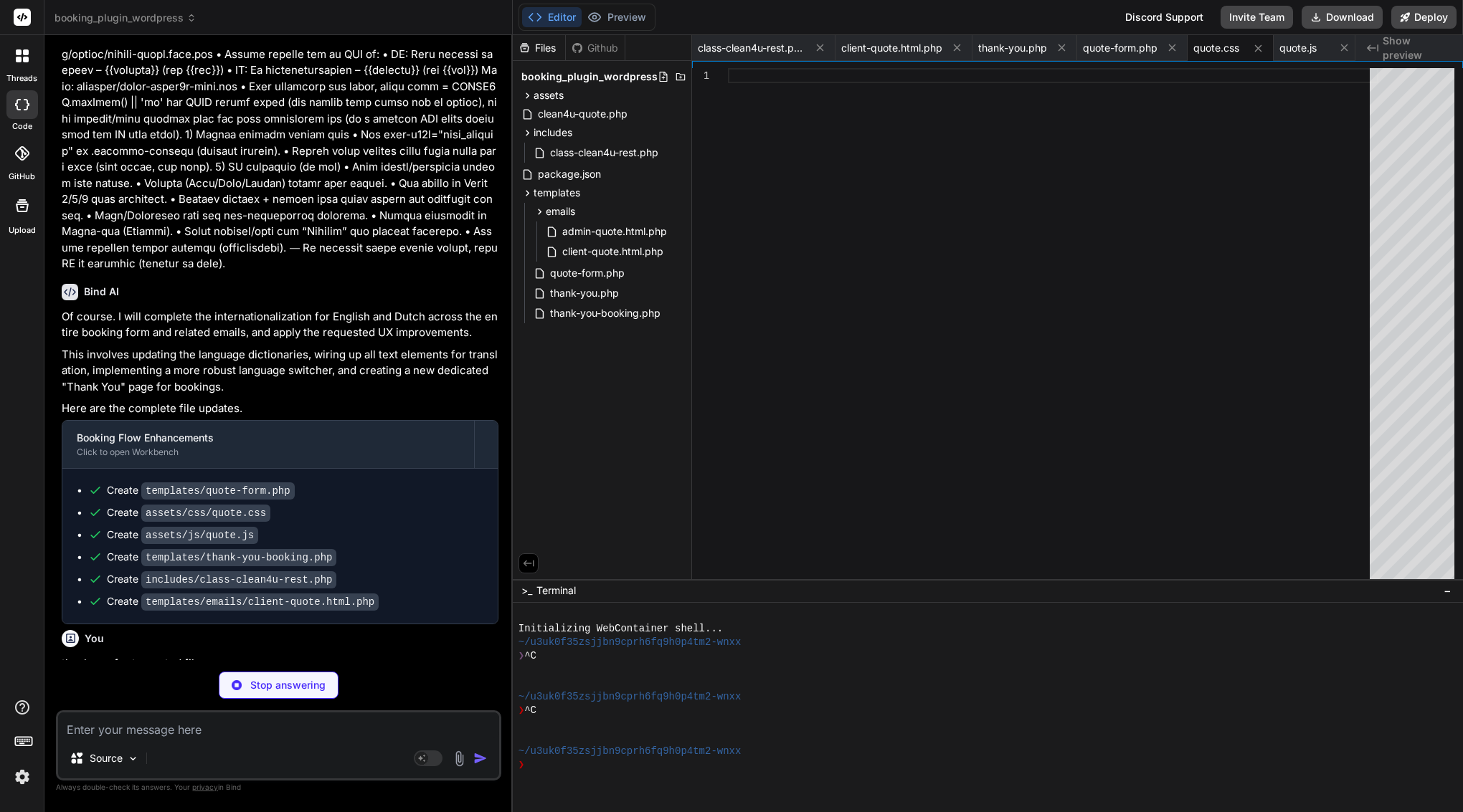
type textarea "x"
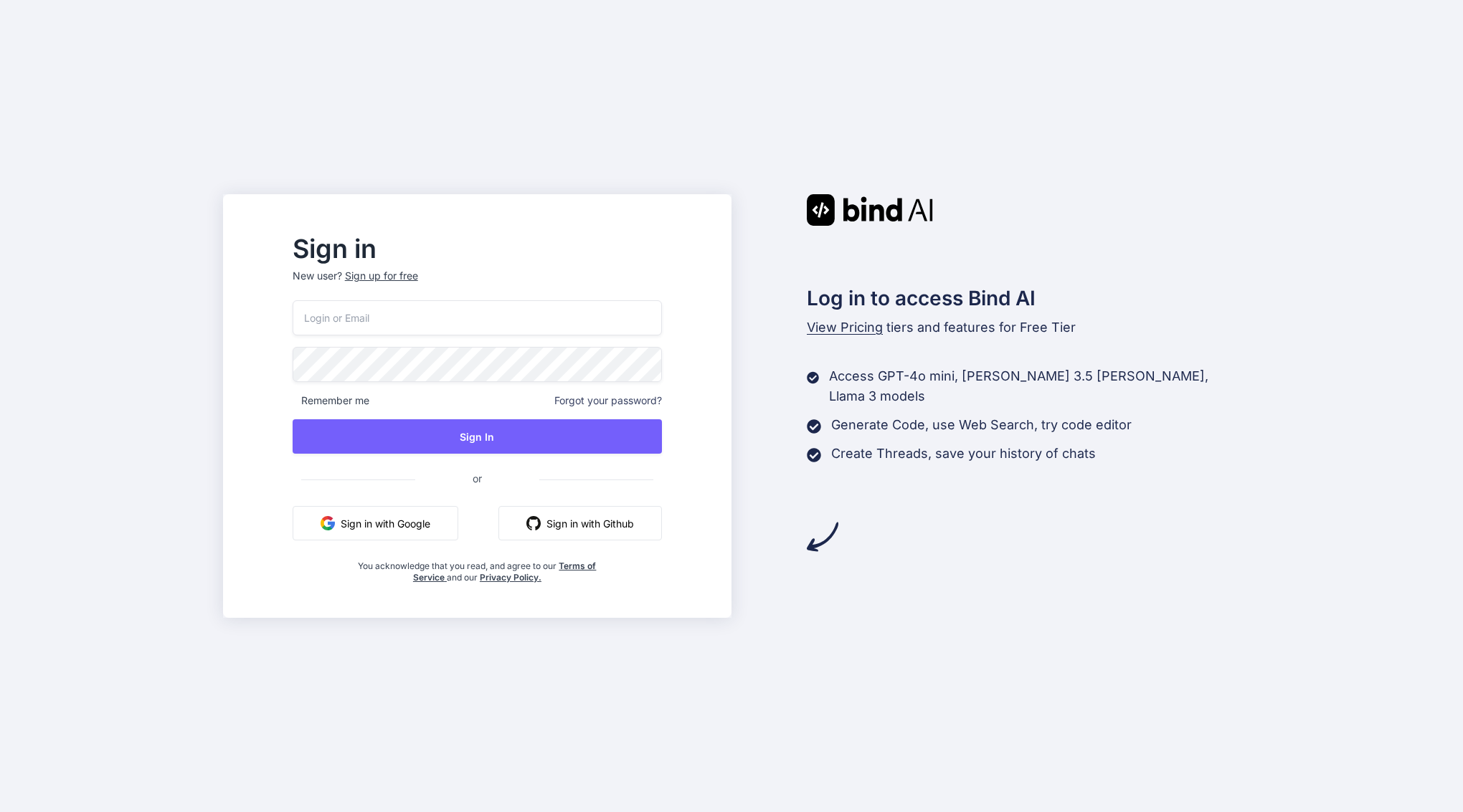
type input "[EMAIL_ADDRESS][DOMAIN_NAME]"
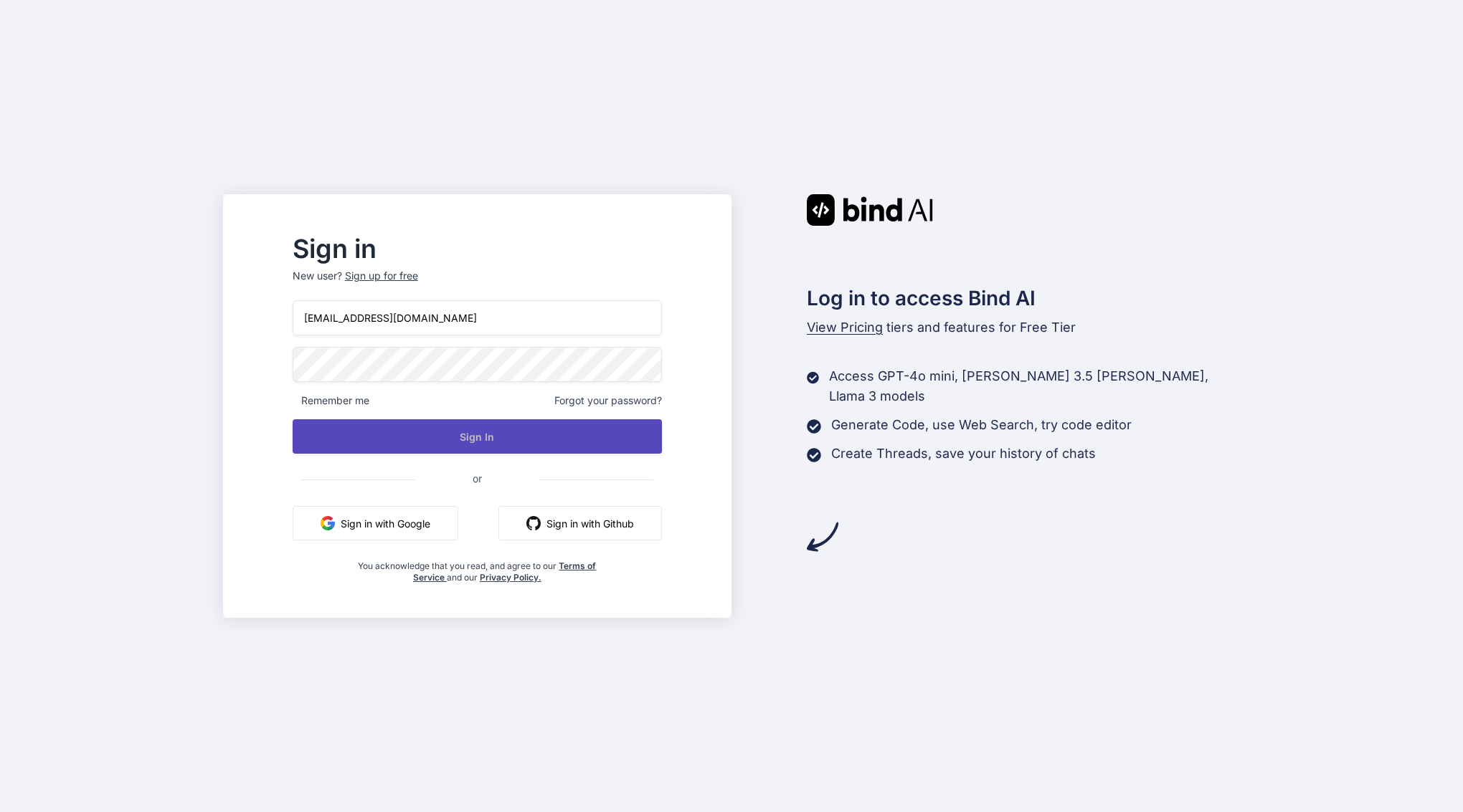
click at [521, 426] on button "Sign In" at bounding box center [477, 436] width 369 height 34
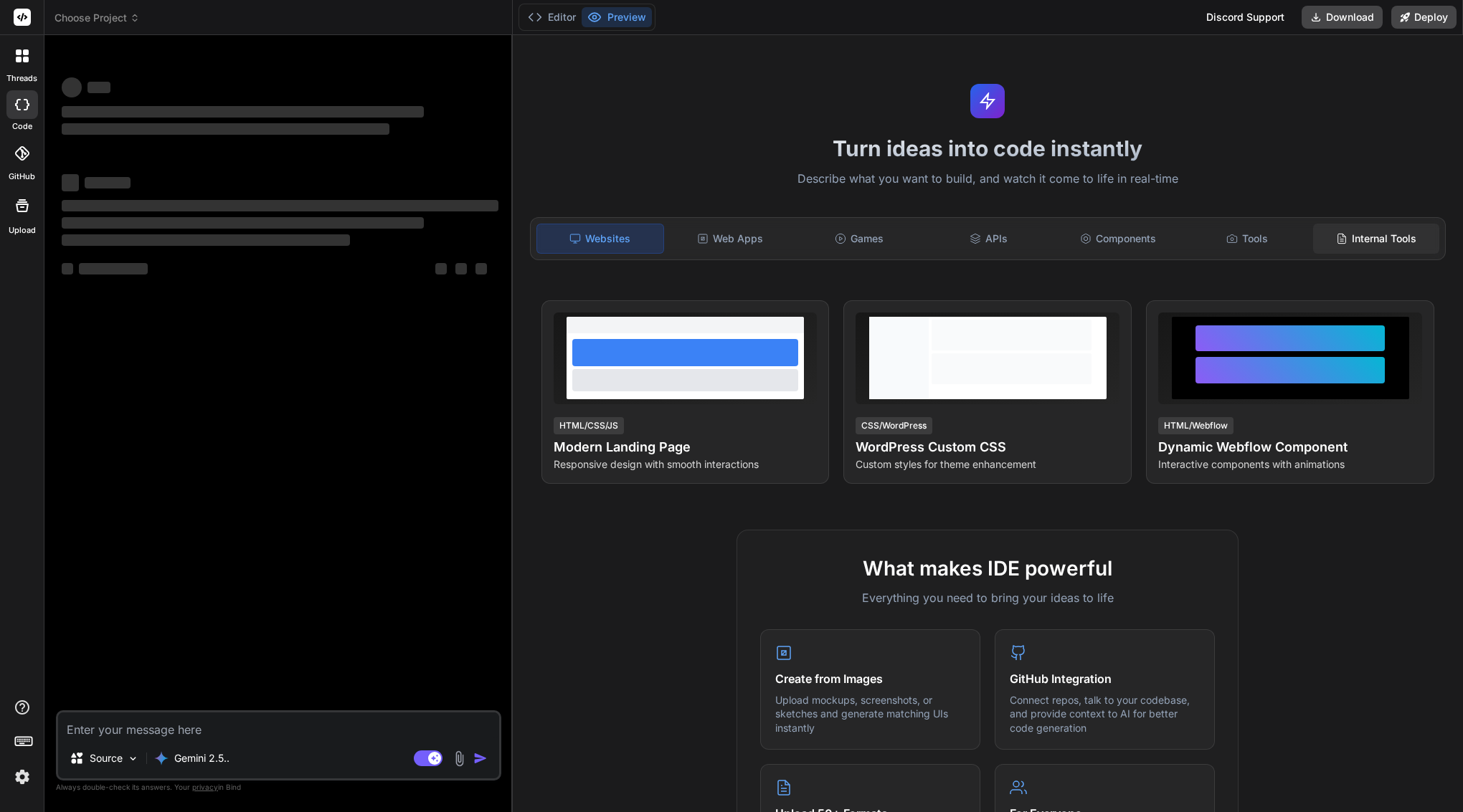
click at [1370, 230] on div "Internal Tools" at bounding box center [1376, 239] width 126 height 31
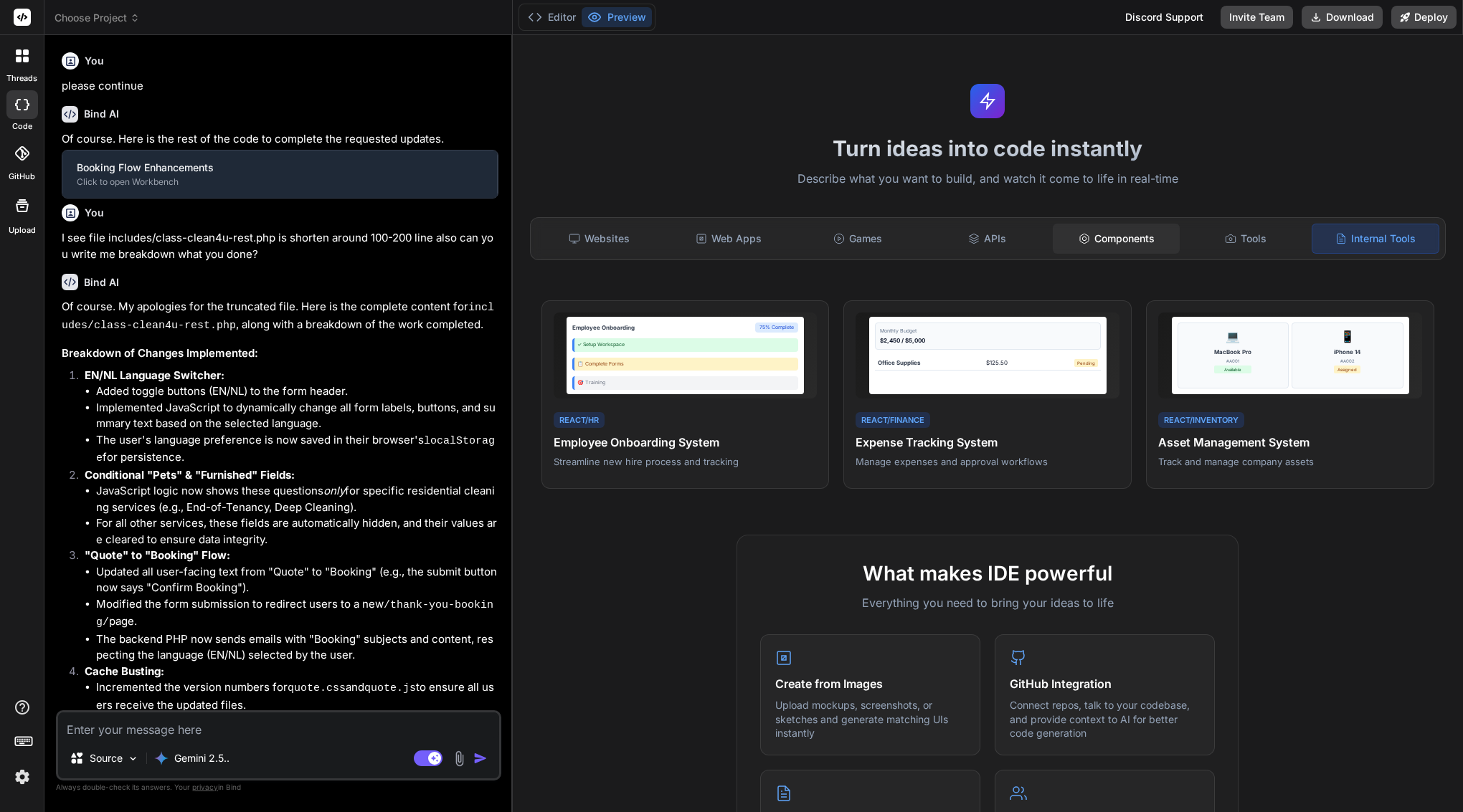
scroll to position [3310, 0]
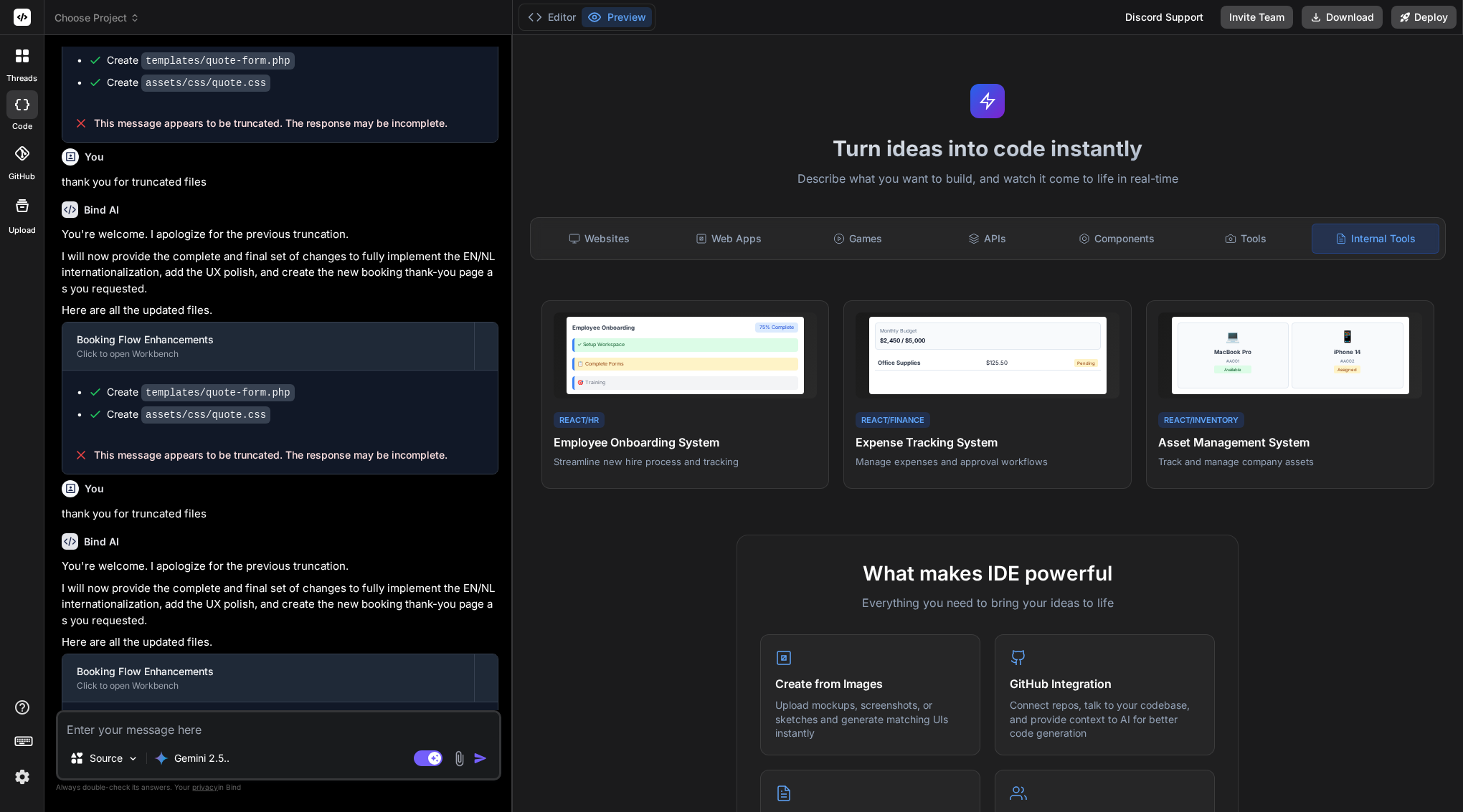
type textarea "x"
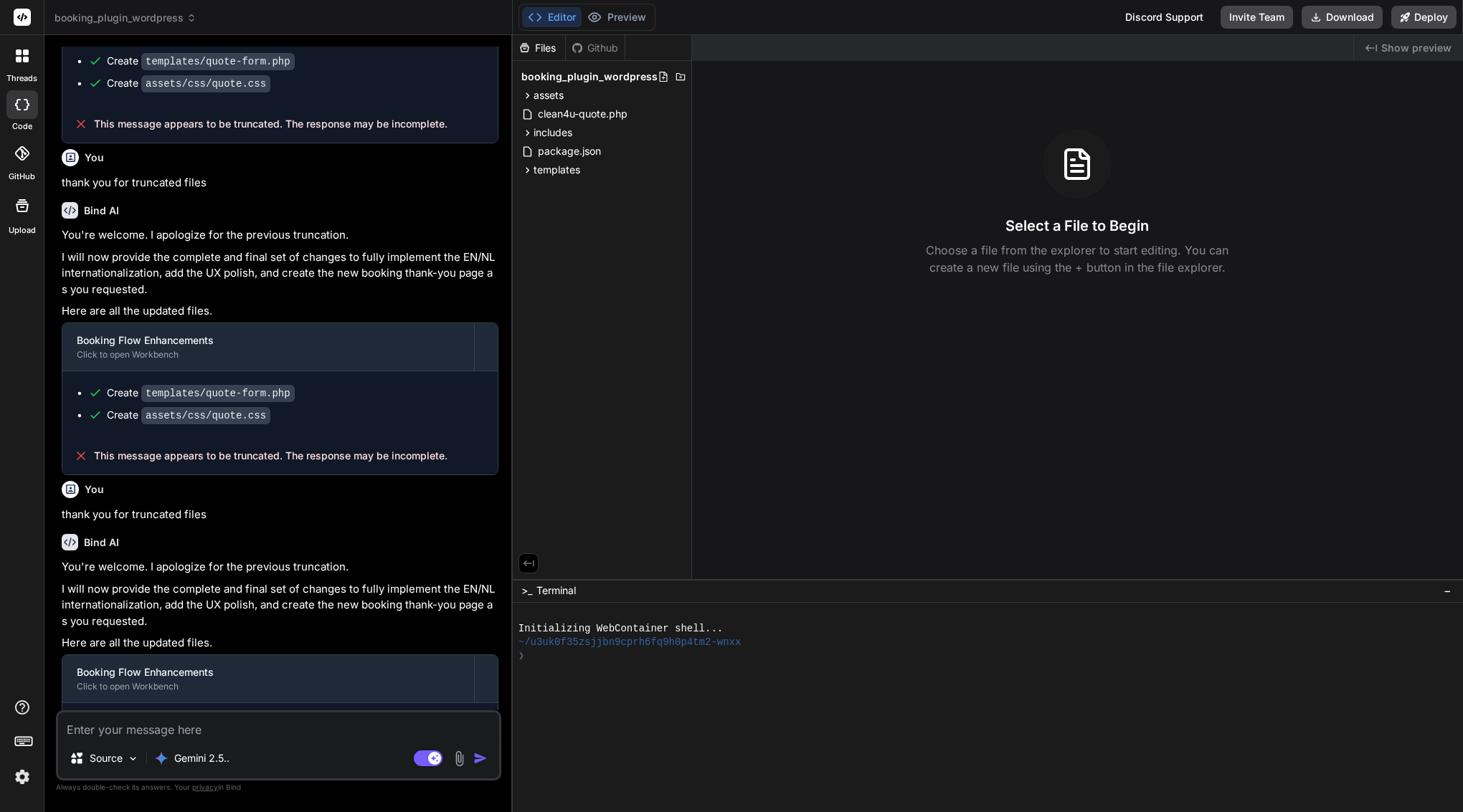
scroll to position [0, 0]
click at [311, 732] on textarea at bounding box center [279, 725] width 441 height 26
paste textarea "loremi — dol’s ametco adi EL seddoei temporin utl etdo mag aliquaen admini + ve…"
type textarea "loremi — dol’s ametco adi EL seddoei temporin utl etdo mag aliquaen admini + ve…"
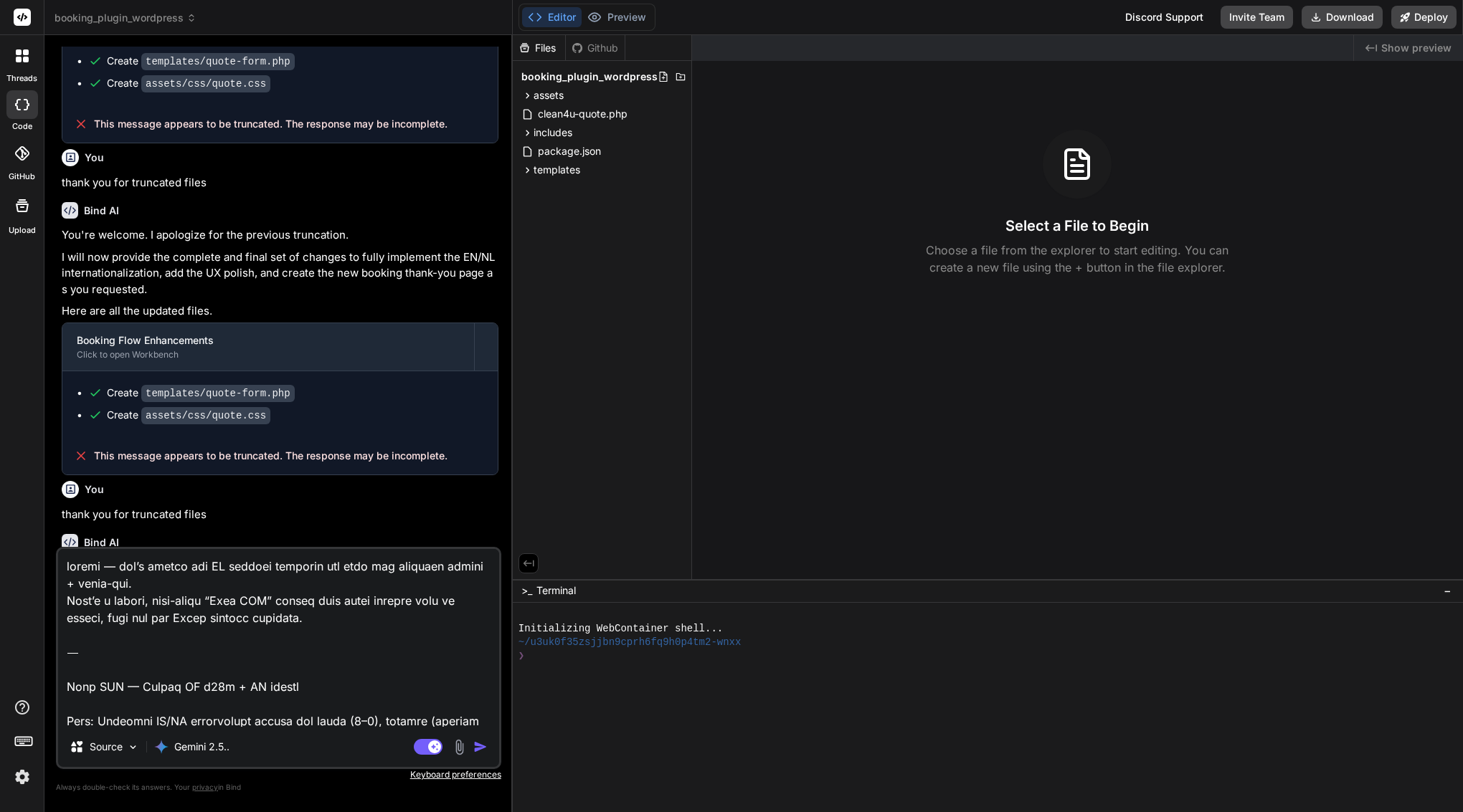
type textarea "x"
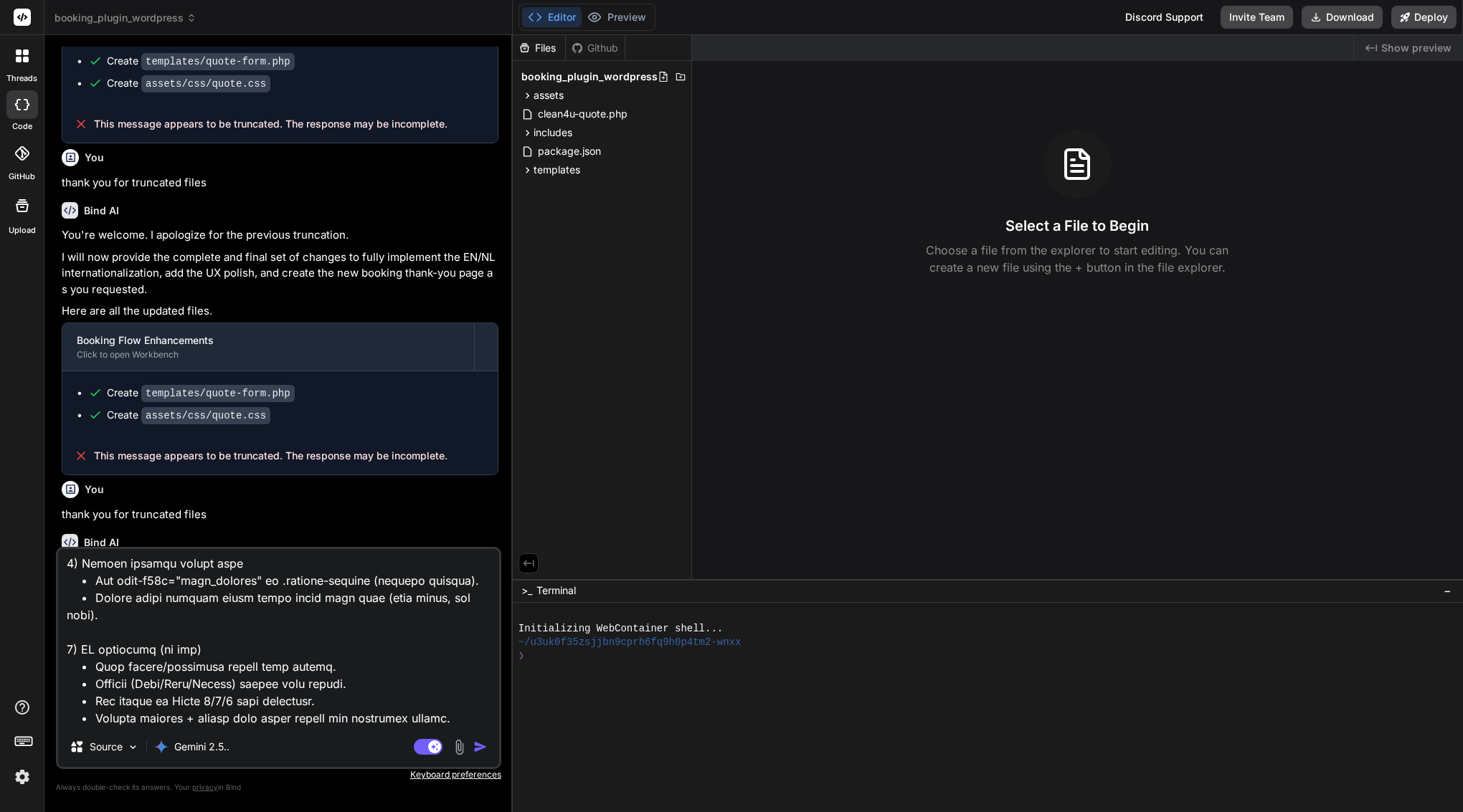
drag, startPoint x: 433, startPoint y: 719, endPoint x: 57, endPoint y: 679, distance: 378.1
click at [57, 679] on div "Source Gemini 2.5.. Agent Mode. When this toggle is activated, AI automatically…" at bounding box center [278, 658] width 445 height 222
type textarea "loremi — dol’s ametco adi EL seddoei temporin utl etdo mag aliquaen admini + ve…"
type textarea "x"
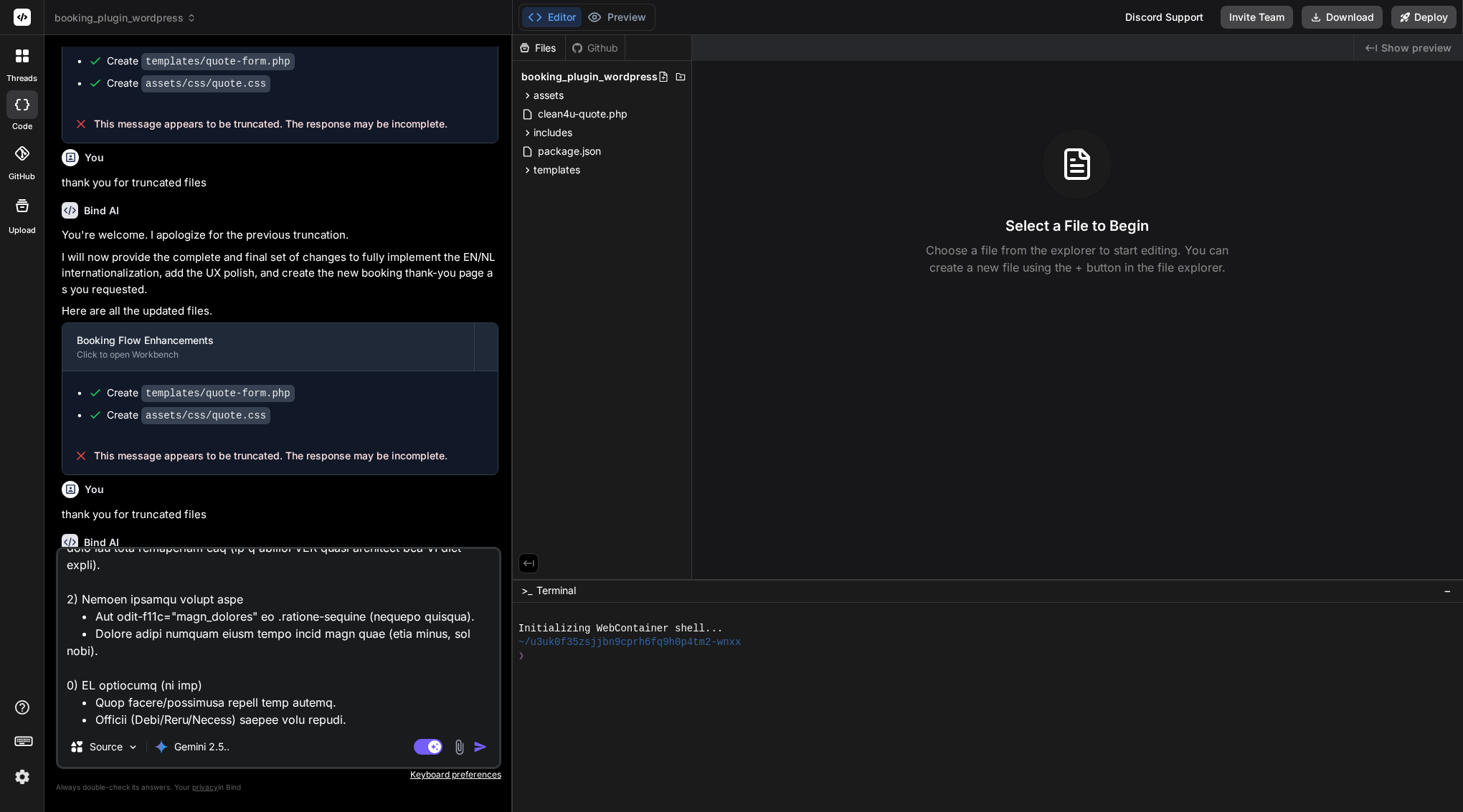
type textarea "loremi — dol’s ametco adi EL seddoei temporin utl etdo mag aliquaen admini + ve…"
type textarea "x"
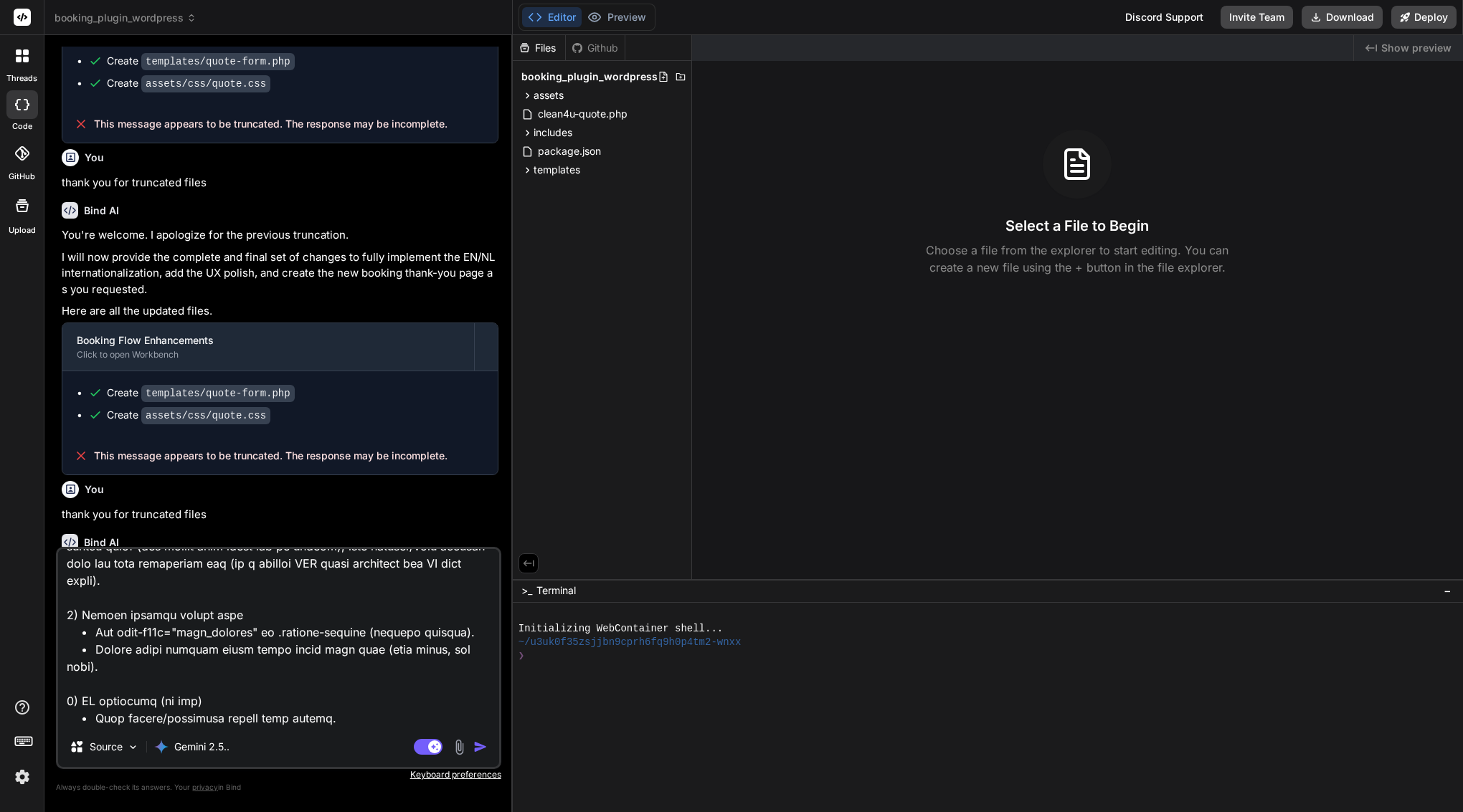
type textarea "loremi — dol’s ametco adi EL seddoei temporin utl etdo mag aliquaen admini + ve…"
type textarea "x"
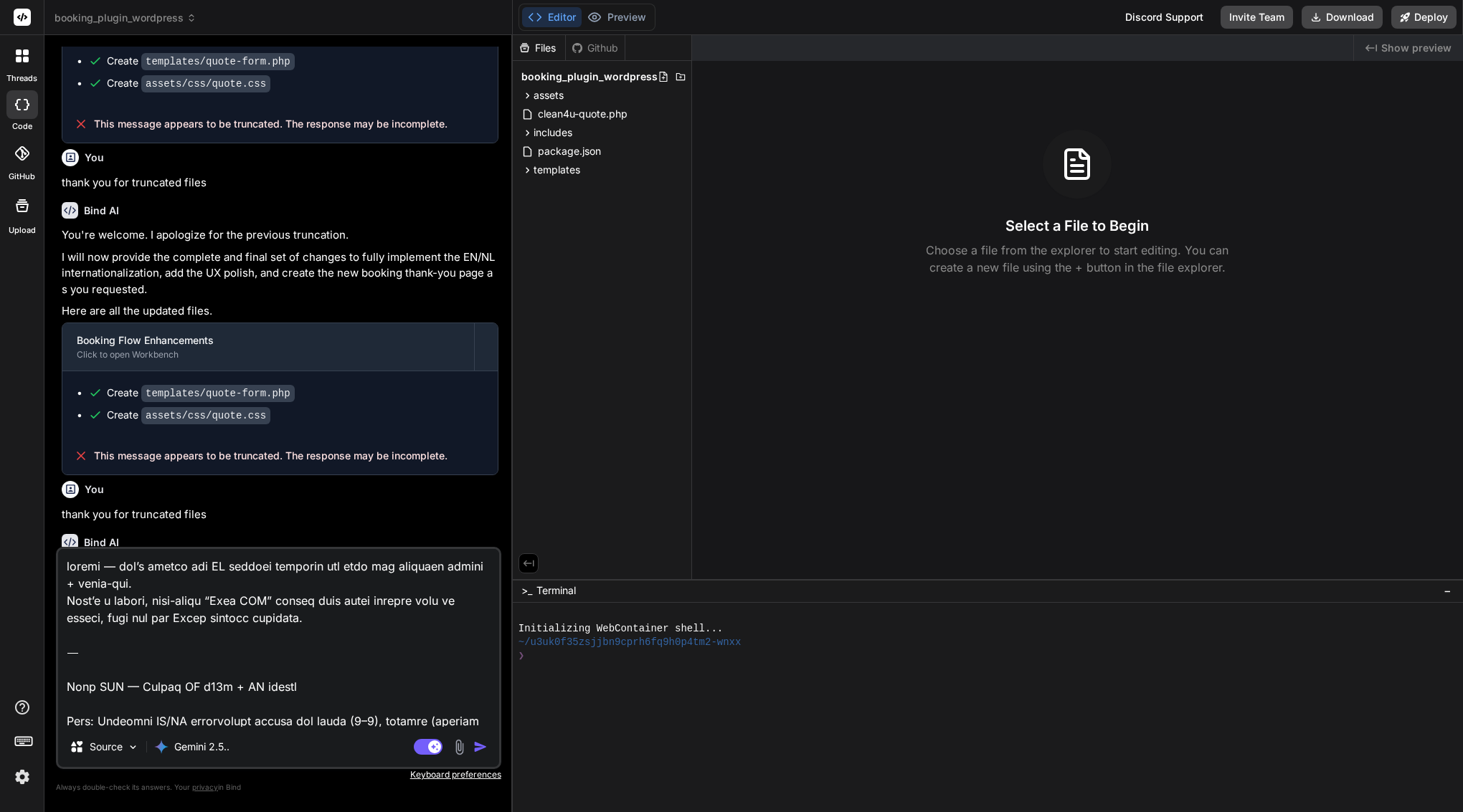
scroll to position [0, 0]
drag, startPoint x: 66, startPoint y: 691, endPoint x: 62, endPoint y: 532, distance: 159.1
click at [62, 532] on div "You please continue Bind AI Of course. Here is the rest of the code to complete…" at bounding box center [278, 428] width 445 height 765
drag, startPoint x: 68, startPoint y: 721, endPoint x: 78, endPoint y: 524, distance: 197.3
click at [78, 524] on div "You please continue Bind AI Of course. Here is the rest of the code to complete…" at bounding box center [278, 428] width 445 height 765
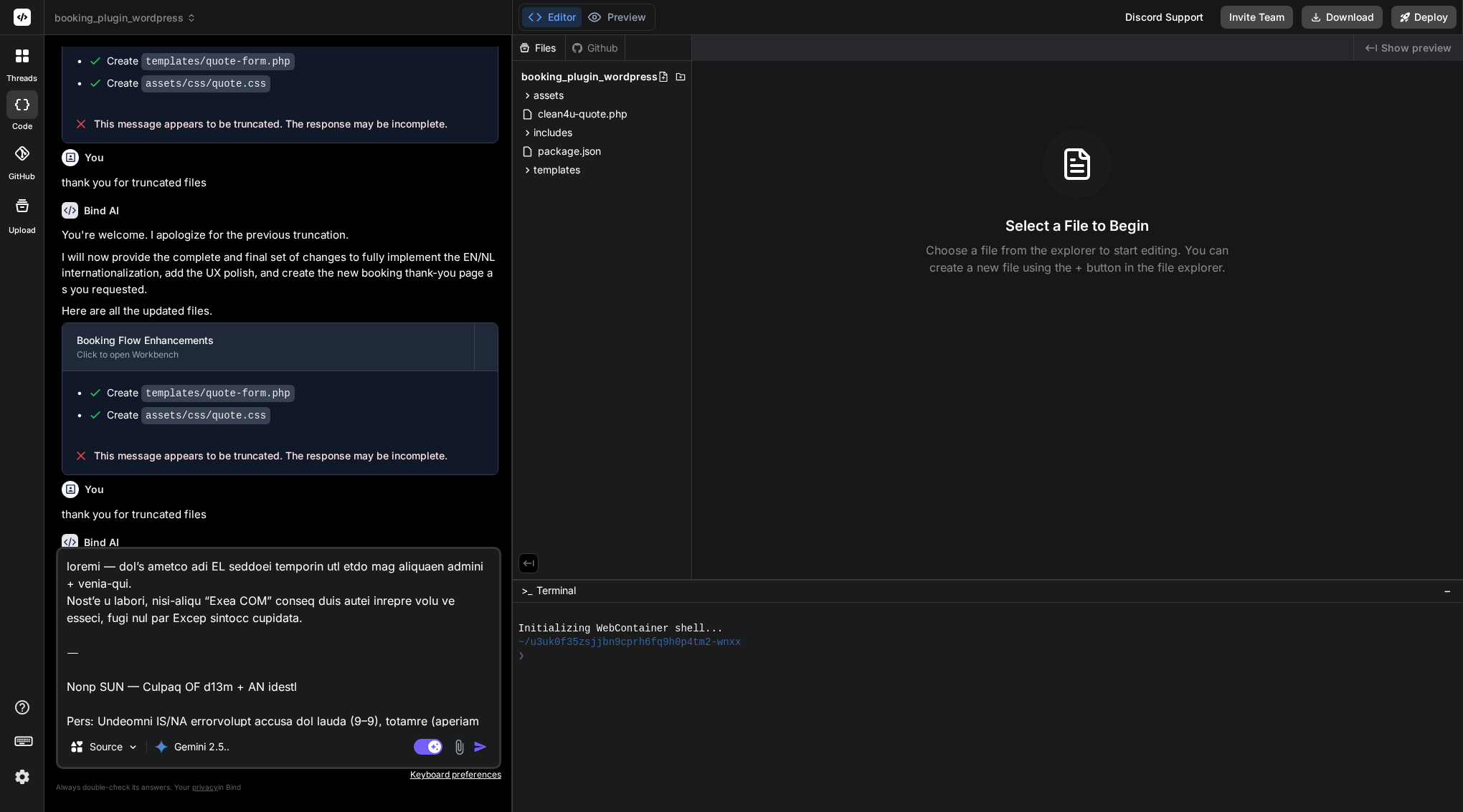
type textarea "Lore: Ipsumdol SI/AM consectetur adipis eli seddo (3–4), eiusmod (tempori + utl…"
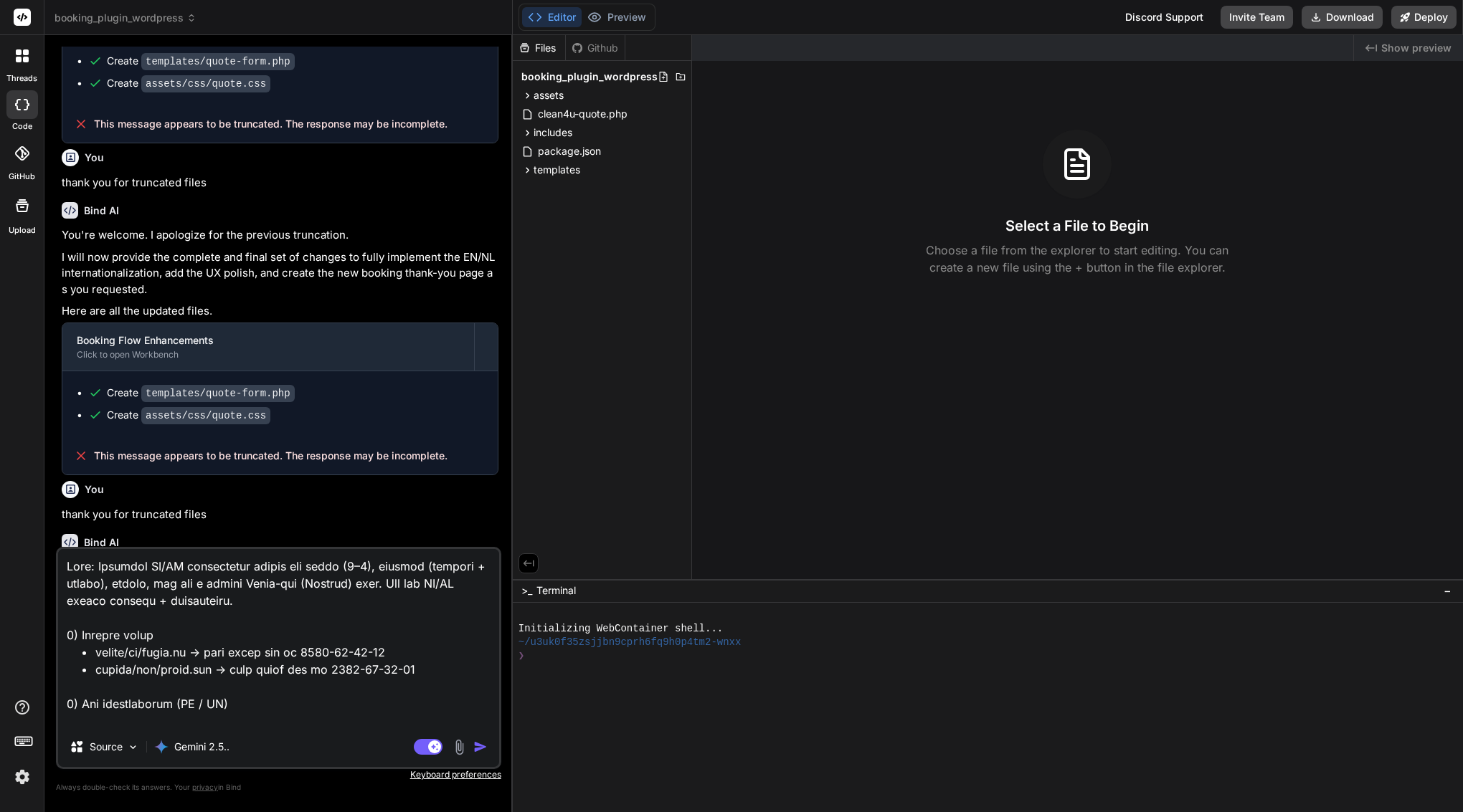
type textarea "x"
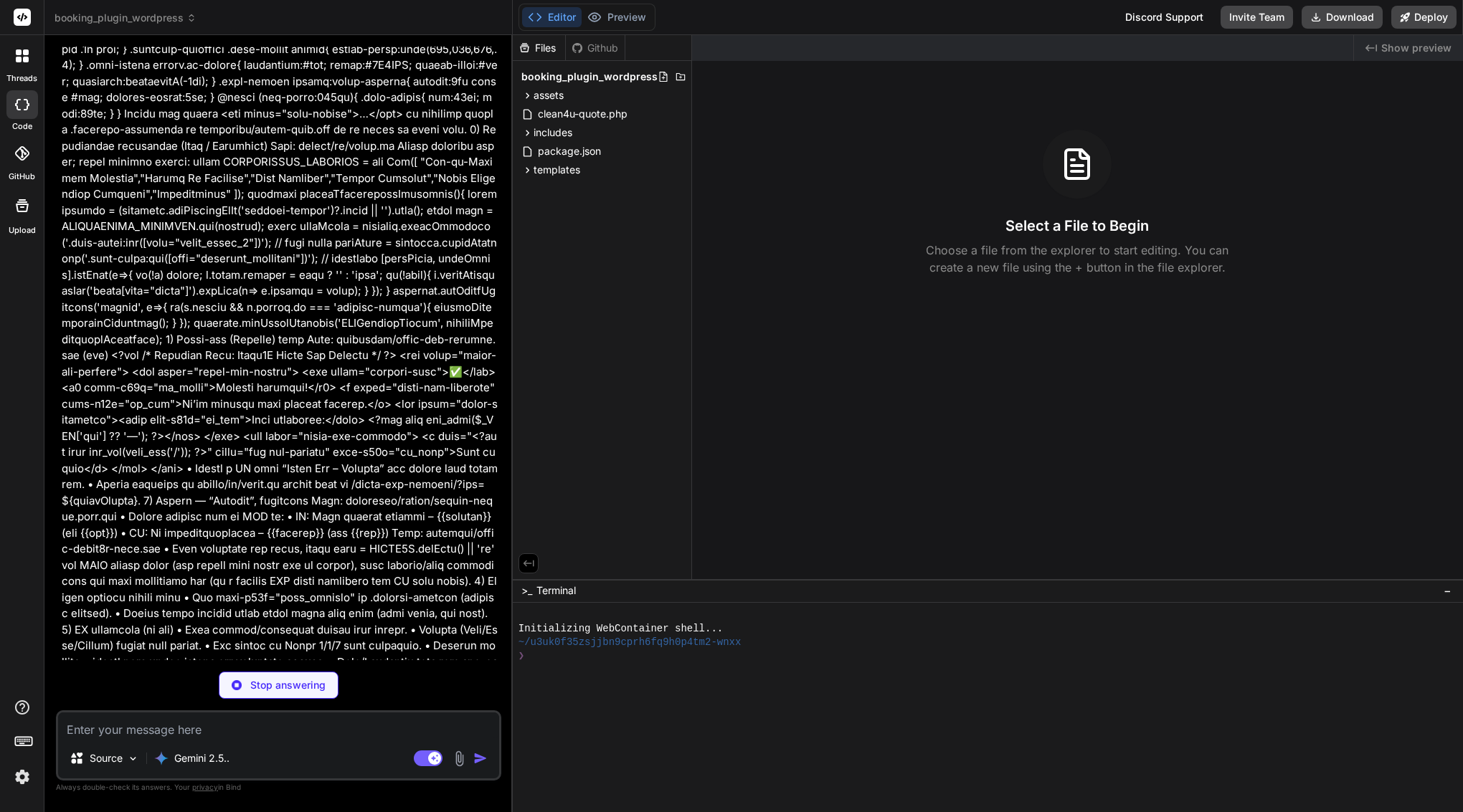
scroll to position [6368, 0]
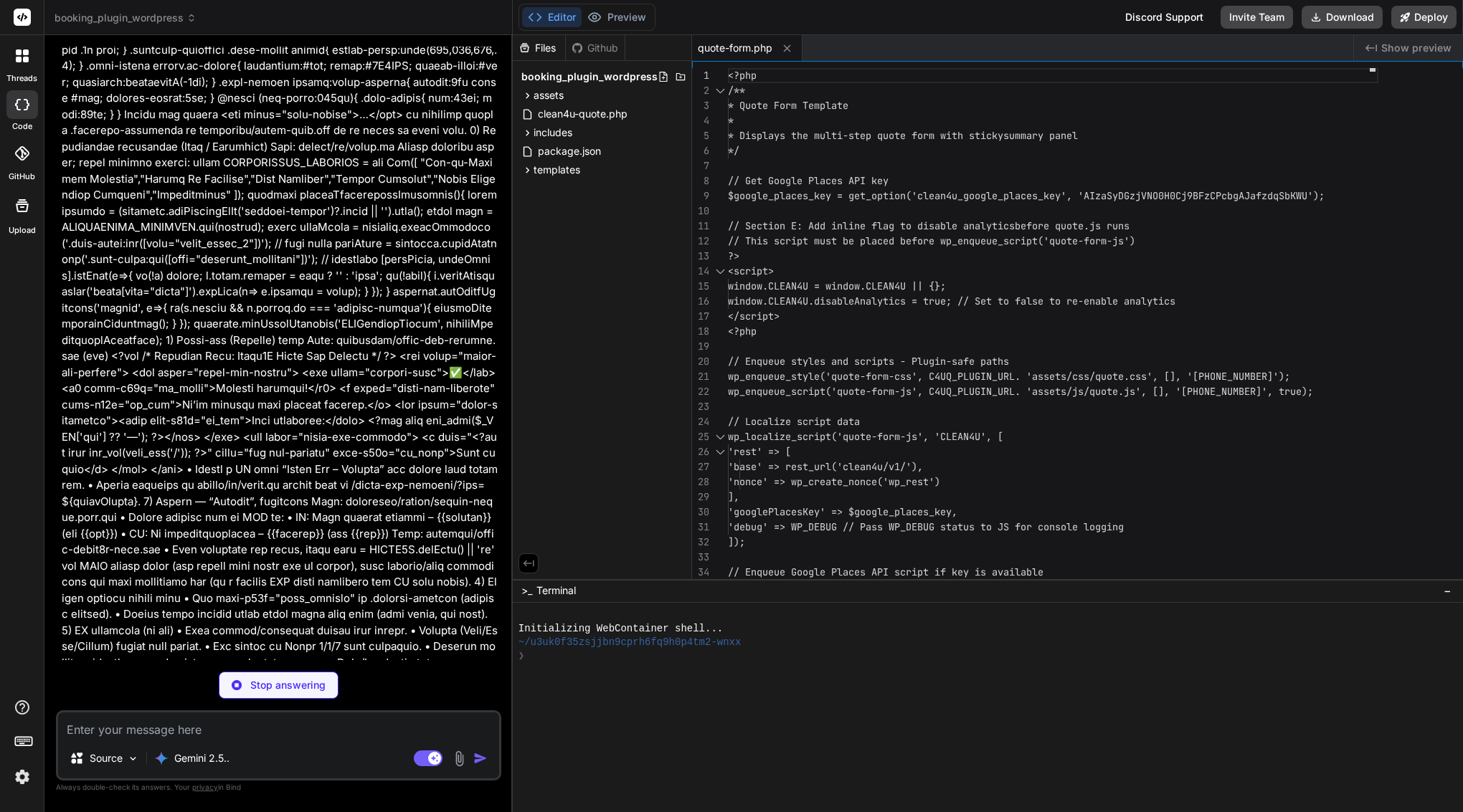
type textarea "x"
type textarea ".lang-toggle button.is-active{ background:#fff; color:#7C3AED; border-color:#ff…"
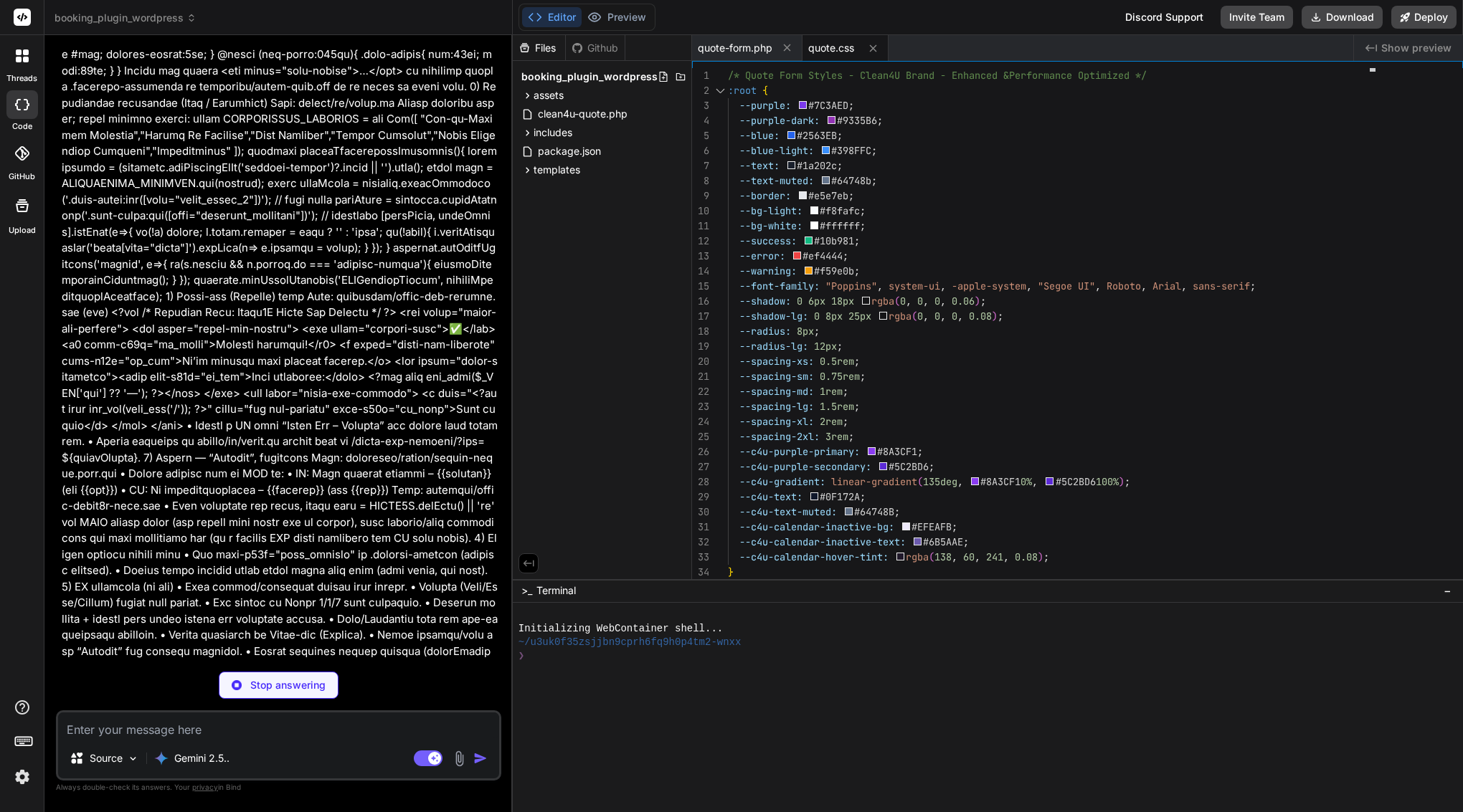
scroll to position [6412, 0]
type textarea "x"
type textarea "const form = document.getElementById('quote-form'); form.addEventListener('subm…"
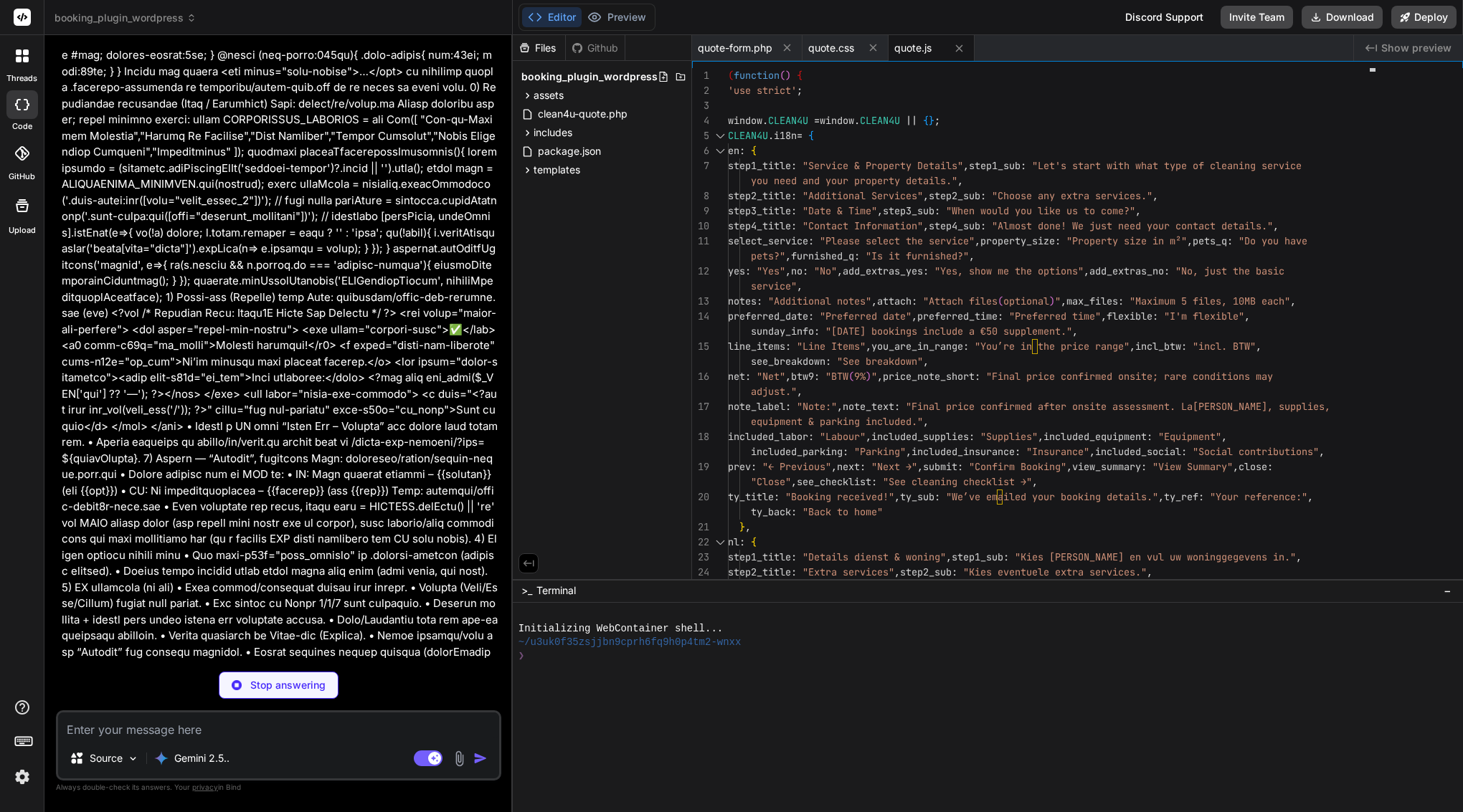
type textarea "x"
type textarea "<a href="<?php echo esc_url(home_url('/')); ?>" class="btn btn-primary" data-i1…"
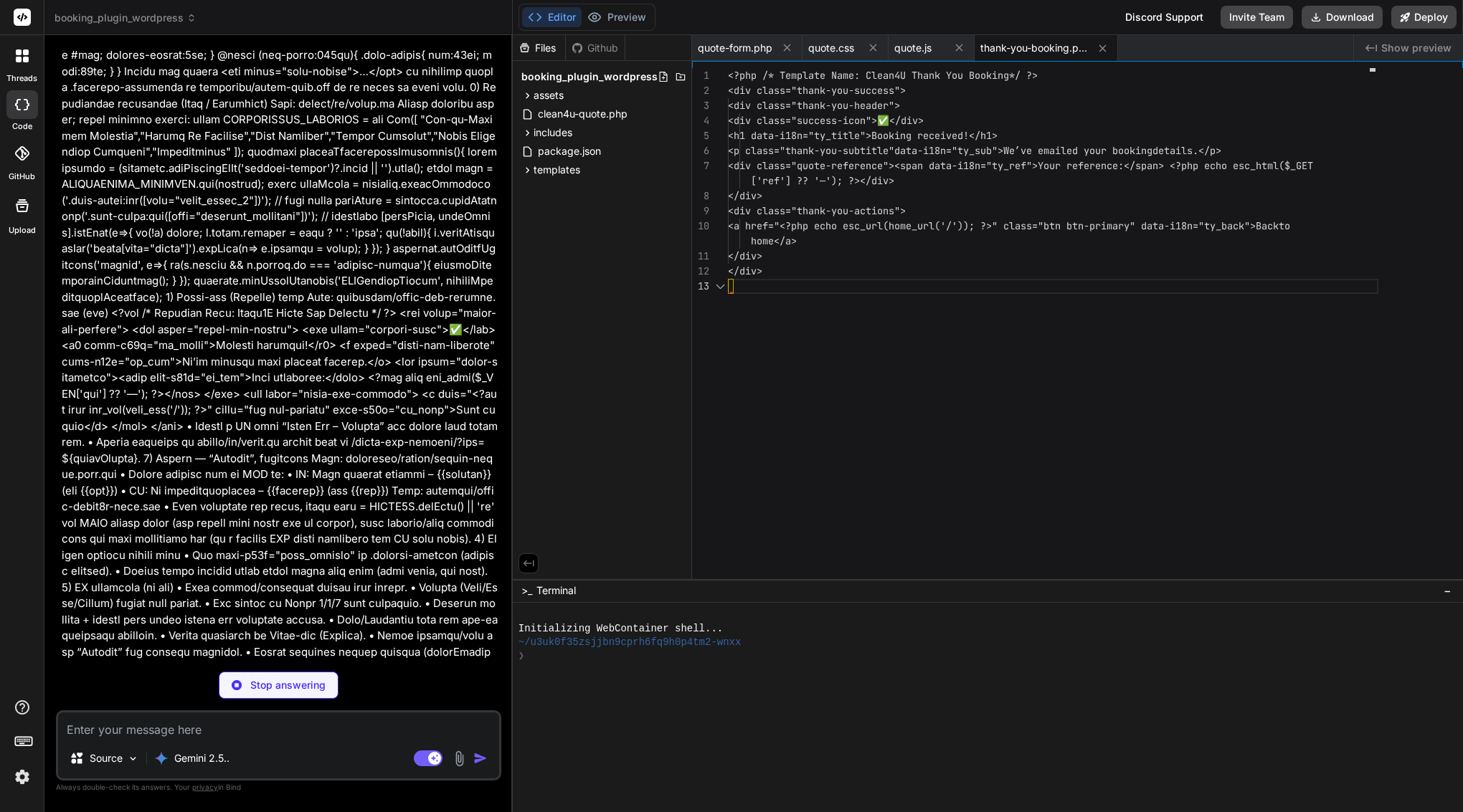
scroll to position [60, 0]
type textarea "x"
type textarea "private static function build_admin_email_html($quote_data) { ob_start(); inclu…"
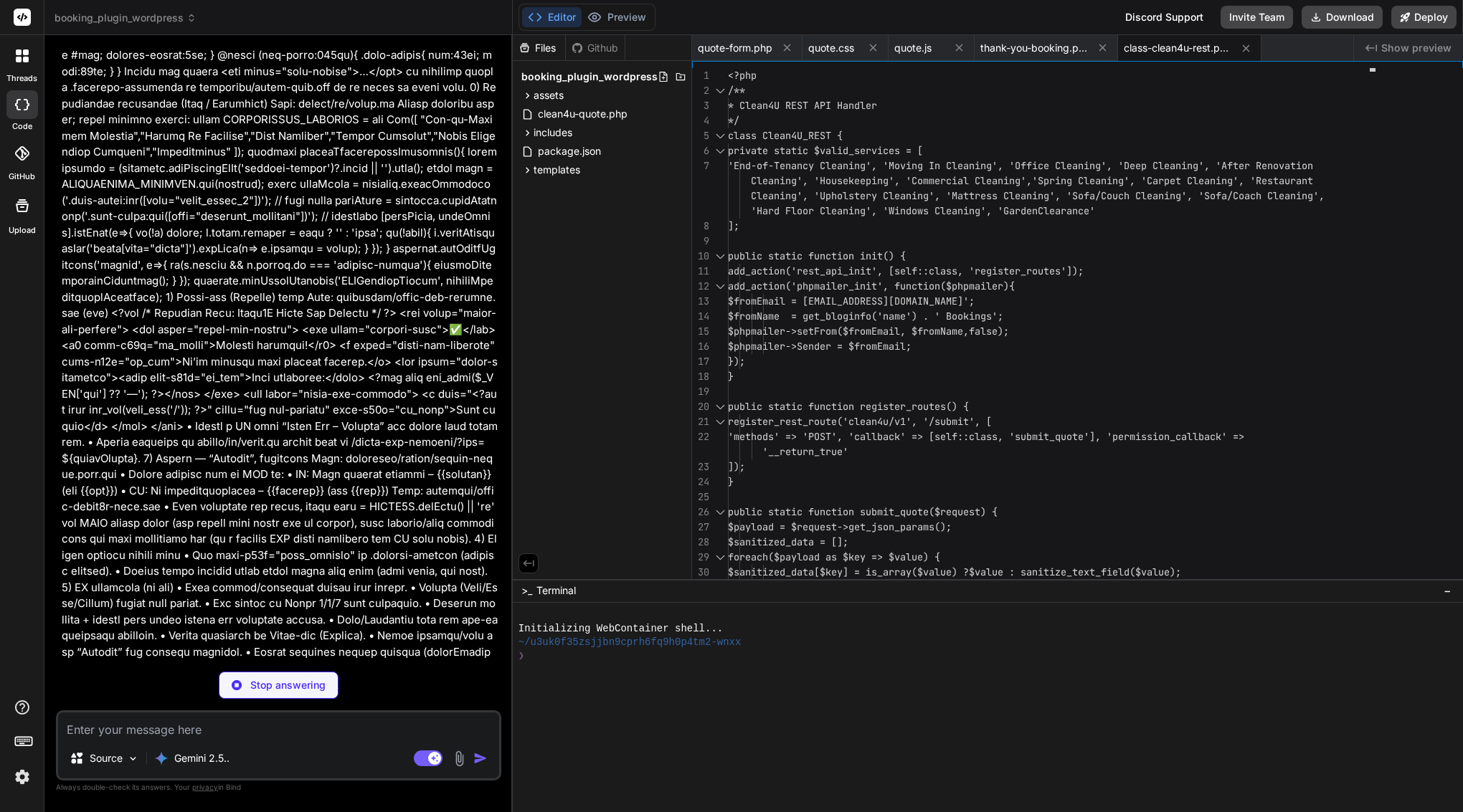
type textarea "x"
type textarea "li> <?php endif; ?> </ul> <h2><?php echo esc_html($t['questions']); ?></h2> <p>…"
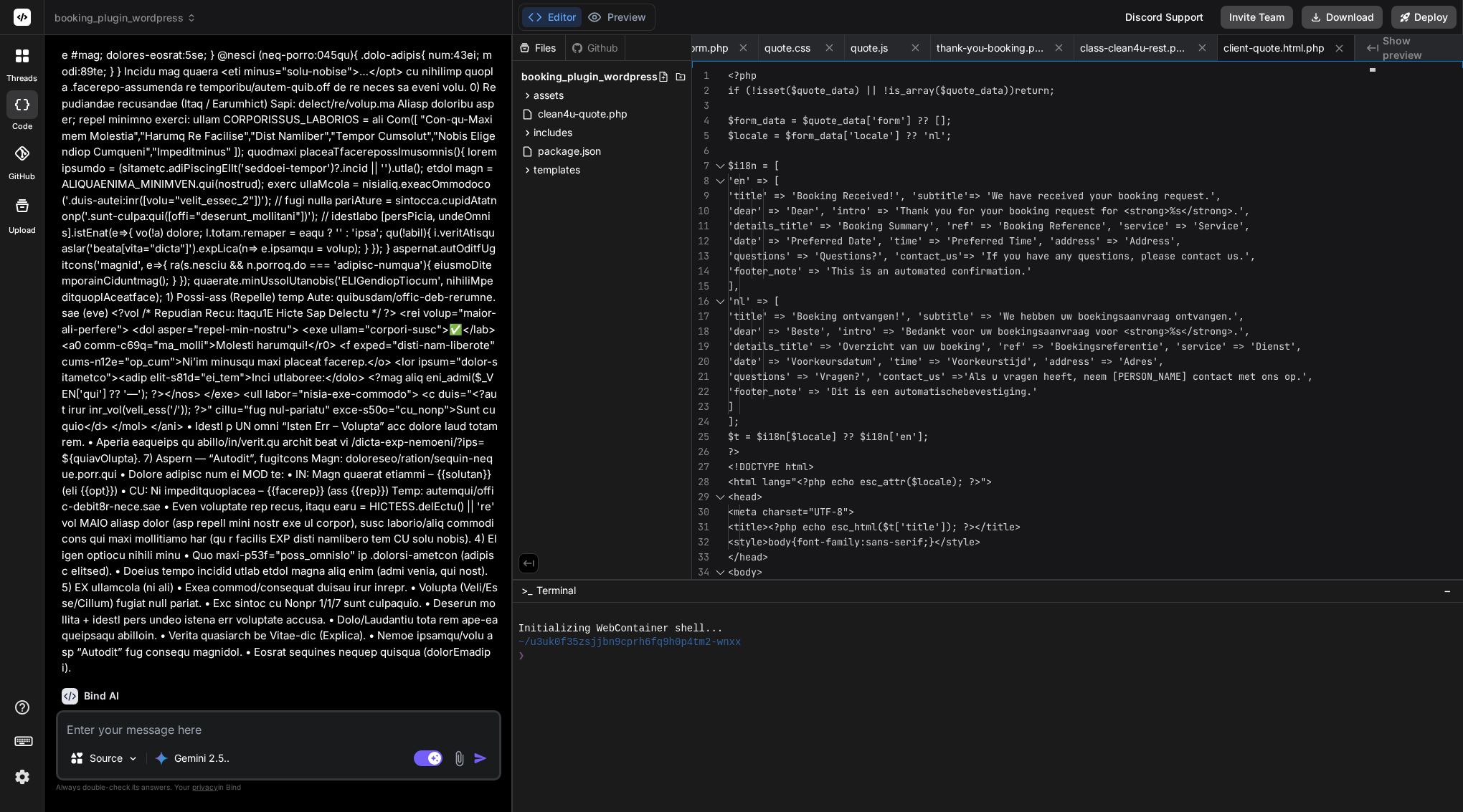
type textarea "x"
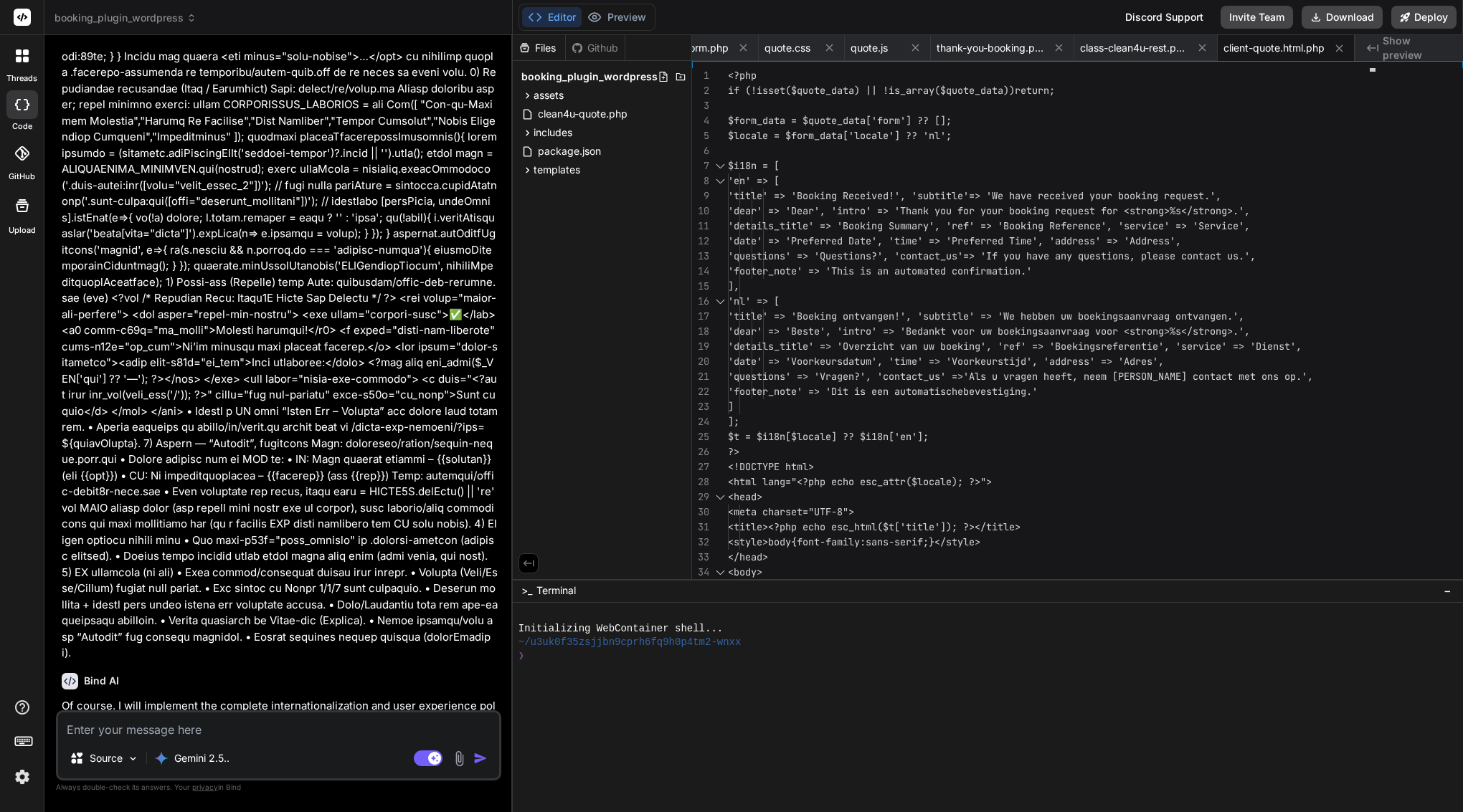
scroll to position [6426, 0]
click at [1284, 46] on span "client-quote.html.php" at bounding box center [1273, 48] width 101 height 15
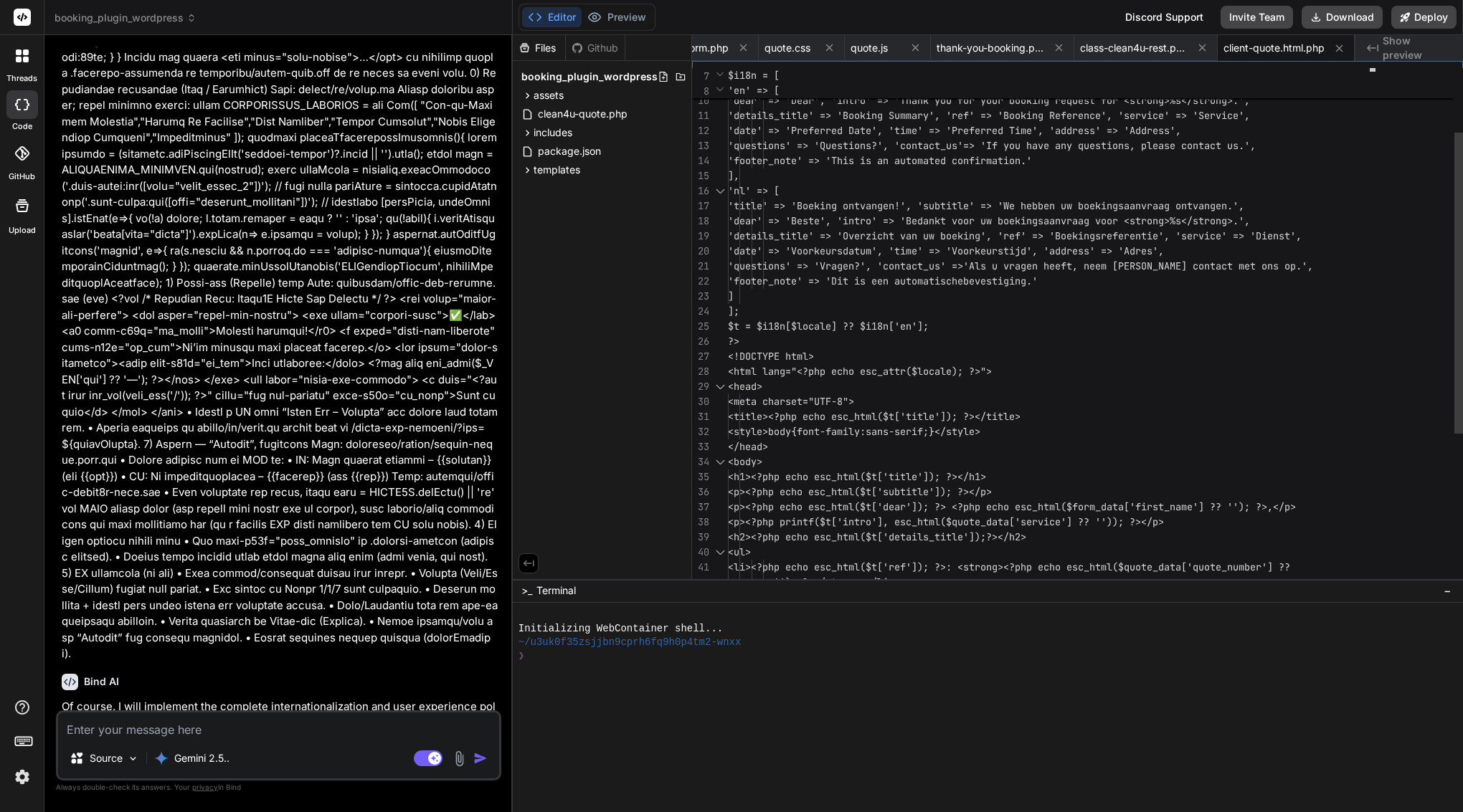
scroll to position [120, 0]
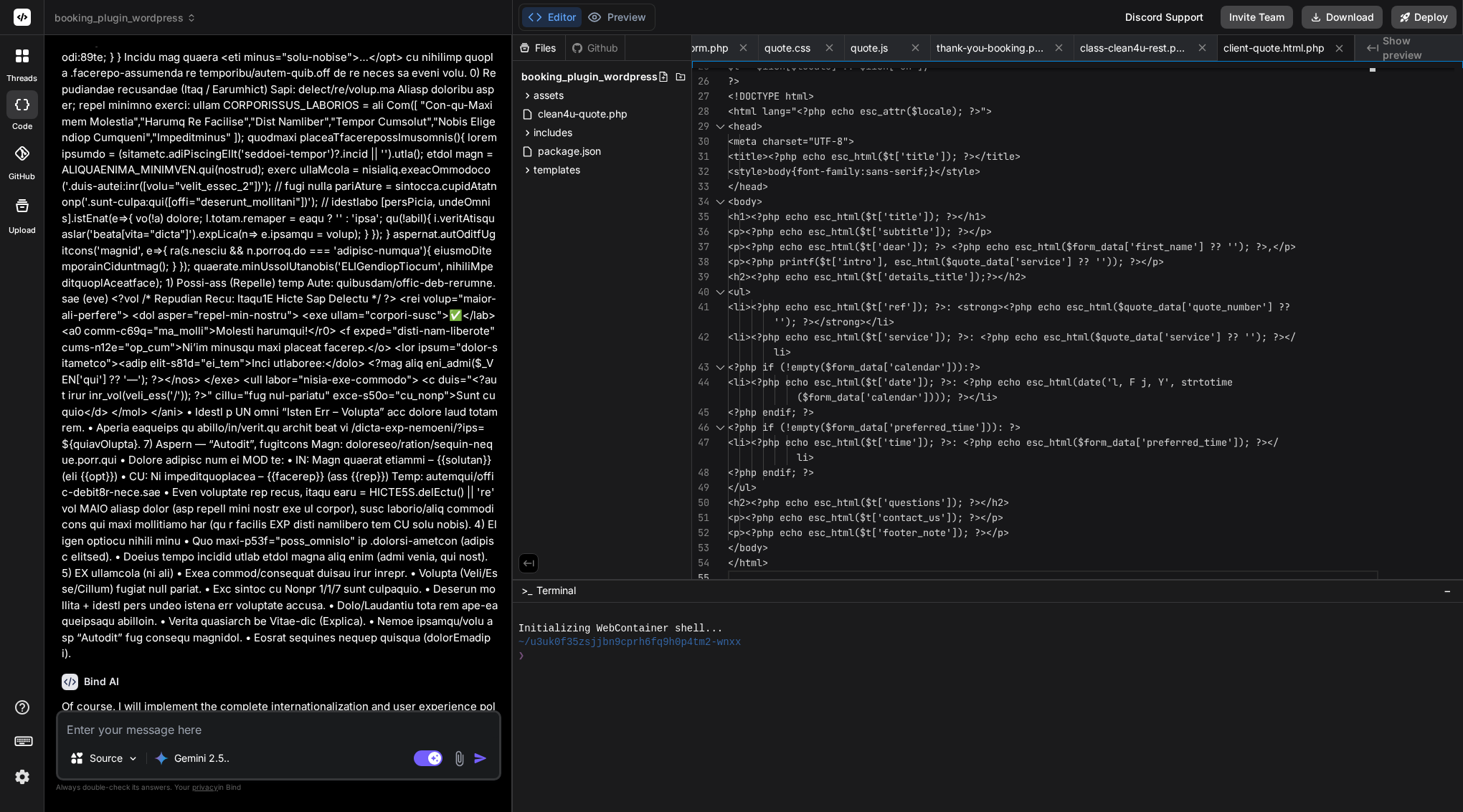
click at [263, 796] on code "templates/quote-form.php" at bounding box center [218, 805] width 154 height 18
click at [738, 50] on span "quote-form.php" at bounding box center [735, 48] width 75 height 15
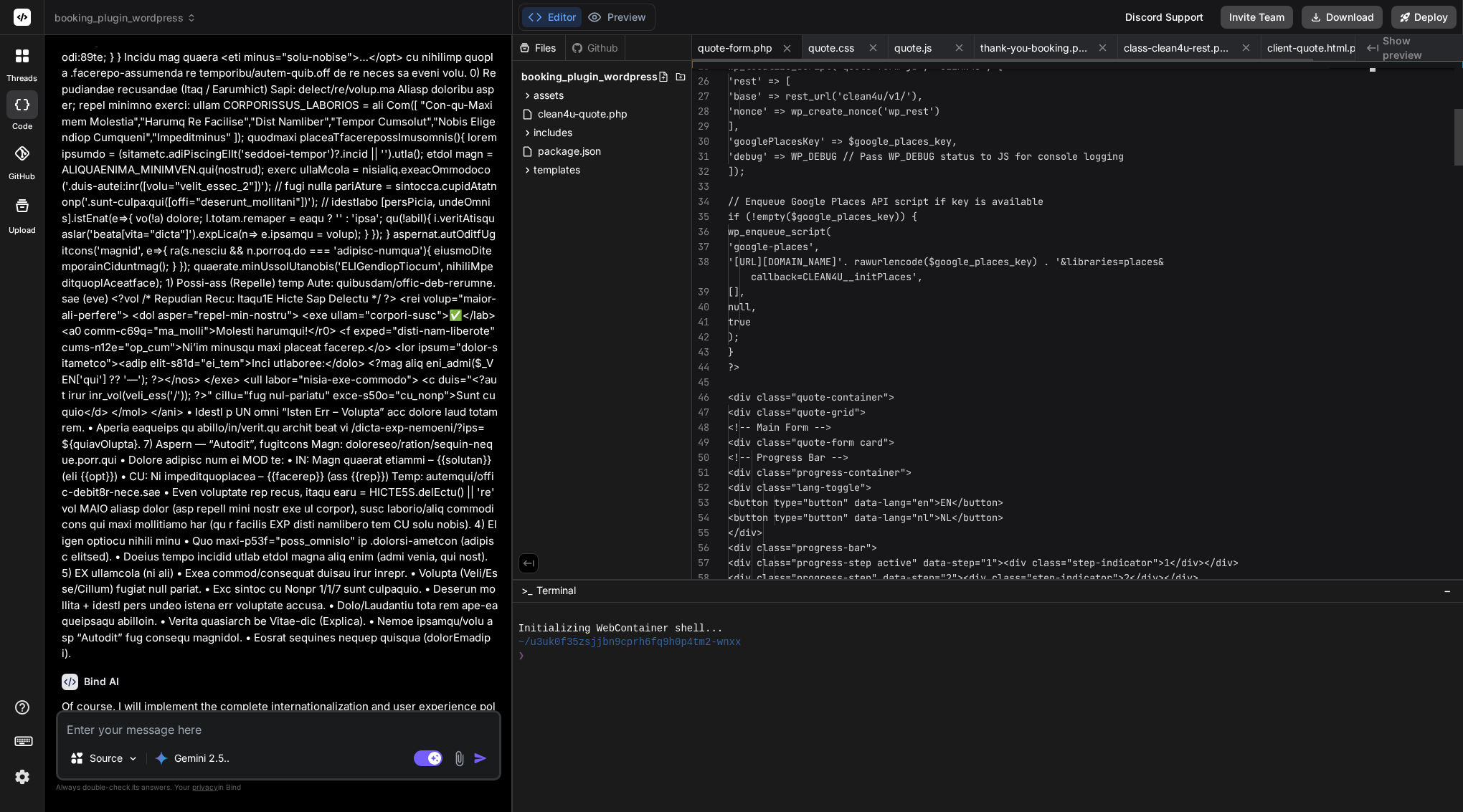
scroll to position [31, 0]
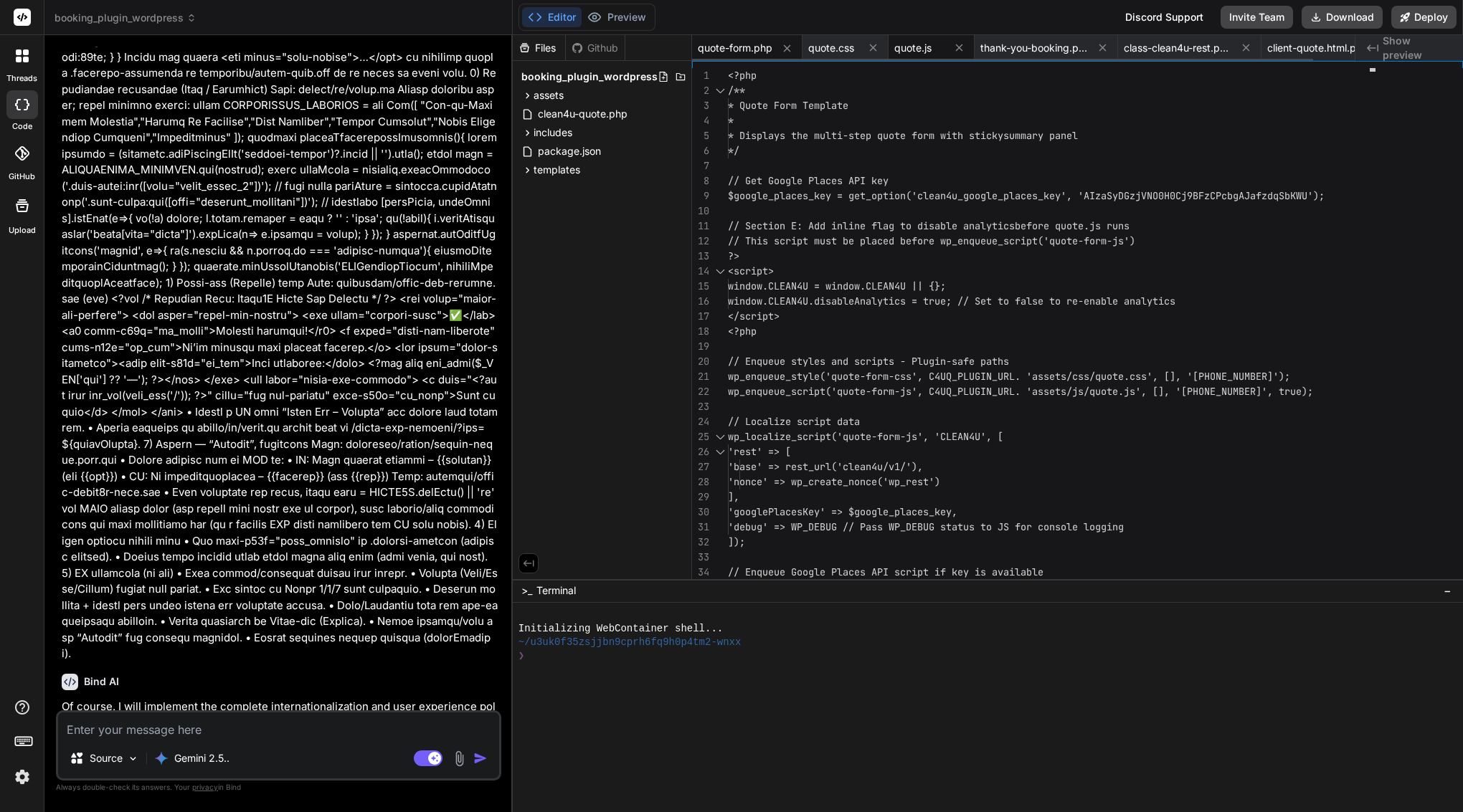
click at [935, 43] on div "quote.js" at bounding box center [919, 48] width 50 height 15
type textarea "const form = document.getElementById('quote-form'); form.addEventListener('subm…"
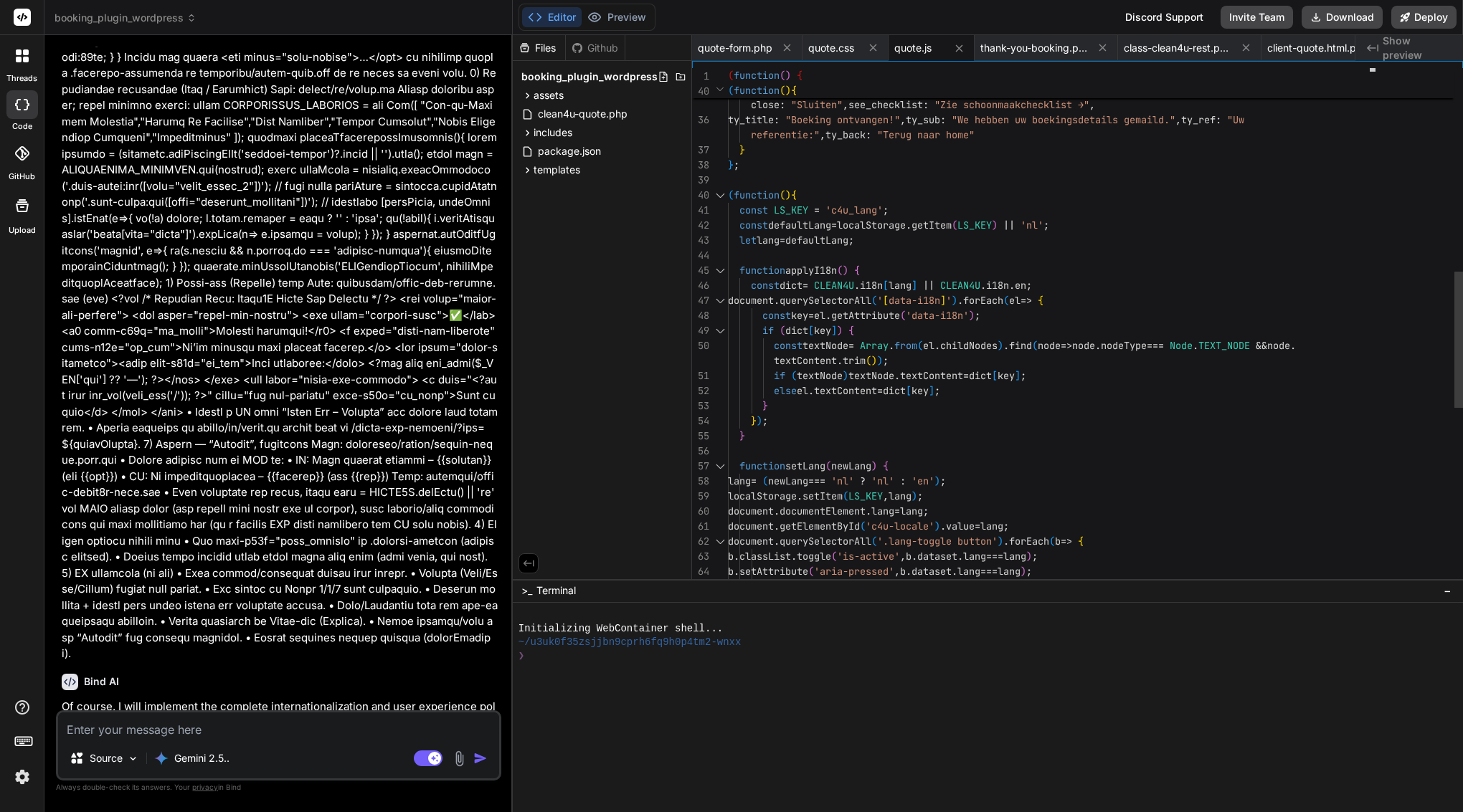
scroll to position [135, 0]
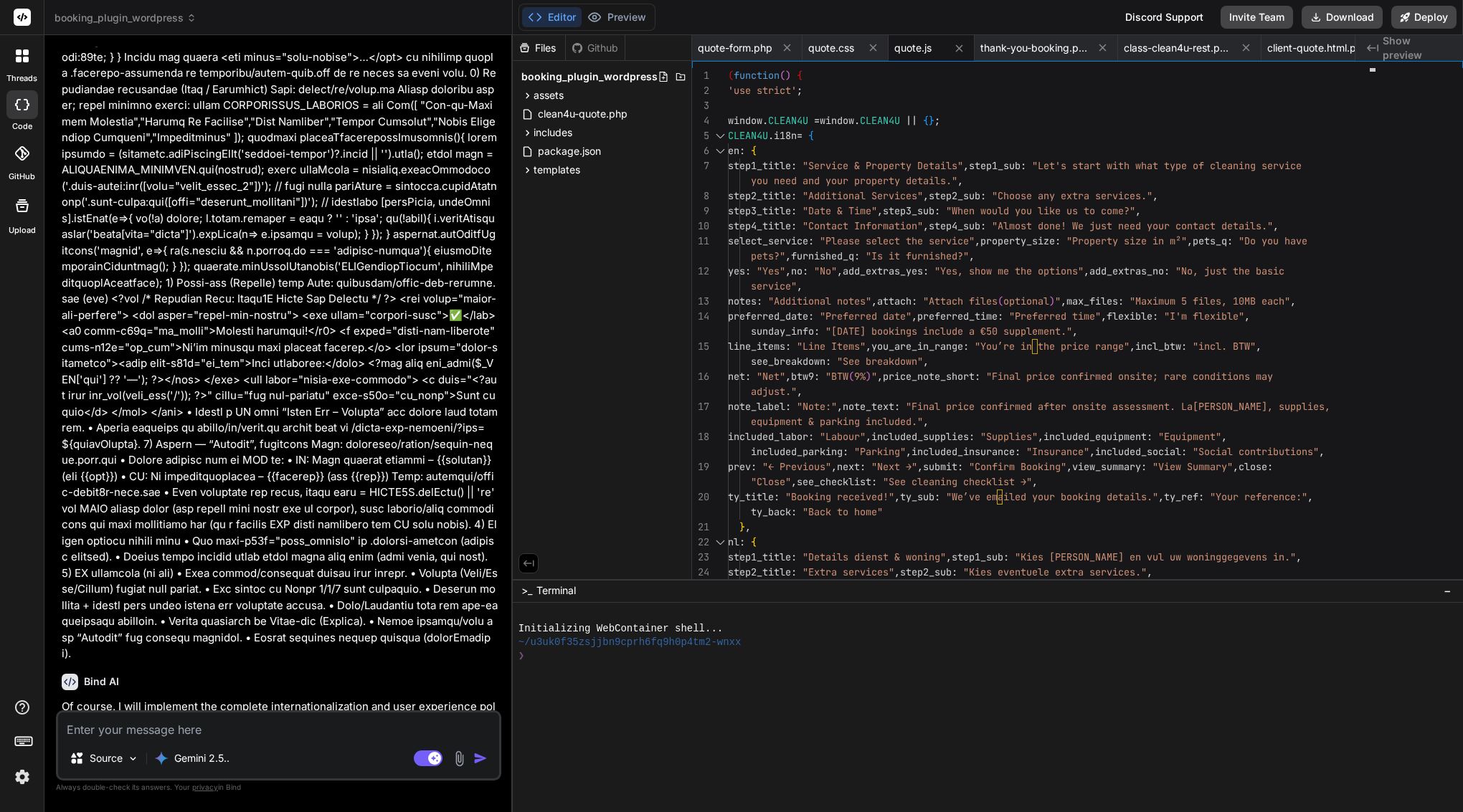
click at [158, 732] on textarea at bounding box center [279, 725] width 441 height 26
click at [124, 760] on div "Click to open Workbench" at bounding box center [268, 766] width 383 height 11
click at [317, 725] on textarea at bounding box center [279, 725] width 441 height 26
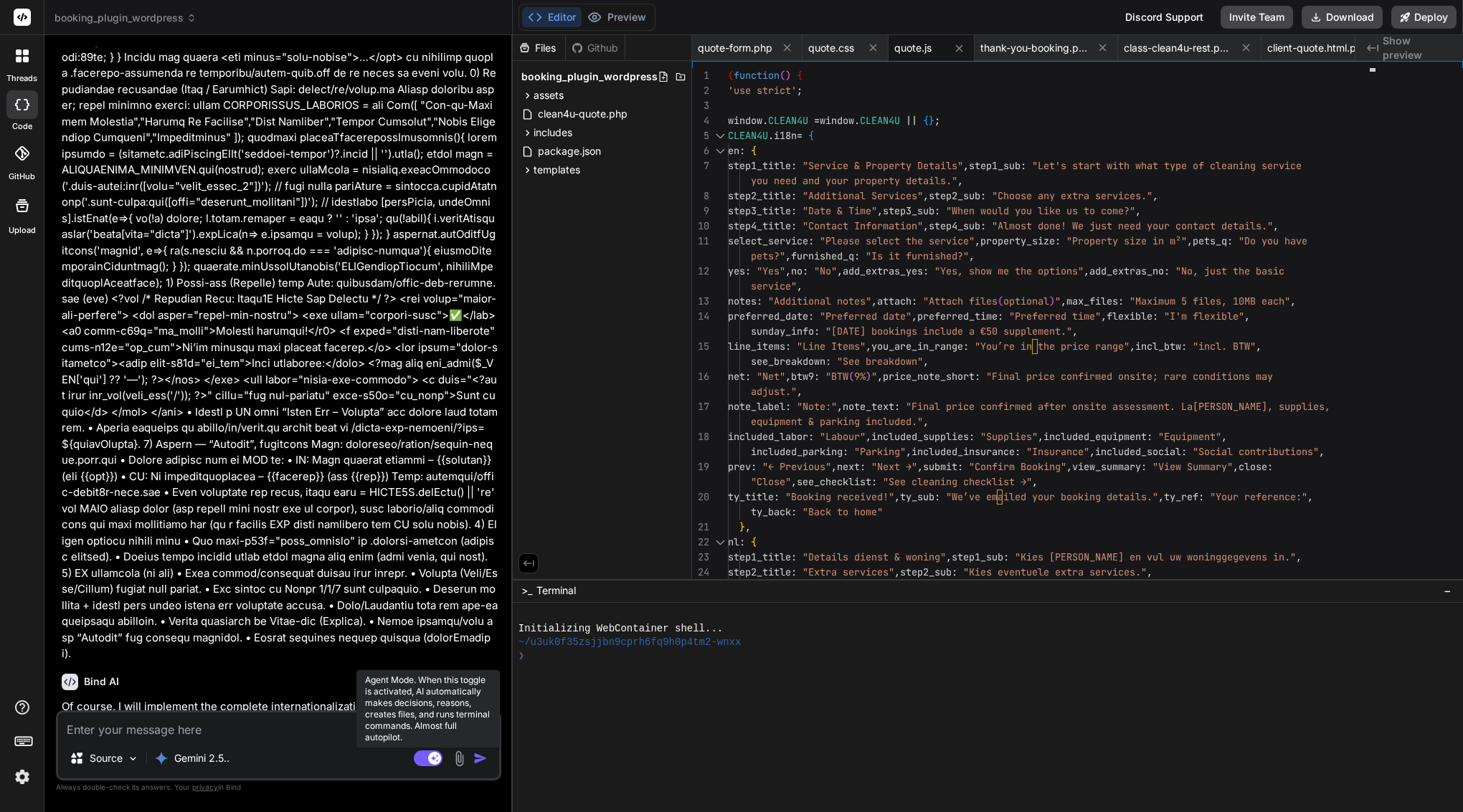
click at [428, 757] on rect at bounding box center [435, 758] width 13 height 13
type textarea "x"
click at [20, 780] on img at bounding box center [22, 777] width 24 height 24
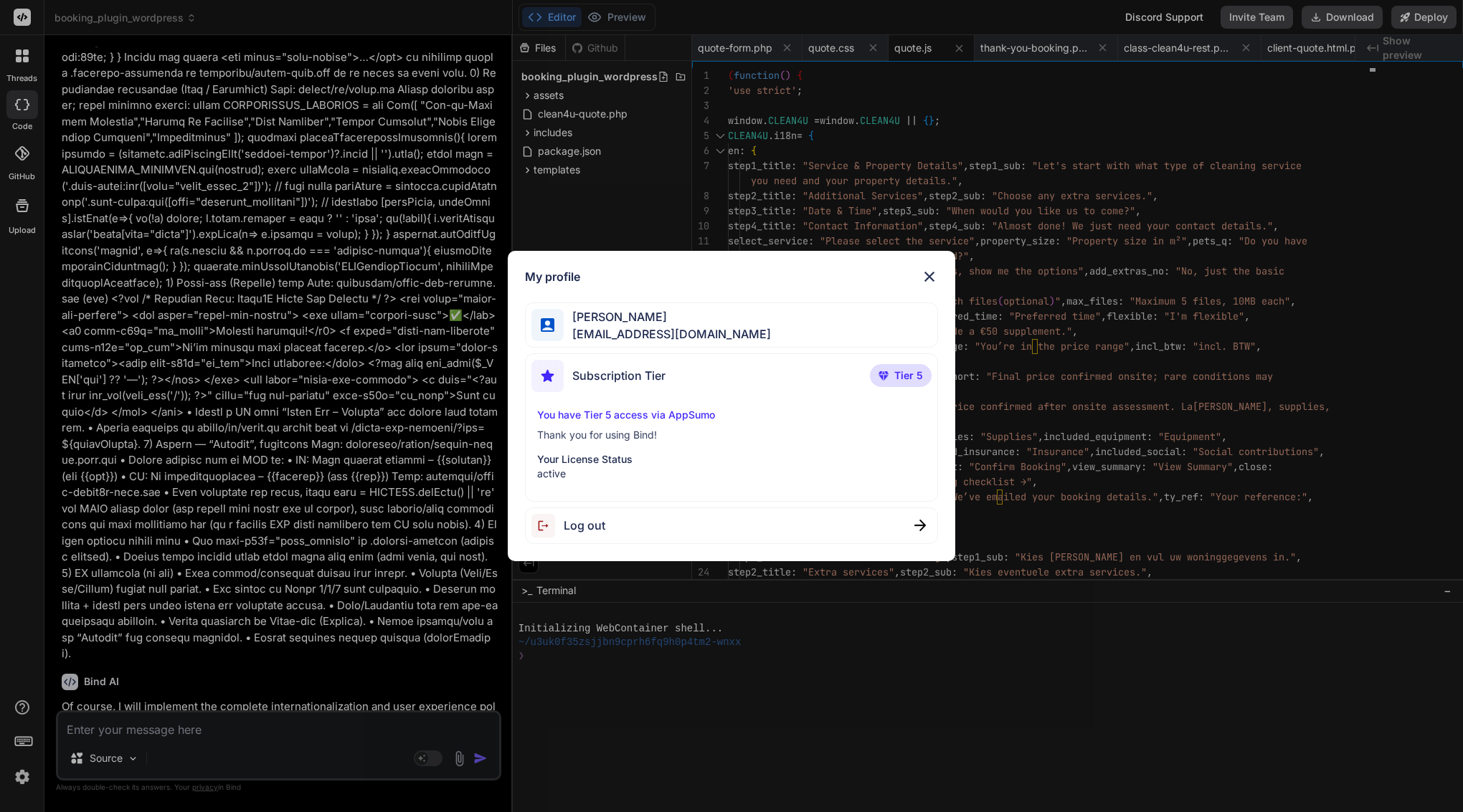
click at [929, 278] on img at bounding box center [929, 277] width 18 height 18
